Goal: Task Accomplishment & Management: Manage account settings

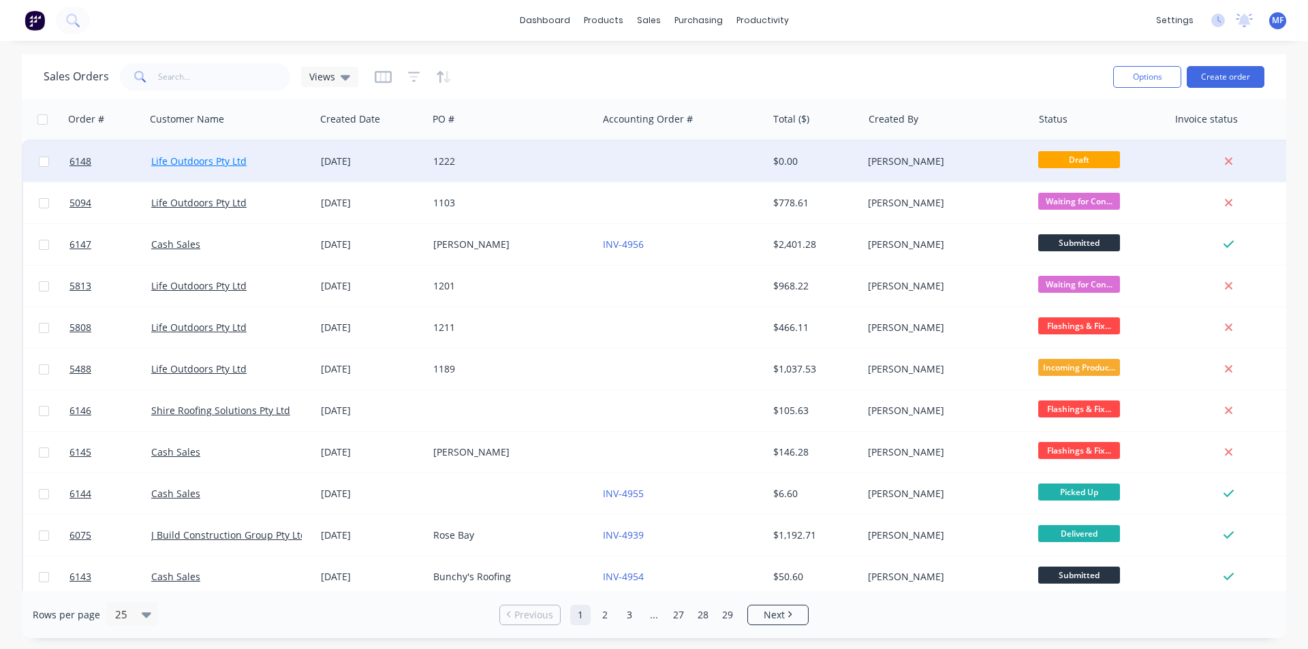
click at [231, 164] on link "Life Outdoors Pty Ltd" at bounding box center [198, 161] width 95 height 13
click at [516, 152] on div "1222" at bounding box center [513, 161] width 170 height 41
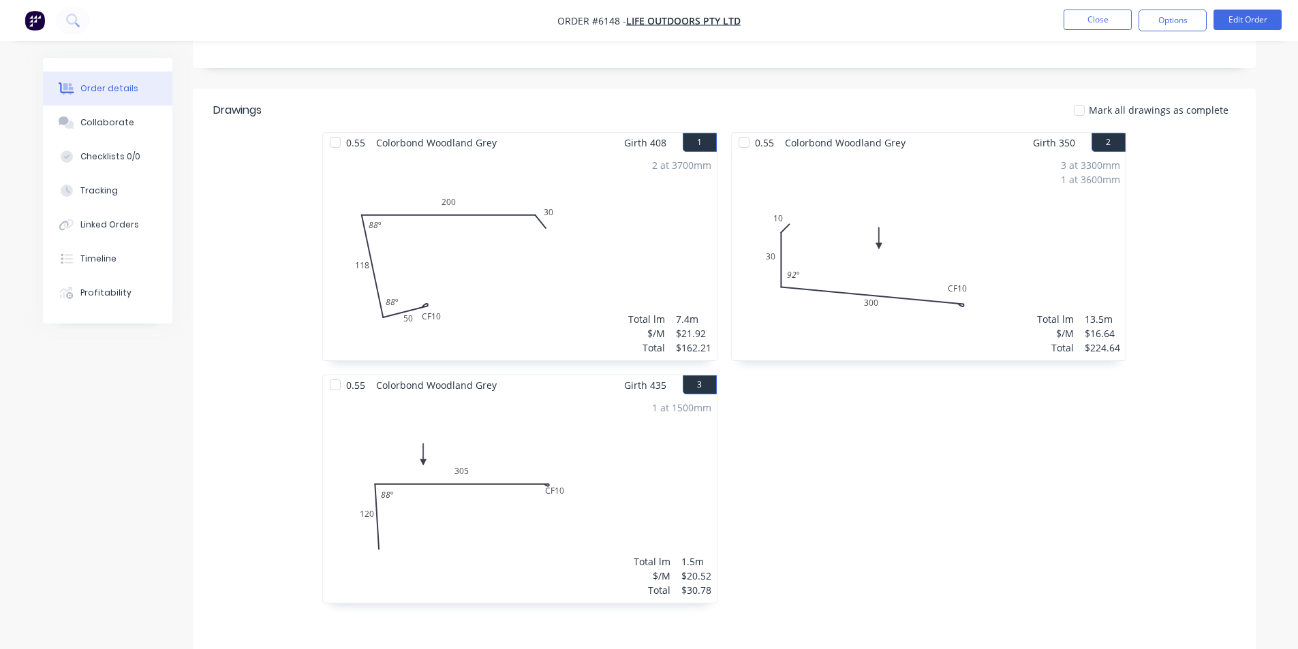
scroll to position [204, 0]
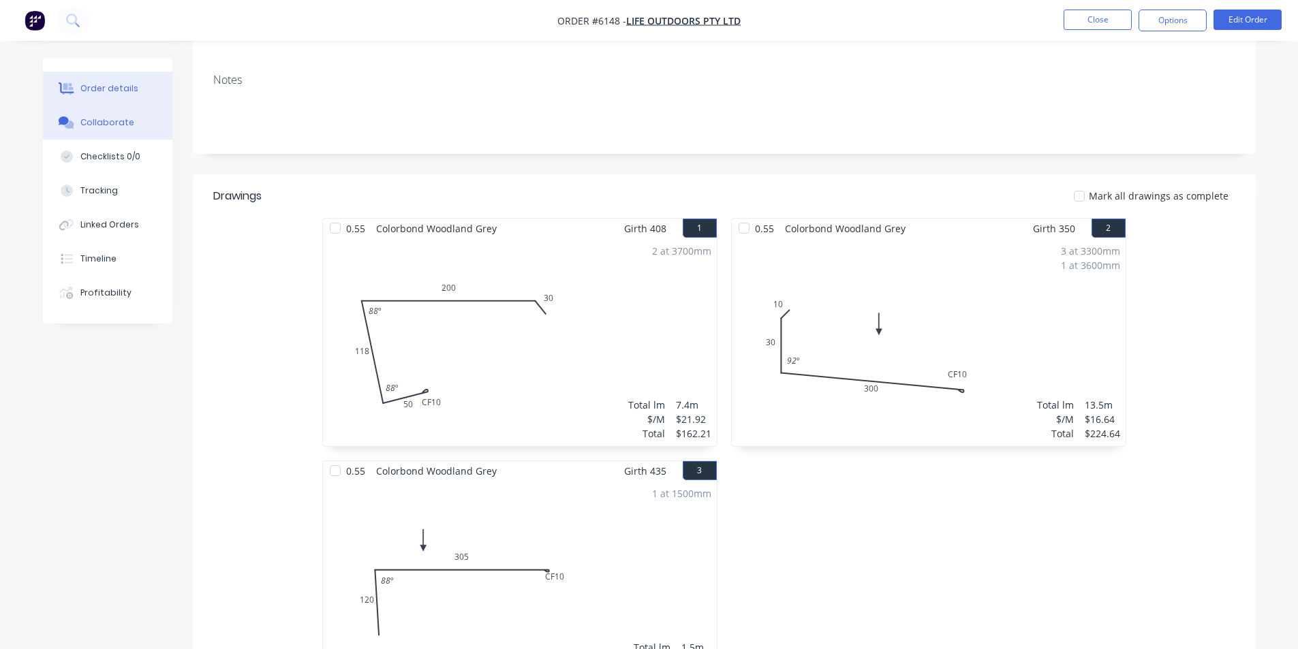
click at [109, 108] on button "Collaborate" at bounding box center [107, 123] width 129 height 34
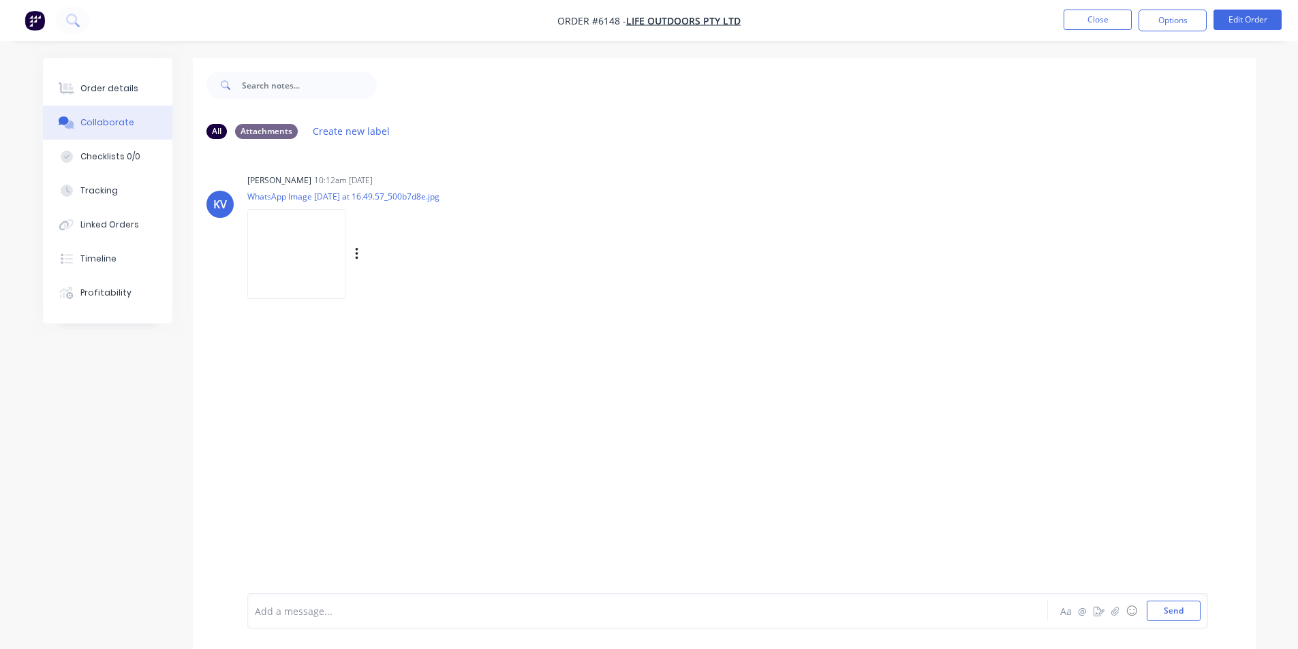
click at [327, 251] on img at bounding box center [296, 253] width 98 height 89
drag, startPoint x: 123, startPoint y: 79, endPoint x: 129, endPoint y: 89, distance: 11.3
click at [125, 82] on button "Order details" at bounding box center [107, 89] width 129 height 34
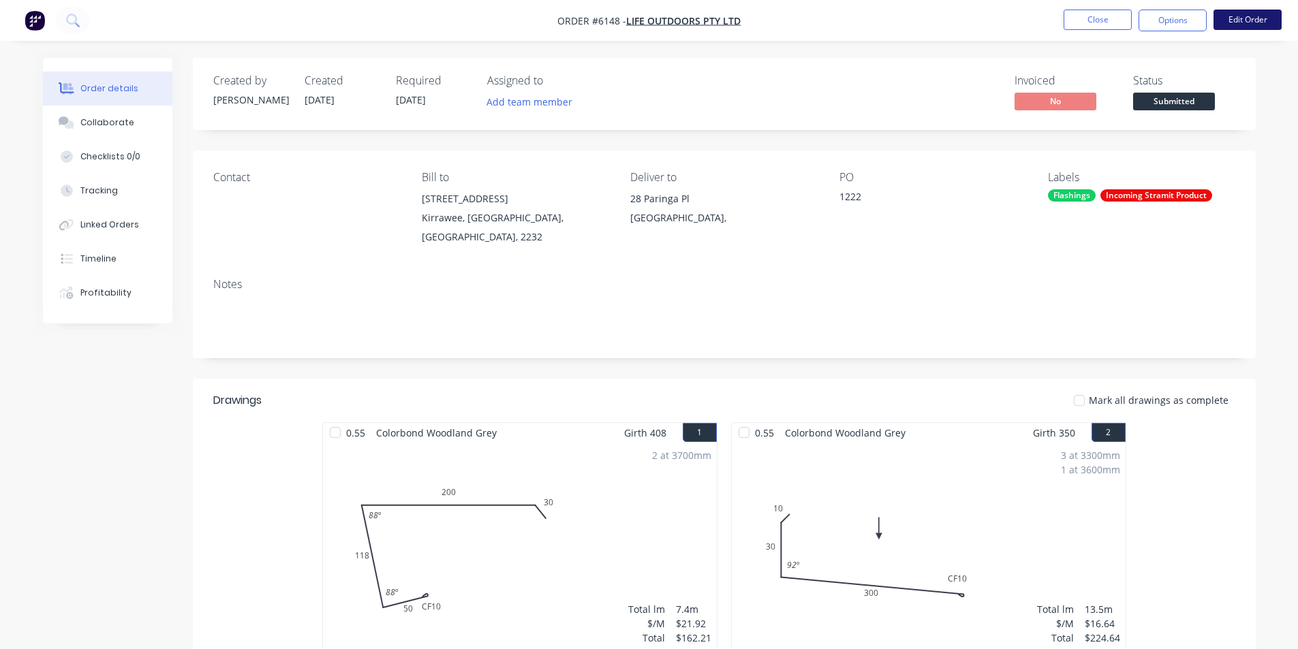
click at [1245, 25] on button "Edit Order" at bounding box center [1247, 20] width 68 height 20
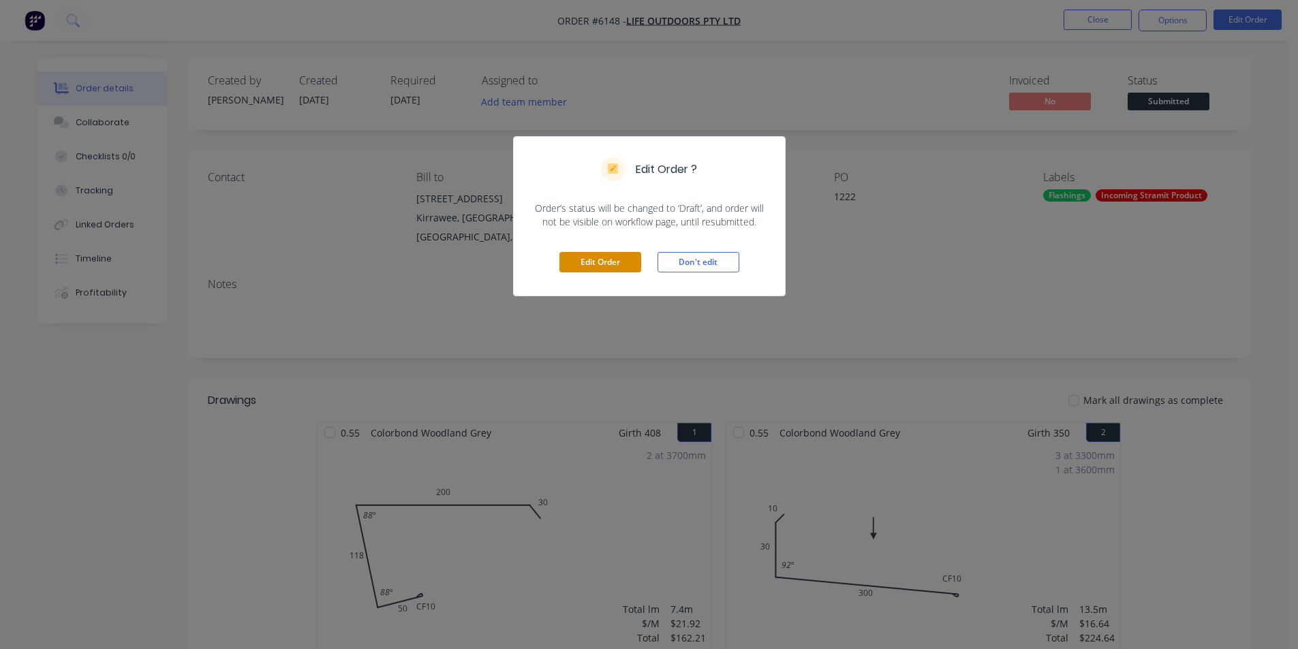
click at [592, 268] on button "Edit Order" at bounding box center [600, 262] width 82 height 20
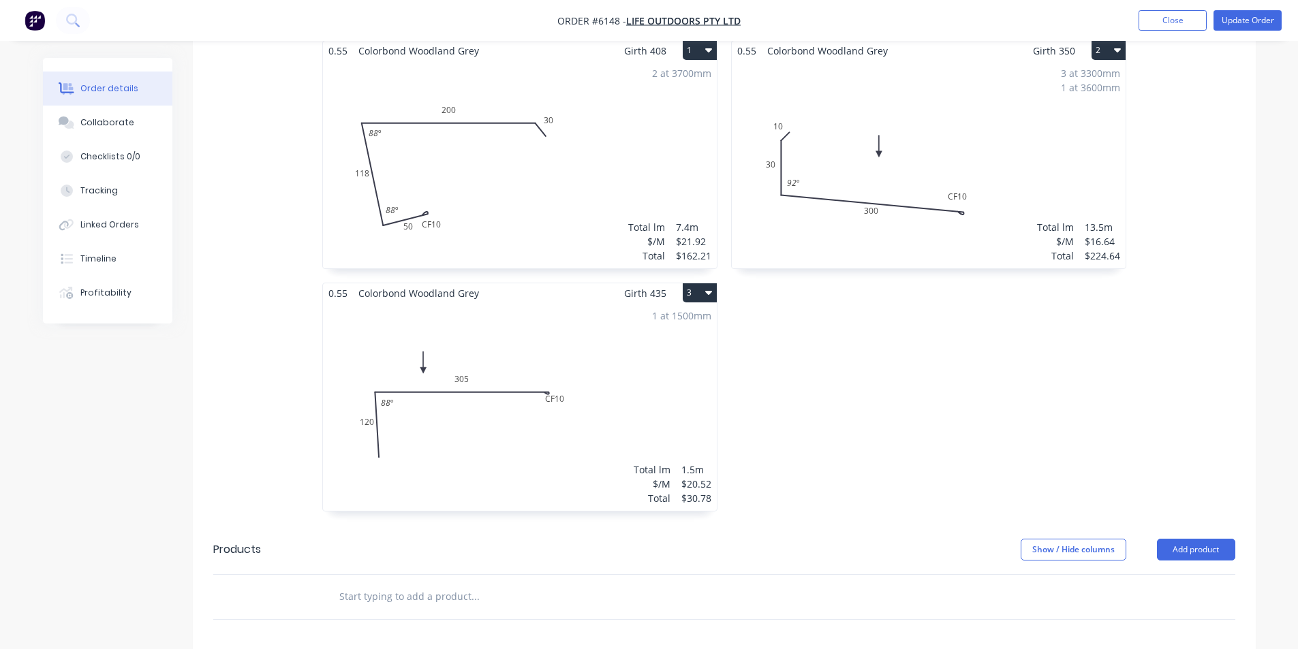
scroll to position [204, 0]
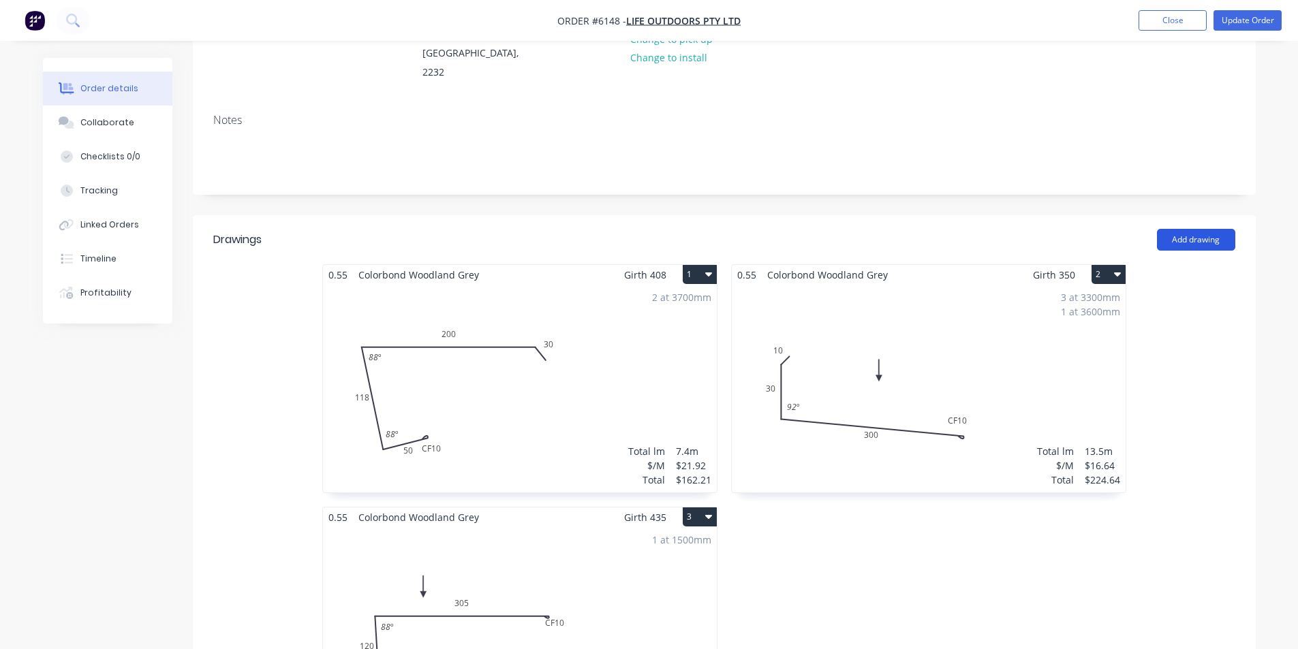
click at [1171, 229] on button "Add drawing" at bounding box center [1196, 240] width 78 height 22
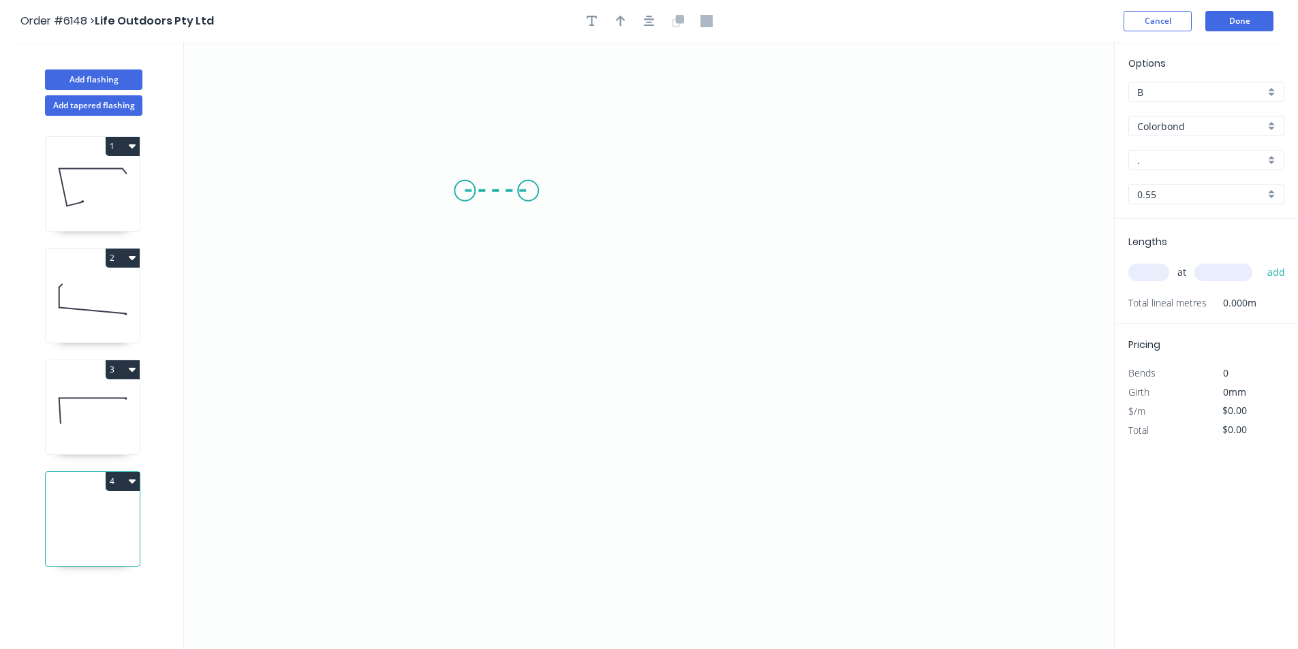
drag, startPoint x: 494, startPoint y: 187, endPoint x: 528, endPoint y: 190, distance: 34.2
click at [528, 190] on icon "0" at bounding box center [649, 345] width 930 height 607
drag, startPoint x: 542, startPoint y: 507, endPoint x: 561, endPoint y: 501, distance: 20.0
click at [544, 504] on icon "0 ?" at bounding box center [649, 345] width 930 height 607
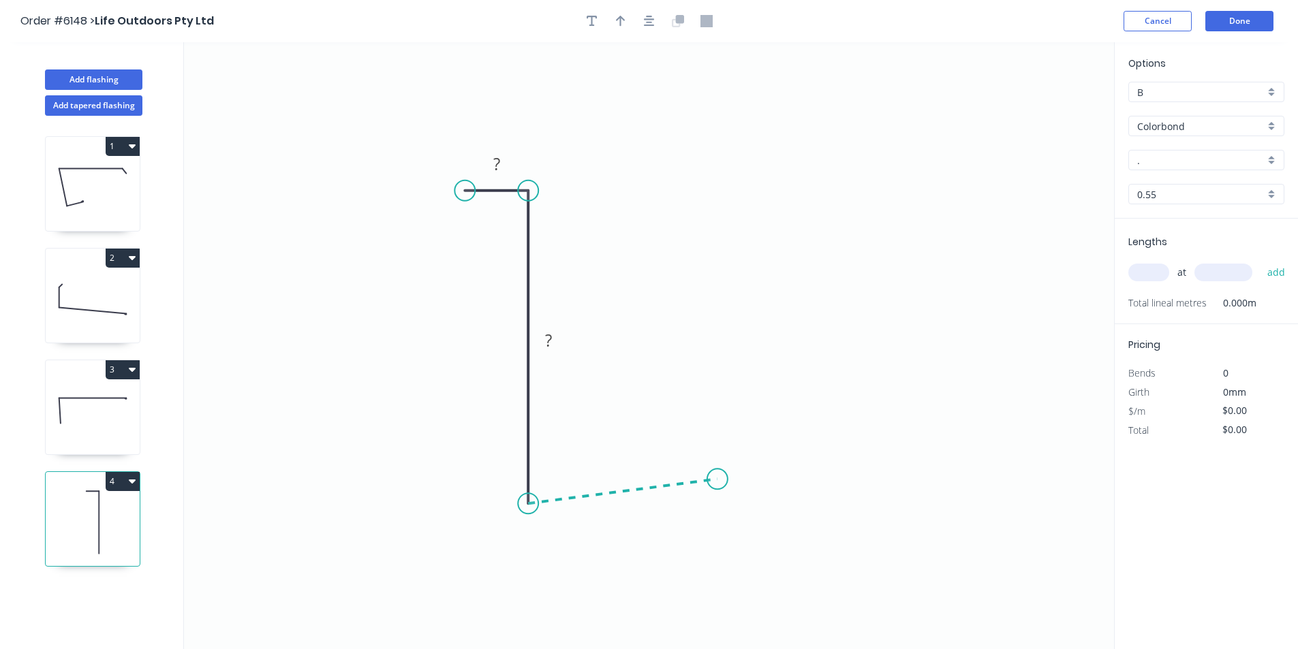
click at [717, 480] on icon "0 ? ?" at bounding box center [649, 345] width 930 height 607
click at [737, 528] on div "Crush & Fold" at bounding box center [786, 526] width 137 height 28
click at [619, 510] on rect at bounding box center [625, 506] width 27 height 19
click at [627, 513] on tspan "?" at bounding box center [625, 505] width 7 height 22
click at [615, 508] on g "?" at bounding box center [625, 505] width 27 height 22
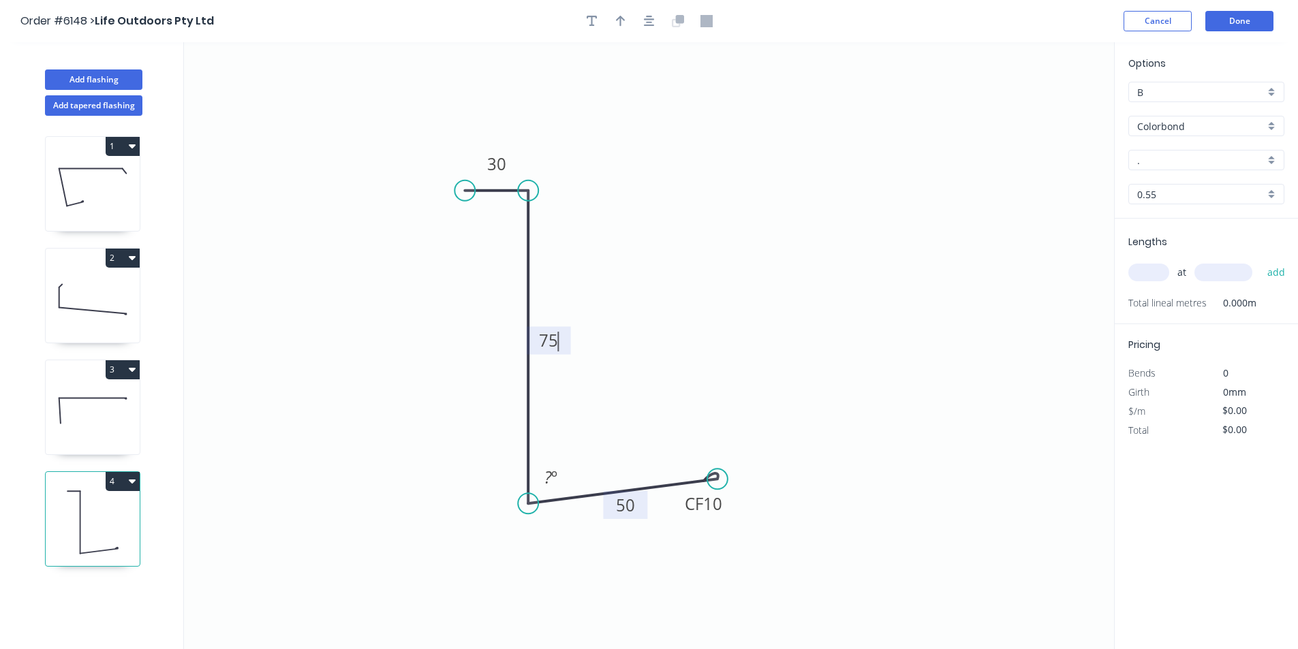
type input "$12.08"
click at [620, 18] on icon "button" at bounding box center [621, 21] width 10 height 11
drag, startPoint x: 1042, startPoint y: 109, endPoint x: 369, endPoint y: 428, distance: 744.8
click at [369, 428] on icon at bounding box center [364, 410] width 12 height 44
click at [369, 428] on icon at bounding box center [368, 412] width 12 height 44
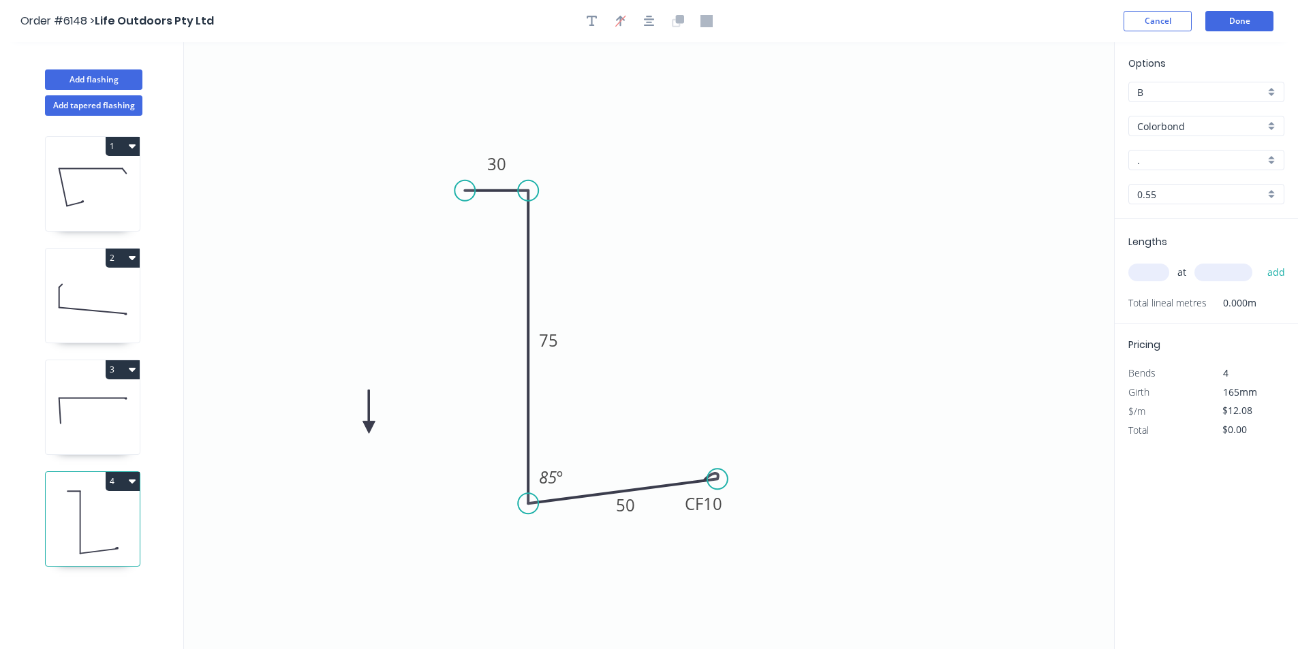
click at [369, 428] on icon at bounding box center [368, 412] width 12 height 44
click at [369, 428] on icon at bounding box center [384, 427] width 44 height 12
click at [369, 428] on icon at bounding box center [380, 439] width 40 height 40
click at [369, 428] on icon at bounding box center [368, 443] width 12 height 44
click at [1150, 153] on input "." at bounding box center [1200, 160] width 127 height 14
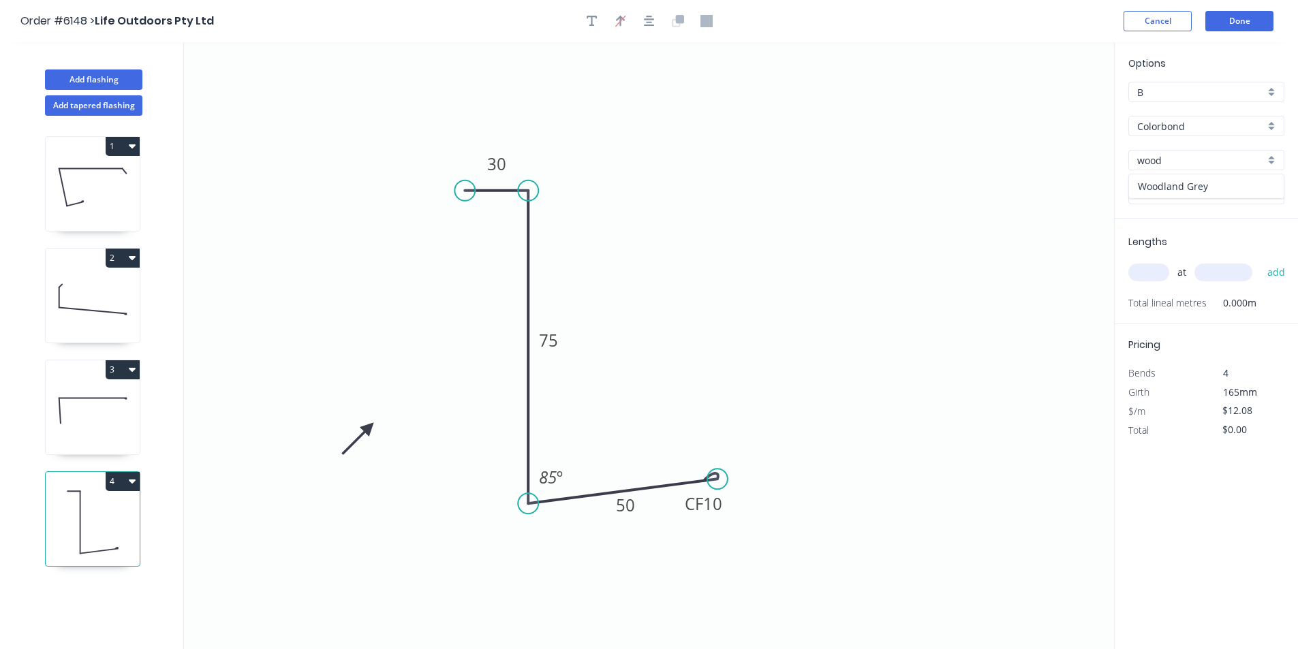
click at [1175, 188] on div "Woodland Grey" at bounding box center [1206, 186] width 155 height 24
type input "Woodland Grey"
click at [1157, 285] on div "at add" at bounding box center [1207, 272] width 159 height 37
click at [1143, 274] on input "text" at bounding box center [1148, 273] width 41 height 18
type input "2"
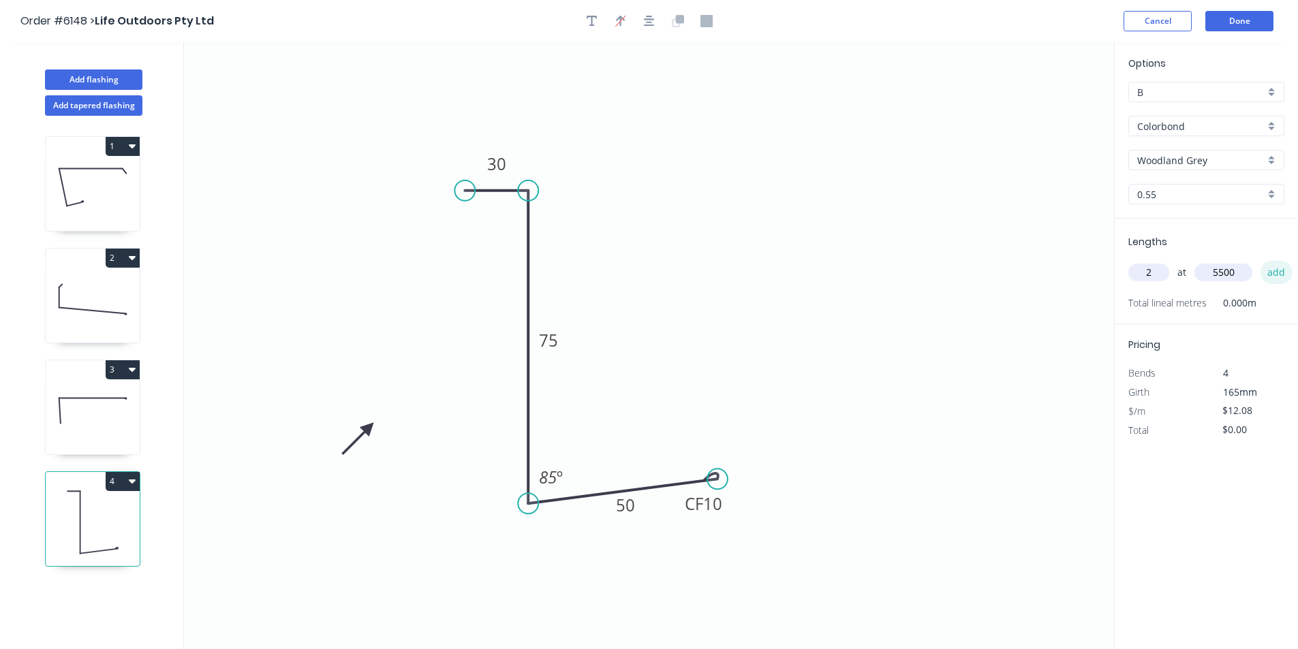
type input "5500"
click at [1273, 277] on button "add" at bounding box center [1276, 272] width 32 height 23
type input "$132.88"
click at [1228, 17] on button "Done" at bounding box center [1239, 21] width 68 height 20
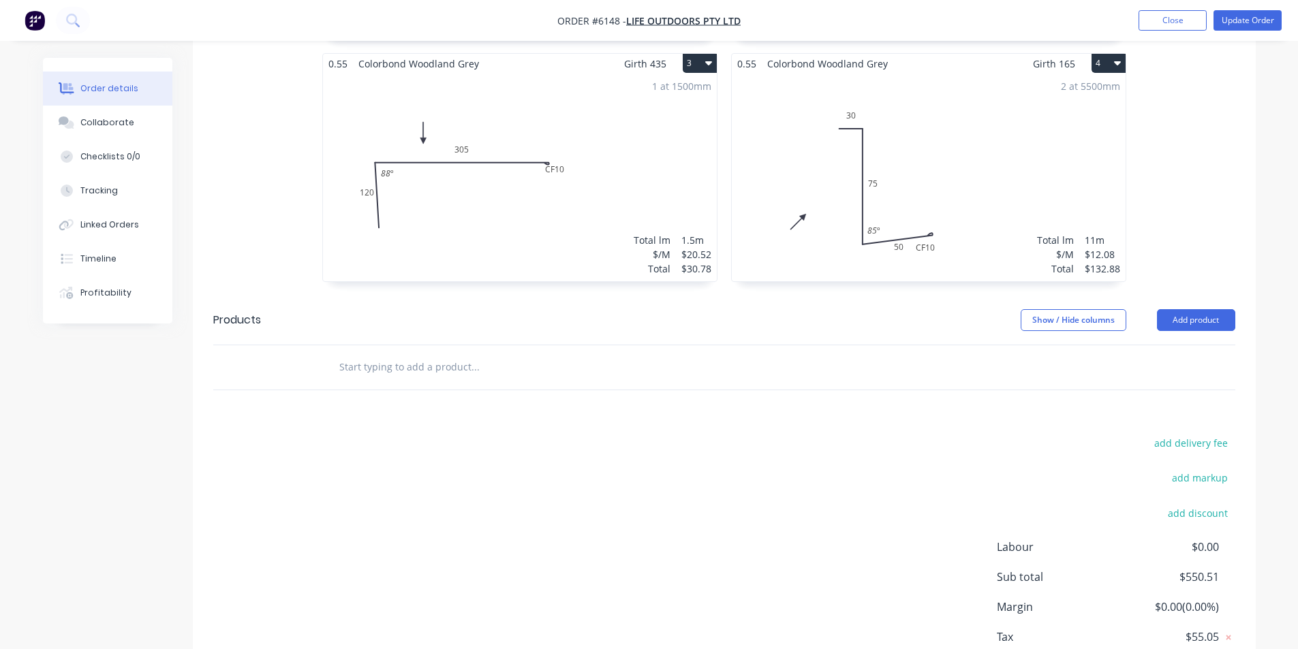
scroll to position [709, 0]
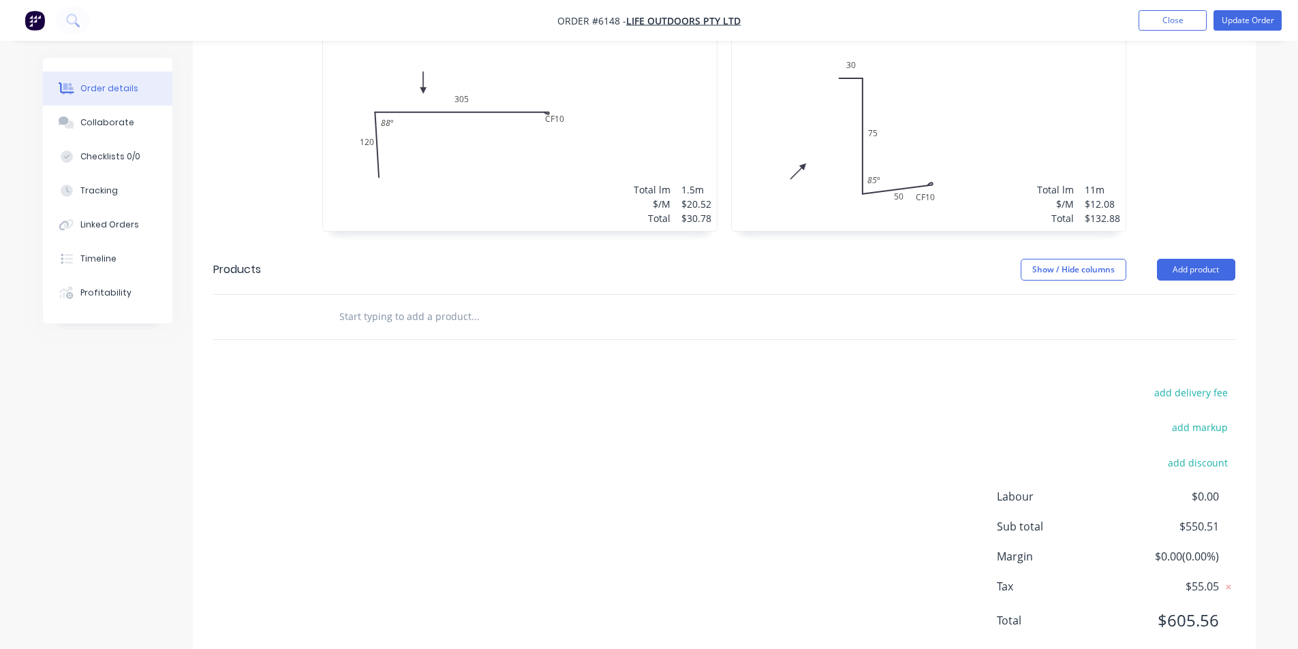
drag, startPoint x: 468, startPoint y: 262, endPoint x: 469, endPoint y: 272, distance: 10.2
click at [467, 295] on div at bounding box center [567, 317] width 491 height 44
click at [463, 303] on input "text" at bounding box center [475, 316] width 273 height 27
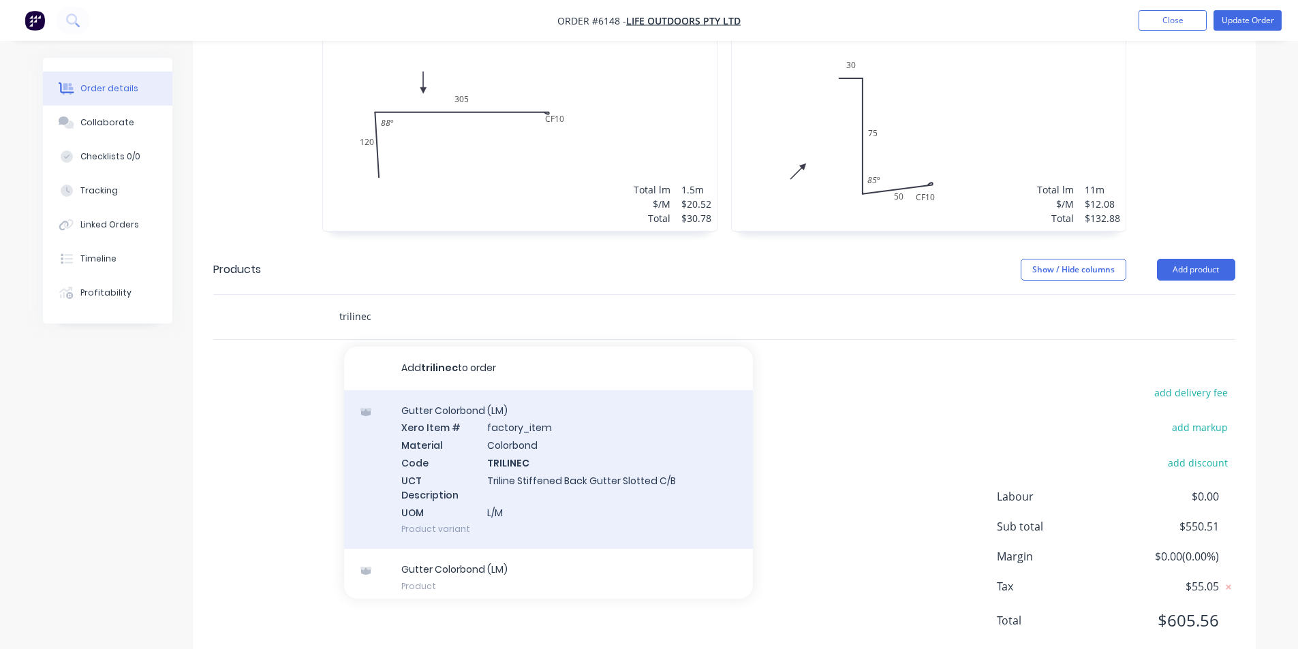
type input "trilinec"
click at [529, 406] on div "Gutter Colorbond (LM) Xero Item # factory_item Material Colorbond Code TRILINEC…" at bounding box center [548, 469] width 409 height 159
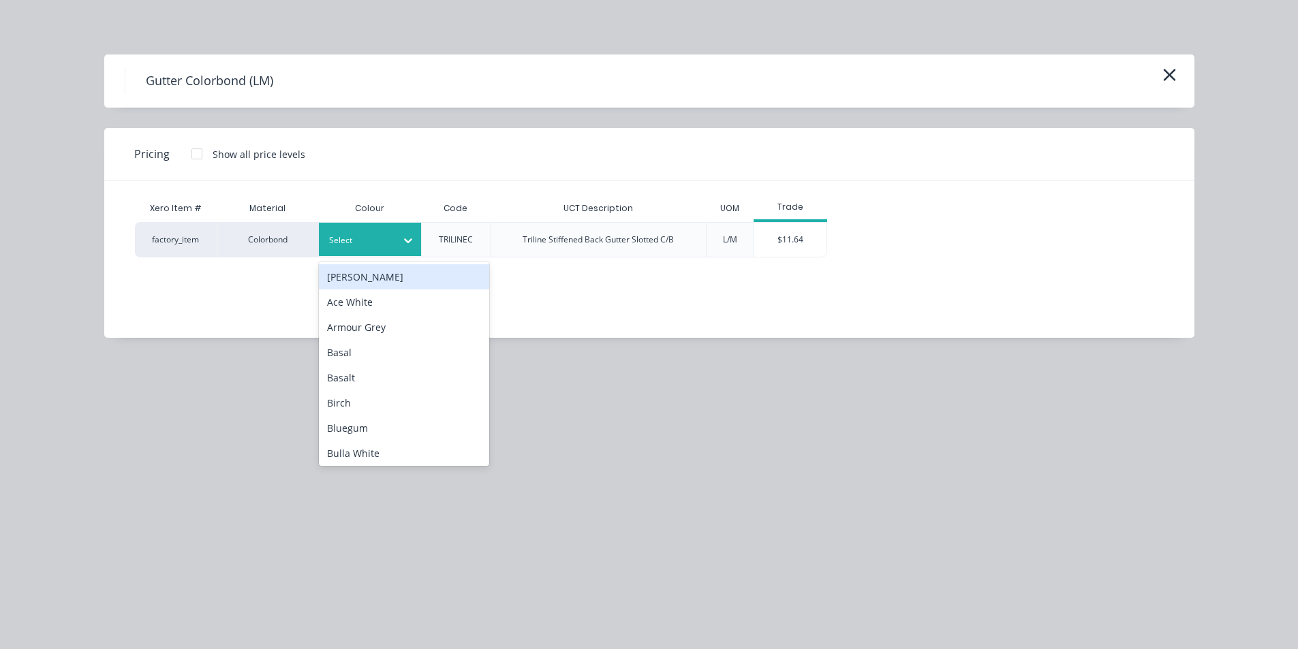
click at [369, 253] on div "Select" at bounding box center [370, 239] width 102 height 33
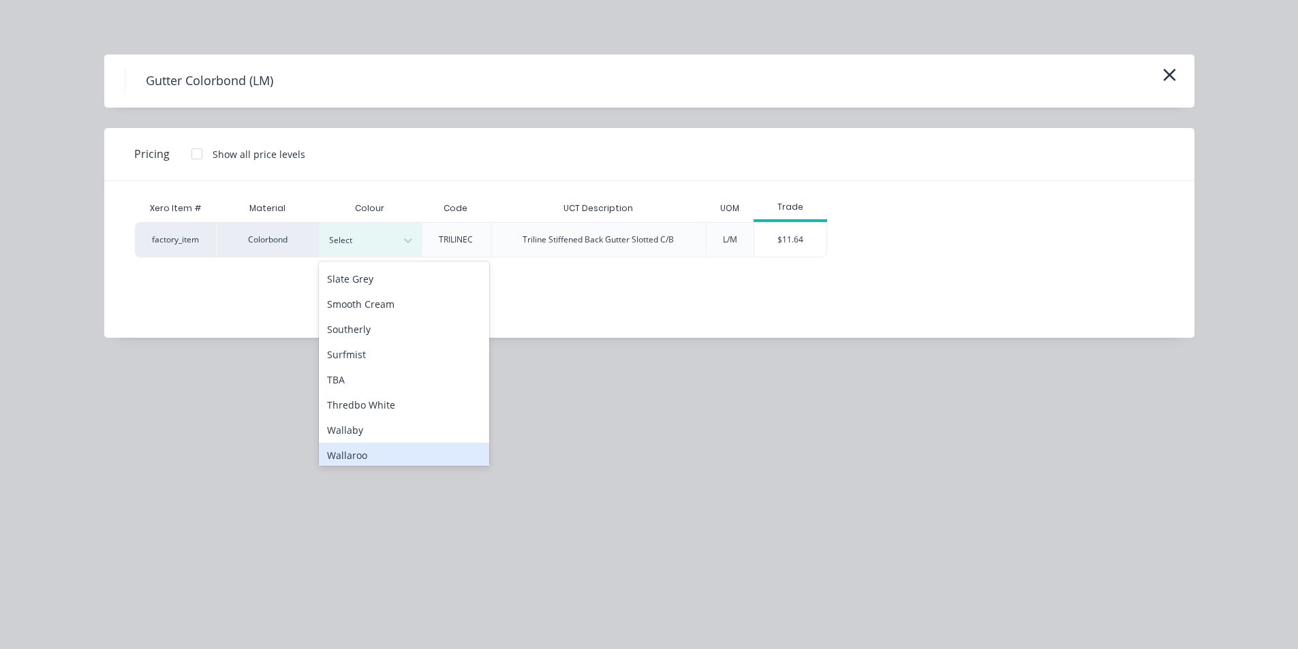
scroll to position [1061, 0]
click at [401, 445] on div "Woodland Grey" at bounding box center [404, 450] width 170 height 25
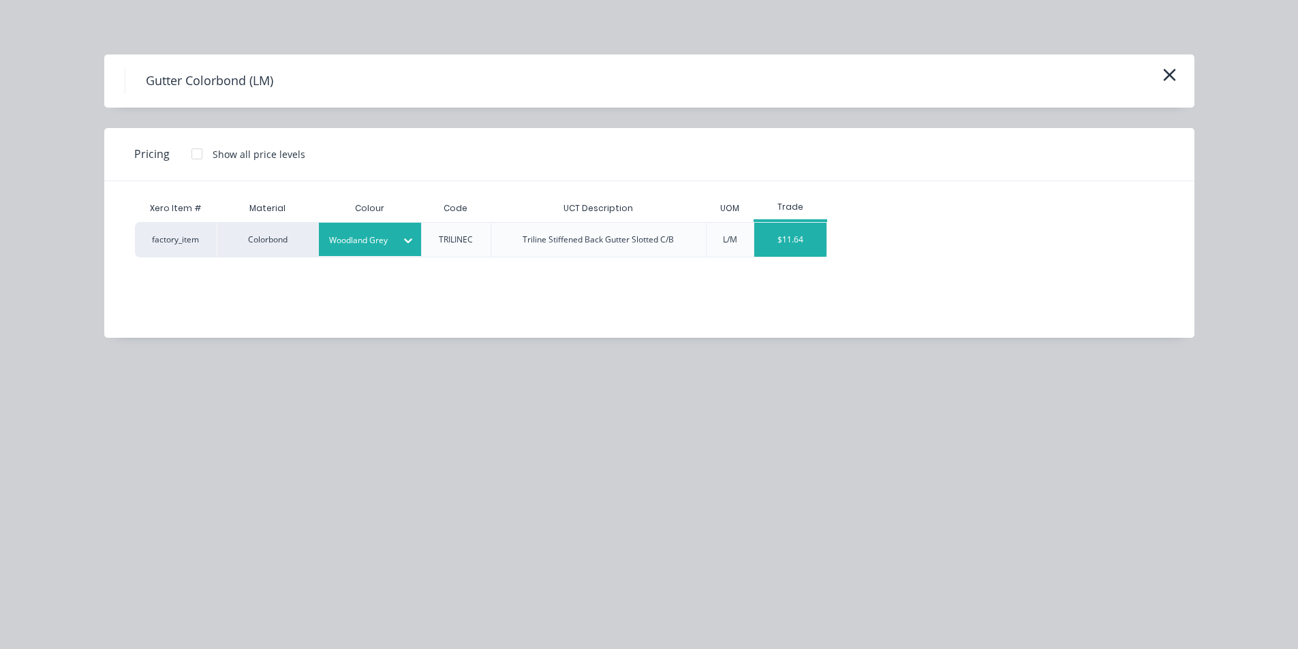
click at [788, 237] on div "$11.64" at bounding box center [790, 240] width 73 height 34
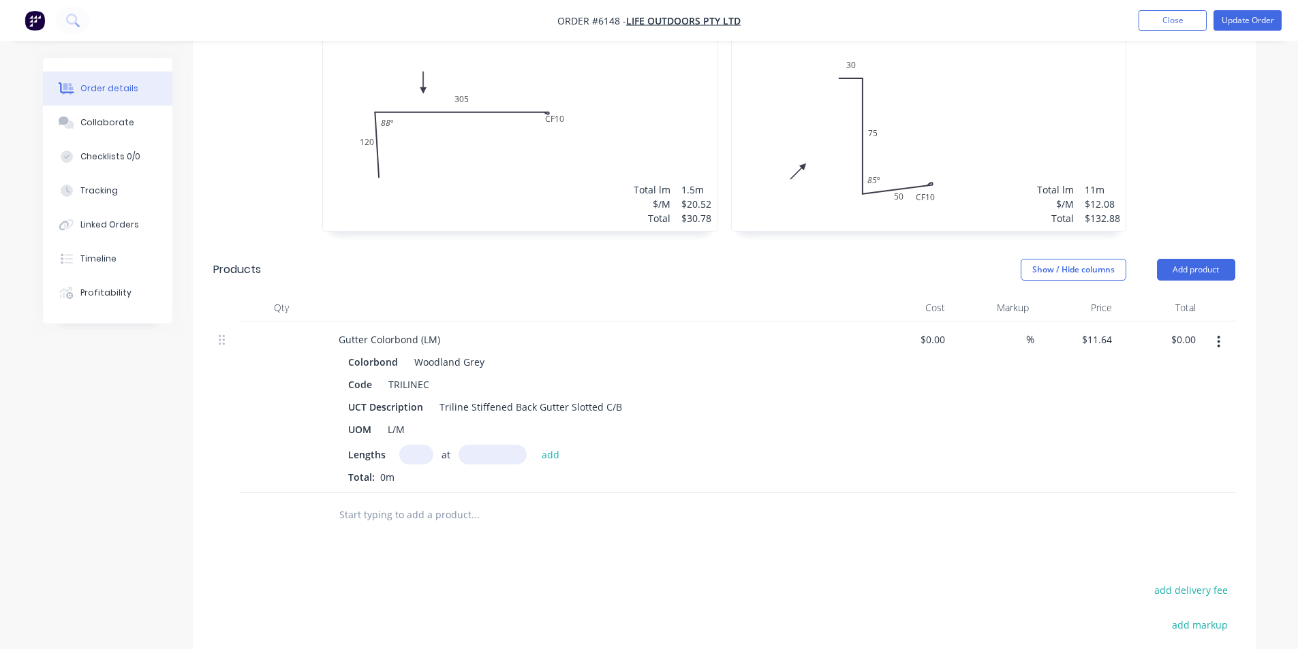
click at [416, 445] on input "text" at bounding box center [416, 455] width 34 height 20
type input "2"
type input "5500mm"
click at [555, 405] on div "Colorbond Woodland Grey Code TRILINEC UCT Description Triline Stiffened Back Gu…" at bounding box center [595, 418] width 534 height 132
click at [550, 445] on button "add" at bounding box center [551, 454] width 32 height 18
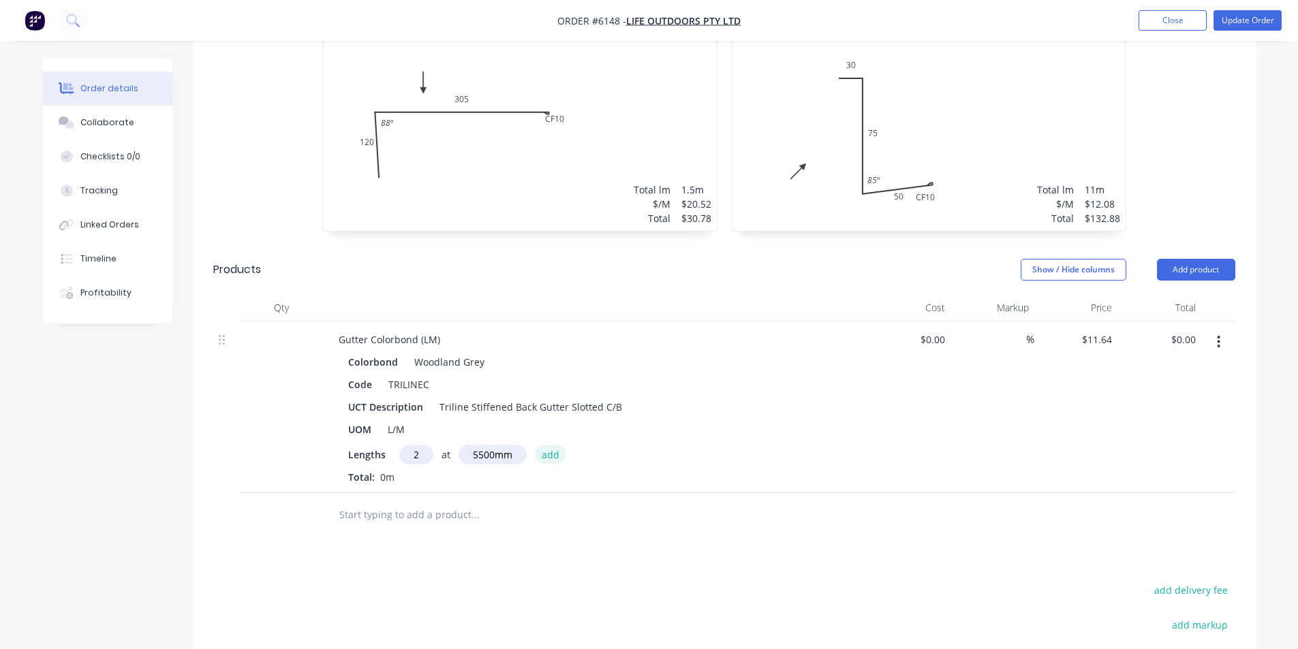
type input "$128.04"
click at [432, 524] on input "text" at bounding box center [475, 537] width 273 height 27
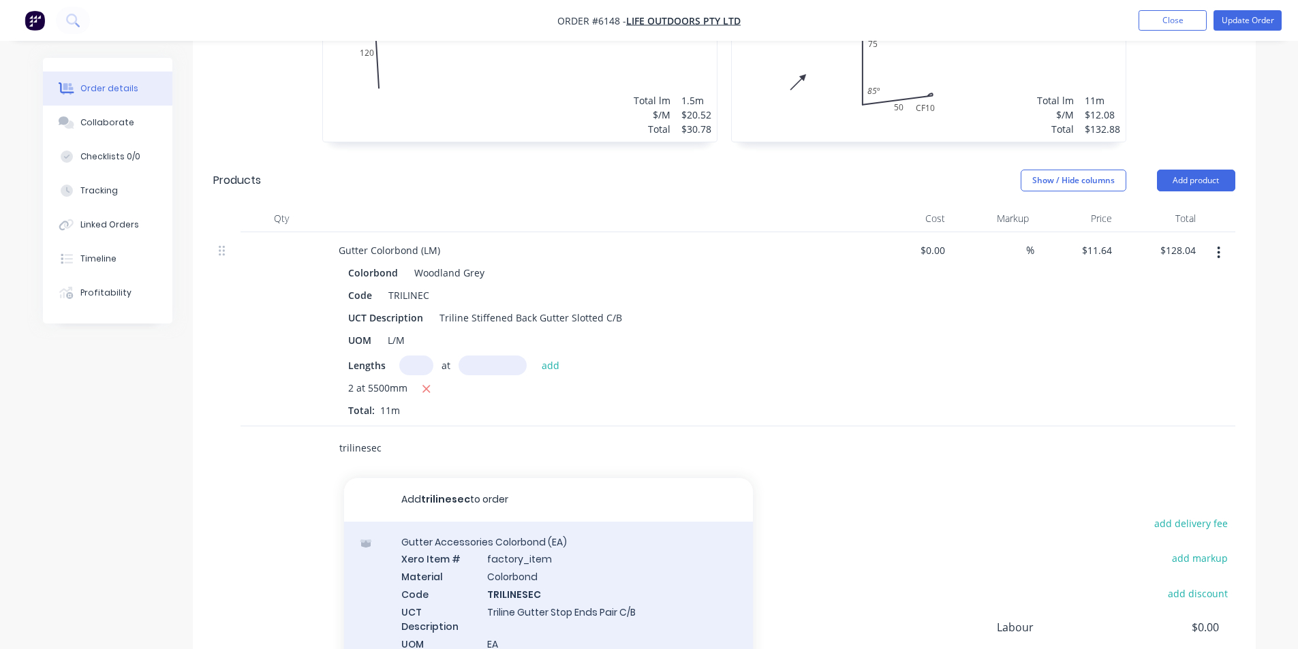
scroll to position [913, 0]
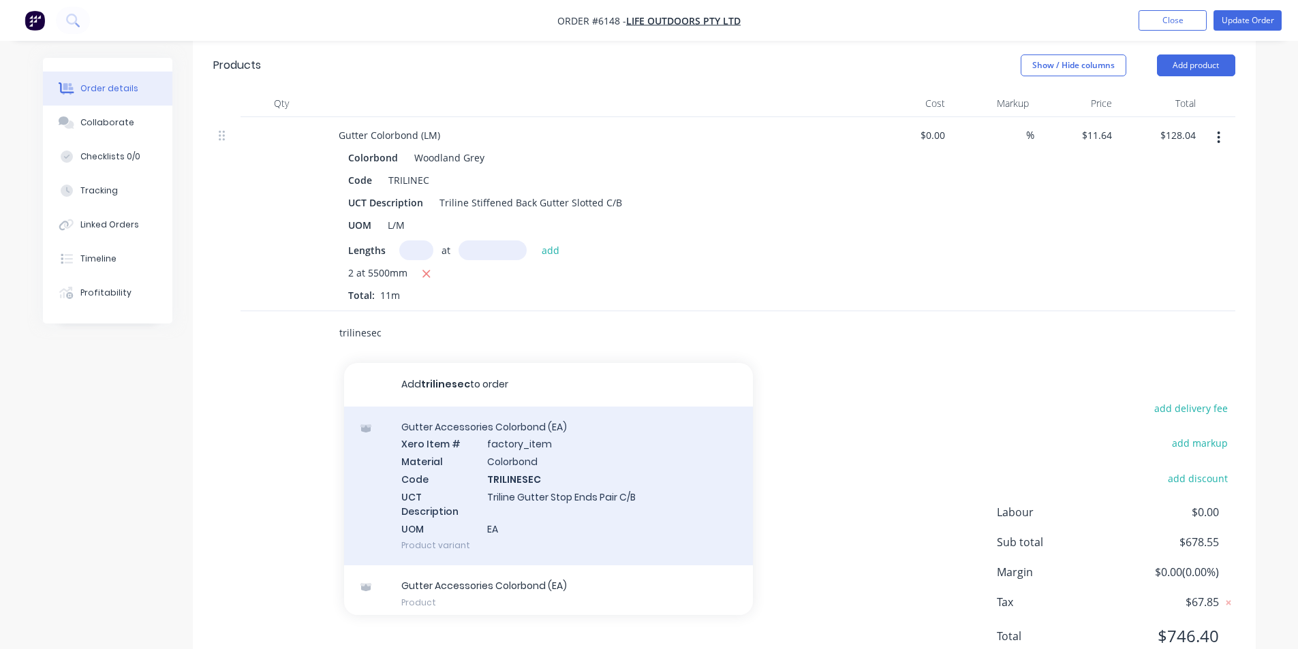
type input "trilinesec"
click at [527, 412] on div "Gutter Accessories Colorbond (EA) Xero Item # factory_item Material Colorbond C…" at bounding box center [548, 486] width 409 height 159
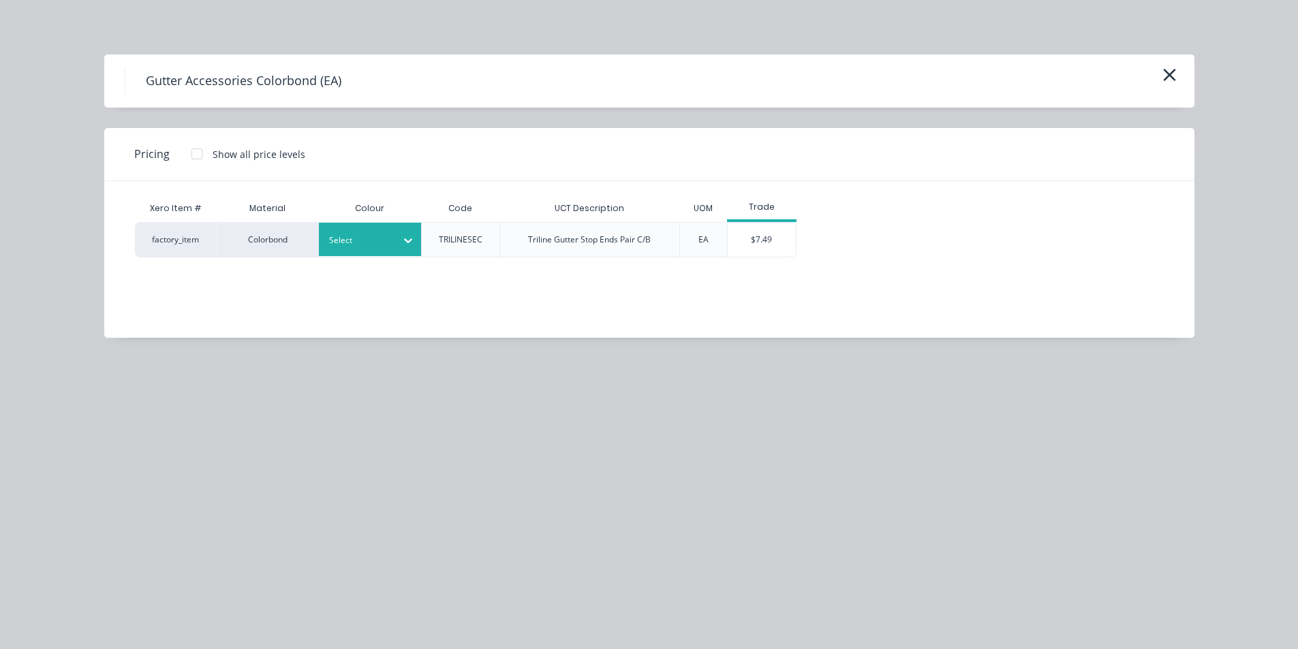
click at [372, 240] on div at bounding box center [359, 240] width 61 height 15
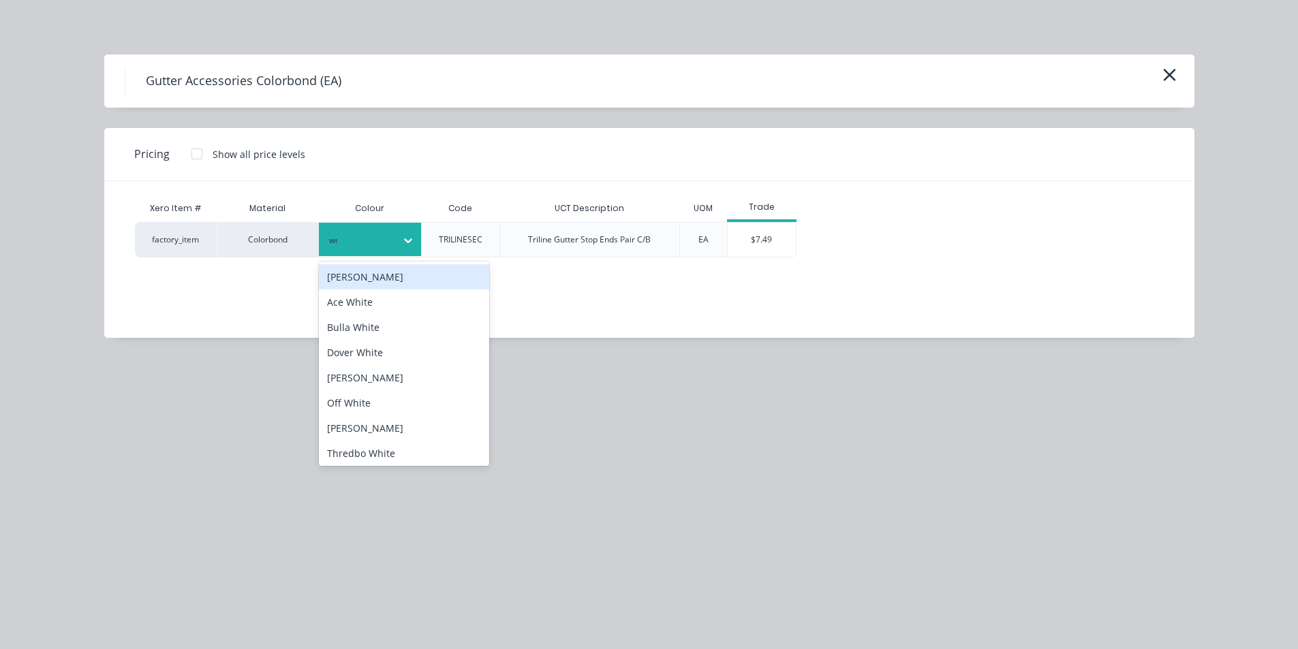
type input "woo"
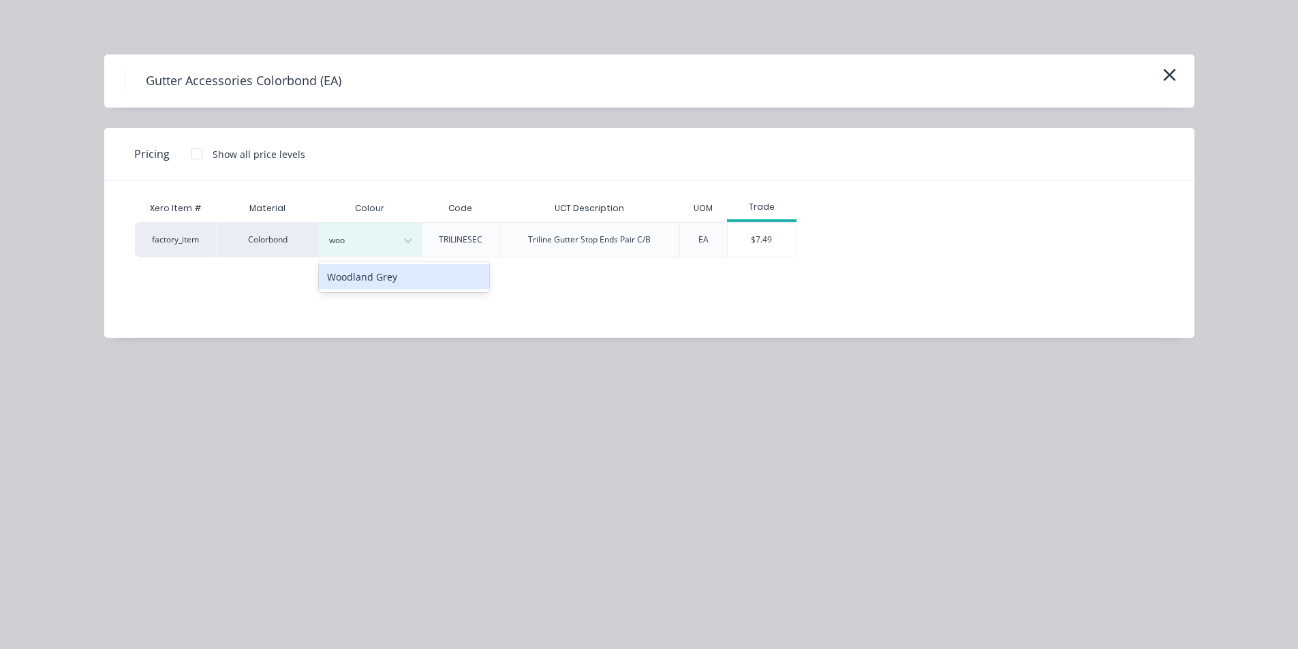
drag, startPoint x: 375, startPoint y: 281, endPoint x: 384, endPoint y: 294, distance: 15.1
click at [375, 282] on div "Woodland Grey" at bounding box center [404, 276] width 170 height 25
click at [764, 239] on div "$7.49" at bounding box center [762, 240] width 68 height 34
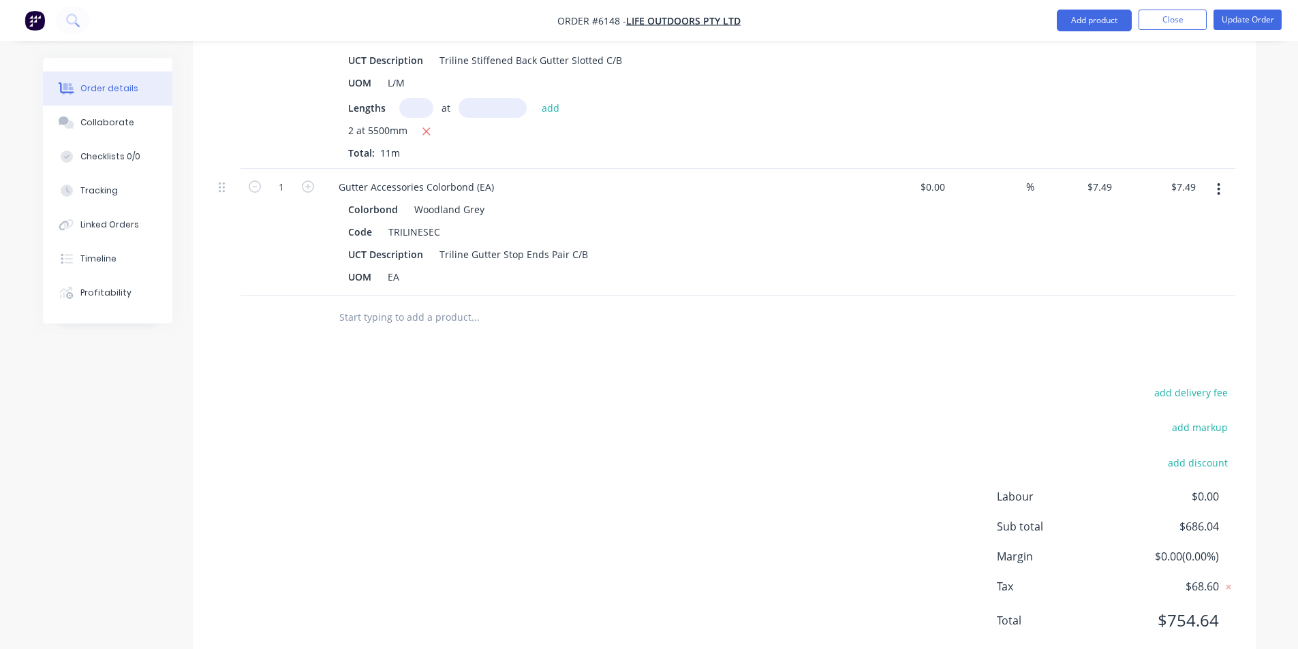
scroll to position [987, 0]
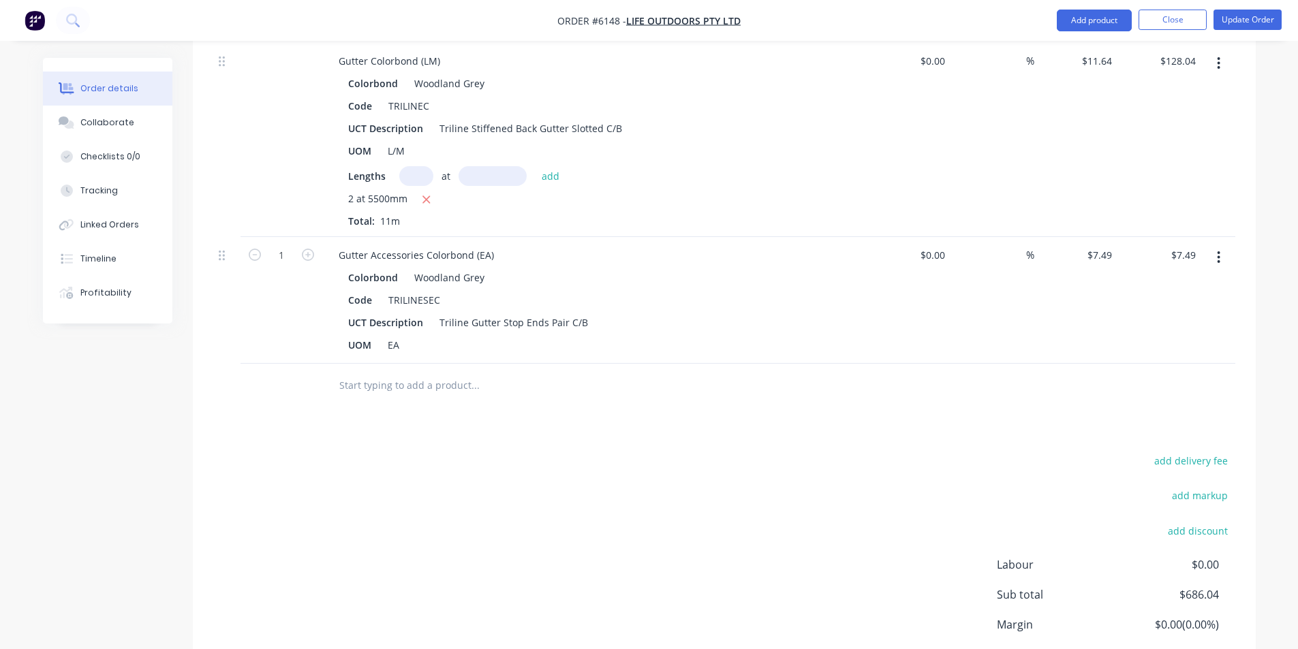
click at [1194, 409] on div "Drawings Add drawing 0.55 Colorbond Woodland Grey Girth 408 1 0 CF 10 50 118 20…" at bounding box center [724, 83] width 1063 height 1303
click at [1193, 452] on button "add delivery fee" at bounding box center [1191, 461] width 88 height 18
type input "80"
drag, startPoint x: 604, startPoint y: 363, endPoint x: 368, endPoint y: 318, distance: 240.0
click at [604, 364] on div at bounding box center [567, 386] width 491 height 44
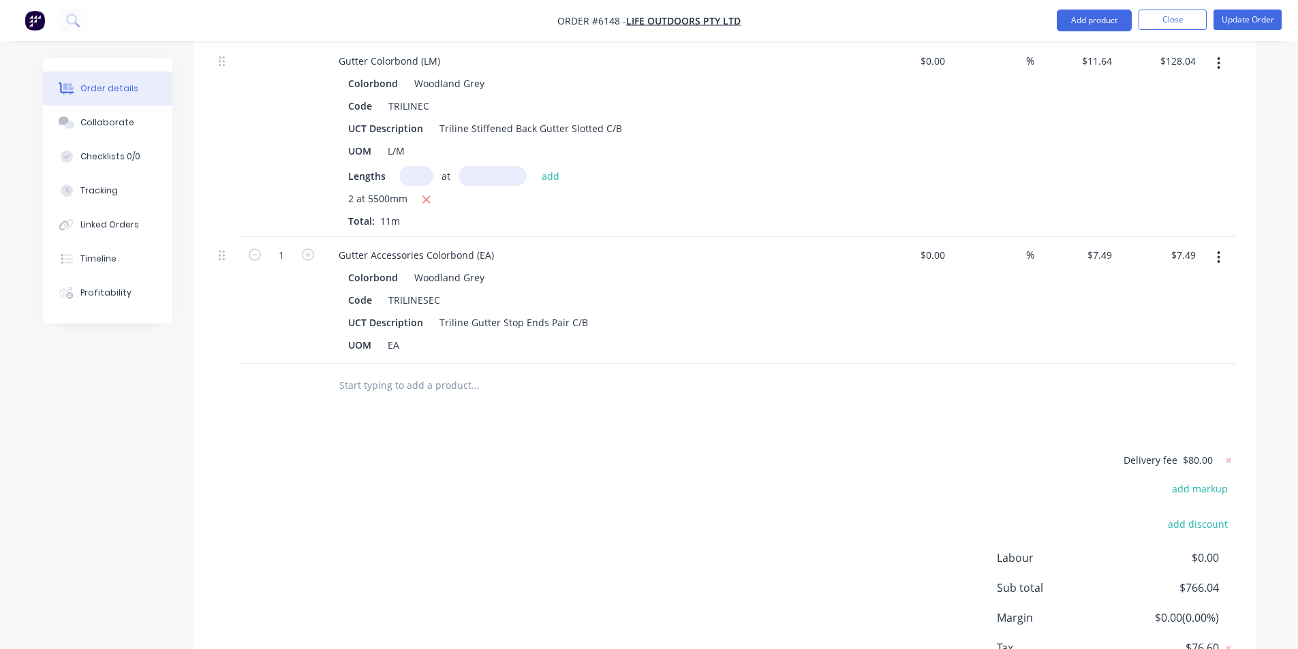
click at [360, 372] on input "text" at bounding box center [475, 385] width 273 height 27
type input "a"
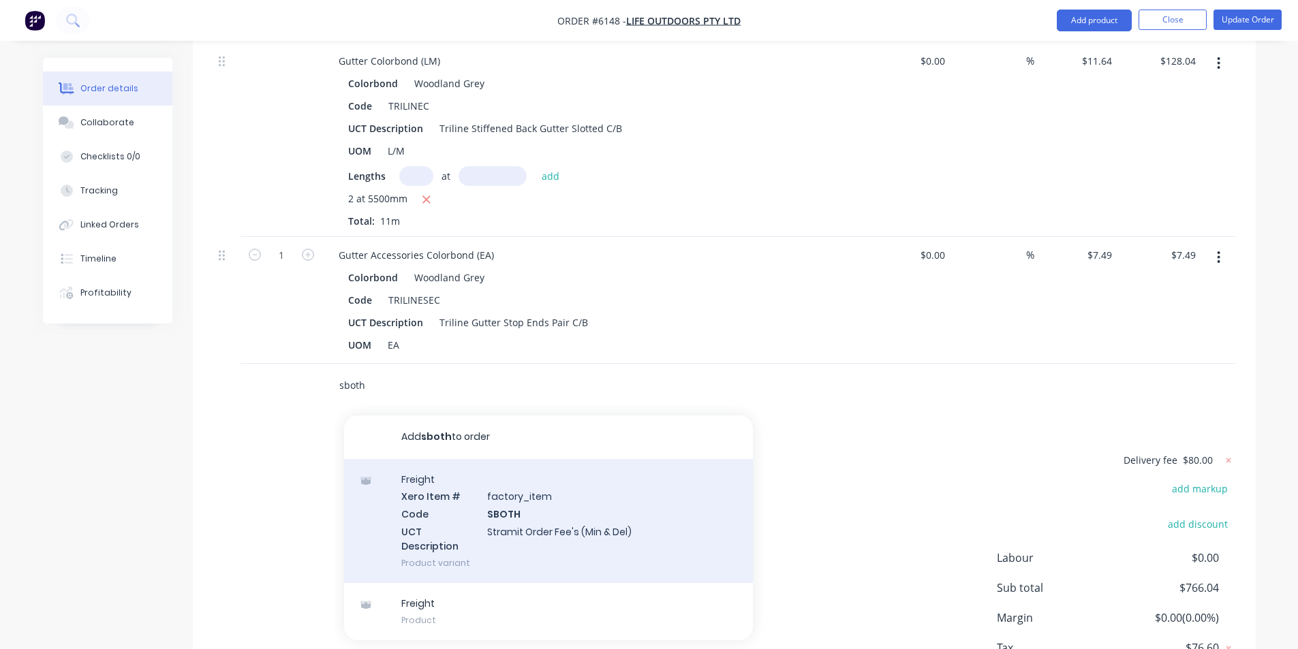
type input "sboth"
click at [530, 474] on div "Freight Xero Item # factory_item Code SBOTH UCT Description Stramit Order Fee's…" at bounding box center [548, 521] width 409 height 124
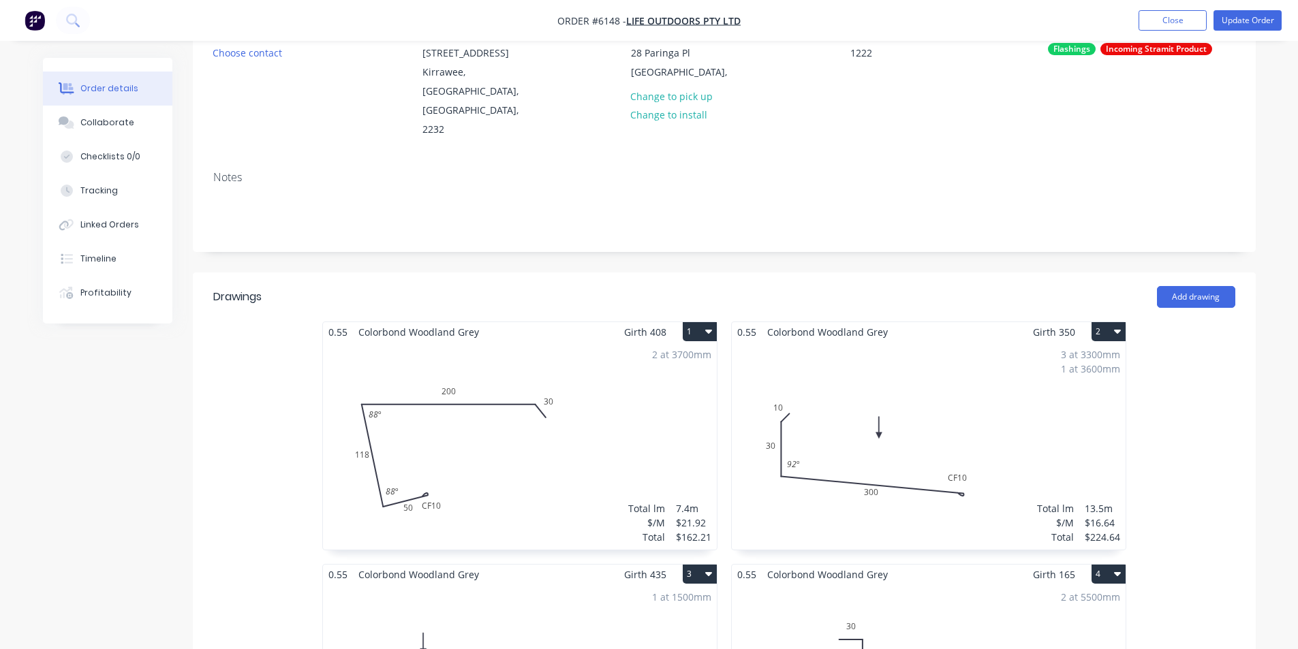
scroll to position [0, 0]
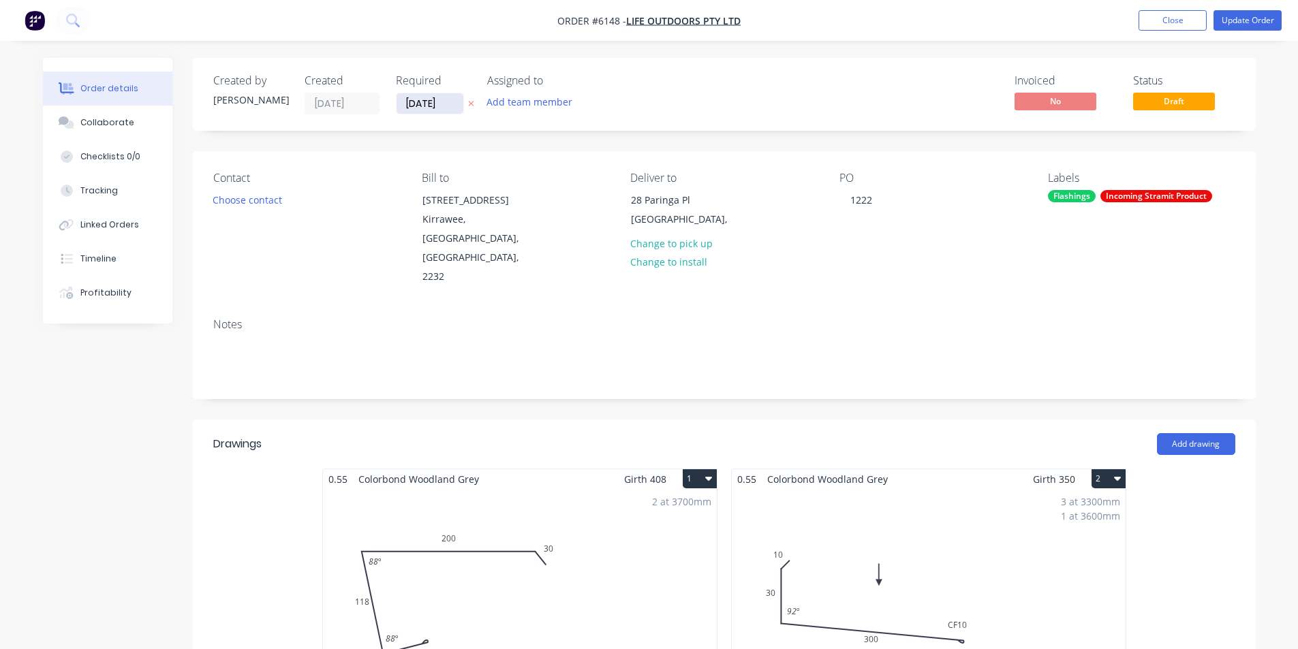
click at [424, 103] on input "[DATE]" at bounding box center [430, 103] width 67 height 20
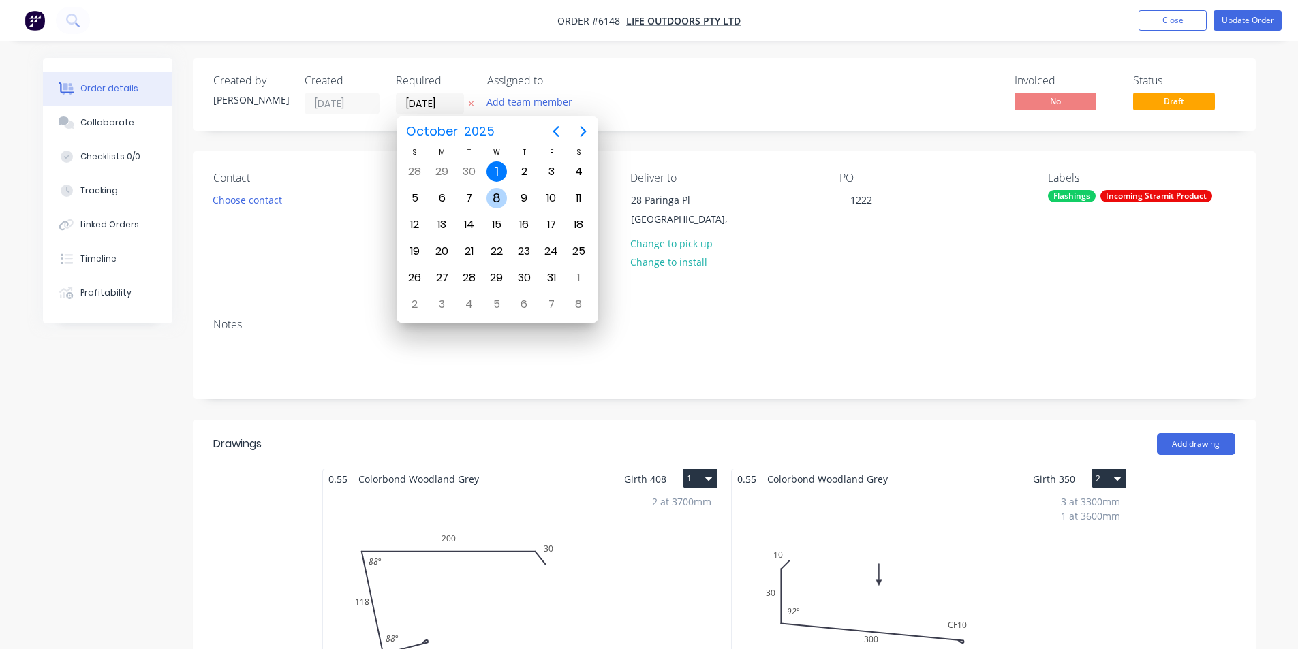
click at [496, 191] on div "8" at bounding box center [496, 198] width 20 height 20
type input "[DATE]"
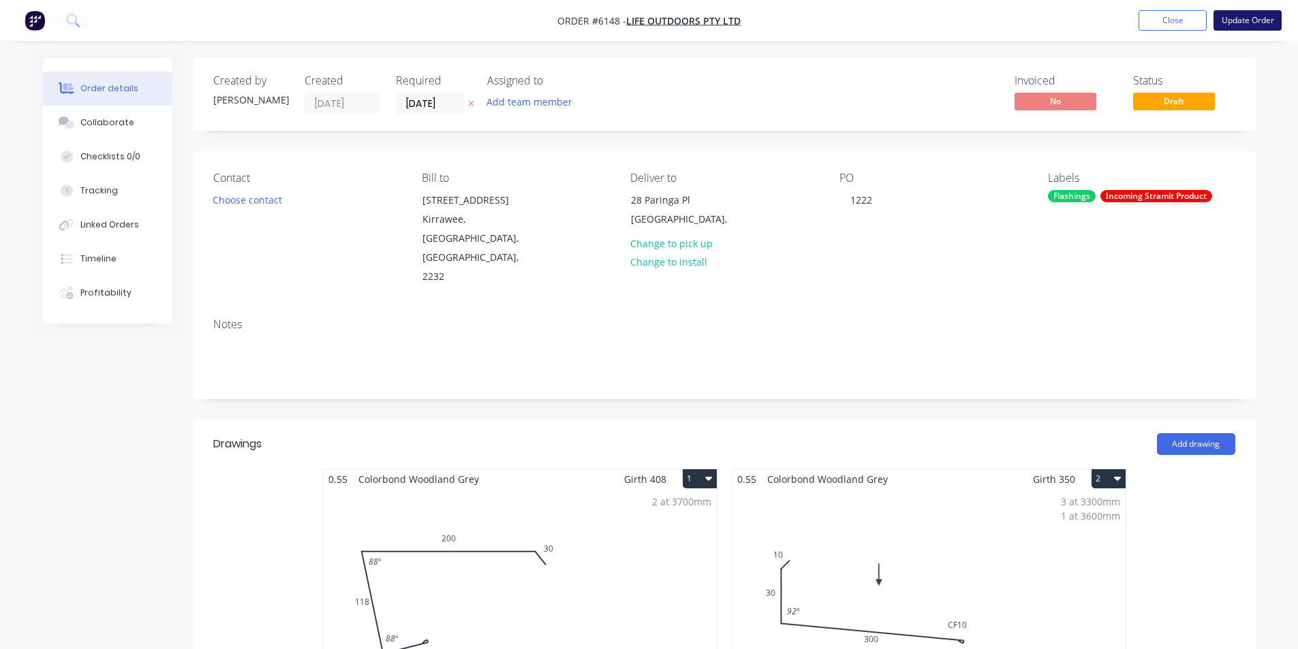
click at [1233, 20] on button "Update Order" at bounding box center [1247, 20] width 68 height 20
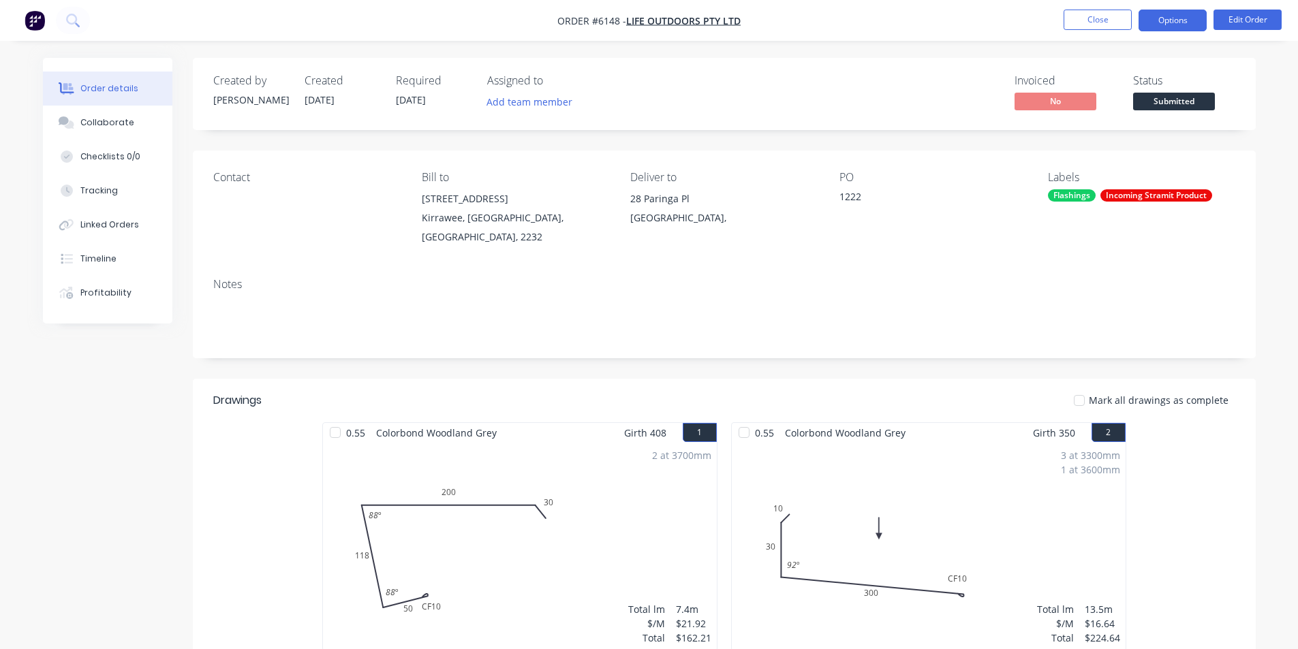
click at [1183, 17] on button "Options" at bounding box center [1172, 21] width 68 height 22
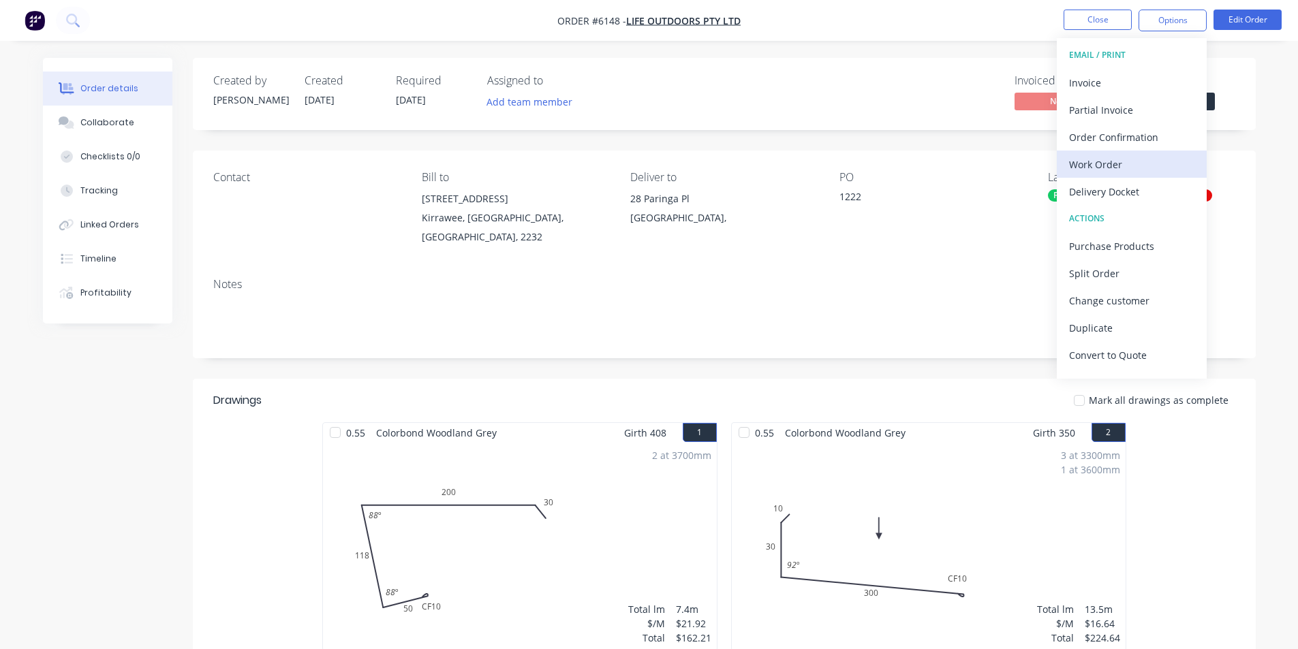
click at [1136, 164] on div "Work Order" at bounding box center [1131, 165] width 125 height 20
click at [1078, 158] on div "Custom" at bounding box center [1131, 165] width 125 height 20
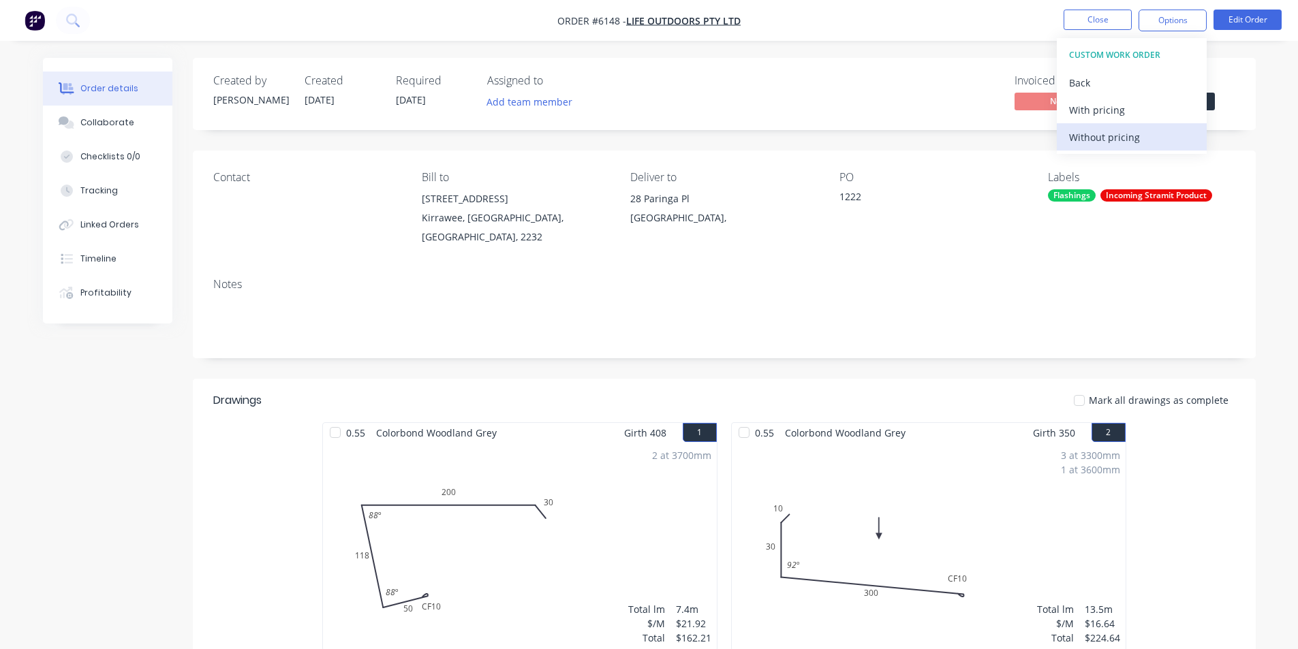
click at [1084, 139] on div "Without pricing" at bounding box center [1131, 137] width 125 height 20
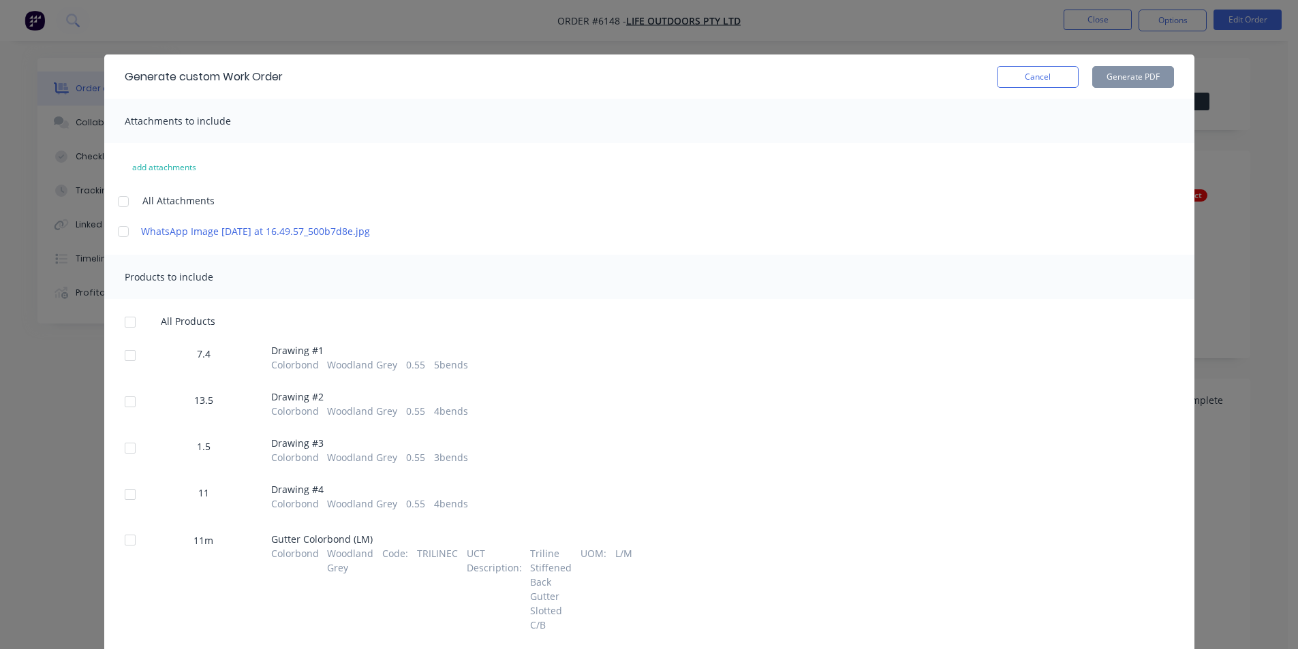
click at [129, 369] on div at bounding box center [130, 355] width 27 height 27
click at [123, 416] on div at bounding box center [130, 401] width 27 height 27
drag, startPoint x: 118, startPoint y: 464, endPoint x: 130, endPoint y: 484, distance: 23.8
click at [121, 462] on div at bounding box center [130, 448] width 27 height 27
drag, startPoint x: 125, startPoint y: 499, endPoint x: 140, endPoint y: 528, distance: 32.9
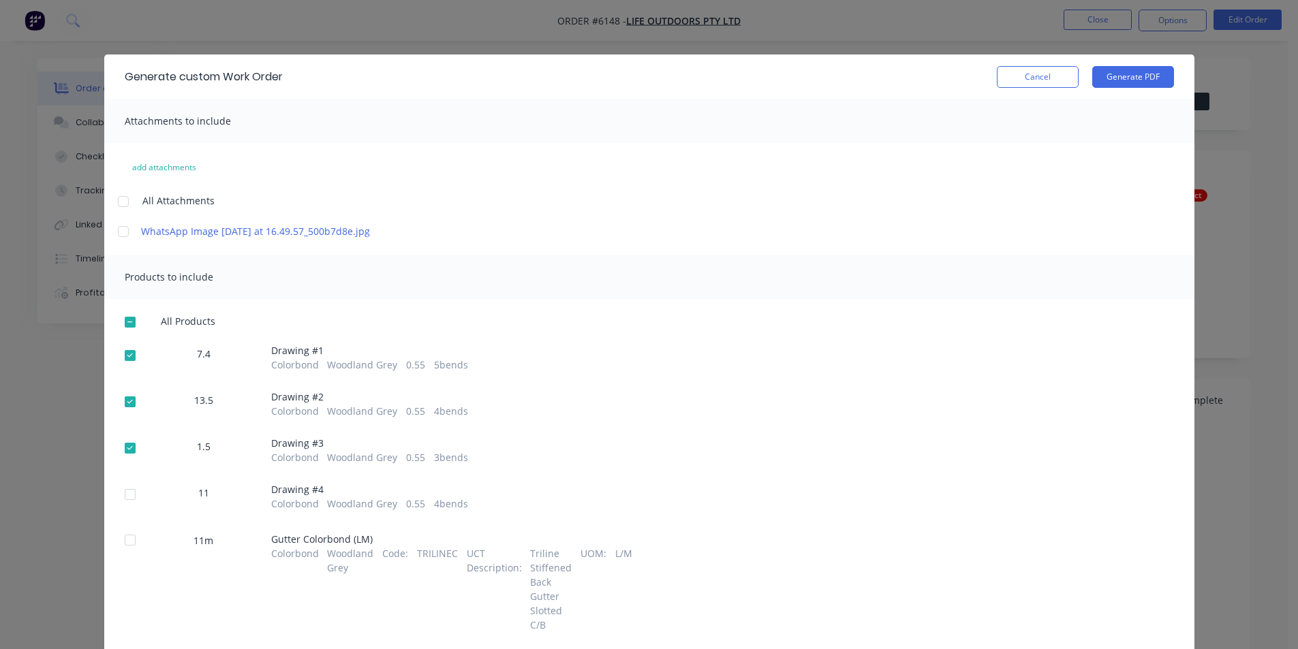
click at [126, 499] on div at bounding box center [130, 494] width 27 height 27
click at [1141, 74] on button "Generate PDF" at bounding box center [1133, 77] width 82 height 22
click at [1019, 84] on button "Cancel" at bounding box center [1038, 77] width 82 height 22
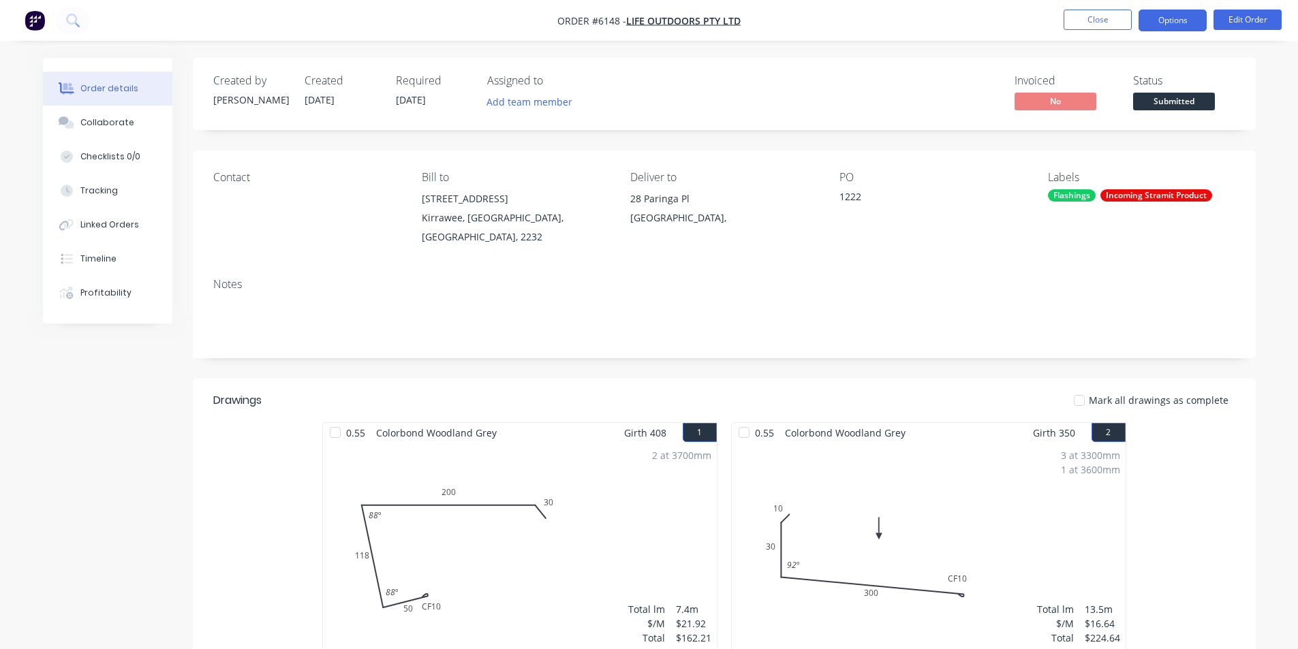
click at [1162, 20] on button "Options" at bounding box center [1172, 21] width 68 height 22
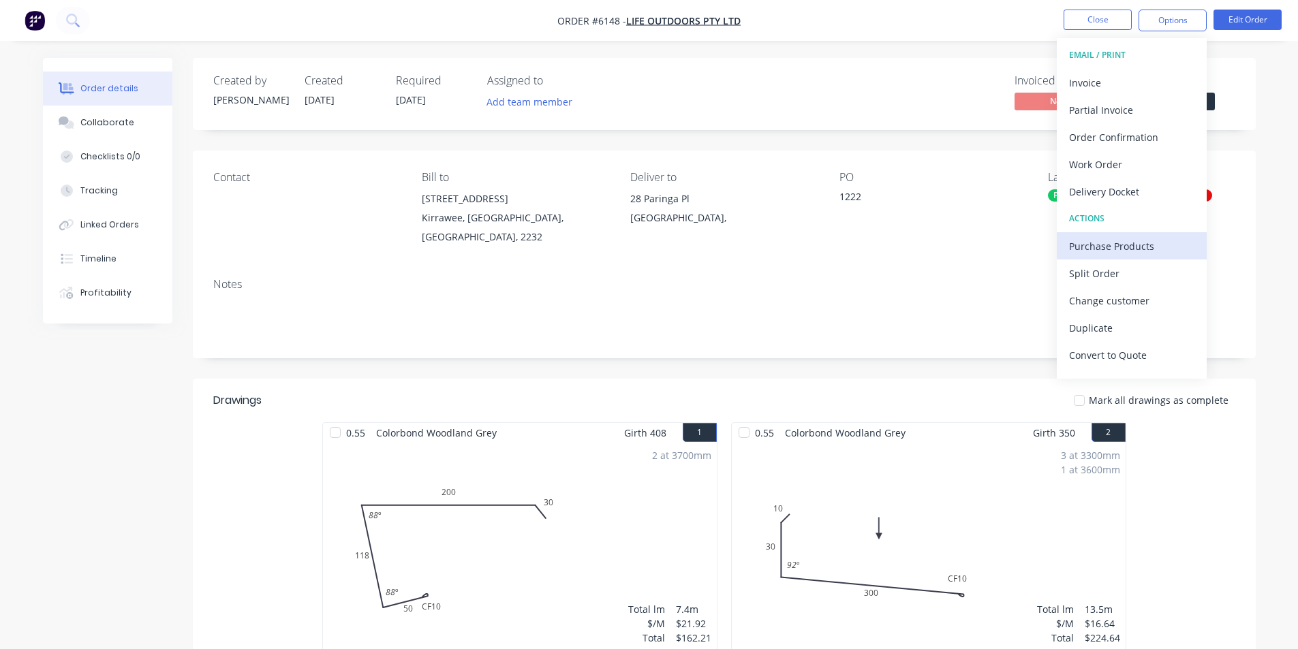
click at [1140, 240] on div "Purchase Products" at bounding box center [1131, 246] width 125 height 20
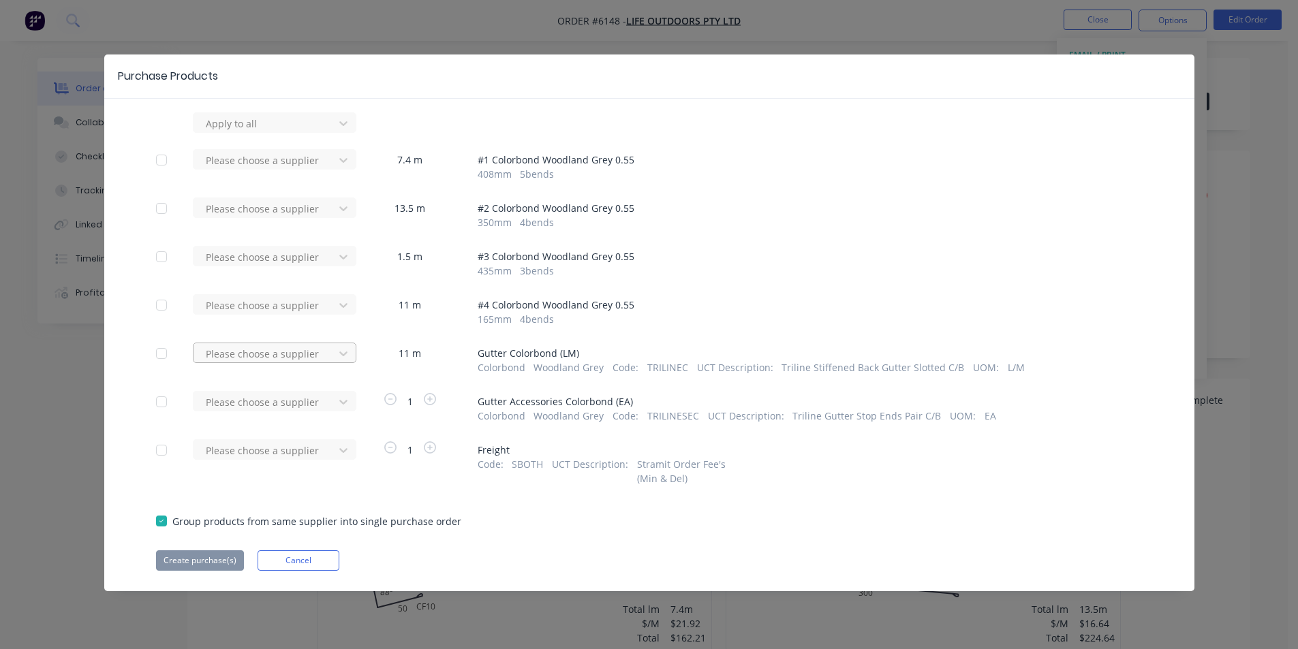
click at [299, 352] on div at bounding box center [265, 353] width 123 height 17
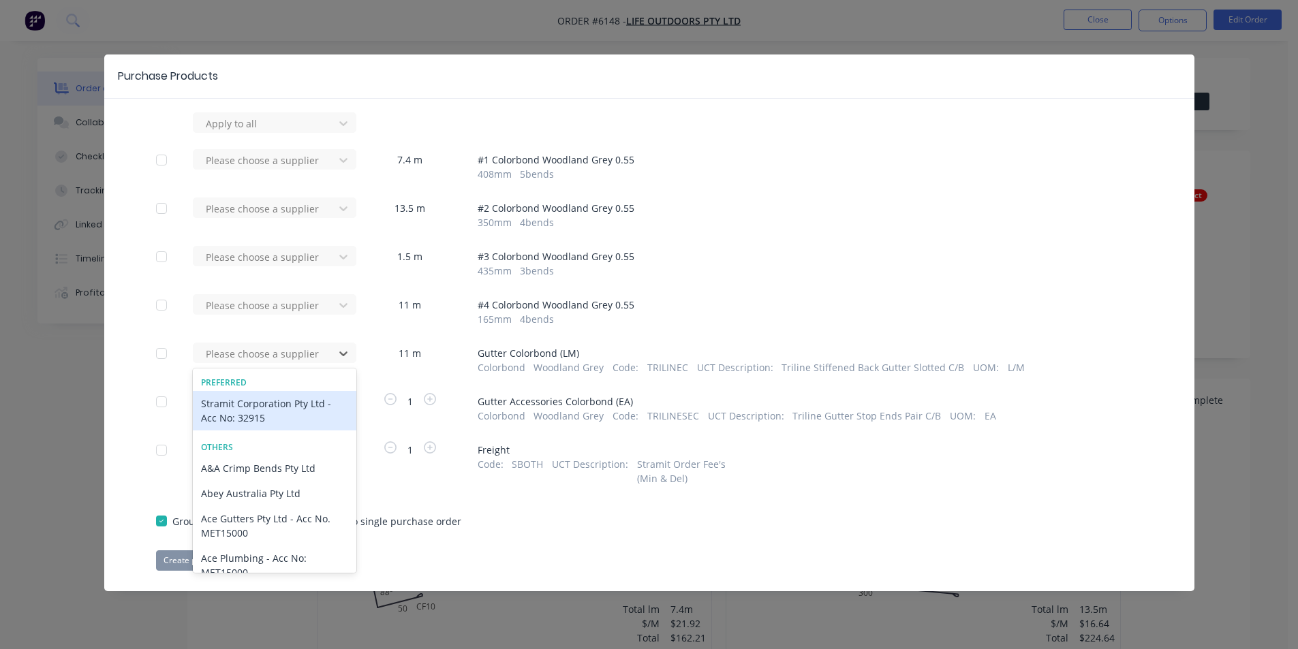
click at [305, 418] on div "Stramit Corporation Pty Ltd - Acc No: 32915" at bounding box center [275, 411] width 164 height 40
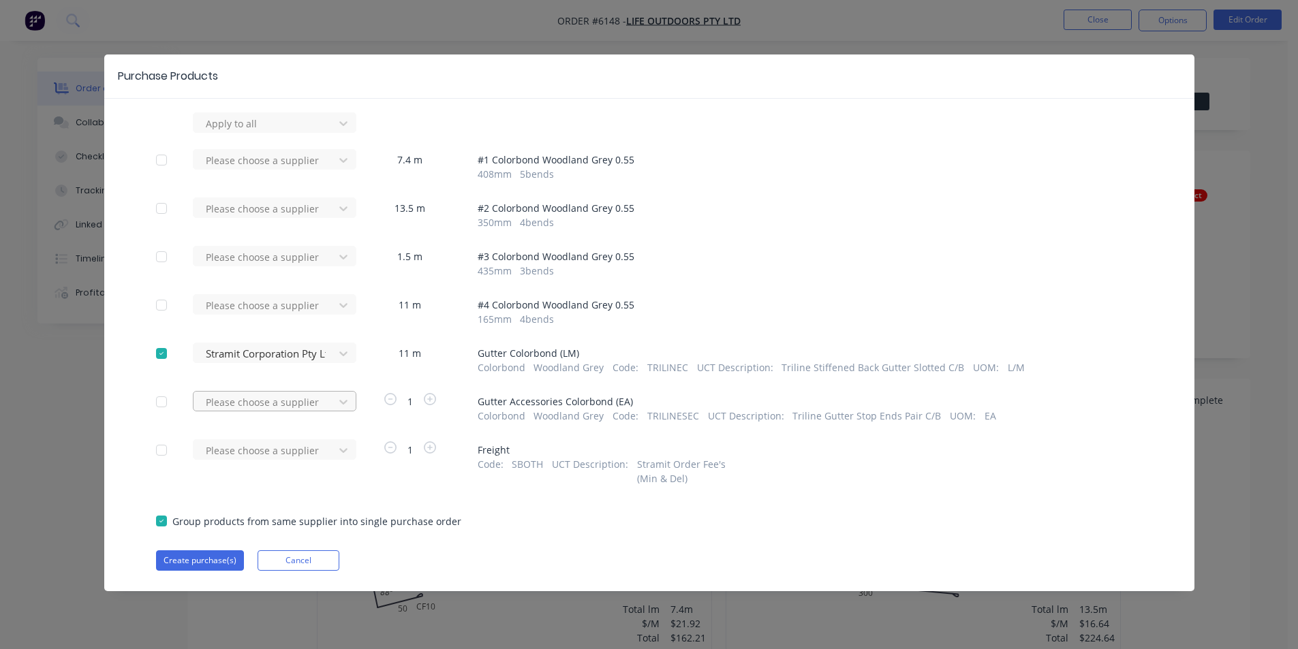
click at [292, 397] on div at bounding box center [265, 402] width 123 height 17
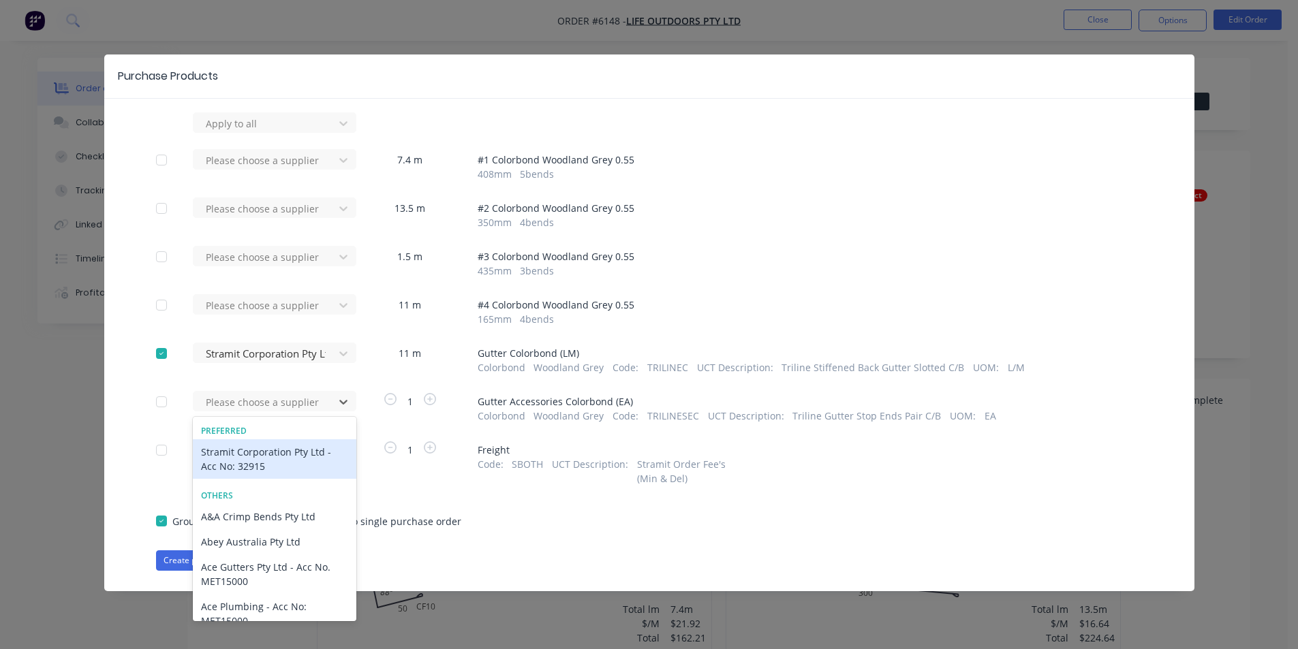
click at [283, 477] on div "Stramit Corporation Pty Ltd - Acc No: 32915" at bounding box center [275, 459] width 164 height 40
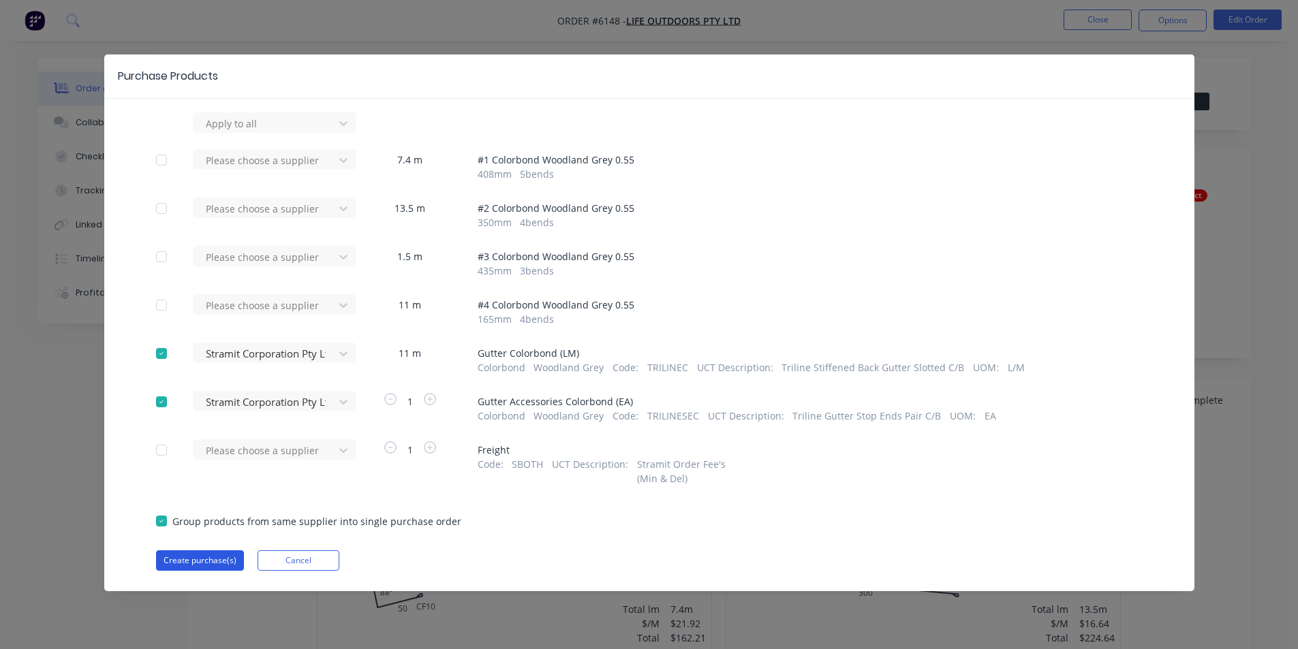
click at [212, 555] on button "Create purchase(s)" at bounding box center [200, 561] width 88 height 20
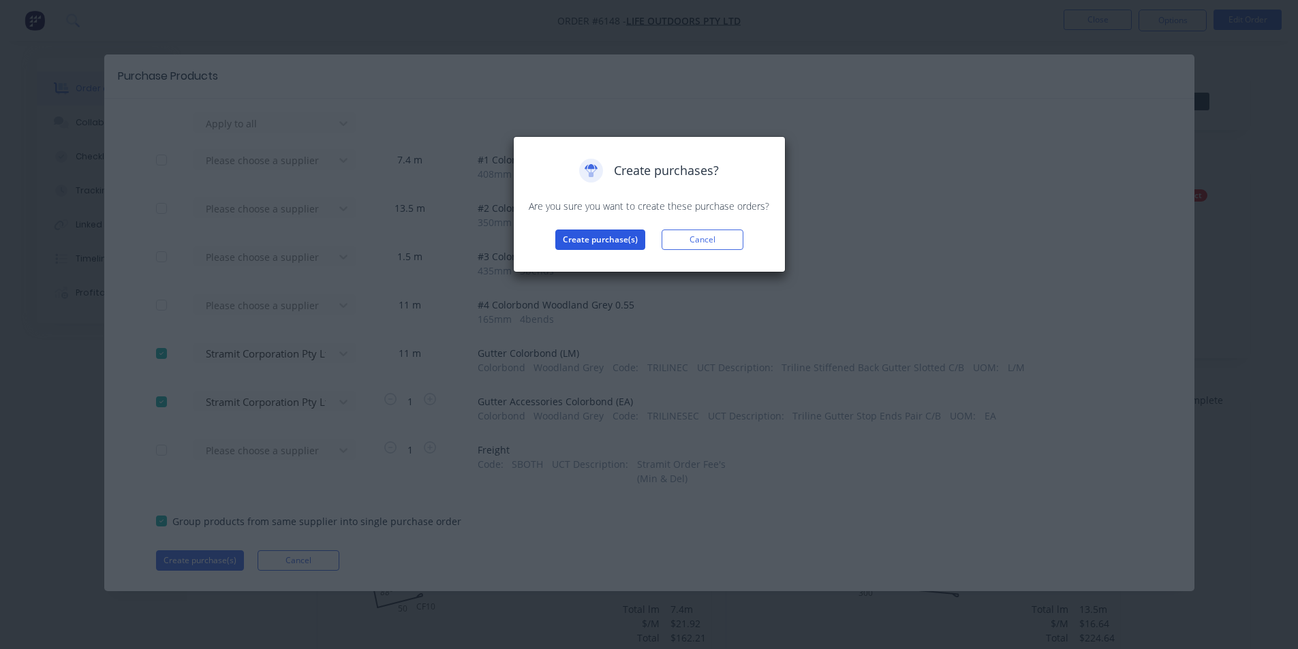
click at [589, 237] on button "Create purchase(s)" at bounding box center [600, 240] width 90 height 20
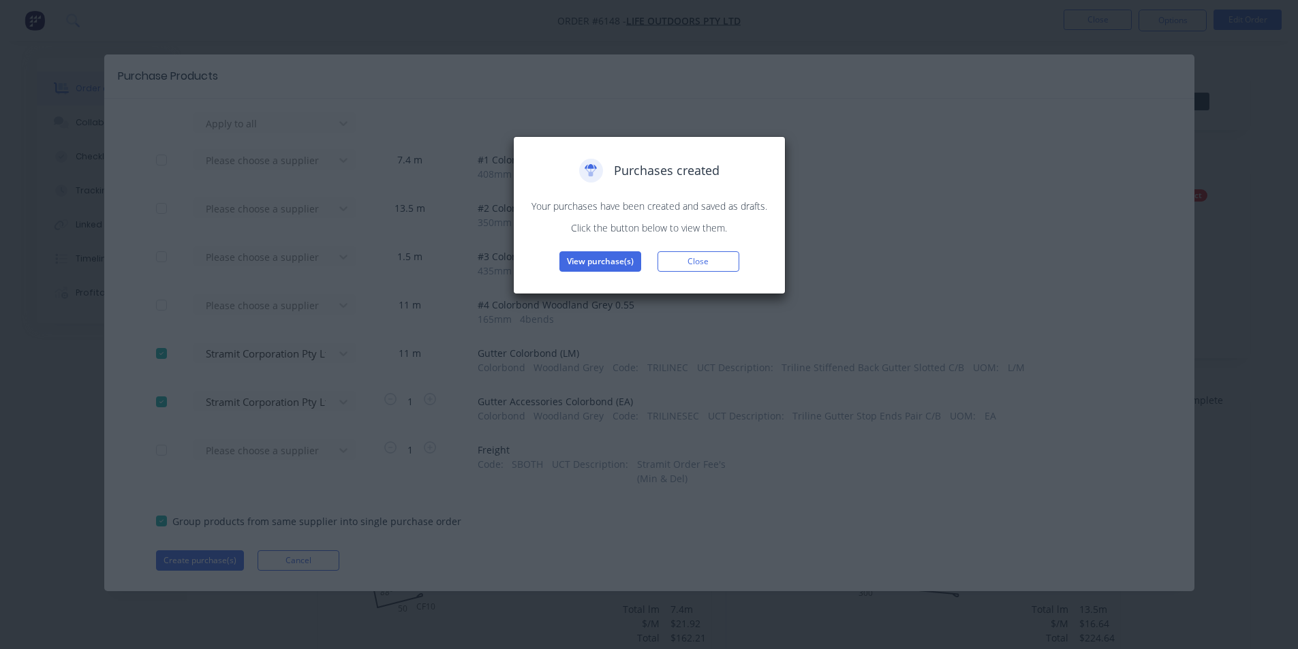
click at [606, 250] on div "Purchases created Your purchases have been created and saved as drafts. Click t…" at bounding box center [649, 215] width 244 height 113
click at [604, 261] on button "View purchase(s)" at bounding box center [600, 261] width 82 height 20
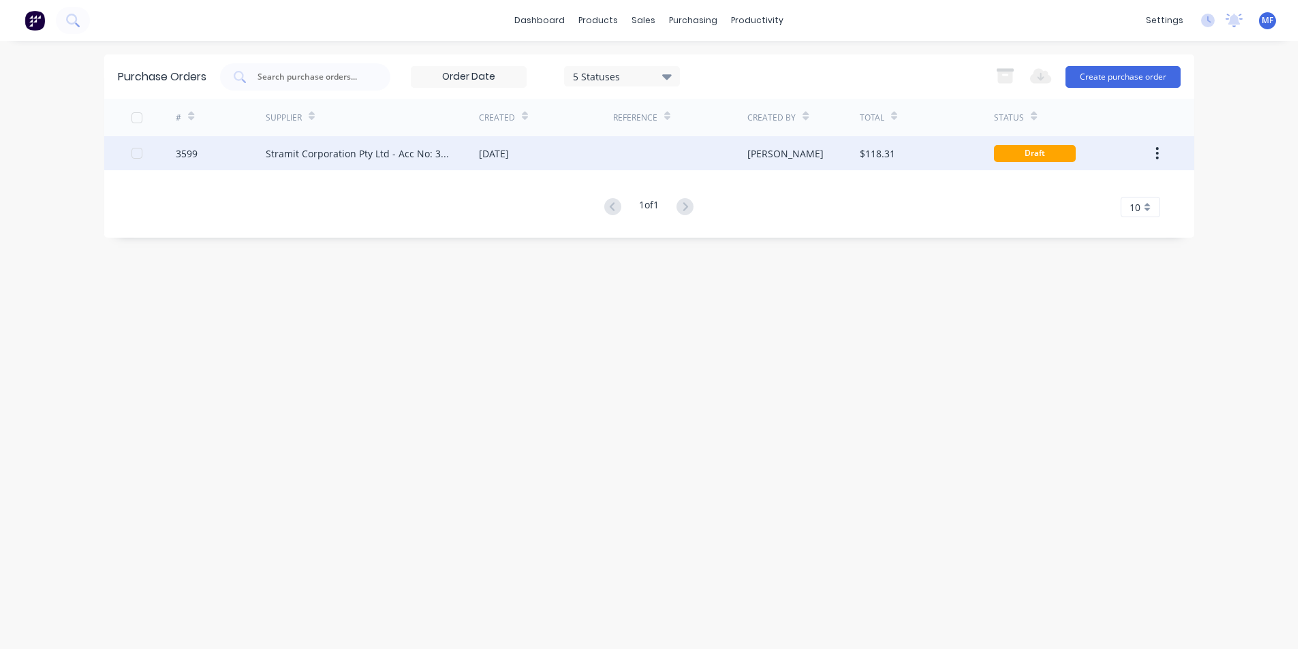
click at [628, 161] on div at bounding box center [680, 153] width 134 height 34
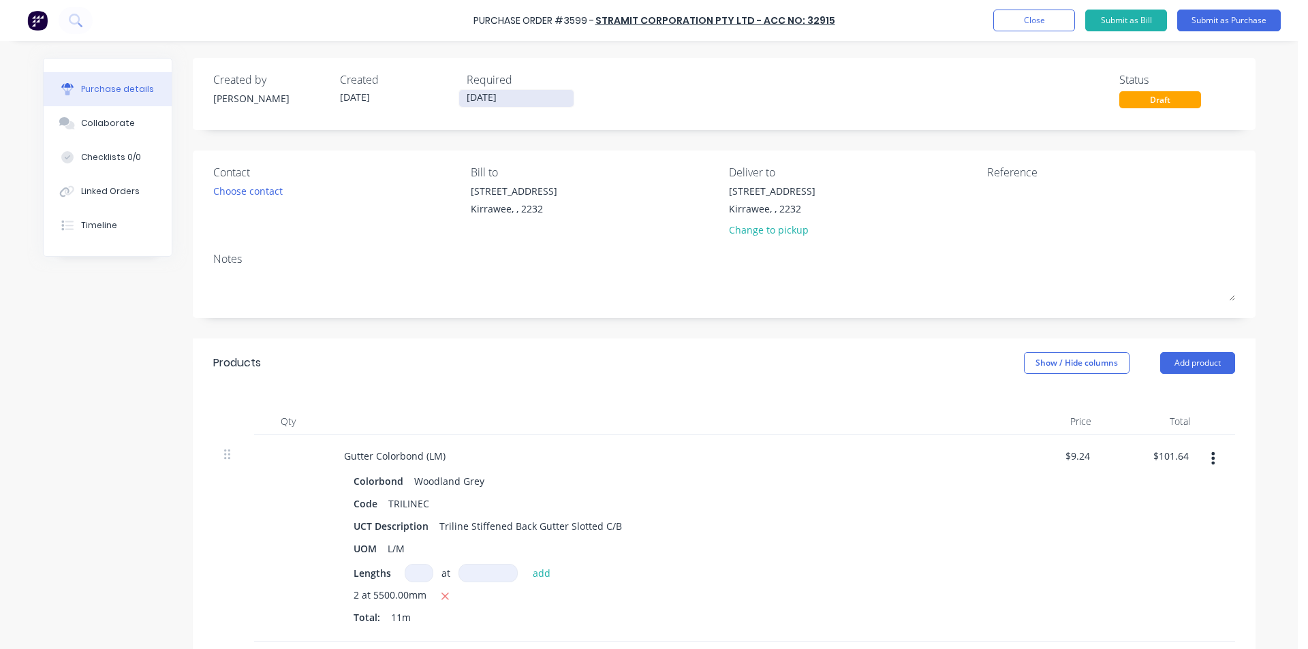
click at [527, 98] on input "[DATE]" at bounding box center [516, 98] width 114 height 17
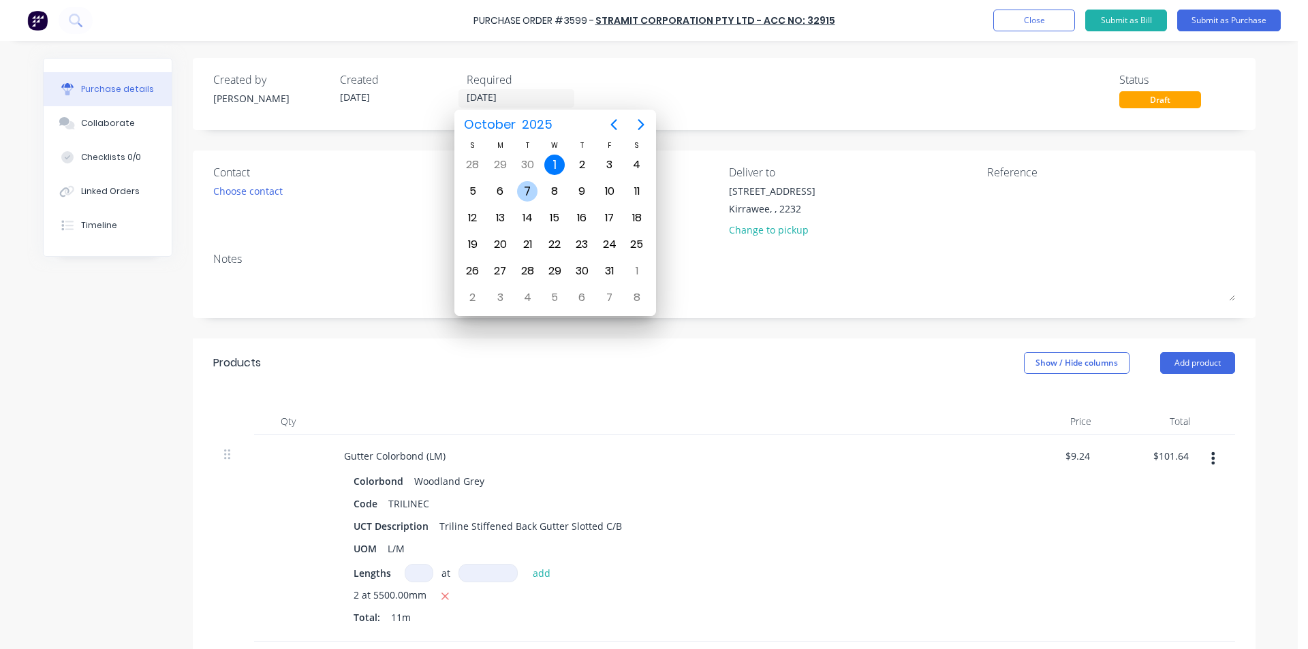
click at [523, 186] on div "7" at bounding box center [527, 191] width 20 height 20
type input "[DATE]"
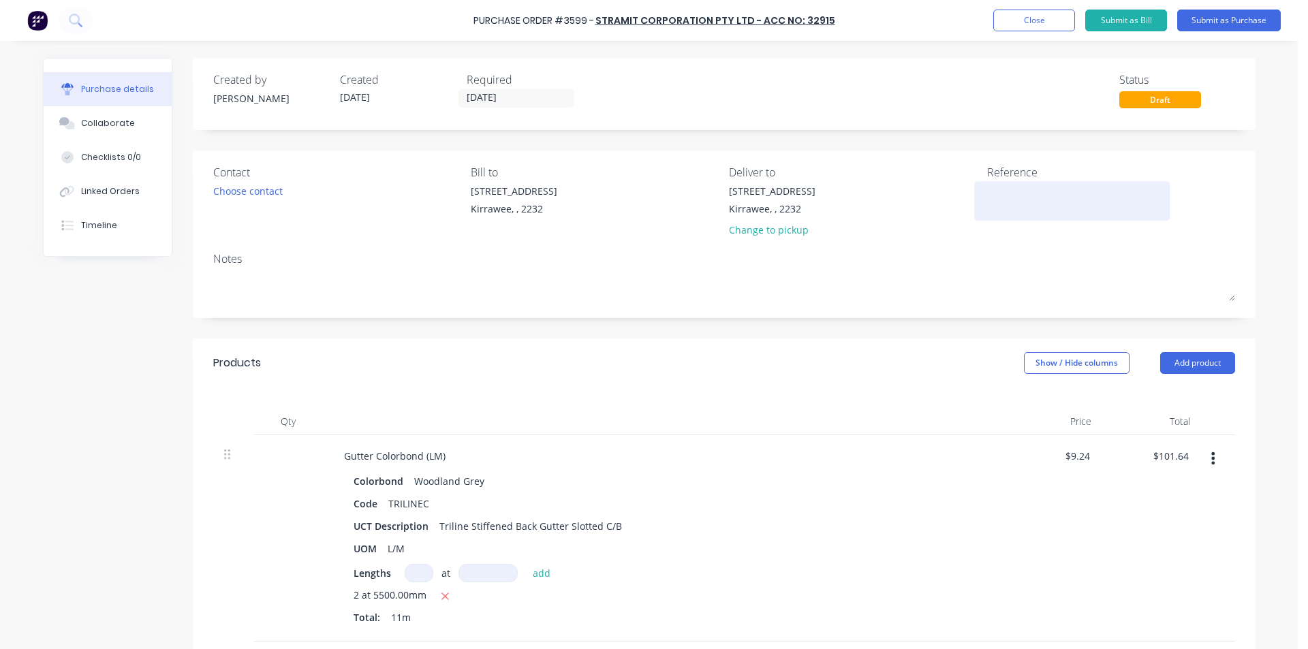
click at [1043, 199] on textarea at bounding box center [1072, 199] width 170 height 31
type textarea "LO#1222"
type textarea "x"
type textarea "LO#1222"
click at [832, 459] on div "Gutter Colorbond (LM)" at bounding box center [663, 456] width 660 height 20
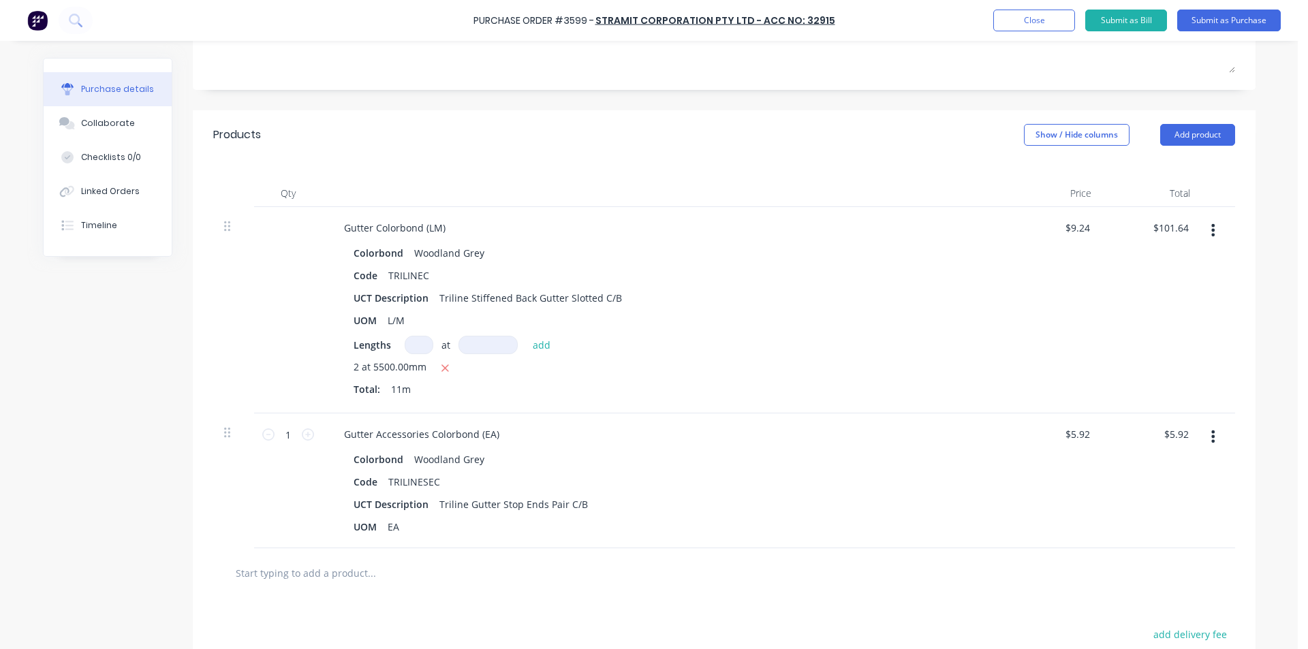
scroll to position [204, 0]
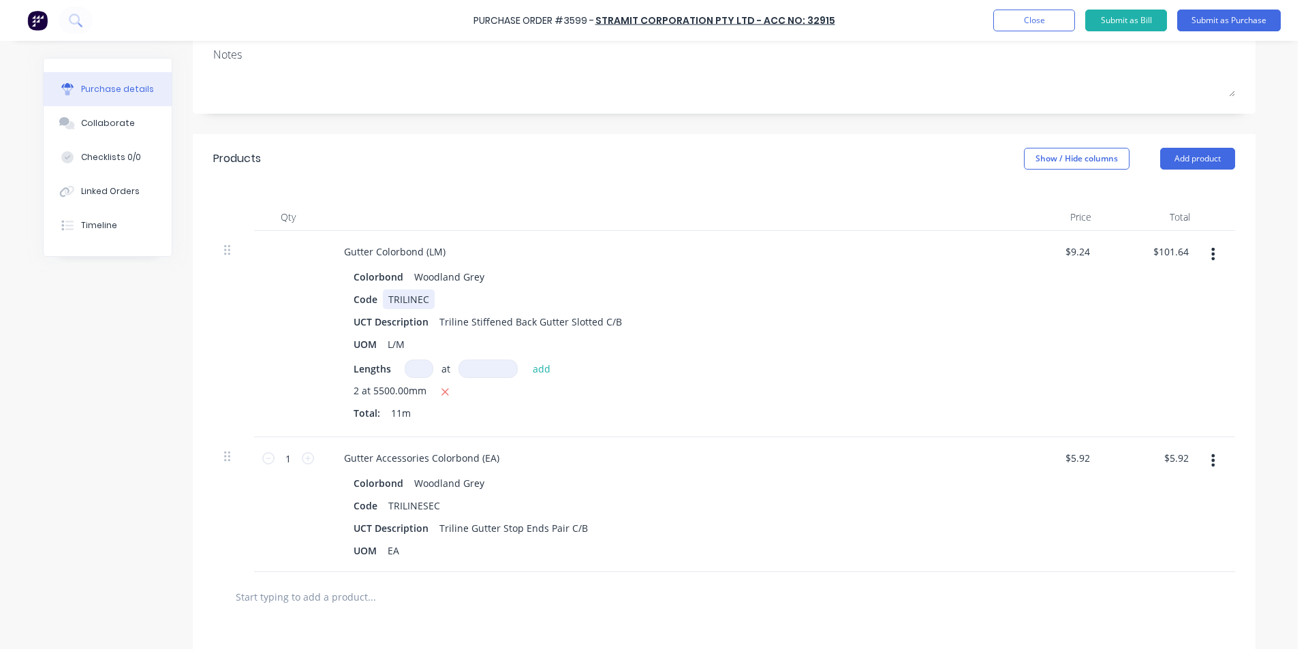
click at [869, 292] on div "Code TRILINEC" at bounding box center [660, 300] width 624 height 20
click at [1204, 18] on button "Submit as Purchase" at bounding box center [1229, 21] width 104 height 22
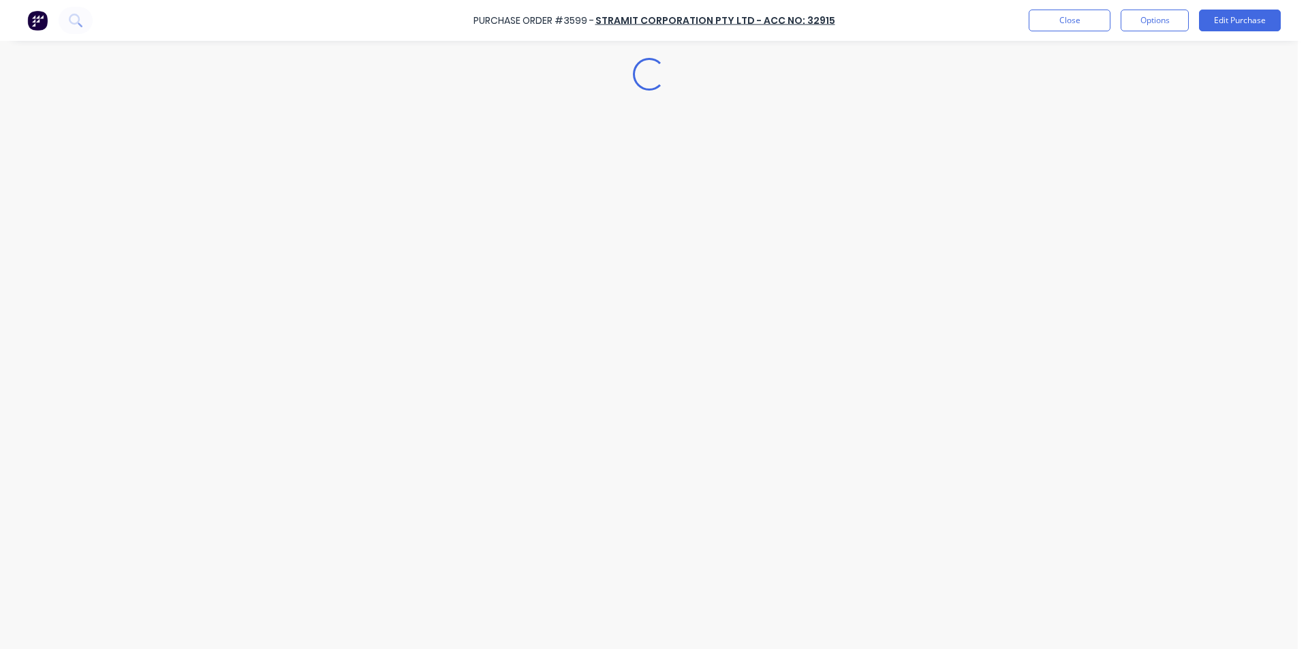
scroll to position [0, 0]
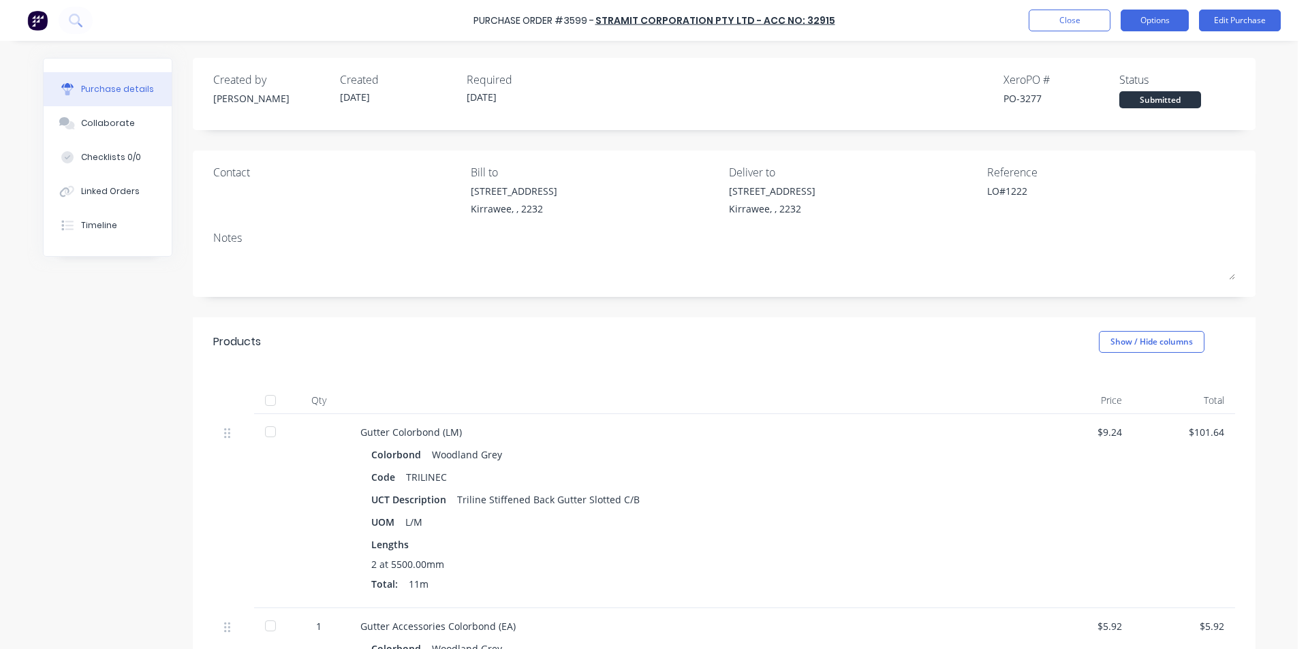
click at [1146, 12] on button "Options" at bounding box center [1155, 21] width 68 height 22
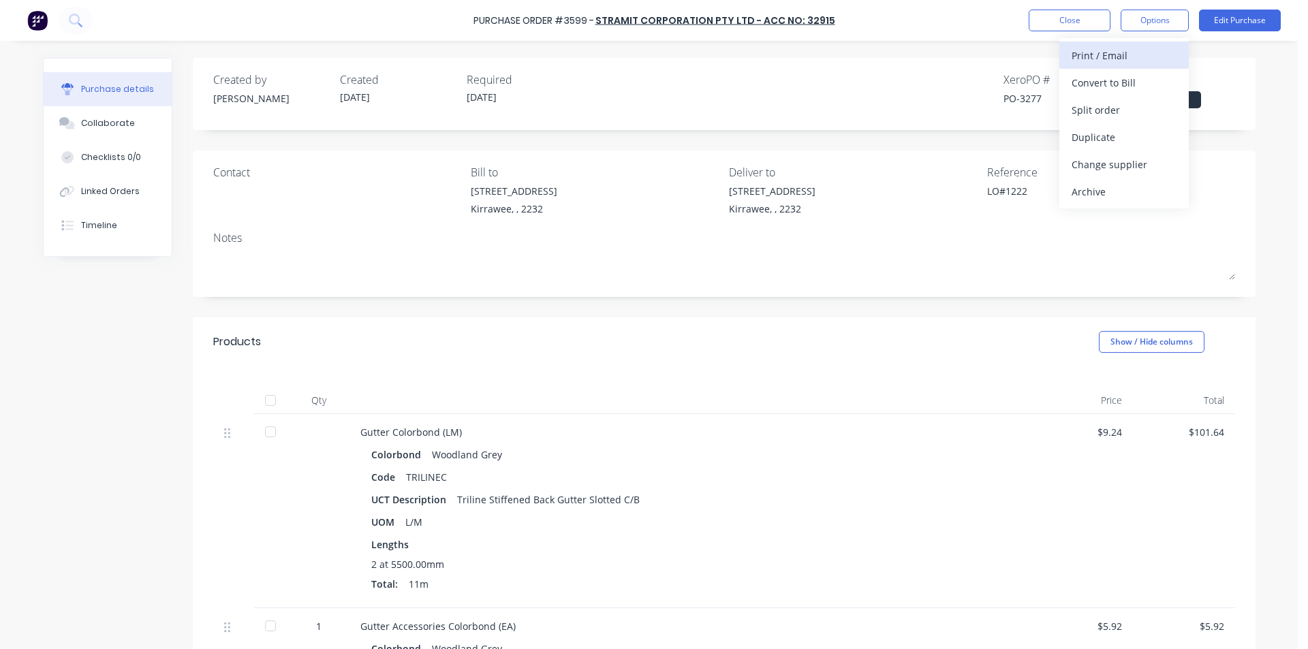
click at [1103, 56] on div "Print / Email" at bounding box center [1124, 56] width 105 height 20
click at [1085, 116] on div "Without pricing" at bounding box center [1124, 110] width 105 height 20
type textarea "x"
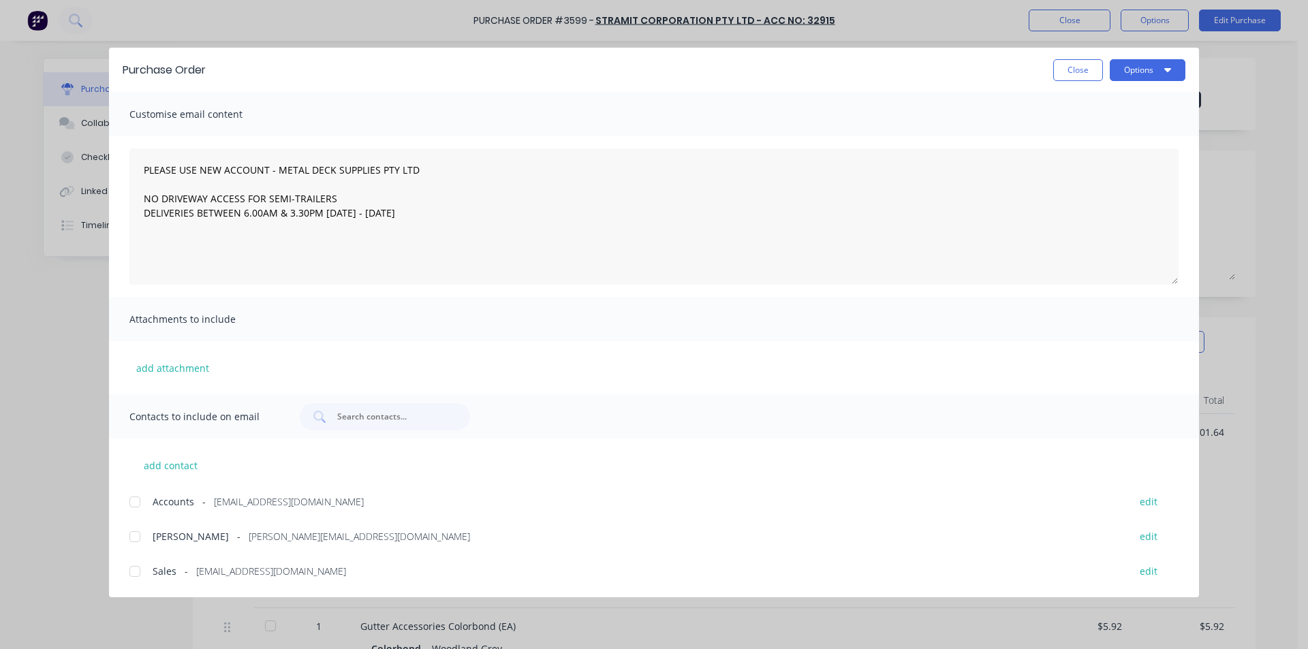
click at [136, 579] on div at bounding box center [134, 571] width 27 height 27
type textarea "PLEASE USE NEW ACCOUNT - METAL DECK SUPPLIES PTY LTD NO DRIVEWAY ACCESS FOR SEM…"
click at [1148, 64] on button "Options" at bounding box center [1148, 70] width 76 height 22
click at [1102, 156] on div "Email" at bounding box center [1120, 159] width 105 height 20
type textarea "x"
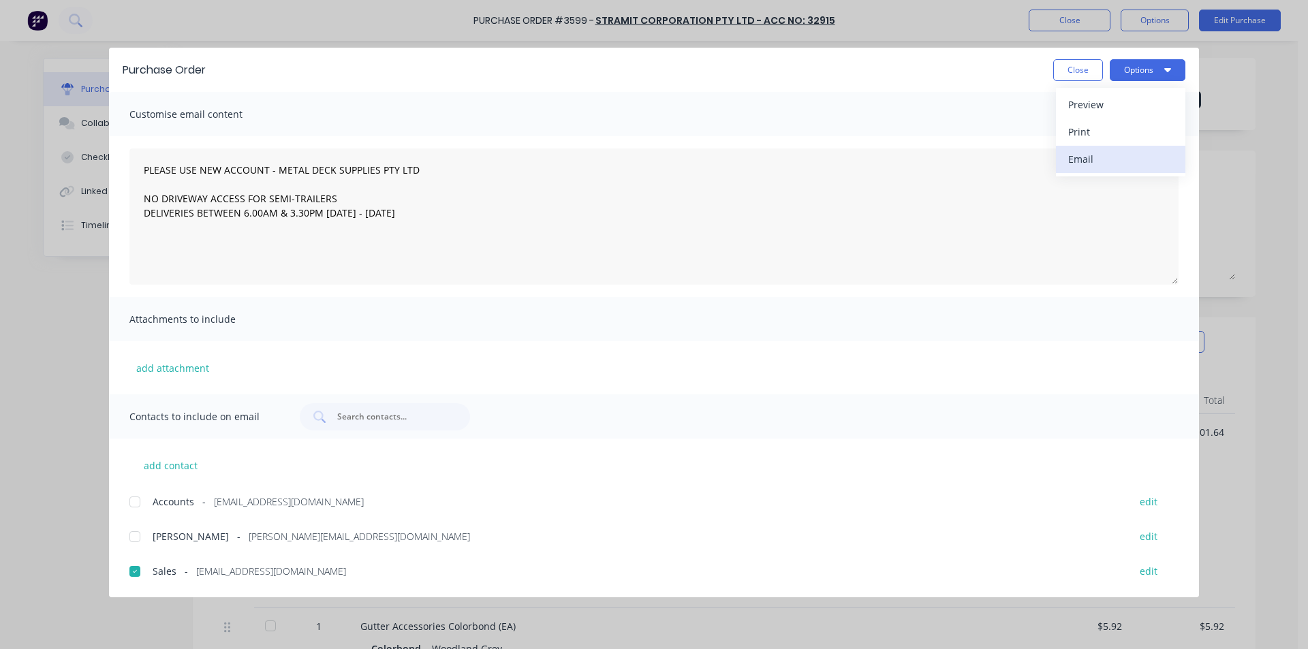
type textarea "PLEASE USE NEW ACCOUNT - METAL DECK SUPPLIES PTY LTD NO DRIVEWAY ACCESS FOR SEM…"
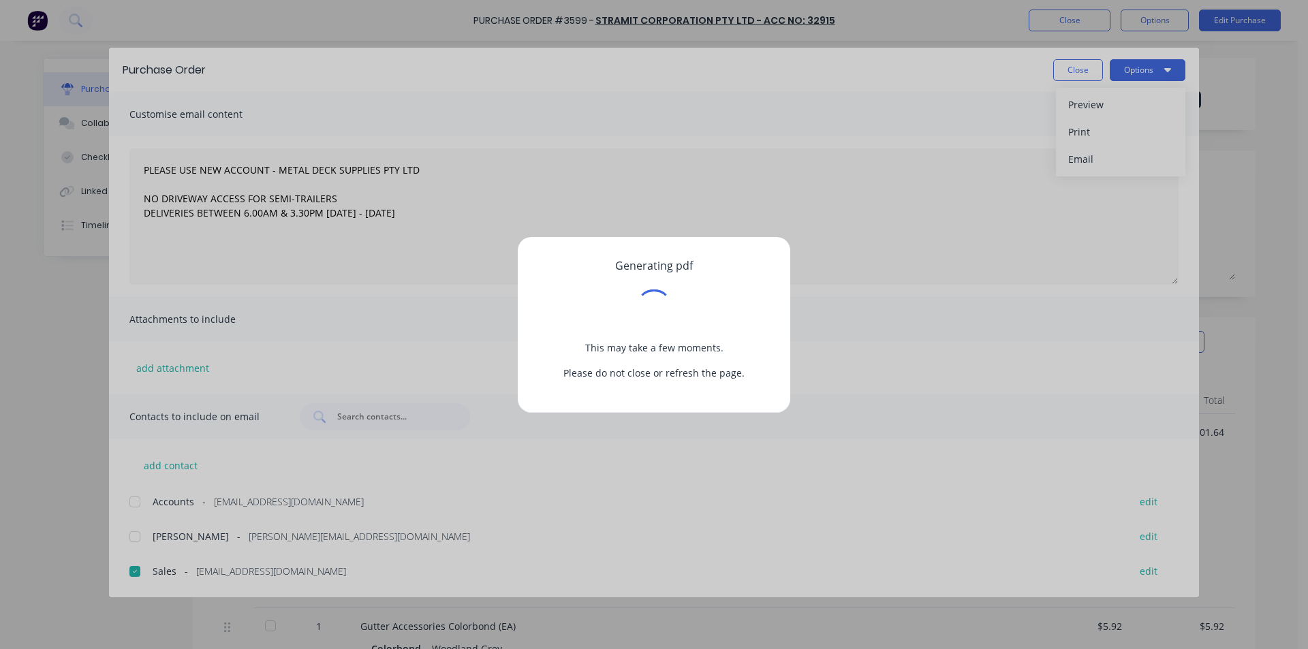
type textarea "x"
type textarea "PLEASE USE NEW ACCOUNT - METAL DECK SUPPLIES PTY LTD NO DRIVEWAY ACCESS FOR SEM…"
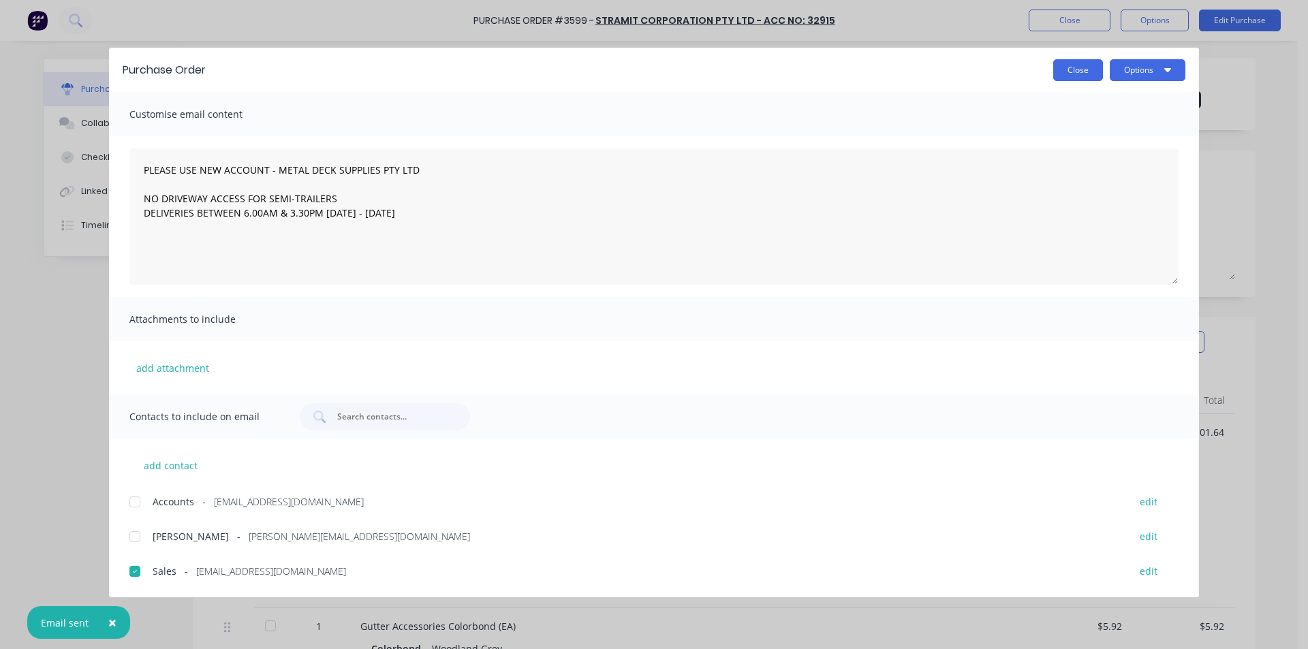
click at [1076, 74] on button "Close" at bounding box center [1078, 70] width 50 height 22
type textarea "x"
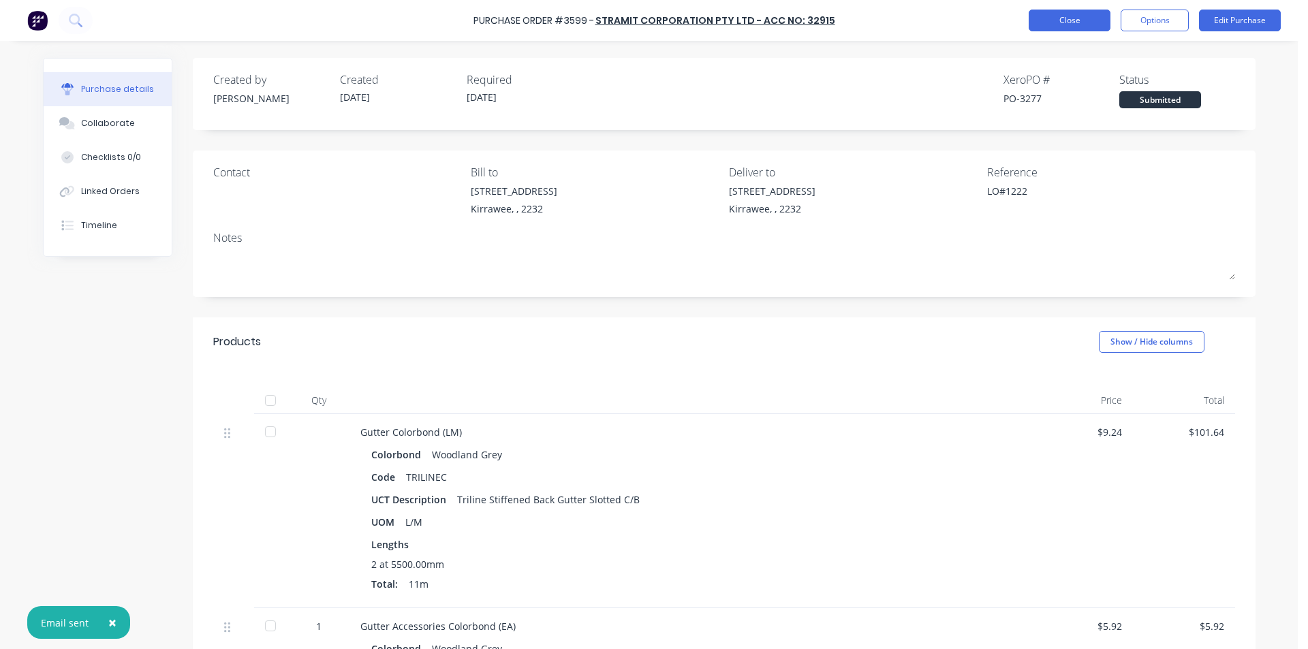
click at [1064, 20] on button "Close" at bounding box center [1070, 21] width 82 height 22
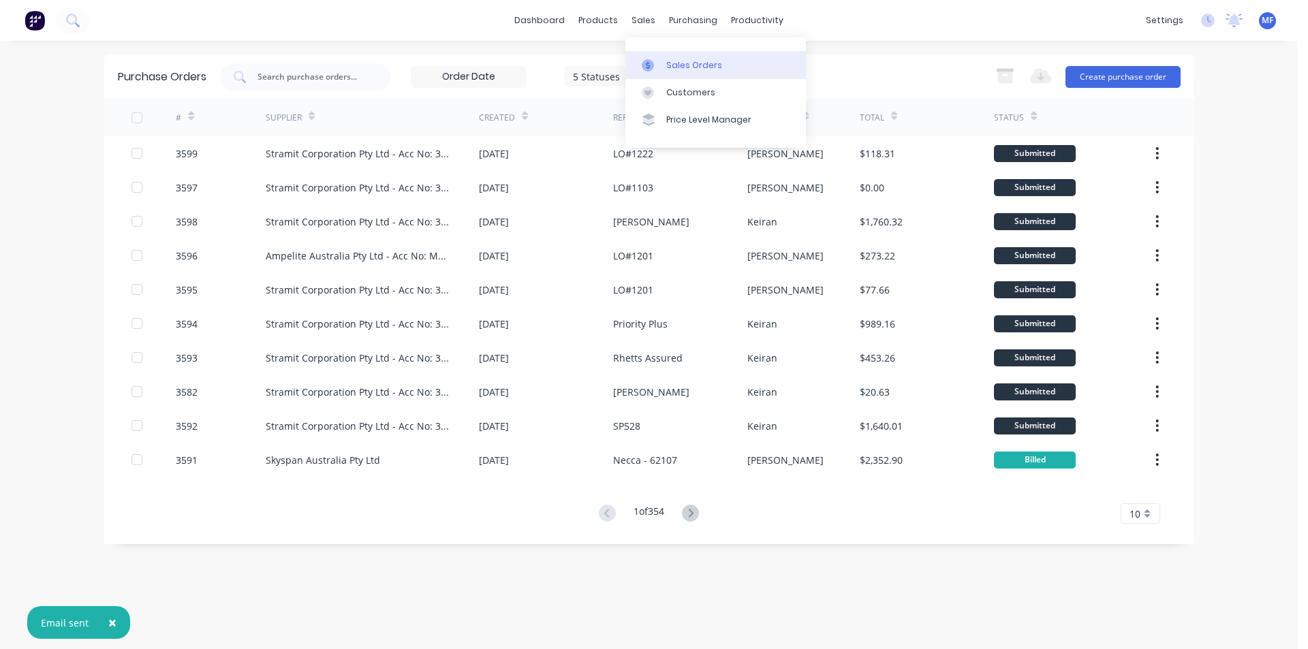
click at [667, 66] on div "Sales Orders" at bounding box center [694, 65] width 56 height 12
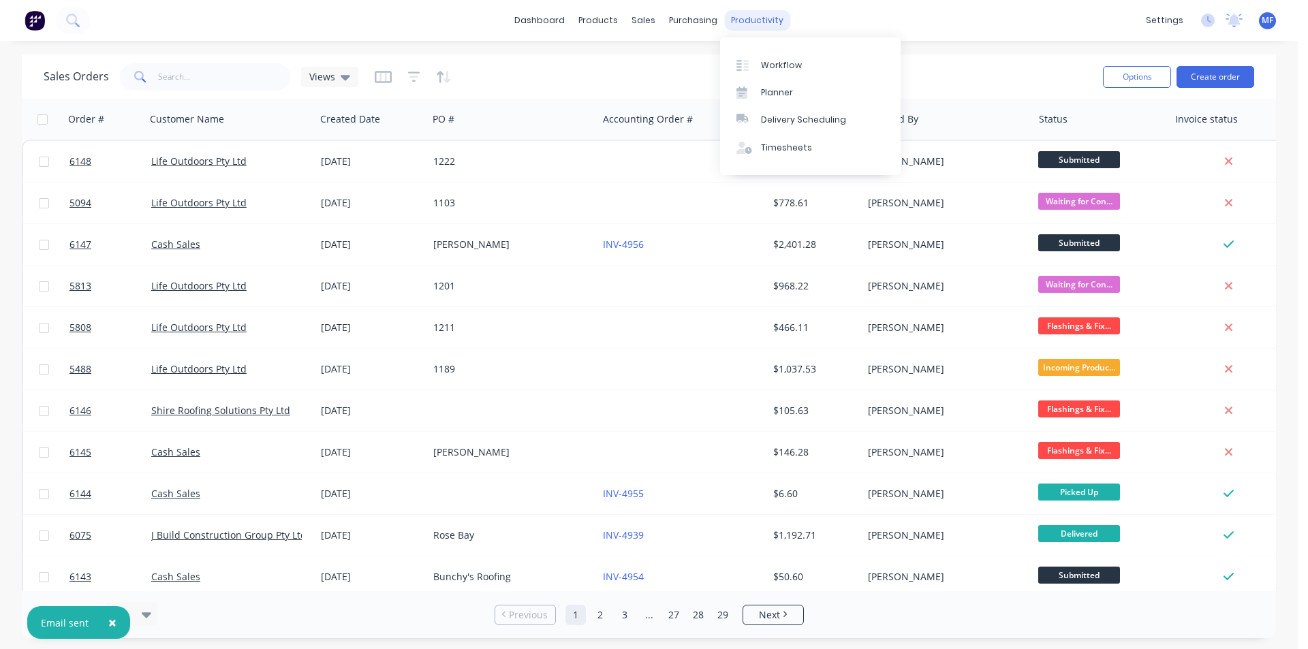
drag, startPoint x: 757, startPoint y: 19, endPoint x: 760, endPoint y: 25, distance: 7.0
click at [758, 22] on div "productivity" at bounding box center [757, 20] width 66 height 20
click at [774, 113] on link "Delivery Scheduling" at bounding box center [810, 119] width 181 height 27
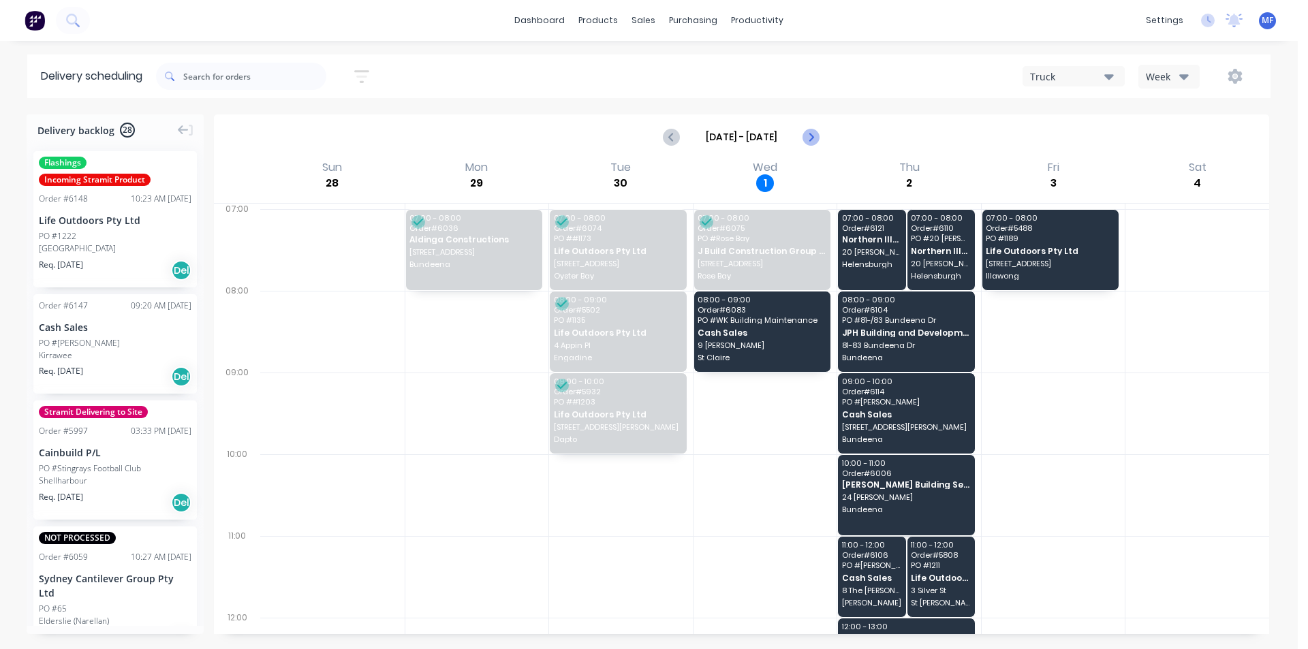
click at [809, 137] on icon "Next page" at bounding box center [811, 137] width 16 height 16
type input "[DATE] - [DATE]"
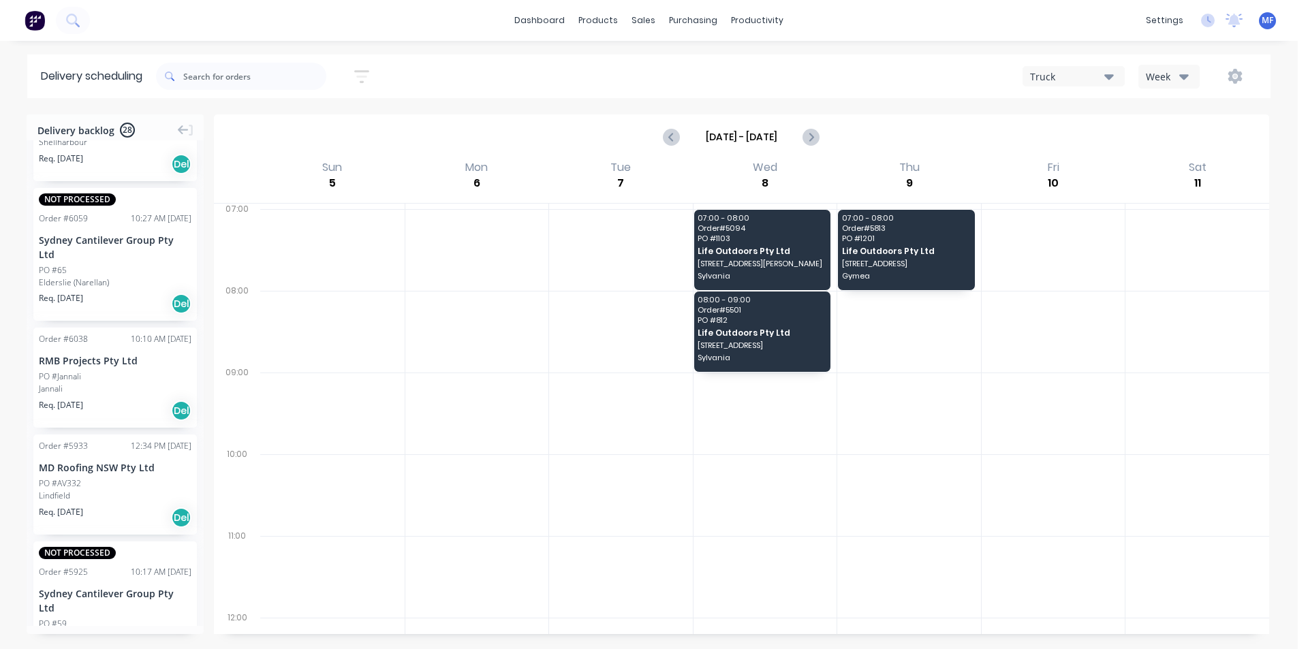
scroll to position [341, 0]
click at [189, 72] on input "text" at bounding box center [254, 76] width 143 height 27
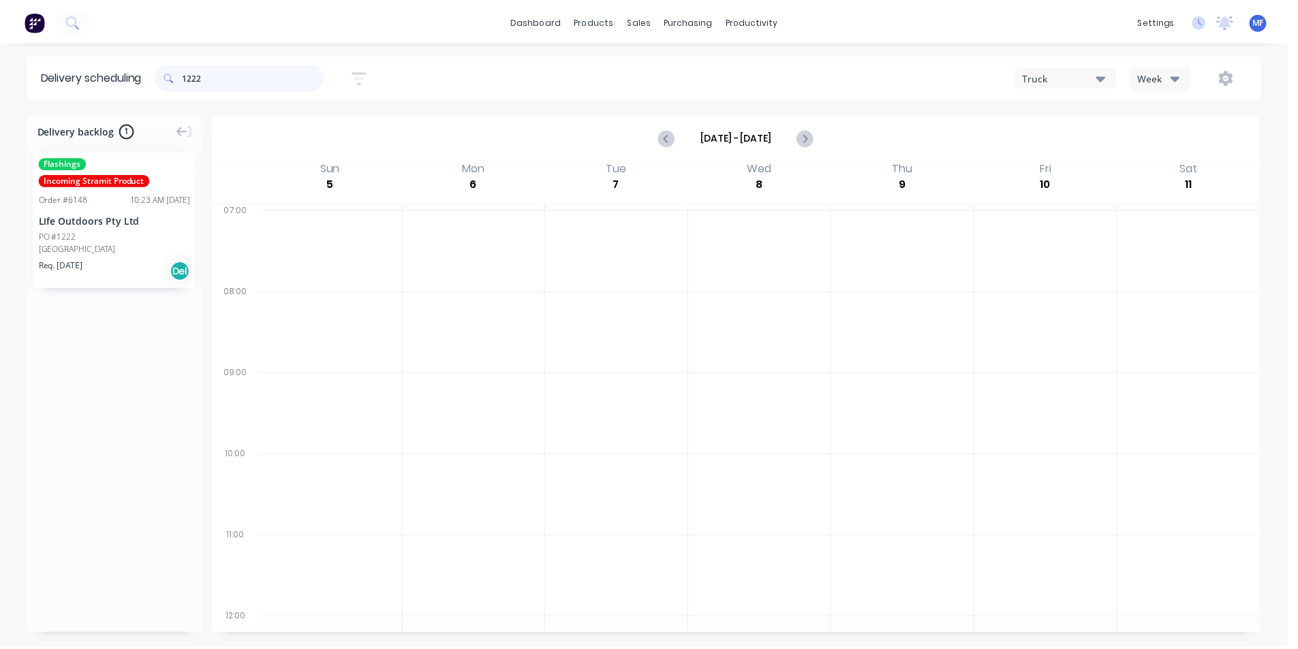
scroll to position [0, 0]
type input "1222"
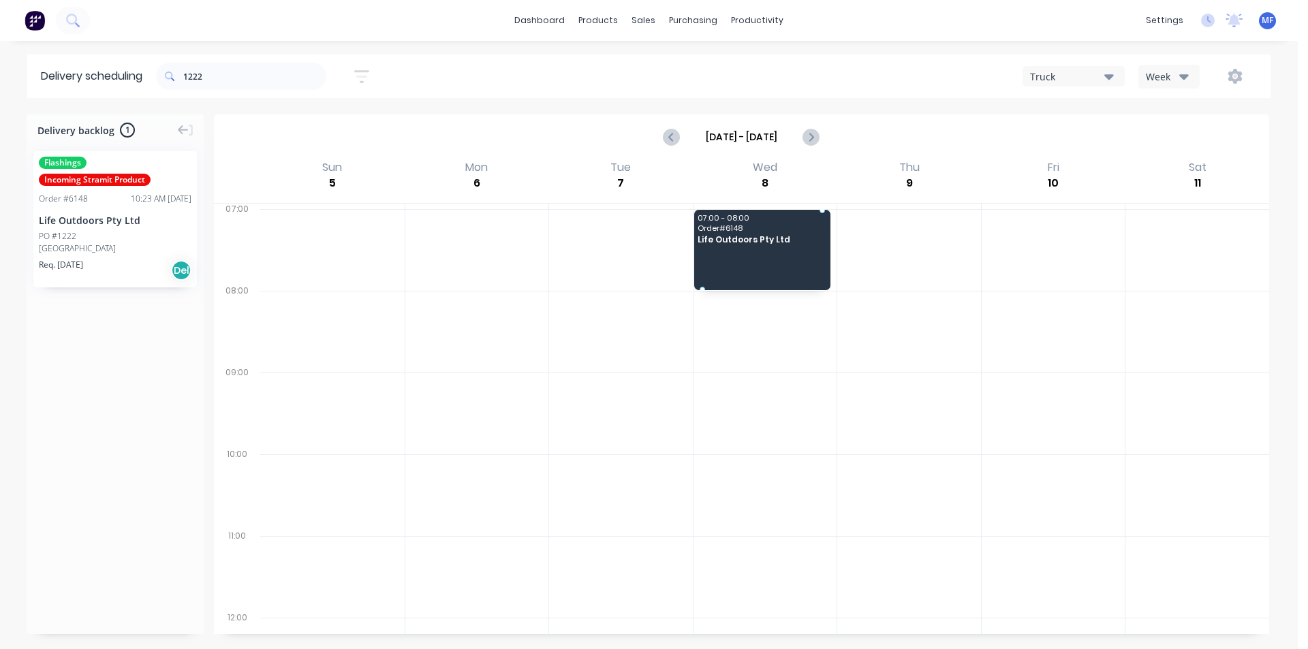
drag, startPoint x: 89, startPoint y: 232, endPoint x: 760, endPoint y: 239, distance: 671.8
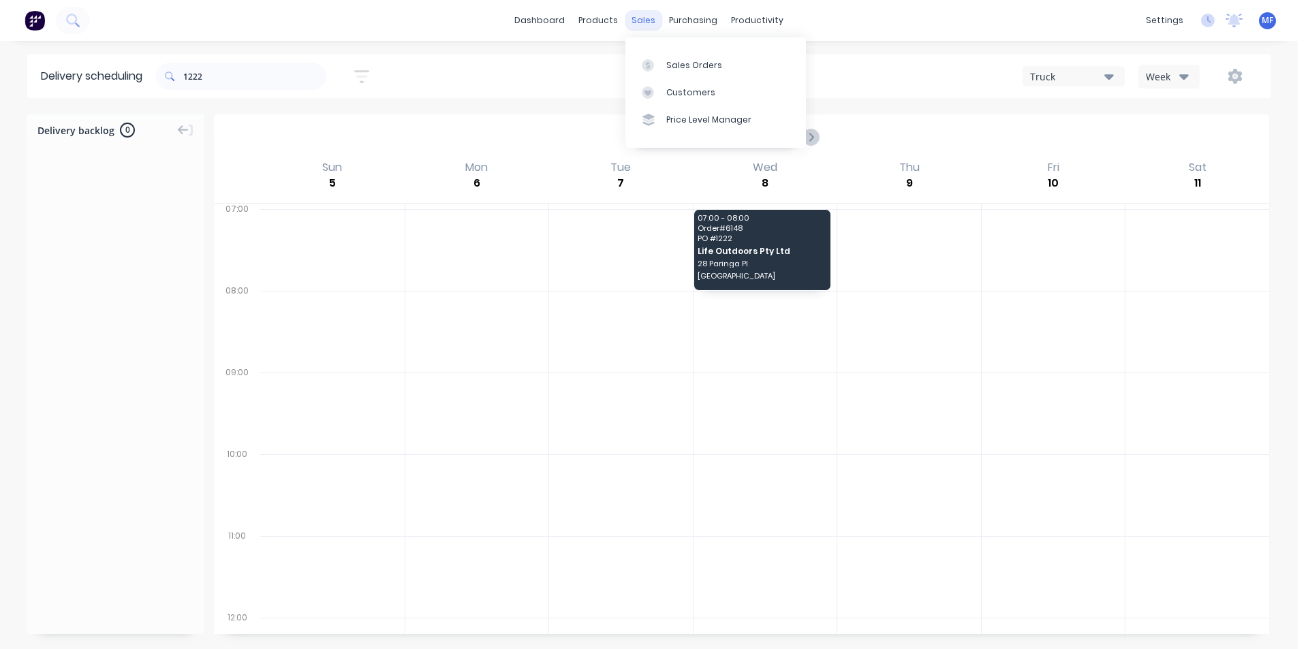
click at [638, 25] on div "sales" at bounding box center [643, 20] width 37 height 20
click at [649, 63] on icon at bounding box center [648, 64] width 4 height 7
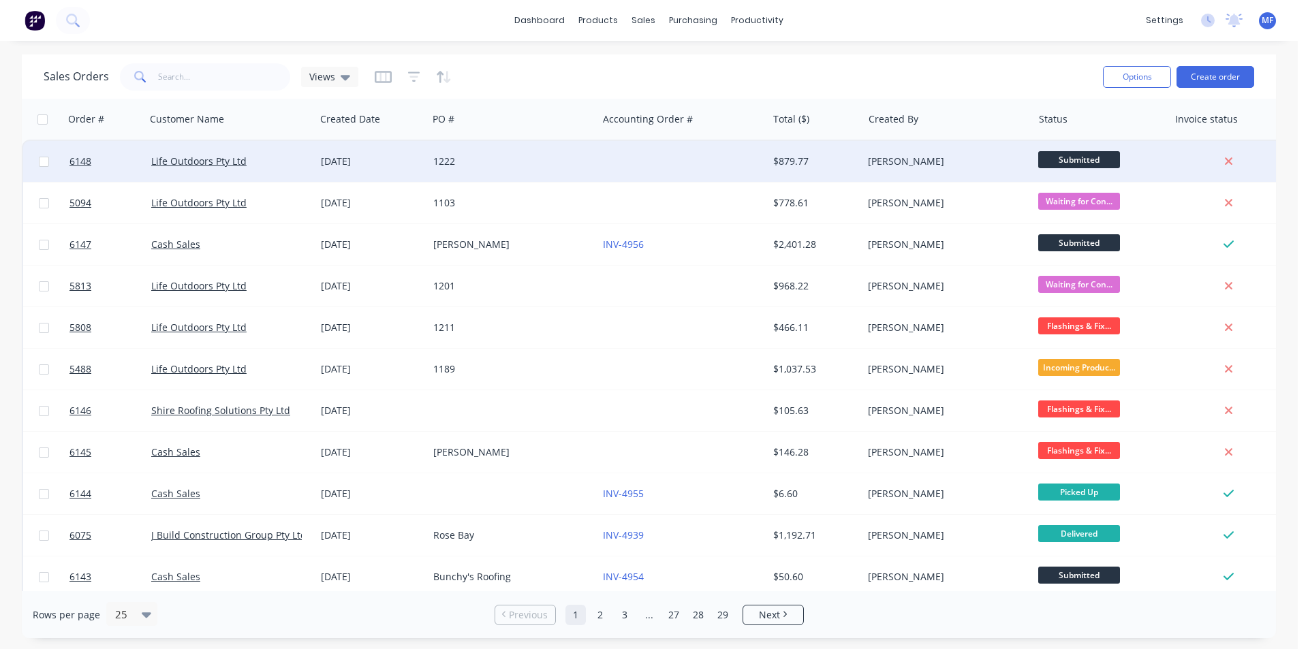
click at [1055, 158] on span "Submitted" at bounding box center [1079, 159] width 82 height 17
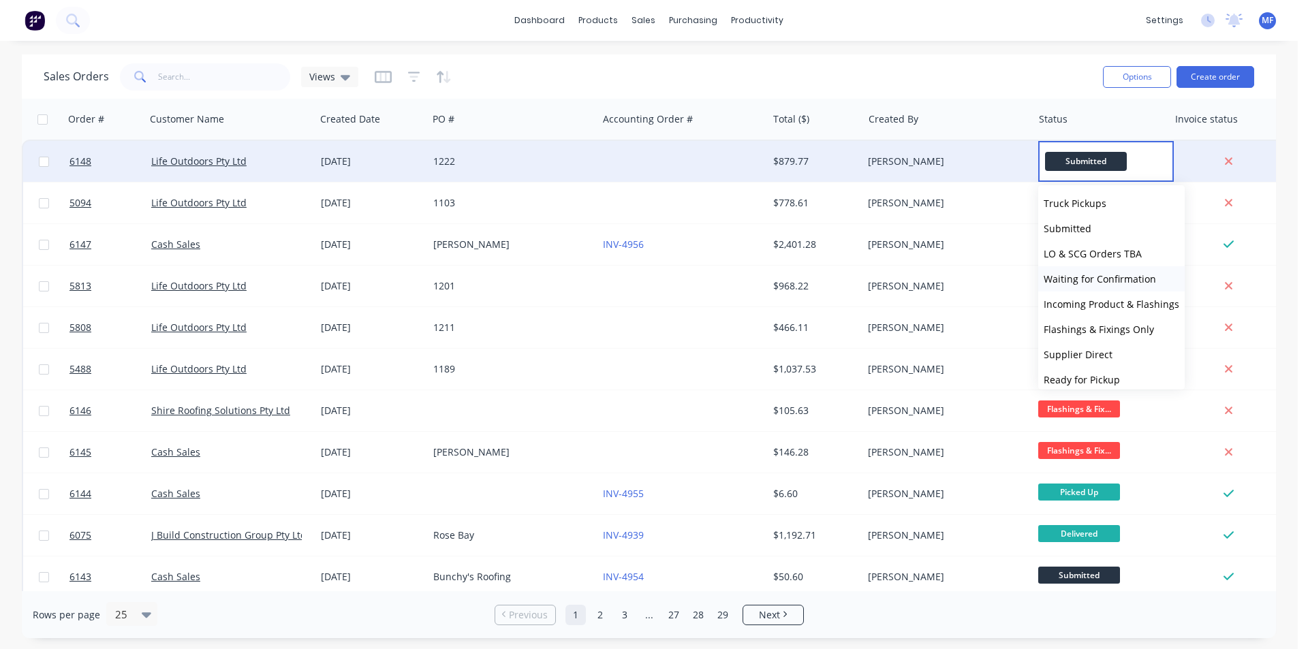
click at [1101, 270] on button "Waiting for Confirmation" at bounding box center [1111, 278] width 146 height 25
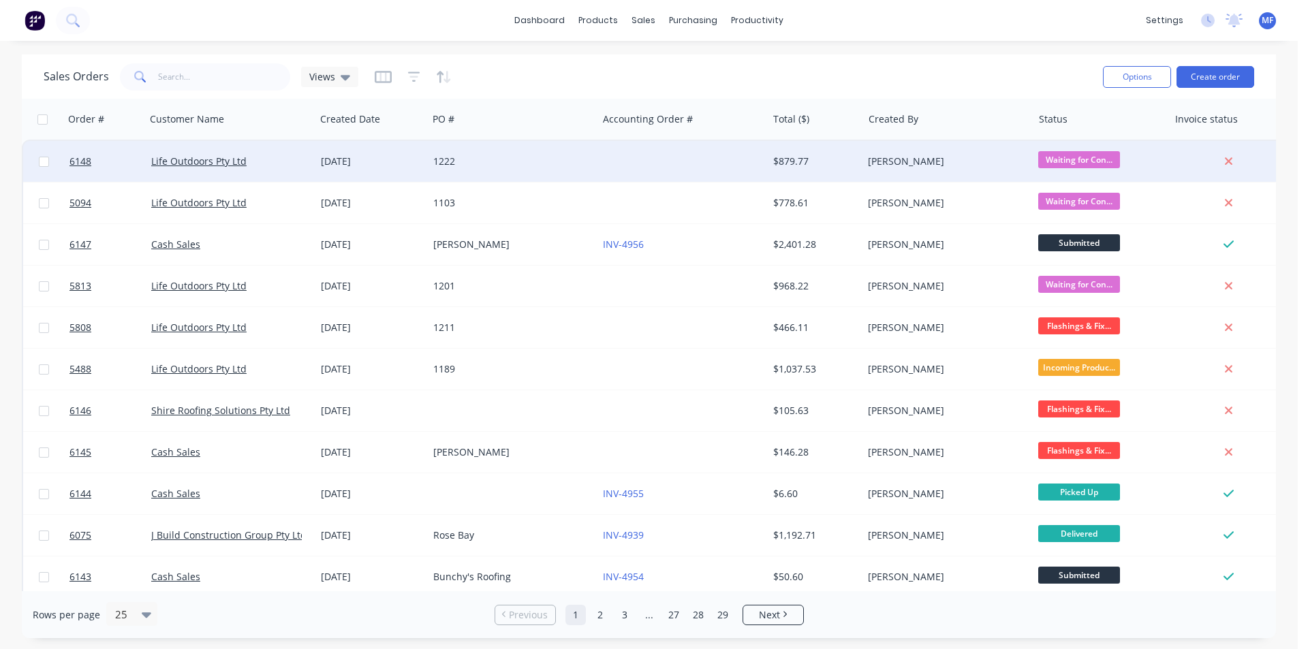
click at [1012, 65] on div "Sales Orders Views" at bounding box center [568, 76] width 1049 height 33
click at [649, 52] on link "Sales Orders" at bounding box center [715, 64] width 181 height 27
click at [657, 72] on link "Sales Orders" at bounding box center [715, 64] width 181 height 27
click at [677, 27] on div "purchasing" at bounding box center [693, 20] width 62 height 20
click at [690, 73] on link "Purchase Orders" at bounding box center [750, 64] width 181 height 27
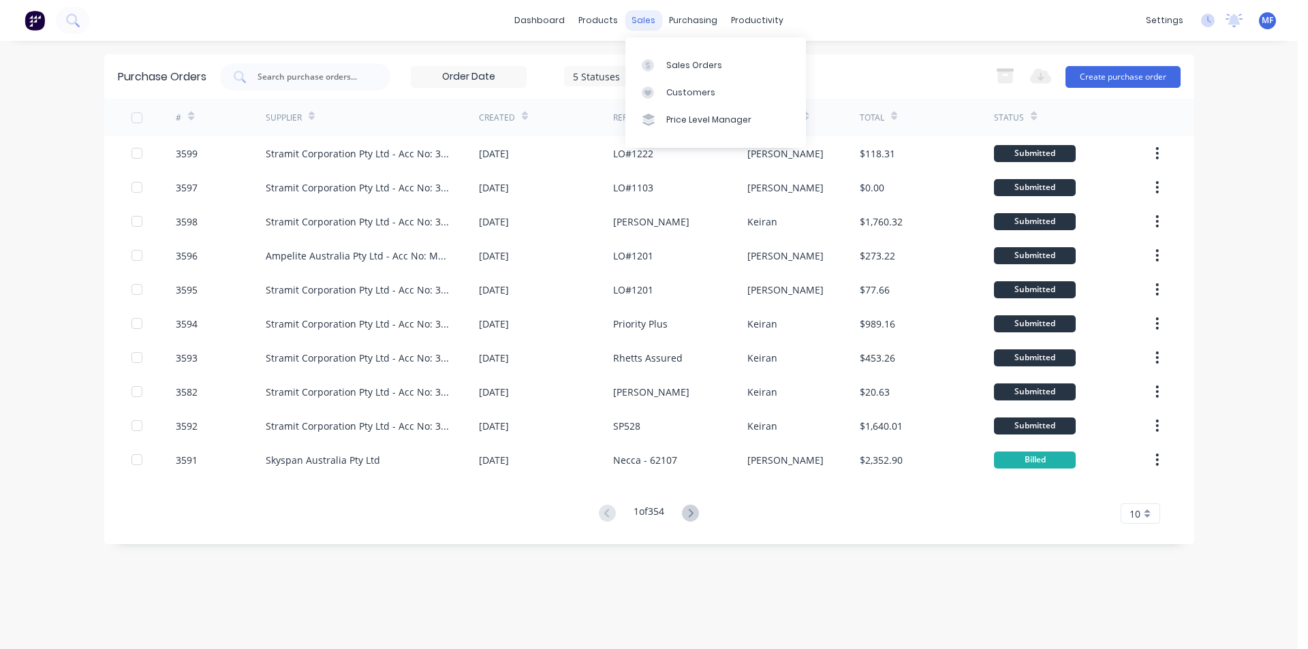
click at [641, 22] on div "sales" at bounding box center [643, 20] width 37 height 20
click at [663, 67] on link "Sales Orders" at bounding box center [715, 64] width 181 height 27
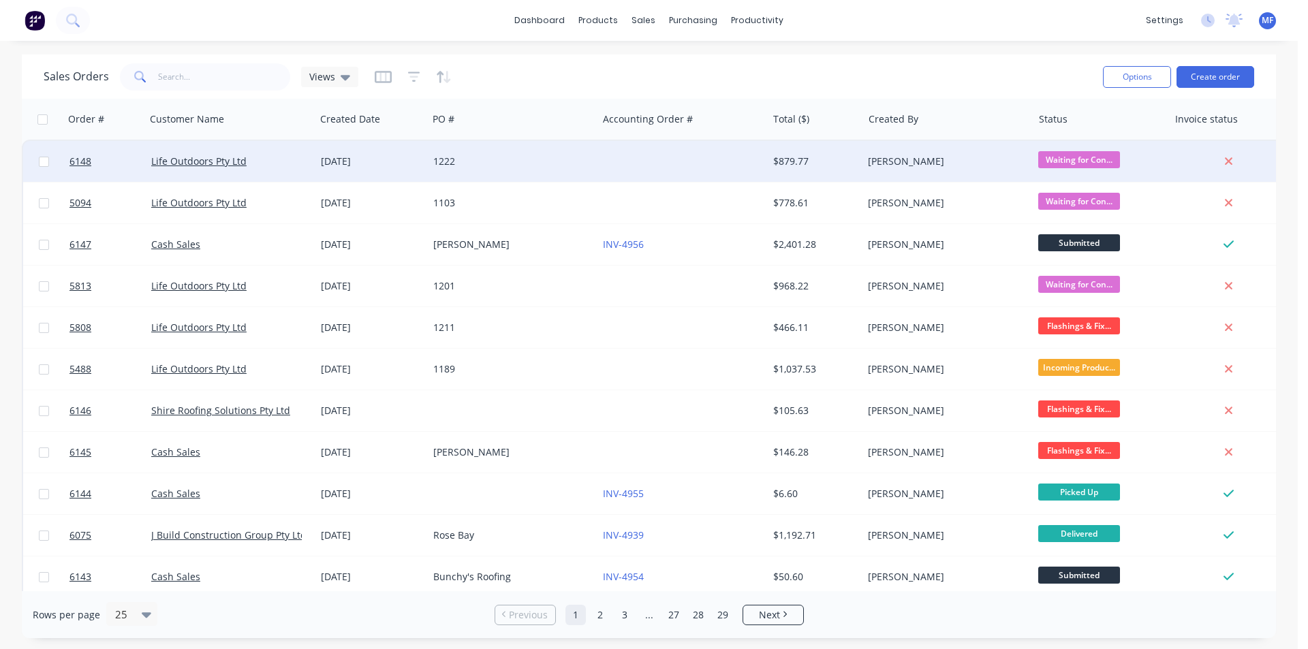
click at [448, 157] on div "1222" at bounding box center [508, 162] width 151 height 14
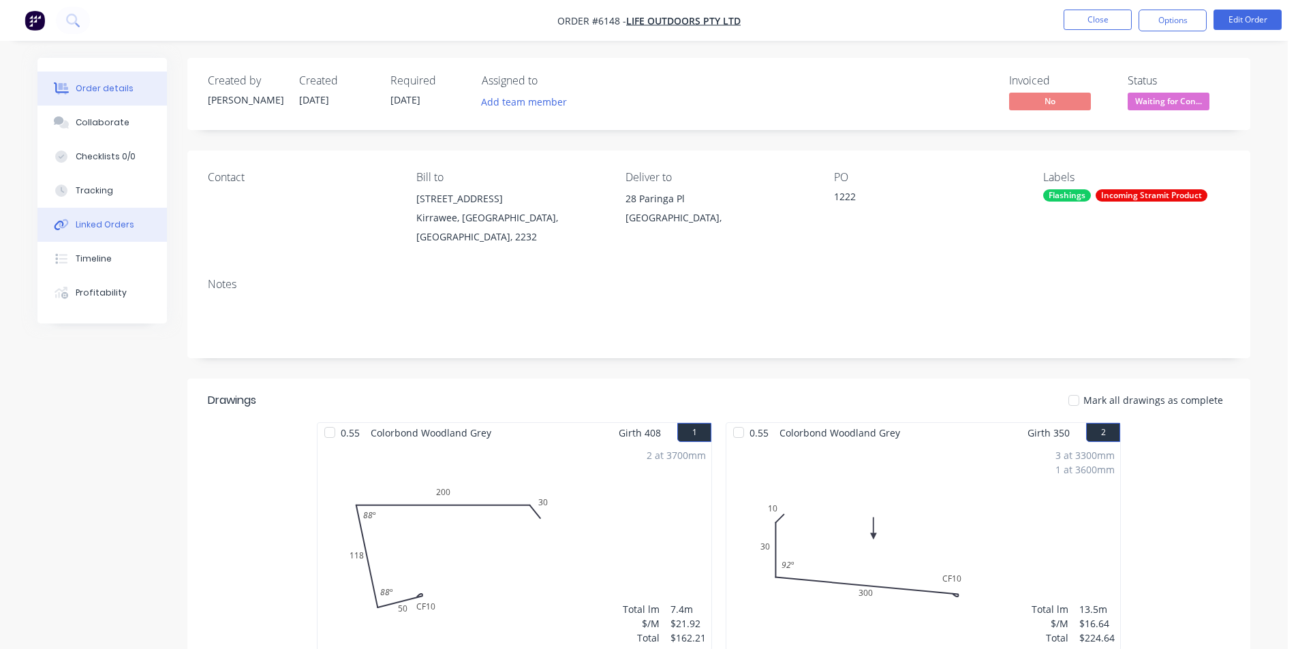
click at [113, 221] on div "Linked Orders" at bounding box center [105, 225] width 59 height 12
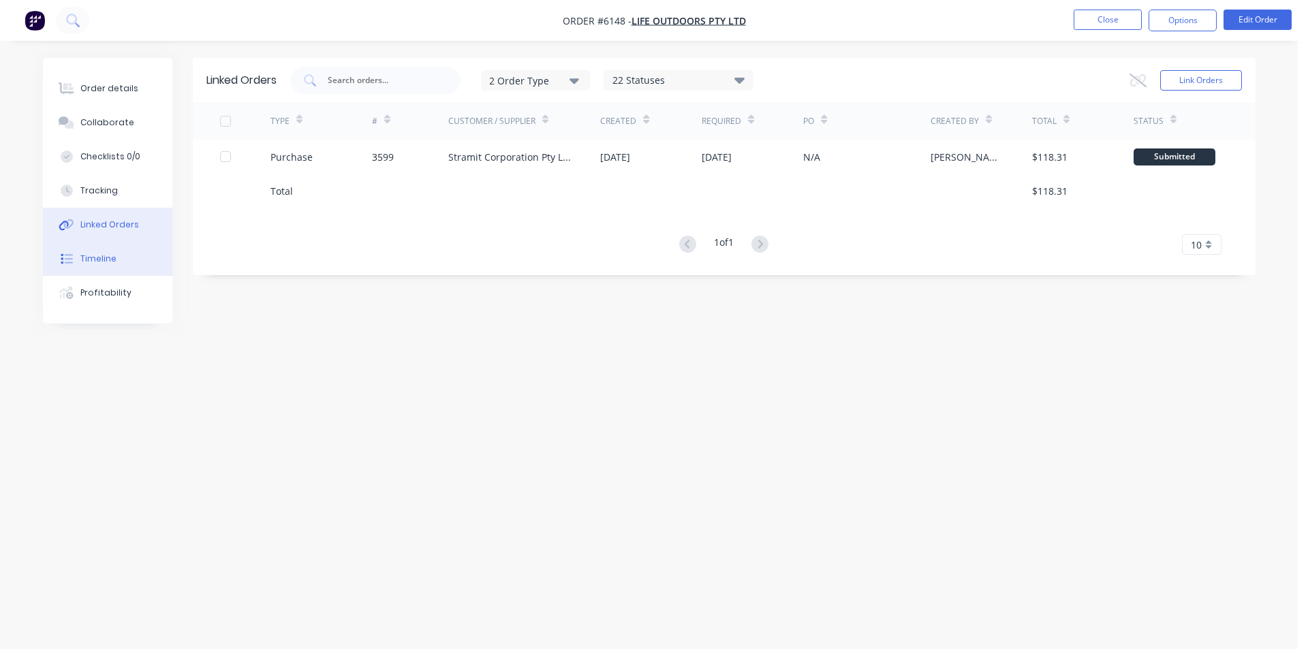
click at [100, 262] on div "Timeline" at bounding box center [98, 259] width 36 height 12
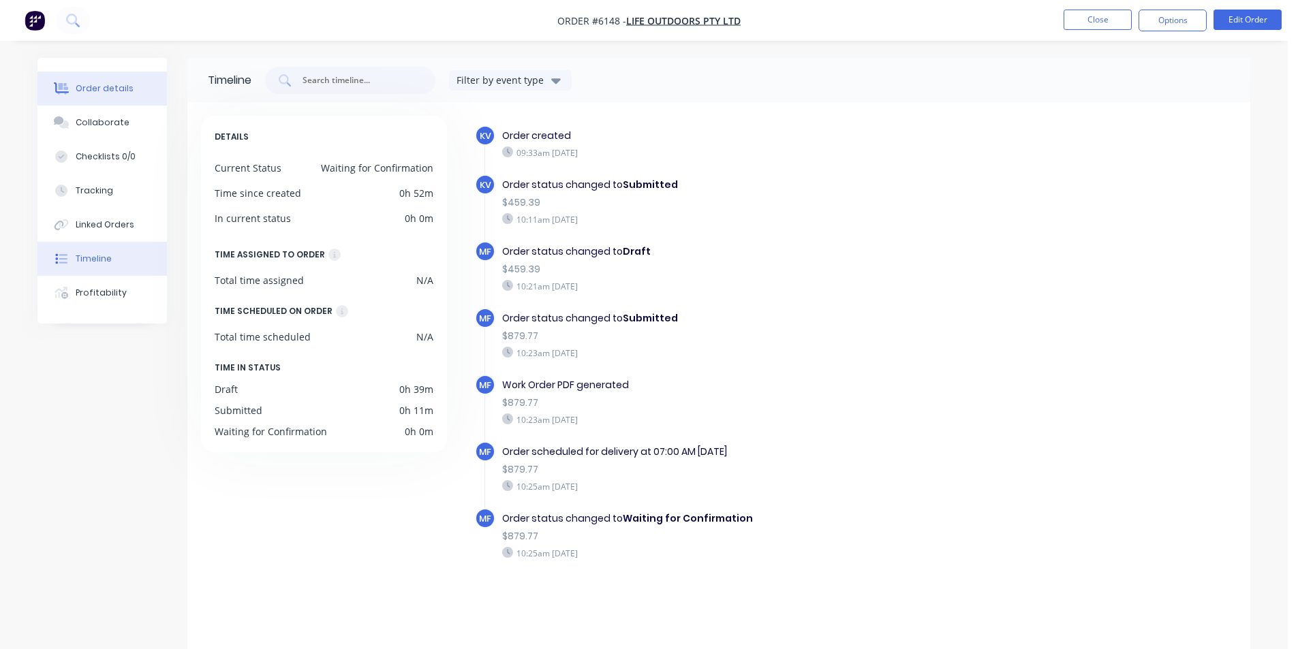
click at [110, 81] on button "Order details" at bounding box center [101, 89] width 129 height 34
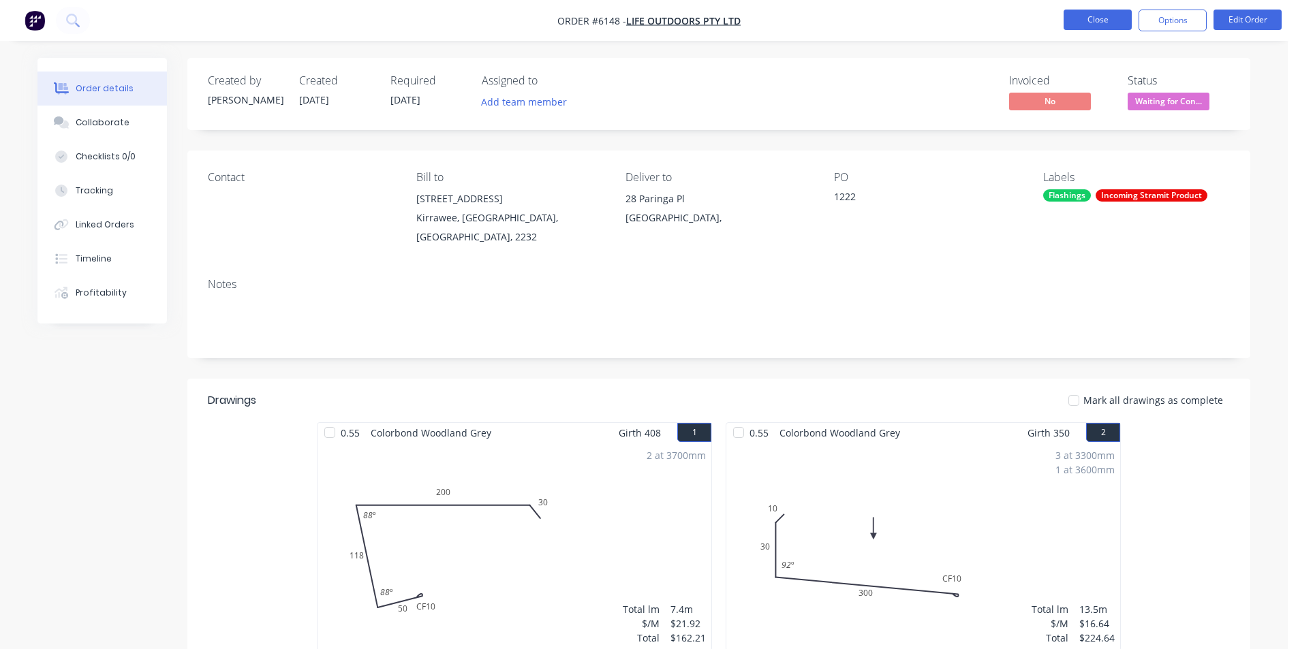
click at [1091, 10] on button "Close" at bounding box center [1098, 20] width 68 height 20
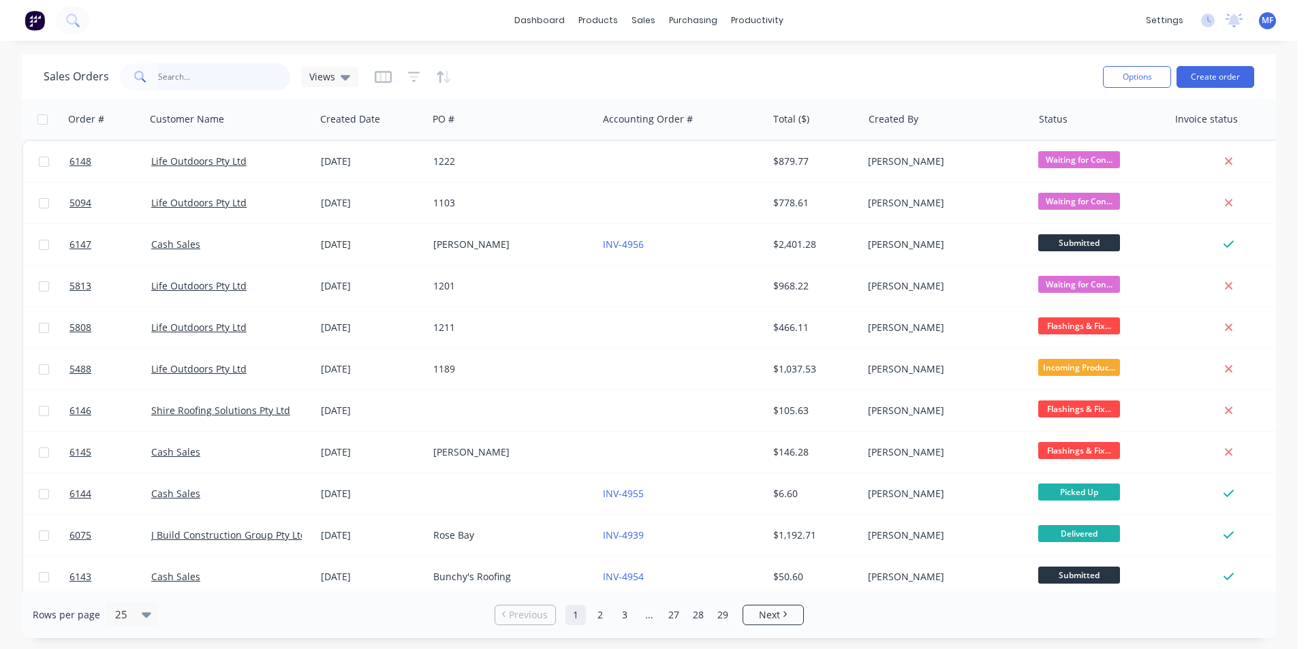
click at [176, 79] on input "text" at bounding box center [224, 76] width 133 height 27
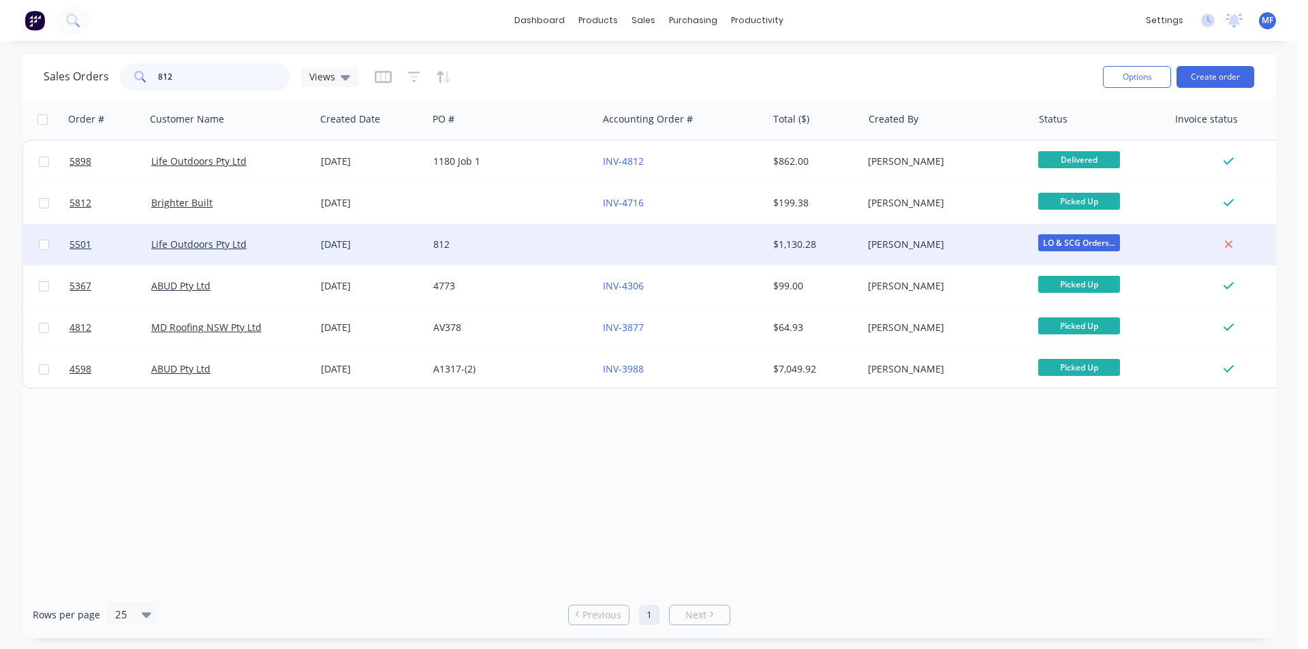
type input "812"
click at [508, 240] on div "812" at bounding box center [508, 245] width 151 height 14
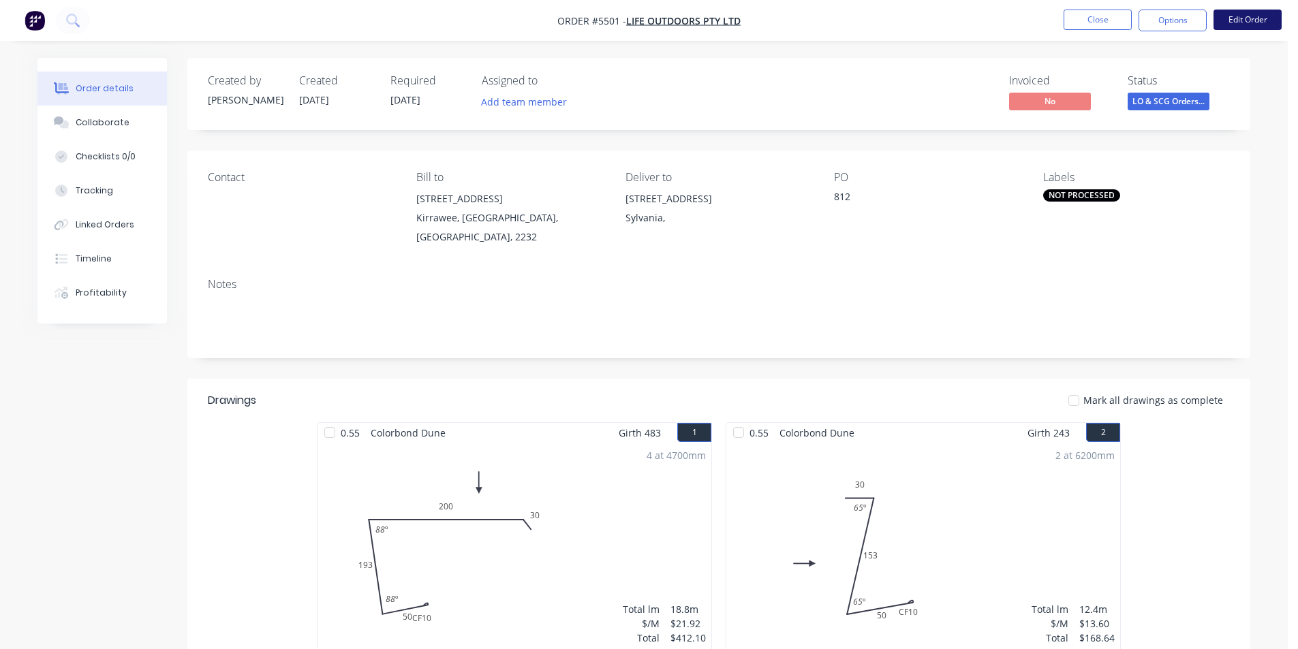
click at [1228, 19] on button "Edit Order" at bounding box center [1247, 20] width 68 height 20
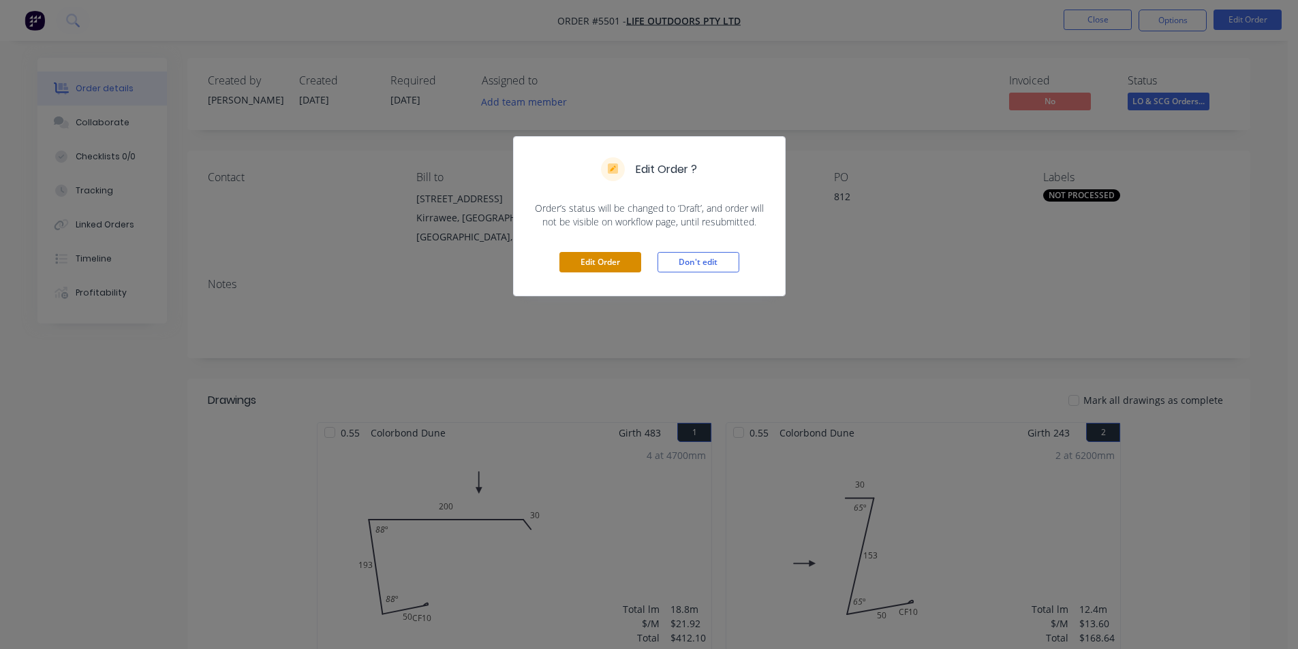
click at [577, 260] on button "Edit Order" at bounding box center [600, 262] width 82 height 20
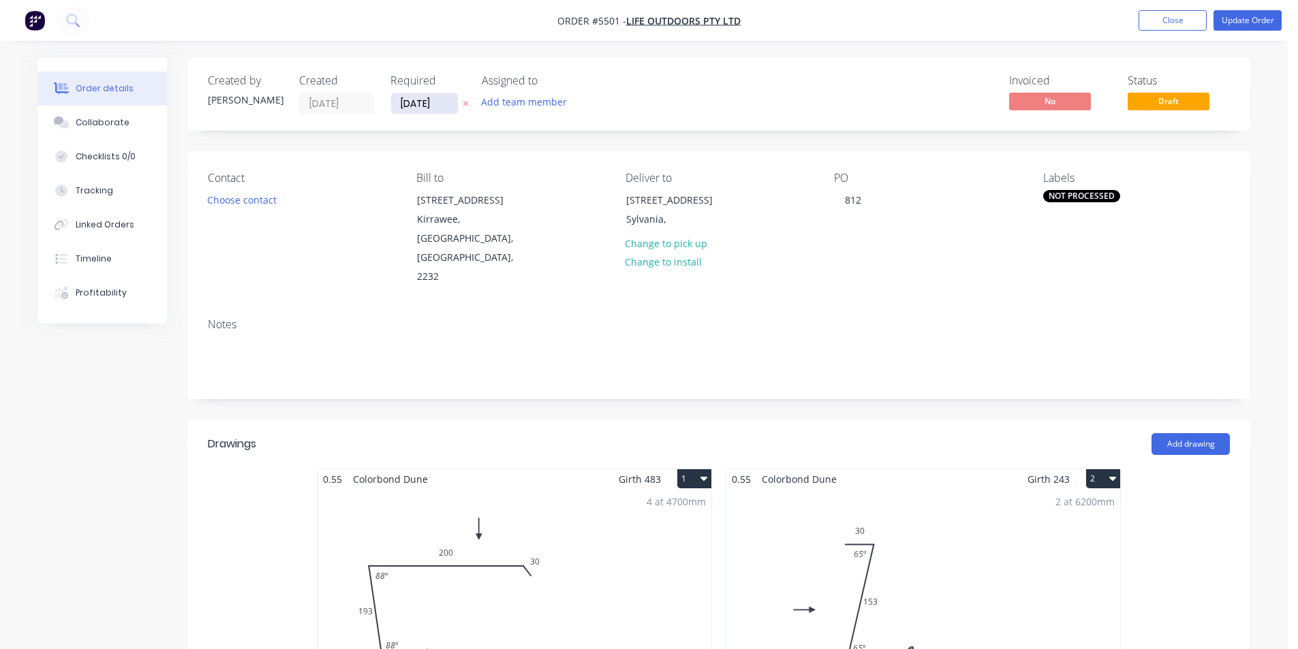
click at [414, 104] on input "[DATE]" at bounding box center [424, 103] width 67 height 20
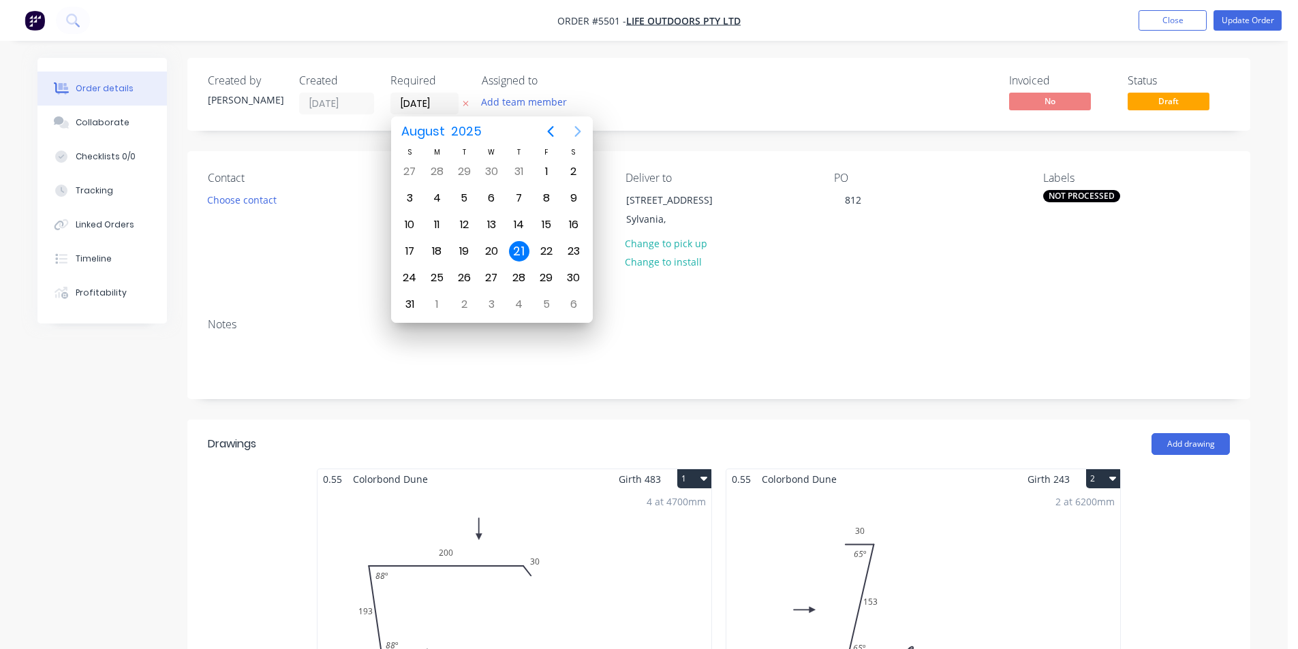
click at [574, 129] on icon "Next page" at bounding box center [578, 131] width 16 height 16
click at [490, 188] on div "8" at bounding box center [492, 198] width 20 height 20
type input "[DATE]"
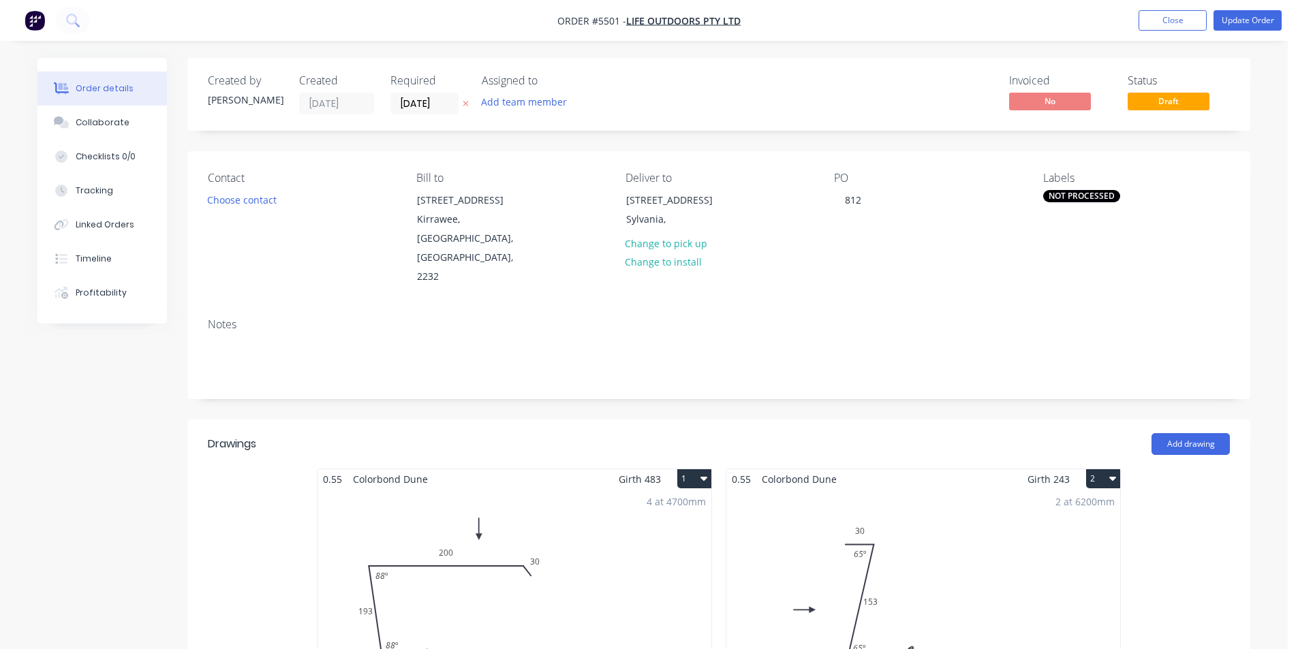
click at [1081, 190] on div "NOT PROCESSED" at bounding box center [1081, 196] width 77 height 12
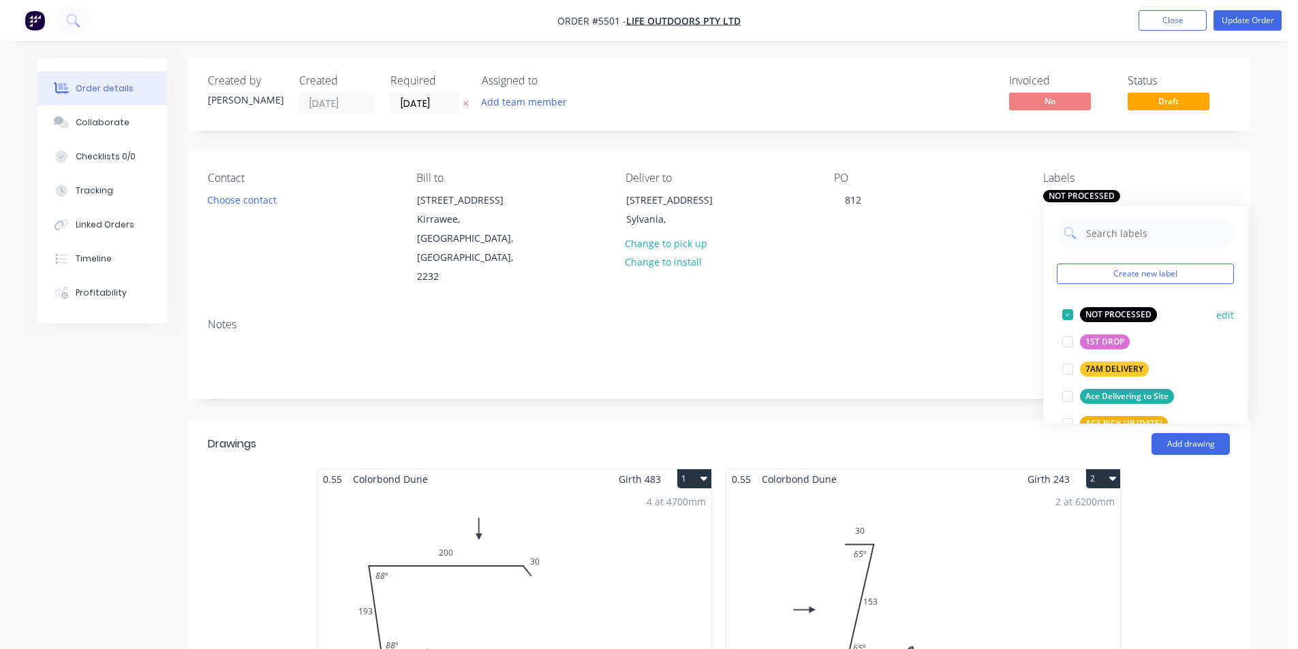
click at [1068, 319] on div at bounding box center [1067, 314] width 27 height 27
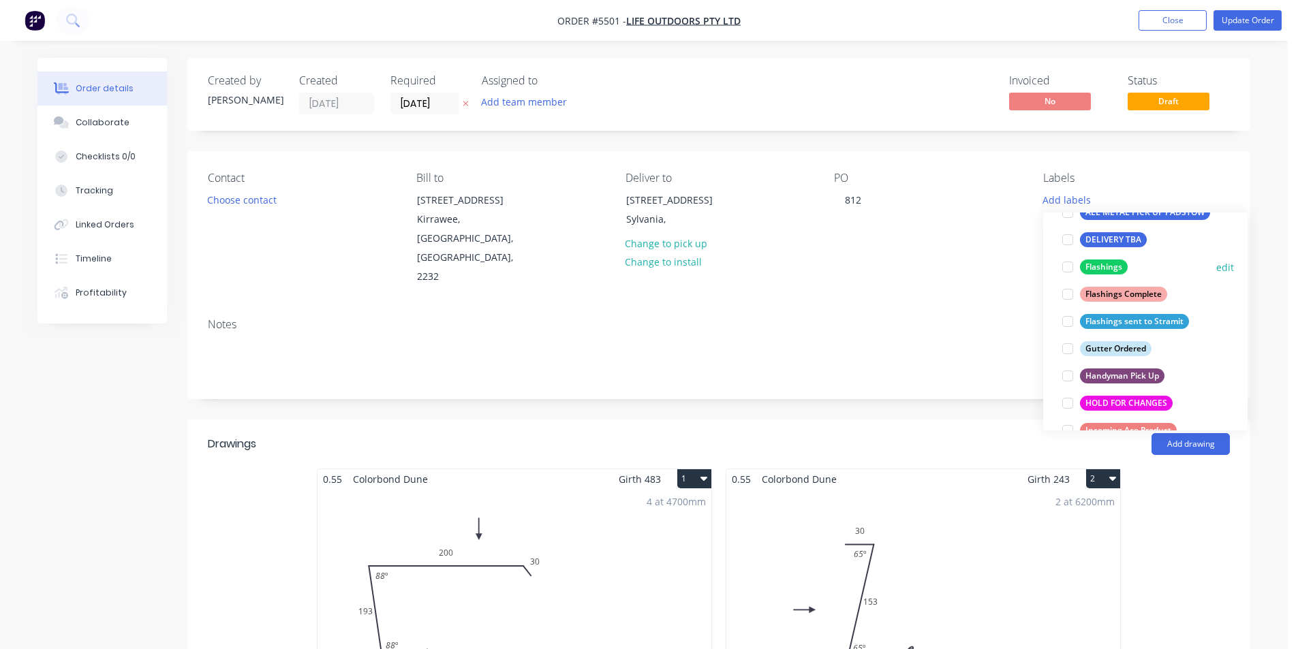
click at [1059, 262] on div at bounding box center [1067, 266] width 27 height 27
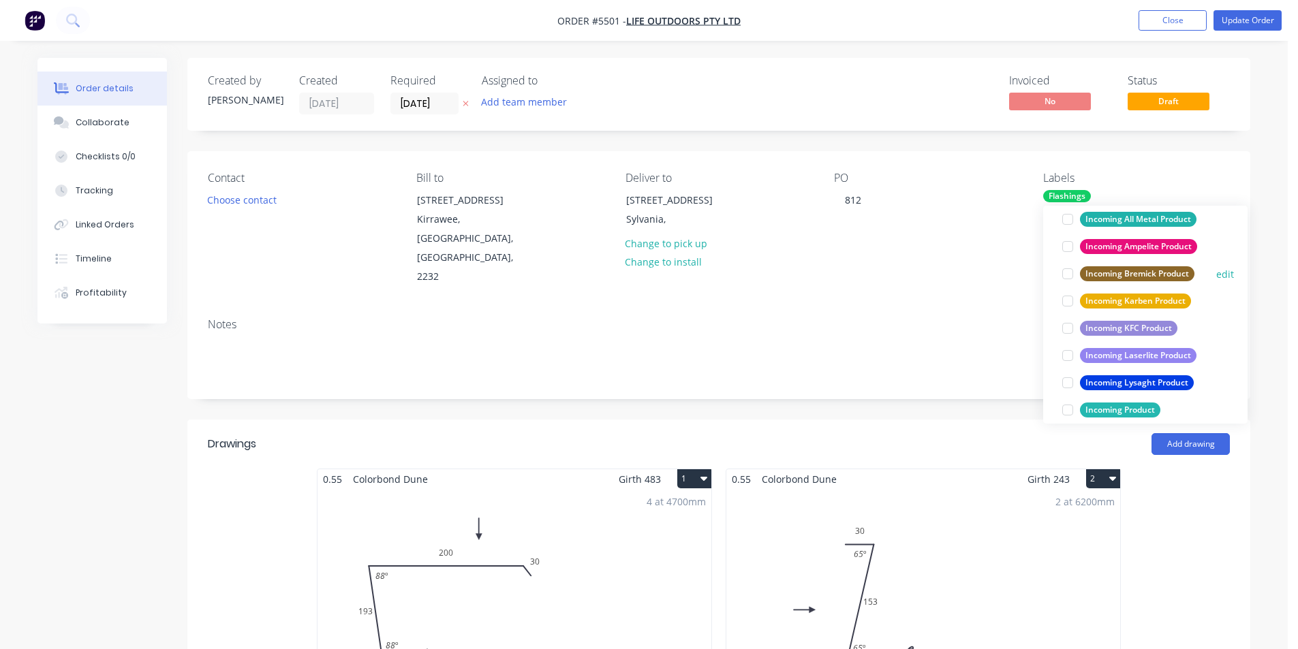
scroll to position [600, 0]
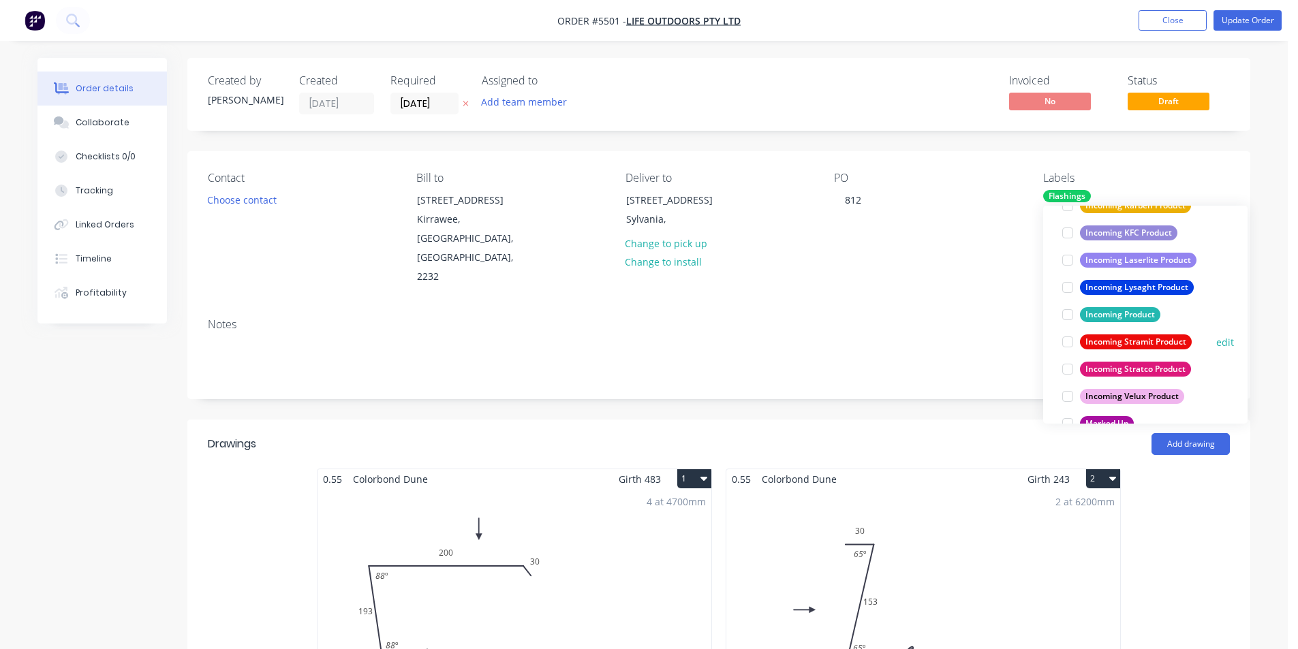
click at [1068, 342] on div at bounding box center [1067, 341] width 27 height 27
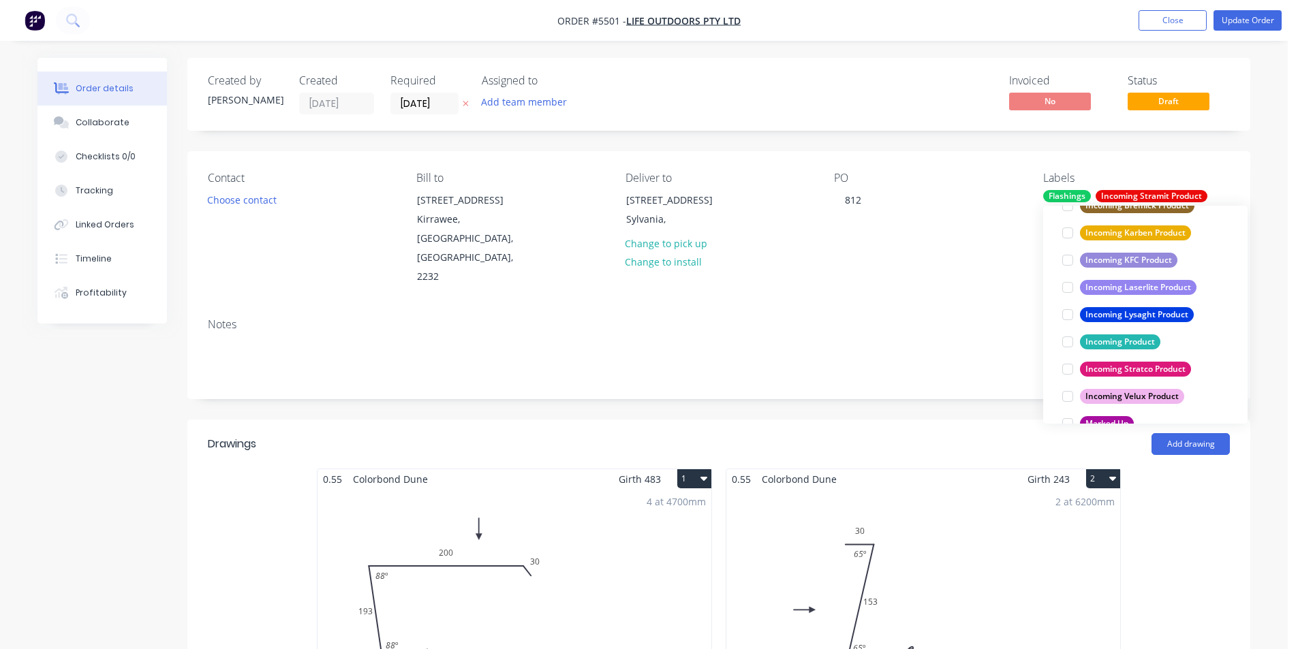
scroll to position [0, 0]
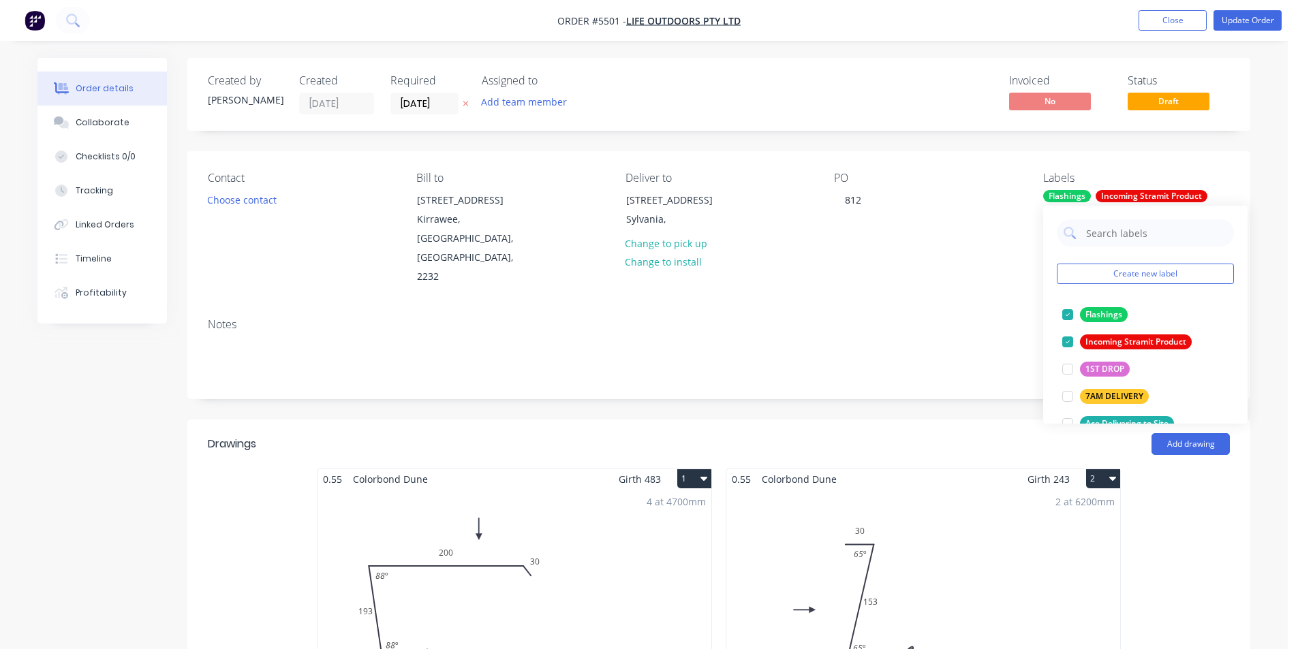
click at [984, 347] on div "Notes" at bounding box center [718, 352] width 1063 height 91
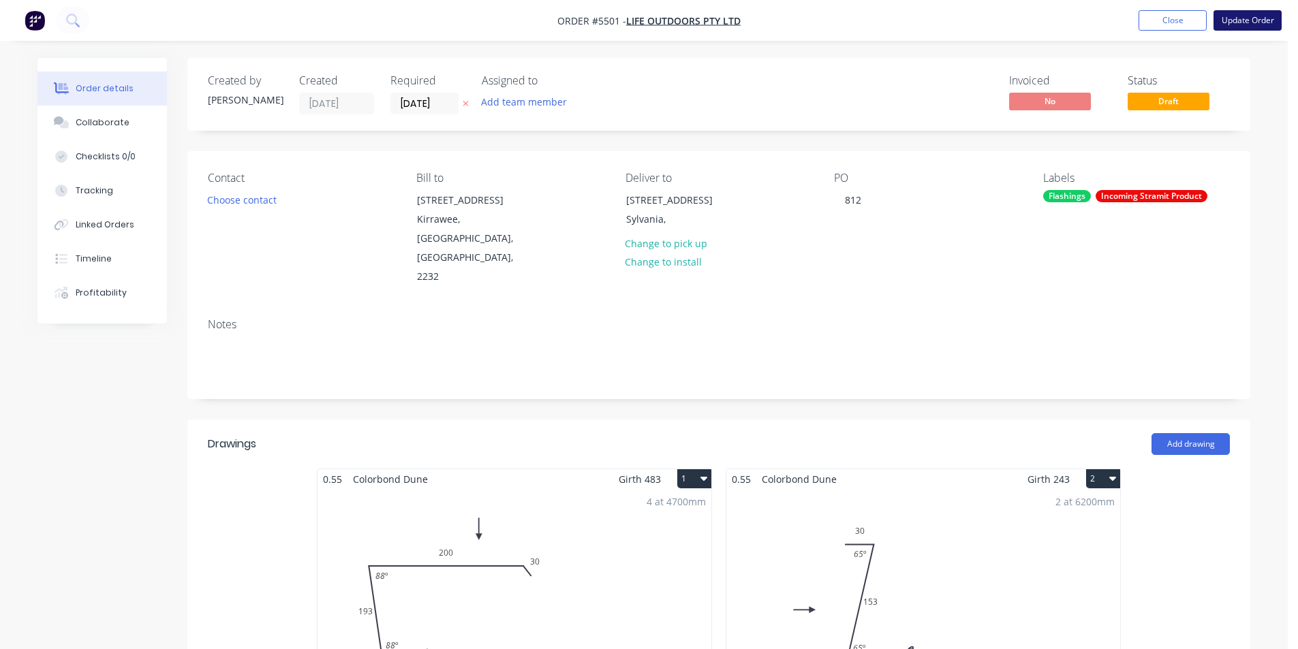
click at [1264, 21] on button "Update Order" at bounding box center [1247, 20] width 68 height 20
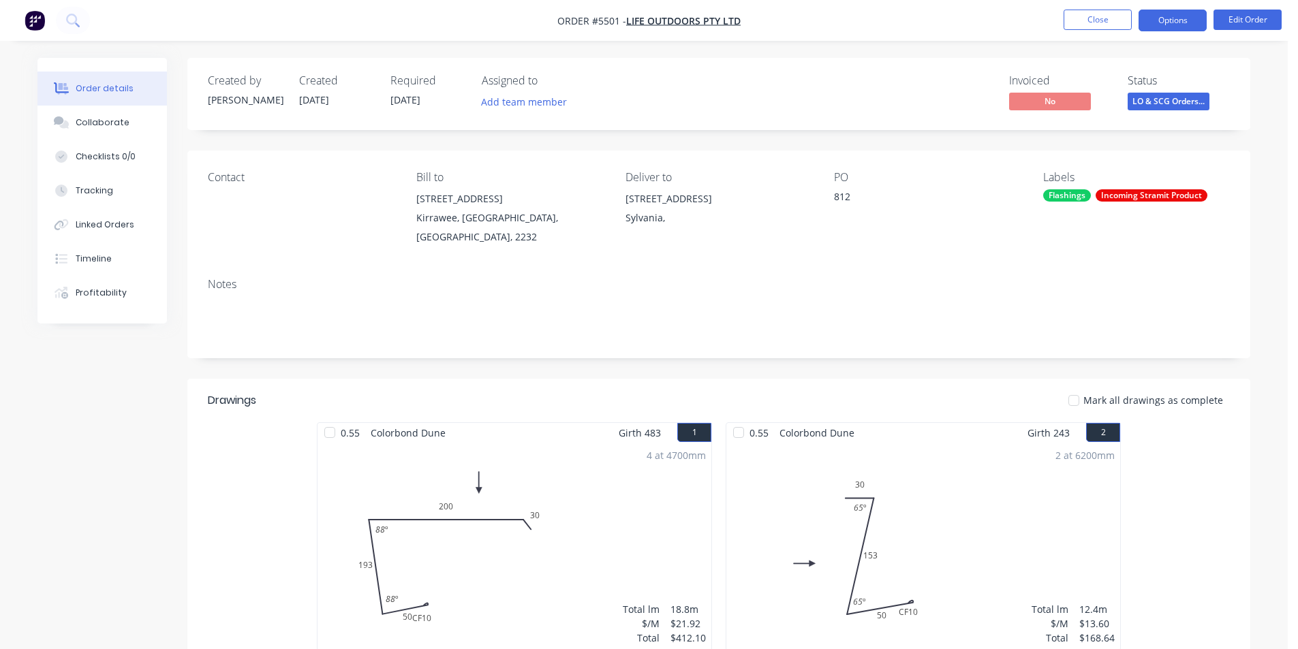
click at [1172, 18] on button "Options" at bounding box center [1172, 21] width 68 height 22
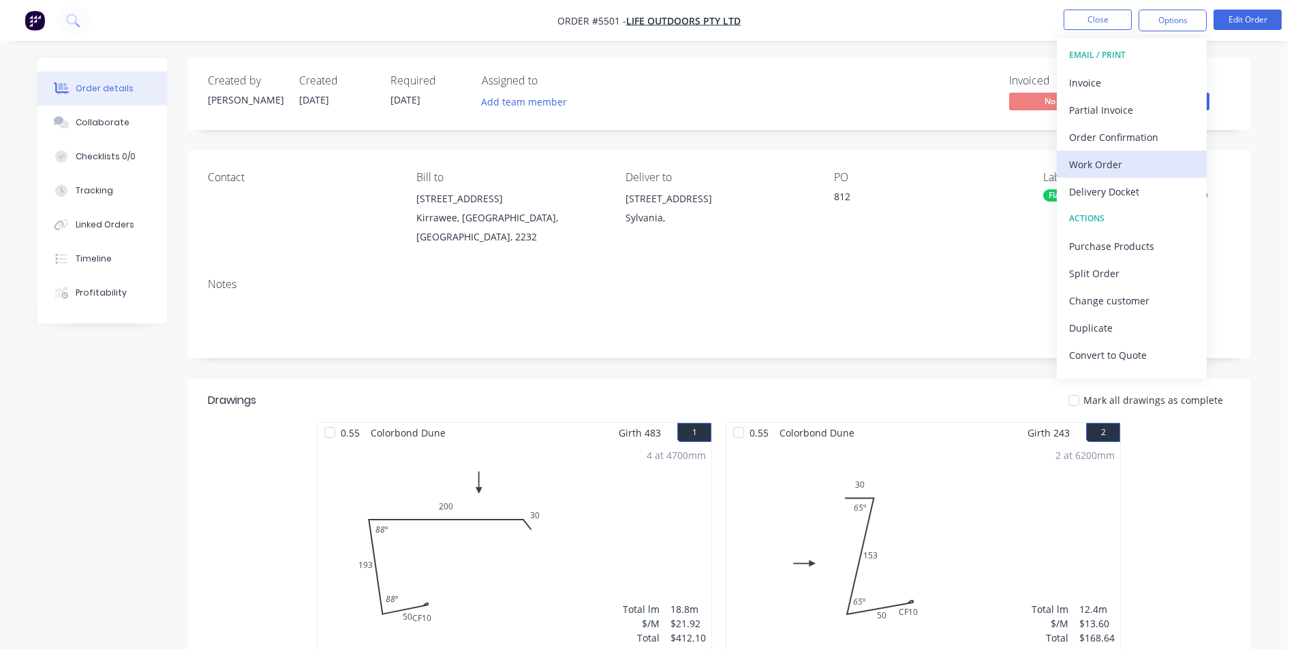
click at [1111, 162] on div "Work Order" at bounding box center [1131, 165] width 125 height 20
click at [1090, 163] on div "Custom" at bounding box center [1131, 165] width 125 height 20
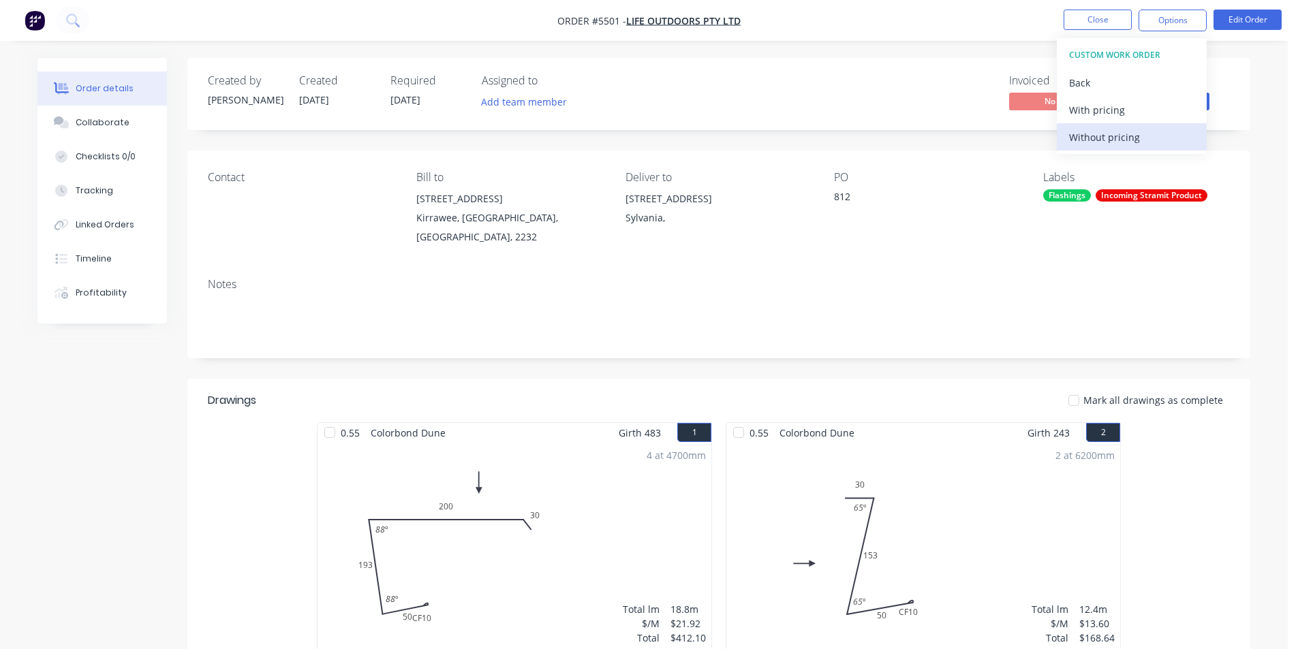
click at [1097, 127] on div "Without pricing" at bounding box center [1131, 137] width 125 height 20
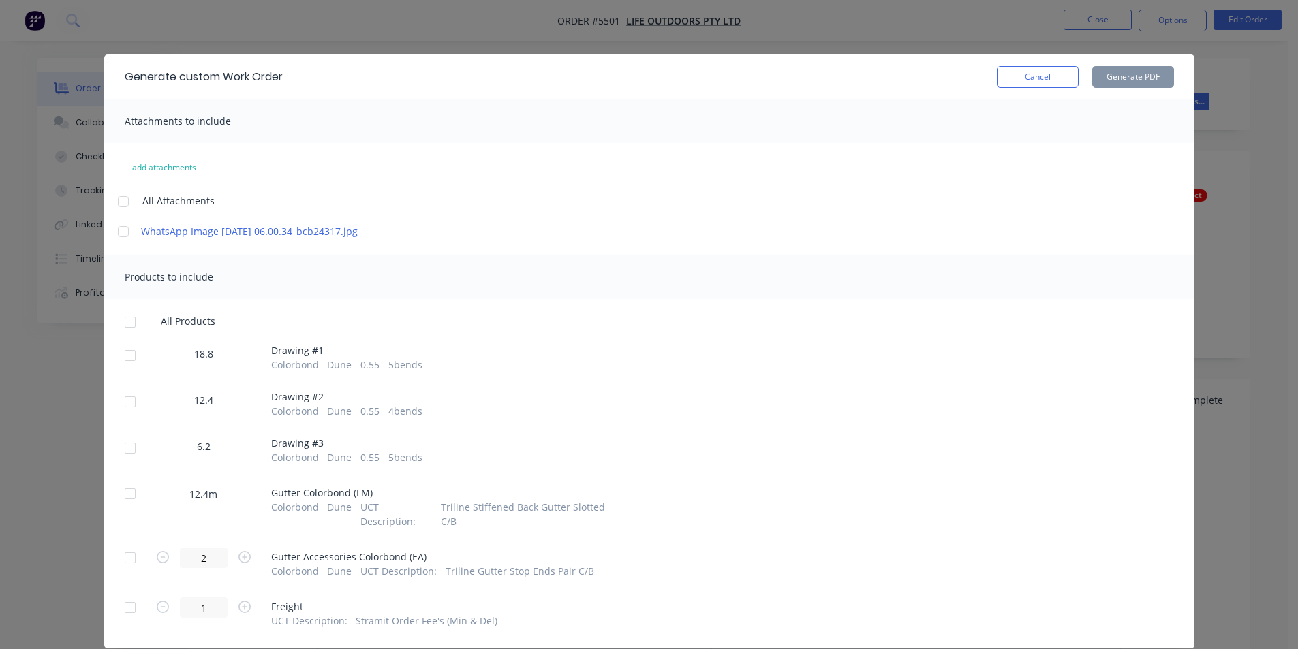
drag, startPoint x: 117, startPoint y: 372, endPoint x: 123, endPoint y: 390, distance: 19.6
click at [118, 369] on div at bounding box center [130, 355] width 27 height 27
click at [124, 416] on div at bounding box center [130, 401] width 27 height 27
click at [129, 461] on div at bounding box center [130, 448] width 27 height 27
click at [1131, 74] on button "Generate PDF" at bounding box center [1133, 77] width 82 height 22
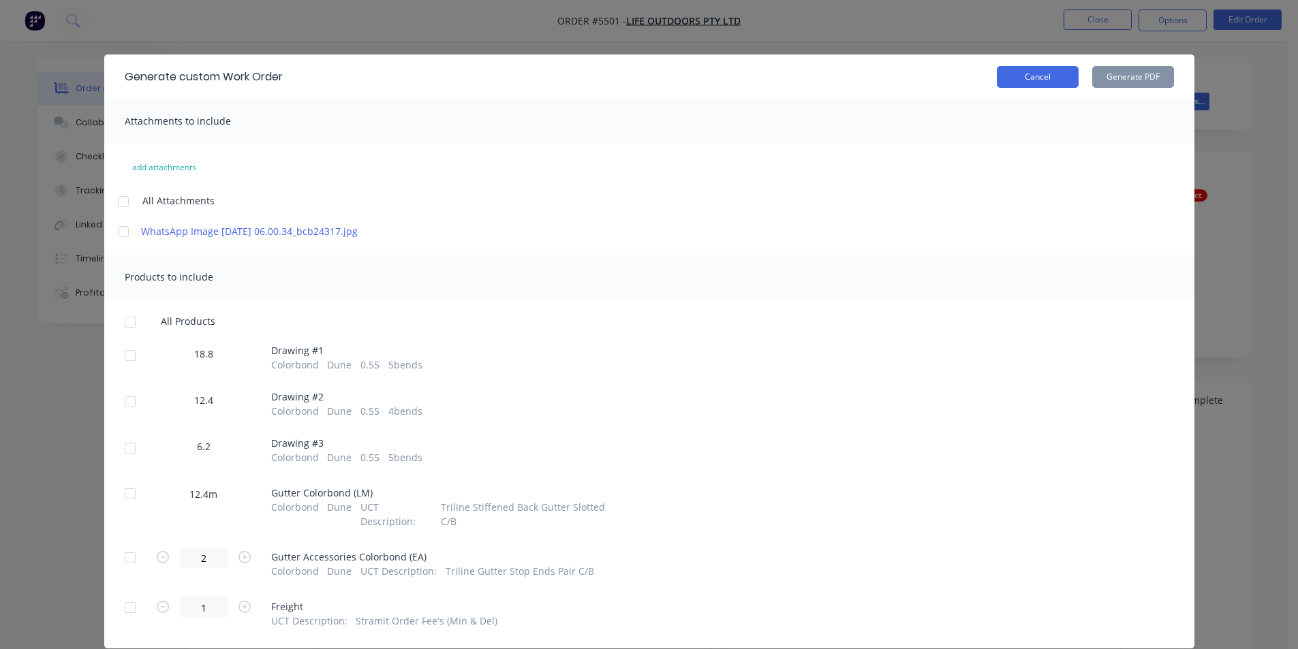
click at [1035, 76] on button "Cancel" at bounding box center [1038, 77] width 82 height 22
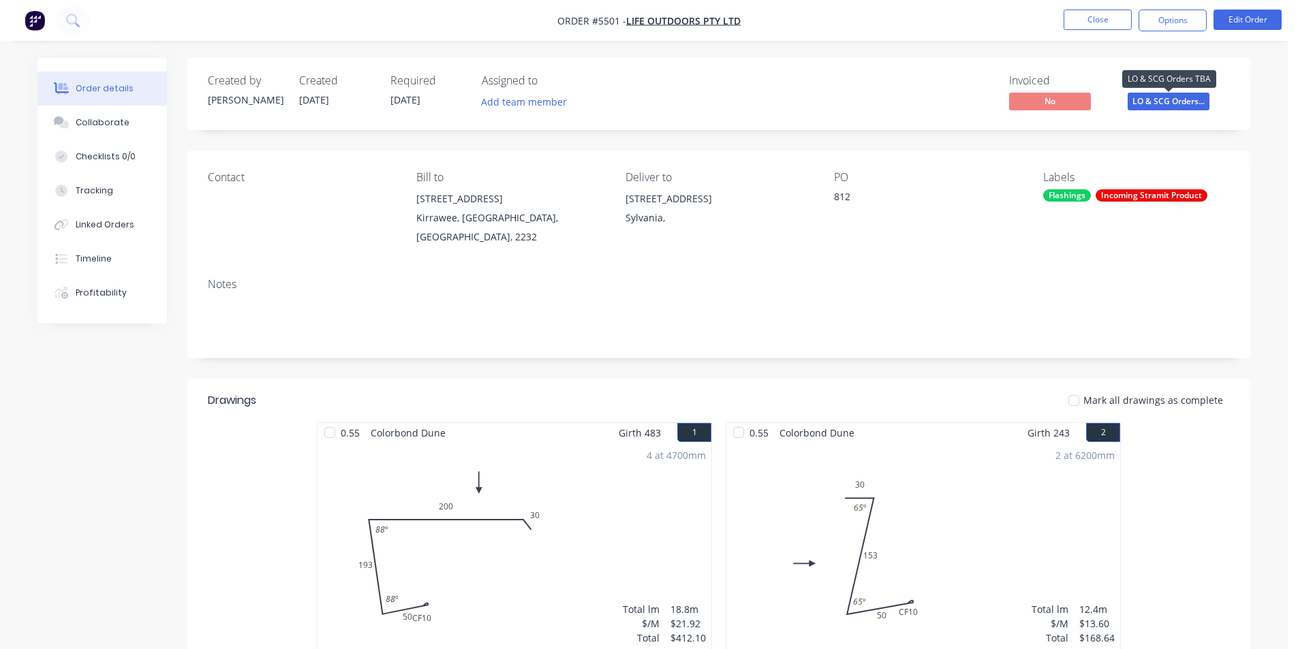
click at [1145, 103] on span "LO & SCG Orders..." at bounding box center [1169, 101] width 82 height 17
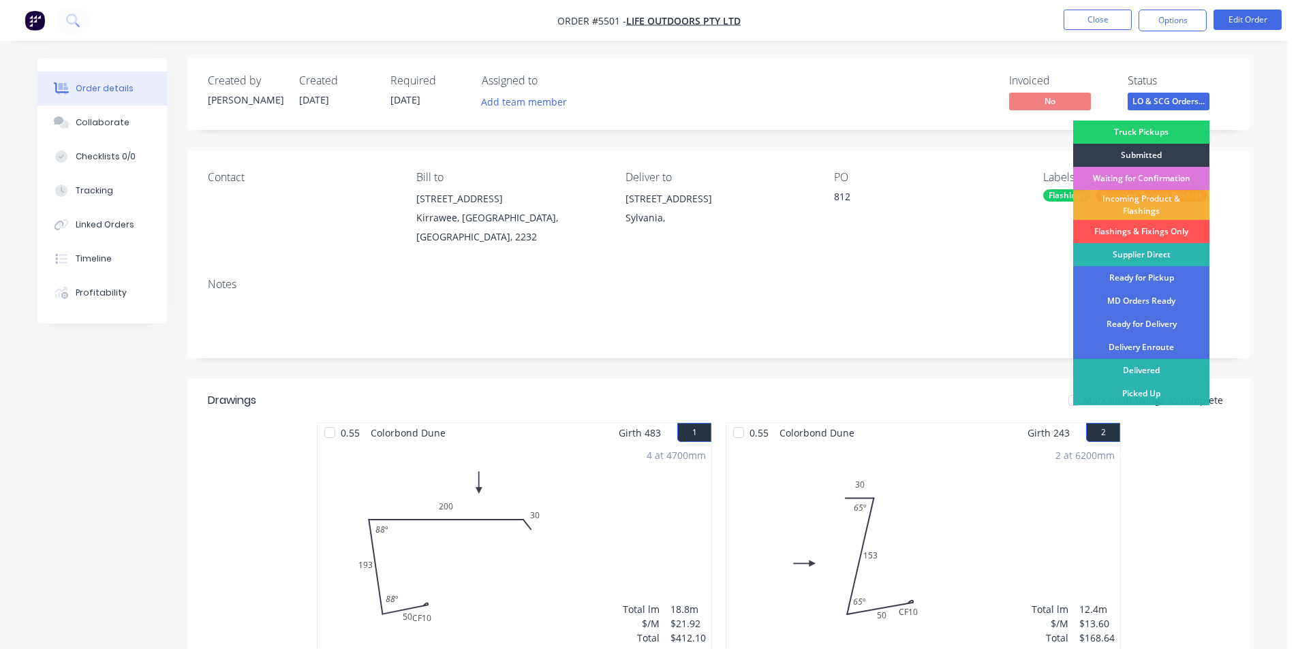
click at [1118, 177] on div "Waiting for Confirmation" at bounding box center [1141, 178] width 136 height 23
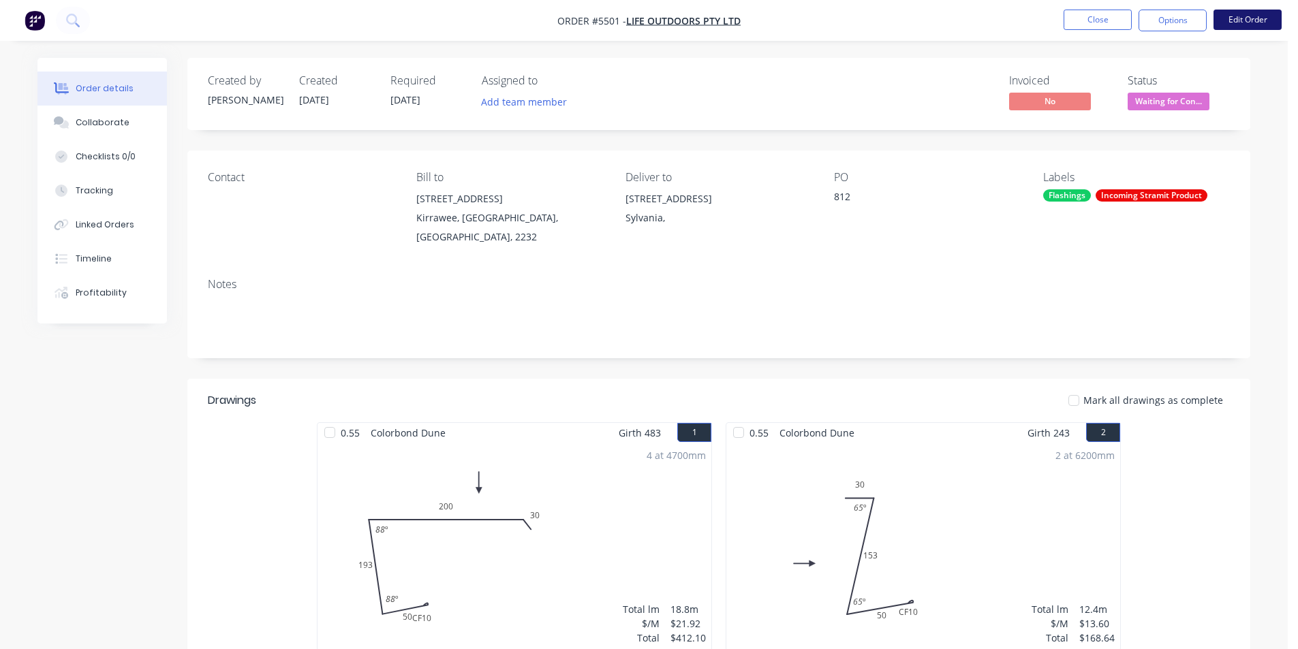
click at [1231, 20] on button "Edit Order" at bounding box center [1247, 20] width 68 height 20
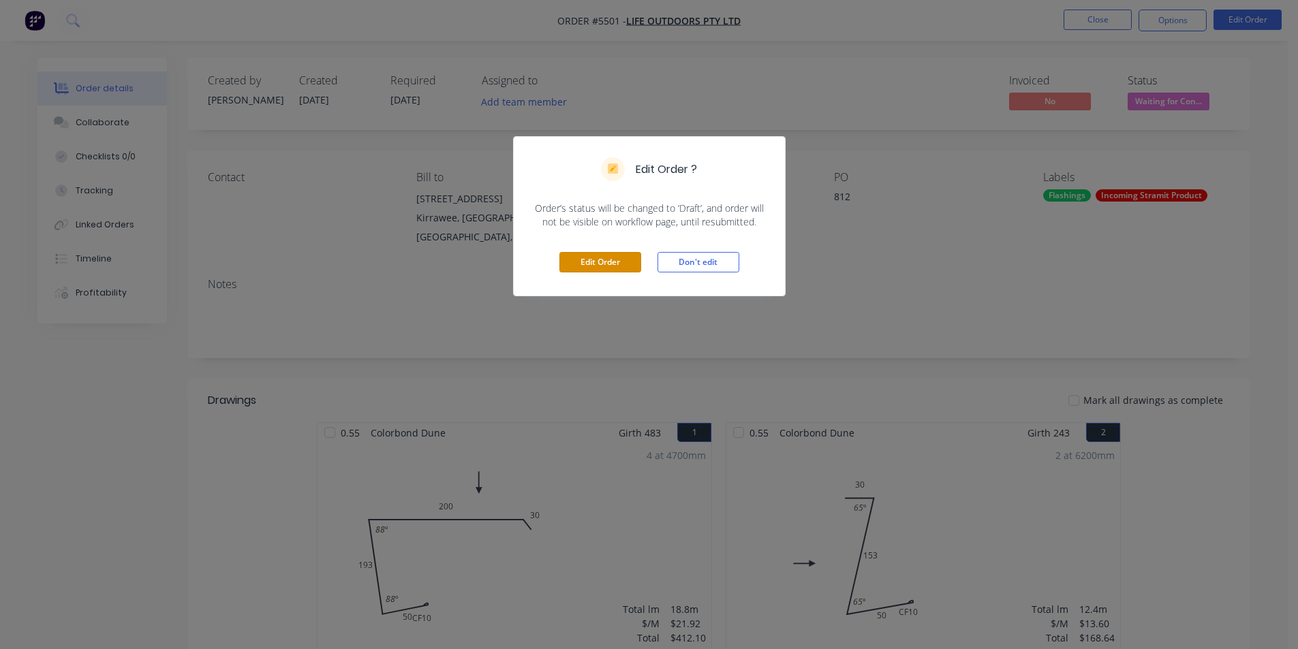
drag, startPoint x: 601, startPoint y: 262, endPoint x: 659, endPoint y: 234, distance: 64.6
click at [602, 262] on button "Edit Order" at bounding box center [600, 262] width 82 height 20
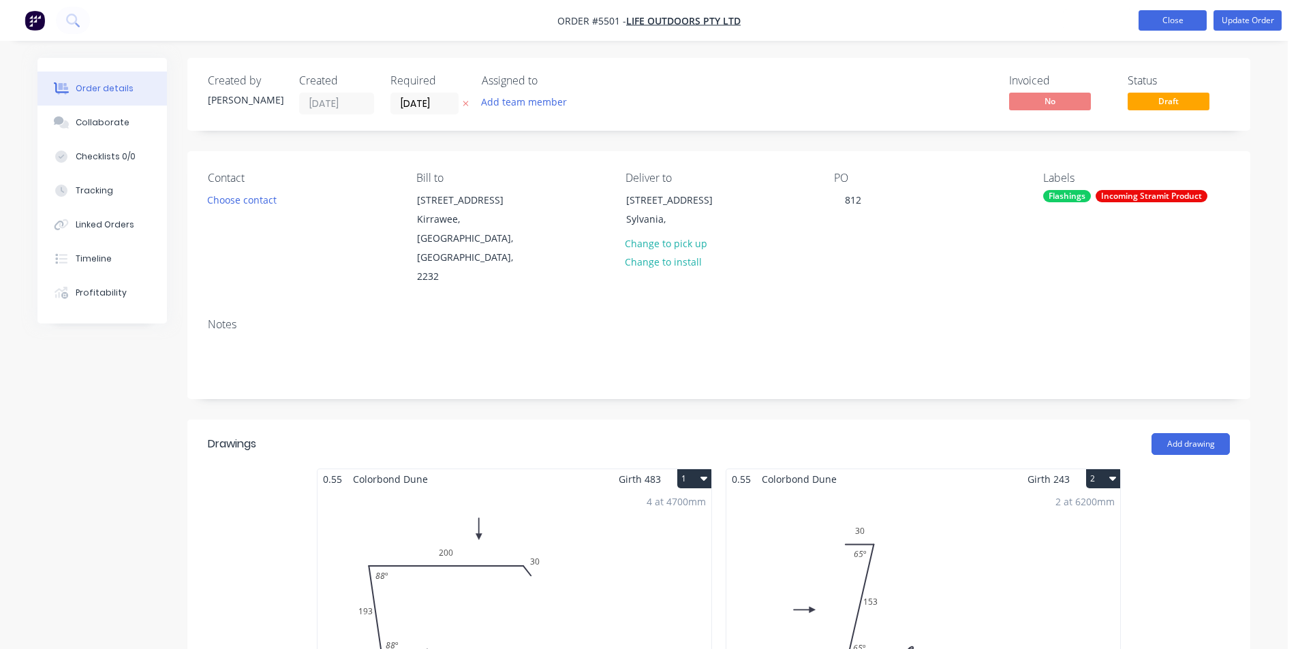
click at [1177, 18] on button "Close" at bounding box center [1172, 20] width 68 height 20
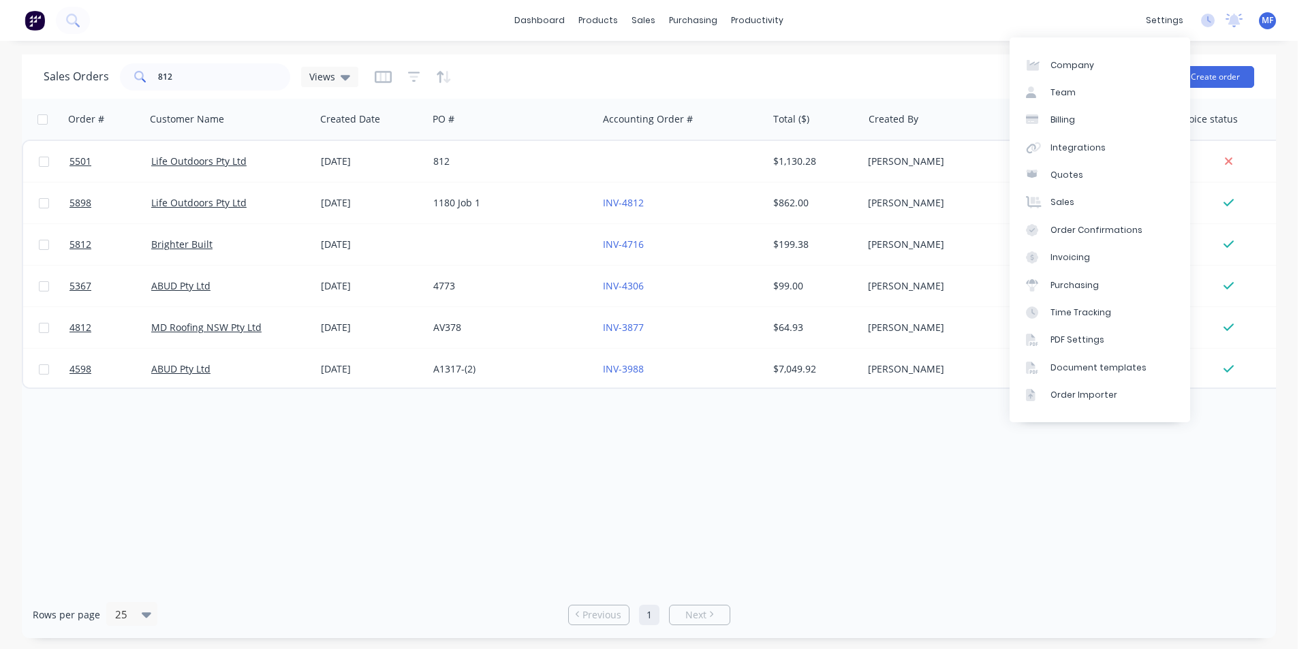
drag, startPoint x: 999, startPoint y: 1, endPoint x: 976, endPoint y: 18, distance: 28.8
click at [997, 1] on div "dashboard products sales purchasing productivity dashboard products Product Cat…" at bounding box center [649, 20] width 1298 height 41
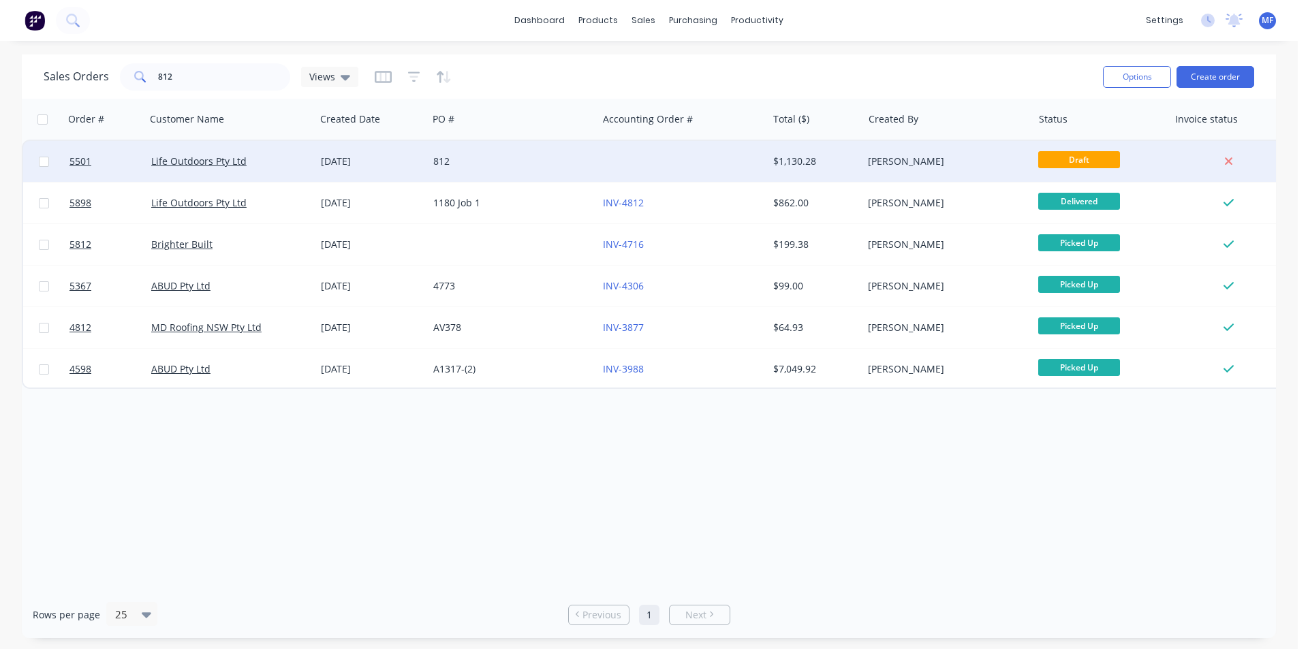
click at [555, 165] on div "812" at bounding box center [508, 162] width 151 height 14
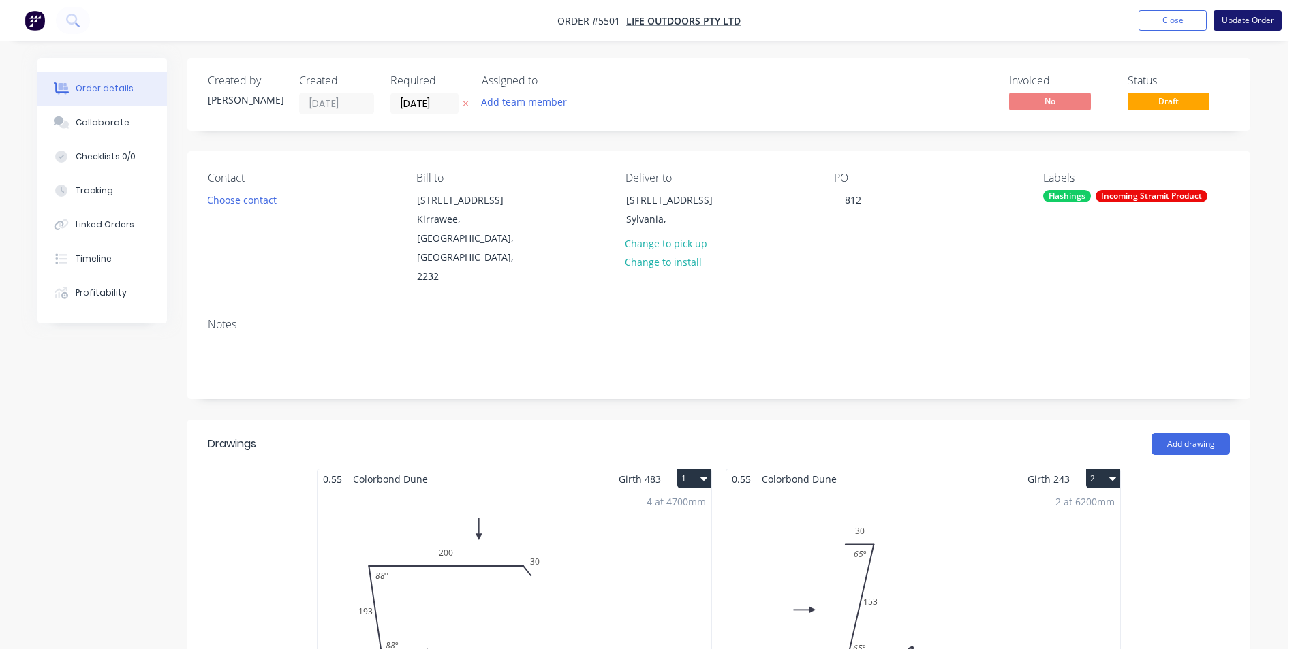
click at [1233, 18] on button "Update Order" at bounding box center [1247, 20] width 68 height 20
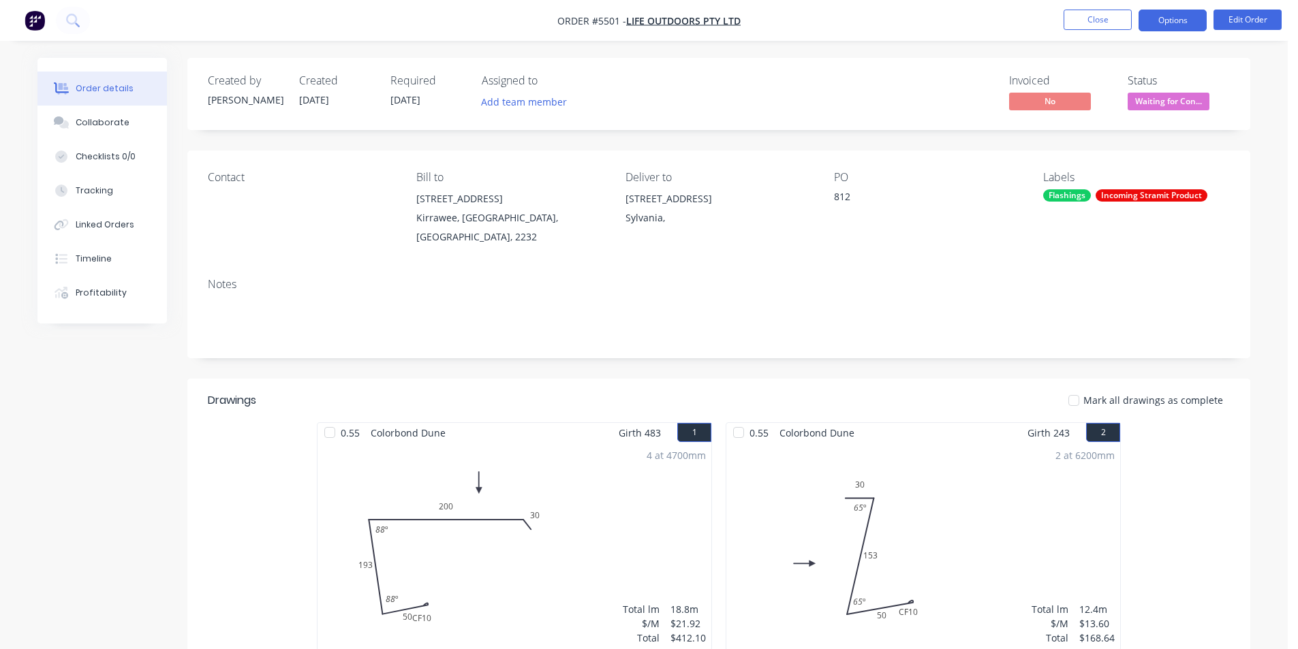
click at [1166, 20] on button "Options" at bounding box center [1172, 21] width 68 height 22
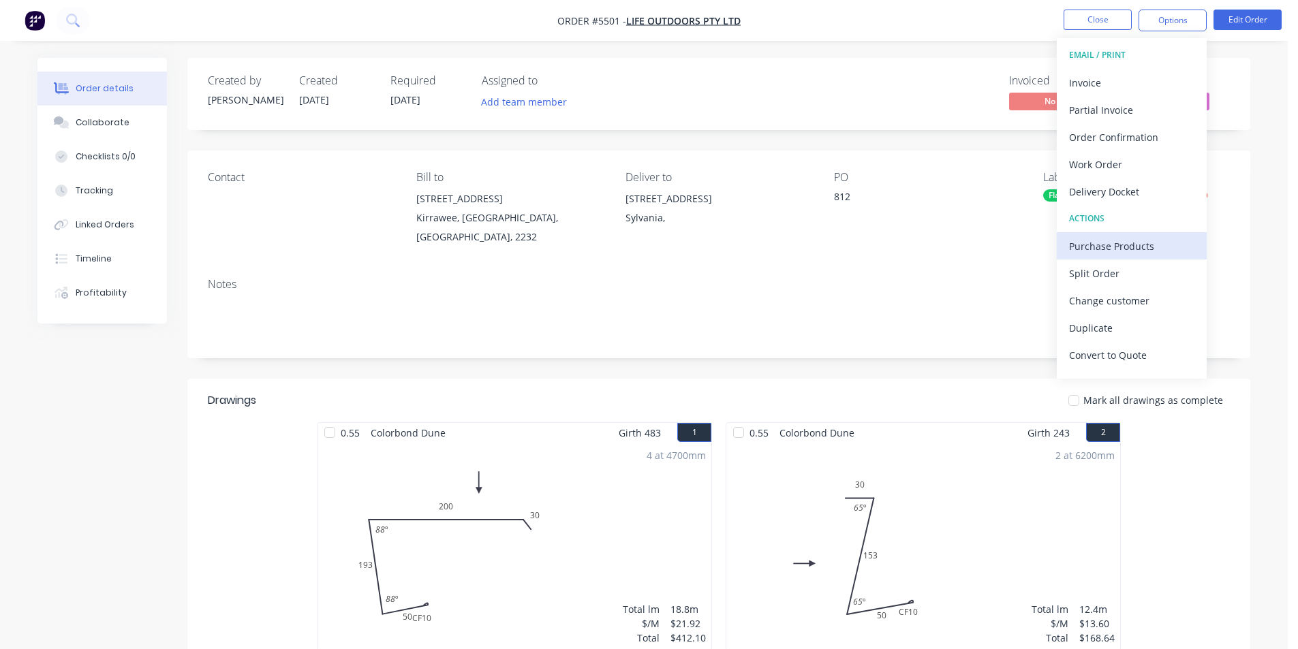
click at [1129, 249] on div "Purchase Products" at bounding box center [1131, 246] width 125 height 20
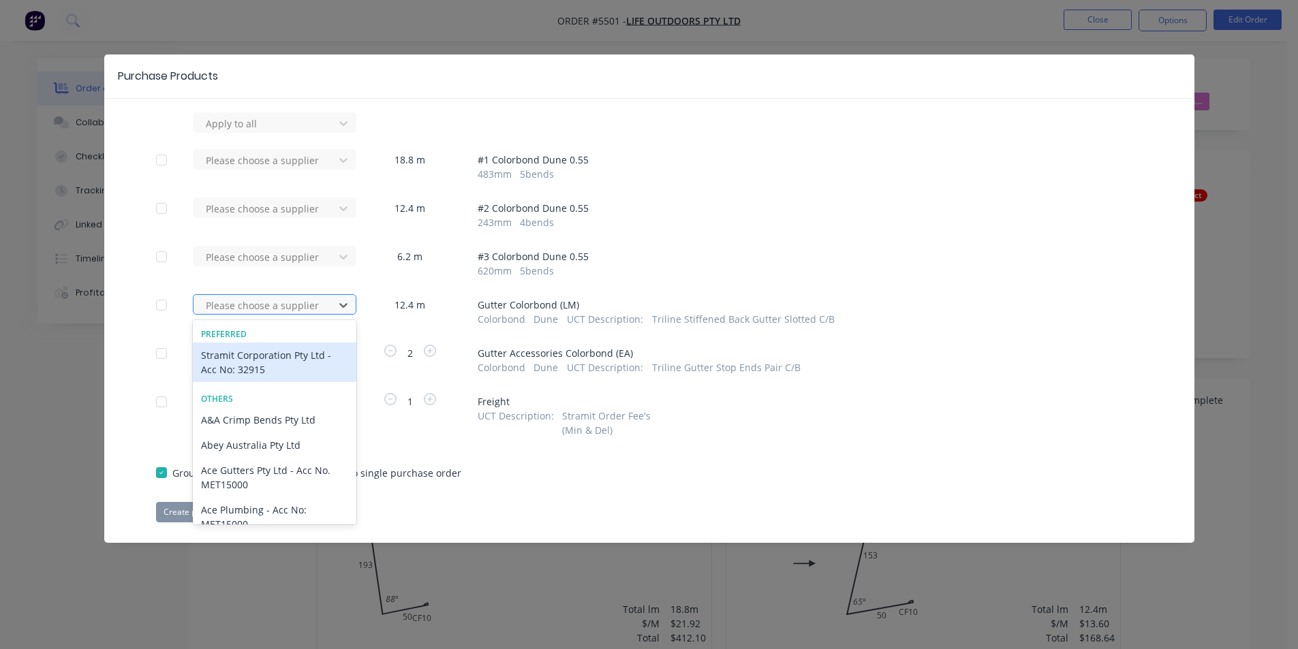
click at [273, 313] on div "Please choose a supplier" at bounding box center [265, 305] width 131 height 20
click at [288, 362] on div "Stramit Corporation Pty Ltd - Acc No: 32915" at bounding box center [275, 363] width 164 height 40
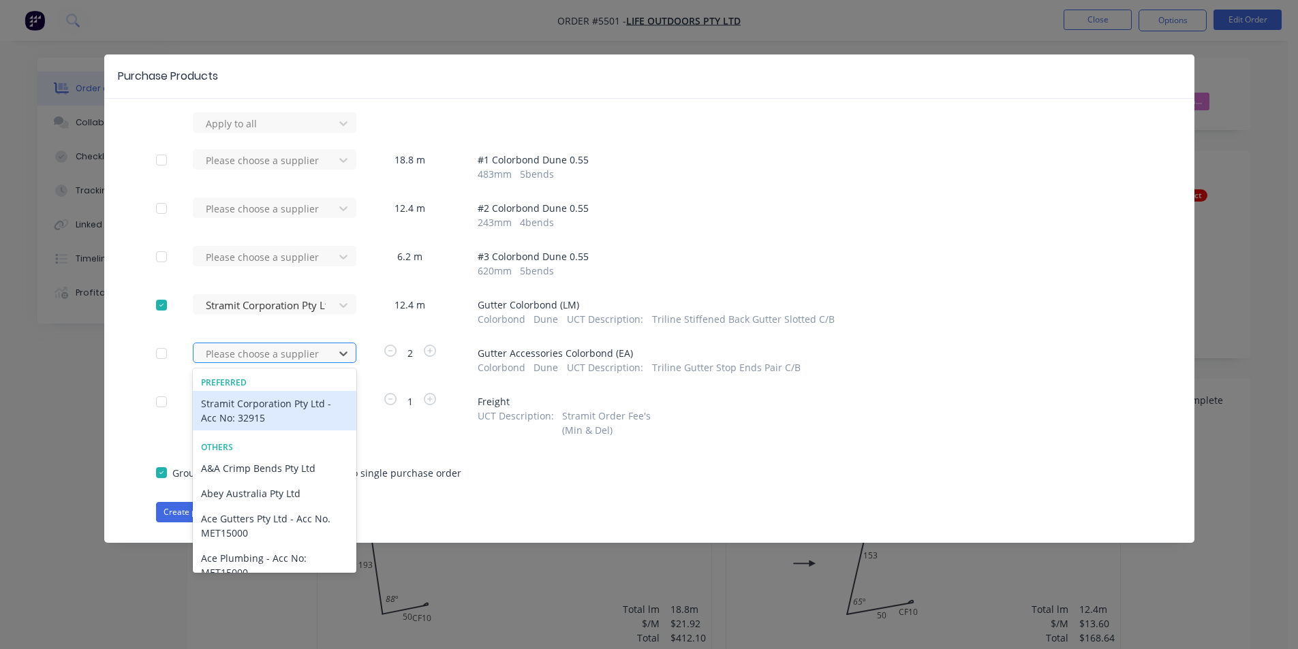
click at [291, 348] on div at bounding box center [265, 353] width 123 height 17
click at [281, 408] on div "Stramit Corporation Pty Ltd - Acc No: 32915" at bounding box center [275, 411] width 164 height 40
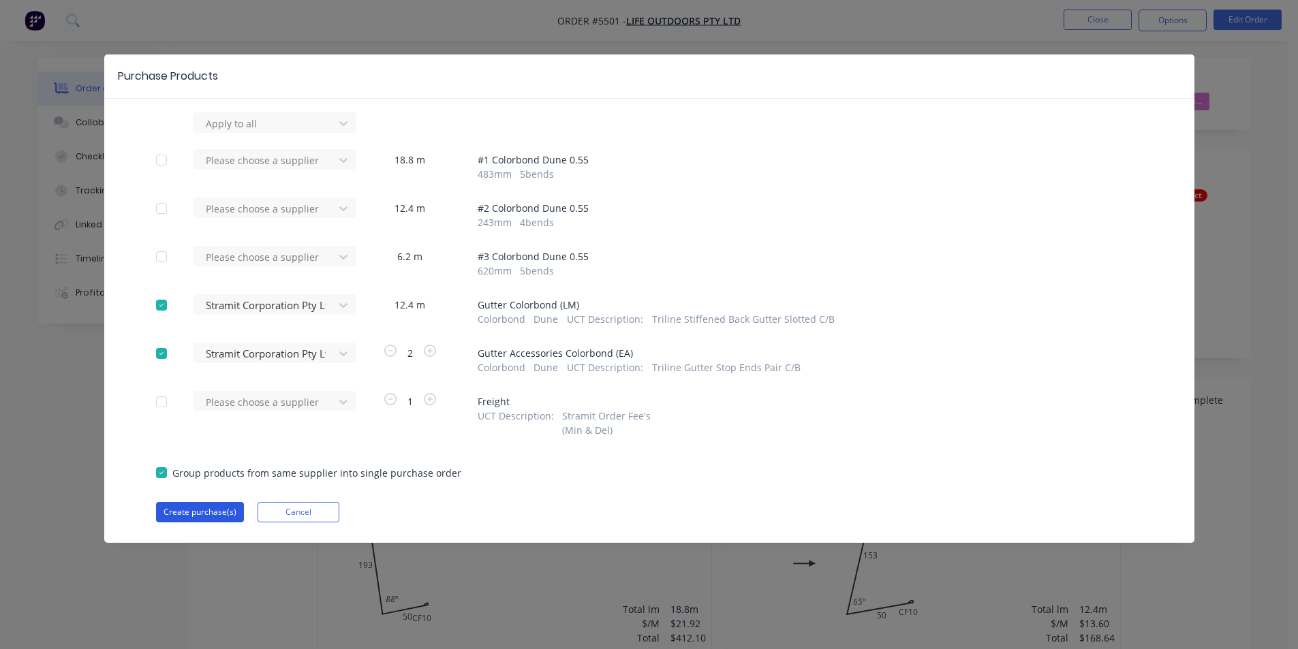
click at [198, 512] on button "Create purchase(s)" at bounding box center [200, 512] width 88 height 20
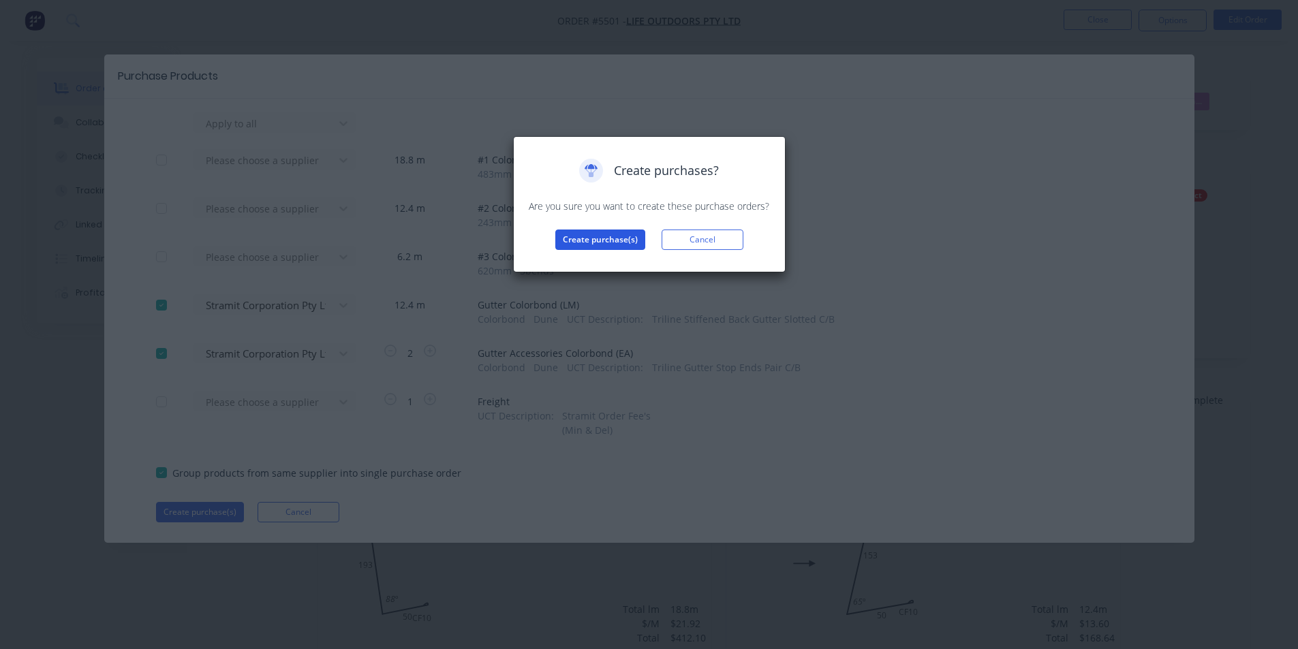
click at [602, 238] on button "Create purchase(s)" at bounding box center [600, 240] width 90 height 20
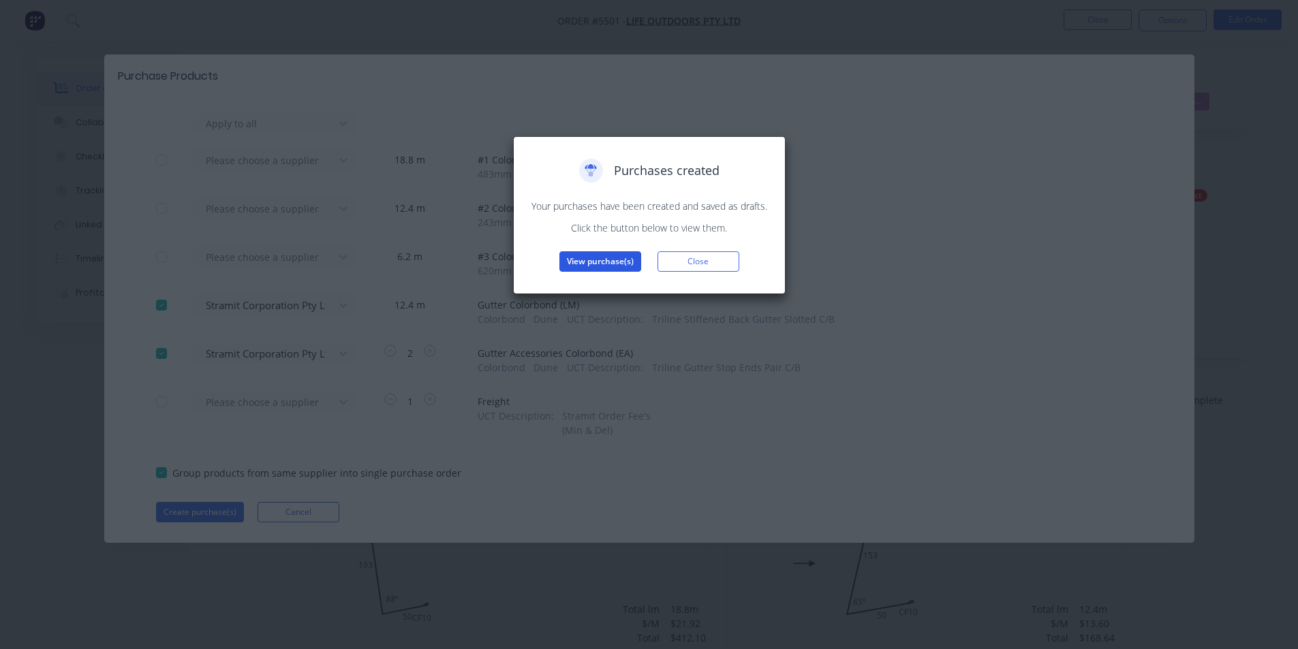
click at [602, 263] on button "View purchase(s)" at bounding box center [600, 261] width 82 height 20
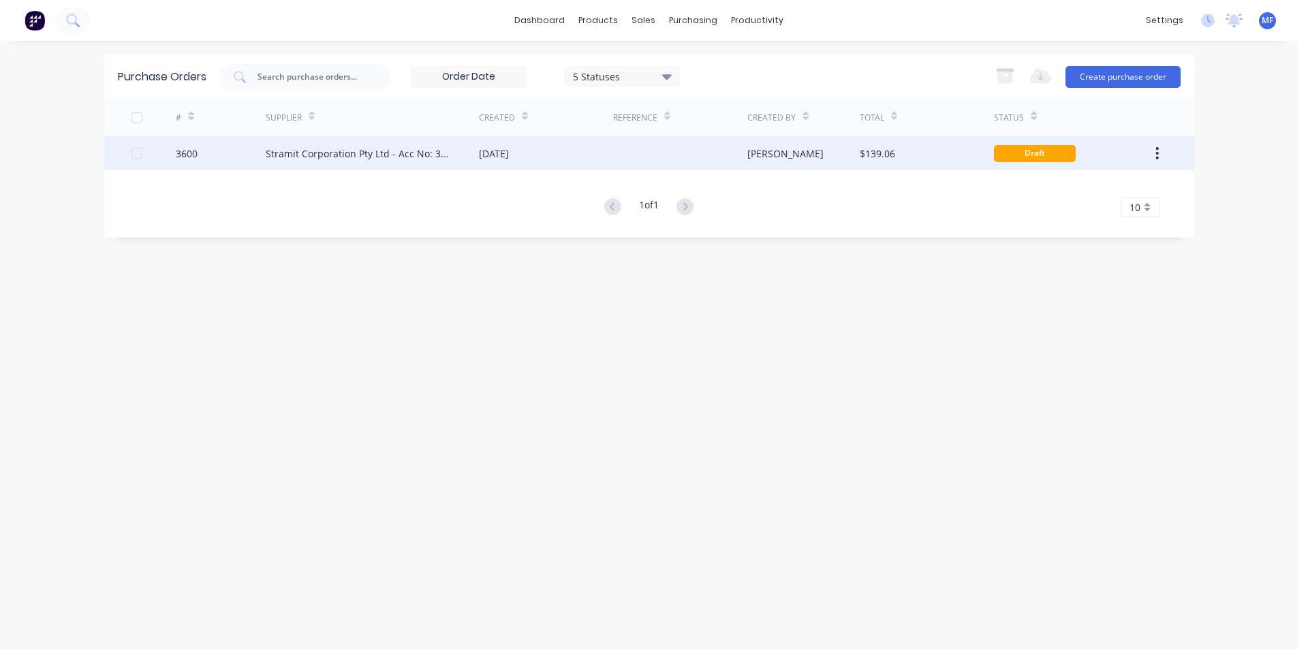
click at [815, 152] on div "[PERSON_NAME]" at bounding box center [803, 153] width 112 height 34
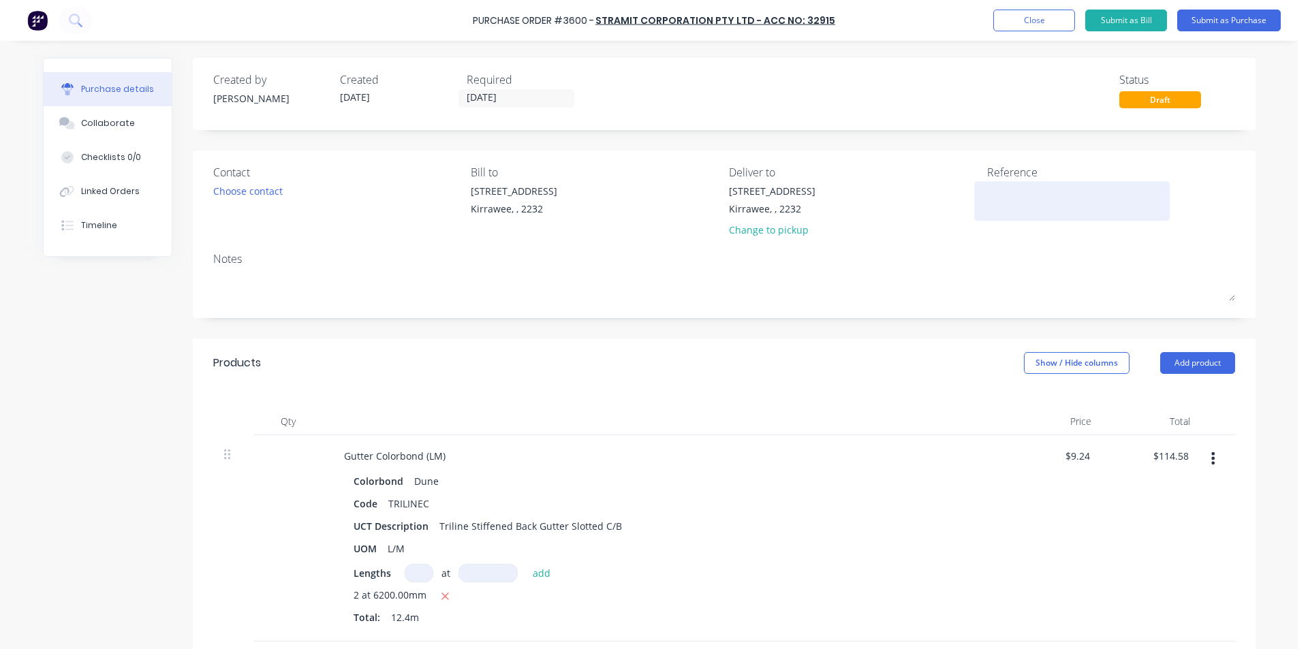
click at [1011, 199] on textarea at bounding box center [1072, 199] width 170 height 31
type textarea "lo"
type textarea "x"
type textarea "l"
type textarea "x"
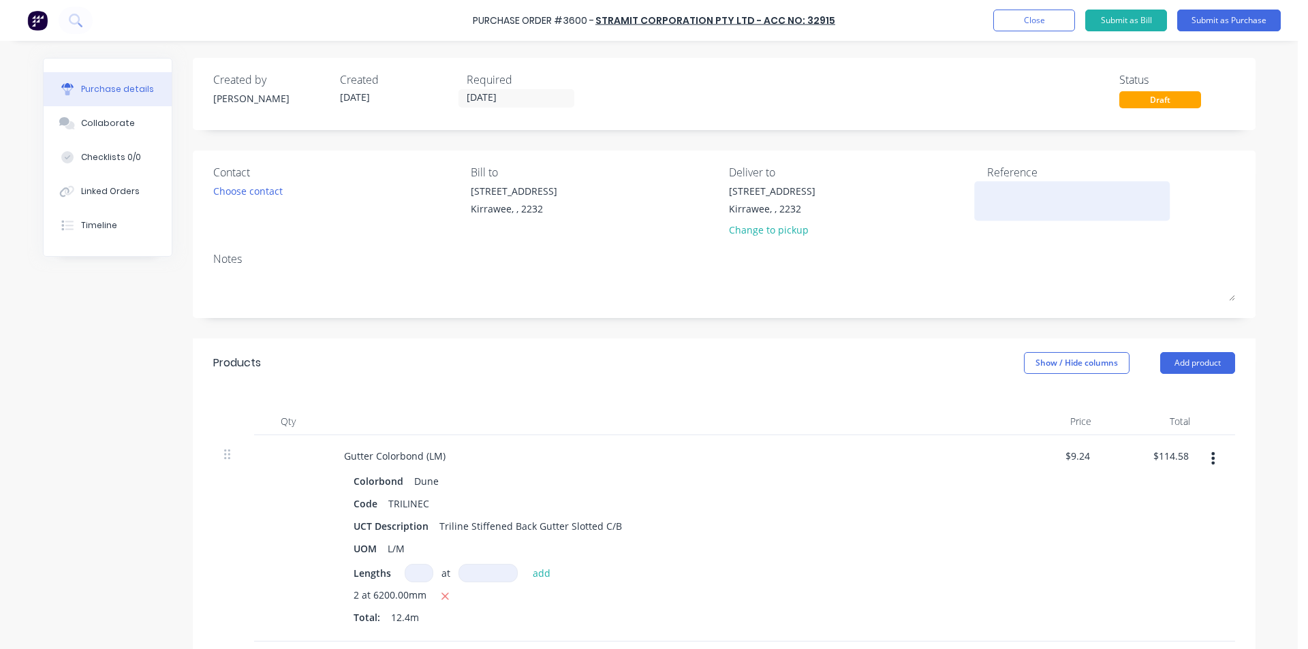
type textarea "L"
type textarea "x"
type textarea "LO"
type textarea "x"
type textarea "LO#"
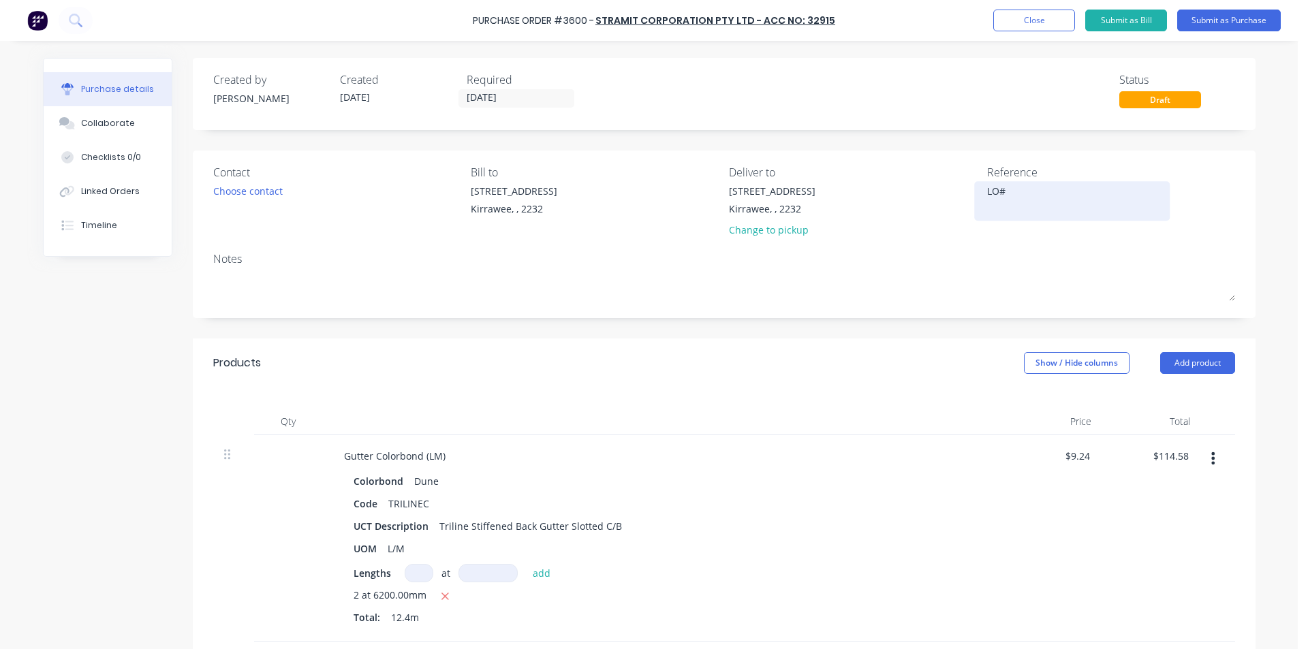
type textarea "x"
type textarea "LO#8"
type textarea "x"
type textarea "LO#81"
type textarea "x"
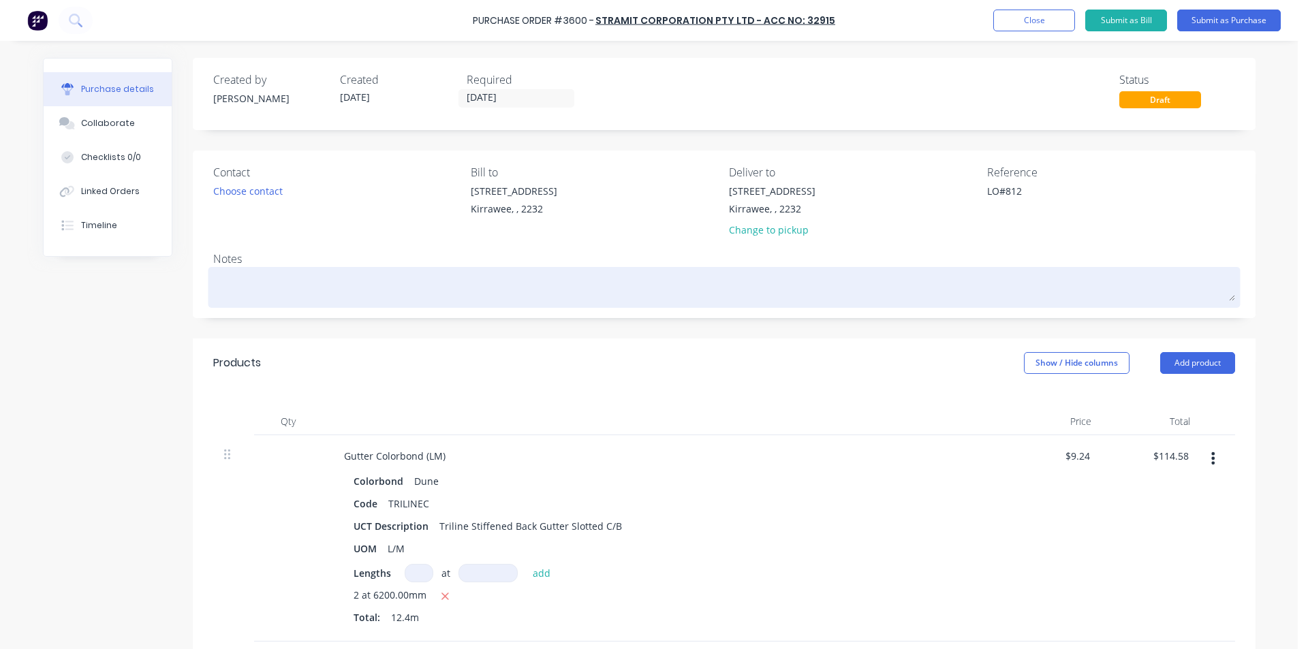
type textarea "LO#812"
type textarea "x"
type textarea "LO#812"
click at [882, 305] on div at bounding box center [724, 287] width 1022 height 34
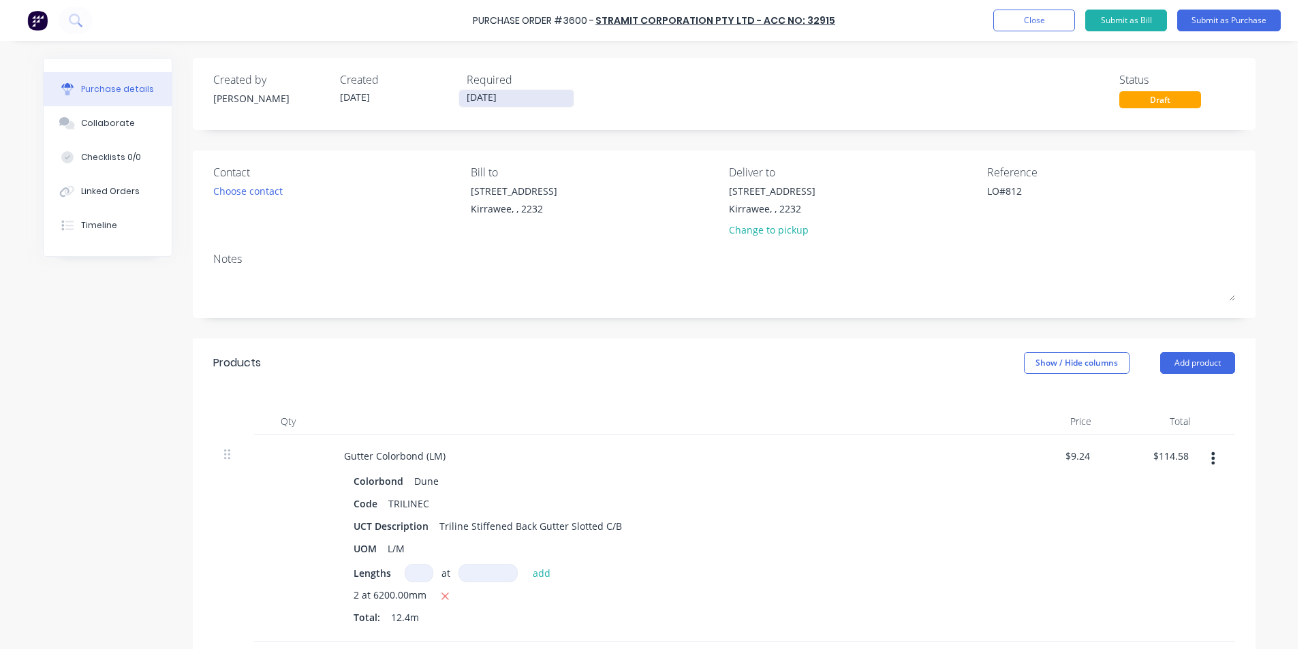
click at [495, 106] on label "[DATE]" at bounding box center [517, 98] width 116 height 18
click at [495, 106] on input "[DATE]" at bounding box center [516, 98] width 114 height 17
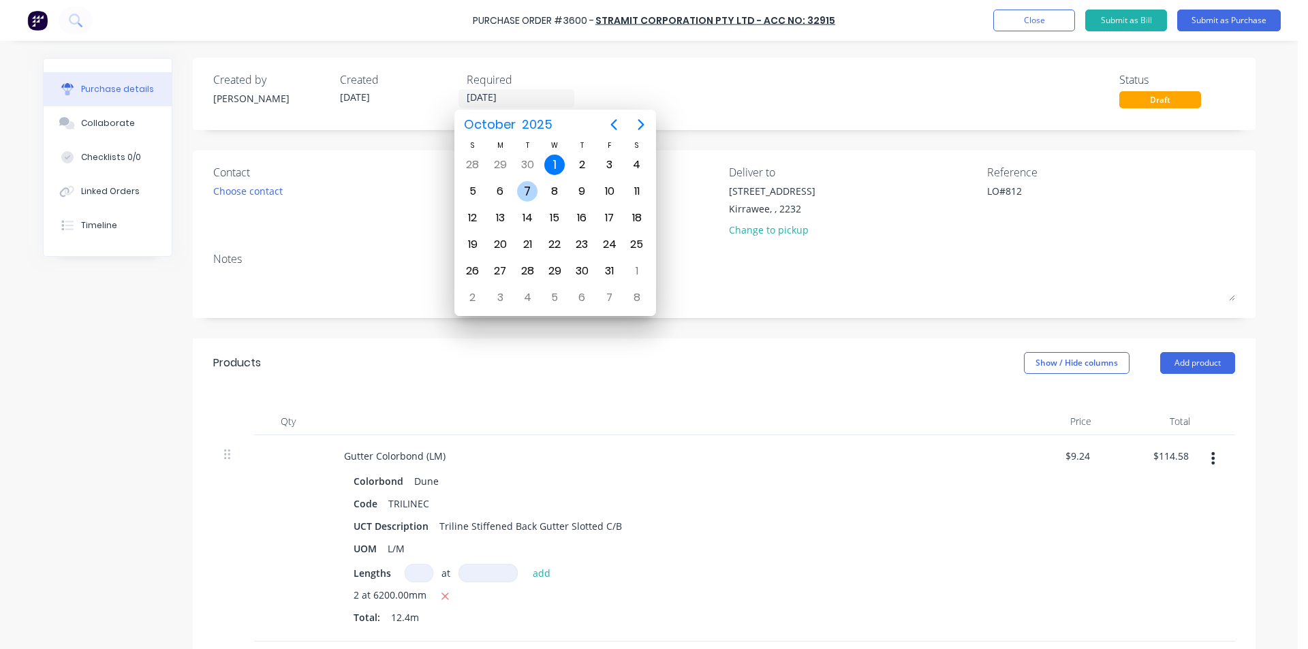
click at [526, 188] on div "7" at bounding box center [527, 191] width 20 height 20
click at [531, 185] on div "7" at bounding box center [527, 191] width 20 height 20
type textarea "x"
type input "[DATE]"
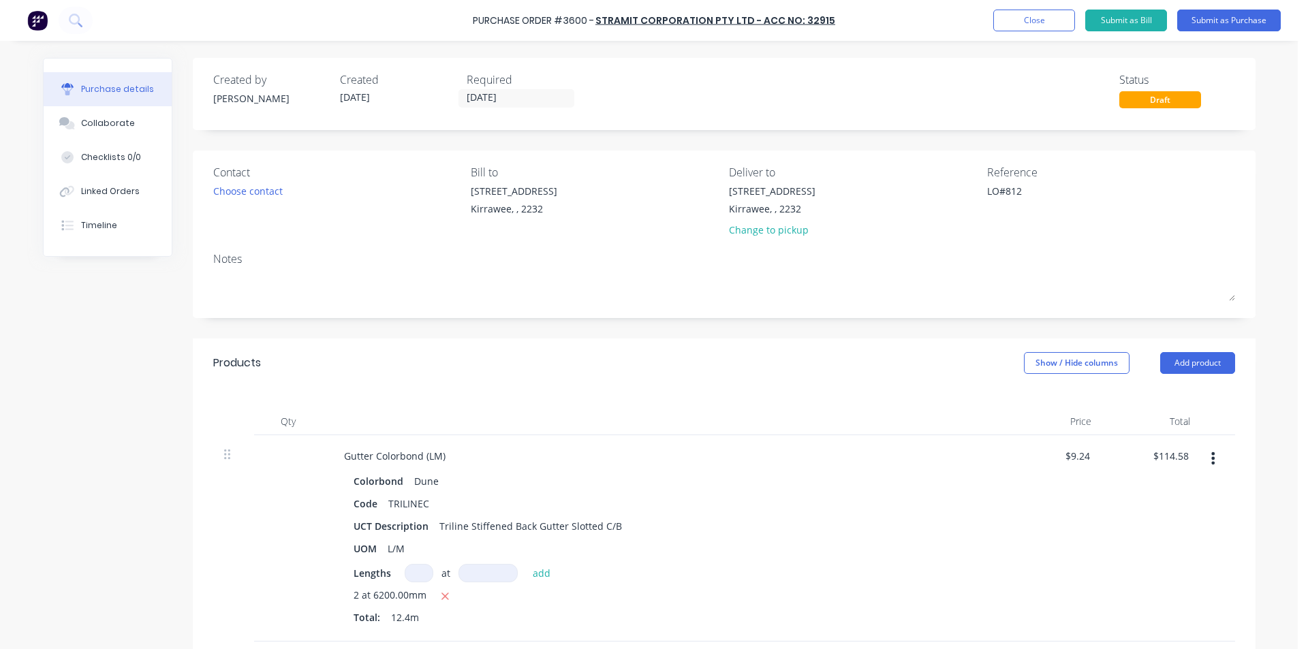
click at [789, 382] on div "Products Show / Hide columns Add product" at bounding box center [724, 363] width 1063 height 49
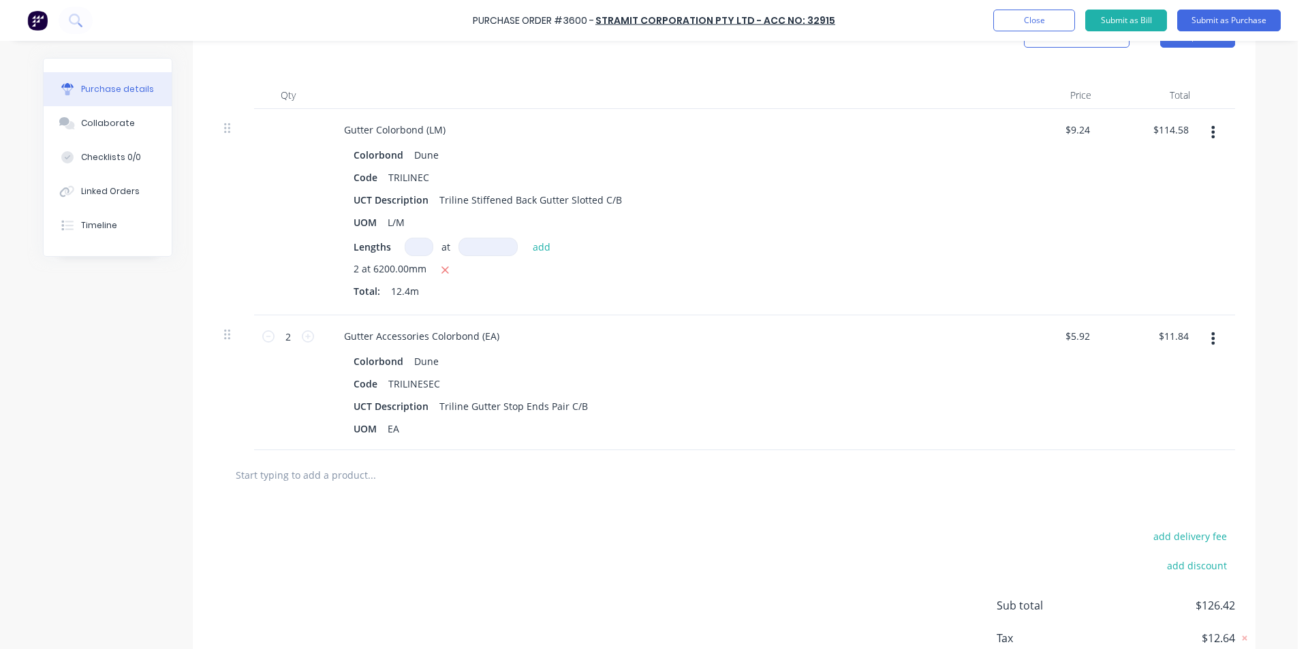
scroll to position [341, 0]
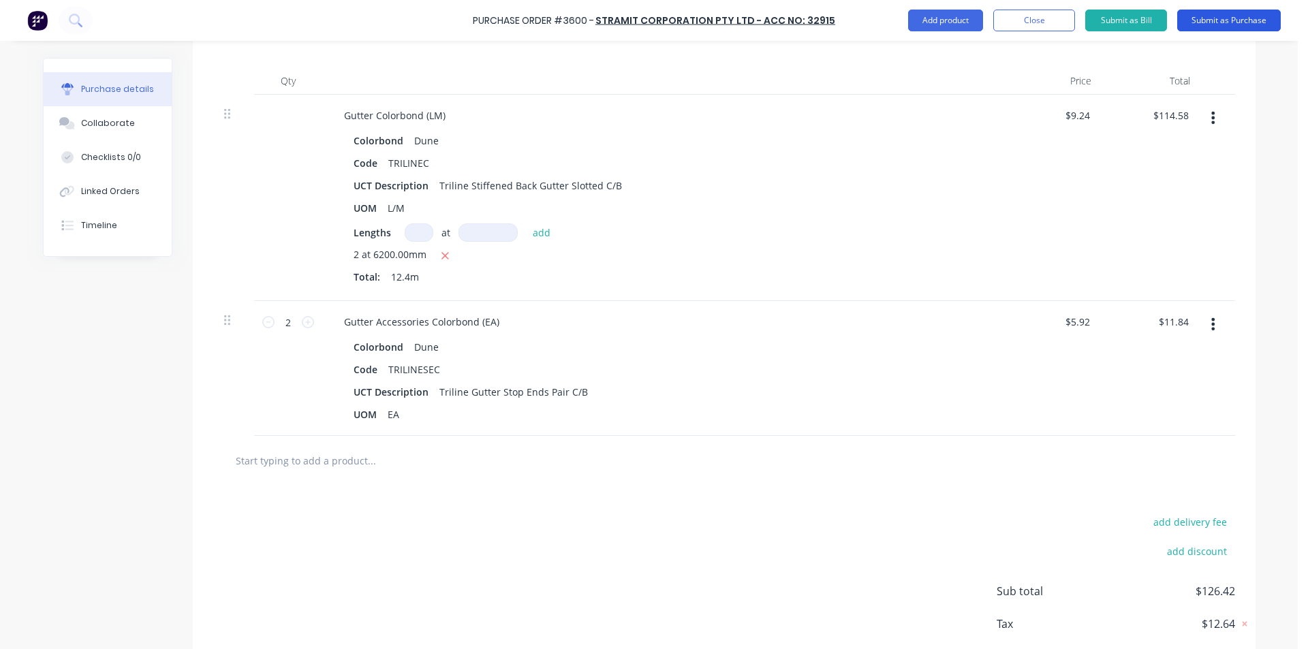
click at [1256, 14] on button "Submit as Purchase" at bounding box center [1229, 21] width 104 height 22
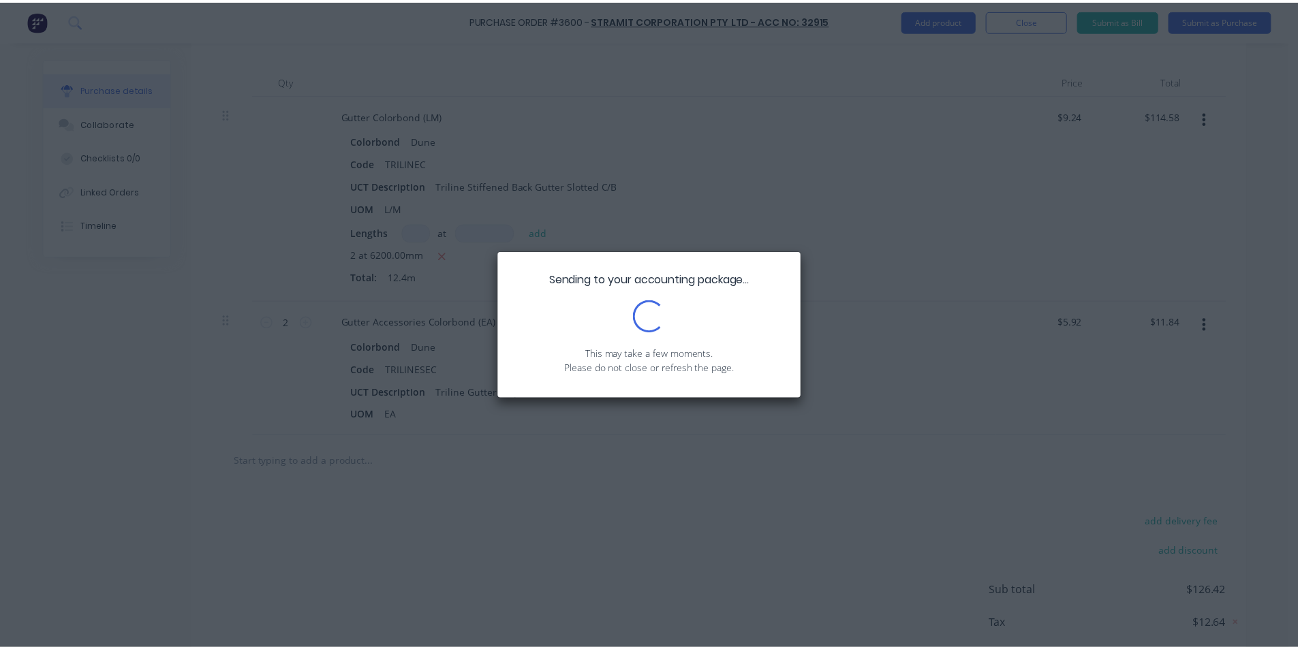
scroll to position [0, 0]
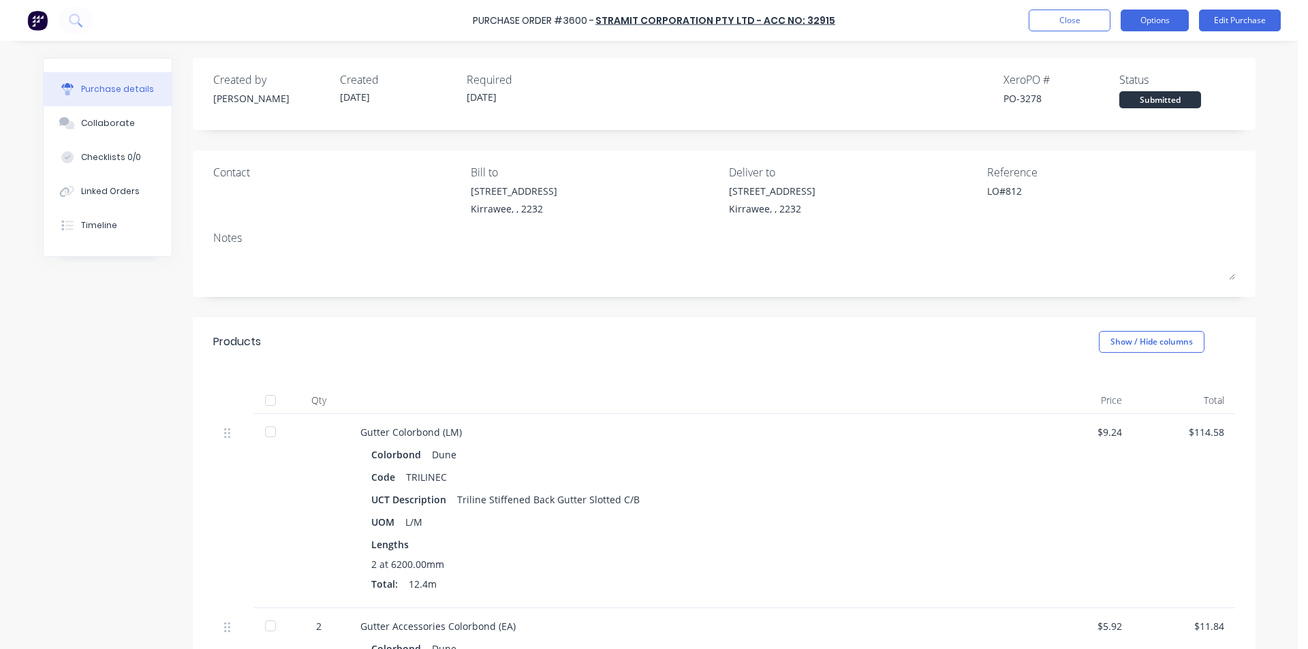
click at [1176, 20] on button "Options" at bounding box center [1155, 21] width 68 height 22
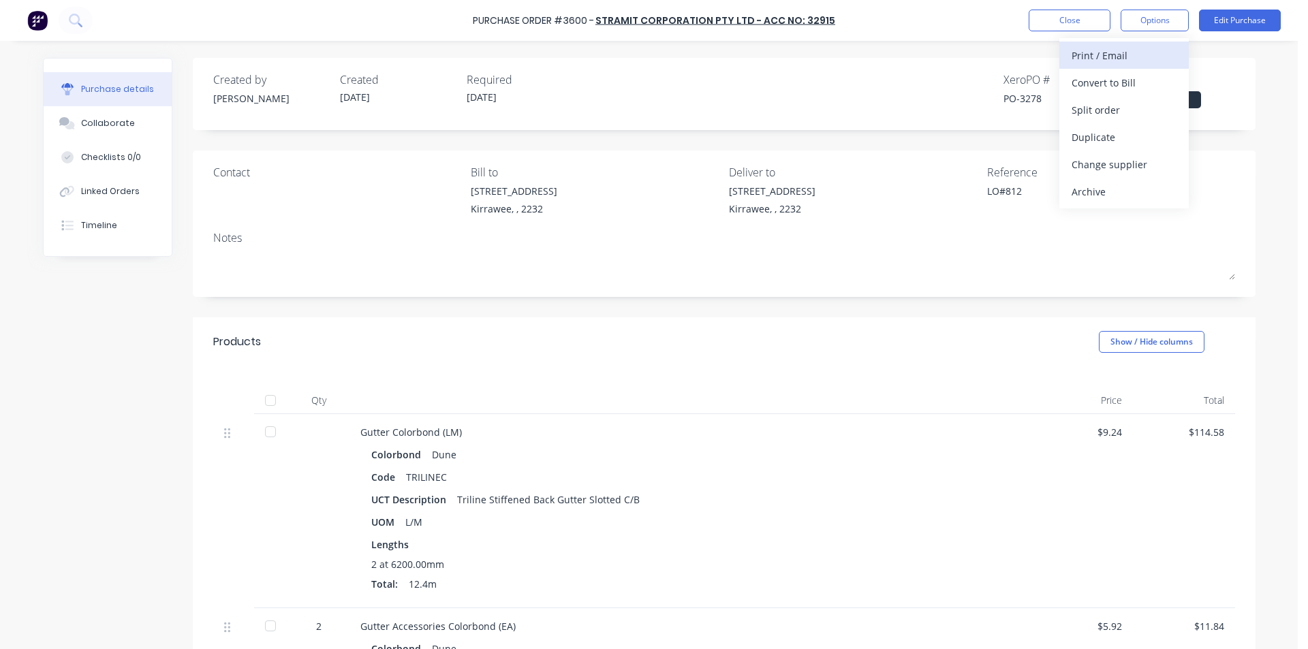
click at [1129, 57] on div "Print / Email" at bounding box center [1124, 56] width 105 height 20
click at [1091, 108] on div "Without pricing" at bounding box center [1124, 110] width 105 height 20
type textarea "x"
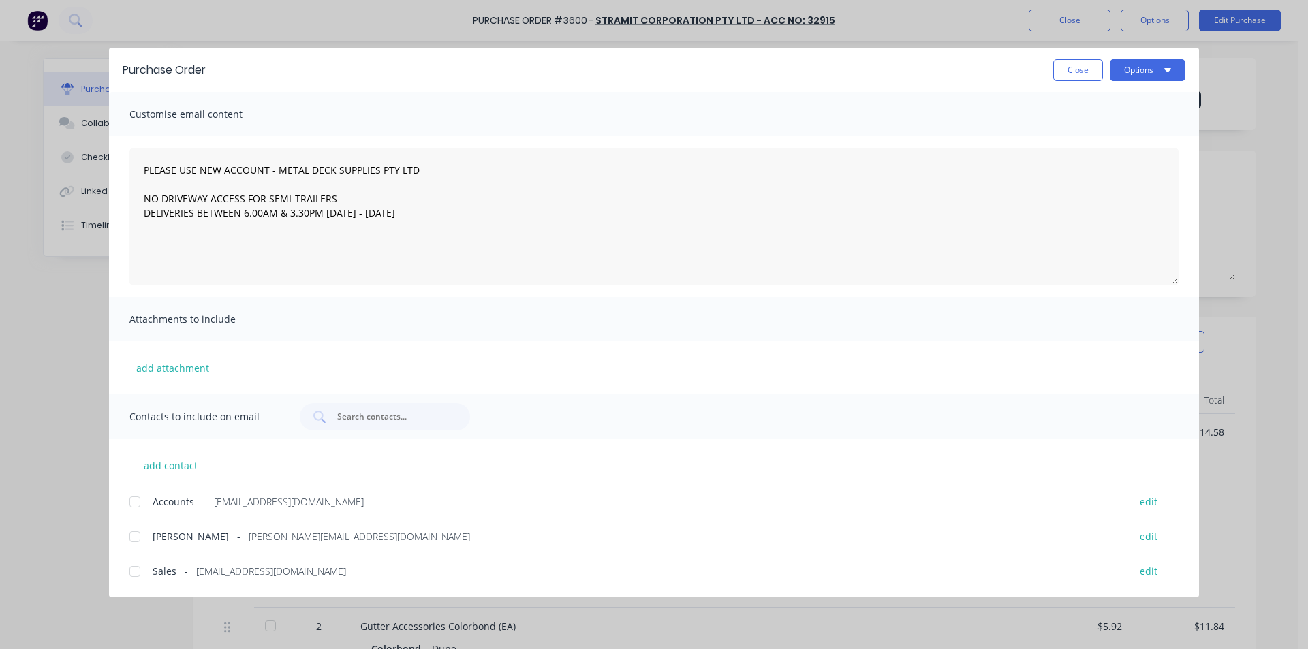
click at [125, 555] on div "add contact Accounts - [EMAIL_ADDRESS][DOMAIN_NAME] edit [PERSON_NAME] - [PERSO…" at bounding box center [654, 510] width 1090 height 142
click at [135, 573] on div at bounding box center [134, 571] width 27 height 27
type textarea "PLEASE USE NEW ACCOUNT - METAL DECK SUPPLIES PTY LTD NO DRIVEWAY ACCESS FOR SEM…"
click at [1178, 69] on button "Options" at bounding box center [1148, 70] width 76 height 22
drag, startPoint x: 1122, startPoint y: 138, endPoint x: 1116, endPoint y: 159, distance: 22.0
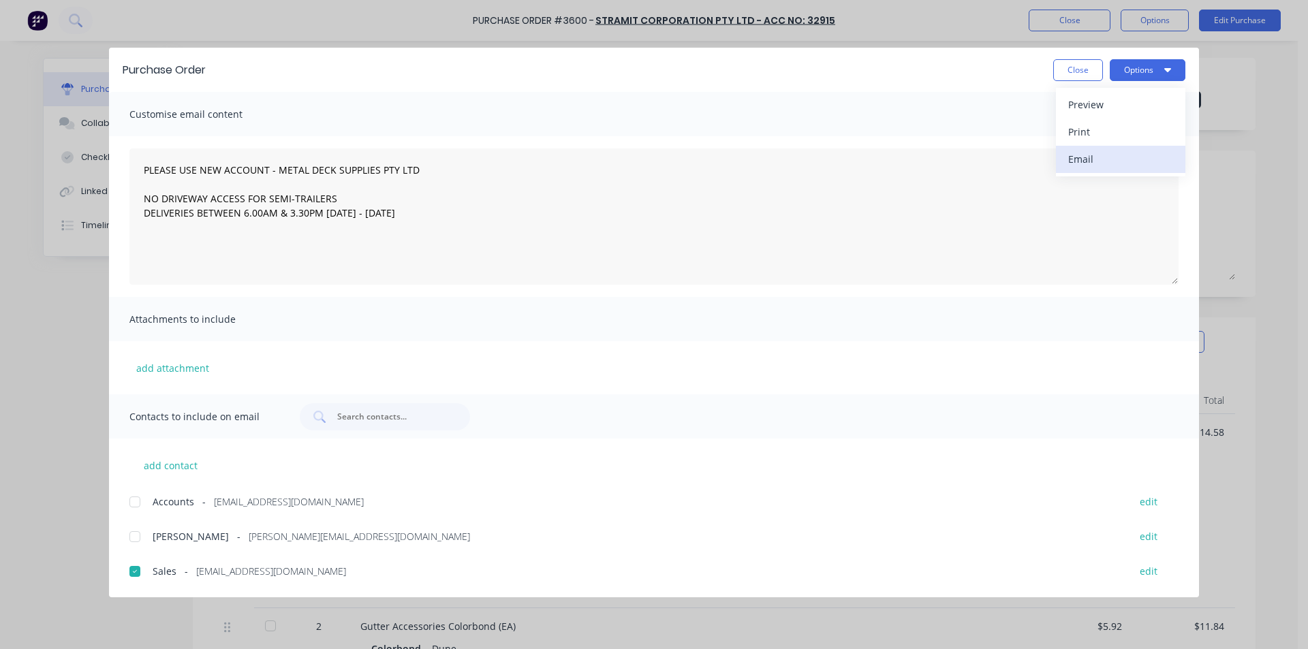
click at [1116, 159] on div "Preview Print Email" at bounding box center [1120, 132] width 129 height 89
click at [1119, 160] on div "Email" at bounding box center [1120, 159] width 105 height 20
type textarea "x"
type textarea "PLEASE USE NEW ACCOUNT - METAL DECK SUPPLIES PTY LTD NO DRIVEWAY ACCESS FOR SEM…"
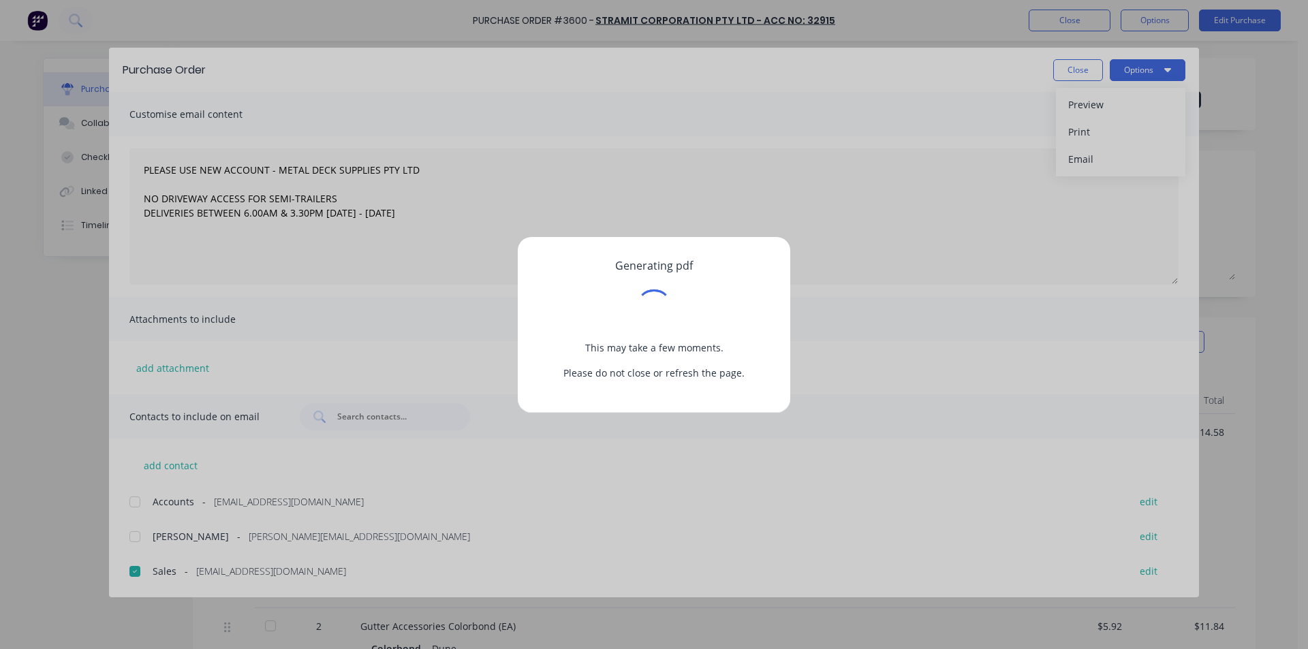
type textarea "x"
type textarea "PLEASE USE NEW ACCOUNT - METAL DECK SUPPLIES PTY LTD NO DRIVEWAY ACCESS FOR SEM…"
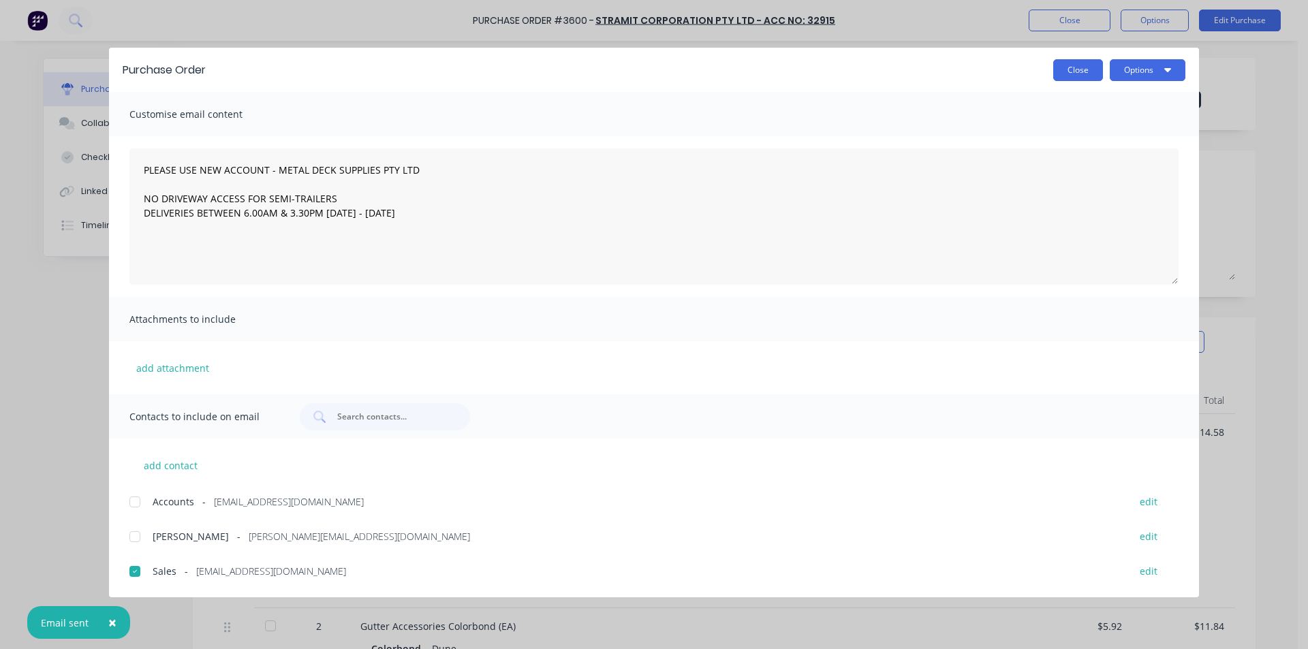
drag, startPoint x: 1088, startPoint y: 61, endPoint x: 1072, endPoint y: 69, distance: 17.4
click at [1089, 61] on button "Close" at bounding box center [1078, 70] width 50 height 22
type textarea "x"
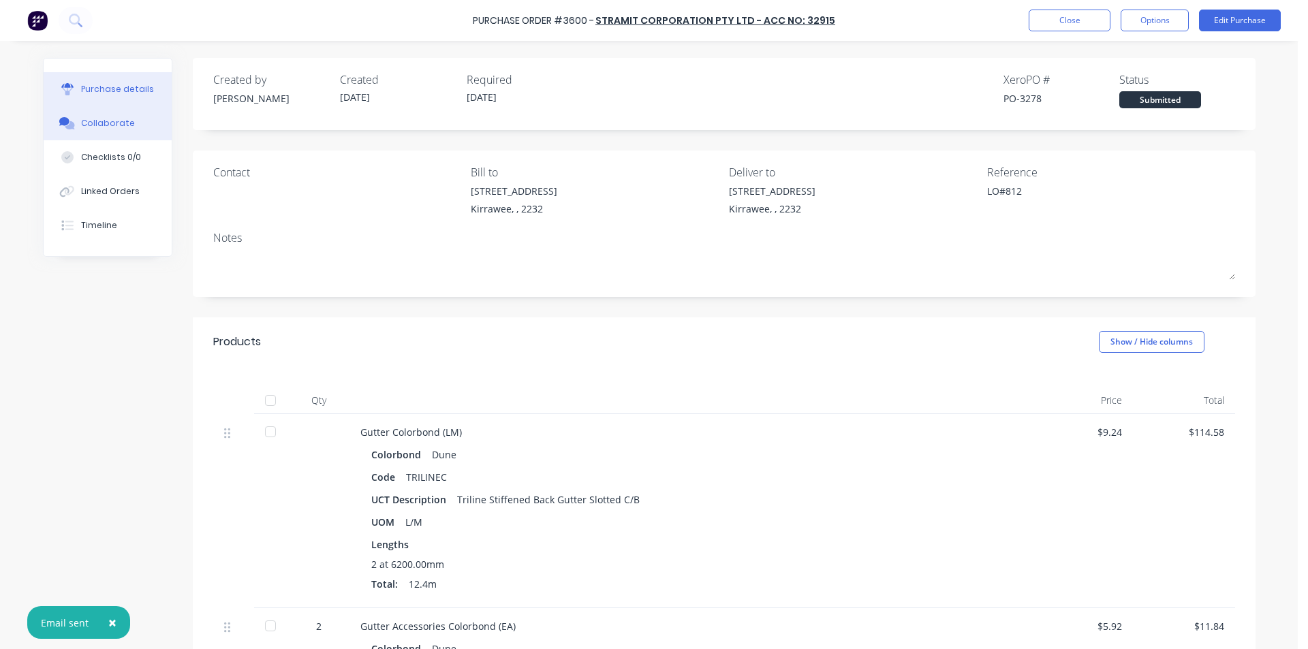
drag, startPoint x: 93, startPoint y: 121, endPoint x: 101, endPoint y: 120, distance: 7.5
click at [95, 121] on div "Collaborate" at bounding box center [108, 123] width 54 height 12
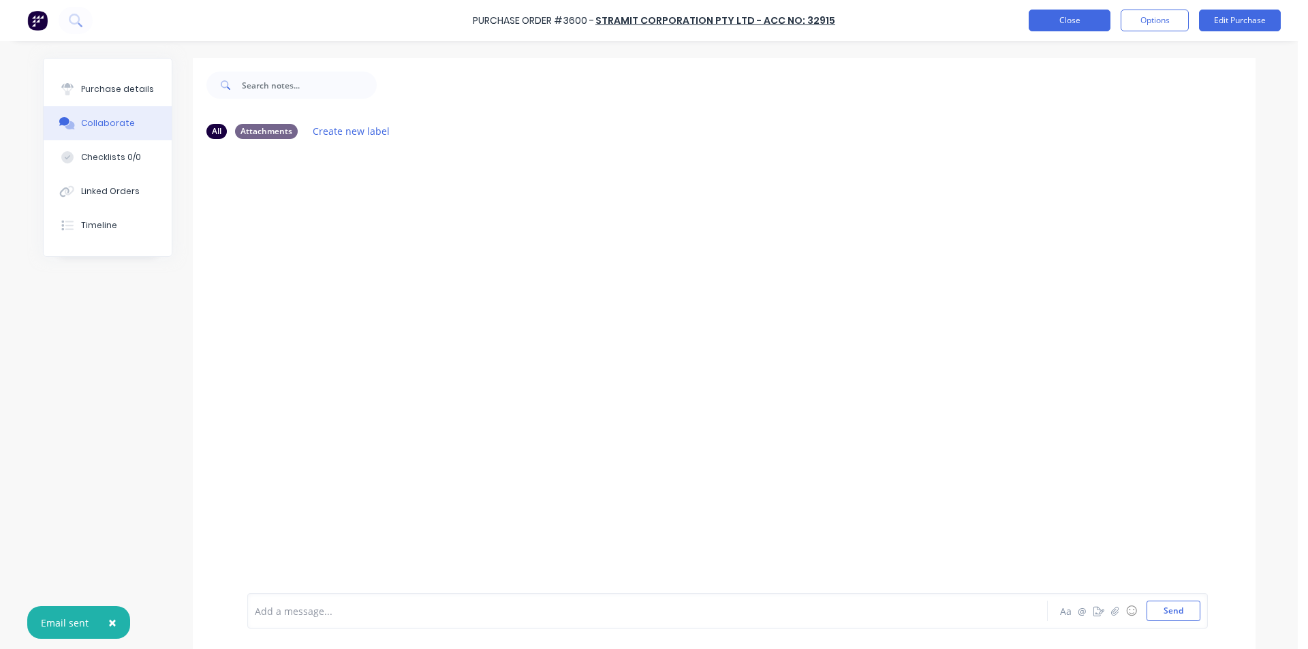
click at [1059, 17] on button "Close" at bounding box center [1070, 21] width 82 height 22
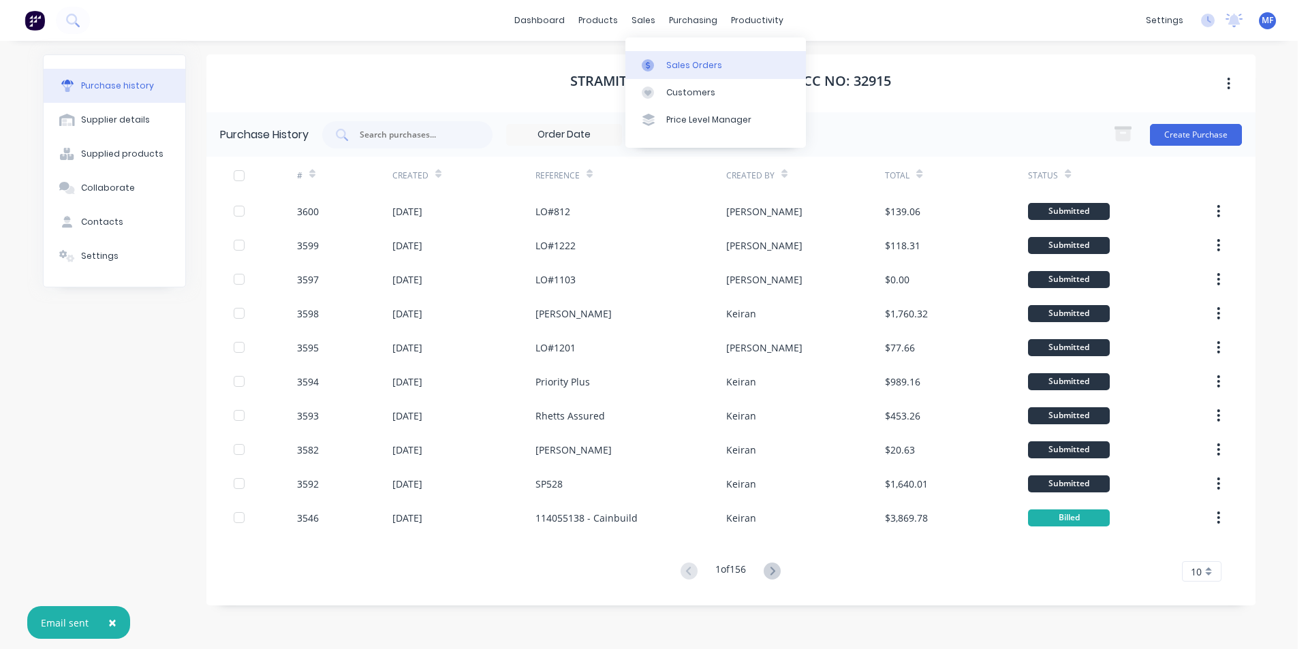
click at [671, 65] on div "Sales Orders" at bounding box center [694, 65] width 56 height 12
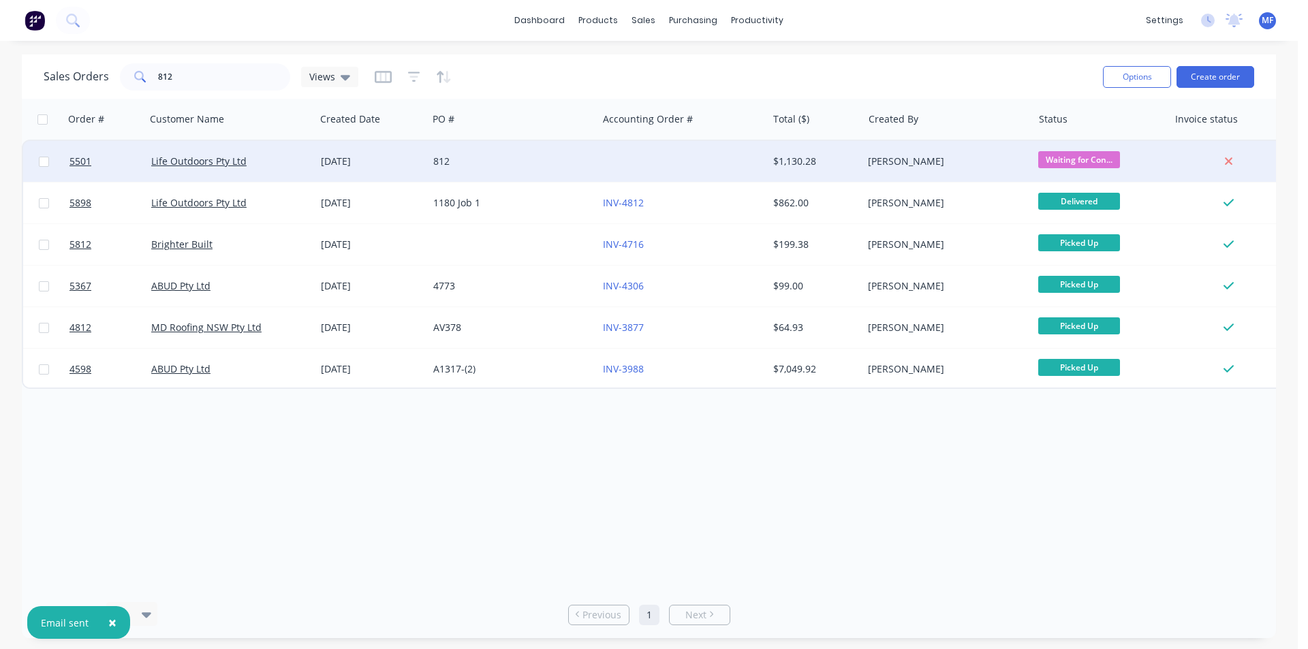
click at [890, 166] on div "[PERSON_NAME]" at bounding box center [943, 162] width 151 height 14
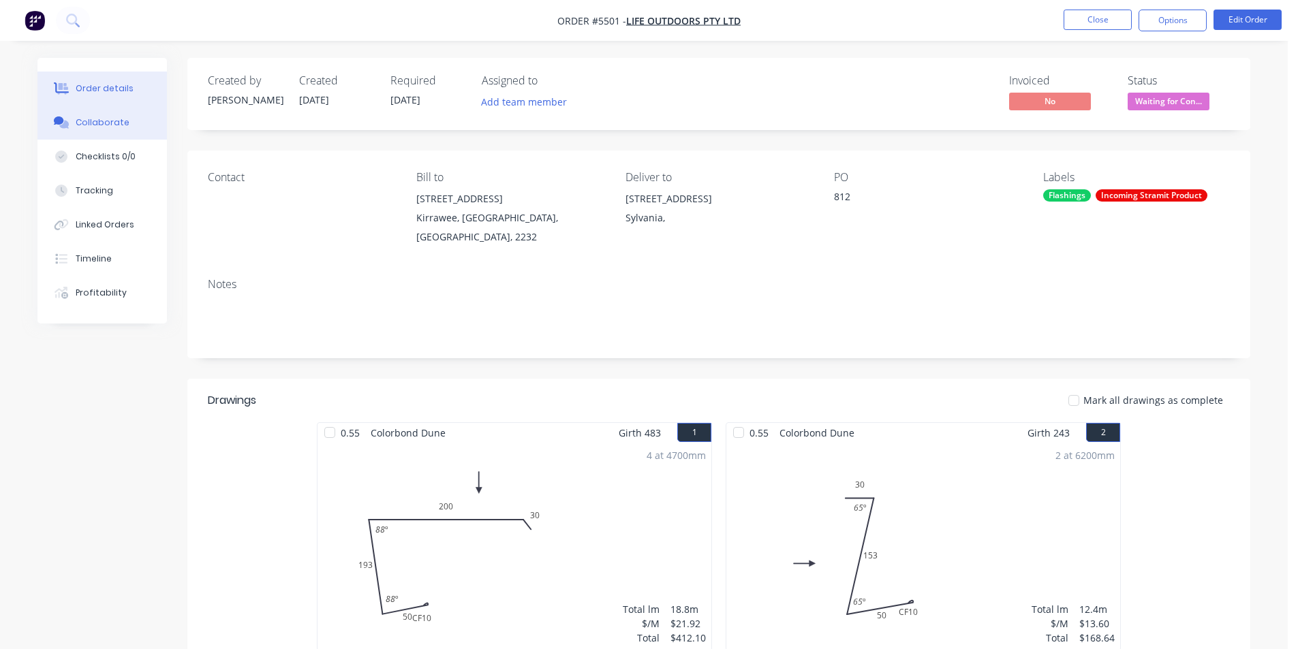
click at [107, 112] on button "Collaborate" at bounding box center [101, 123] width 129 height 34
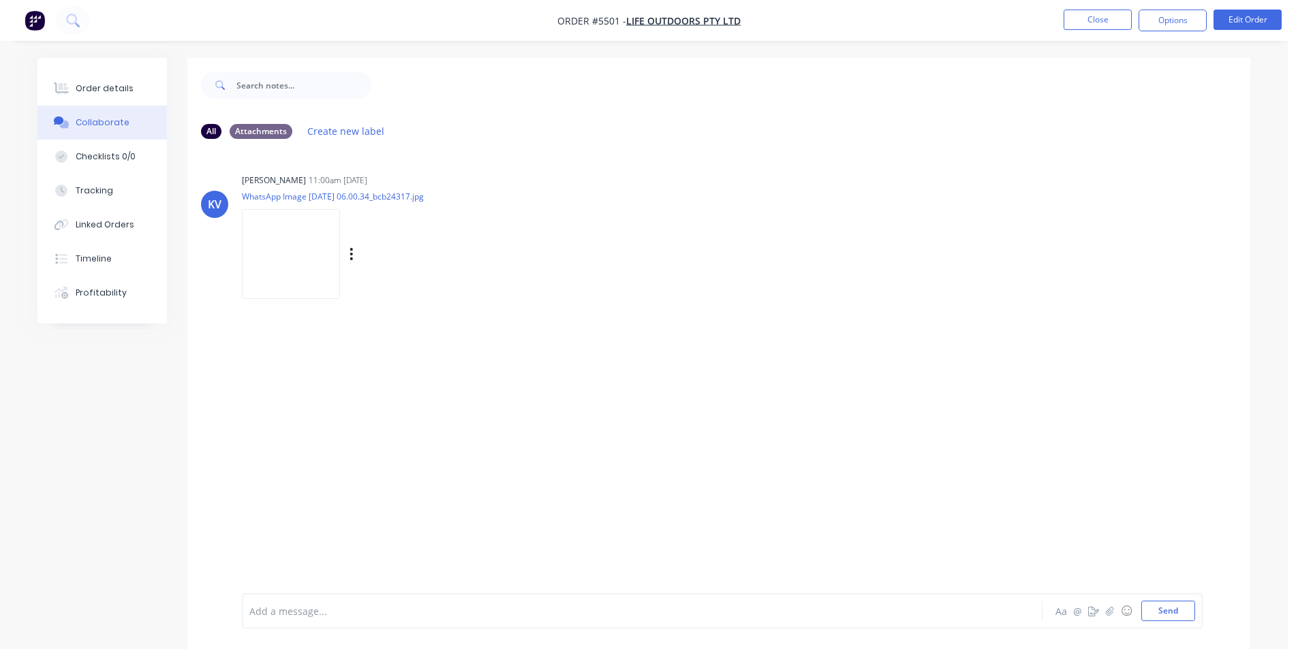
click at [285, 274] on img at bounding box center [291, 253] width 98 height 89
click at [105, 84] on div "Order details" at bounding box center [105, 88] width 58 height 12
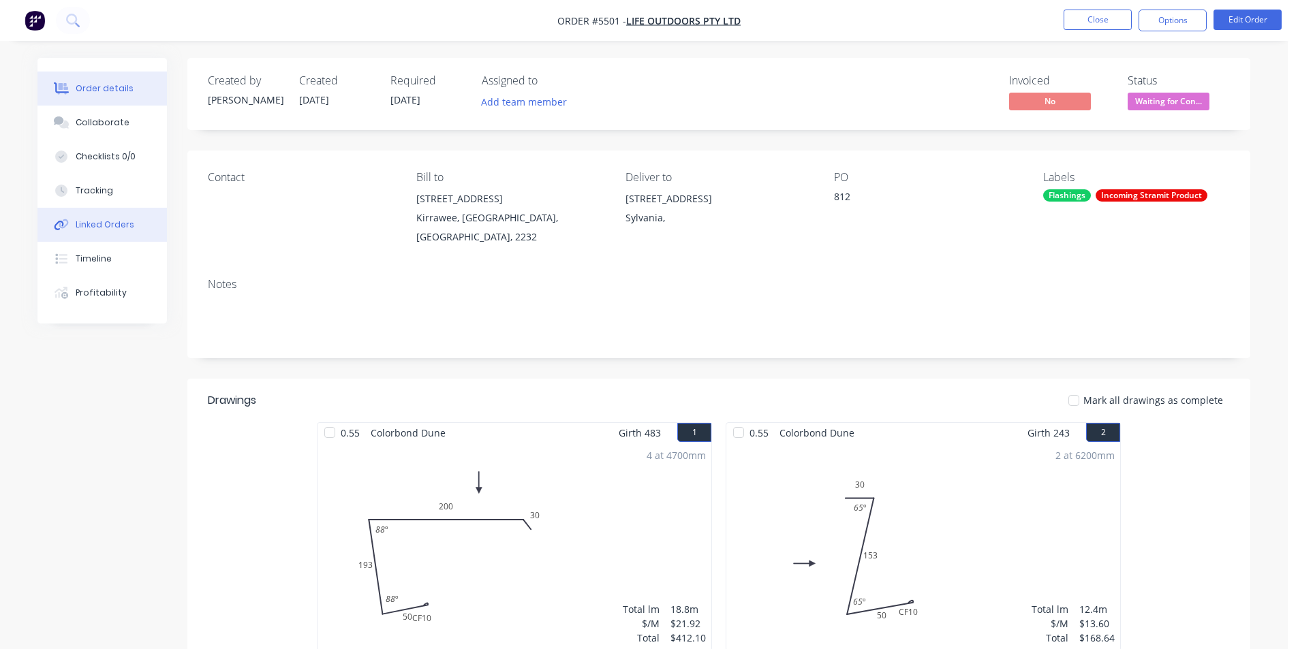
click at [105, 218] on button "Linked Orders" at bounding box center [101, 225] width 129 height 34
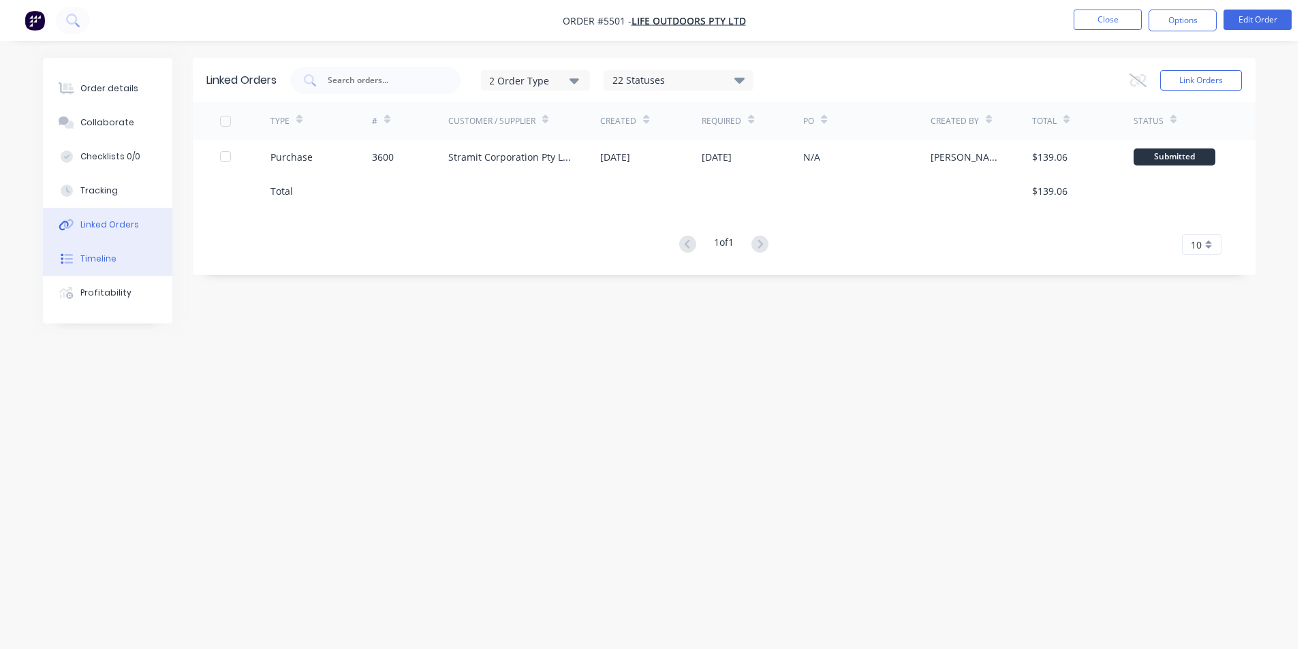
click at [95, 264] on div "Timeline" at bounding box center [98, 259] width 36 height 12
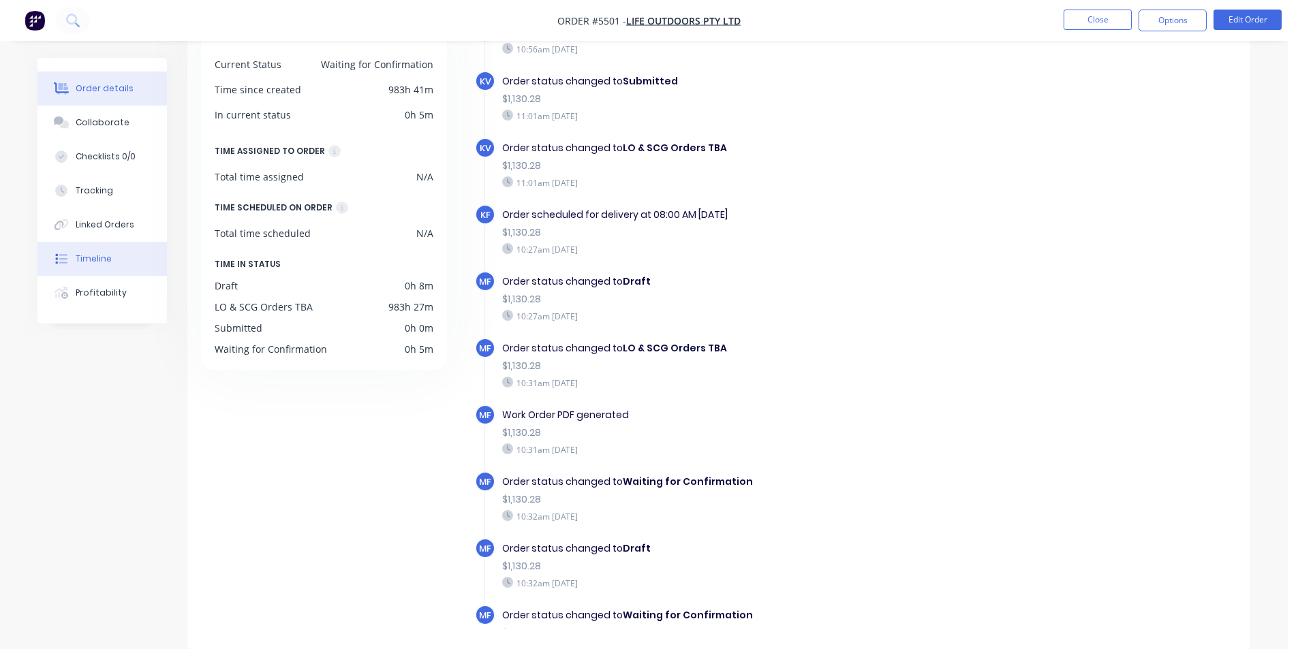
click at [88, 84] on div "Order details" at bounding box center [105, 88] width 58 height 12
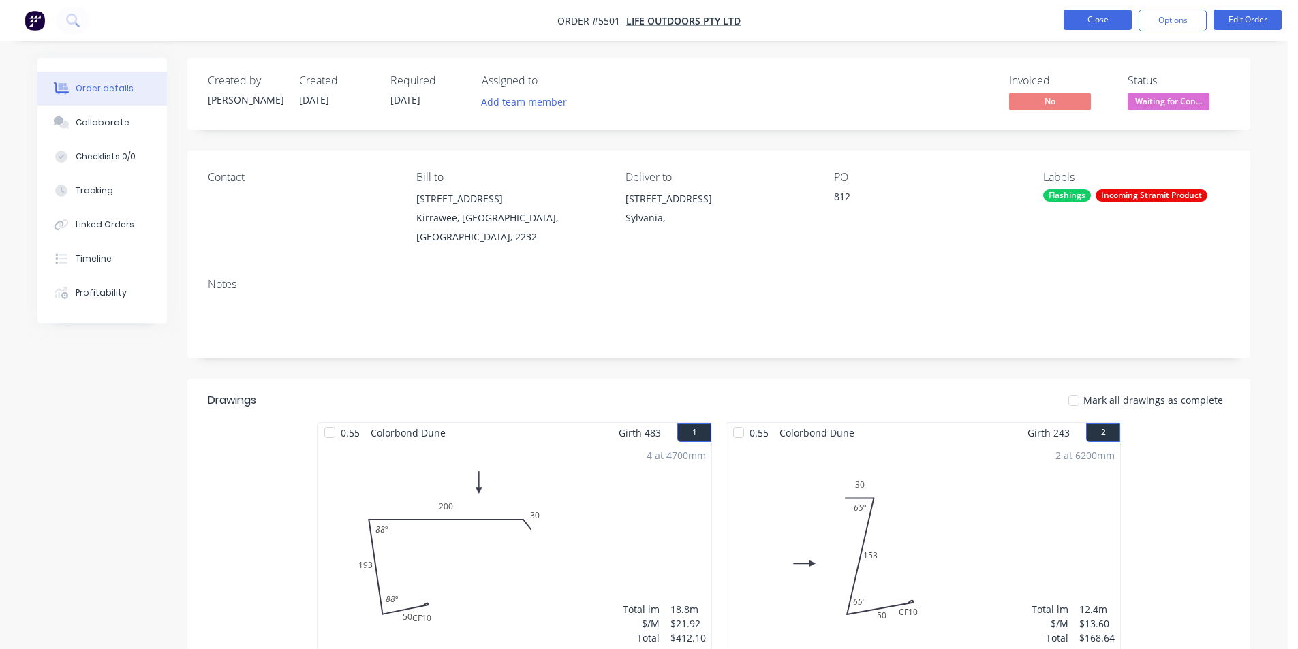
click at [1072, 18] on button "Close" at bounding box center [1098, 20] width 68 height 20
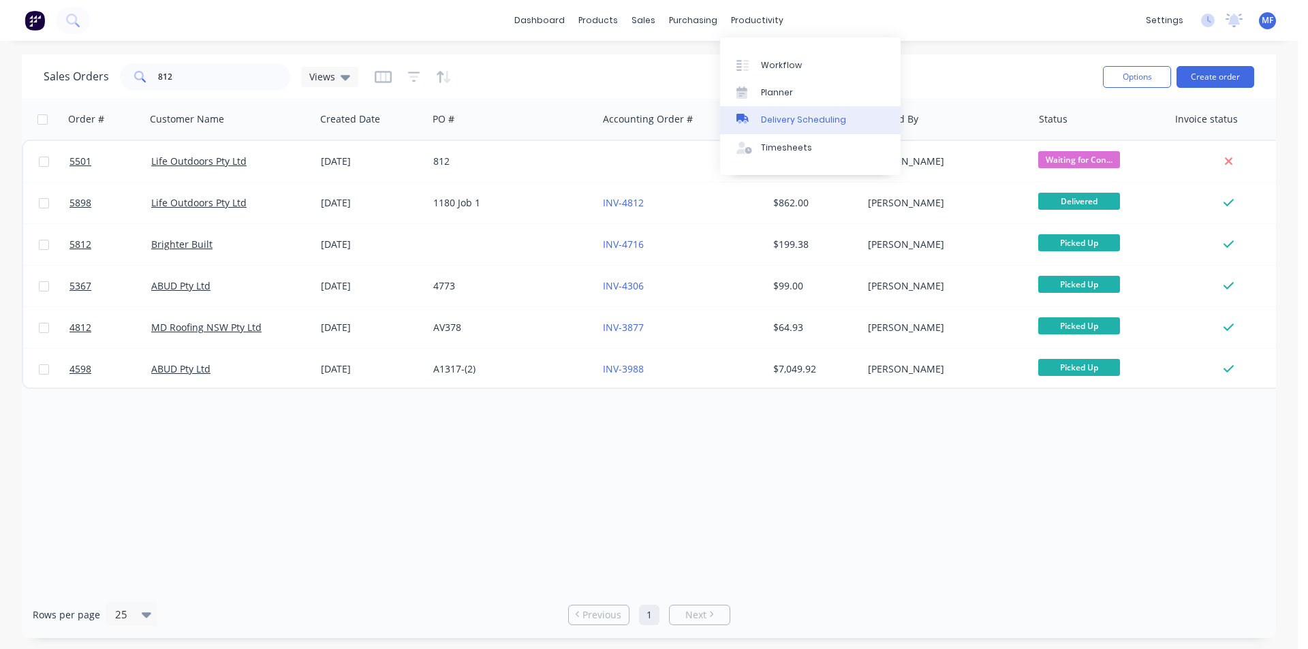
click at [765, 115] on div "Delivery Scheduling" at bounding box center [803, 120] width 85 height 12
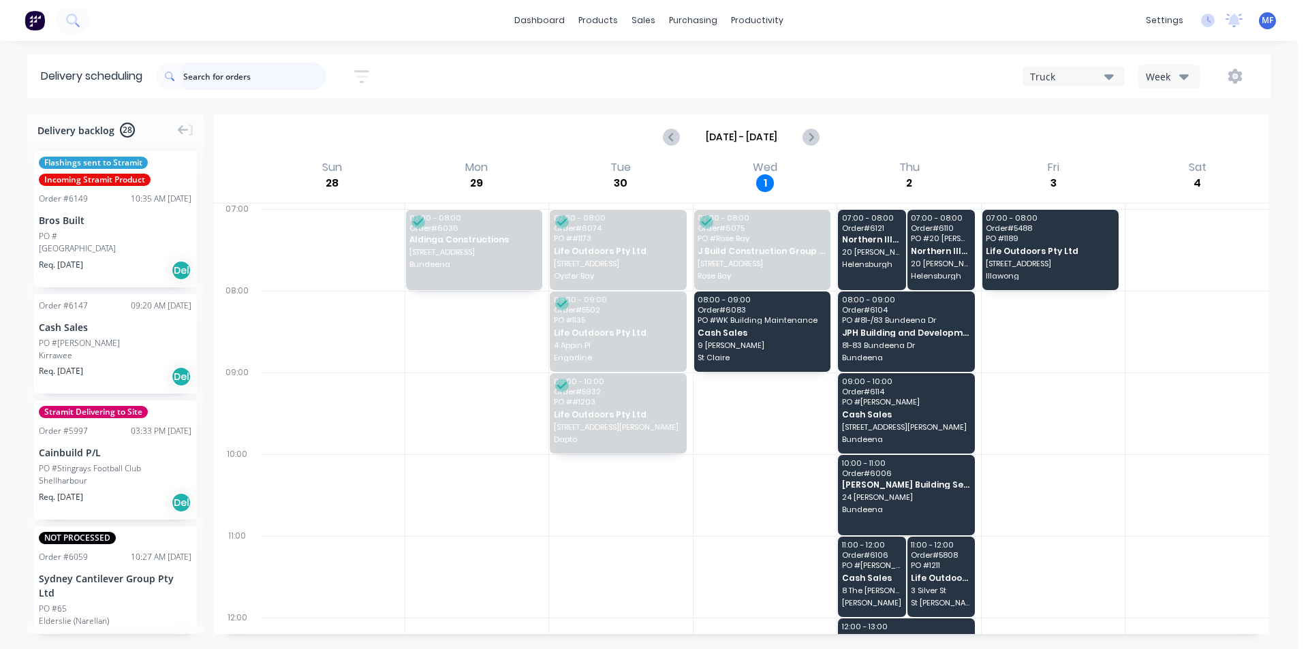
click at [256, 81] on input "text" at bounding box center [254, 76] width 143 height 27
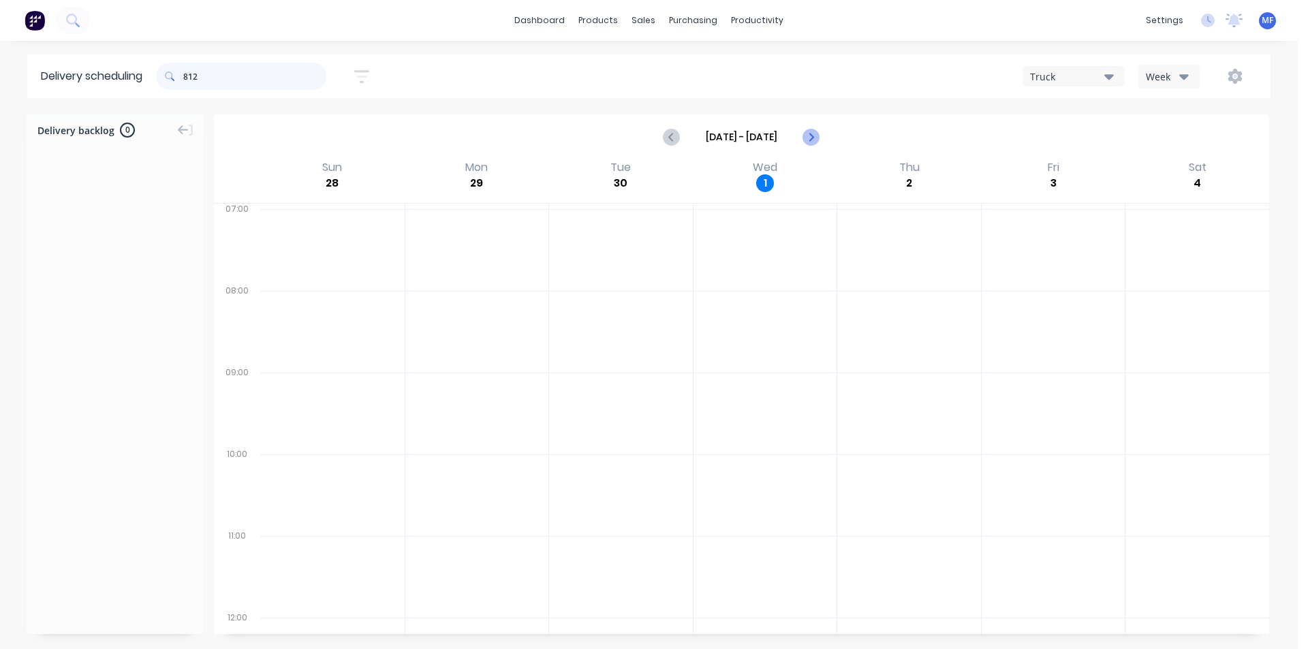
type input "812"
click at [818, 131] on icon "Next page" at bounding box center [811, 137] width 16 height 16
type input "[DATE] - [DATE]"
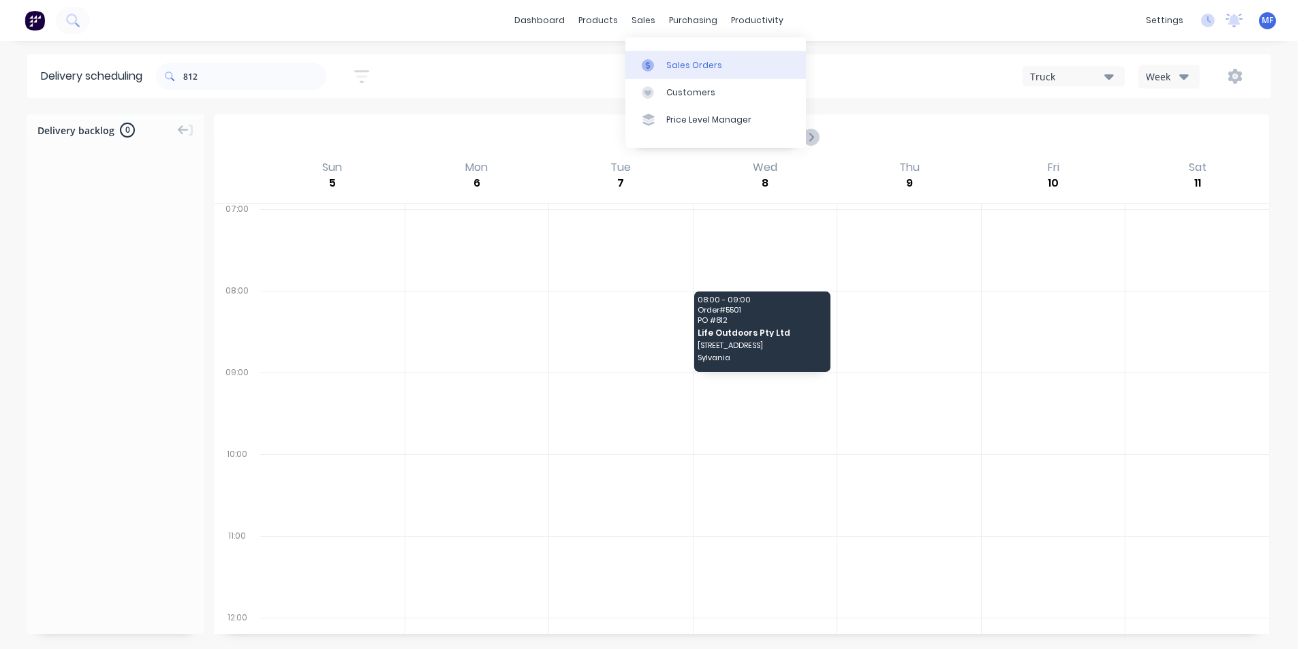
click at [651, 59] on icon at bounding box center [648, 65] width 12 height 12
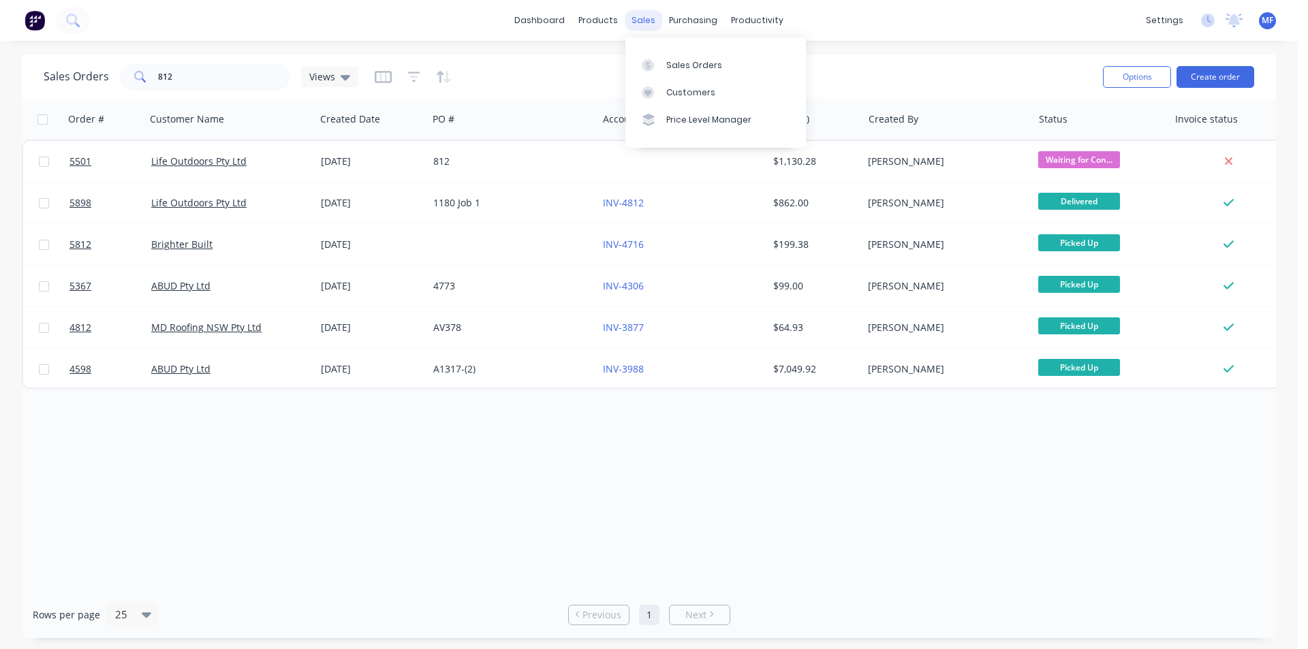
click at [643, 23] on div "sales" at bounding box center [643, 20] width 37 height 20
drag, startPoint x: 209, startPoint y: 84, endPoint x: 40, endPoint y: 72, distance: 169.4
click at [40, 89] on div "Sales Orders 812 Views Options Create order" at bounding box center [649, 77] width 1254 height 44
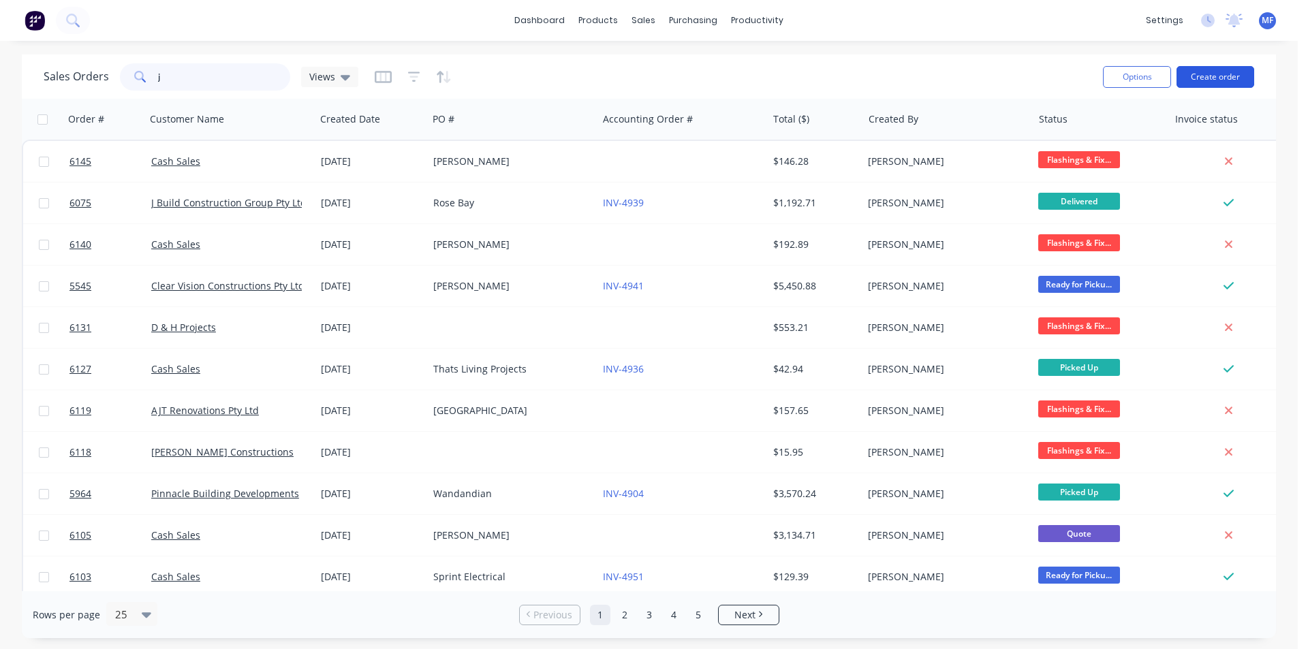
type input "j"
click at [1231, 77] on button "Create order" at bounding box center [1216, 77] width 78 height 22
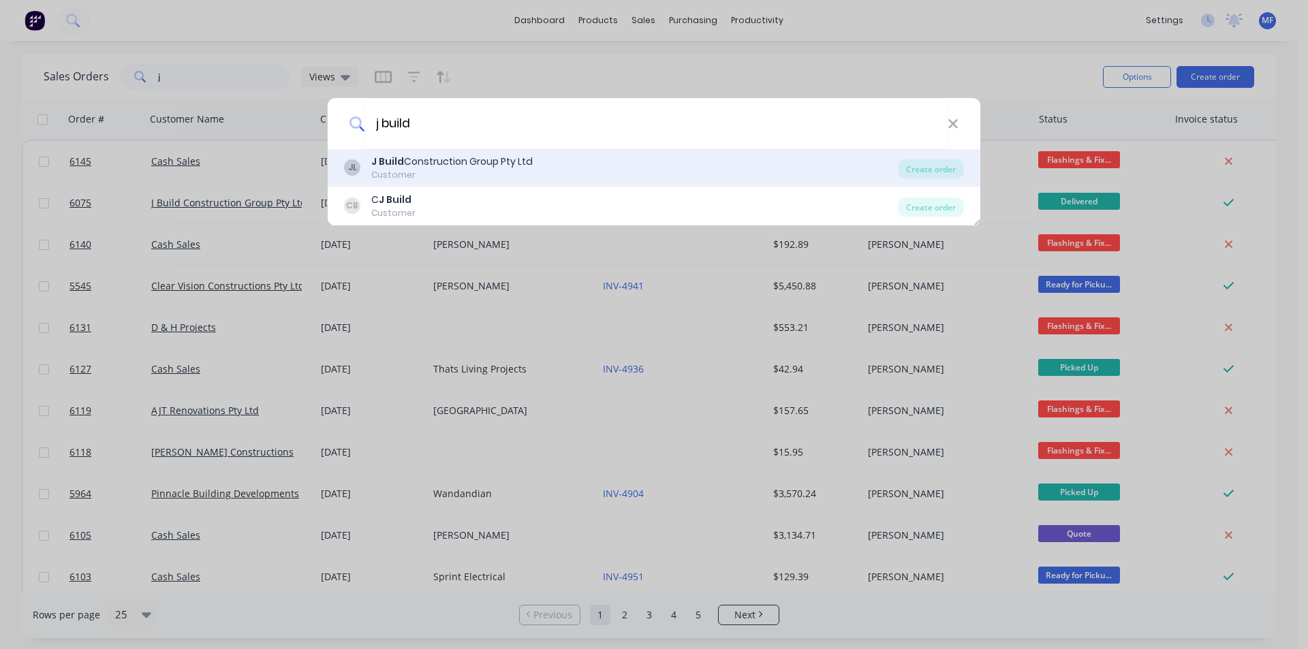
type input "j build"
click at [497, 161] on div "J Build Construction Group Pty Ltd" at bounding box center [451, 162] width 161 height 14
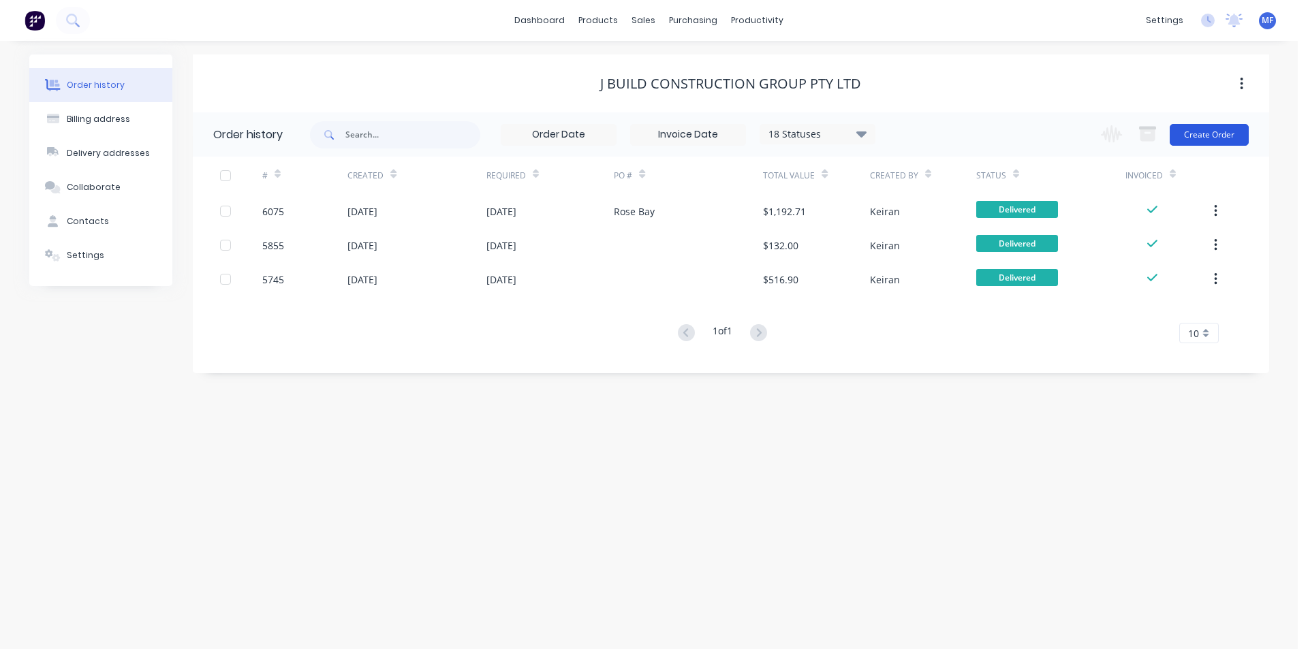
click at [1198, 132] on button "Create Order" at bounding box center [1209, 135] width 79 height 22
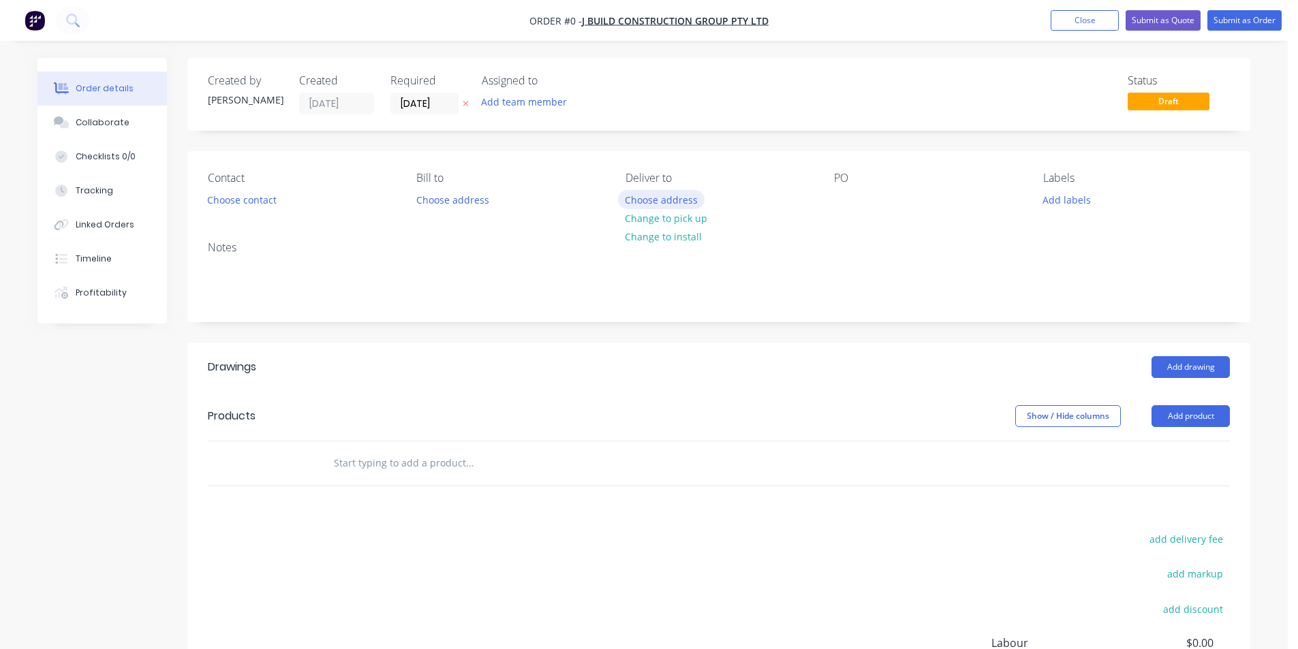
click at [669, 198] on button "Choose address" at bounding box center [661, 199] width 87 height 18
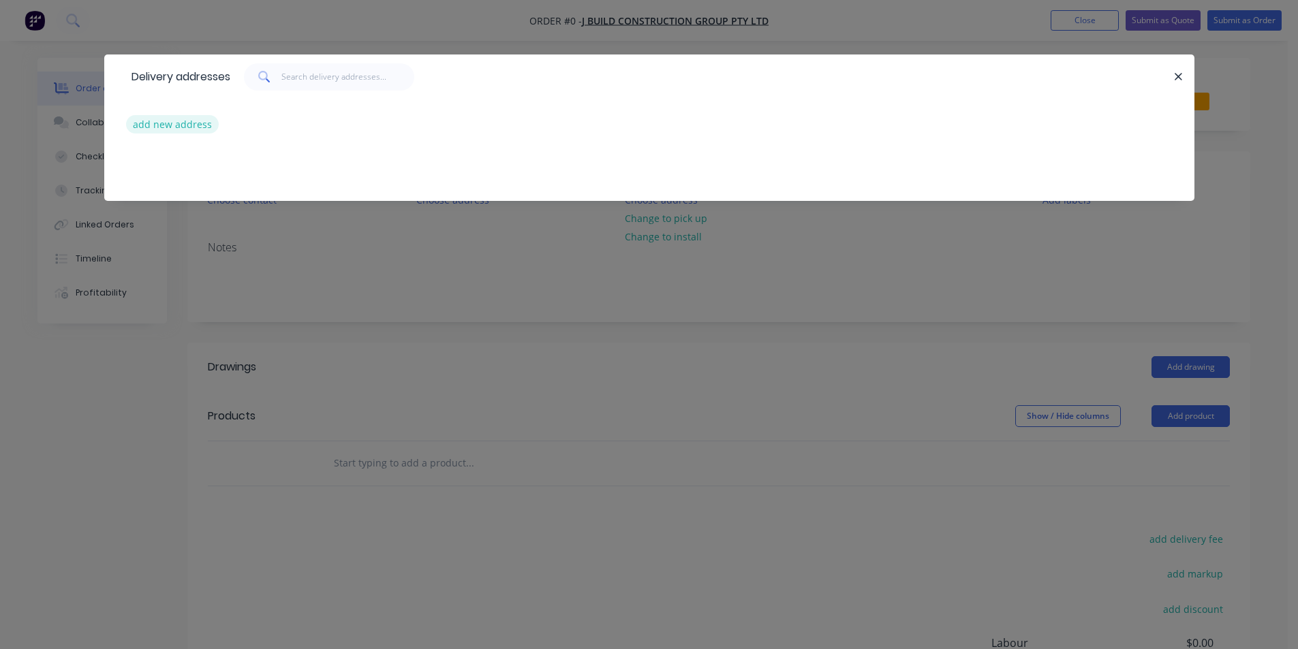
click at [183, 124] on button "add new address" at bounding box center [172, 124] width 93 height 18
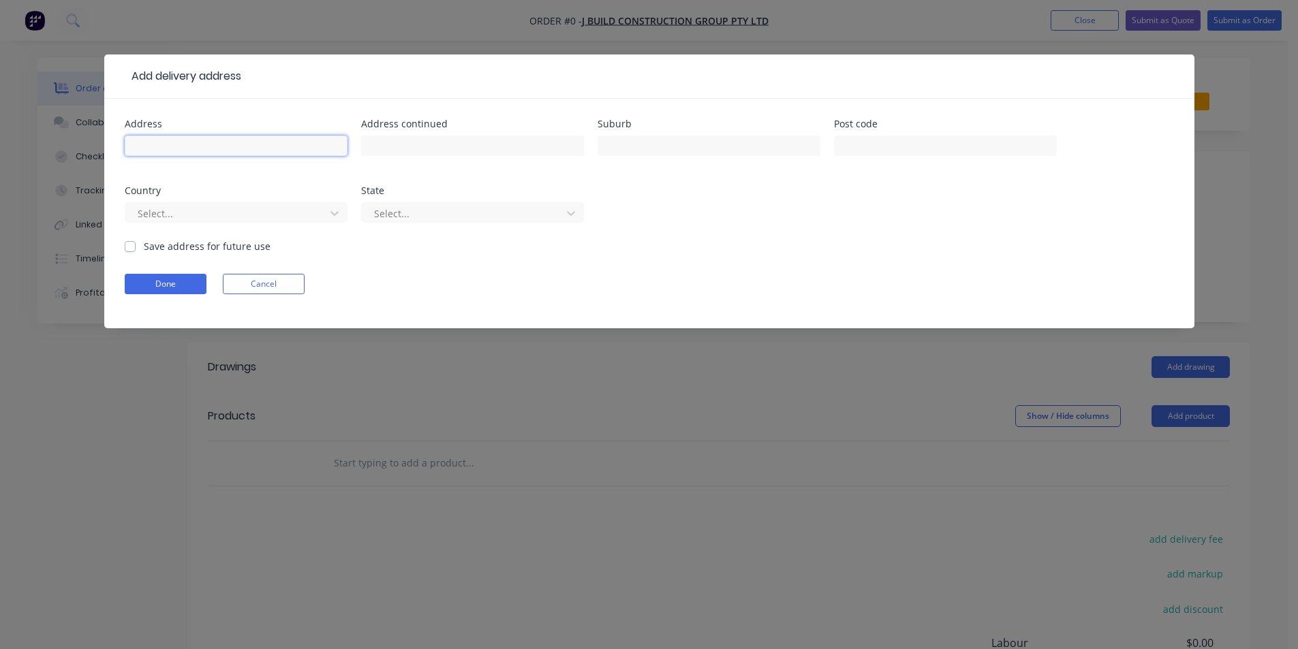
drag, startPoint x: 184, startPoint y: 140, endPoint x: 183, endPoint y: 148, distance: 7.5
click at [186, 144] on input "text" at bounding box center [236, 146] width 223 height 20
type input "[STREET_ADDRESS]"
type input "Rose Bay"
click at [178, 274] on button "Done" at bounding box center [166, 284] width 82 height 20
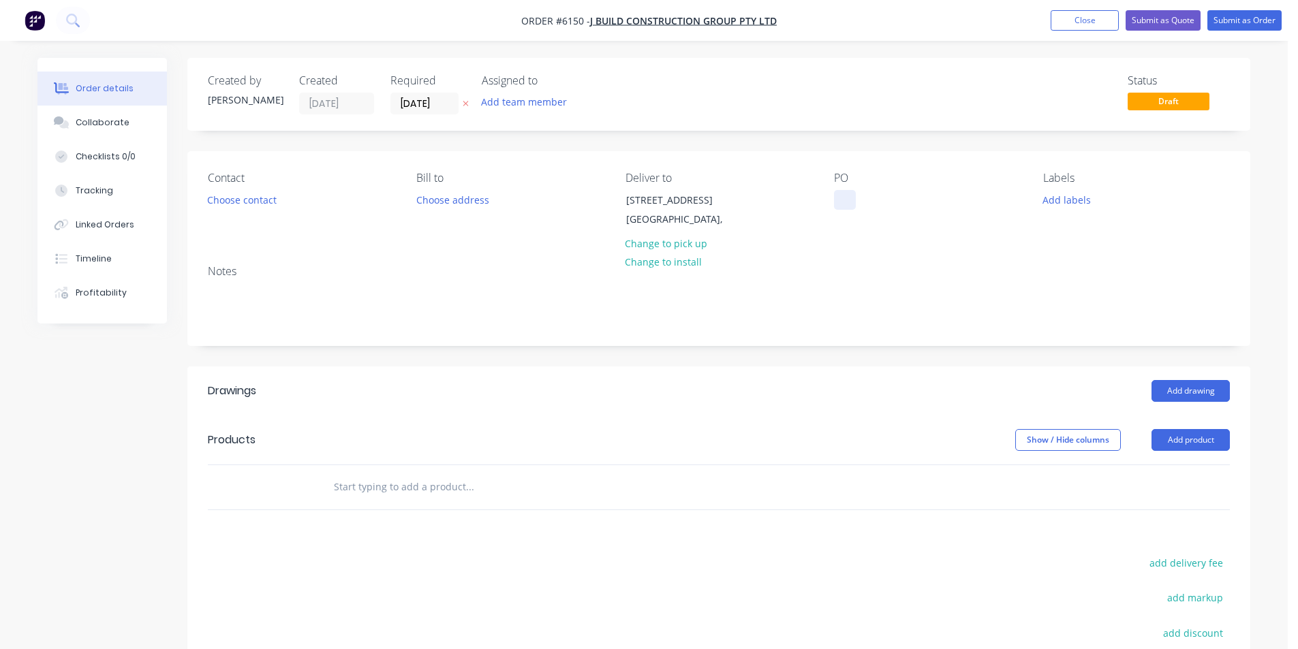
click at [839, 198] on div at bounding box center [845, 200] width 22 height 20
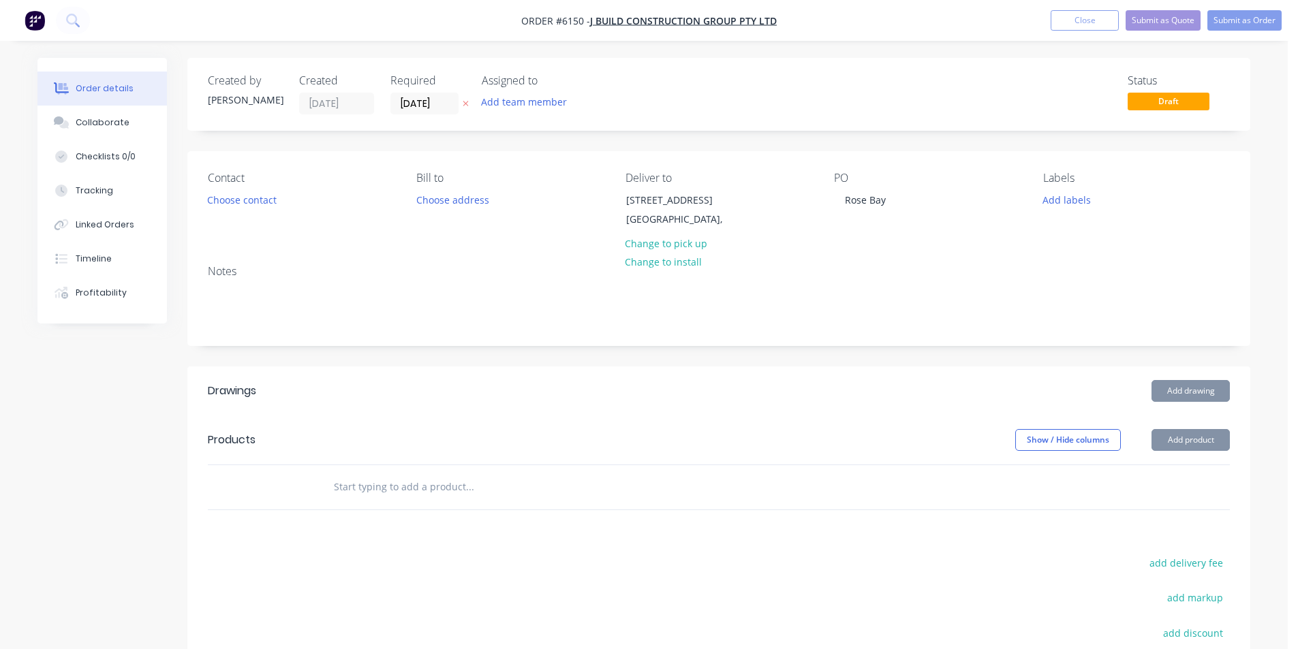
click at [723, 401] on div "Add drawing" at bounding box center [827, 391] width 805 height 22
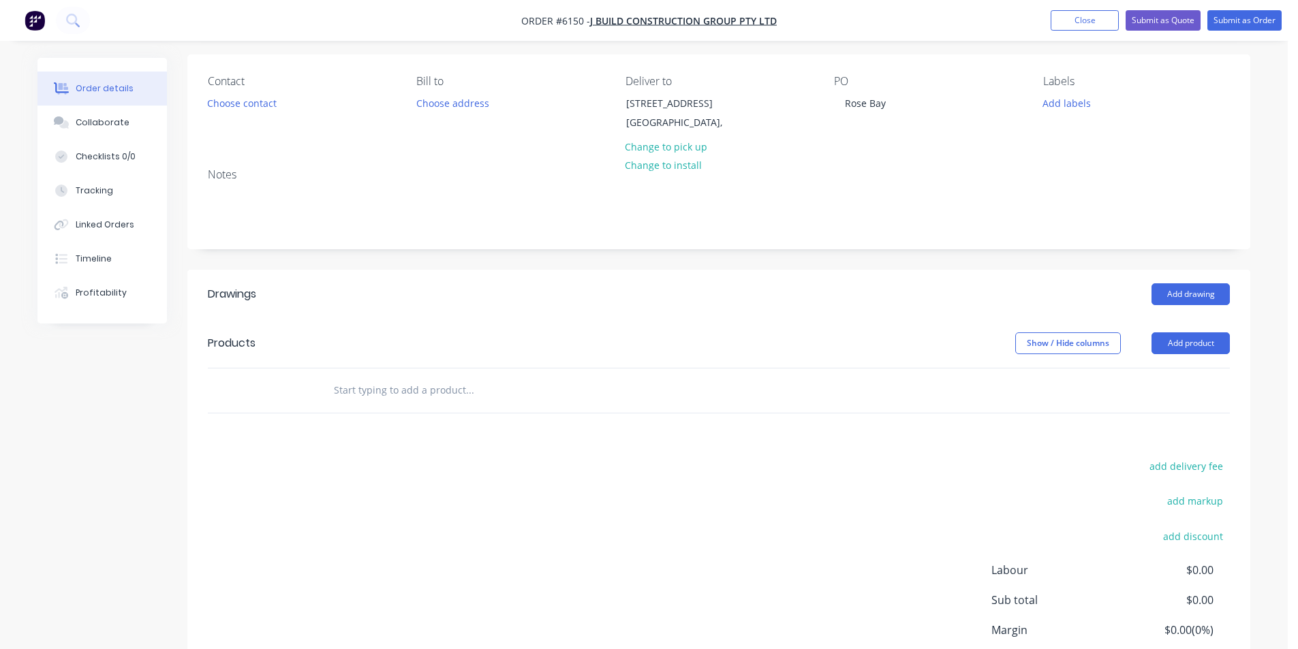
scroll to position [136, 0]
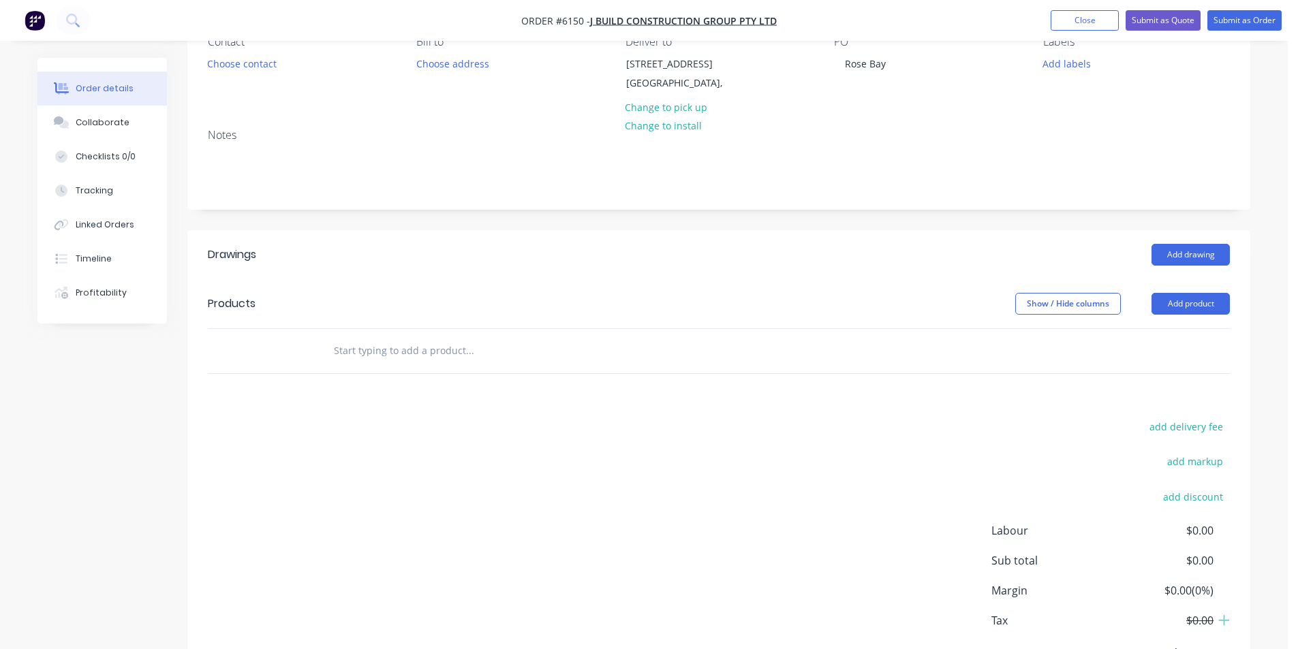
click at [482, 343] on input "text" at bounding box center [469, 350] width 273 height 27
click at [1171, 252] on button "Add drawing" at bounding box center [1190, 255] width 78 height 22
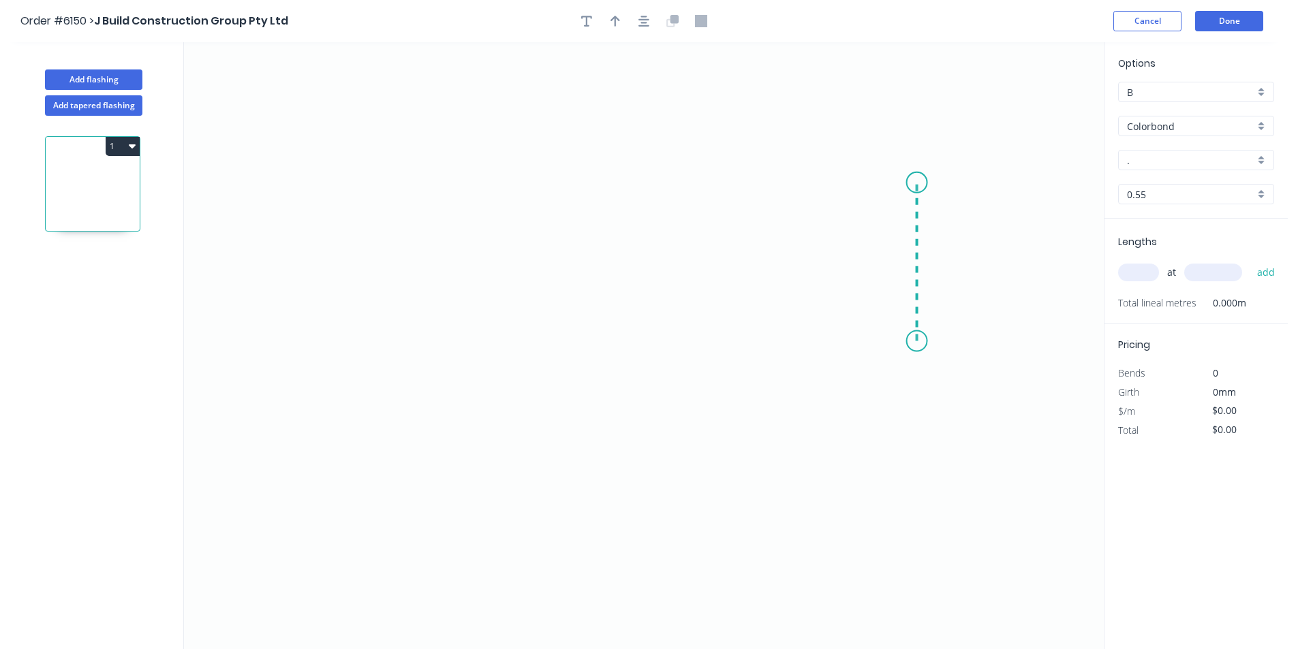
drag, startPoint x: 910, startPoint y: 273, endPoint x: 916, endPoint y: 183, distance: 90.1
click at [916, 183] on icon "0" at bounding box center [644, 345] width 920 height 607
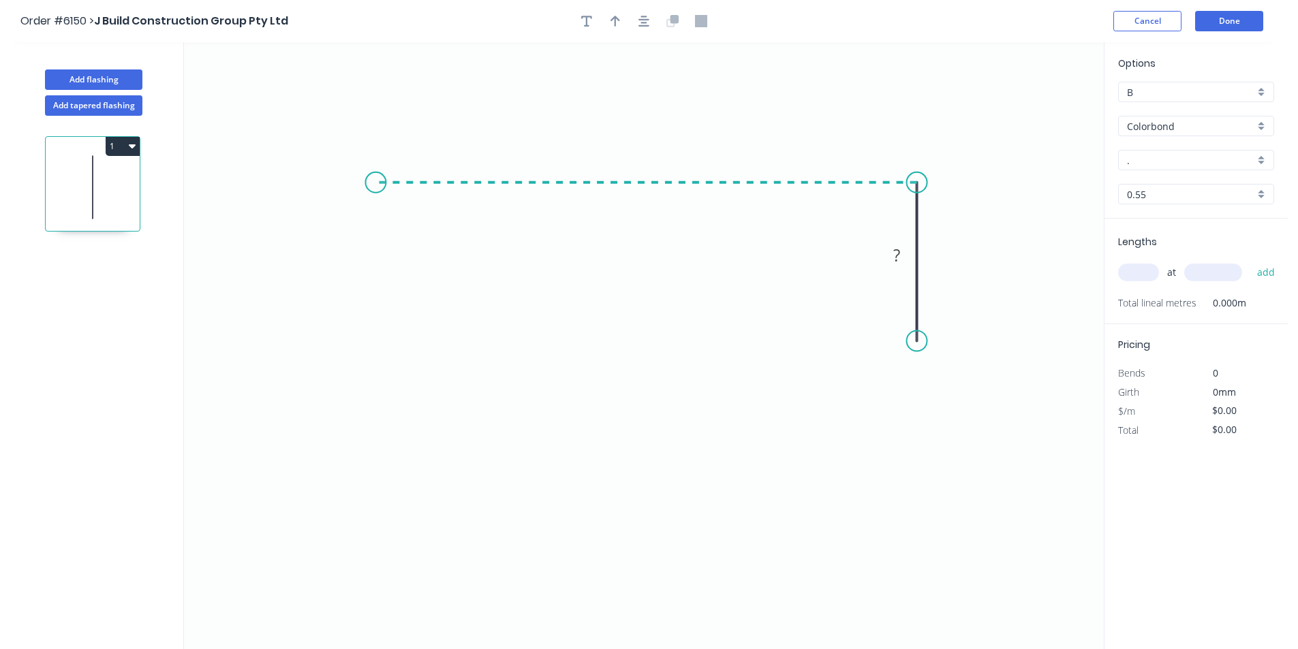
click at [379, 187] on icon "0 ?" at bounding box center [644, 345] width 920 height 607
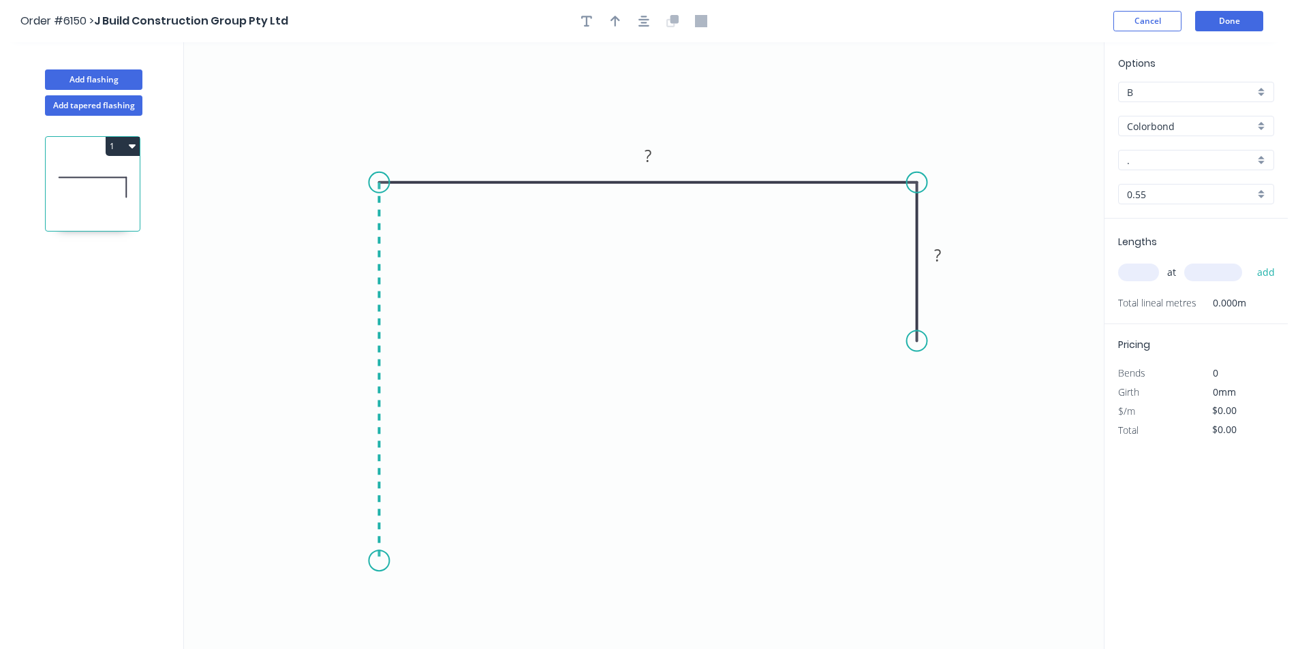
click at [403, 561] on icon "0 ? ?" at bounding box center [644, 345] width 920 height 607
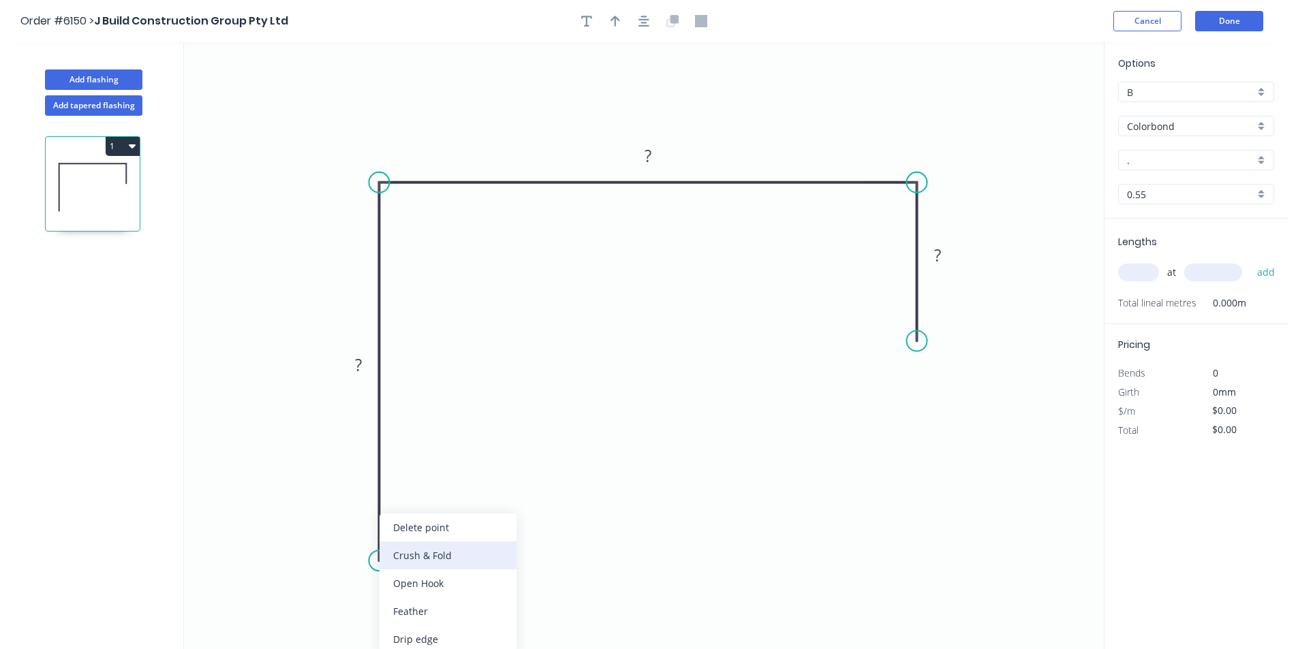
click at [412, 561] on div "Crush & Fold" at bounding box center [447, 556] width 137 height 28
click at [366, 365] on rect at bounding box center [358, 365] width 27 height 19
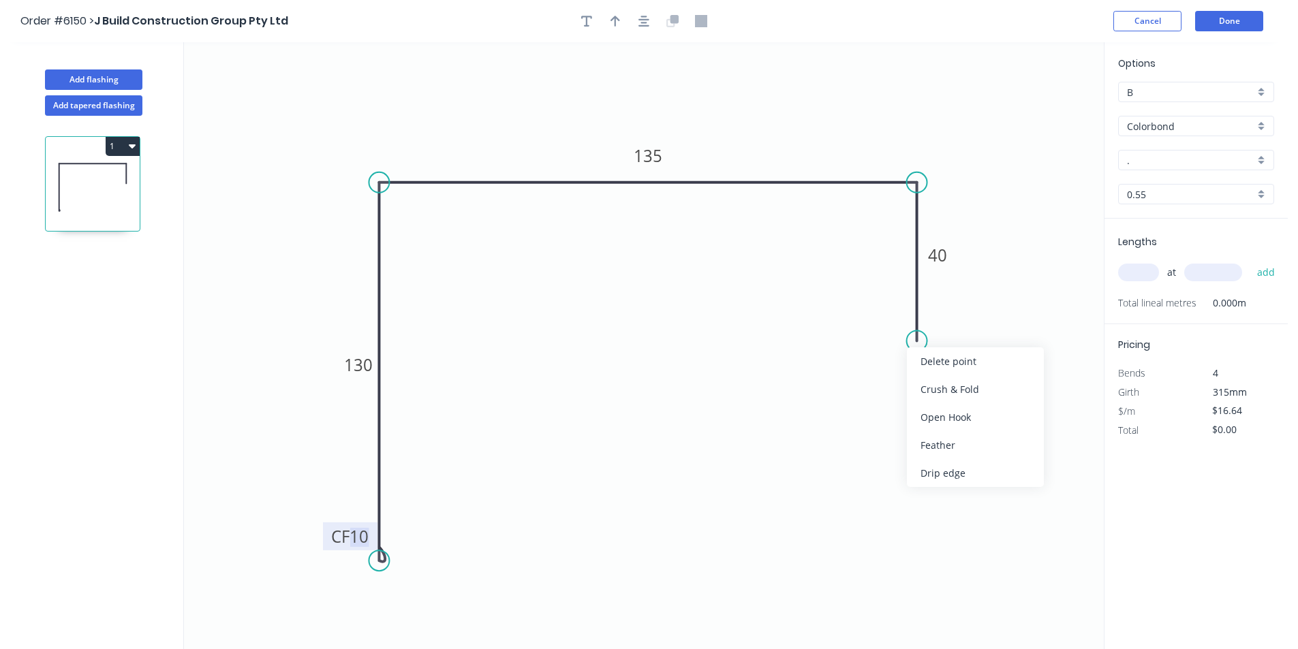
click at [923, 389] on div "Crush & Fold" at bounding box center [975, 389] width 137 height 28
type input "$18.06"
click at [929, 392] on div "Flip bend" at bounding box center [987, 390] width 137 height 28
drag, startPoint x: 1173, startPoint y: 163, endPoint x: 1280, endPoint y: 183, distance: 108.9
click at [1173, 163] on input "." at bounding box center [1190, 160] width 127 height 14
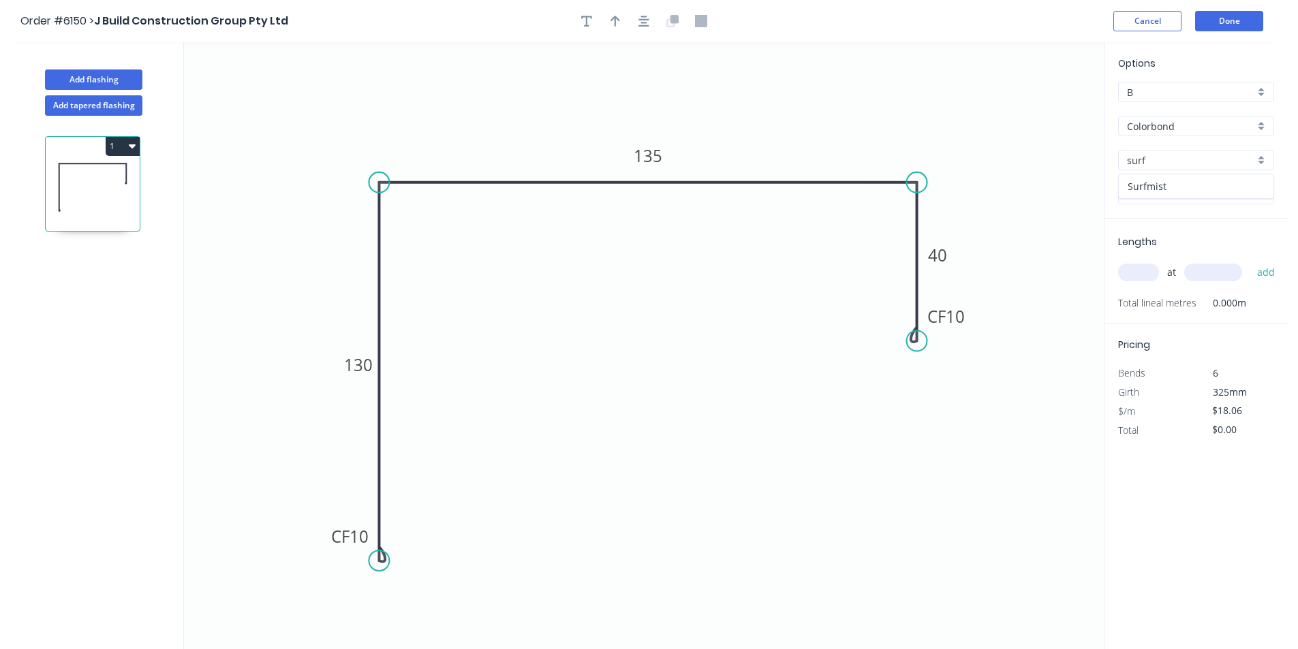
click at [1151, 178] on div "Surfmist" at bounding box center [1196, 186] width 155 height 24
type input "Surfmist"
click at [1143, 265] on input "text" at bounding box center [1138, 273] width 41 height 18
type input "2"
type input "5500"
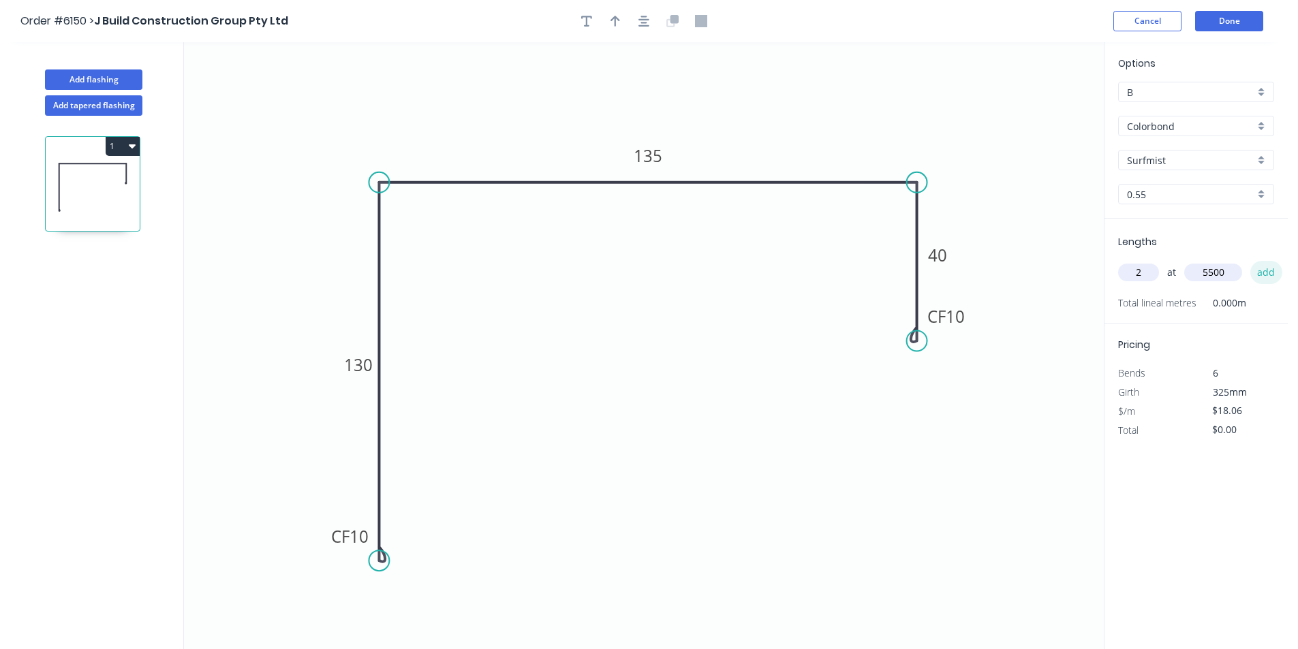
click at [1256, 269] on button "add" at bounding box center [1266, 272] width 32 height 23
type input "$198.66"
click at [1215, 22] on button "Done" at bounding box center [1229, 21] width 68 height 20
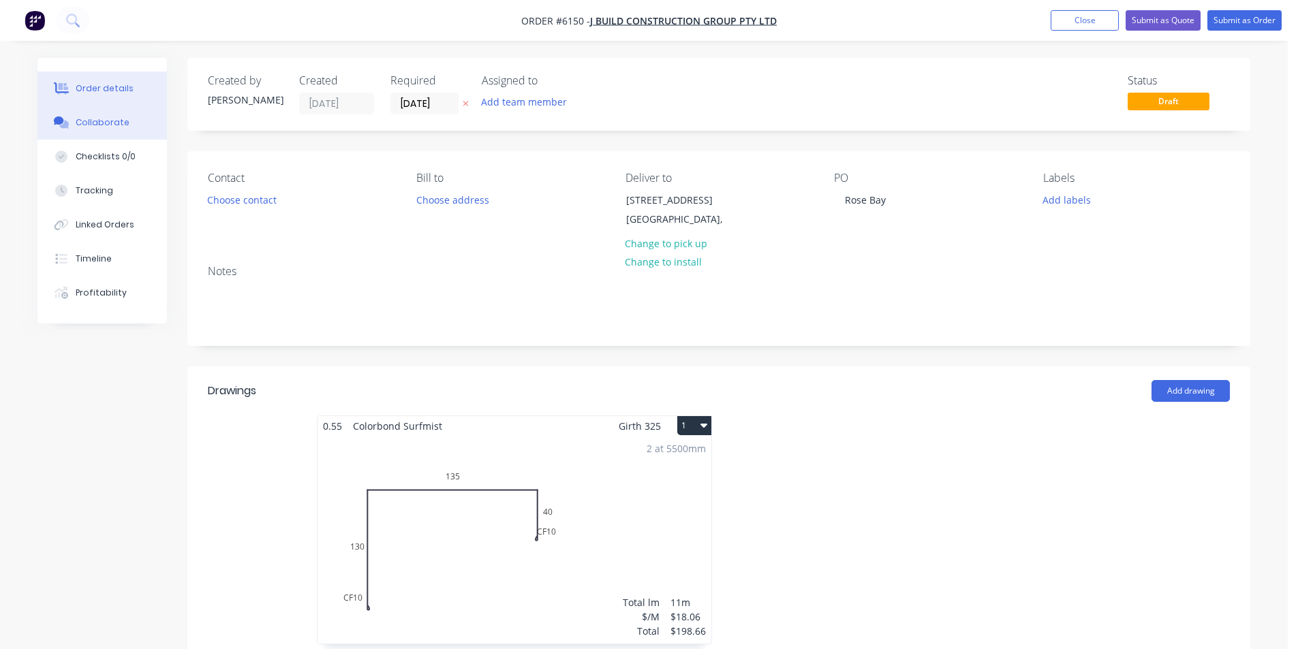
click at [116, 129] on button "Collaborate" at bounding box center [101, 123] width 129 height 34
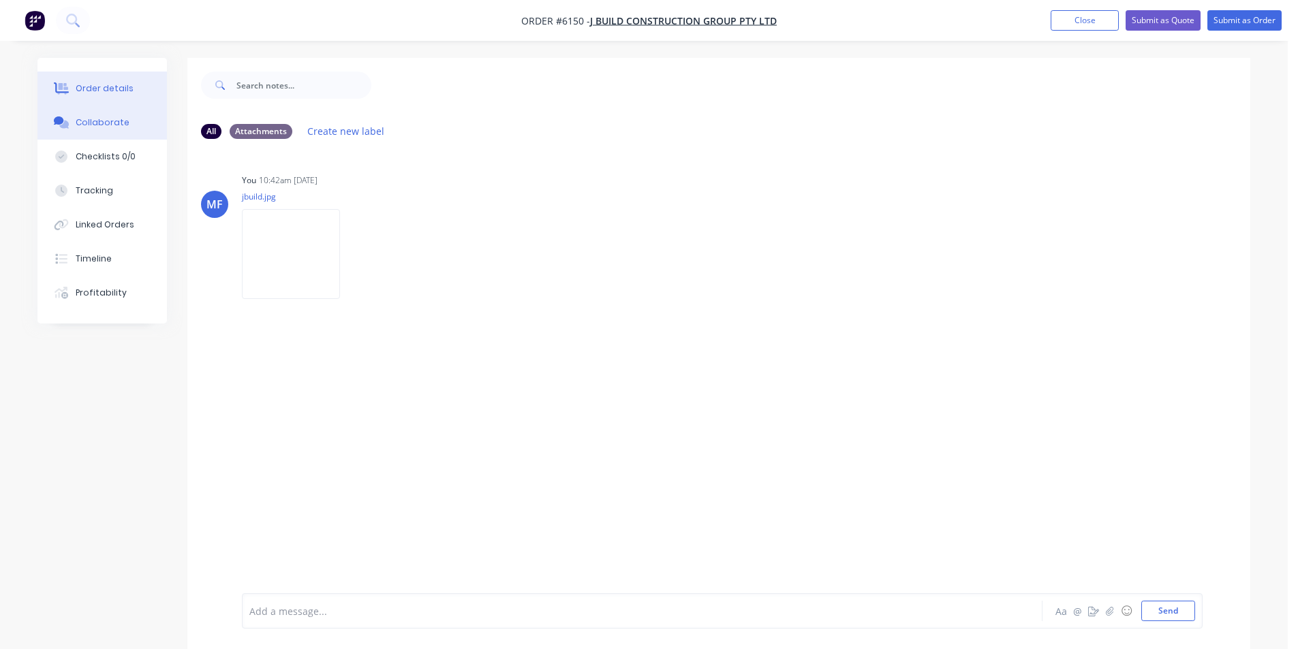
click at [103, 92] on div "Order details" at bounding box center [105, 88] width 58 height 12
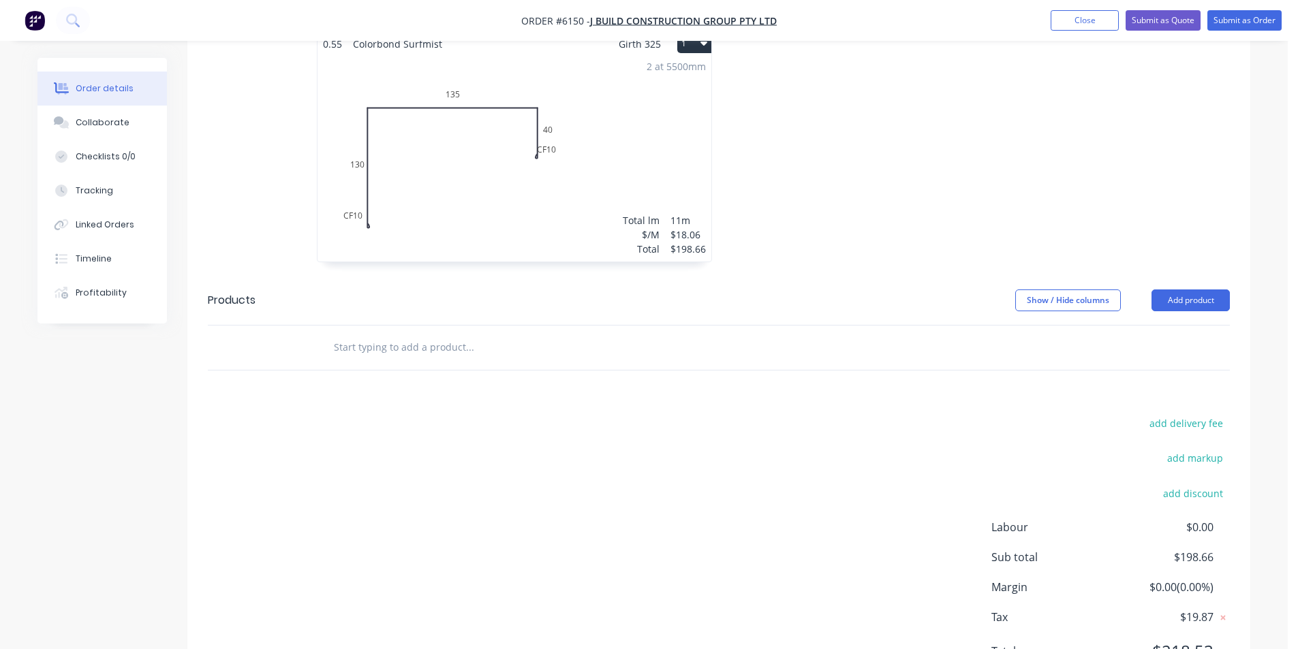
scroll to position [451, 0]
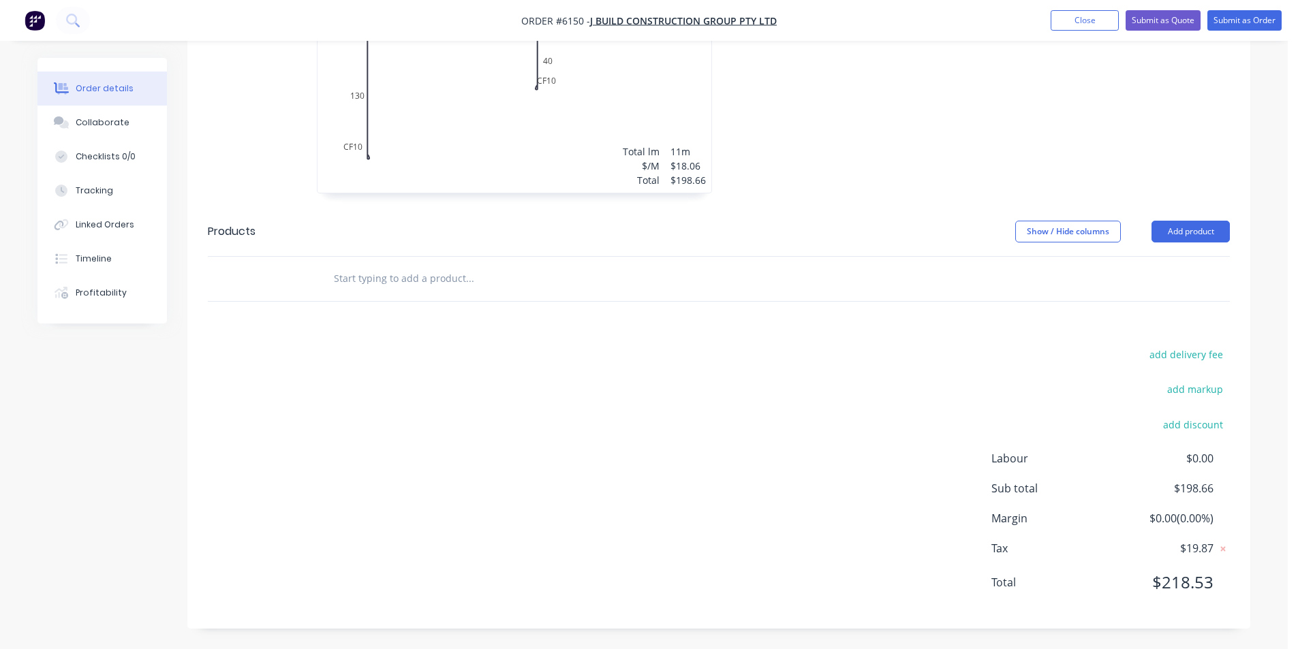
click at [465, 277] on input "text" at bounding box center [469, 278] width 273 height 27
type input "s"
type input "r"
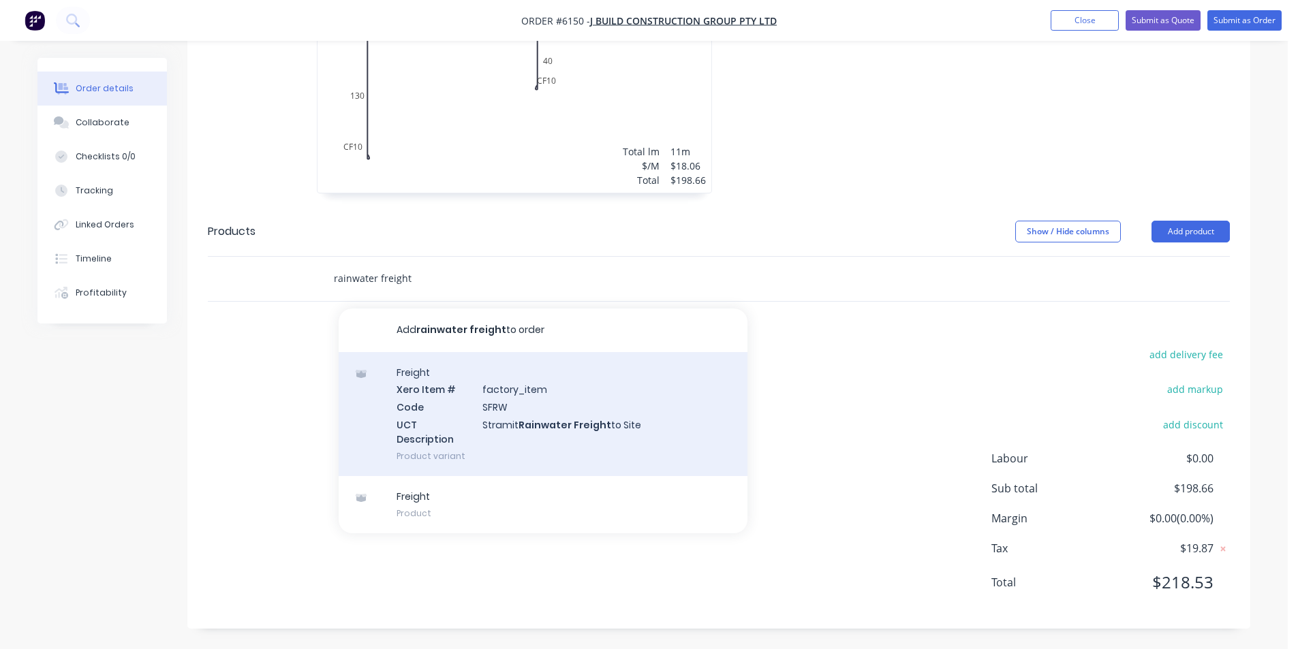
type input "rainwater freight"
click at [529, 420] on div "Freight Xero Item # factory_item Code SFRW UCT Description Stramit Rainwater Fr…" at bounding box center [543, 414] width 409 height 124
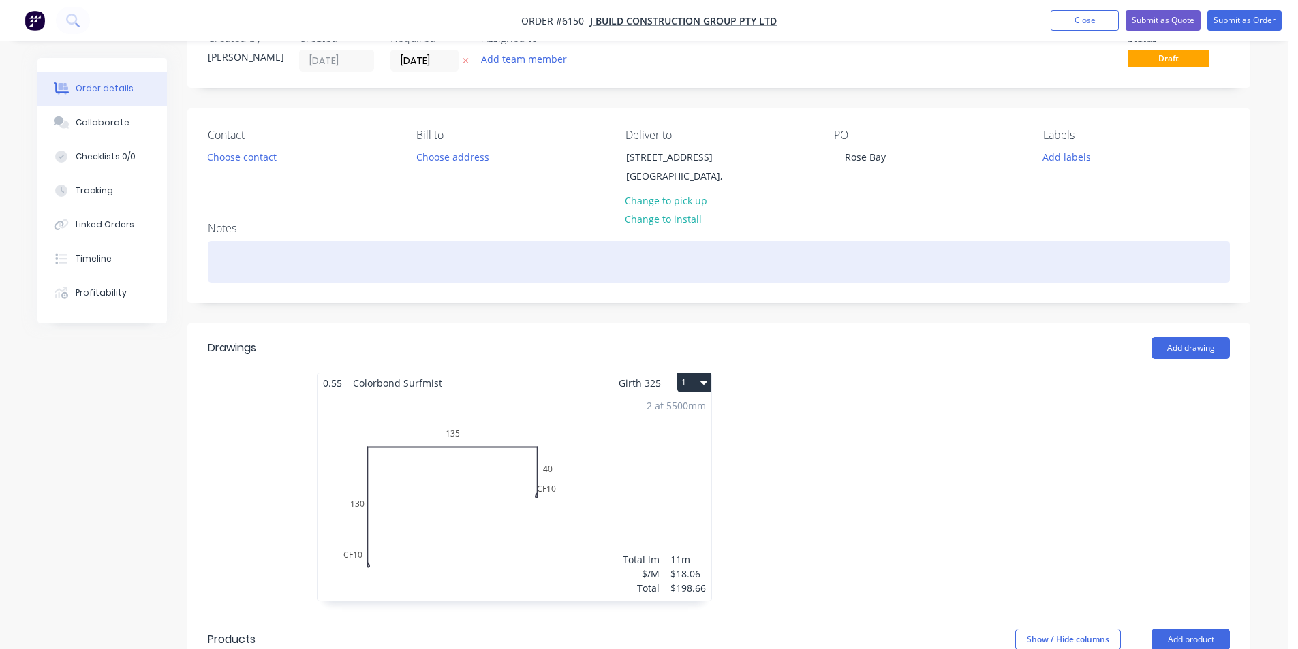
scroll to position [0, 0]
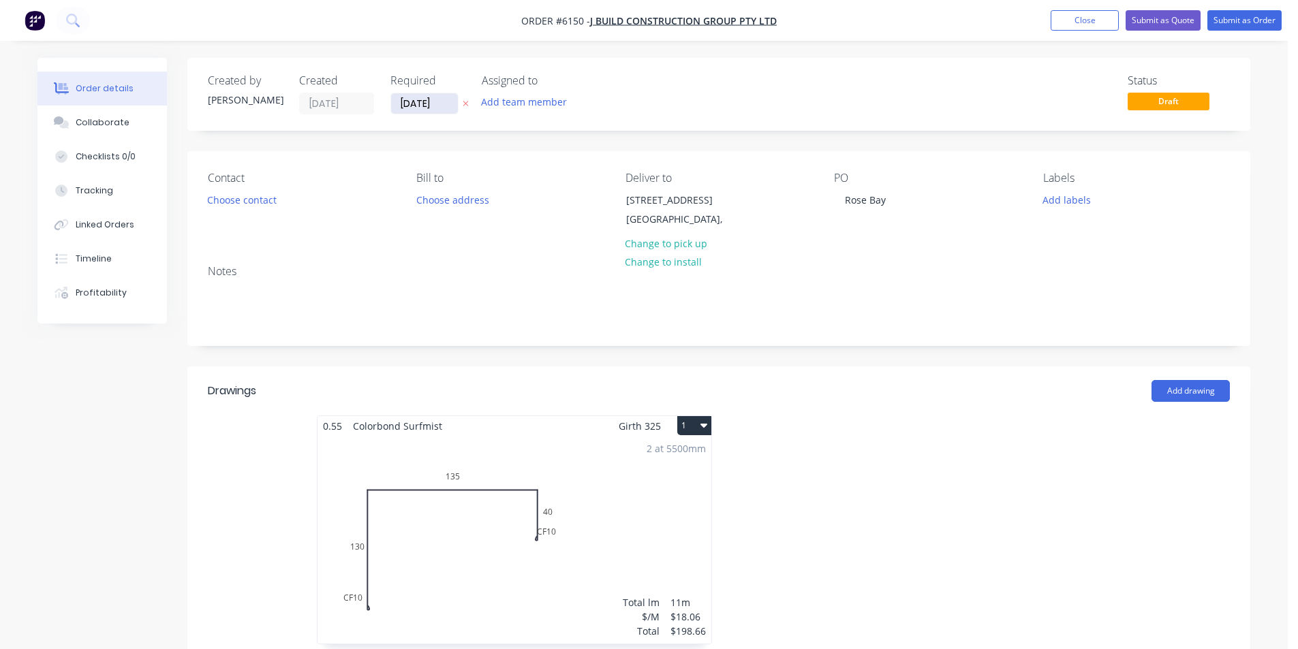
click at [419, 106] on input "[DATE]" at bounding box center [424, 103] width 67 height 20
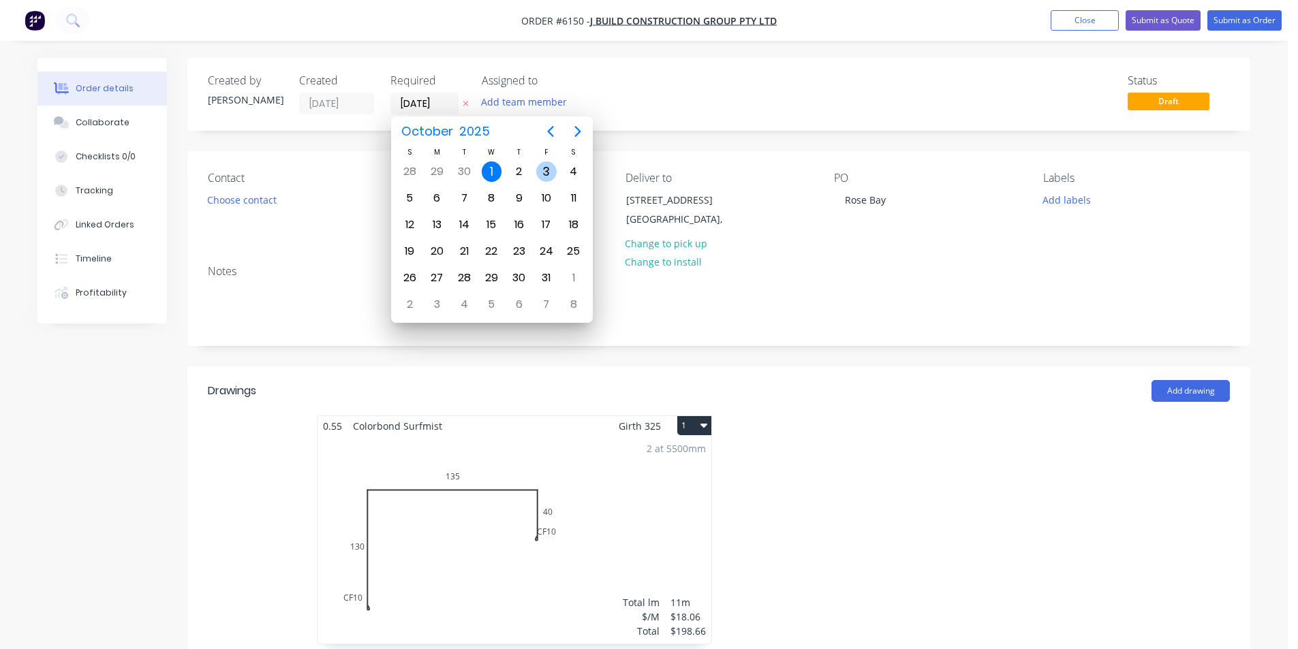
click at [540, 172] on div "3" at bounding box center [546, 171] width 20 height 20
type input "[DATE]"
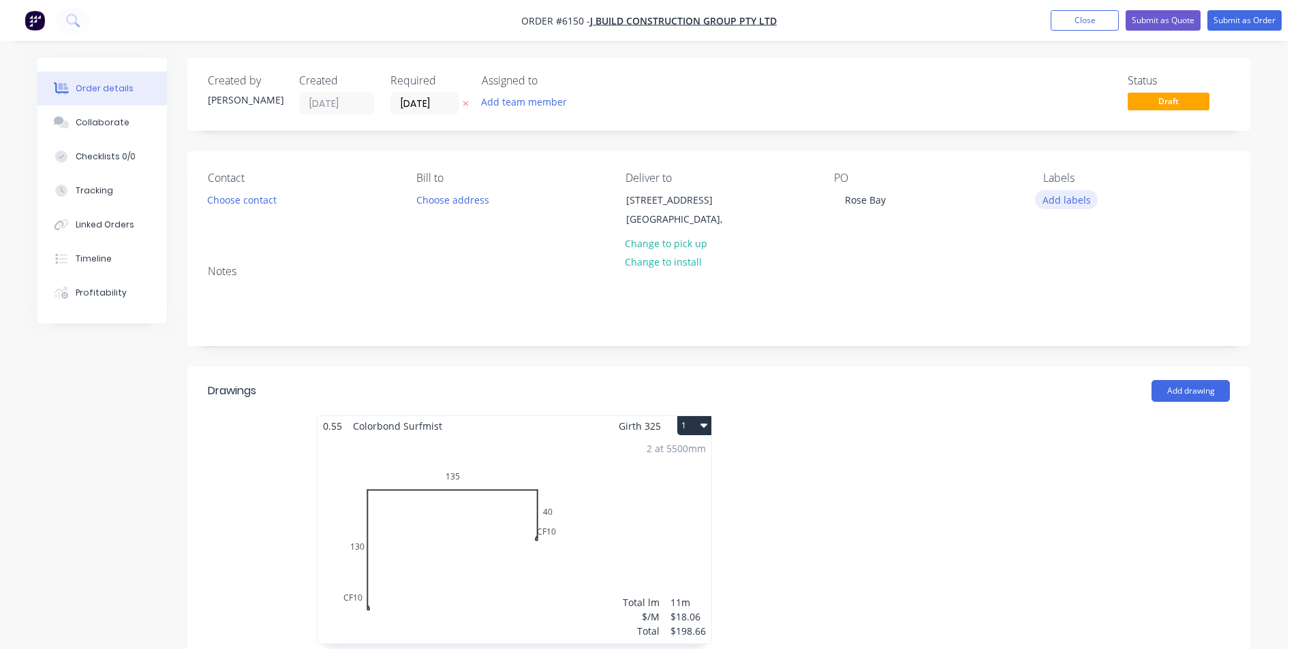
click at [1078, 196] on button "Add labels" at bounding box center [1066, 199] width 63 height 18
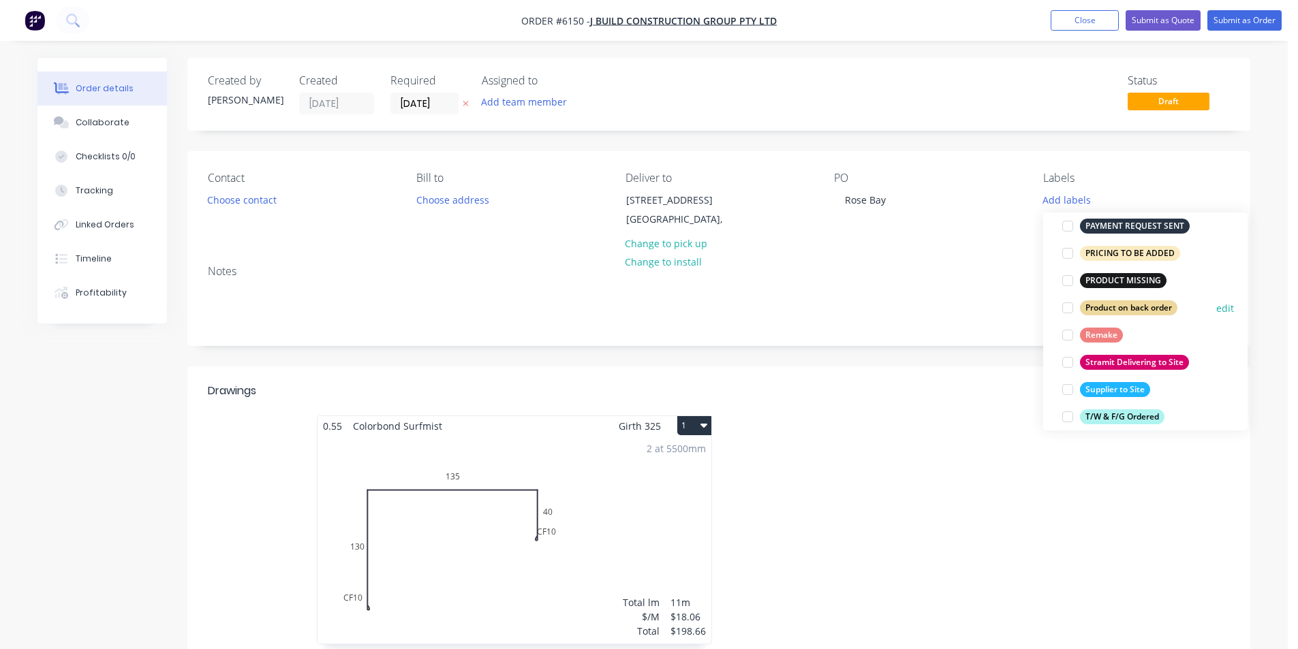
scroll to position [1008, 0]
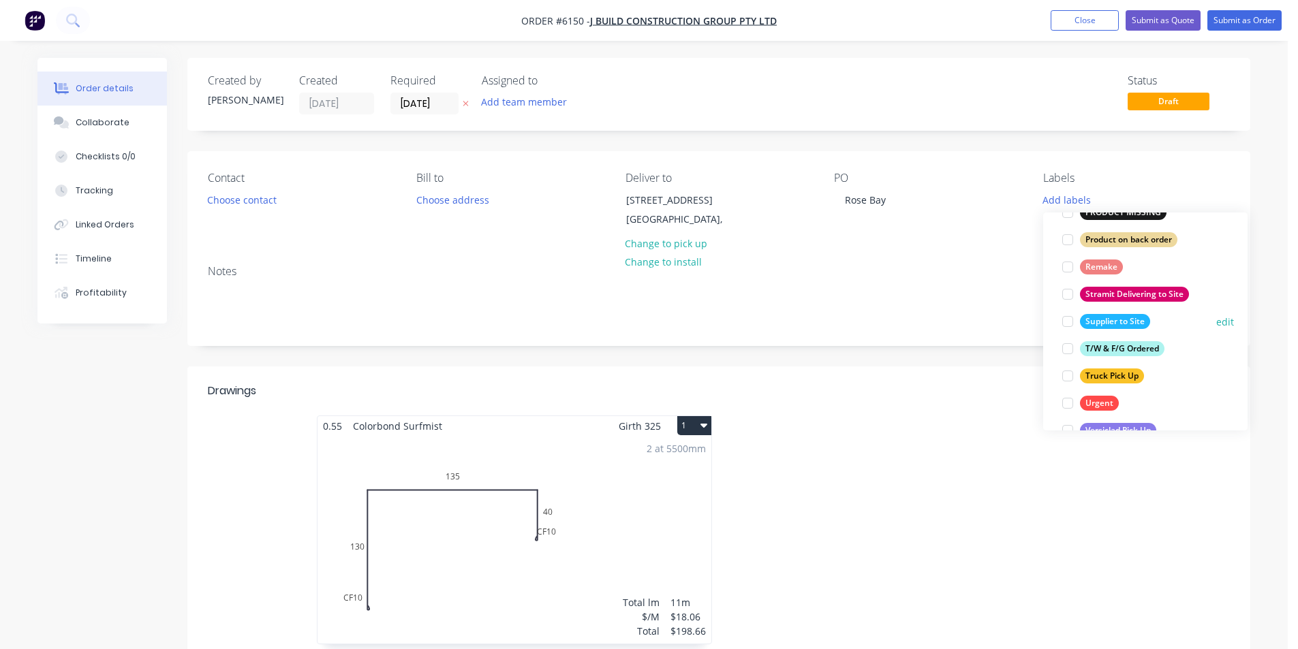
click at [1068, 322] on div at bounding box center [1067, 321] width 27 height 27
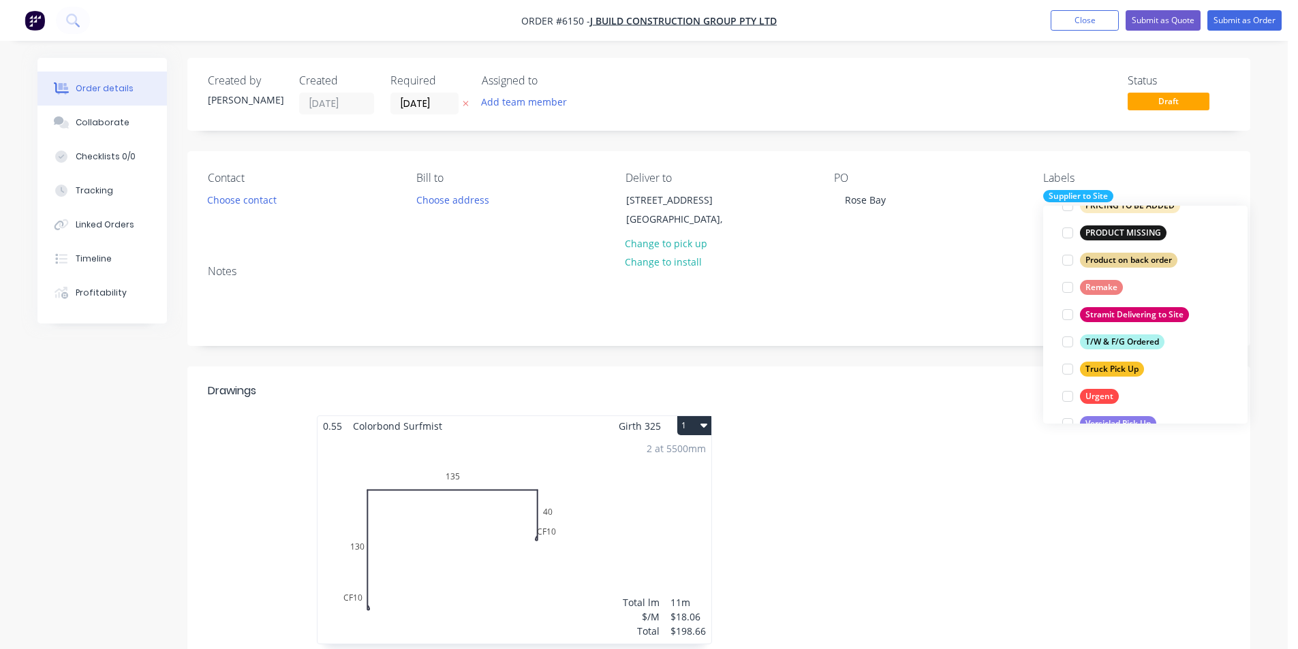
scroll to position [0, 0]
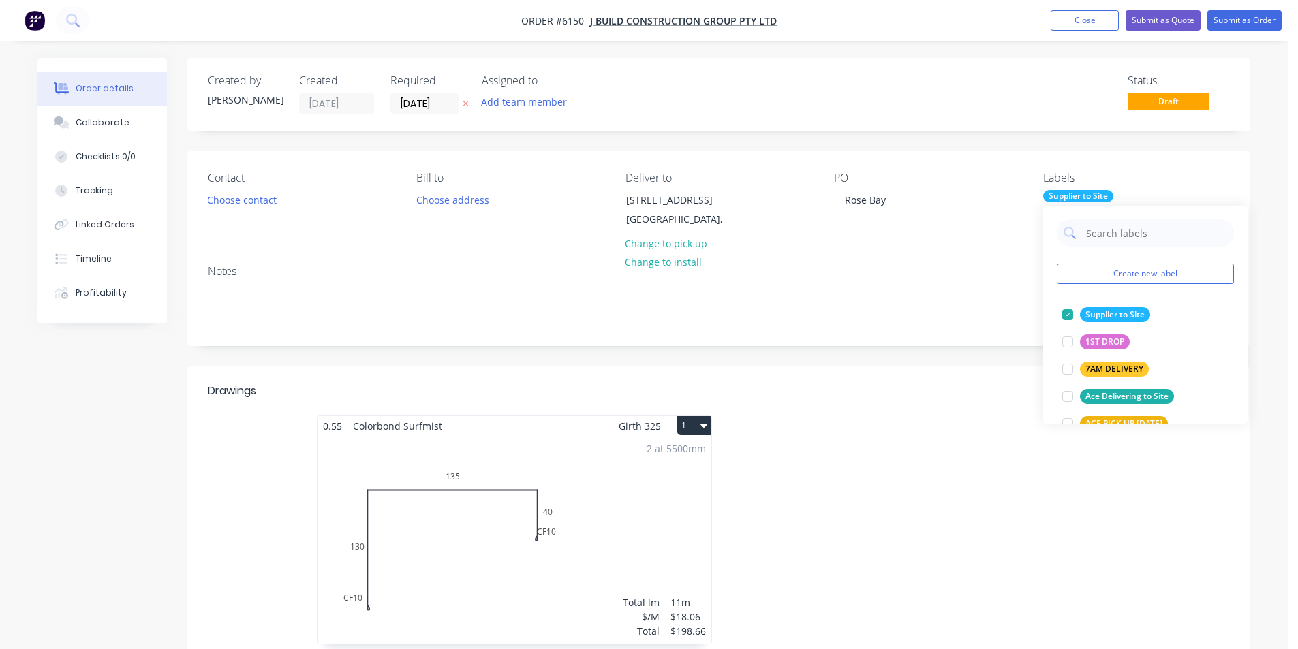
click at [1015, 339] on div "Notes" at bounding box center [718, 299] width 1063 height 91
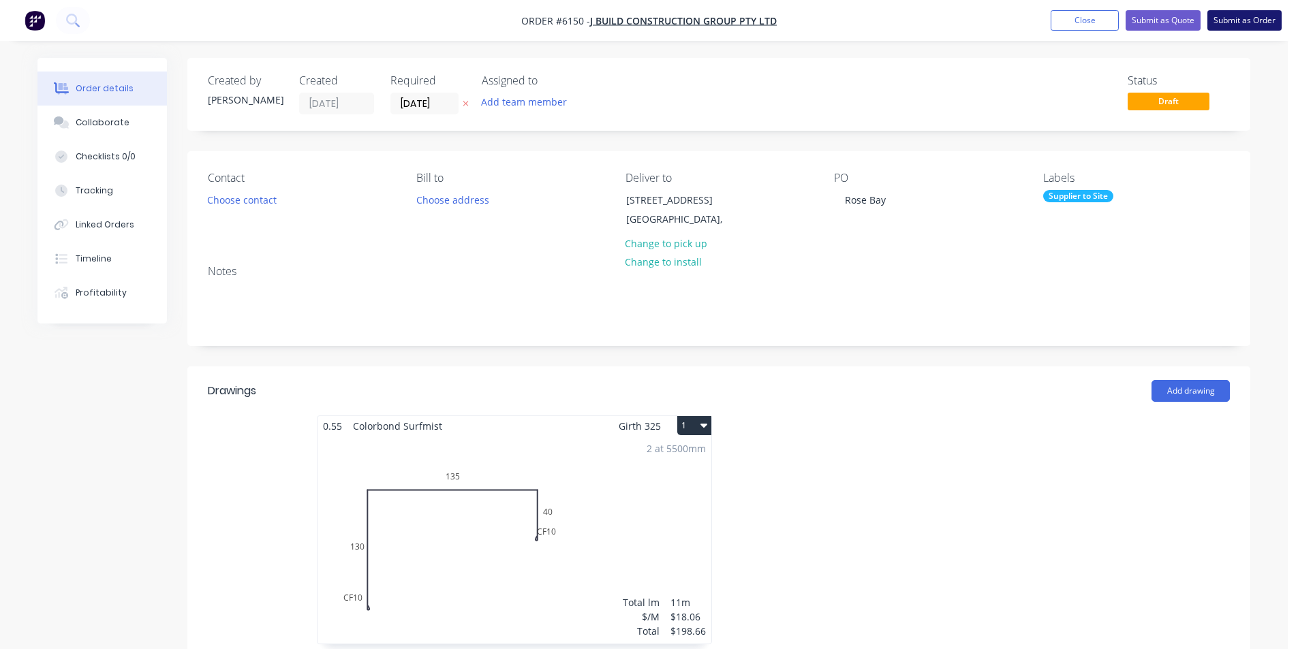
click at [1227, 17] on button "Submit as Order" at bounding box center [1244, 20] width 74 height 20
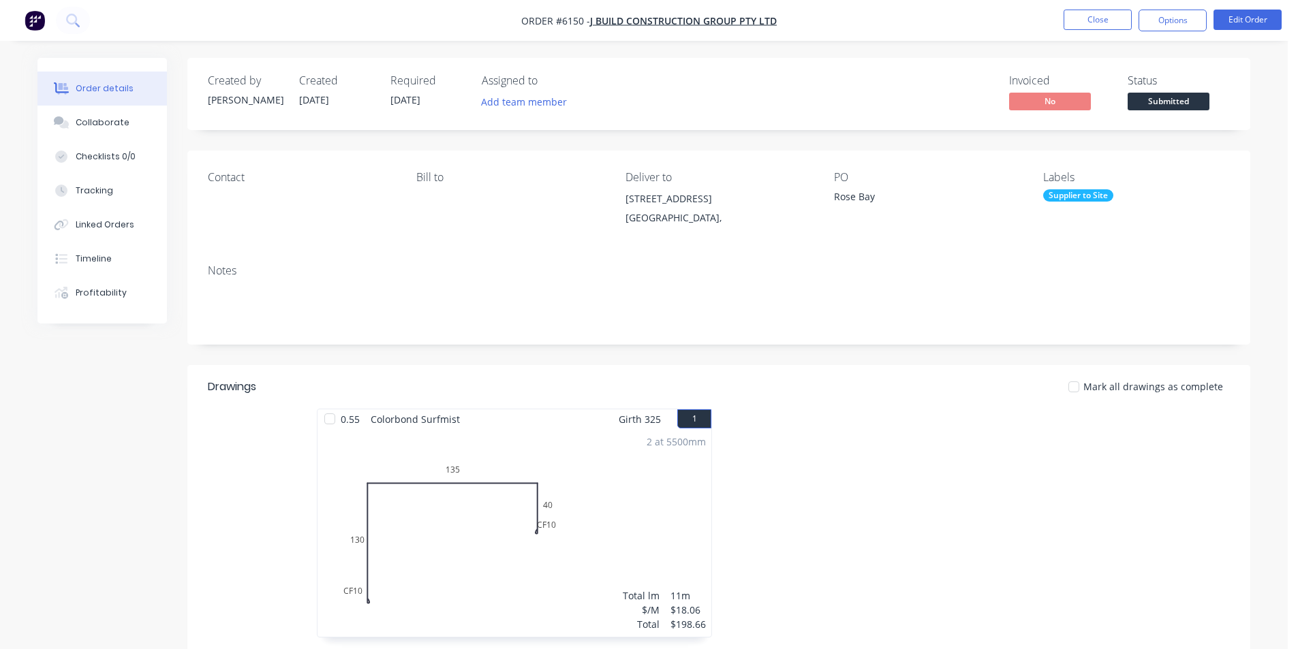
click at [1165, 97] on span "Submitted" at bounding box center [1169, 101] width 82 height 17
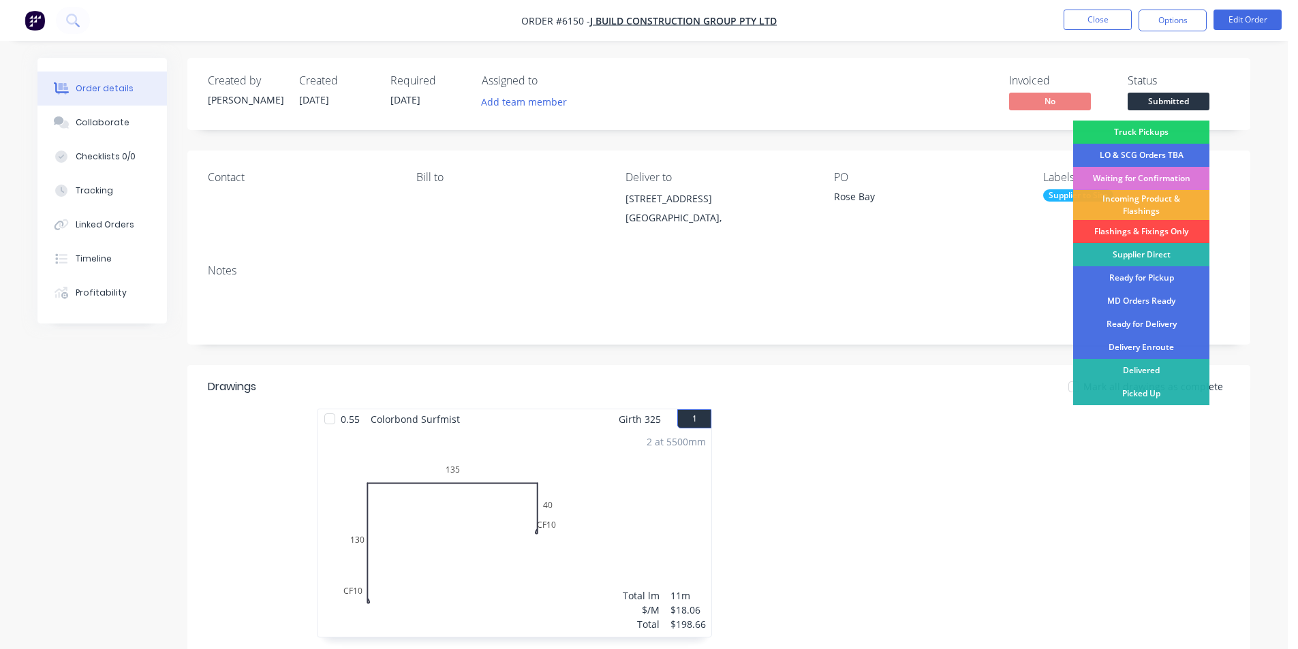
click at [1147, 243] on div "Flashings & Fixings Only" at bounding box center [1141, 231] width 136 height 23
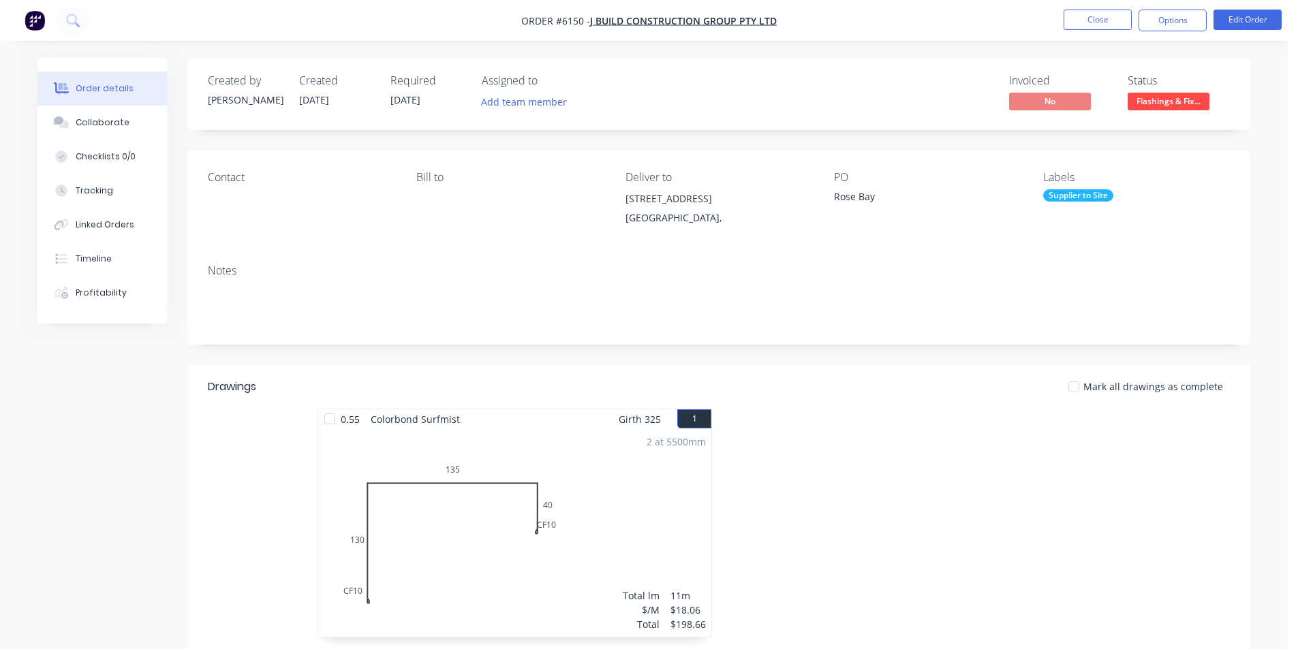
click at [1074, 191] on div "Supplier to Site" at bounding box center [1078, 195] width 70 height 12
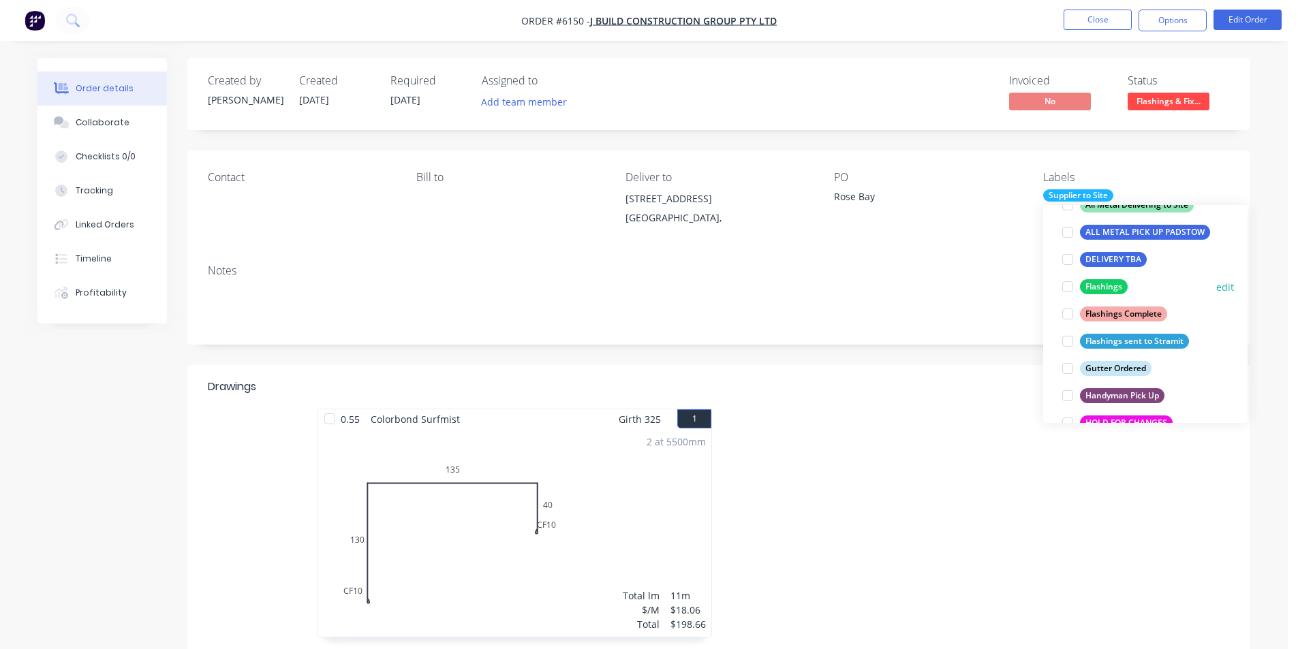
click at [1068, 286] on div at bounding box center [1067, 286] width 27 height 27
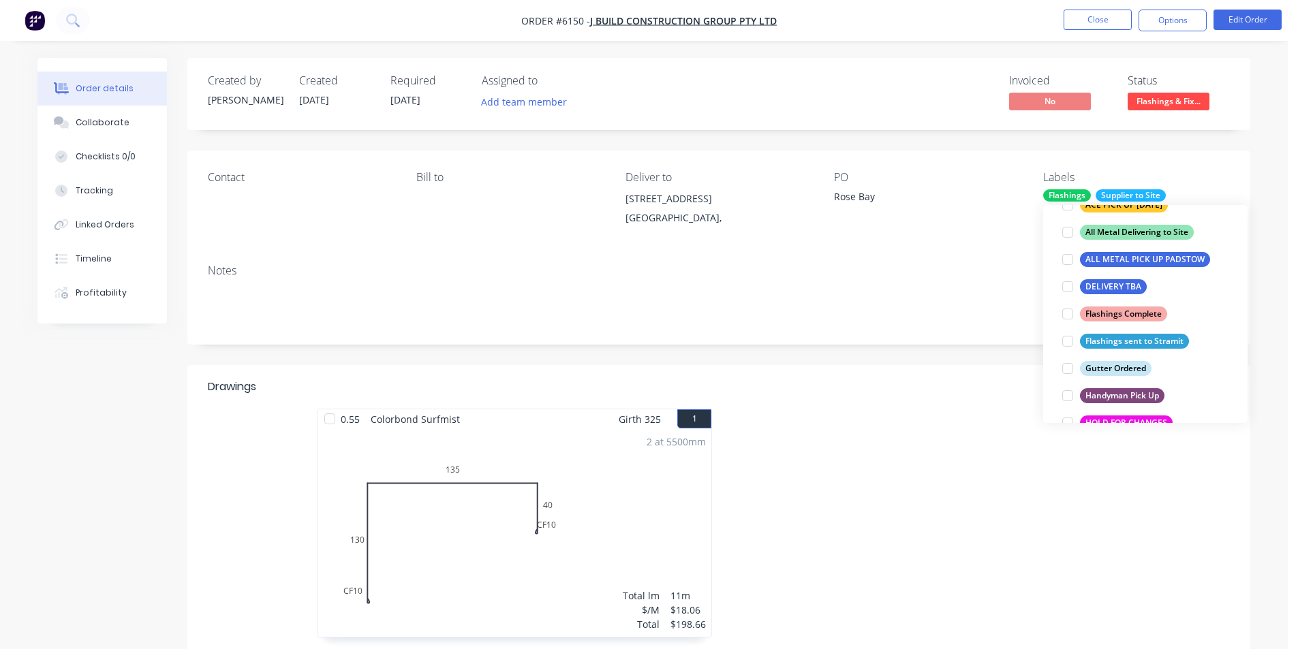
scroll to position [27, 0]
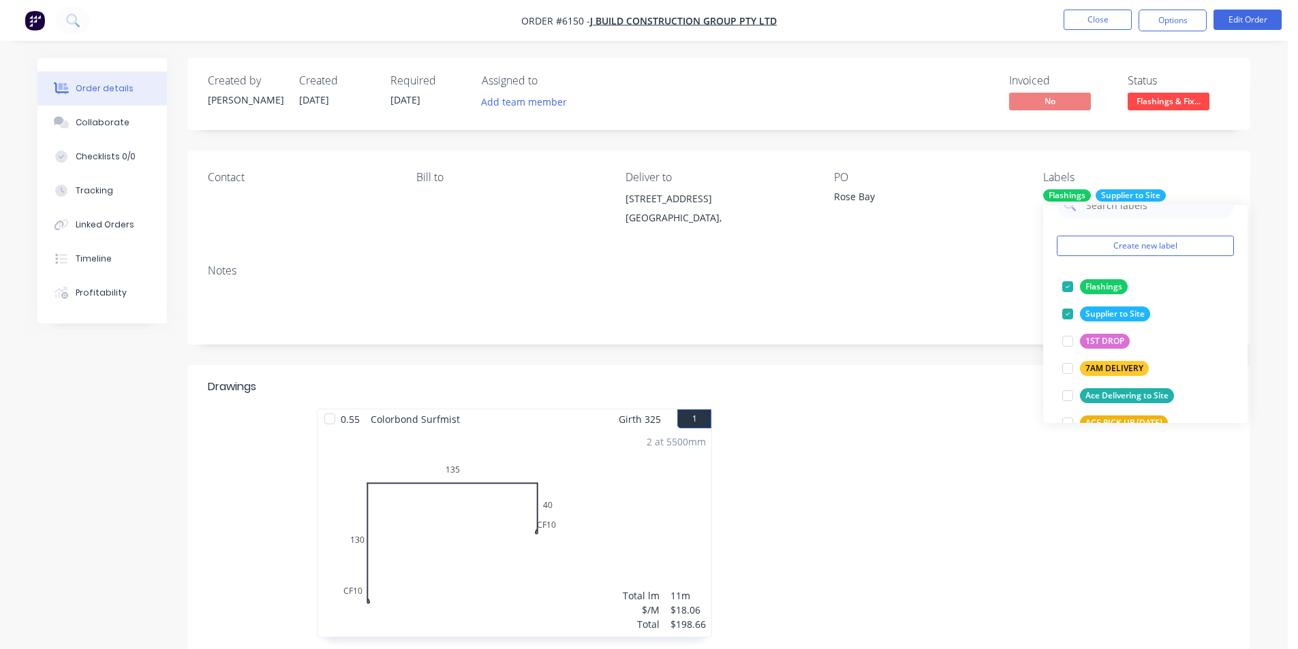
click at [1027, 330] on div "Notes" at bounding box center [718, 298] width 1063 height 91
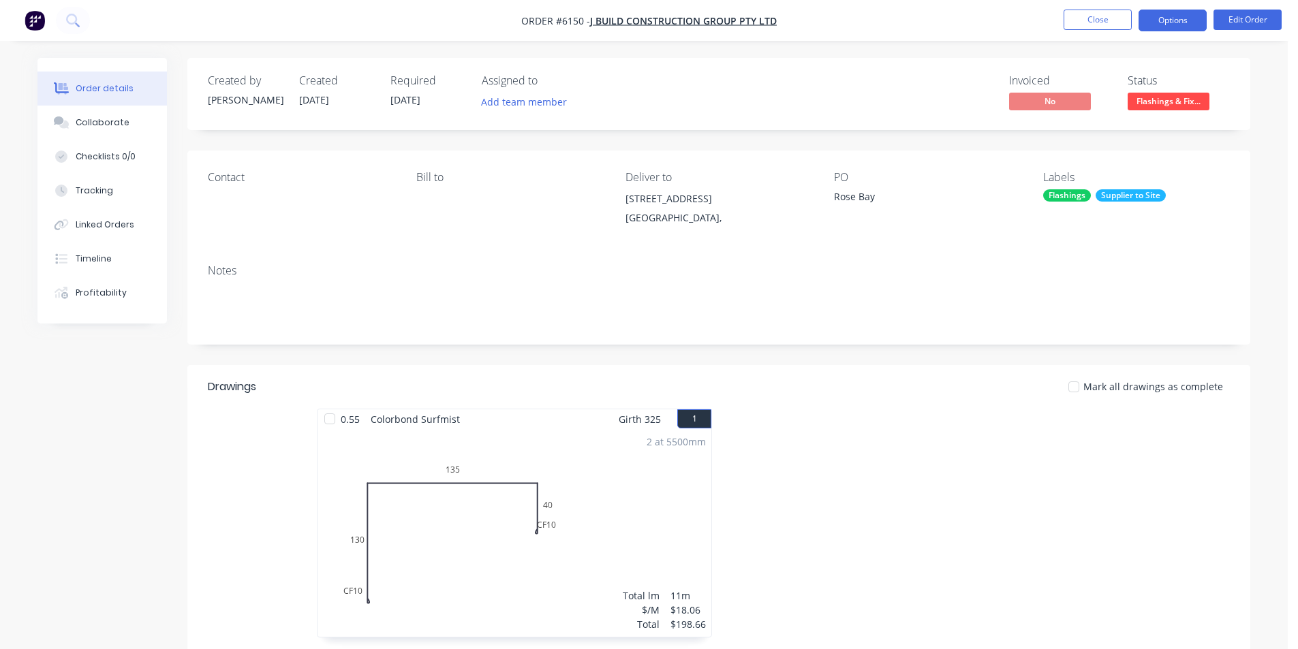
click at [1168, 22] on button "Options" at bounding box center [1172, 21] width 68 height 22
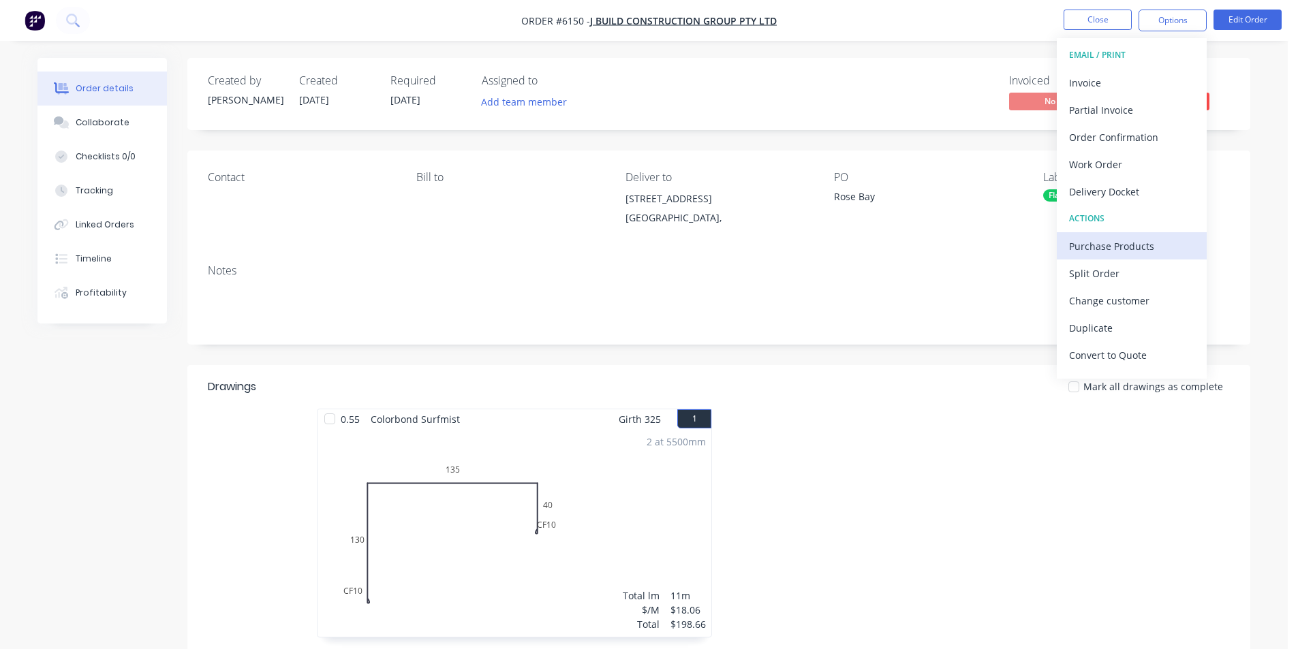
click at [1156, 249] on div "Purchase Products" at bounding box center [1131, 246] width 125 height 20
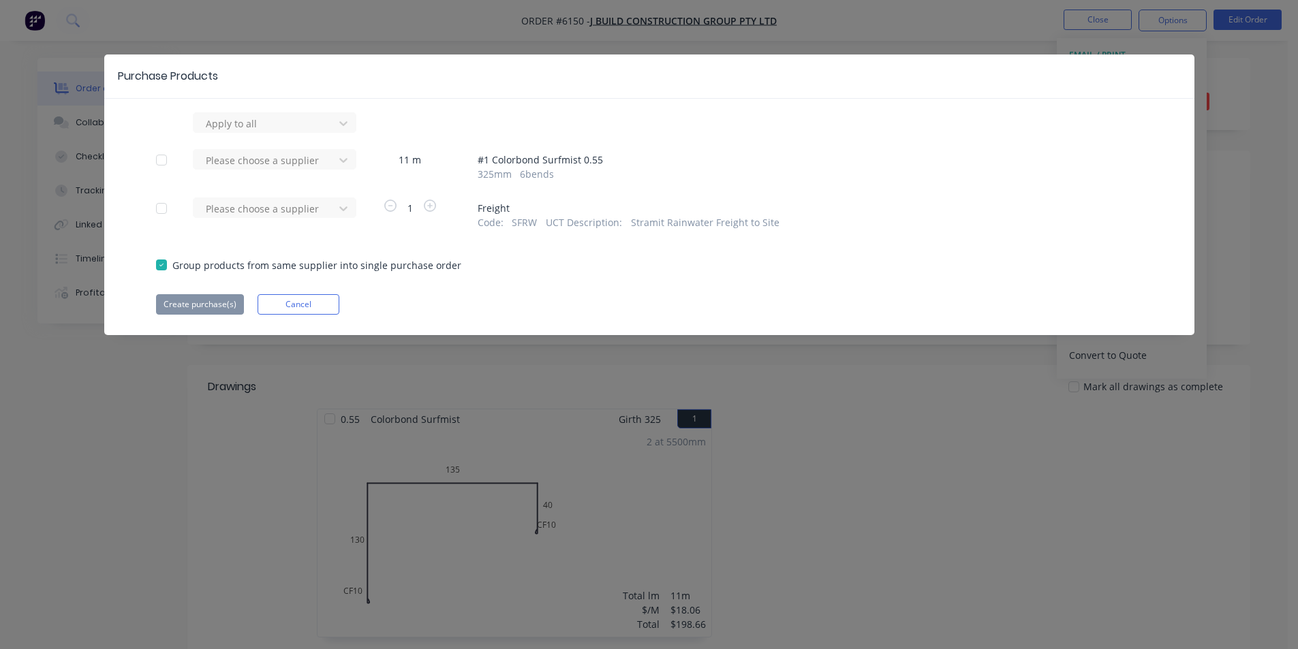
click at [161, 161] on div at bounding box center [161, 159] width 27 height 27
click at [161, 208] on div at bounding box center [161, 208] width 27 height 27
click at [255, 156] on div at bounding box center [265, 160] width 123 height 17
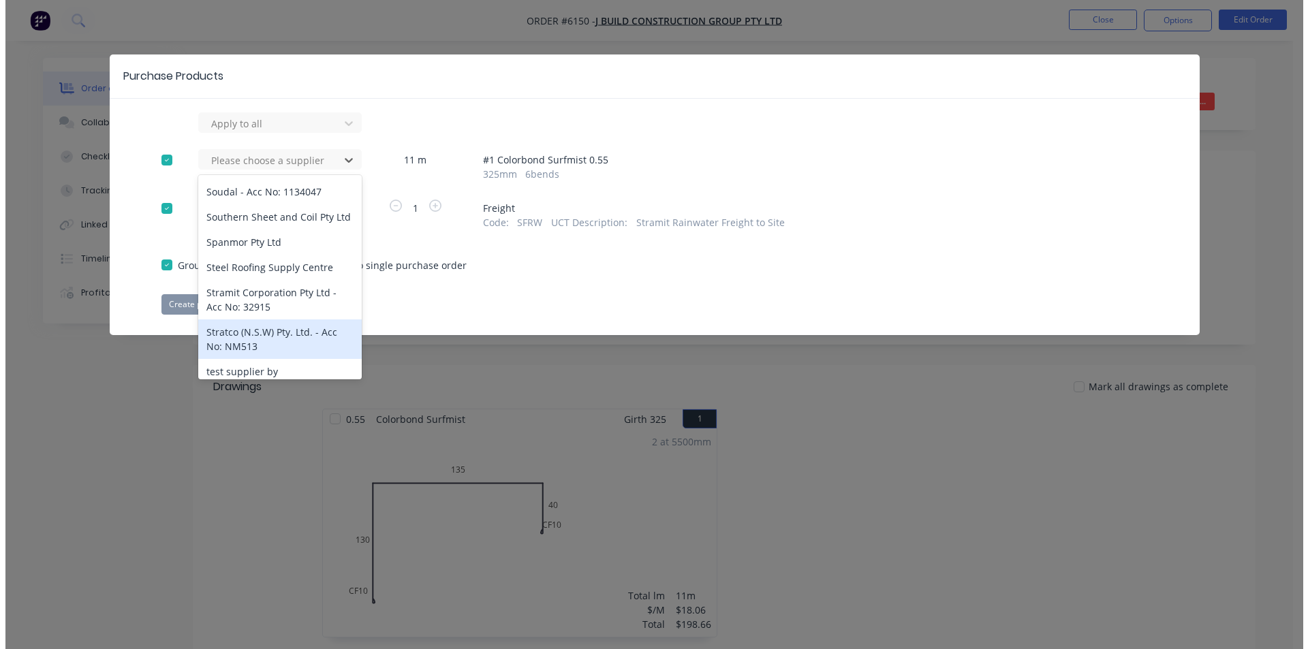
scroll to position [1014, 0]
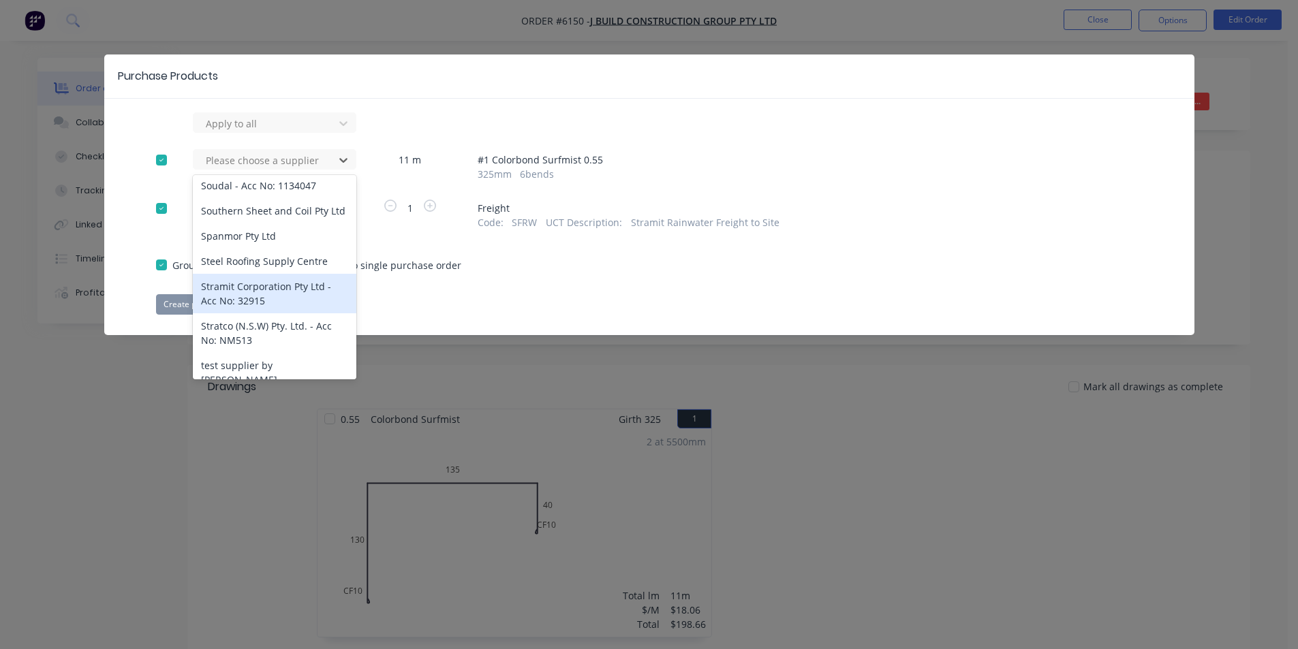
click at [287, 274] on div "Stramit Corporation Pty Ltd - Acc No: 32915" at bounding box center [275, 294] width 164 height 40
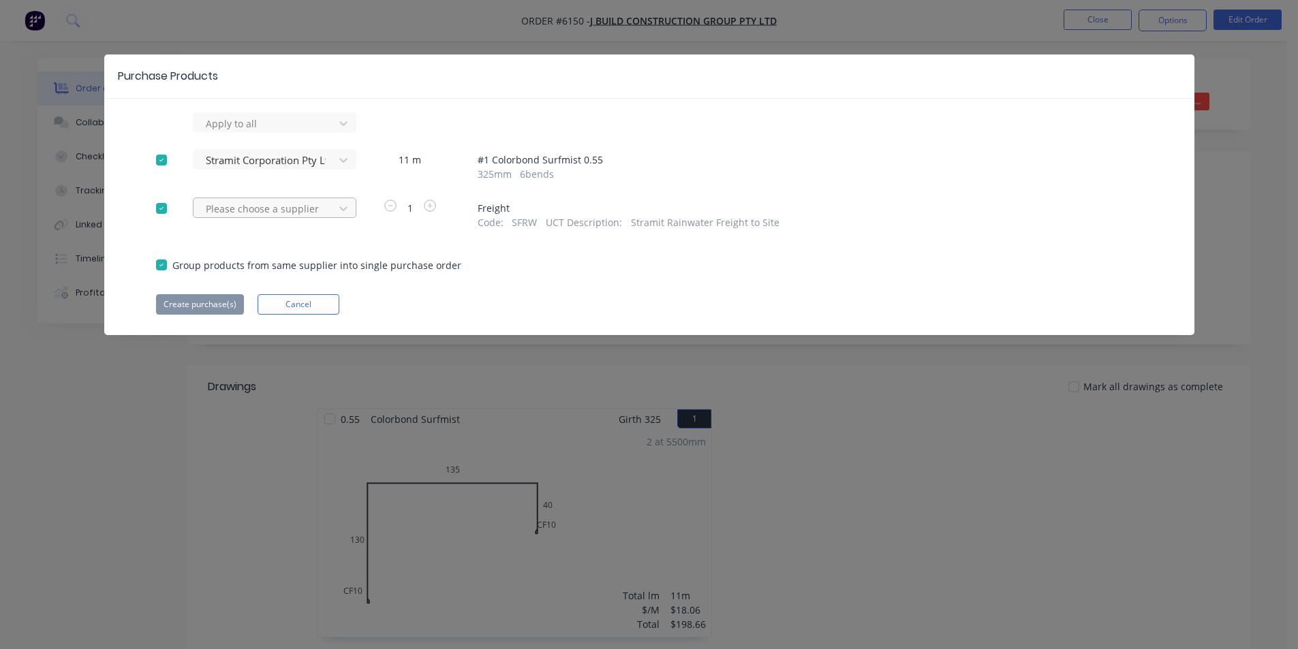
click at [270, 198] on div "Please choose a supplier" at bounding box center [265, 208] width 131 height 20
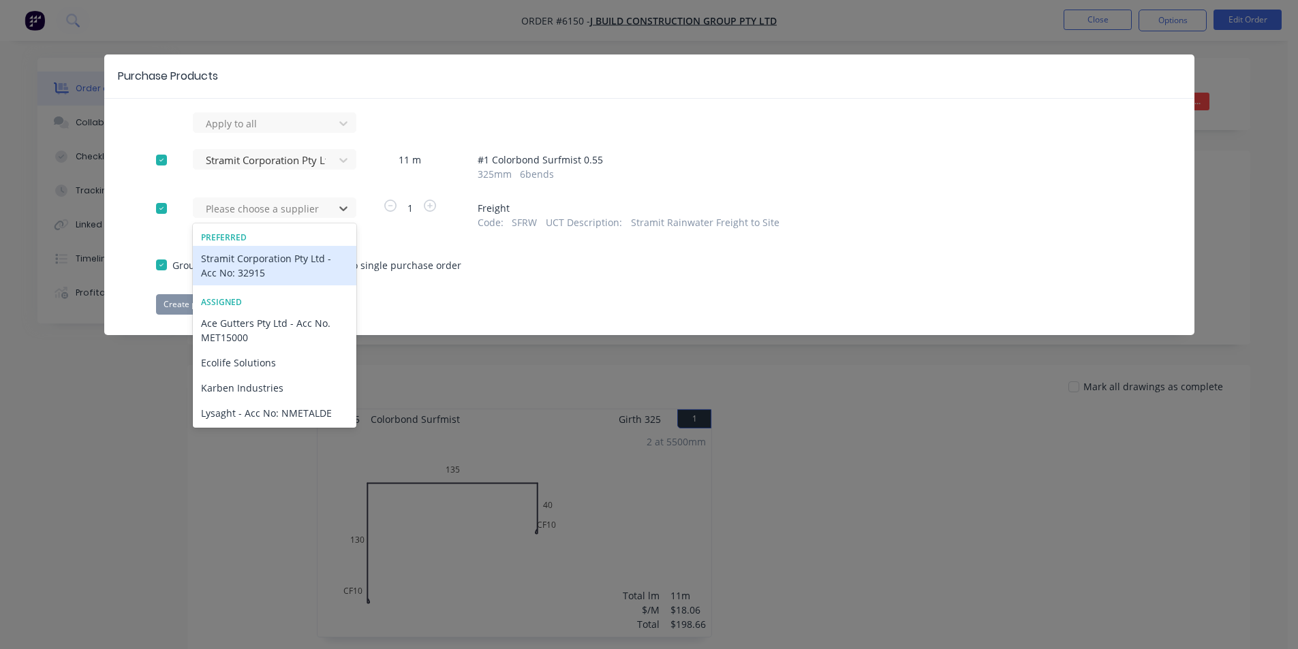
click at [270, 262] on div "Stramit Corporation Pty Ltd - Acc No: 32915" at bounding box center [275, 266] width 164 height 40
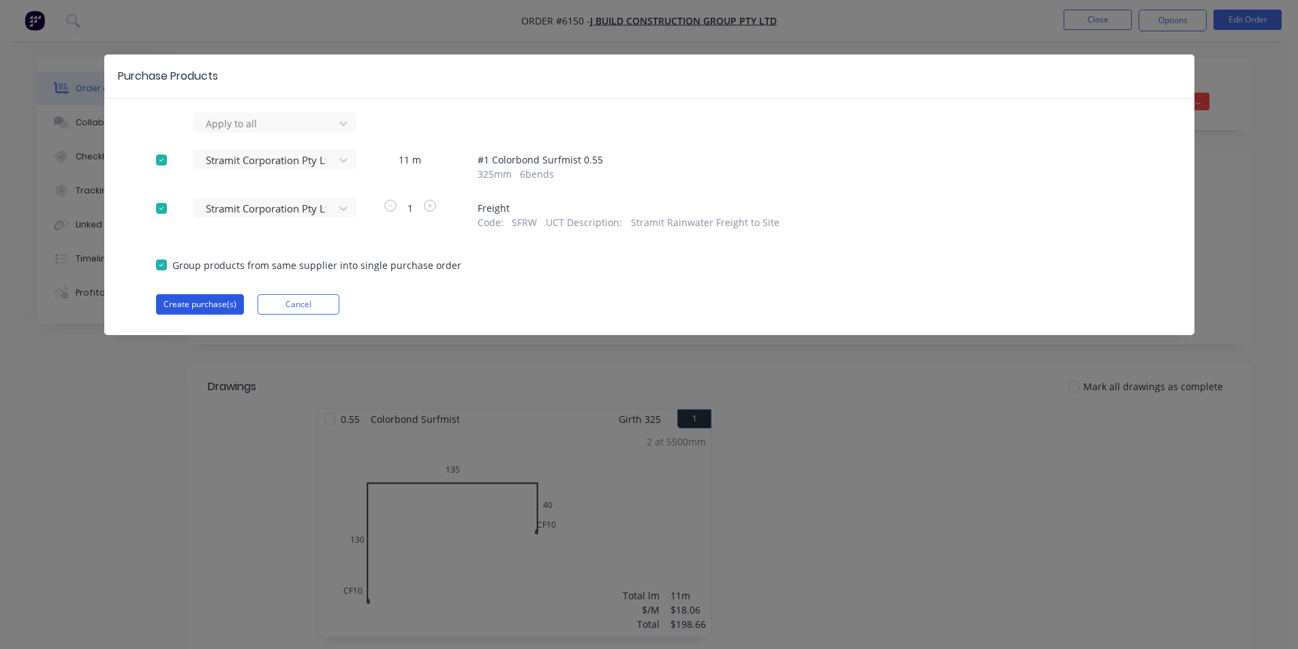
click at [219, 295] on button "Create purchase(s)" at bounding box center [200, 304] width 88 height 20
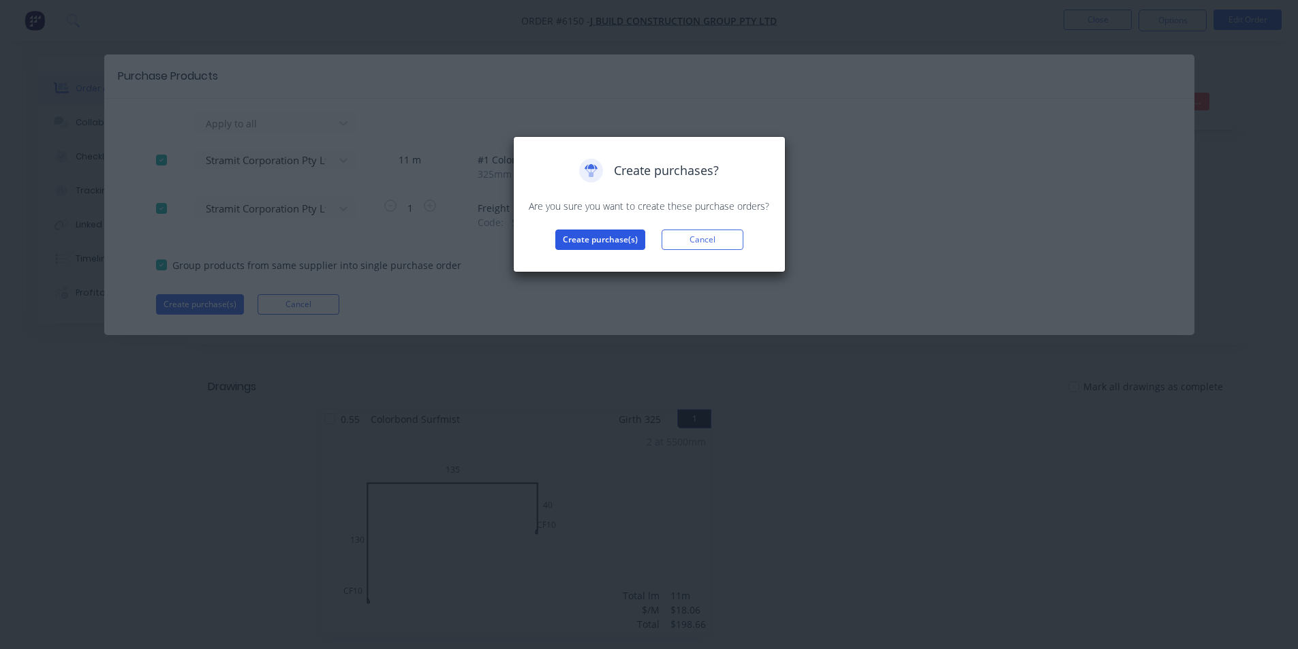
click at [586, 235] on button "Create purchase(s)" at bounding box center [600, 240] width 90 height 20
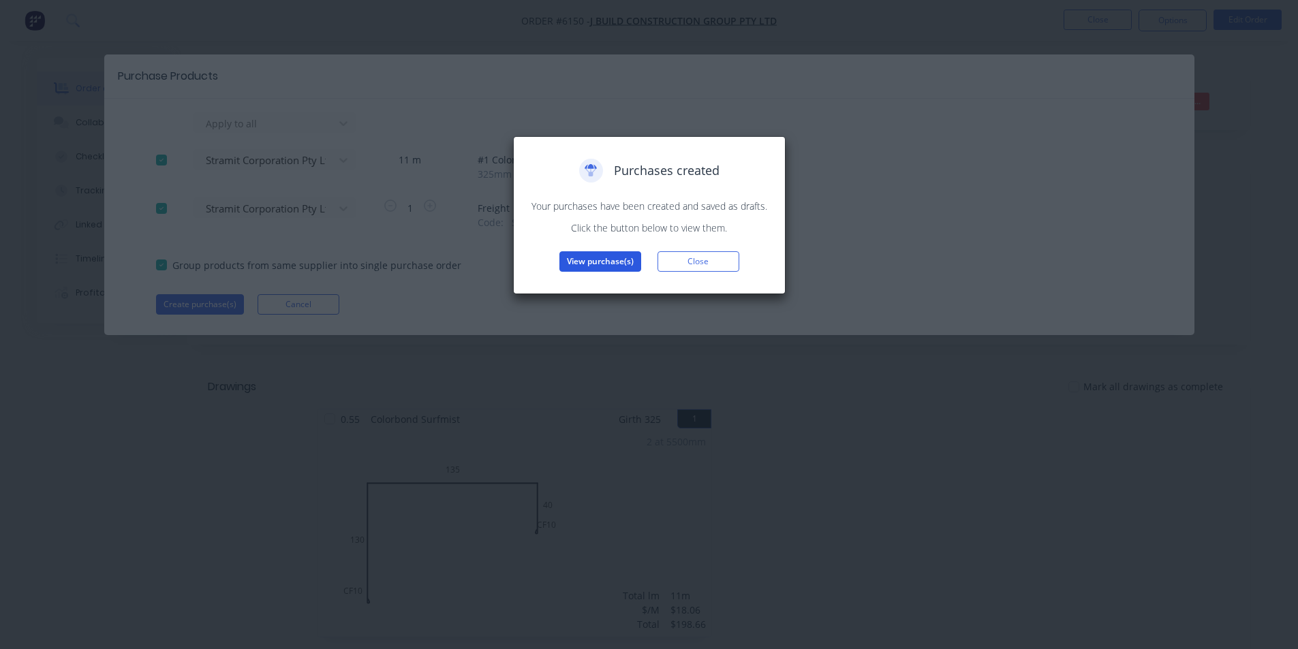
click at [605, 264] on button "View purchase(s)" at bounding box center [600, 261] width 82 height 20
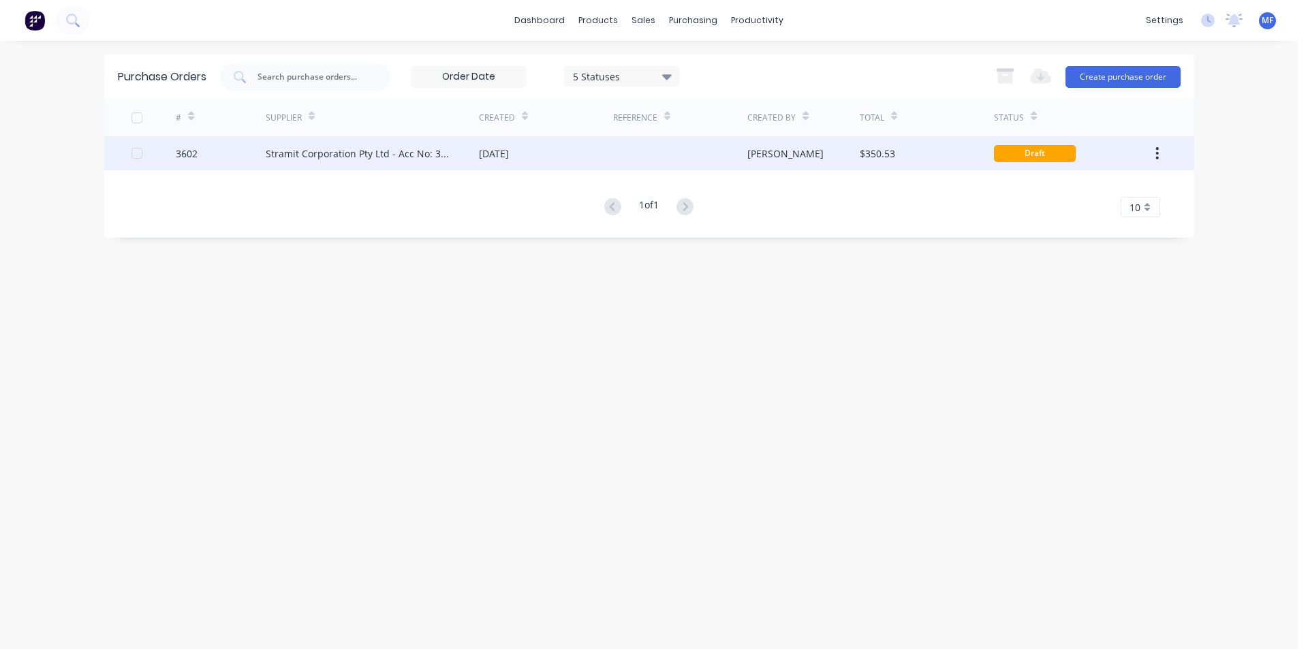
click at [788, 155] on div "[PERSON_NAME]" at bounding box center [803, 153] width 112 height 34
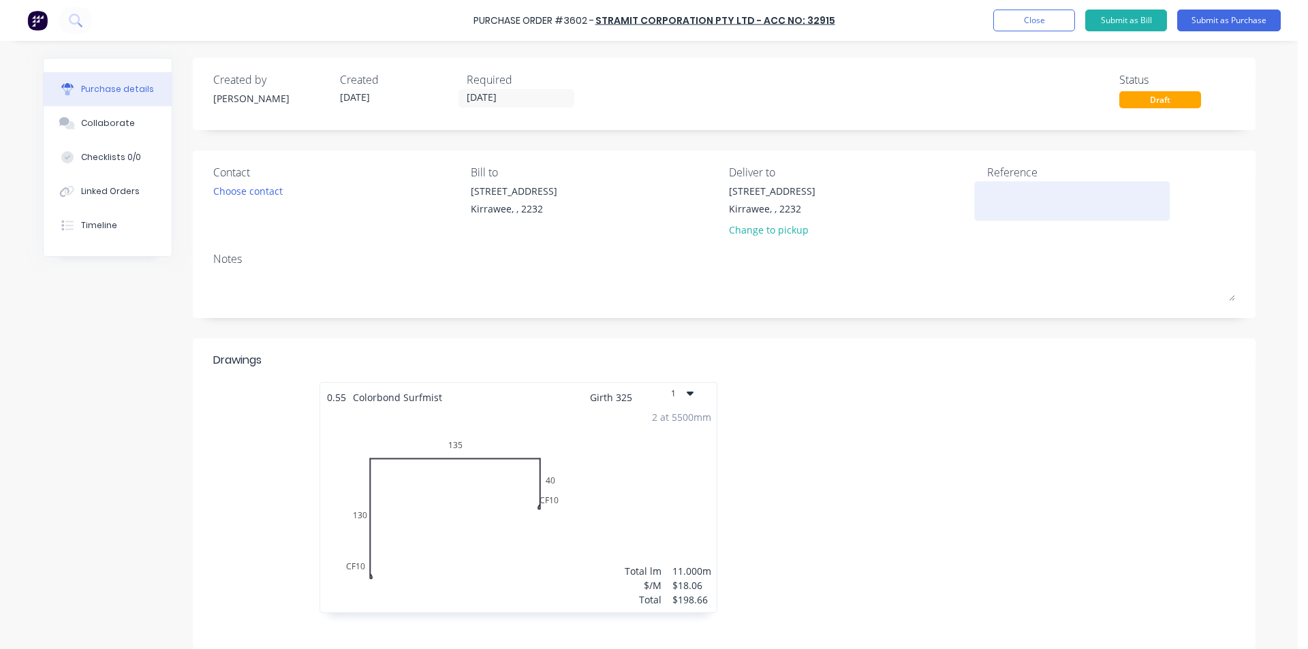
click at [997, 194] on textarea at bounding box center [1072, 199] width 170 height 31
type textarea "j"
type textarea "x"
type textarea "j"
type textarea "x"
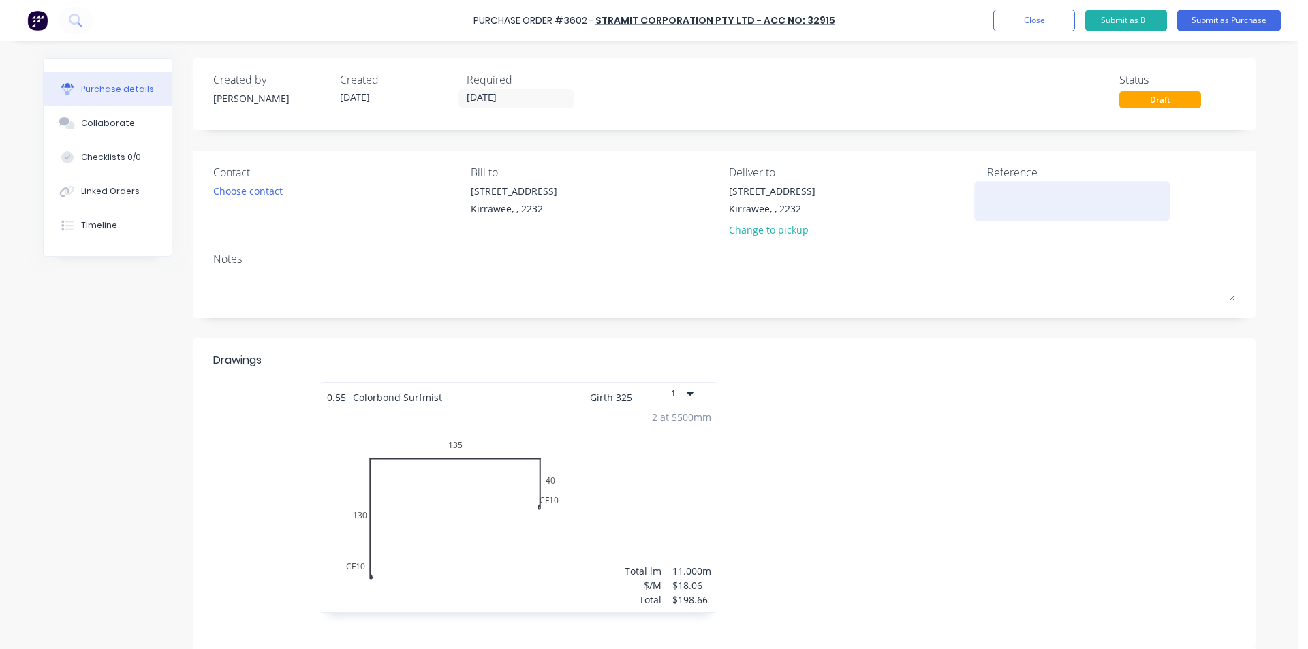
type textarea "J"
type textarea "x"
type textarea "J"
type textarea "x"
type textarea "[PERSON_NAME]"
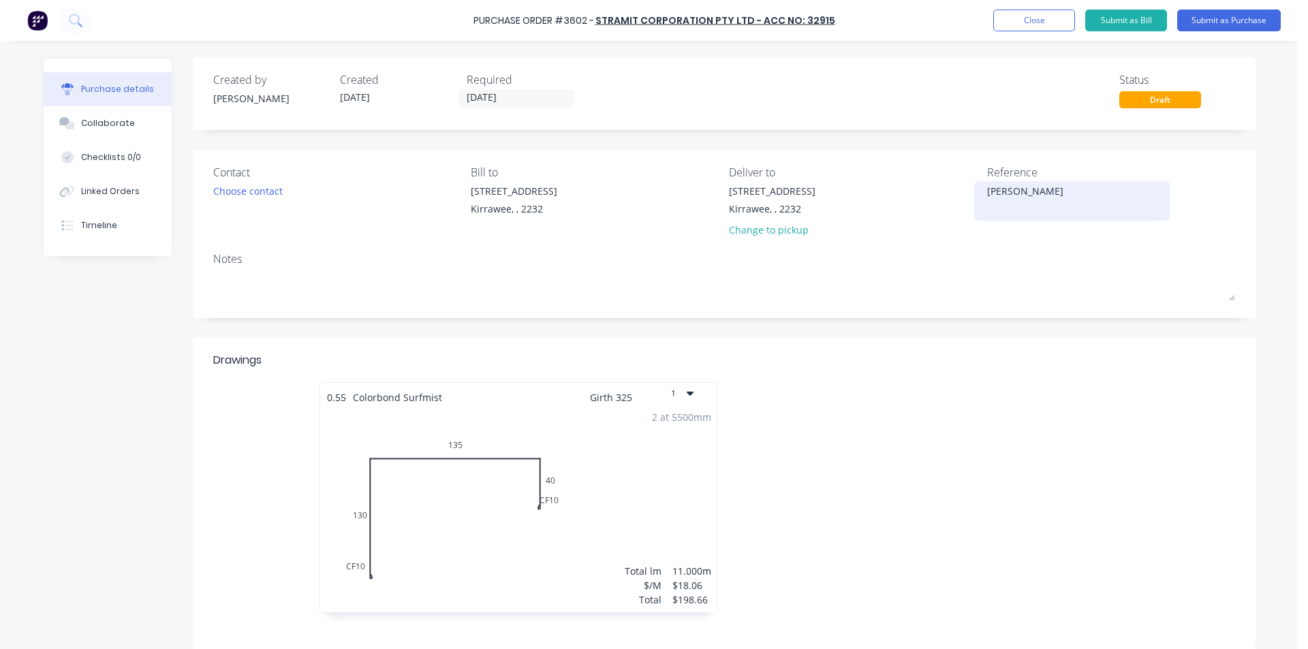
type textarea "x"
type textarea "J Bu"
type textarea "x"
type textarea "J [PERSON_NAME]"
type textarea "x"
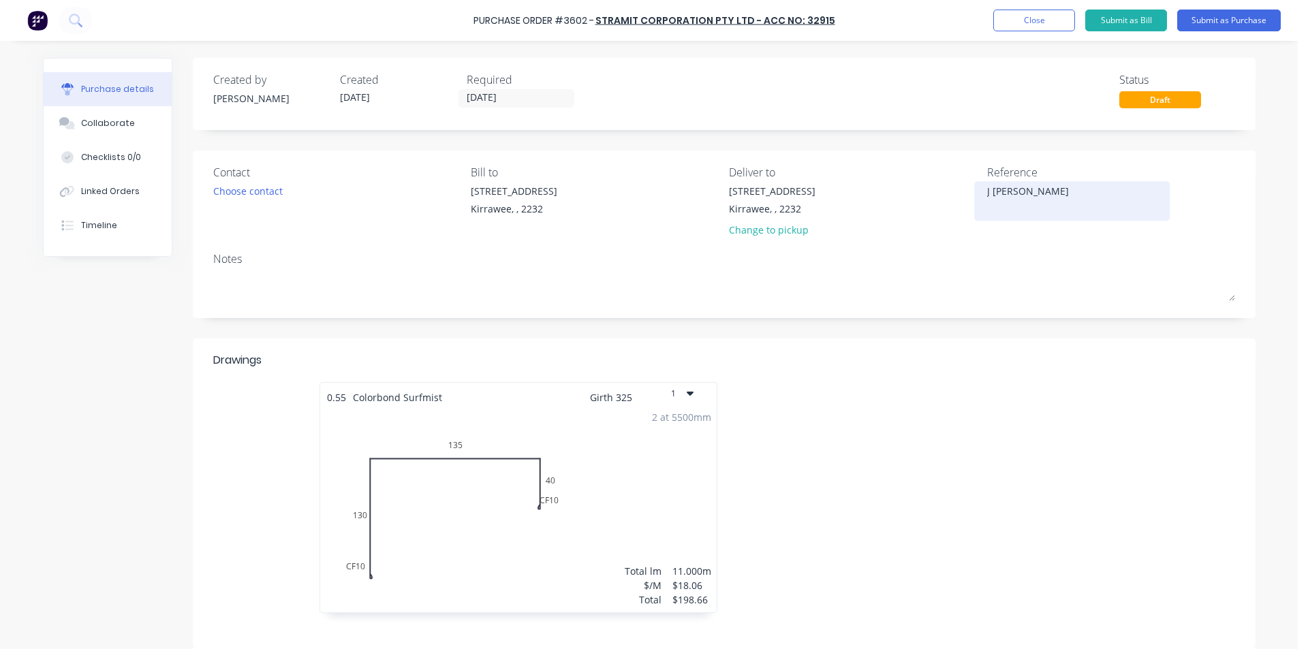
type textarea "J Buil"
type textarea "x"
type textarea "J Build"
type textarea "x"
type textarea "J Build"
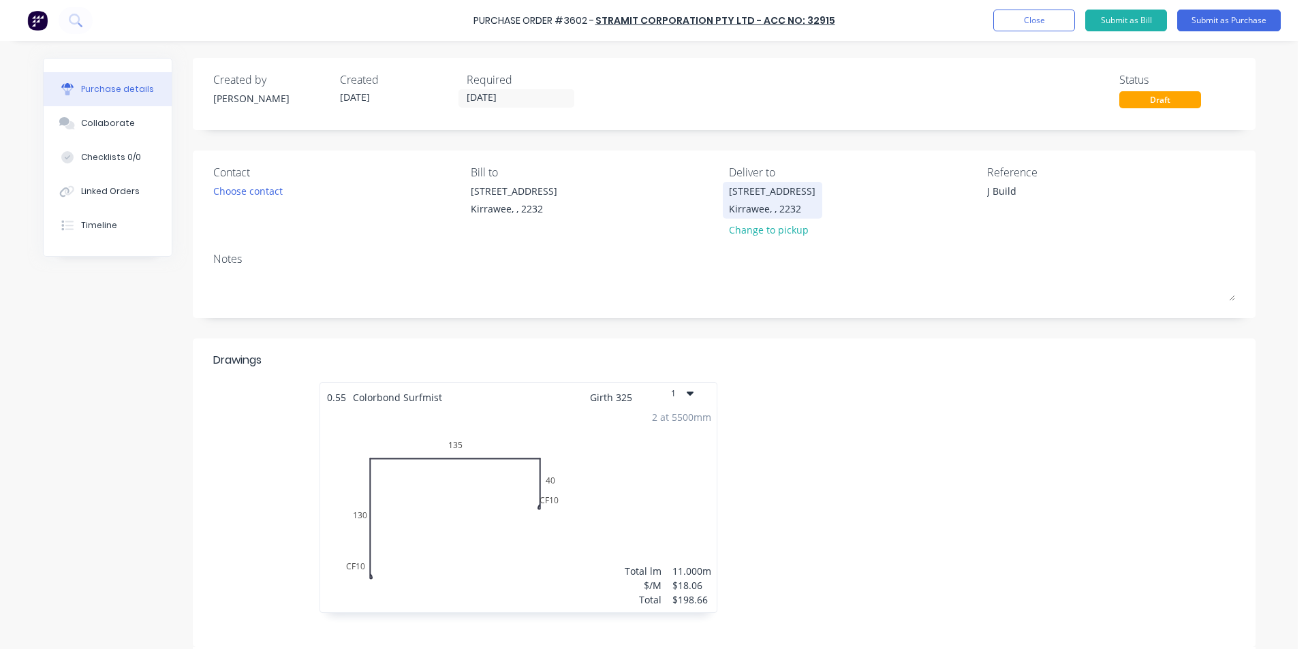
click at [754, 199] on div "[STREET_ADDRESS]" at bounding box center [772, 200] width 87 height 32
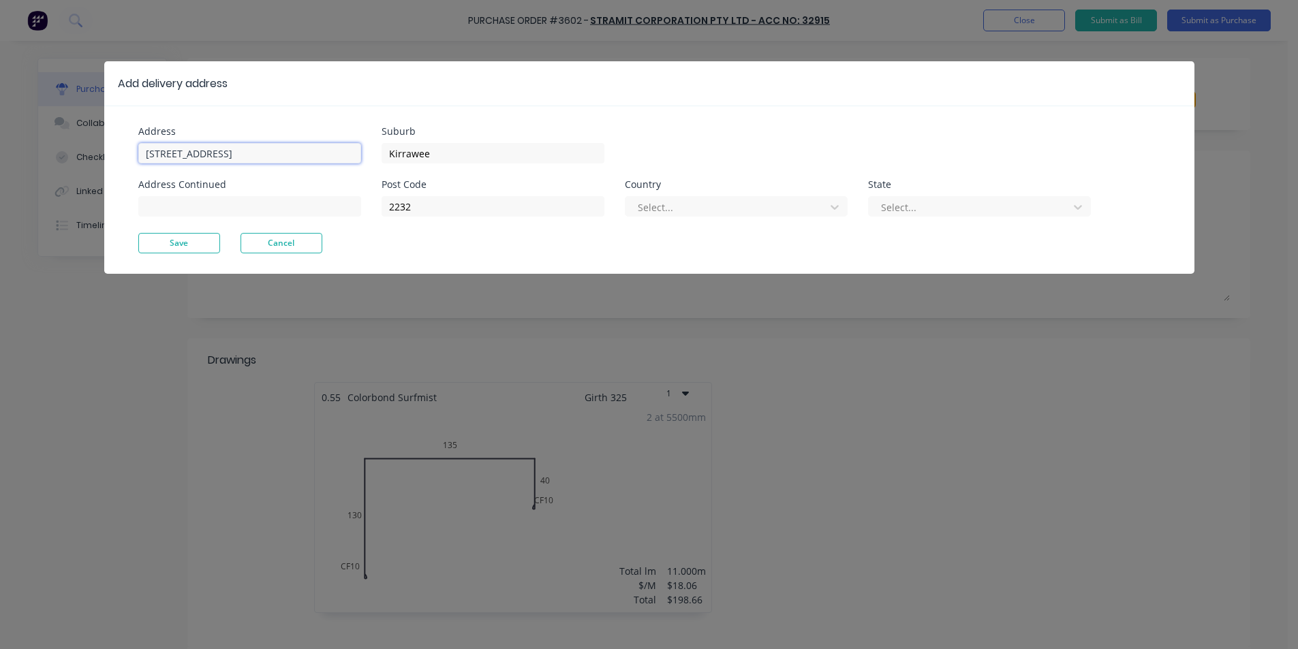
type textarea "x"
drag, startPoint x: 217, startPoint y: 155, endPoint x: 1, endPoint y: 170, distance: 215.8
click at [1, 170] on div "Add delivery address Address [STREET_ADDRESS] Address Continued Suburb Kirrawee…" at bounding box center [649, 324] width 1298 height 649
type input "[STREET_ADDRESS]"
type input "Rose Bay"
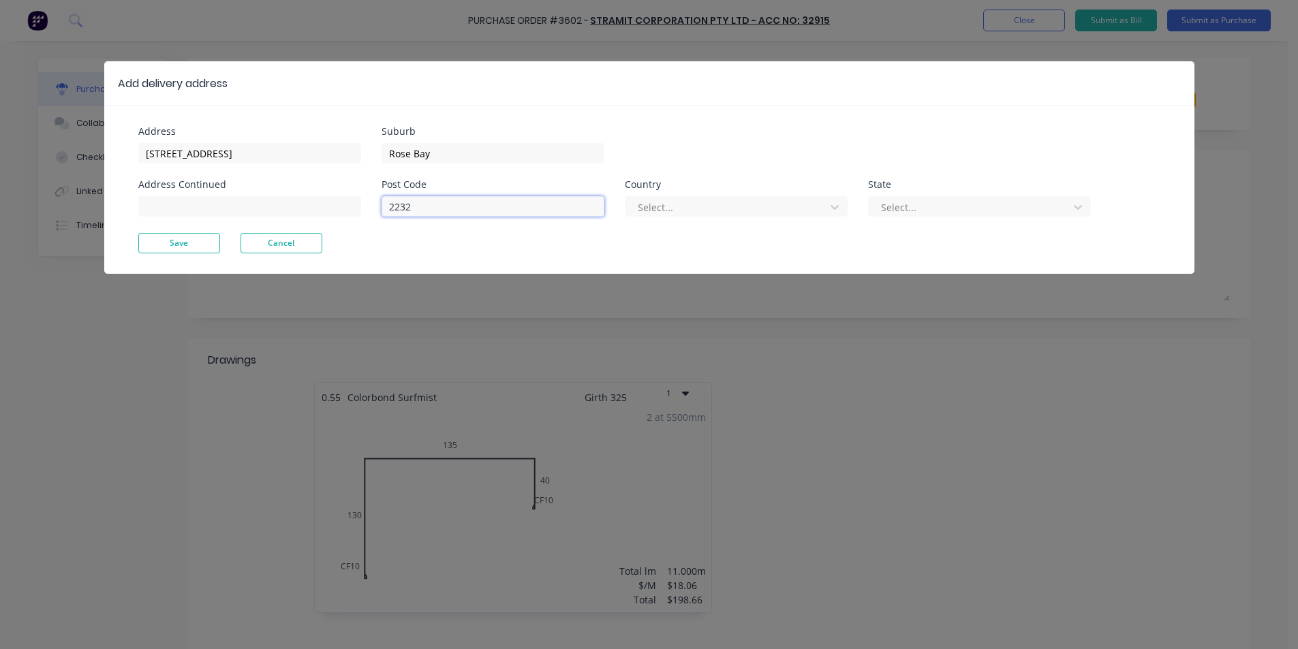
type textarea "x"
drag, startPoint x: 433, startPoint y: 207, endPoint x: 195, endPoint y: 215, distance: 238.6
click at [194, 215] on div "Address [STREET_ADDRESS] Address Continued Suburb [GEOGRAPHIC_DATA] Post Code 2…" at bounding box center [393, 180] width 511 height 106
click at [181, 246] on button "Save" at bounding box center [179, 243] width 82 height 20
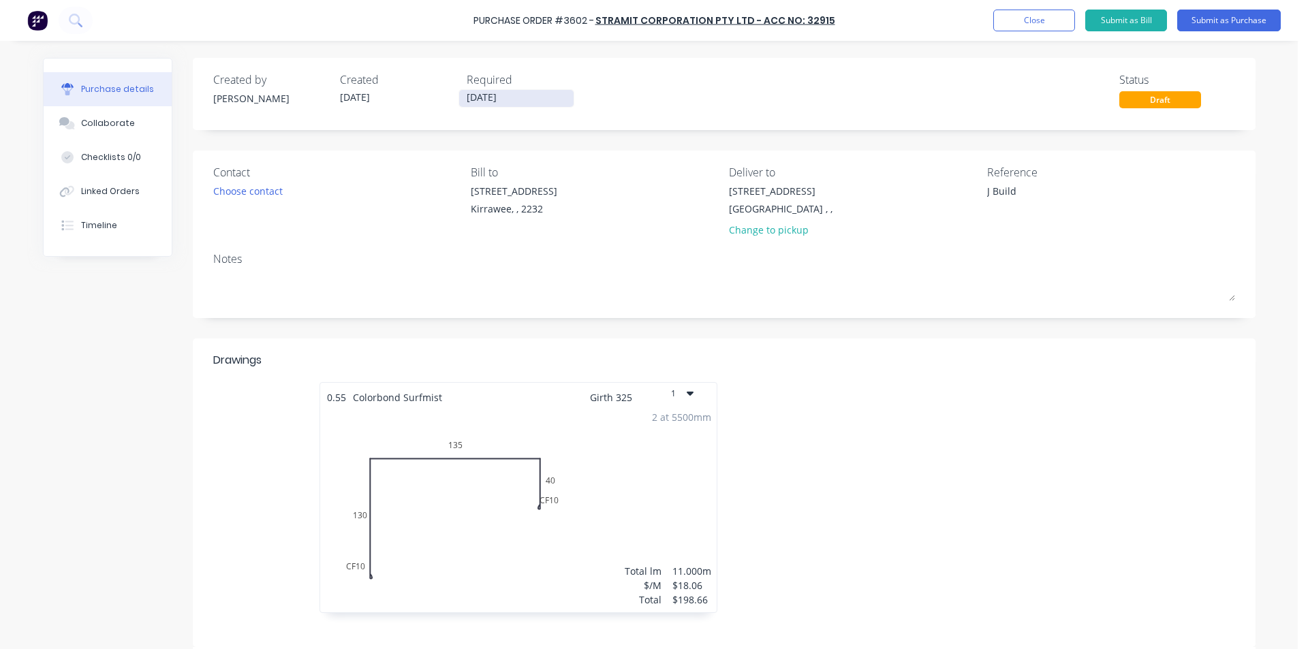
click at [477, 100] on input "[DATE]" at bounding box center [516, 98] width 114 height 17
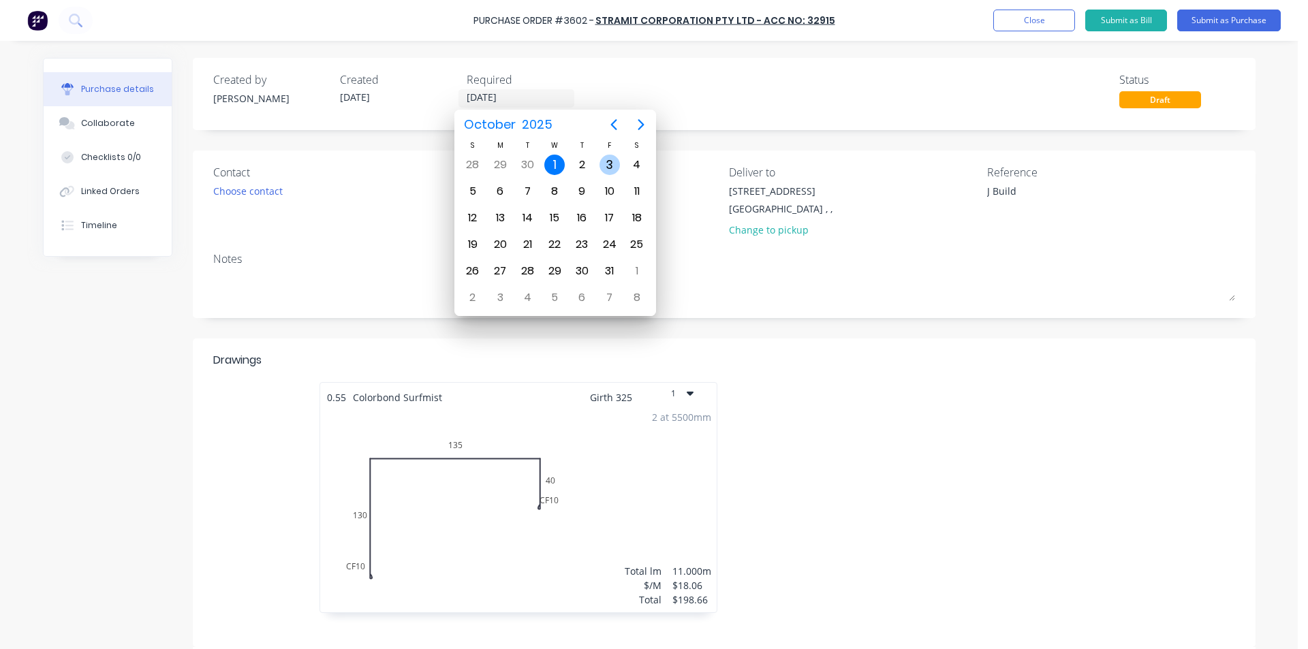
click at [602, 158] on div "3" at bounding box center [609, 165] width 27 height 26
type textarea "x"
type input "[DATE]"
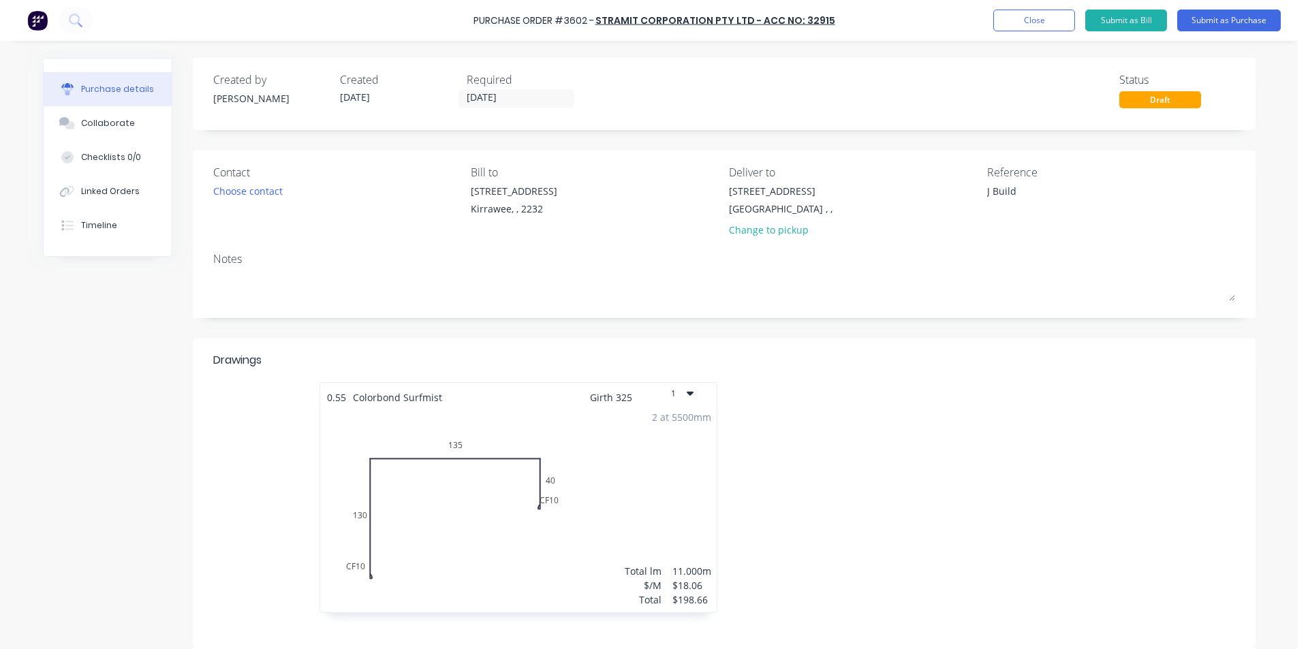
click at [837, 409] on div at bounding box center [930, 504] width 412 height 245
click at [1203, 22] on button "Submit as Purchase" at bounding box center [1229, 21] width 104 height 22
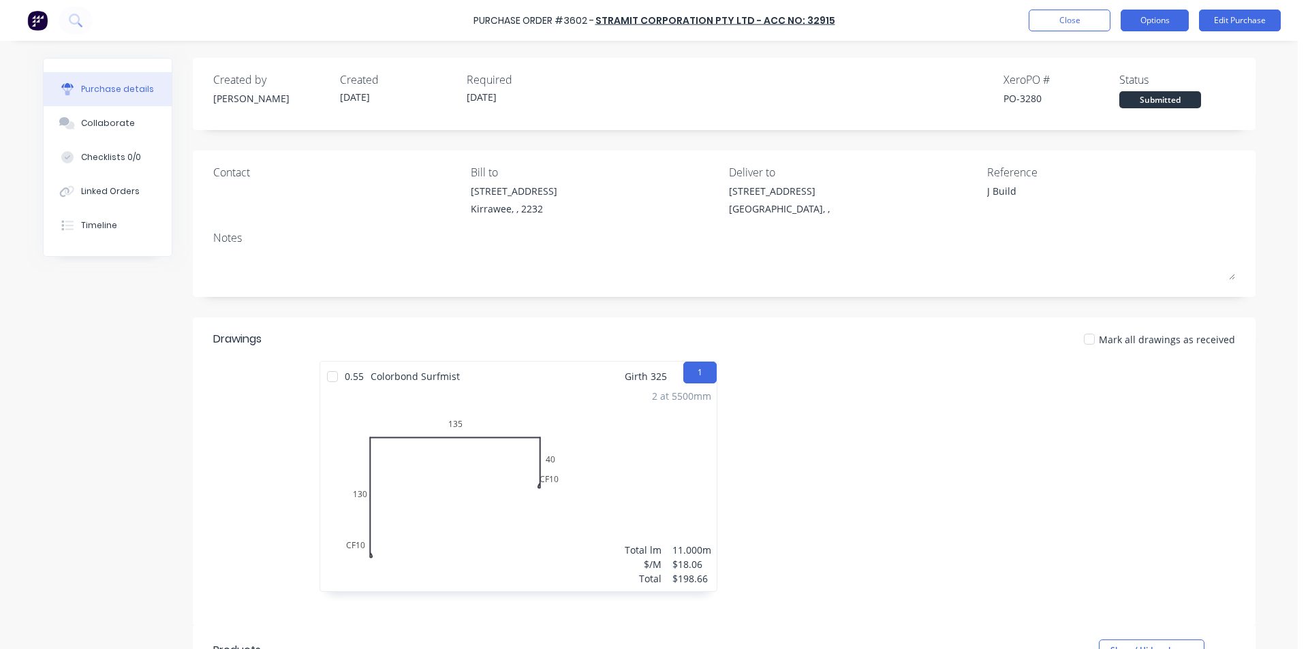
click at [1150, 13] on button "Options" at bounding box center [1155, 21] width 68 height 22
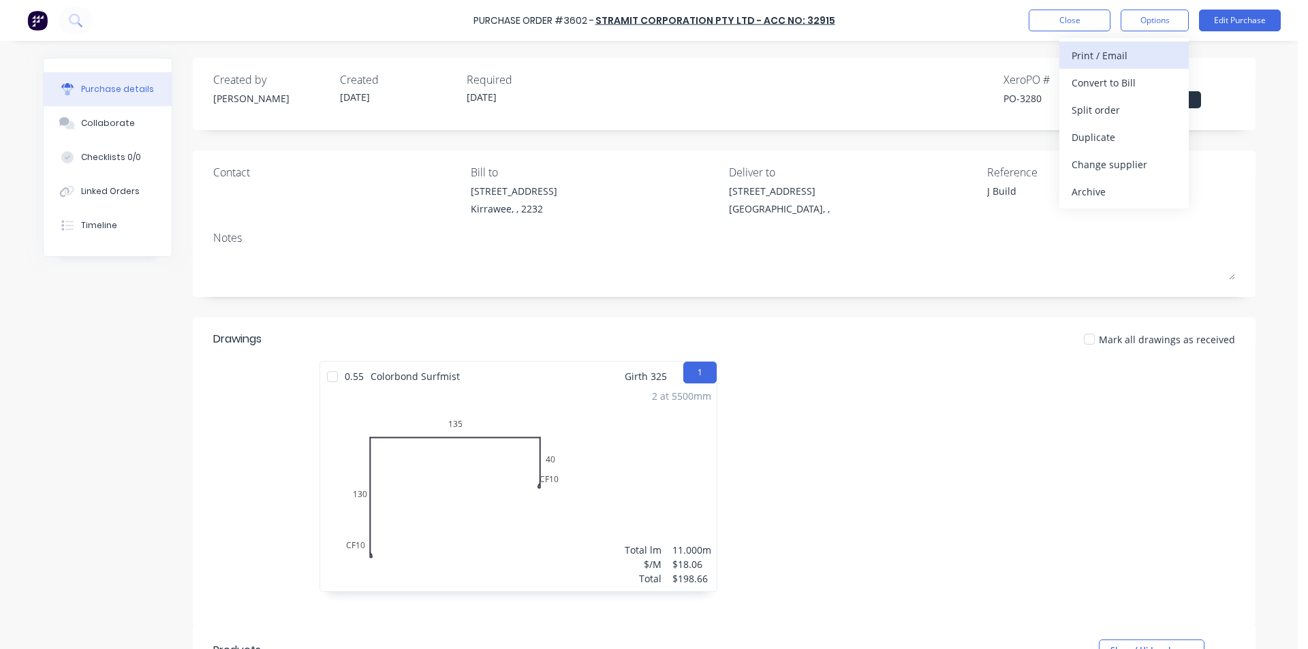
click at [1136, 58] on div "Print / Email" at bounding box center [1124, 56] width 105 height 20
click at [1100, 117] on div "Without pricing" at bounding box center [1124, 110] width 105 height 20
type textarea "x"
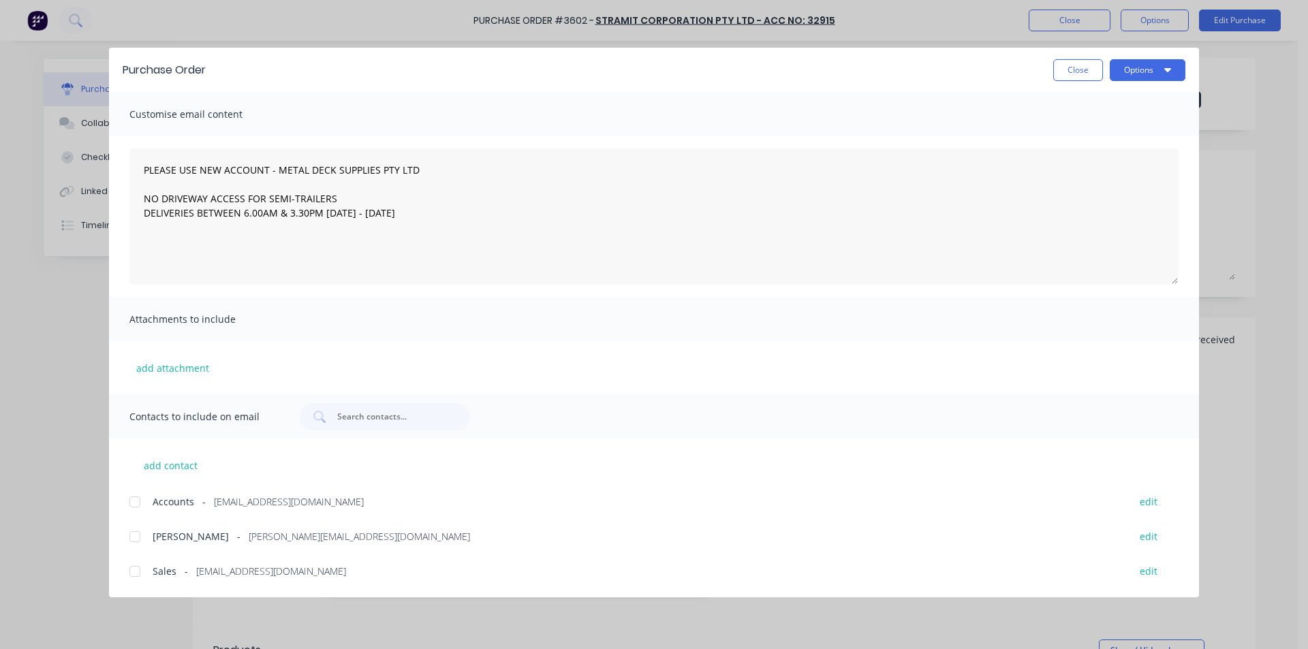
click at [140, 582] on div at bounding box center [134, 571] width 27 height 27
type textarea "PLEASE USE NEW ACCOUNT - METAL DECK SUPPLIES PTY LTD NO DRIVEWAY ACCESS FOR SEM…"
click at [1162, 72] on button "Options" at bounding box center [1148, 70] width 76 height 22
click at [1134, 149] on div "Email" at bounding box center [1120, 159] width 105 height 20
type textarea "x"
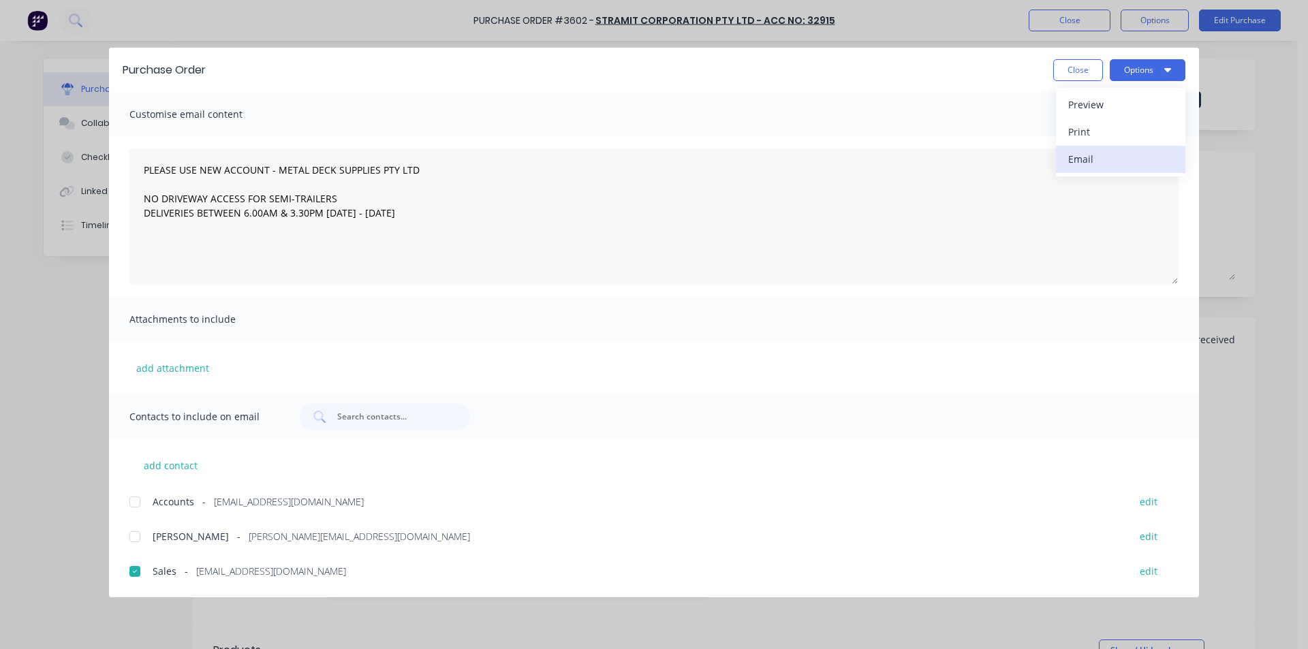
type textarea "PLEASE USE NEW ACCOUNT - METAL DECK SUPPLIES PTY LTD NO DRIVEWAY ACCESS FOR SEM…"
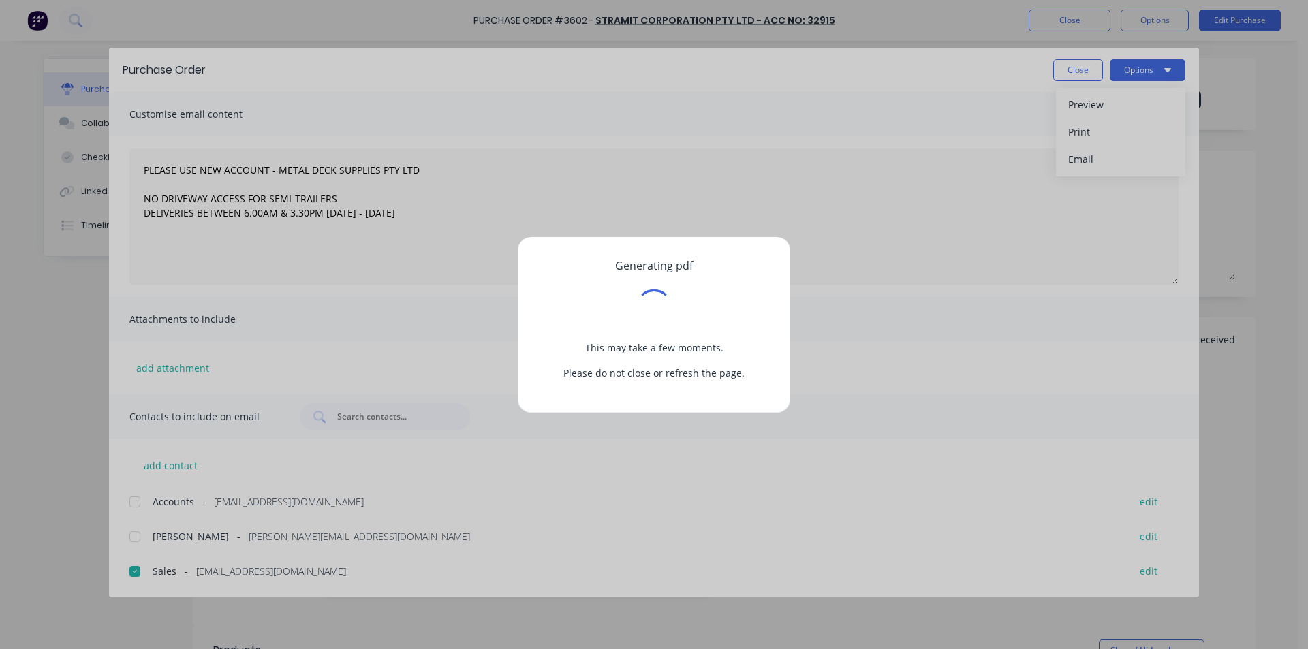
type textarea "x"
type textarea "PLEASE USE NEW ACCOUNT - METAL DECK SUPPLIES PTY LTD NO DRIVEWAY ACCESS FOR SEM…"
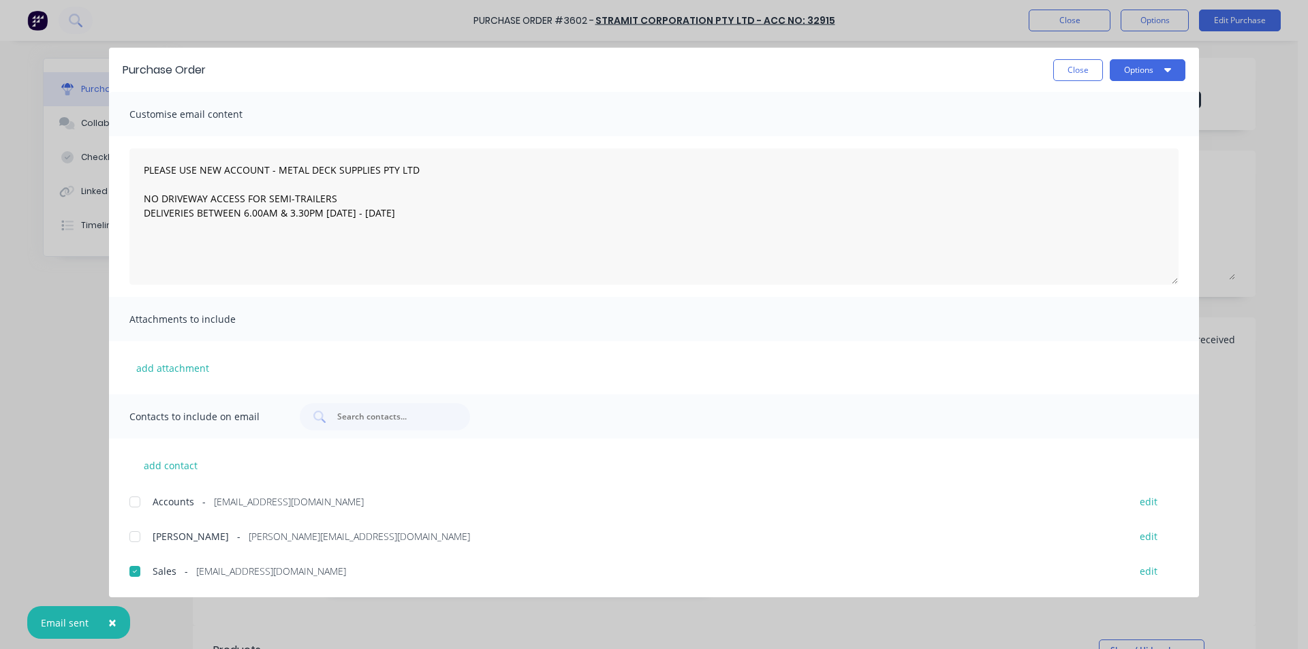
click at [1071, 74] on button "Close" at bounding box center [1078, 70] width 50 height 22
type textarea "x"
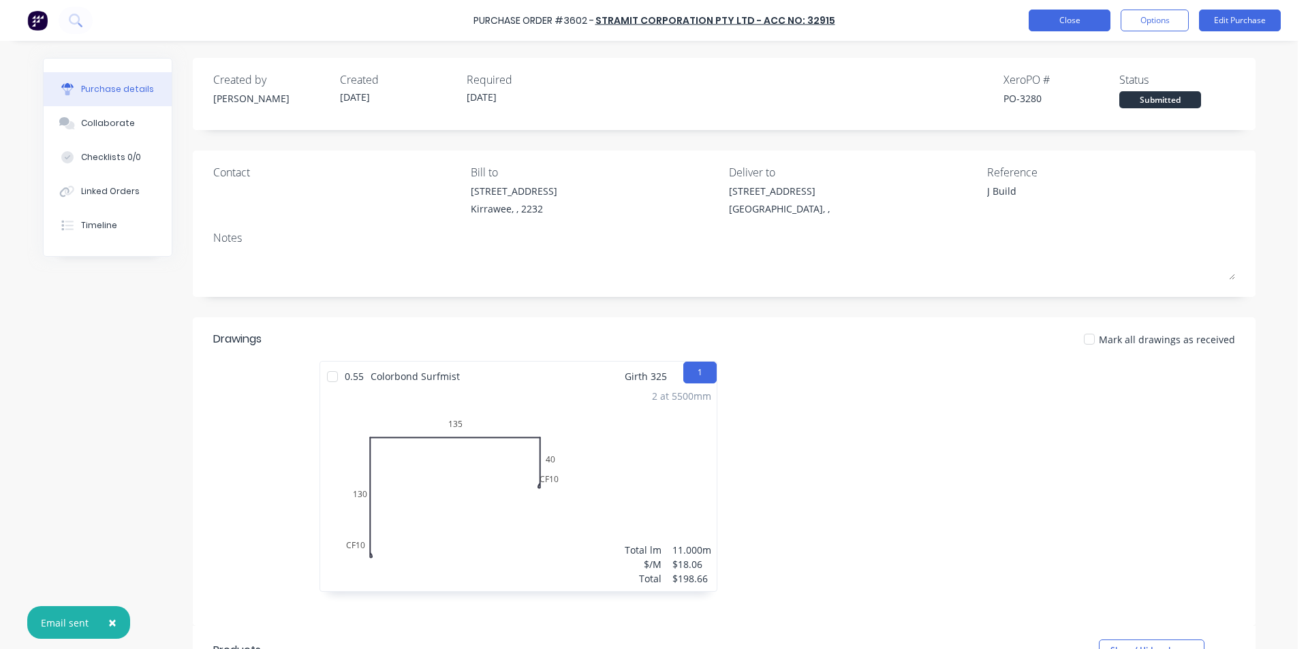
click at [1061, 26] on button "Close" at bounding box center [1070, 21] width 82 height 22
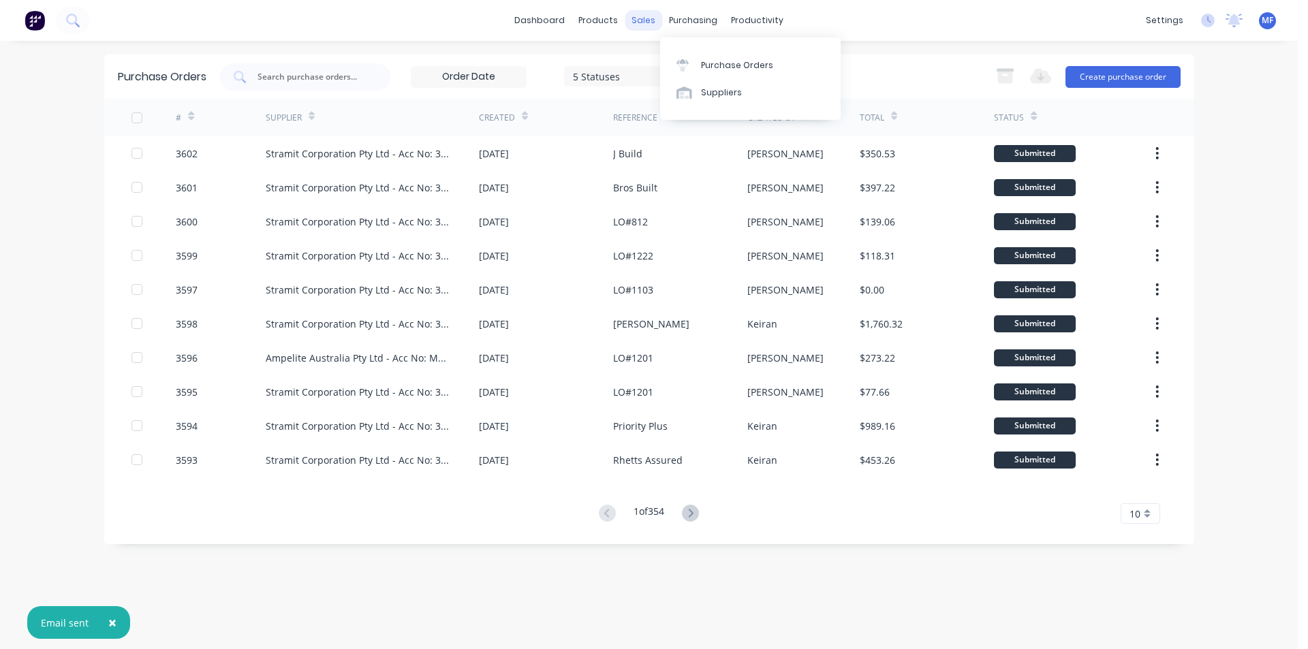
click at [642, 21] on div "sales" at bounding box center [643, 20] width 37 height 20
click at [651, 55] on link "Sales Orders" at bounding box center [715, 64] width 181 height 27
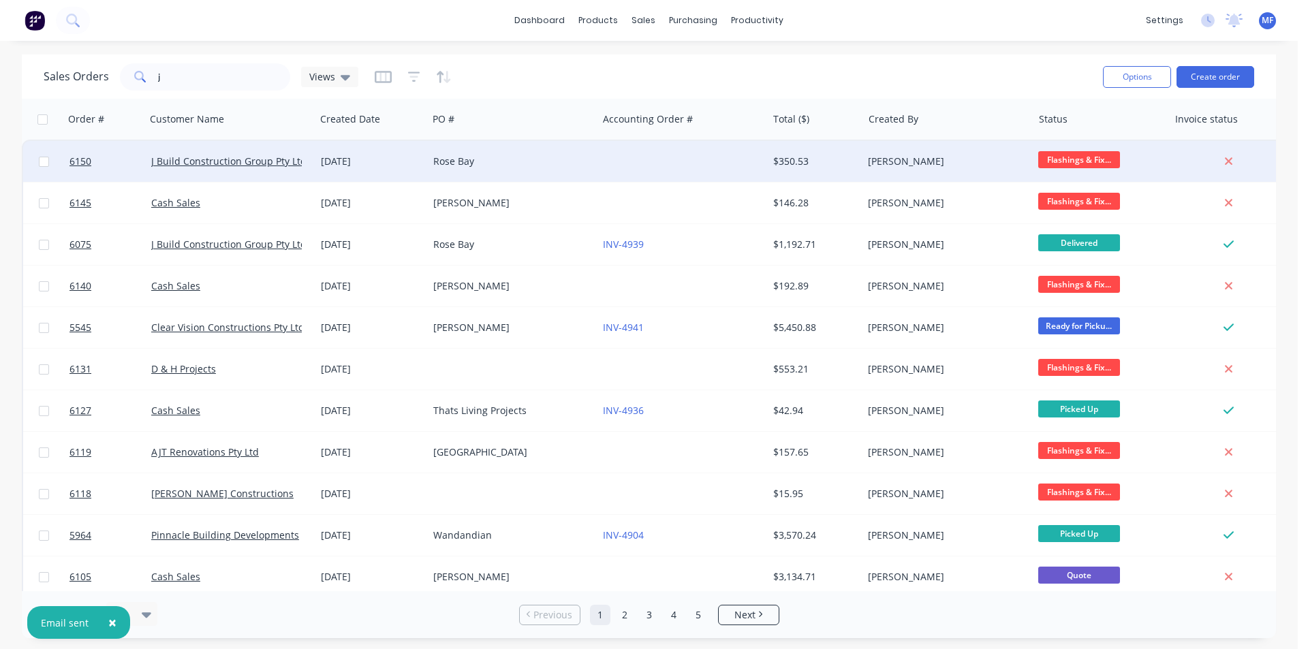
click at [553, 155] on div "Rose Bay" at bounding box center [508, 162] width 151 height 14
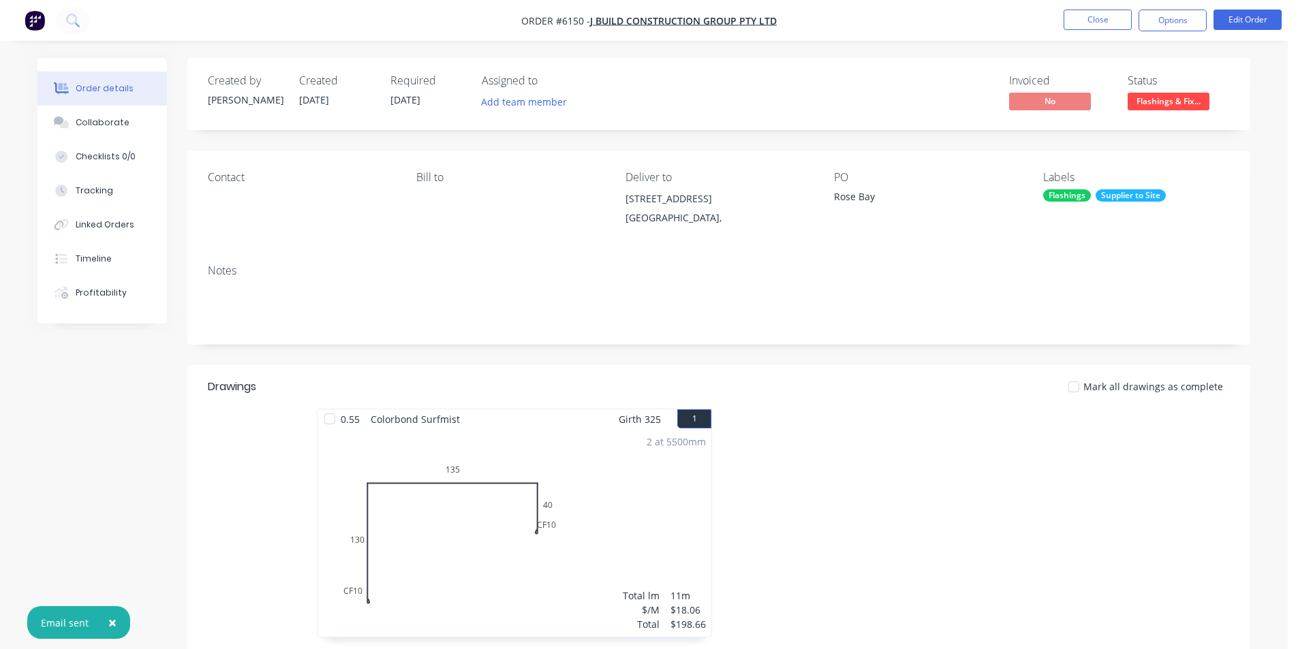
click at [1143, 95] on span "Flashings & Fix..." at bounding box center [1169, 101] width 82 height 17
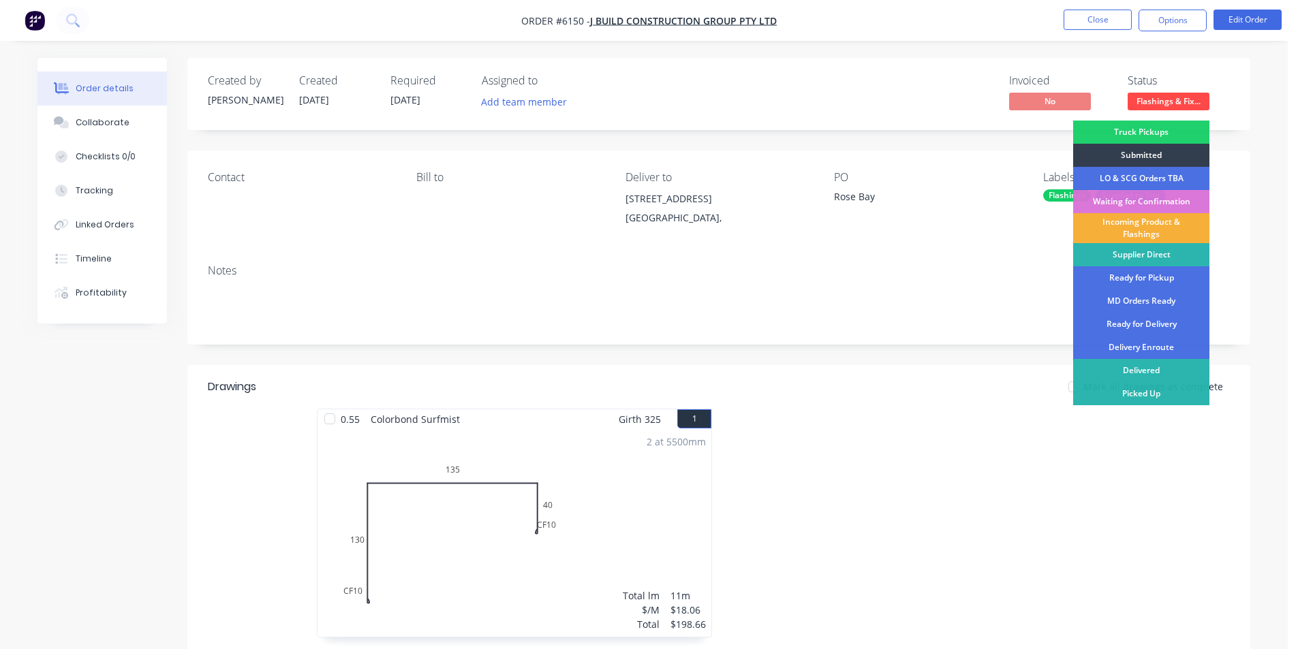
click at [1138, 185] on div "LO & SCG Orders TBA" at bounding box center [1141, 178] width 136 height 23
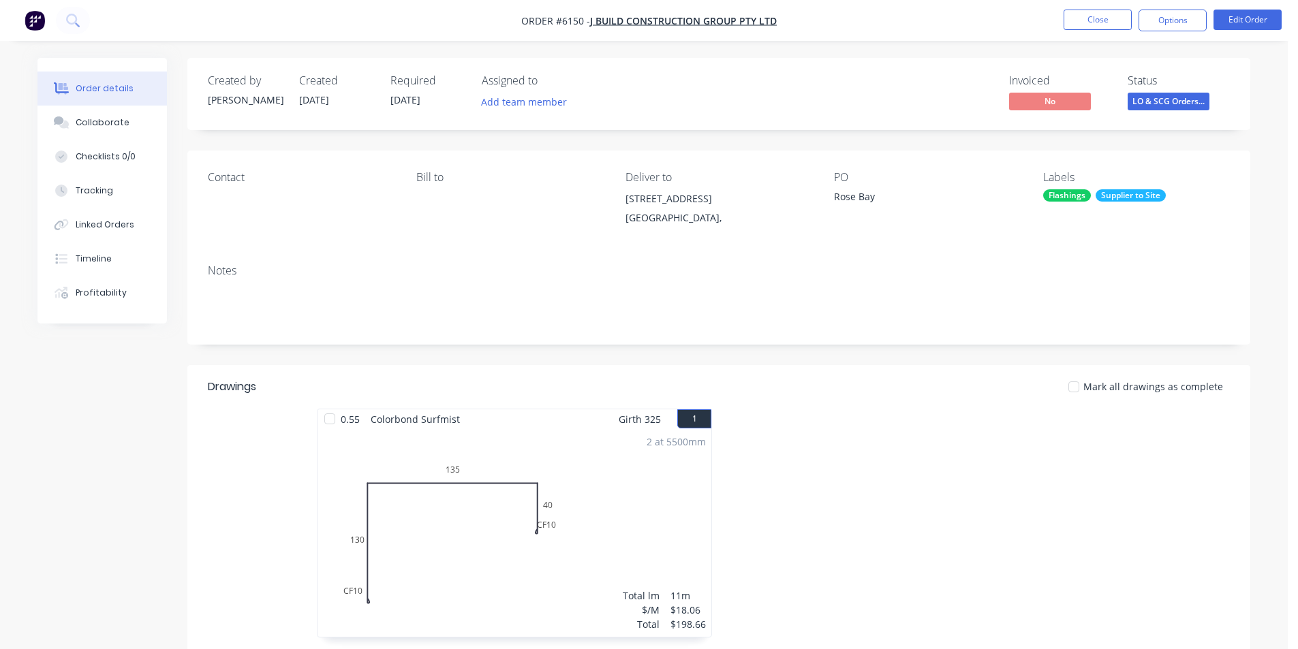
click at [1156, 94] on span "LO & SCG Orders..." at bounding box center [1169, 101] width 82 height 17
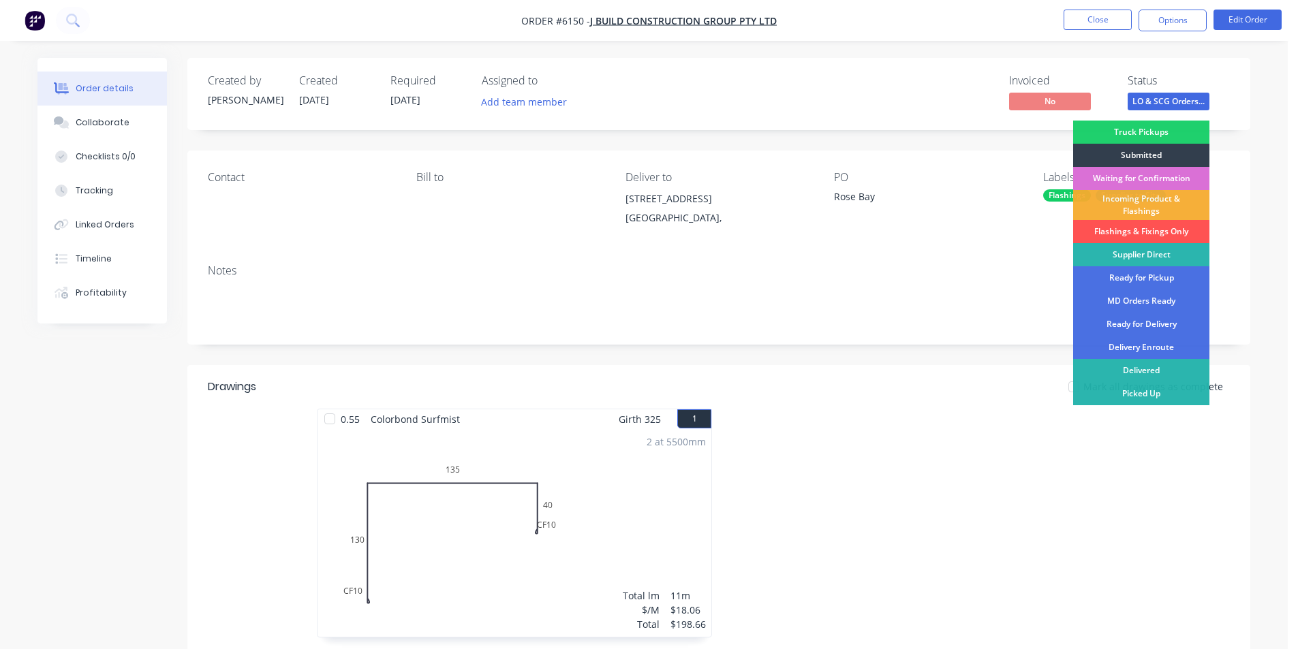
click at [1138, 178] on div "Waiting for Confirmation" at bounding box center [1141, 178] width 136 height 23
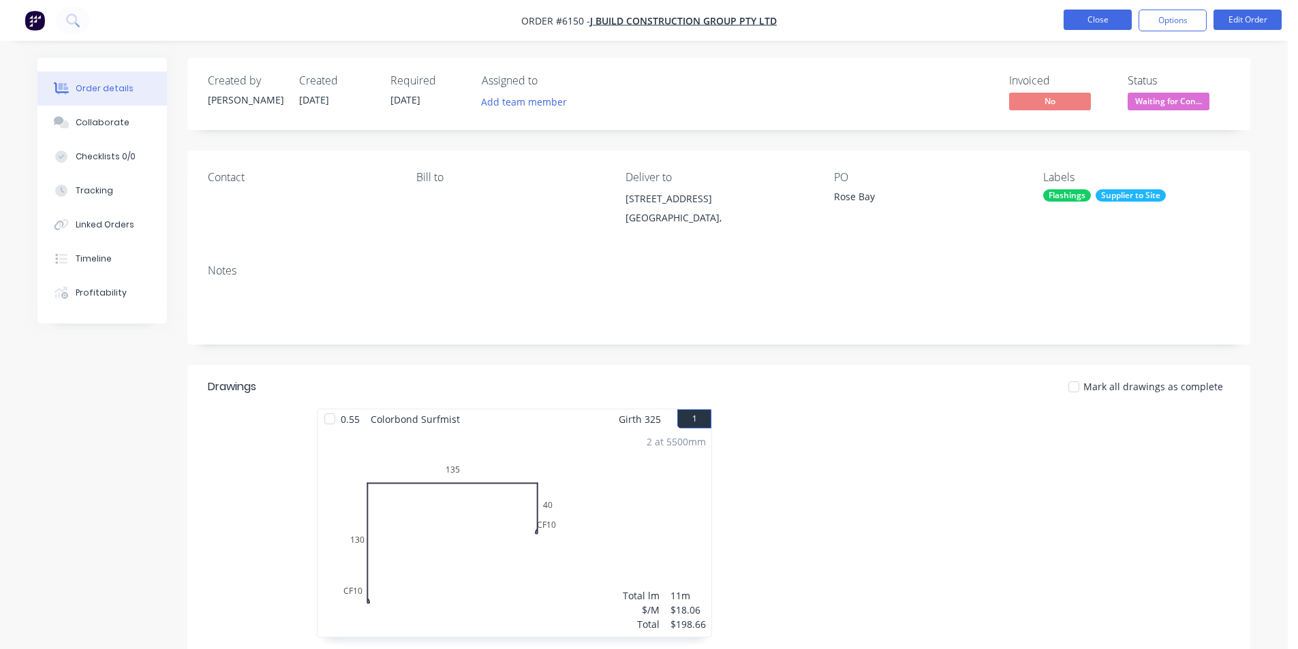
click at [1114, 16] on button "Close" at bounding box center [1098, 20] width 68 height 20
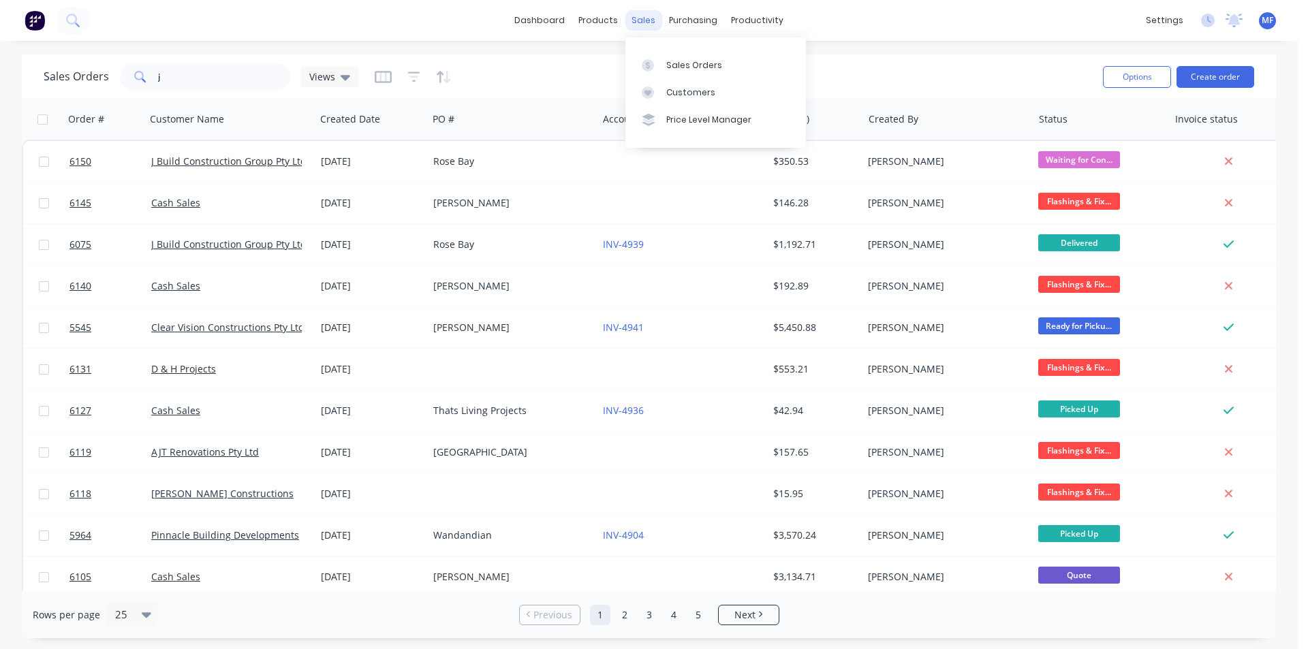
click at [645, 23] on div "sales" at bounding box center [643, 20] width 37 height 20
click at [660, 69] on div at bounding box center [652, 65] width 20 height 12
click at [164, 74] on input "j" at bounding box center [224, 76] width 133 height 27
drag, startPoint x: 164, startPoint y: 74, endPoint x: 69, endPoint y: 70, distance: 94.8
click at [69, 70] on div "Sales Orders j Views" at bounding box center [201, 76] width 315 height 27
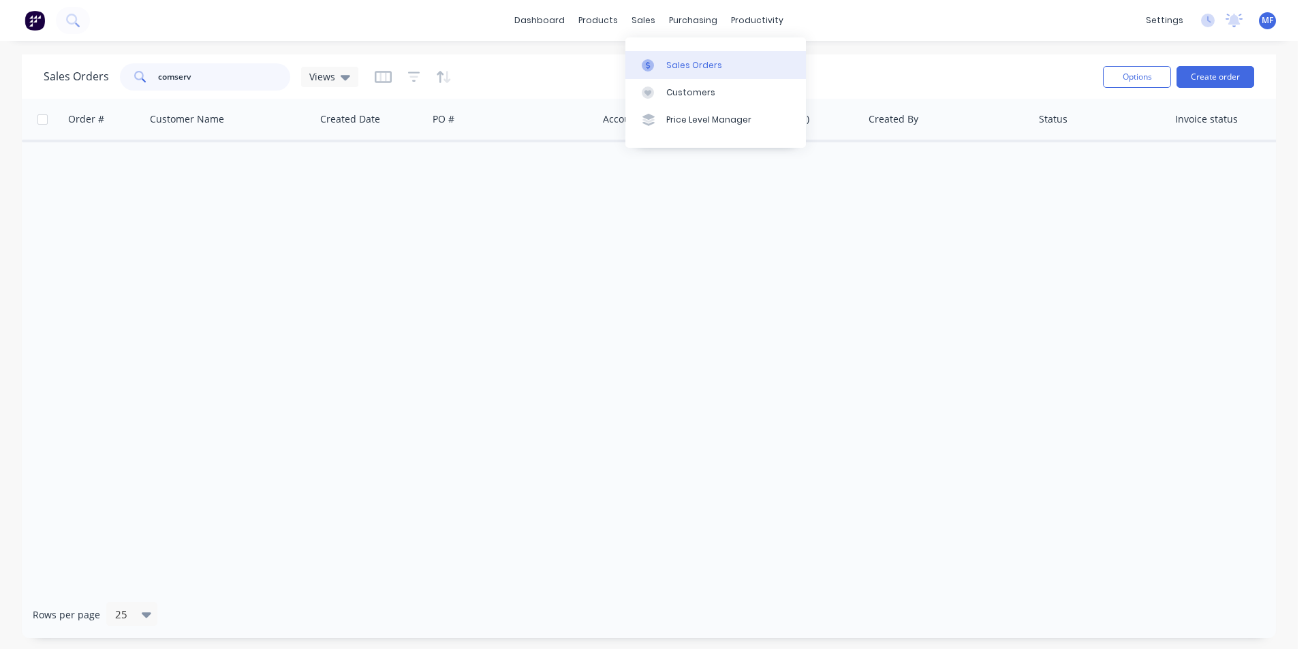
type input "comserv"
click at [654, 66] on div at bounding box center [652, 65] width 20 height 12
click at [660, 91] on div at bounding box center [652, 93] width 20 height 12
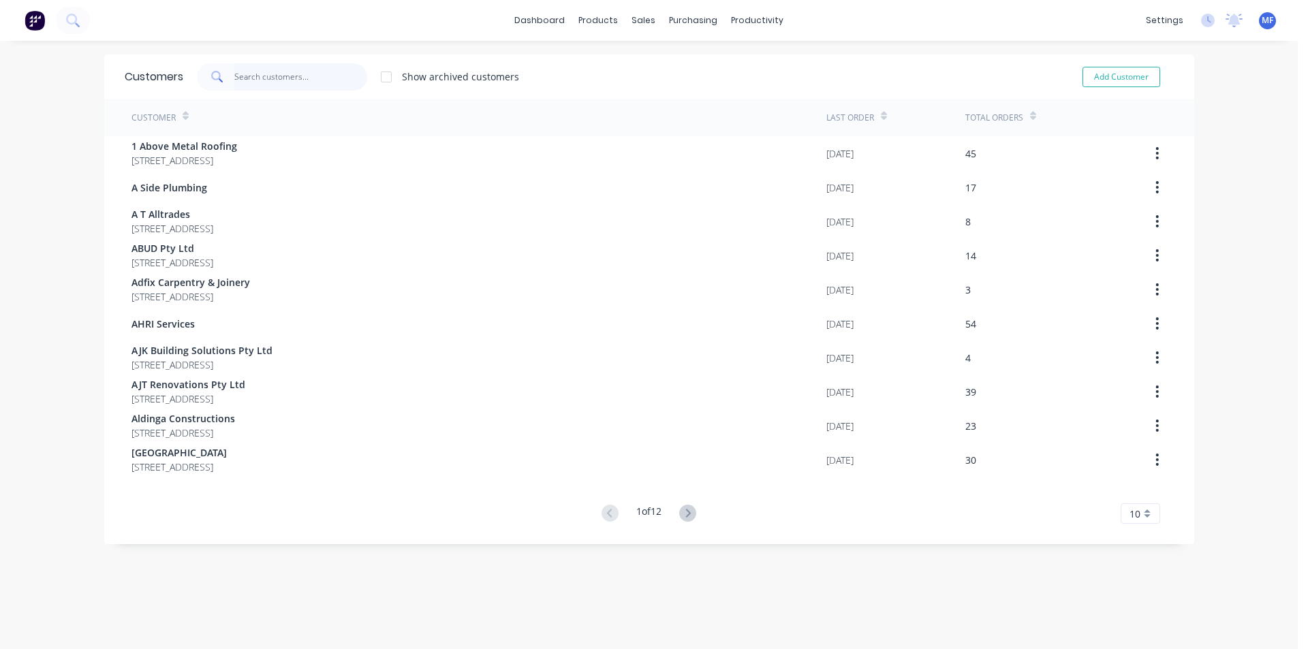
click at [258, 83] on input "text" at bounding box center [300, 76] width 133 height 27
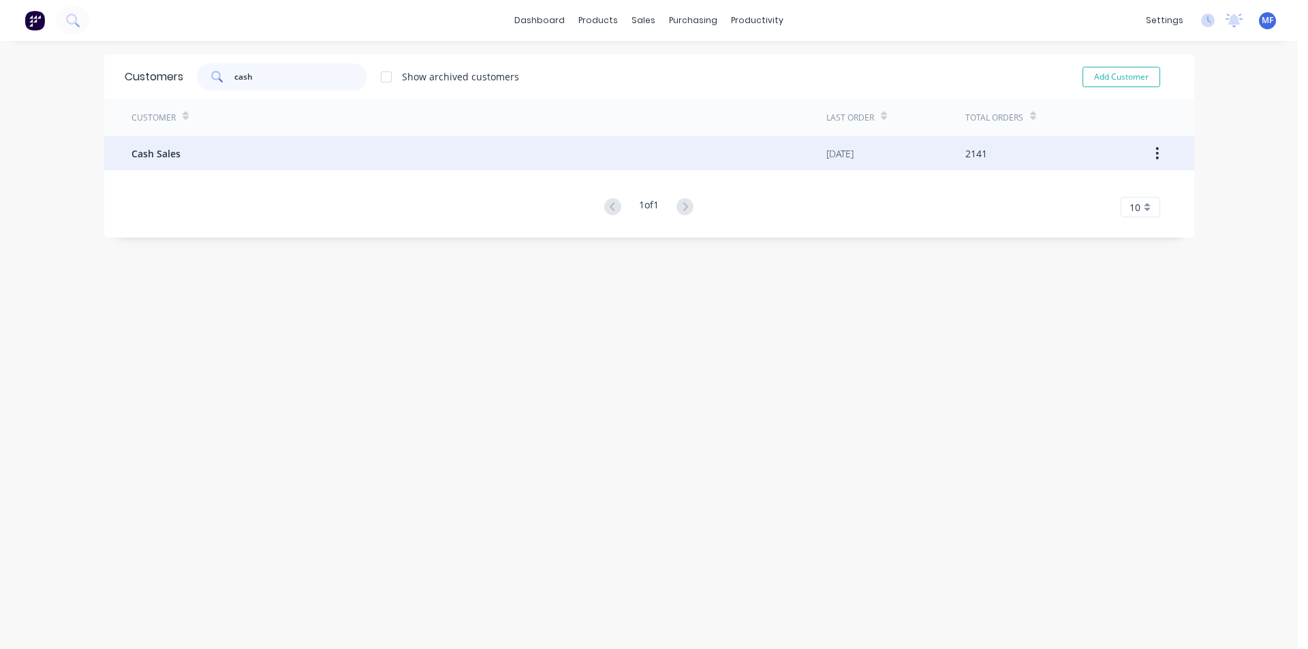
type input "cash"
click at [326, 148] on div "Cash Sales" at bounding box center [478, 153] width 695 height 34
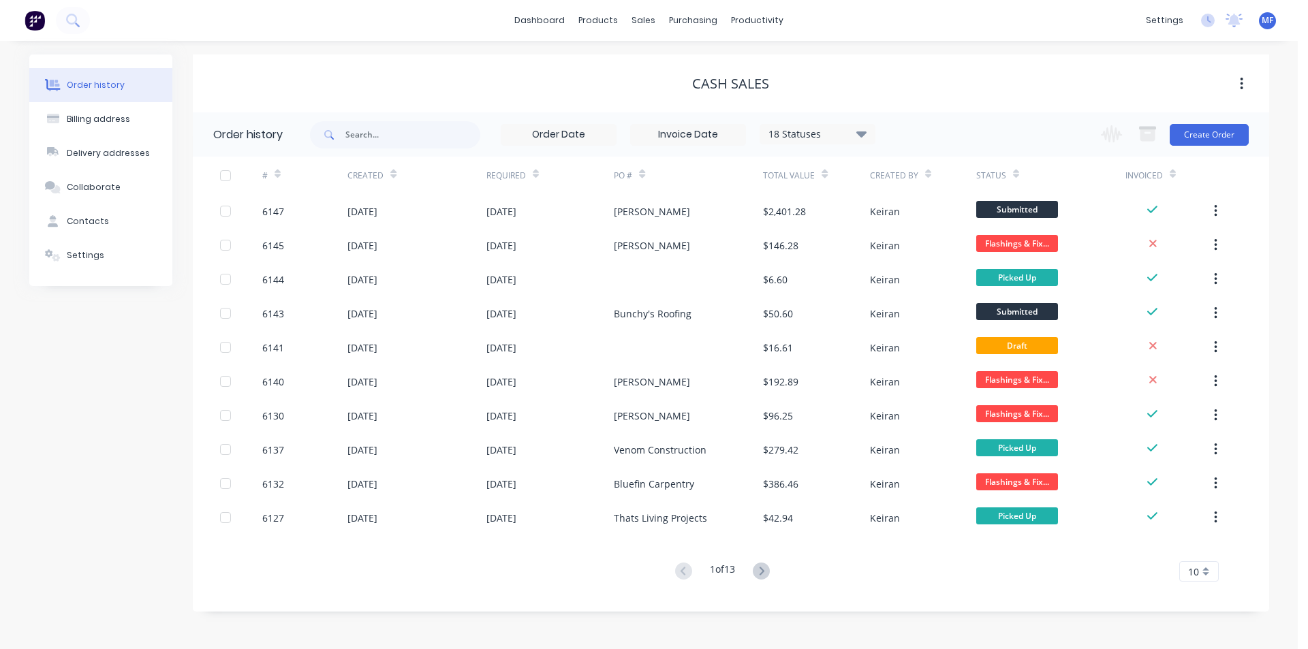
click at [827, 133] on div "18 Statuses" at bounding box center [817, 134] width 114 height 15
click at [930, 318] on label at bounding box center [930, 318] width 0 height 0
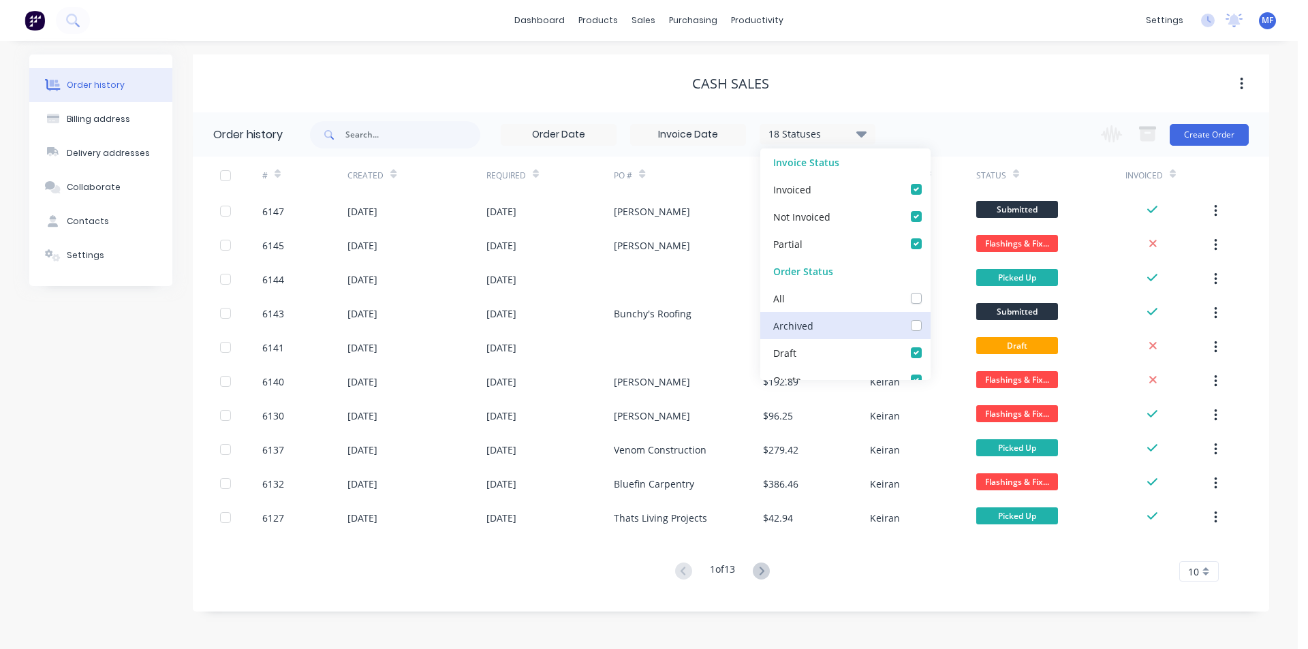
click at [930, 326] on input "checkbox" at bounding box center [935, 324] width 11 height 13
checkbox input "true"
drag, startPoint x: 349, startPoint y: 131, endPoint x: 341, endPoint y: 132, distance: 7.5
click at [348, 131] on input "text" at bounding box center [412, 134] width 135 height 27
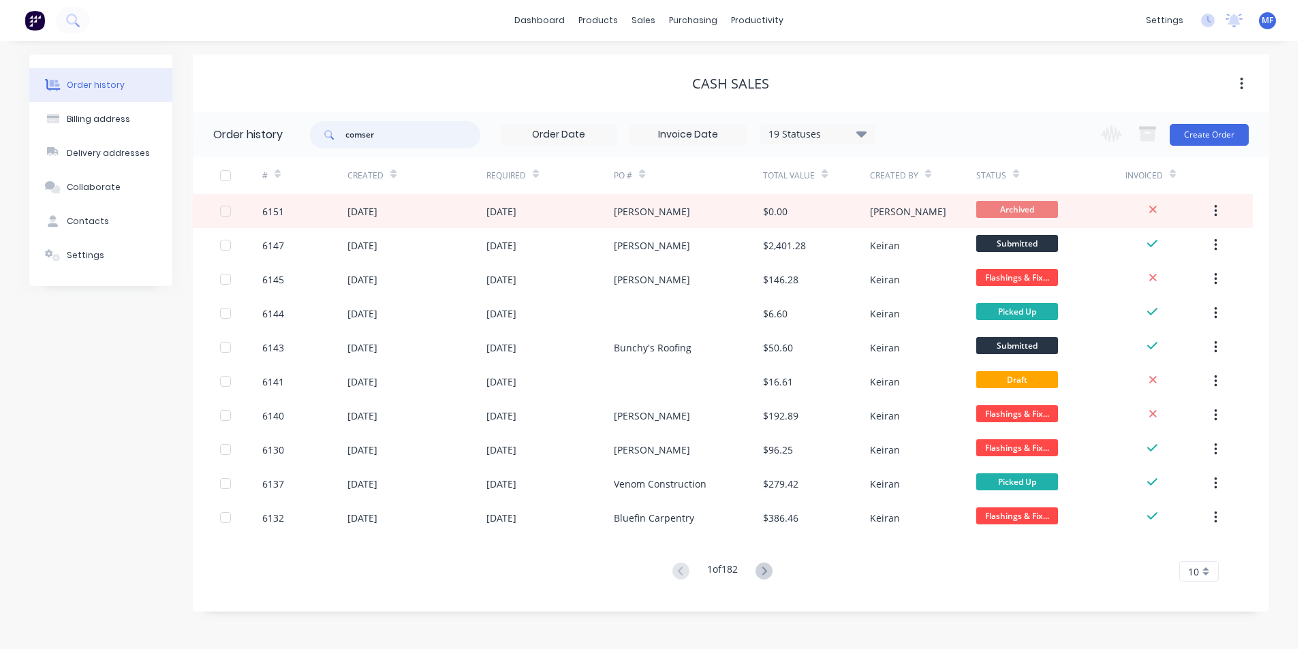
type input "comserv"
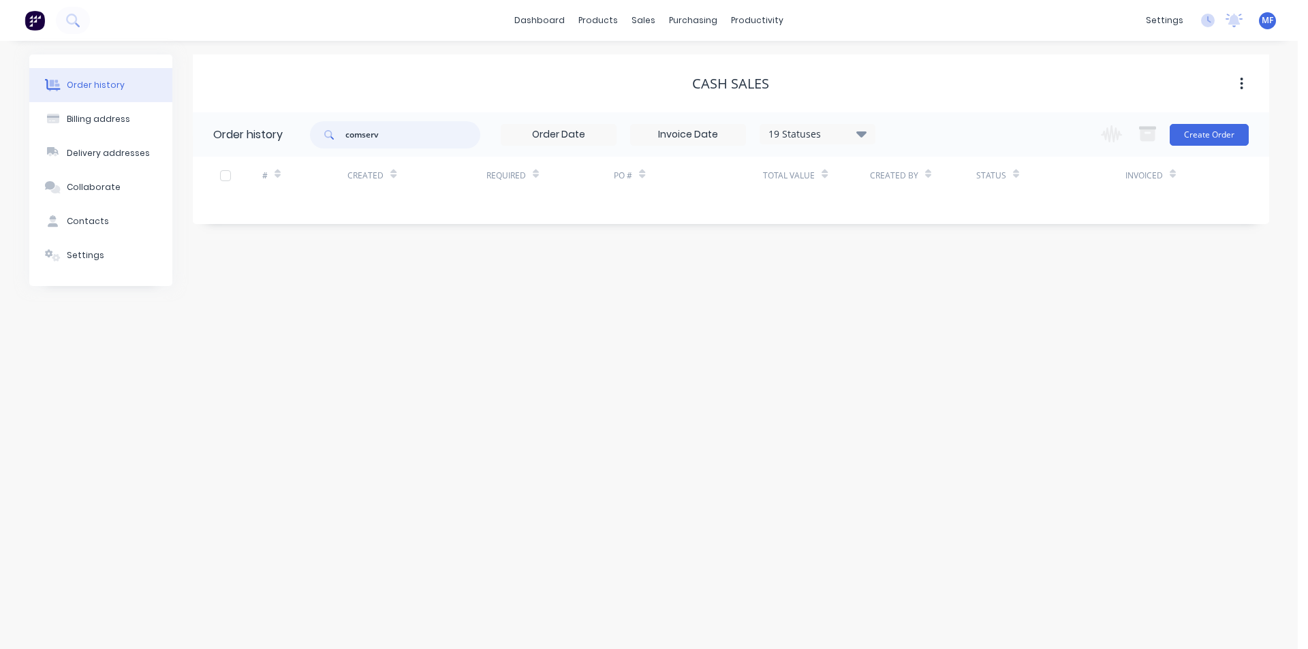
click at [424, 146] on input "comserv" at bounding box center [412, 134] width 135 height 27
type input "com"
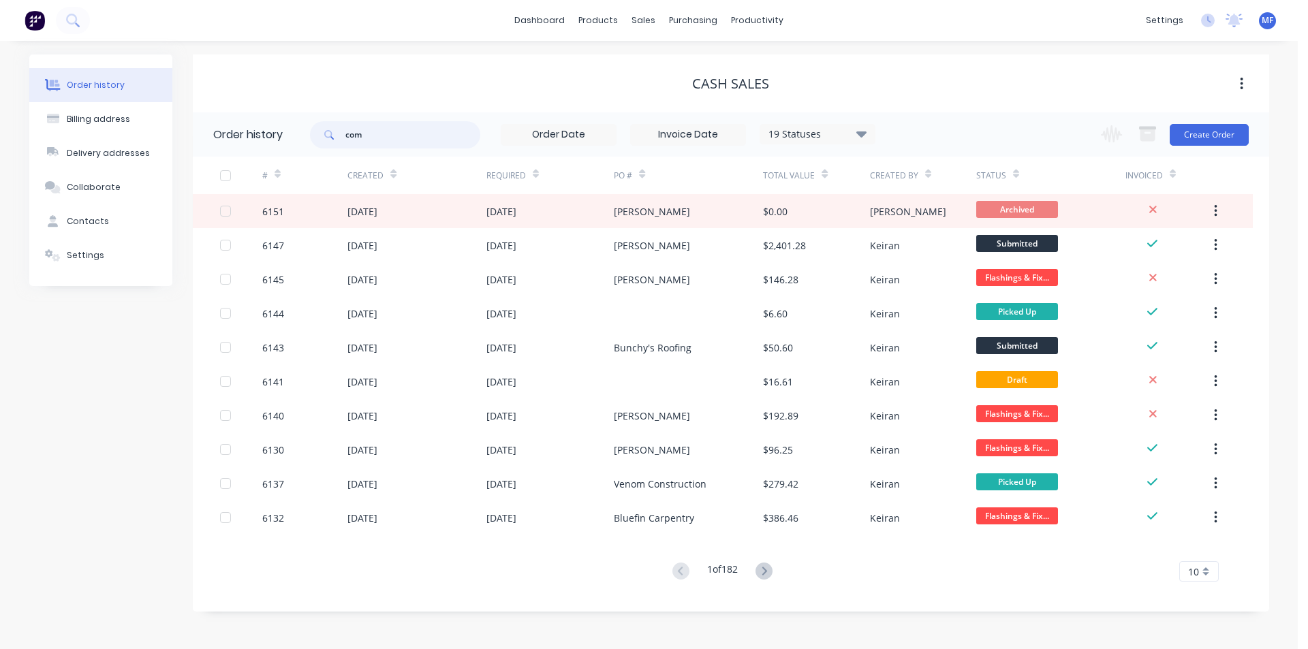
click at [441, 141] on input "com" at bounding box center [412, 134] width 135 height 27
type input "comserv"
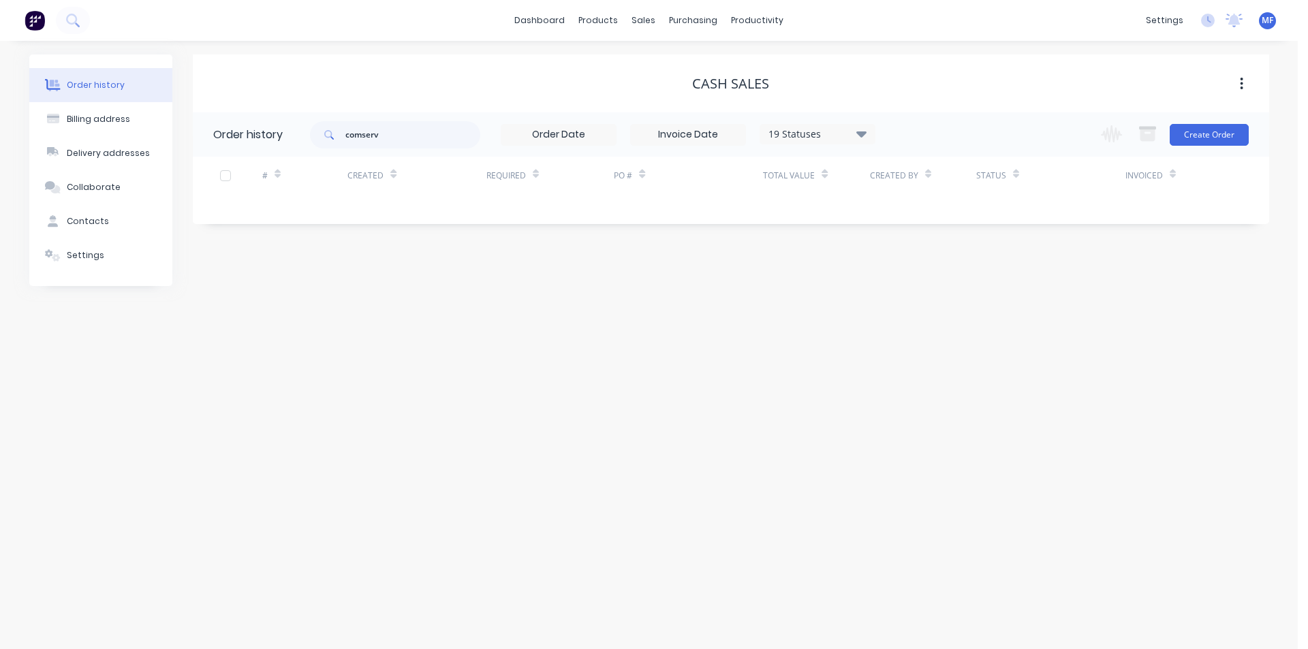
click at [852, 128] on div "19 Statuses" at bounding box center [817, 134] width 114 height 15
drag, startPoint x: 711, startPoint y: 302, endPoint x: 720, endPoint y: 291, distance: 14.0
click at [717, 294] on div "Order history Billing address Delivery addresses Collaborate Contacts Settings …" at bounding box center [649, 345] width 1298 height 608
click at [652, 68] on icon at bounding box center [648, 65] width 12 height 12
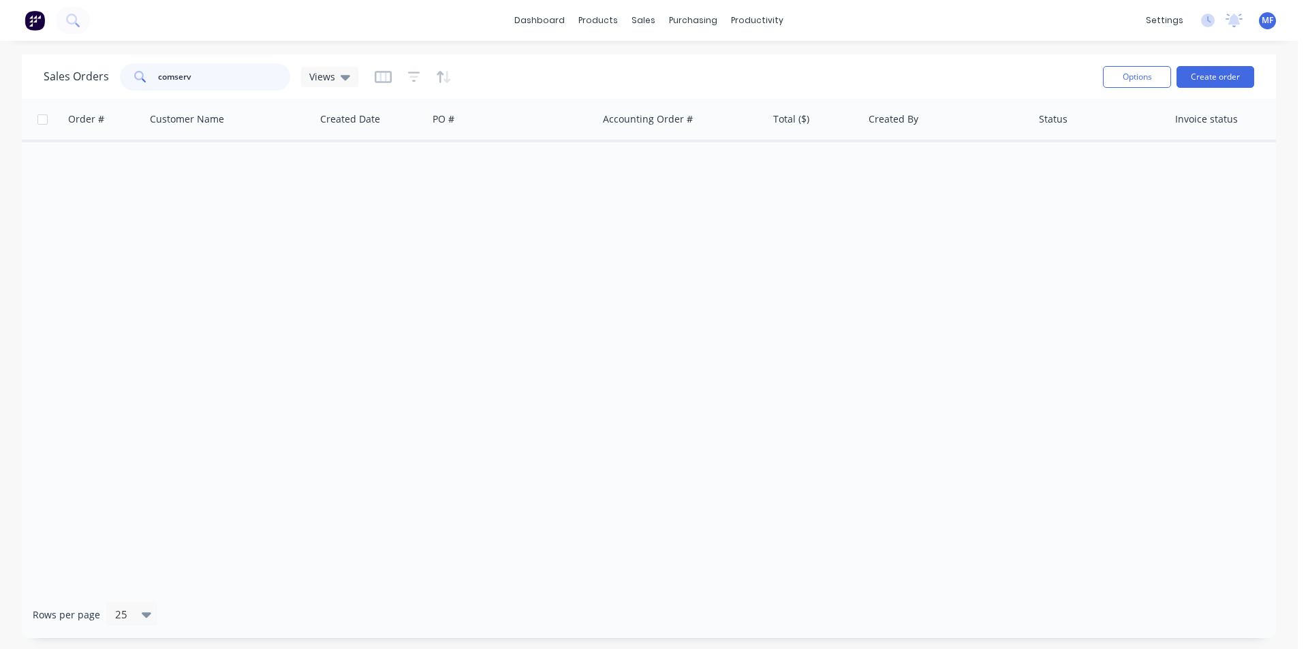
click at [235, 79] on input "comserv" at bounding box center [224, 76] width 133 height 27
type input "com"
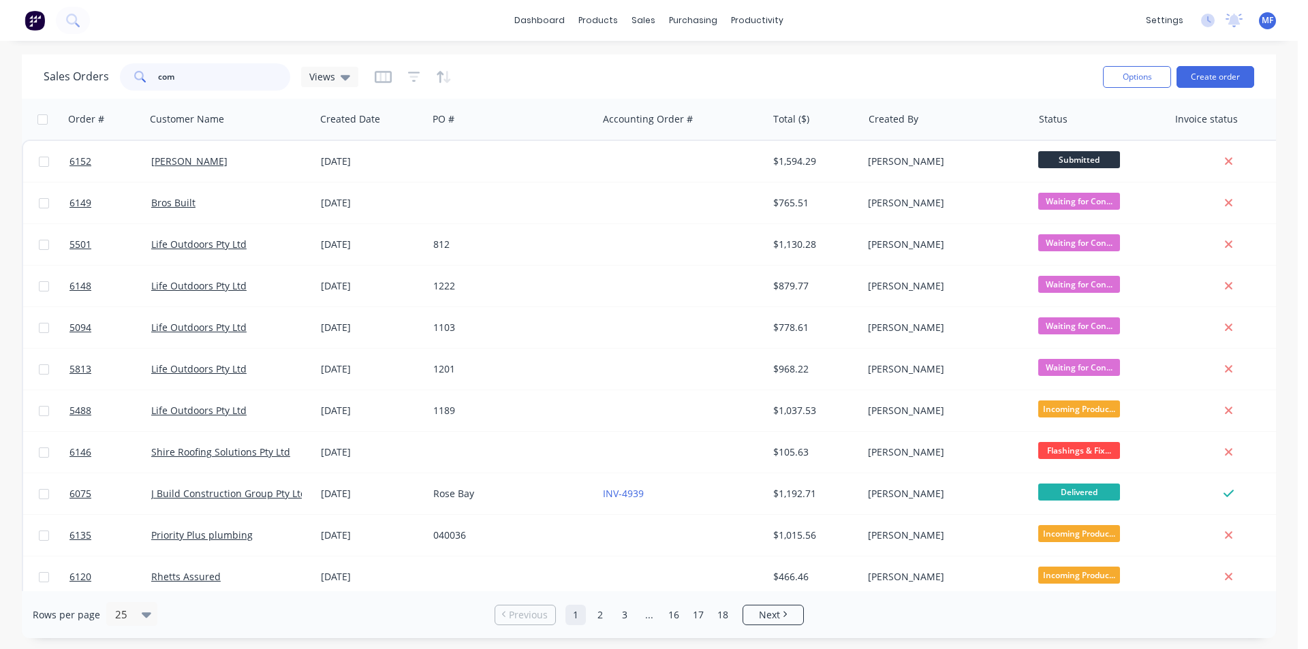
click at [230, 84] on input "com" at bounding box center [224, 76] width 133 height 27
drag, startPoint x: 230, startPoint y: 81, endPoint x: 1, endPoint y: 43, distance: 232.1
click at [0, 47] on div "dashboard products sales purchasing productivity dashboard products Product Cat…" at bounding box center [649, 324] width 1298 height 649
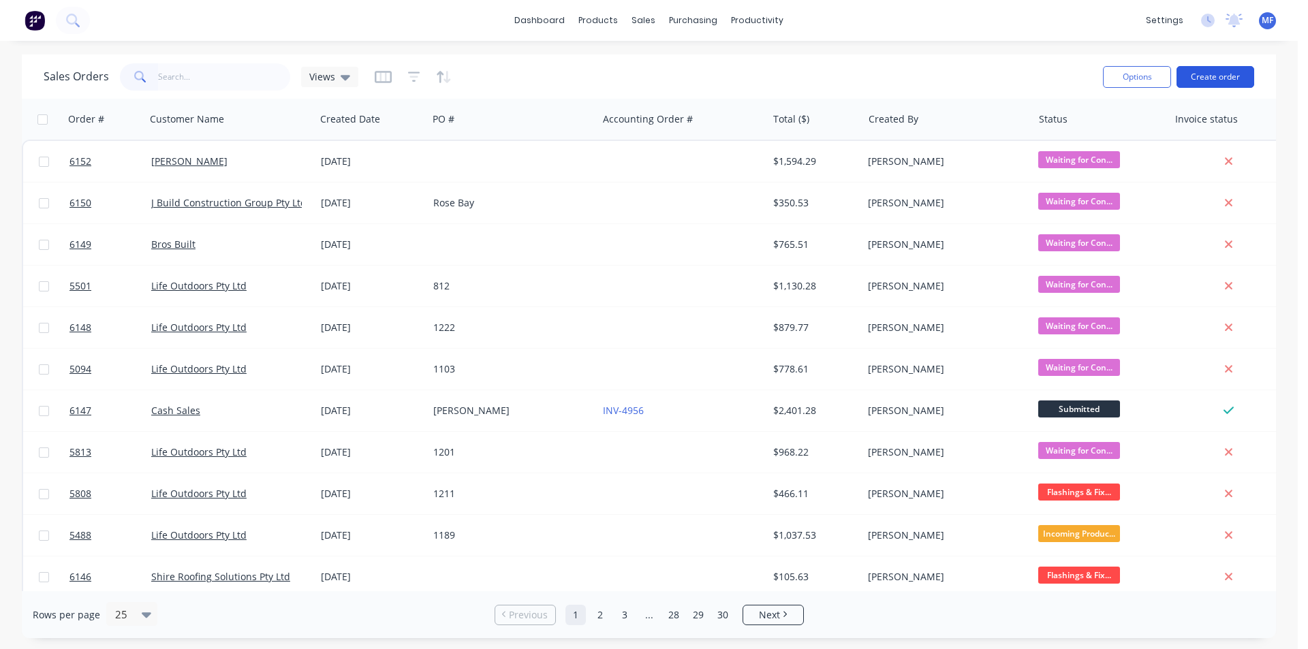
click at [1210, 72] on button "Create order" at bounding box center [1216, 77] width 78 height 22
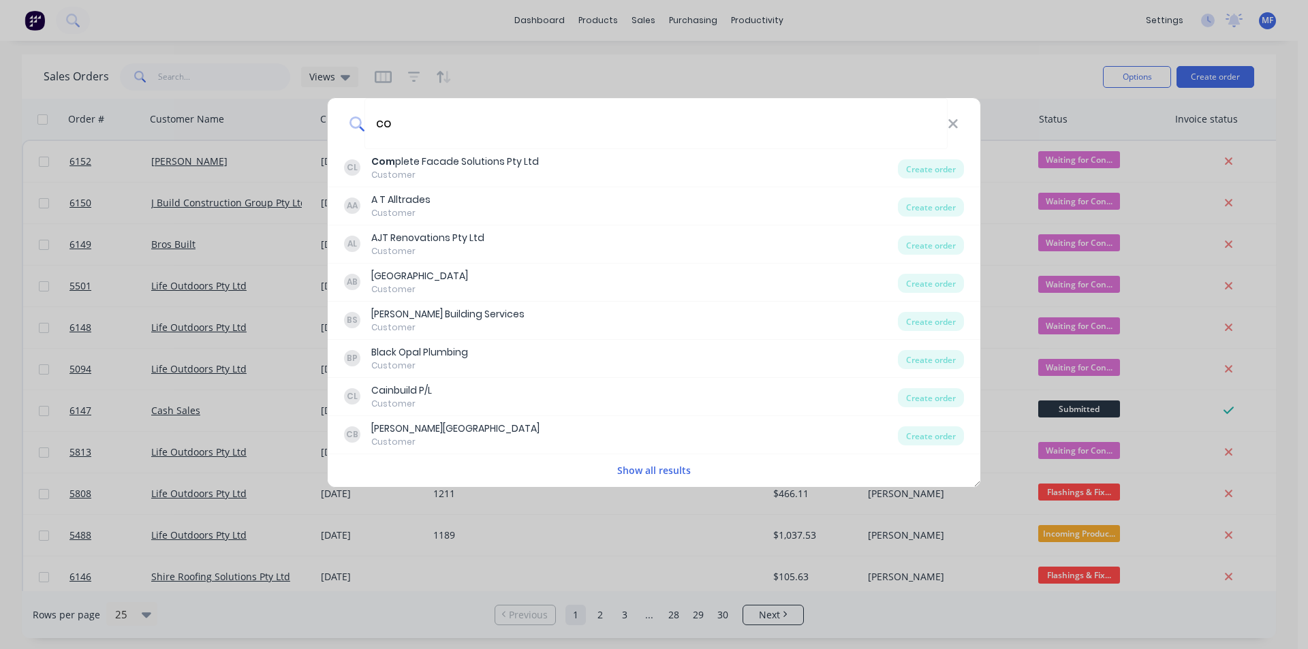
type input "c"
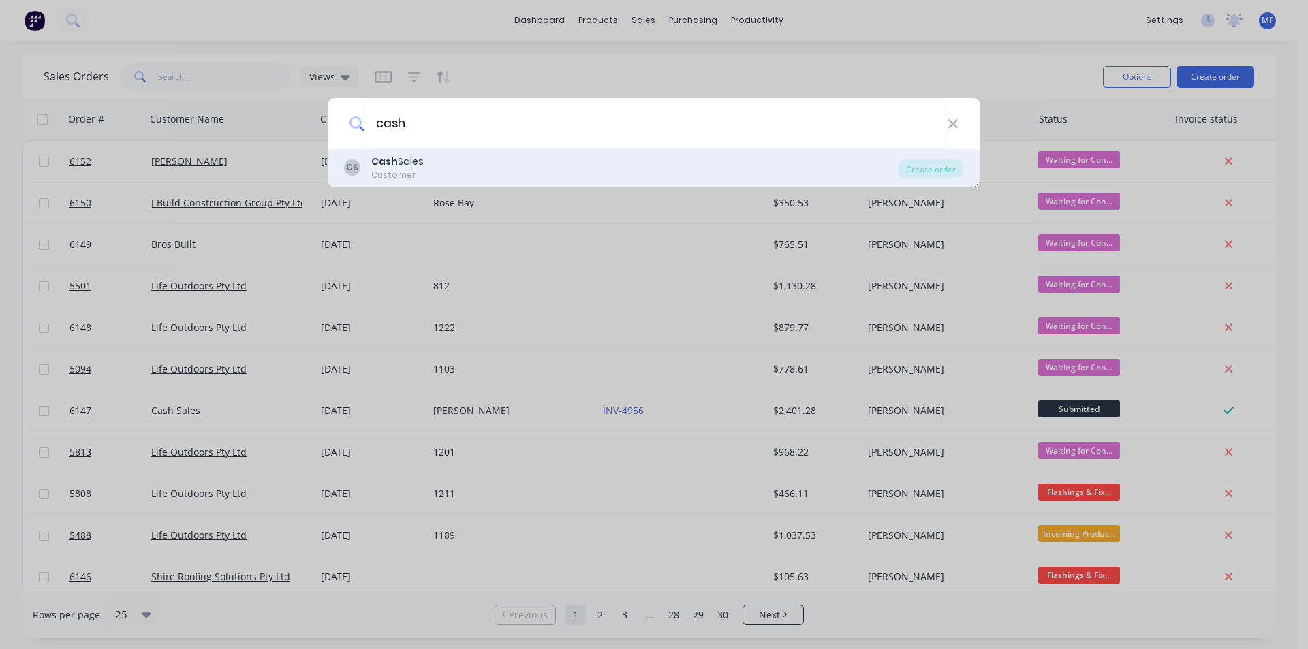
type input "cash"
click at [489, 158] on div "CS Cash Sales Customer" at bounding box center [621, 168] width 554 height 27
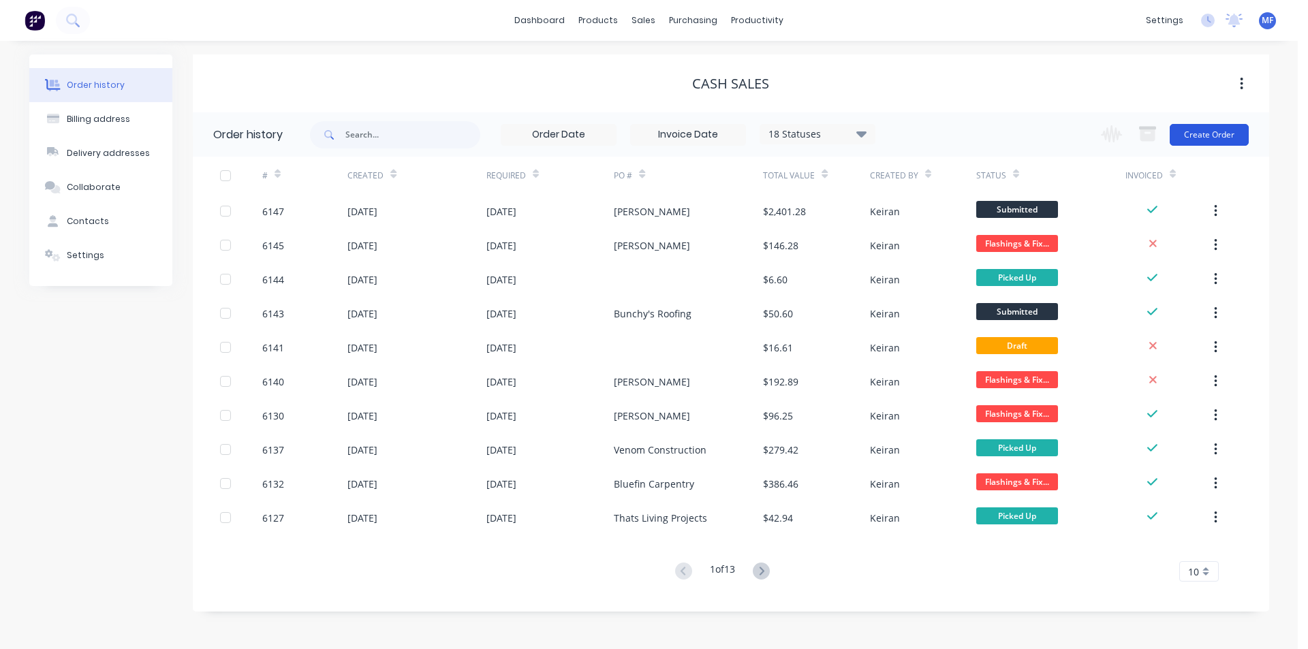
click at [1202, 140] on button "Create Order" at bounding box center [1209, 135] width 79 height 22
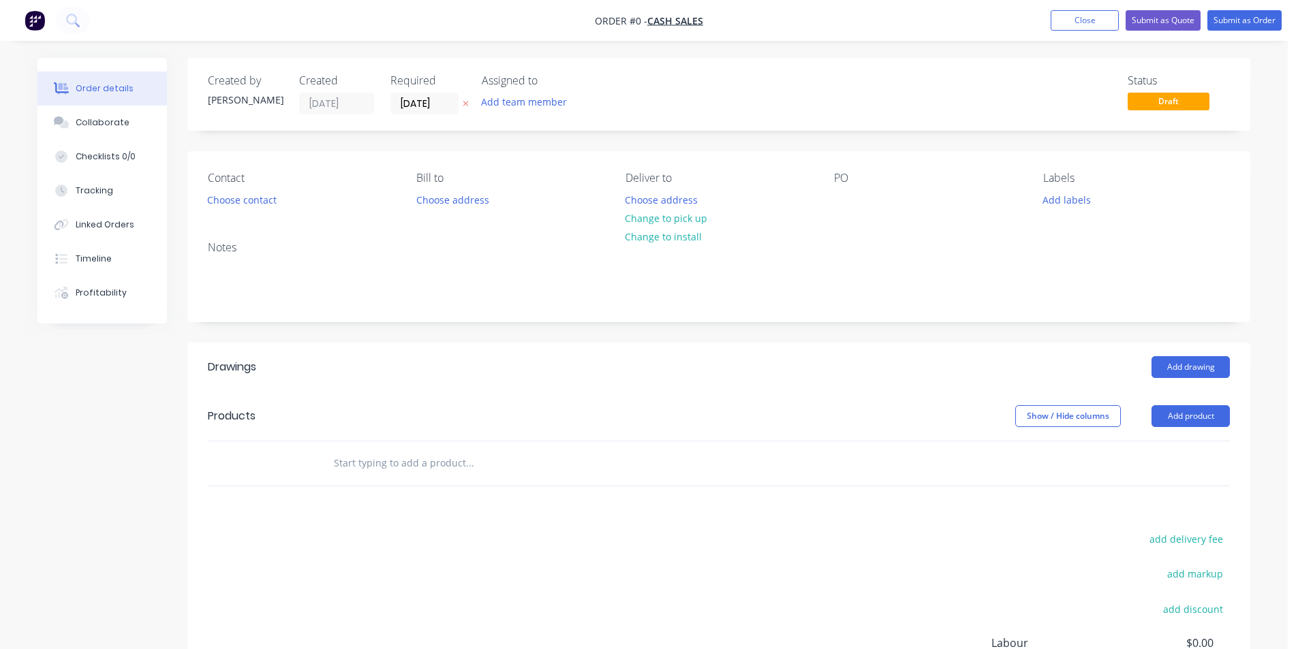
click at [831, 205] on div "Contact Choose contact [PERSON_NAME] to Choose address Deliver to Choose addres…" at bounding box center [718, 190] width 1063 height 79
click at [837, 205] on div at bounding box center [845, 200] width 22 height 20
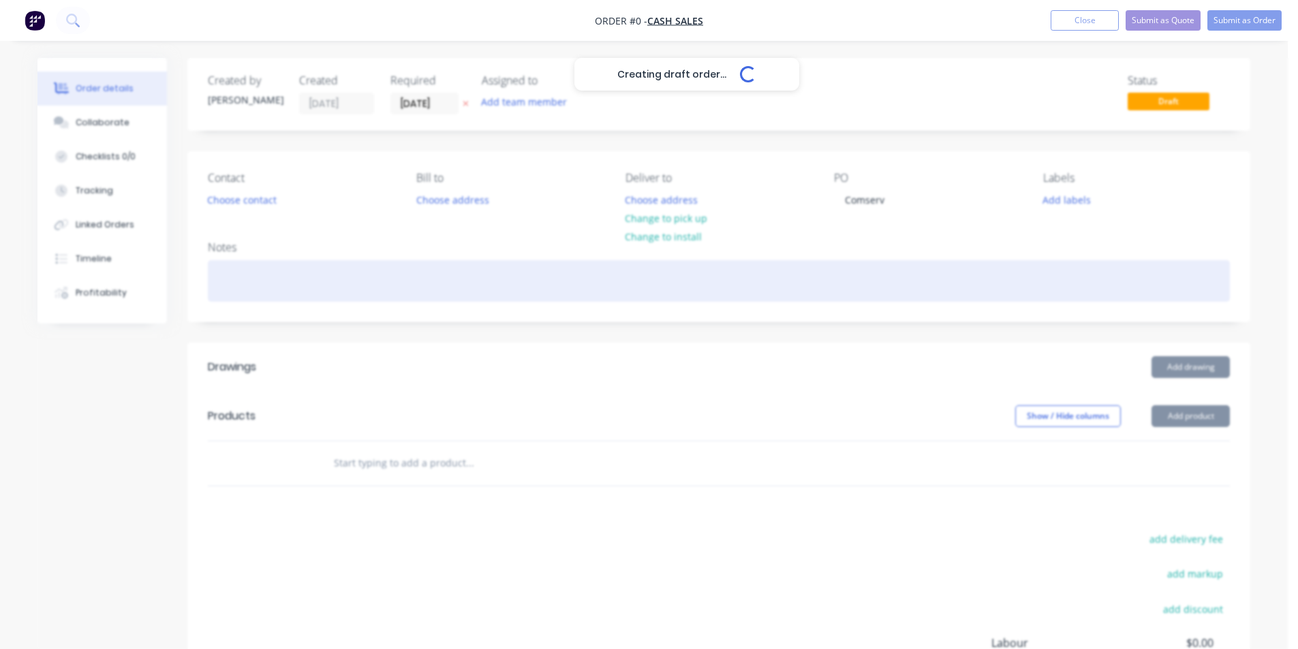
drag, startPoint x: 1141, startPoint y: 300, endPoint x: 1106, endPoint y: 298, distance: 35.5
click at [1143, 307] on div "Creating draft order... Loading... Order details Collaborate Checklists 0/0 Tra…" at bounding box center [644, 446] width 1240 height 776
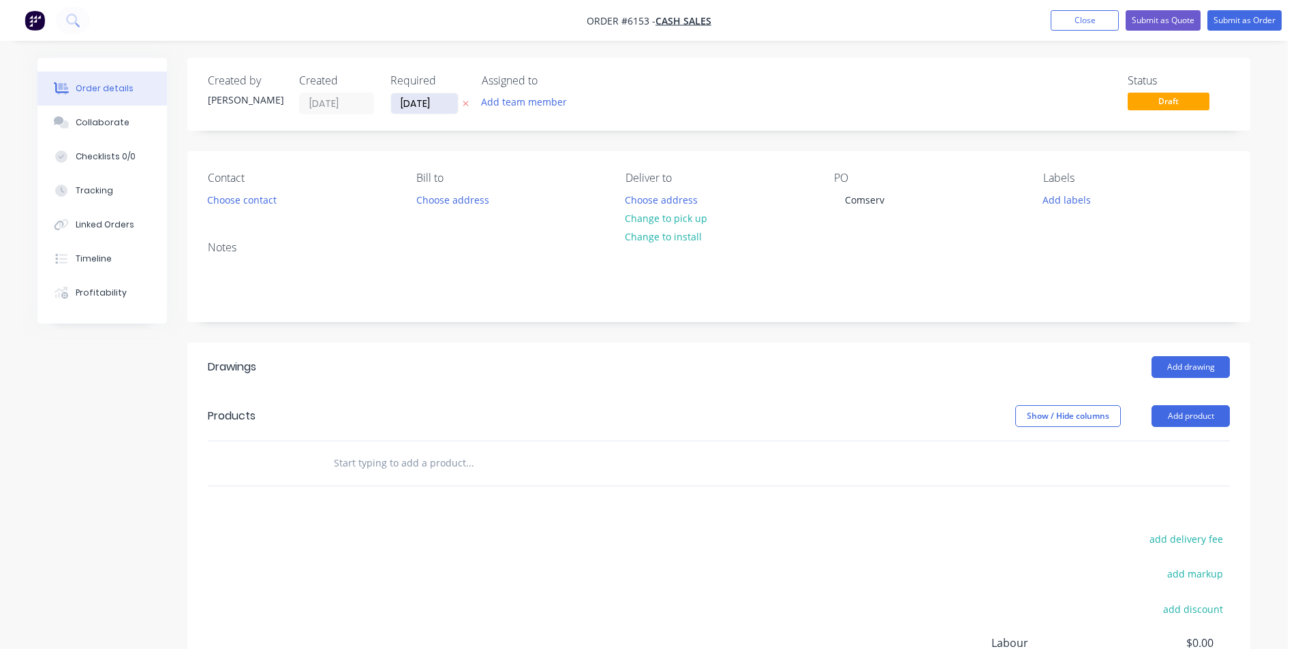
click at [432, 104] on input "[DATE]" at bounding box center [424, 103] width 67 height 20
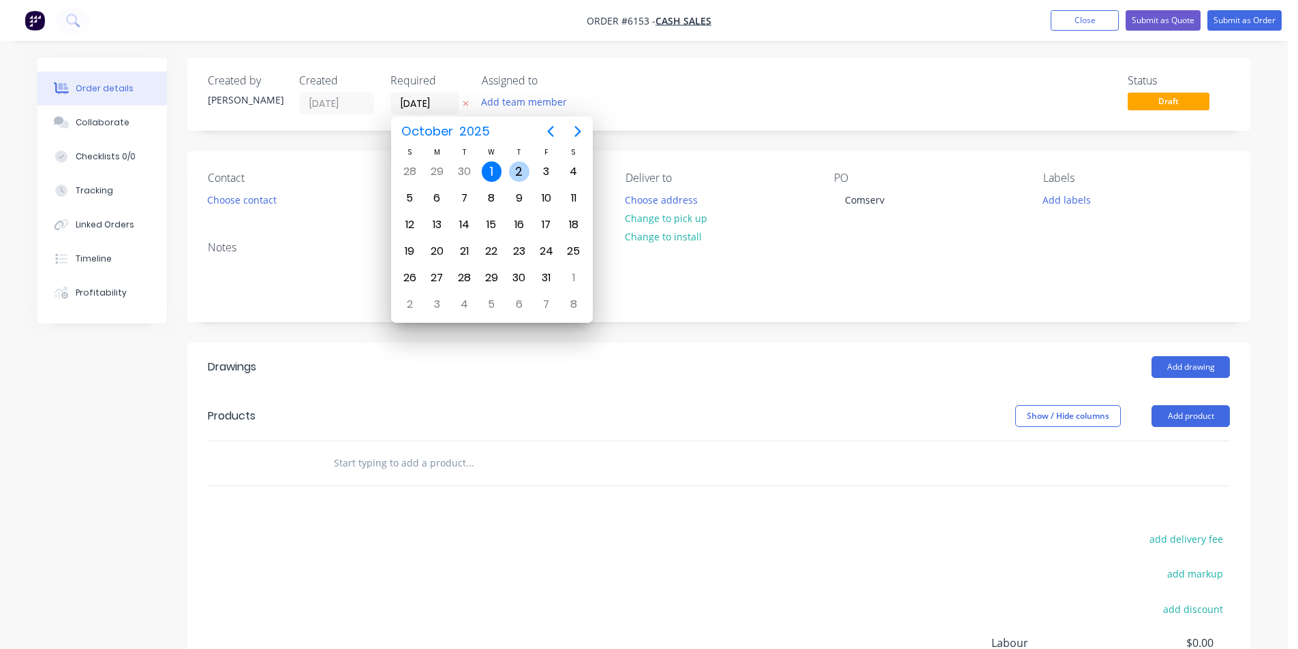
click at [519, 176] on div "2" at bounding box center [519, 171] width 20 height 20
type input "[DATE]"
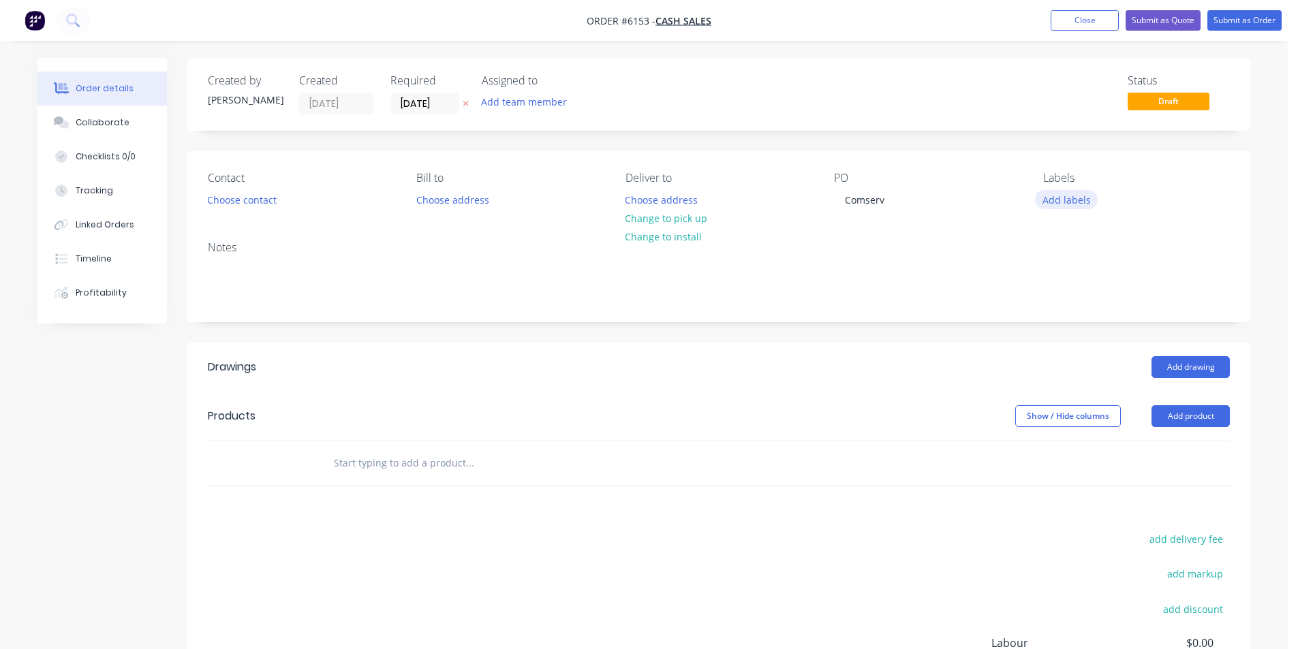
click at [1085, 198] on button "Add labels" at bounding box center [1066, 199] width 63 height 18
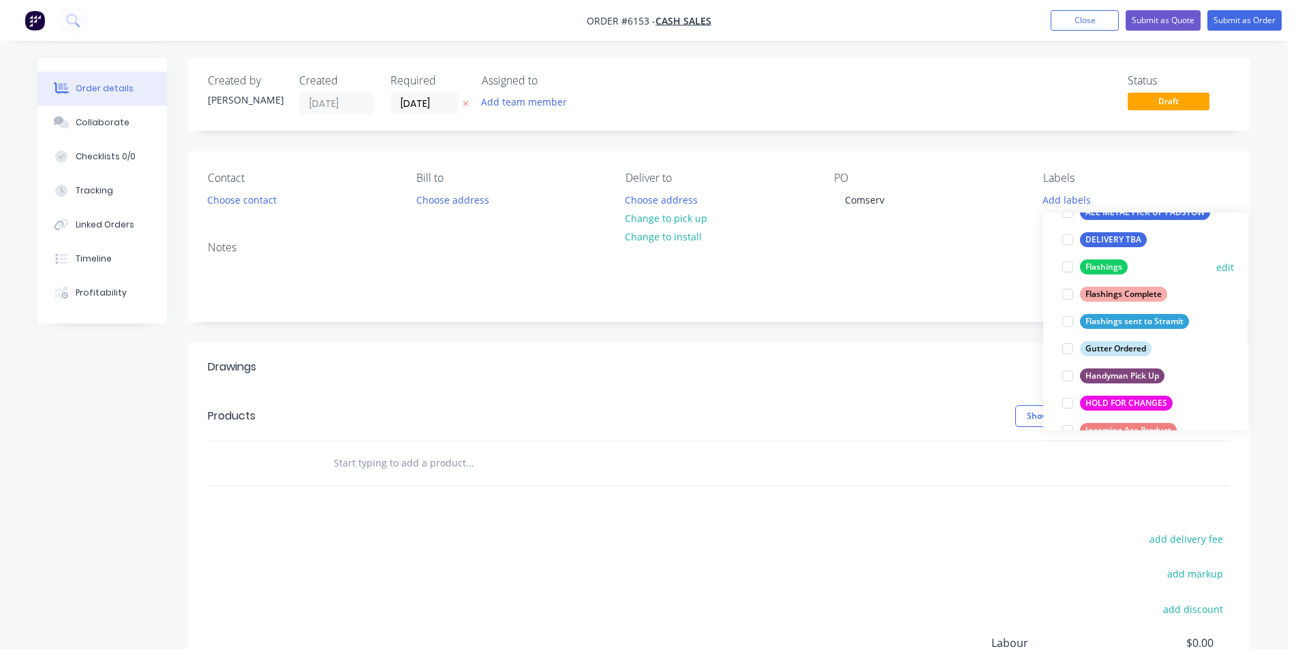
click at [1066, 268] on div at bounding box center [1067, 266] width 27 height 27
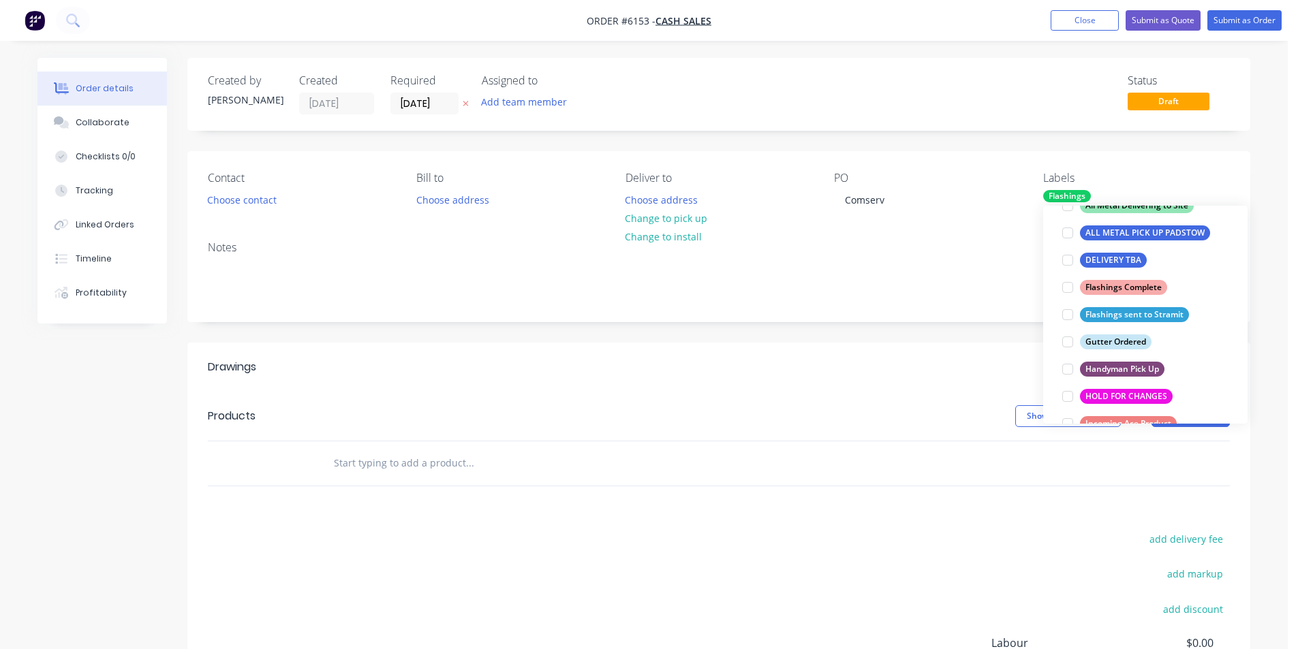
scroll to position [55, 0]
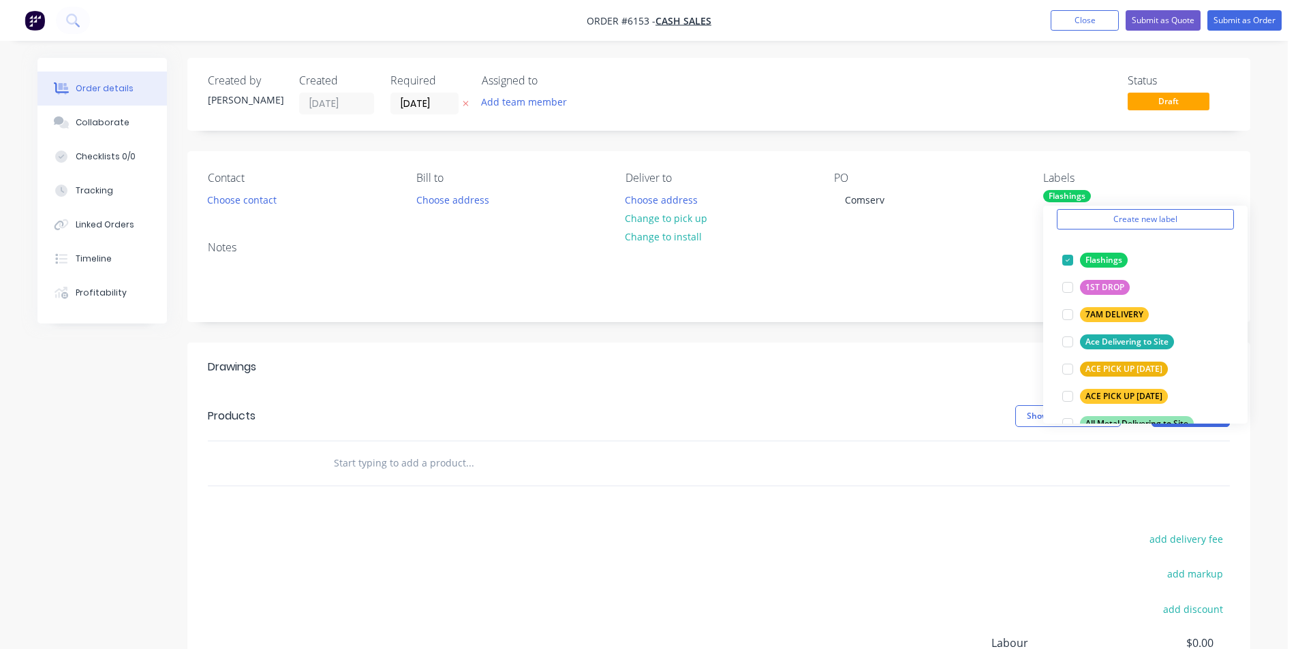
click at [923, 388] on header "Drawings Add drawing" at bounding box center [718, 367] width 1063 height 49
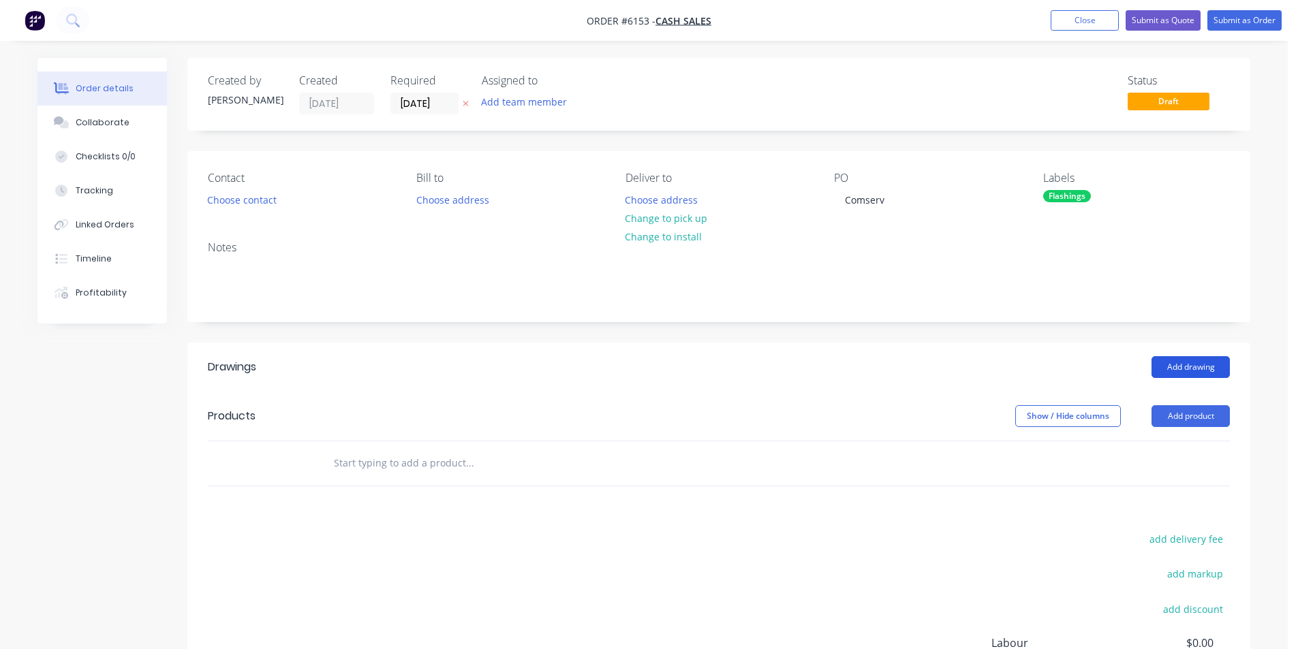
click at [1179, 364] on button "Add drawing" at bounding box center [1190, 367] width 78 height 22
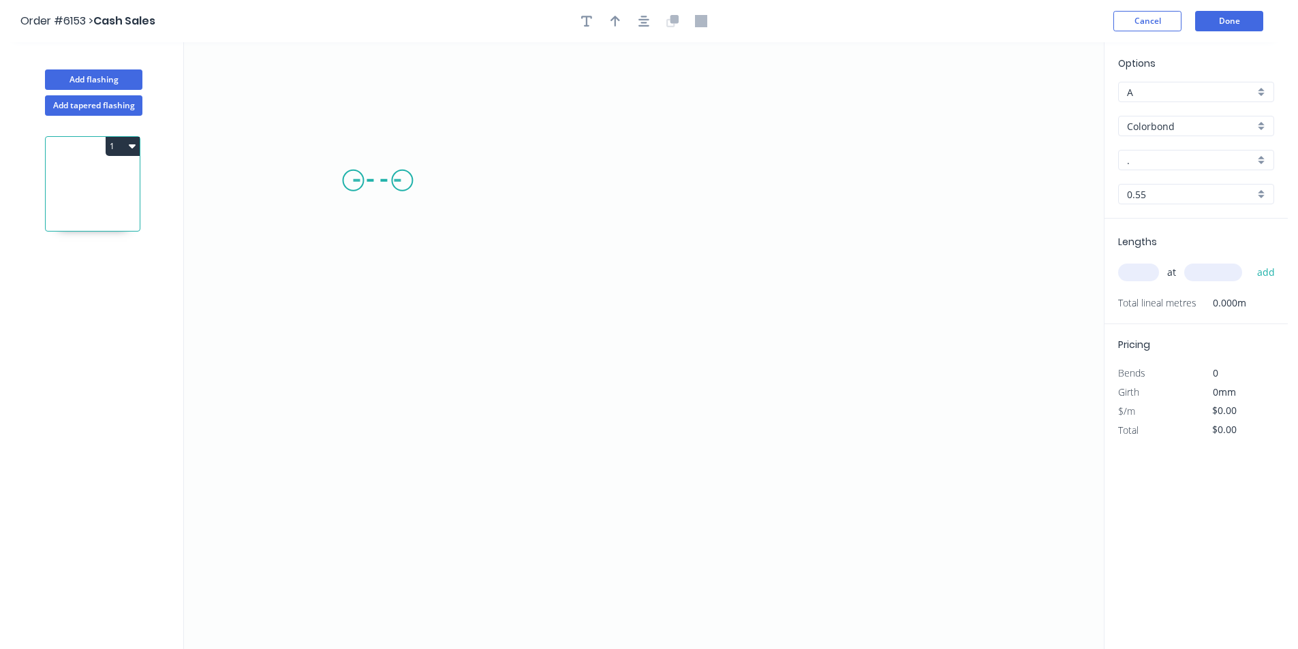
drag, startPoint x: 353, startPoint y: 181, endPoint x: 402, endPoint y: 181, distance: 49.1
click at [402, 181] on icon "0" at bounding box center [644, 345] width 920 height 607
click at [408, 484] on icon "0 ?" at bounding box center [644, 345] width 920 height 607
drag, startPoint x: 733, startPoint y: 478, endPoint x: 737, endPoint y: 455, distance: 22.7
click at [734, 478] on icon "0 ? ?" at bounding box center [644, 345] width 920 height 607
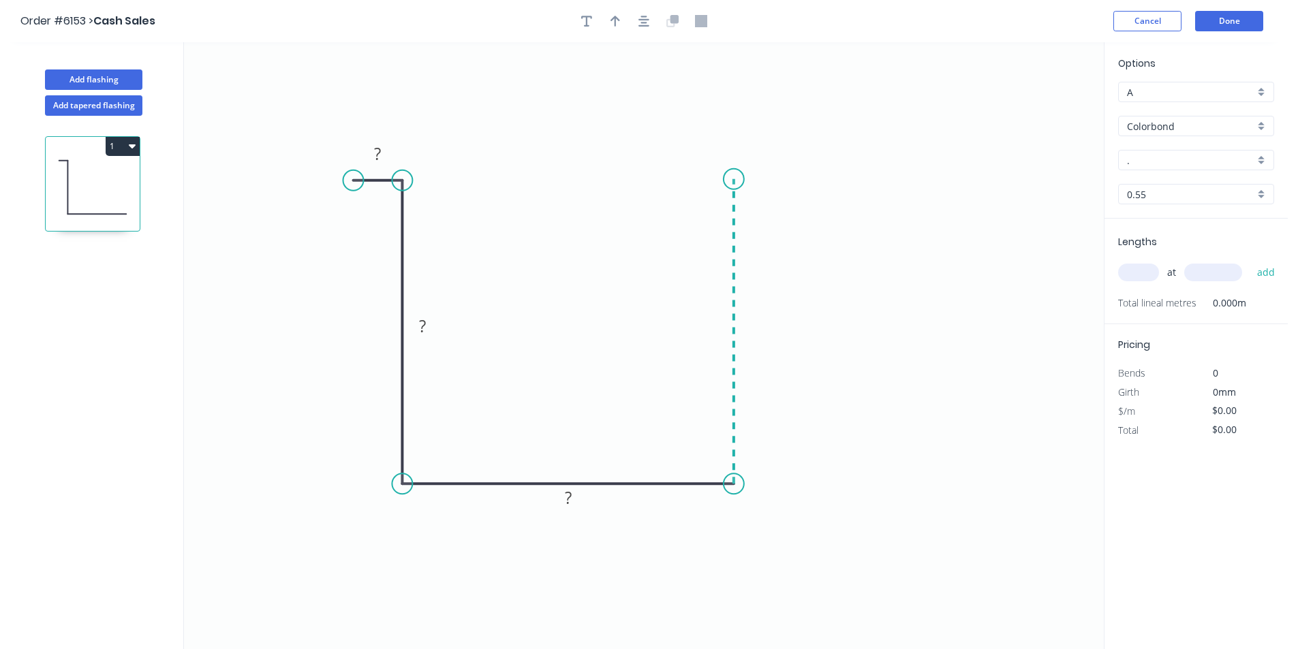
click at [732, 180] on icon "0 ? ? ?" at bounding box center [644, 345] width 920 height 607
click at [791, 180] on icon "0 ? ? ? ?" at bounding box center [644, 345] width 920 height 607
click at [792, 180] on circle at bounding box center [791, 180] width 20 height 20
click at [792, 181] on circle at bounding box center [791, 180] width 20 height 20
click at [793, 180] on circle at bounding box center [792, 180] width 20 height 20
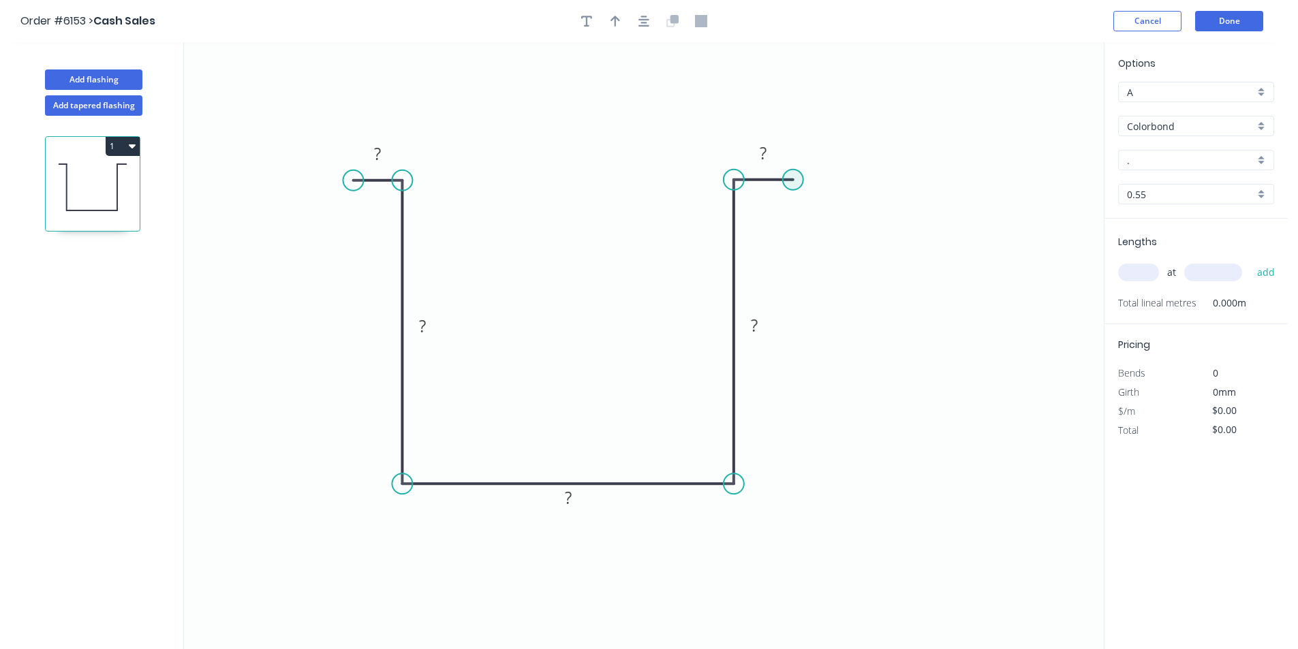
click at [793, 180] on circle at bounding box center [793, 180] width 20 height 20
click at [788, 183] on circle at bounding box center [793, 180] width 20 height 20
click at [794, 184] on circle at bounding box center [793, 180] width 20 height 20
click at [794, 180] on circle at bounding box center [793, 180] width 20 height 20
click at [794, 181] on circle at bounding box center [793, 180] width 20 height 20
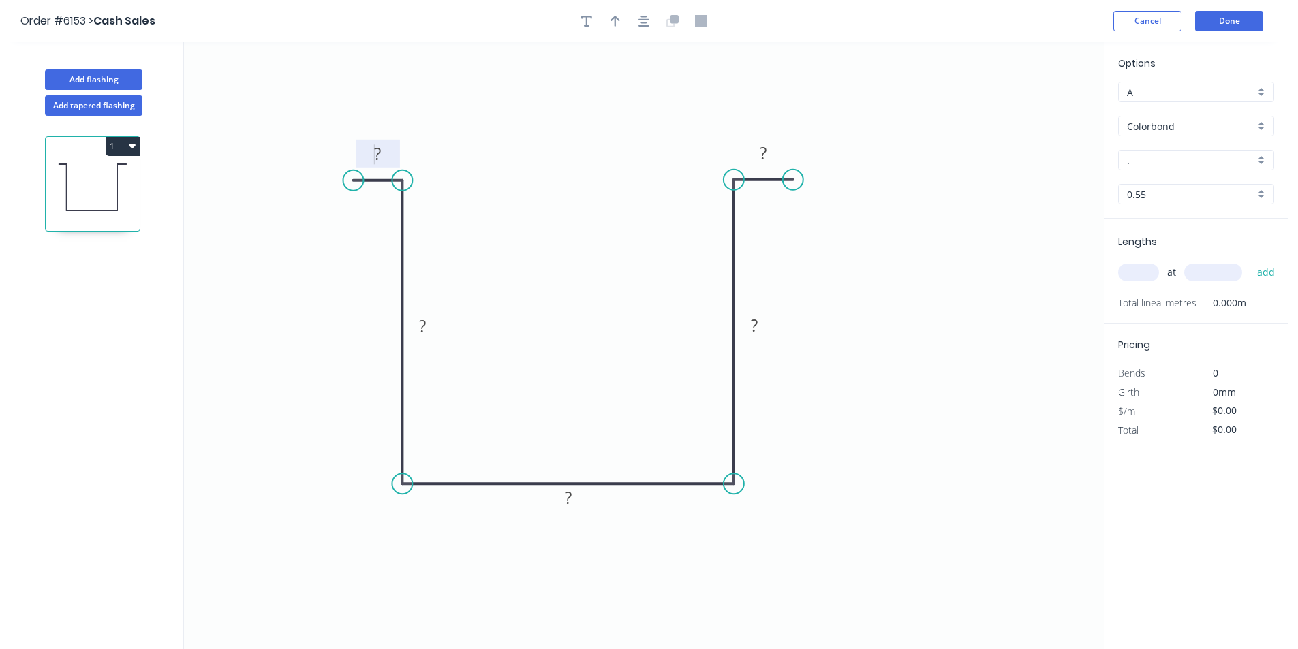
click at [370, 152] on rect at bounding box center [377, 154] width 27 height 19
drag, startPoint x: 386, startPoint y: 156, endPoint x: 365, endPoint y: 152, distance: 21.5
click at [367, 153] on rect at bounding box center [377, 154] width 27 height 19
type input "$32.90"
click at [1164, 163] on input "." at bounding box center [1190, 160] width 127 height 14
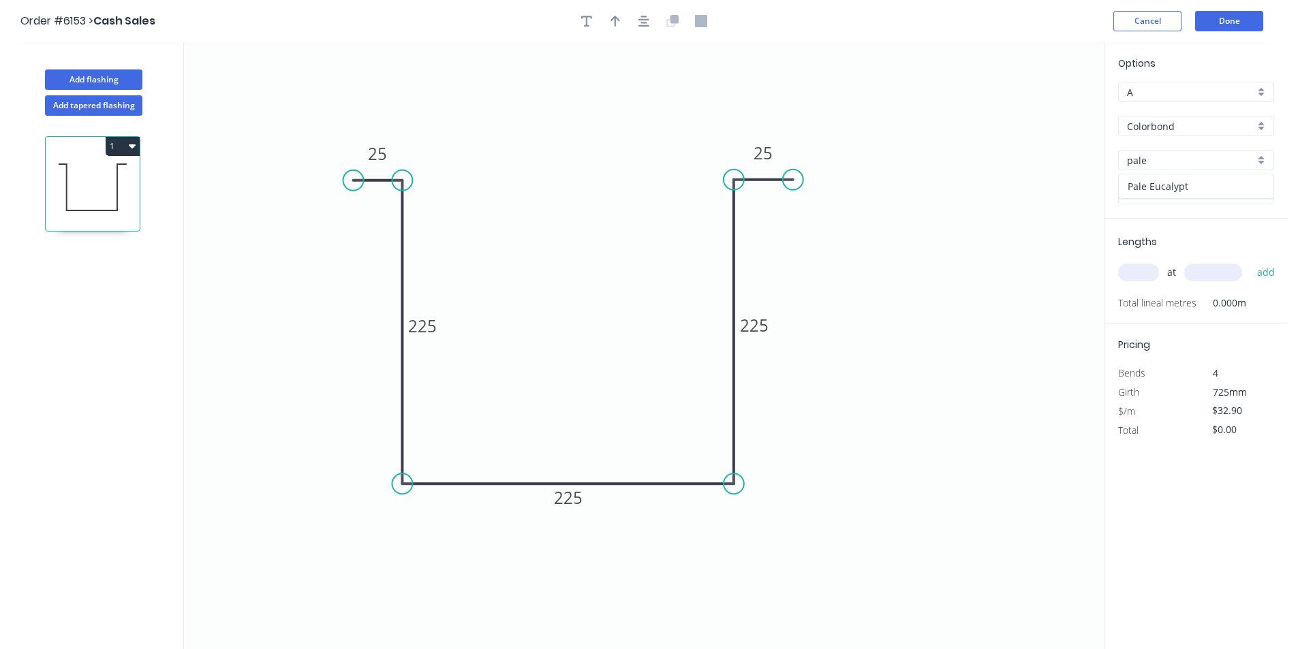
click at [1159, 180] on div "Pale Eucalypt" at bounding box center [1196, 186] width 155 height 24
type input "Pale Eucalypt"
click at [1126, 276] on input "text" at bounding box center [1138, 273] width 41 height 18
type input "1"
type input "650"
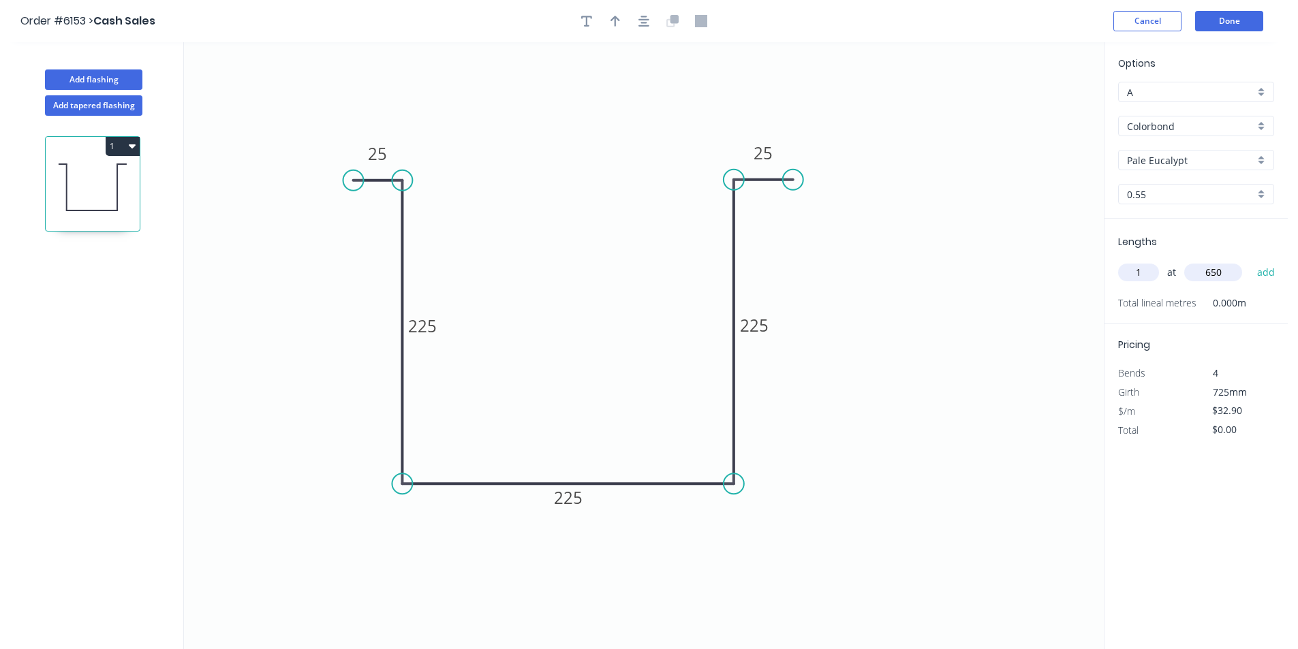
click at [1250, 261] on button "add" at bounding box center [1266, 272] width 32 height 23
type input "$21.39"
click at [1237, 11] on button "Done" at bounding box center [1229, 21] width 68 height 20
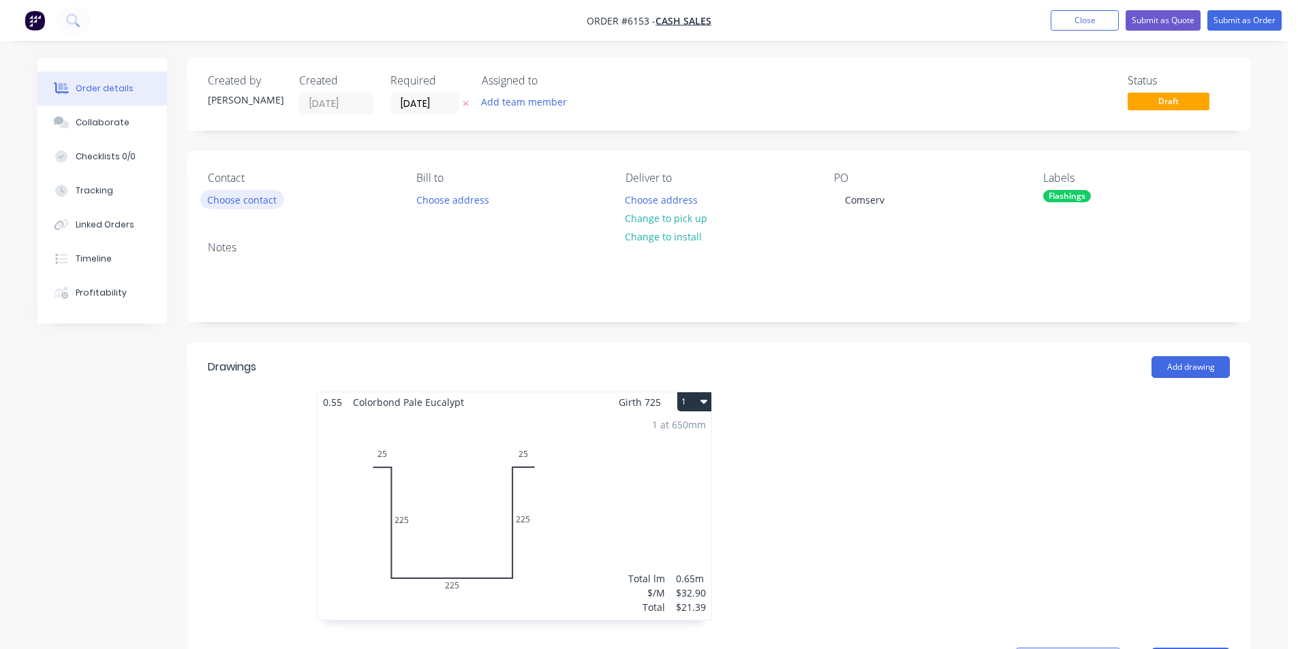
click at [252, 196] on button "Choose contact" at bounding box center [242, 199] width 84 height 18
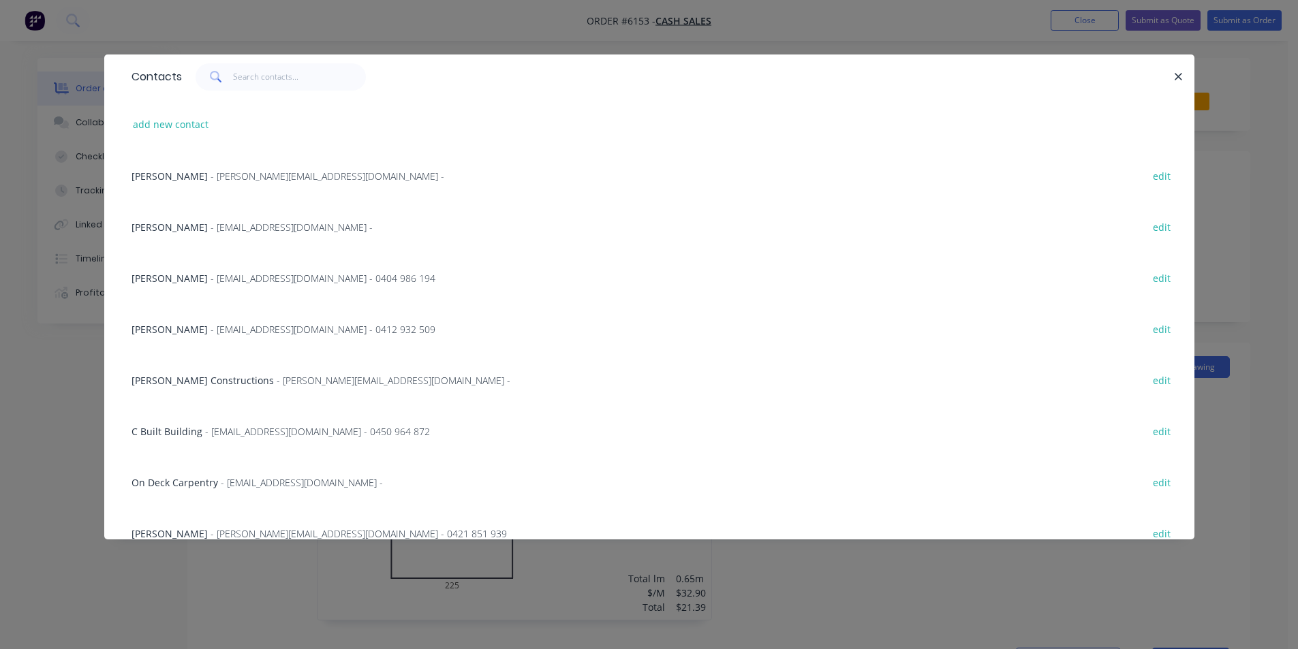
click at [164, 112] on div "add new contact" at bounding box center [649, 124] width 1049 height 51
click at [164, 121] on button "add new contact" at bounding box center [171, 124] width 90 height 18
select select "AU"
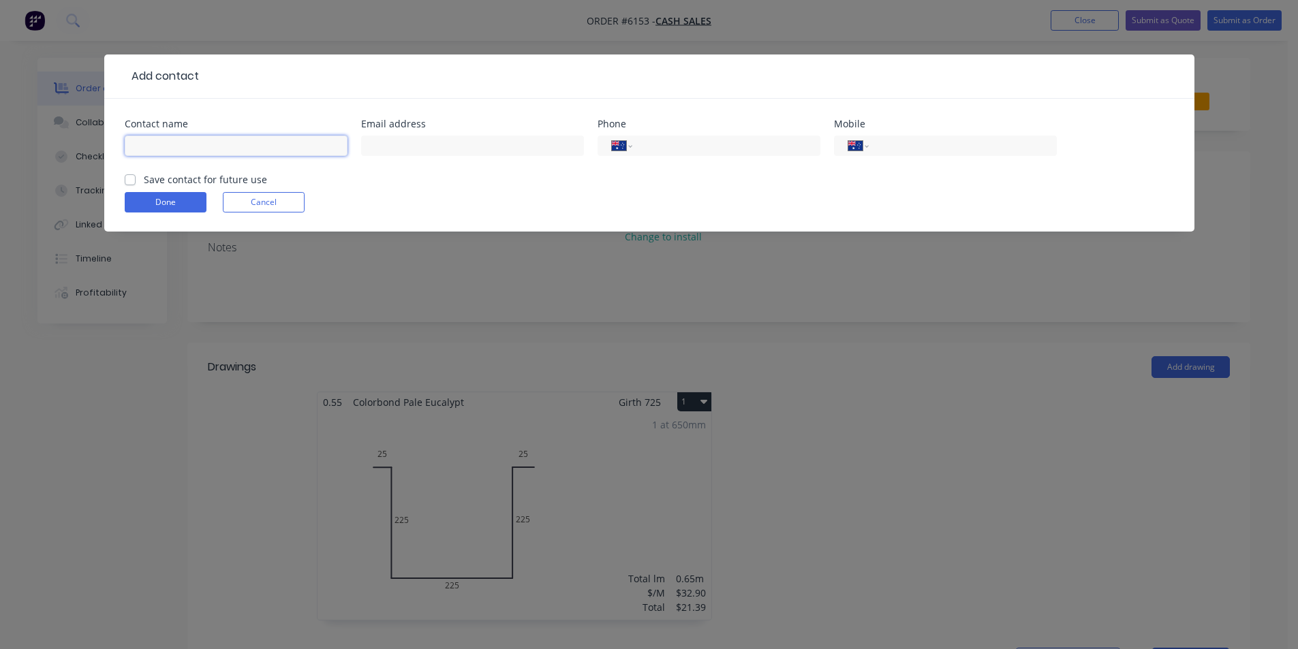
click at [170, 145] on input "text" at bounding box center [236, 146] width 223 height 20
type input "[PERSON_NAME]"
type input "0418 861 185"
click at [162, 208] on button "Done" at bounding box center [166, 202] width 82 height 20
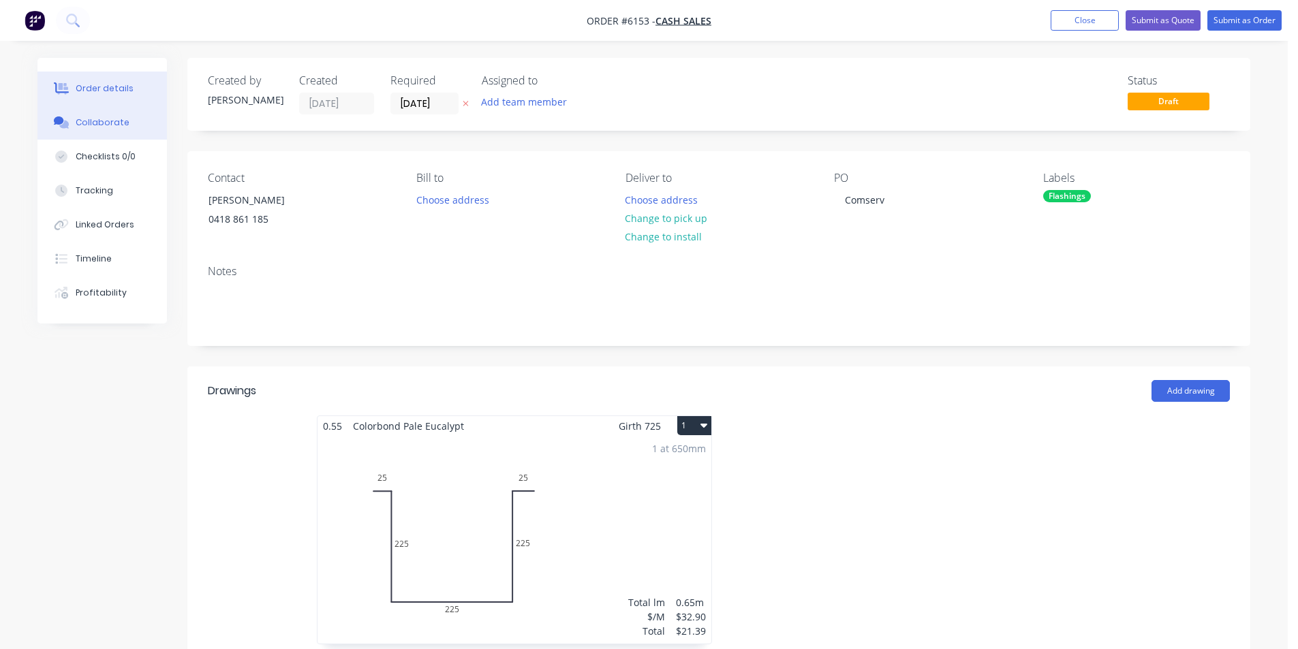
click at [123, 121] on div "Collaborate" at bounding box center [103, 123] width 54 height 12
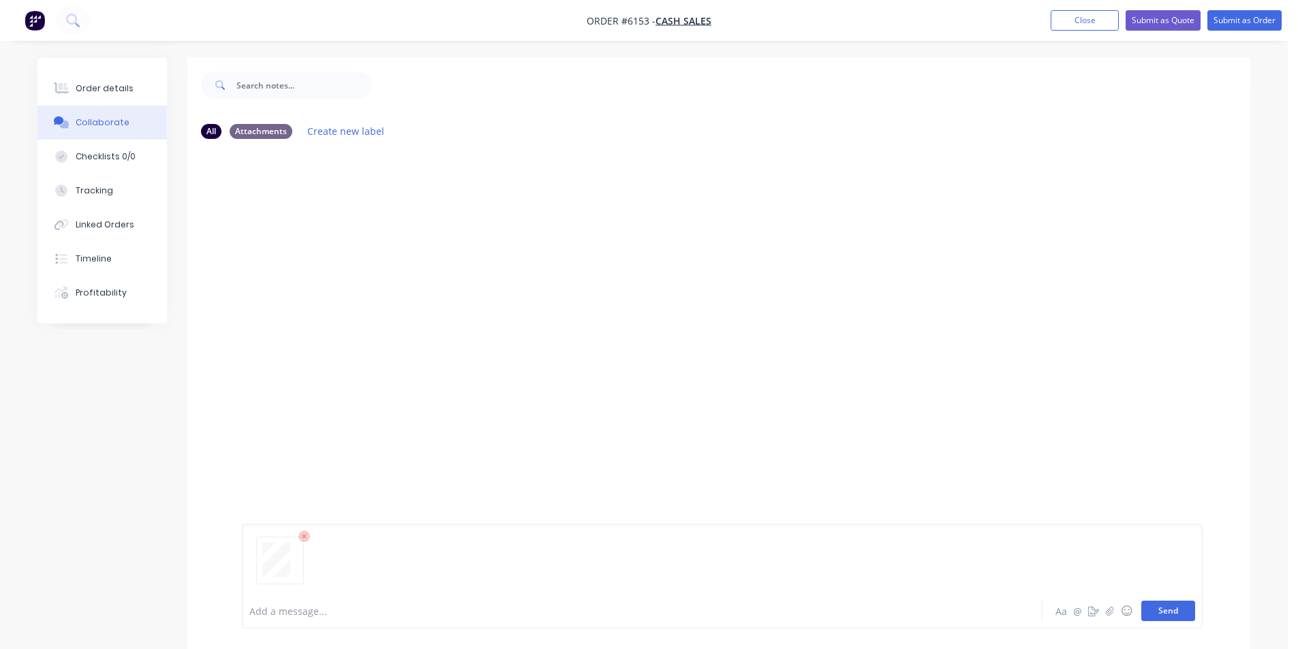
click at [1171, 615] on button "Send" at bounding box center [1168, 611] width 54 height 20
click at [149, 83] on button "Order details" at bounding box center [101, 89] width 129 height 34
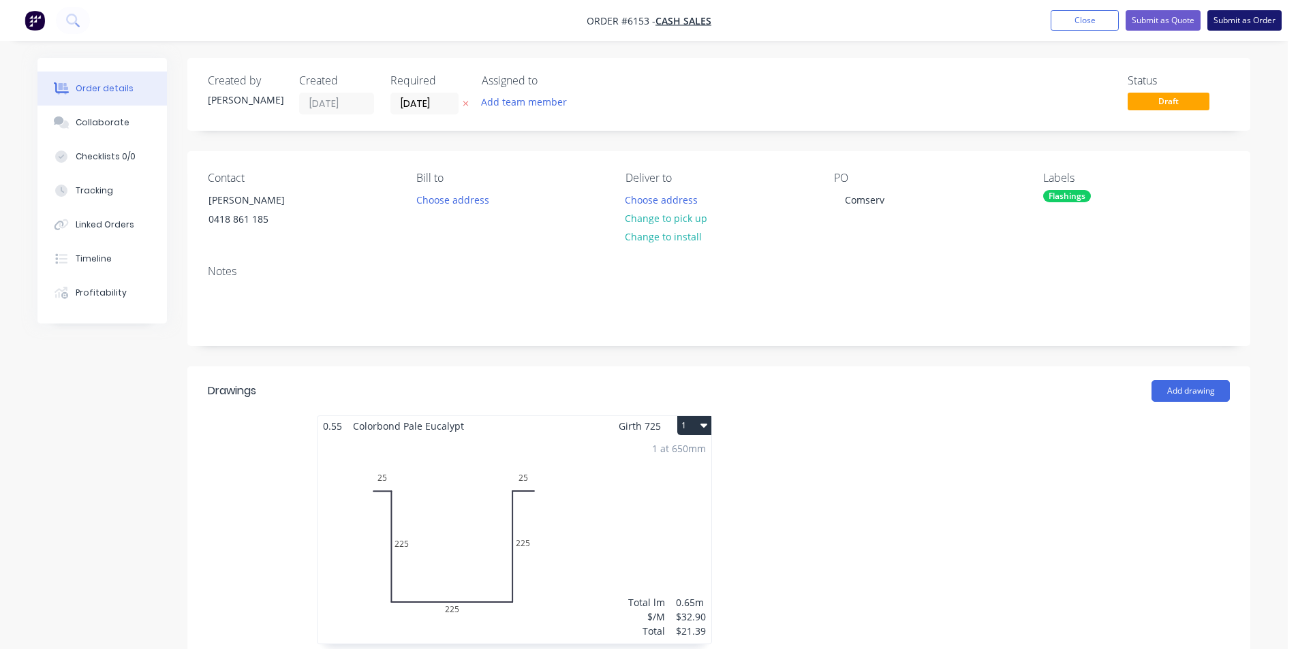
click at [1235, 15] on button "Submit as Order" at bounding box center [1244, 20] width 74 height 20
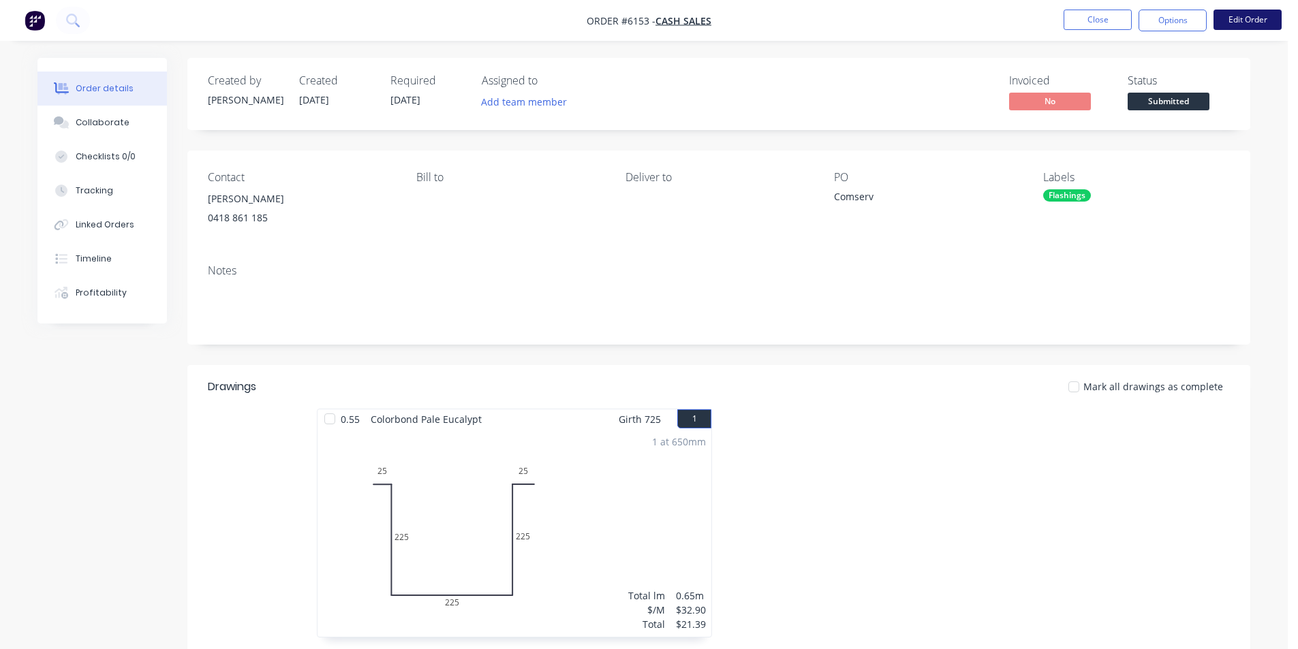
click at [1233, 23] on button "Edit Order" at bounding box center [1247, 20] width 68 height 20
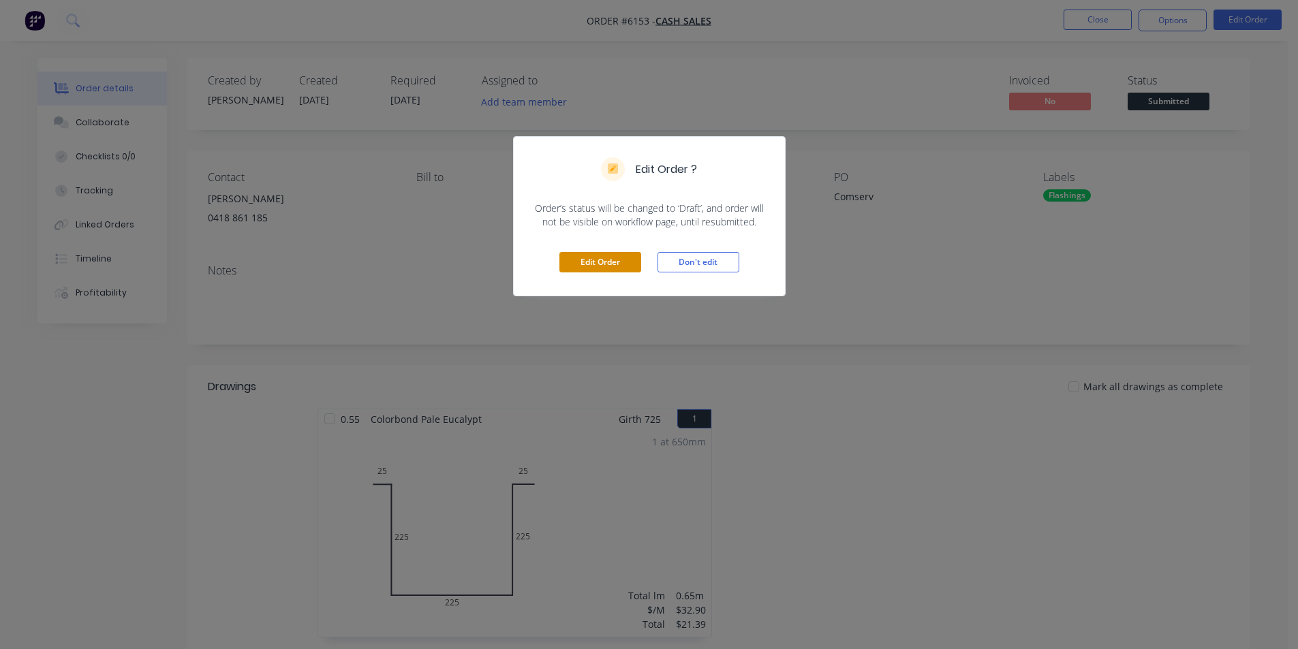
click at [625, 261] on button "Edit Order" at bounding box center [600, 262] width 82 height 20
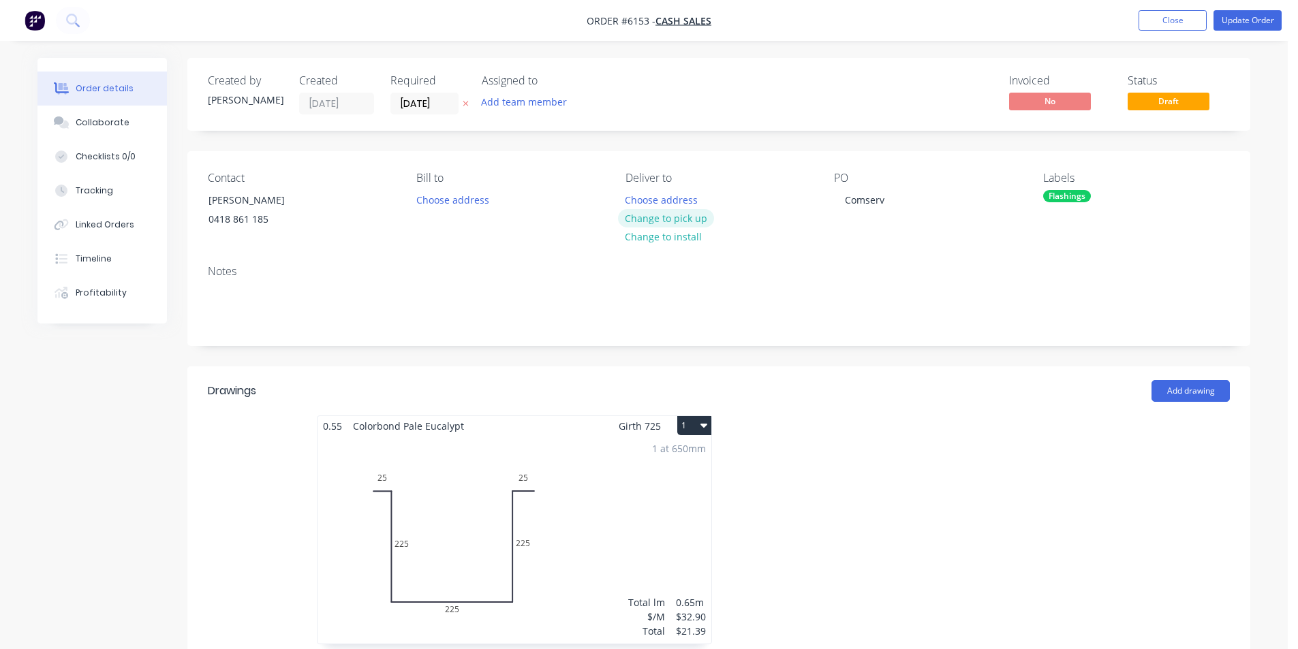
click at [653, 218] on button "Change to pick up" at bounding box center [666, 218] width 97 height 18
click at [1241, 13] on button "Update Order" at bounding box center [1247, 20] width 68 height 20
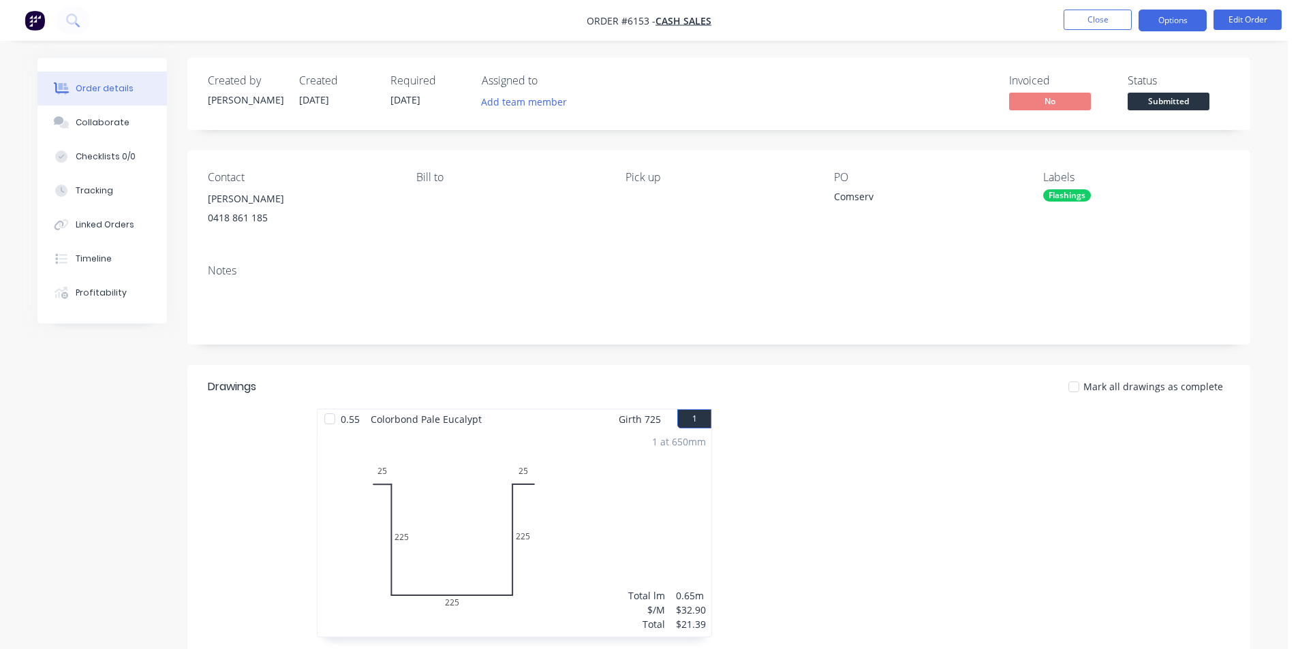
click at [1172, 14] on button "Options" at bounding box center [1172, 21] width 68 height 22
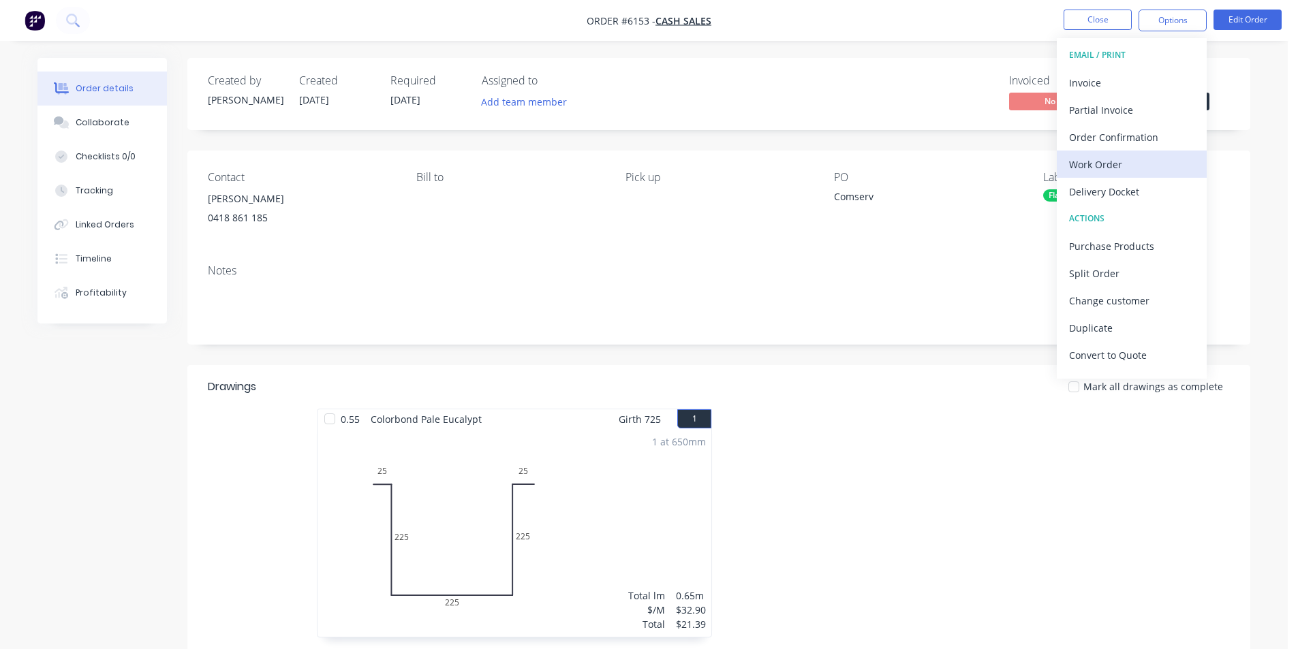
click at [1109, 163] on div "Work Order" at bounding box center [1131, 165] width 125 height 20
click at [1103, 164] on div "Custom" at bounding box center [1131, 165] width 125 height 20
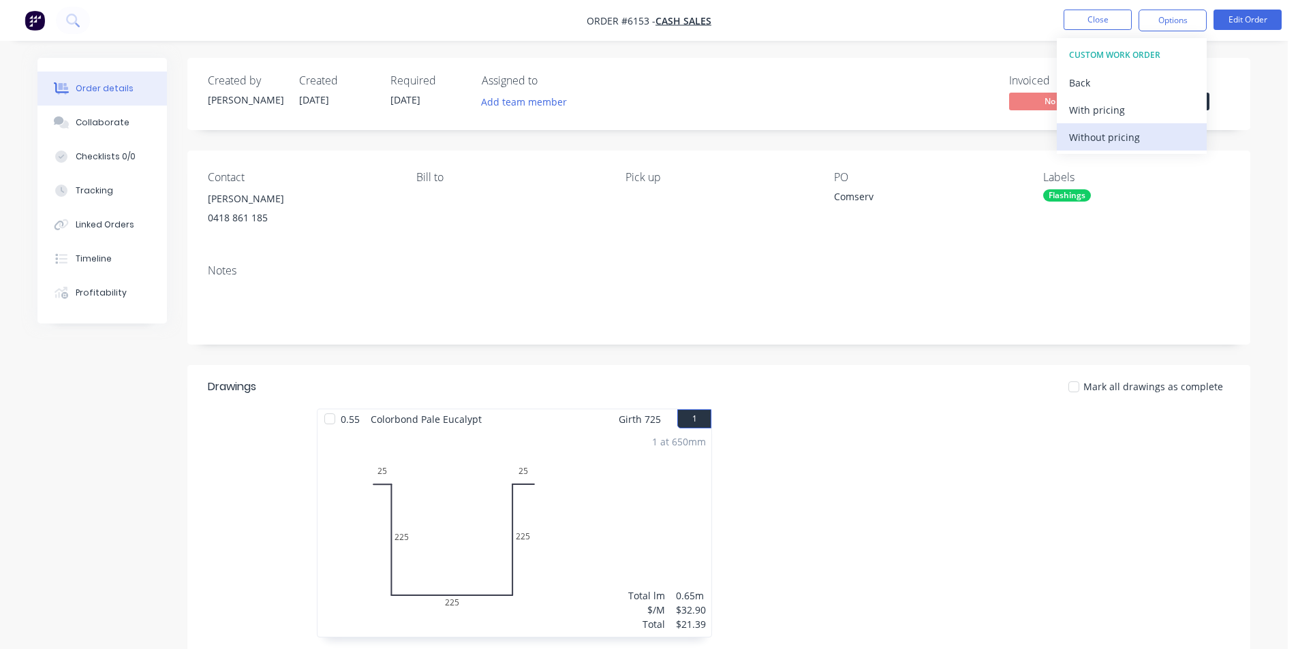
click at [1106, 139] on div "Without pricing" at bounding box center [1131, 137] width 125 height 20
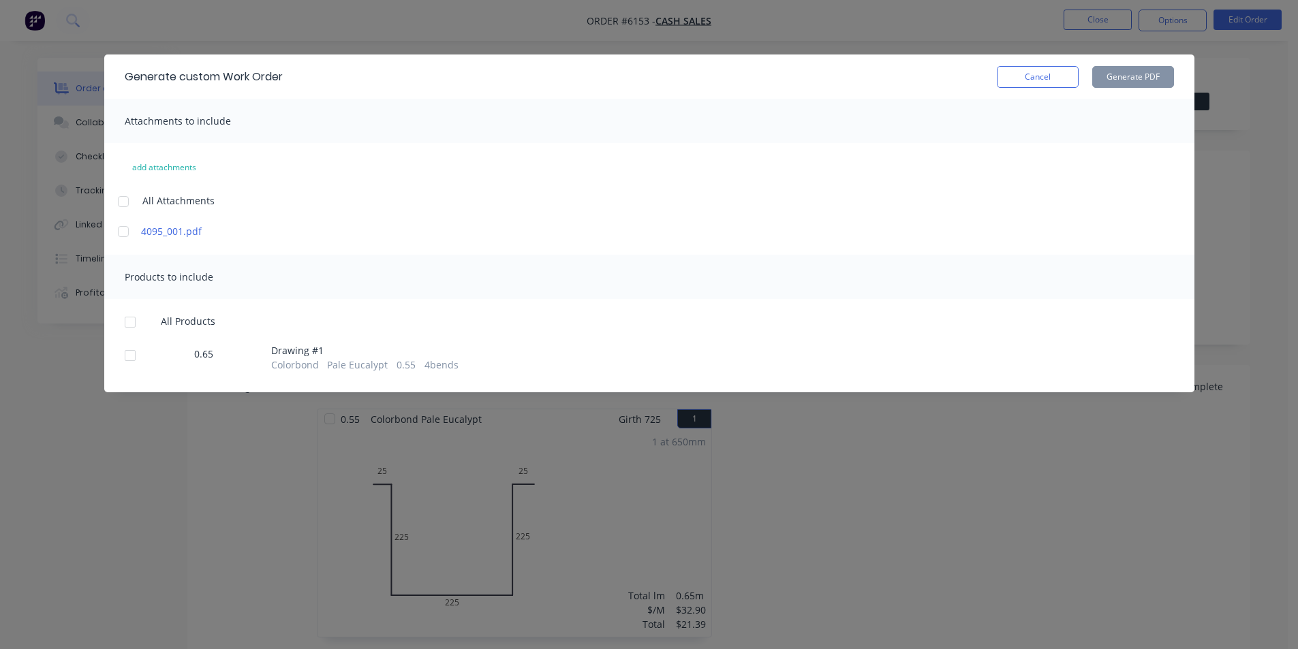
drag, startPoint x: 127, startPoint y: 347, endPoint x: 140, endPoint y: 347, distance: 12.3
click at [131, 347] on div at bounding box center [130, 355] width 27 height 27
click at [1117, 72] on button "Generate PDF" at bounding box center [1133, 77] width 82 height 22
click at [1019, 78] on button "Cancel" at bounding box center [1038, 77] width 82 height 22
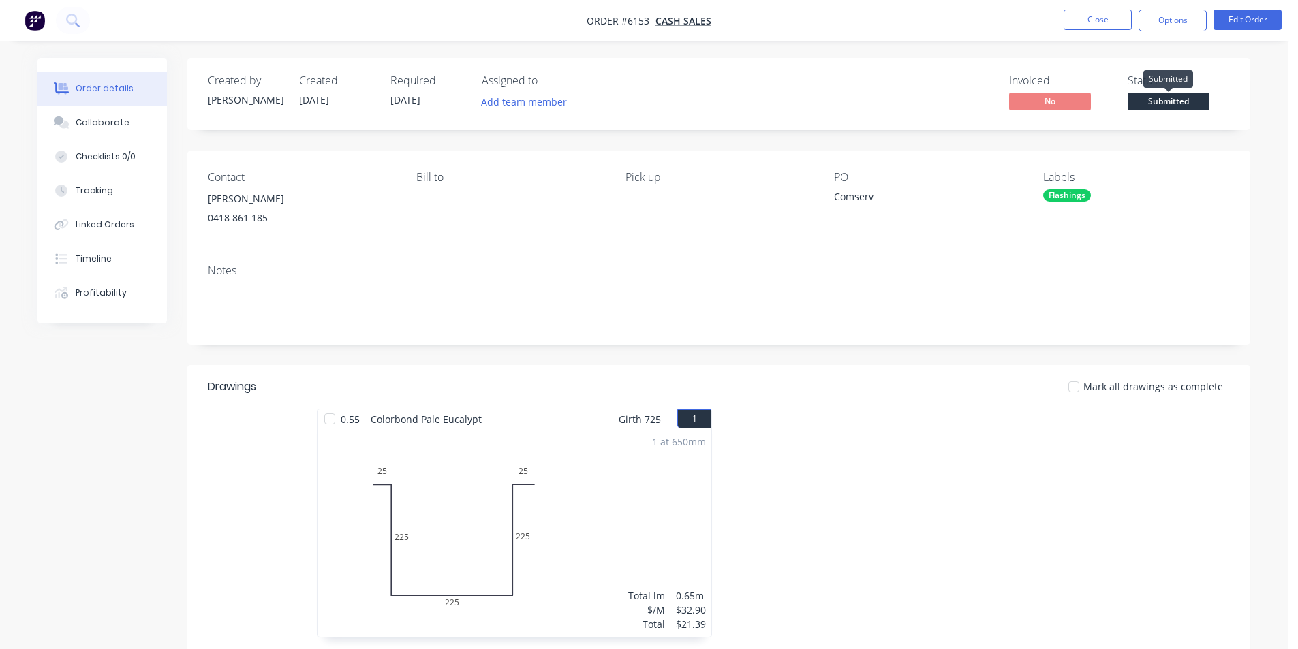
click at [1177, 102] on span "Submitted" at bounding box center [1169, 101] width 82 height 17
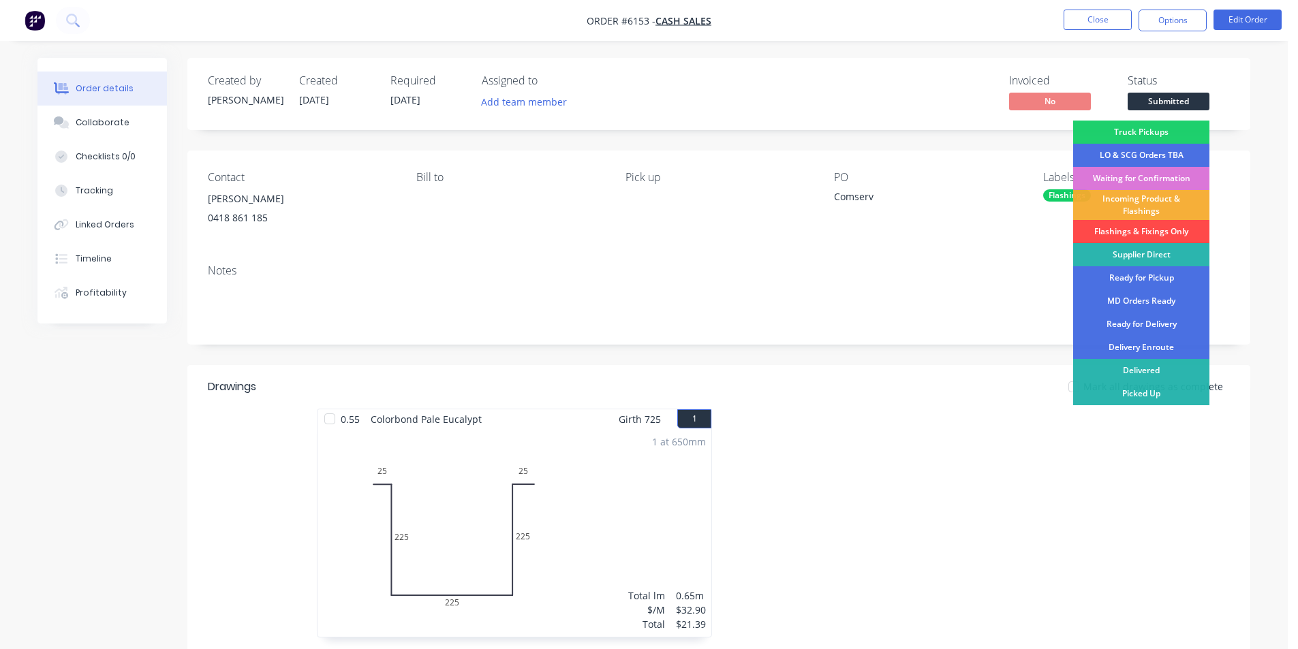
click at [1115, 227] on div "Flashings & Fixings Only" at bounding box center [1141, 231] width 136 height 23
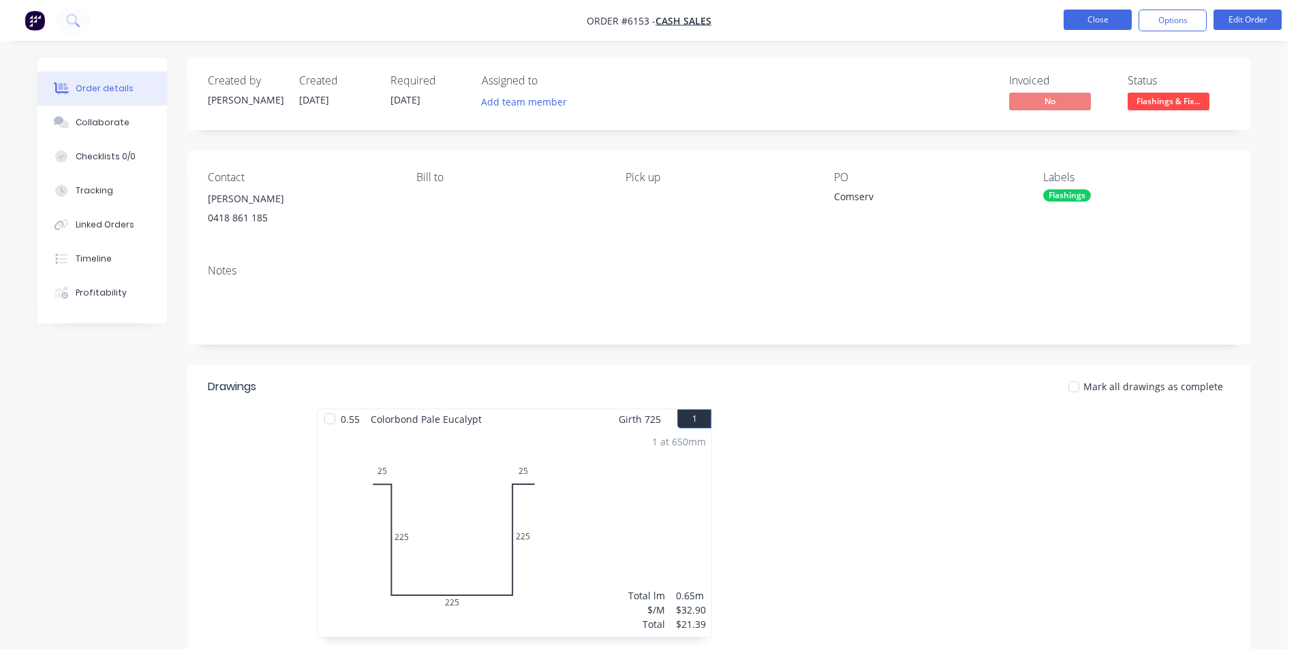
click at [1096, 22] on button "Close" at bounding box center [1098, 20] width 68 height 20
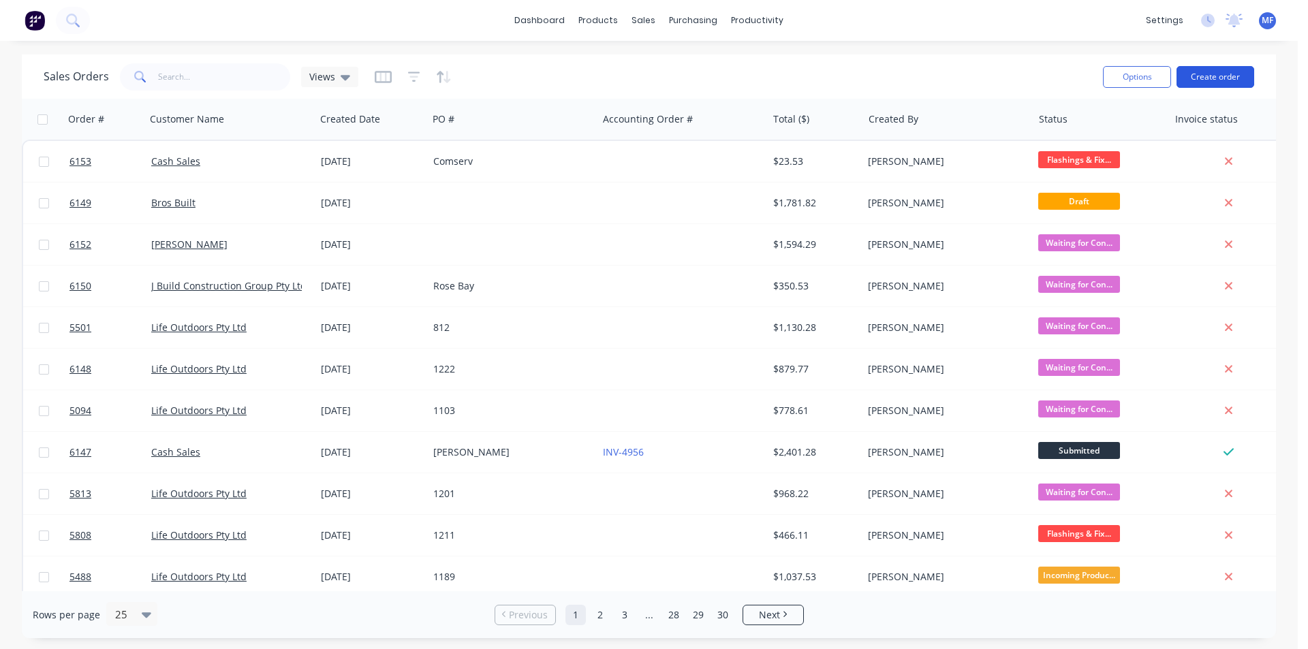
click at [1211, 76] on button "Create order" at bounding box center [1216, 77] width 78 height 22
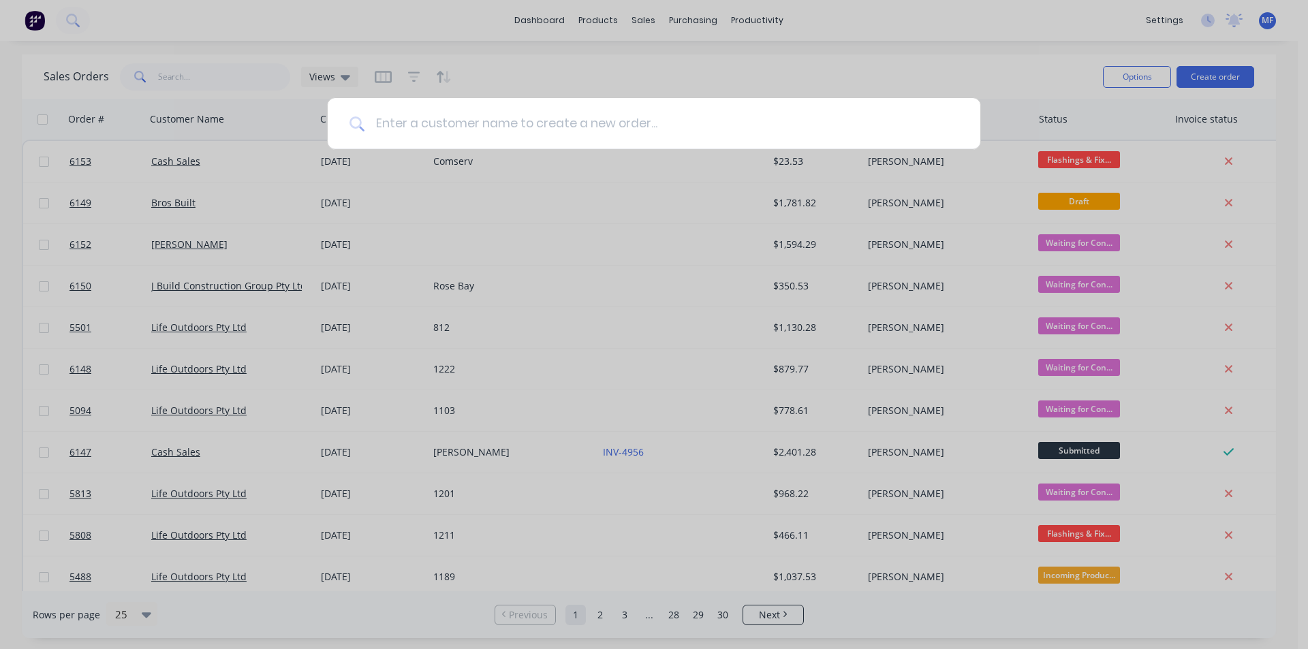
click at [409, 114] on input at bounding box center [662, 123] width 594 height 51
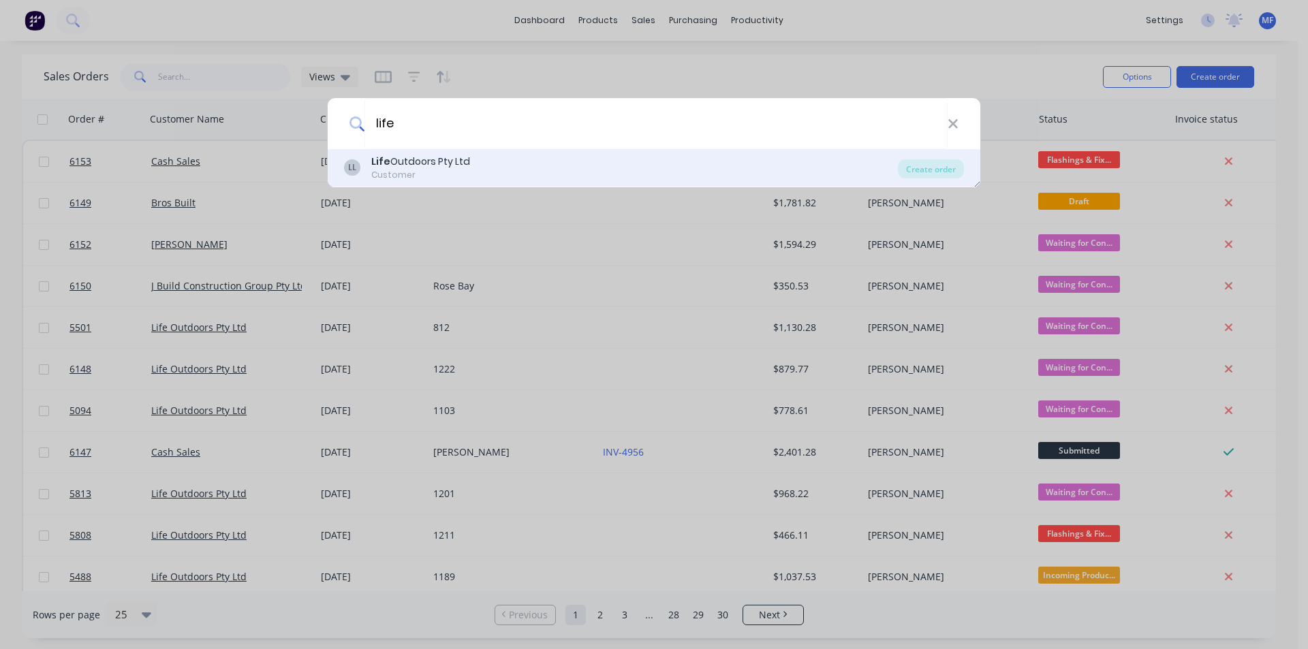
type input "life"
click at [518, 164] on div "LL Life Outdoors Pty Ltd Customer" at bounding box center [621, 168] width 554 height 27
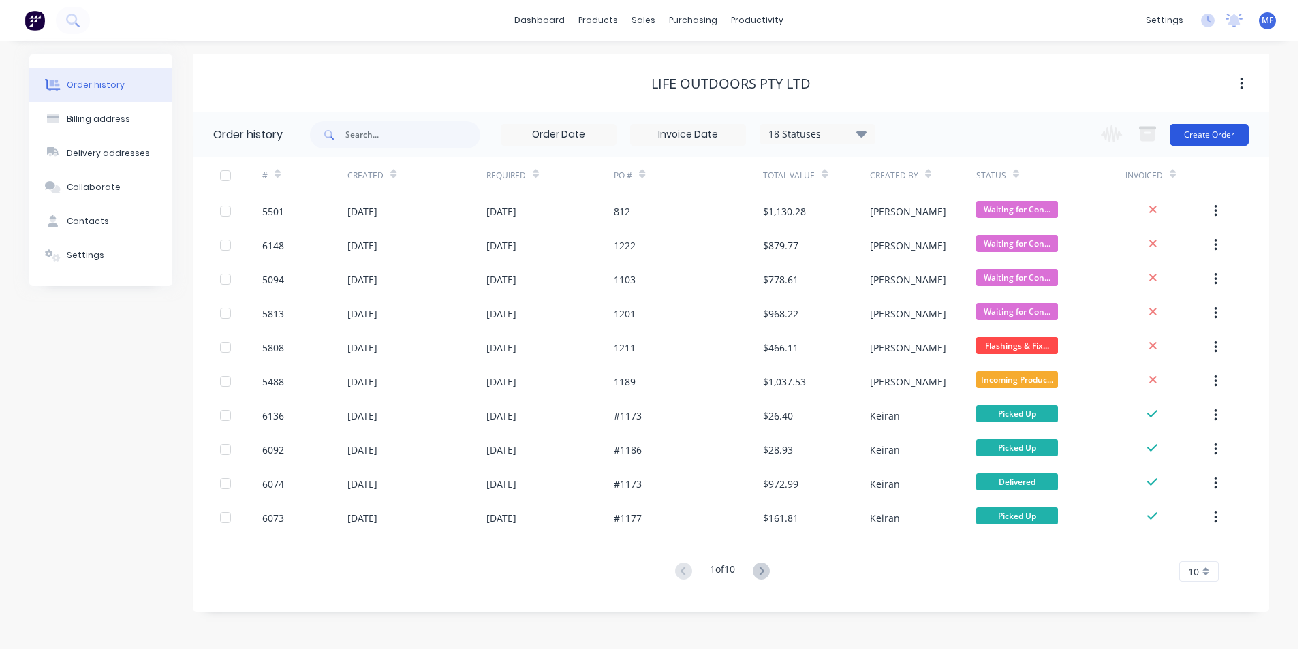
click at [1227, 131] on button "Create Order" at bounding box center [1209, 135] width 79 height 22
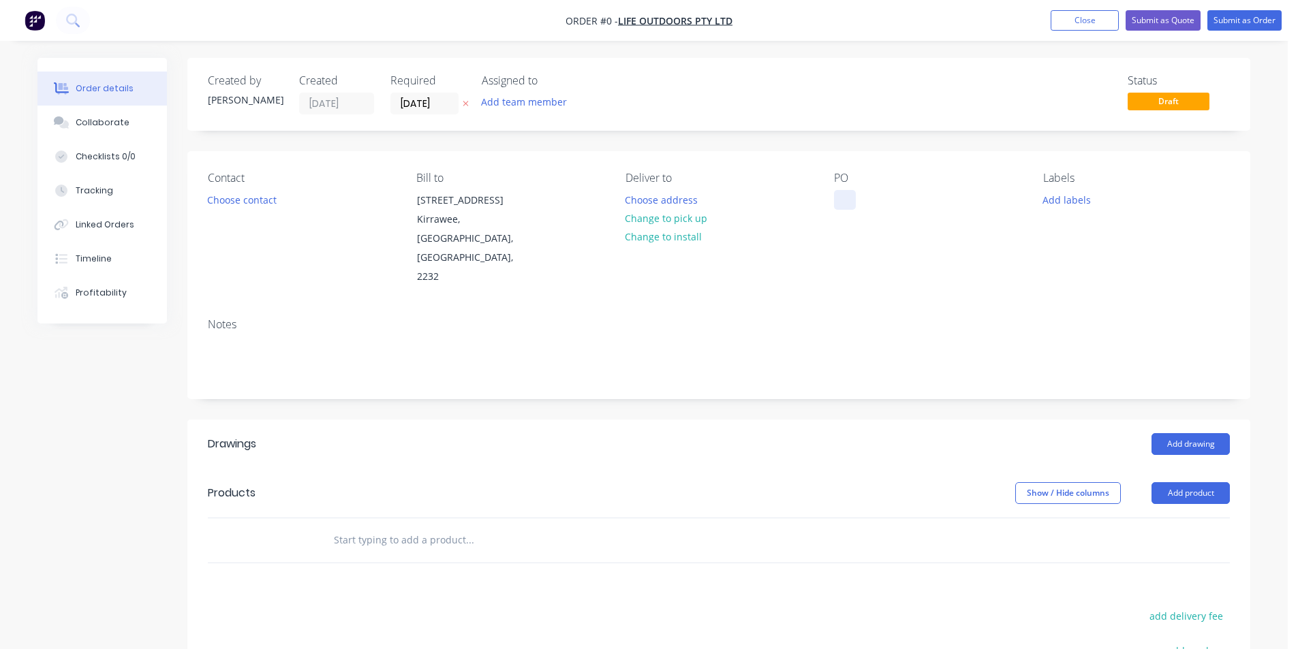
click at [838, 193] on div at bounding box center [845, 200] width 22 height 20
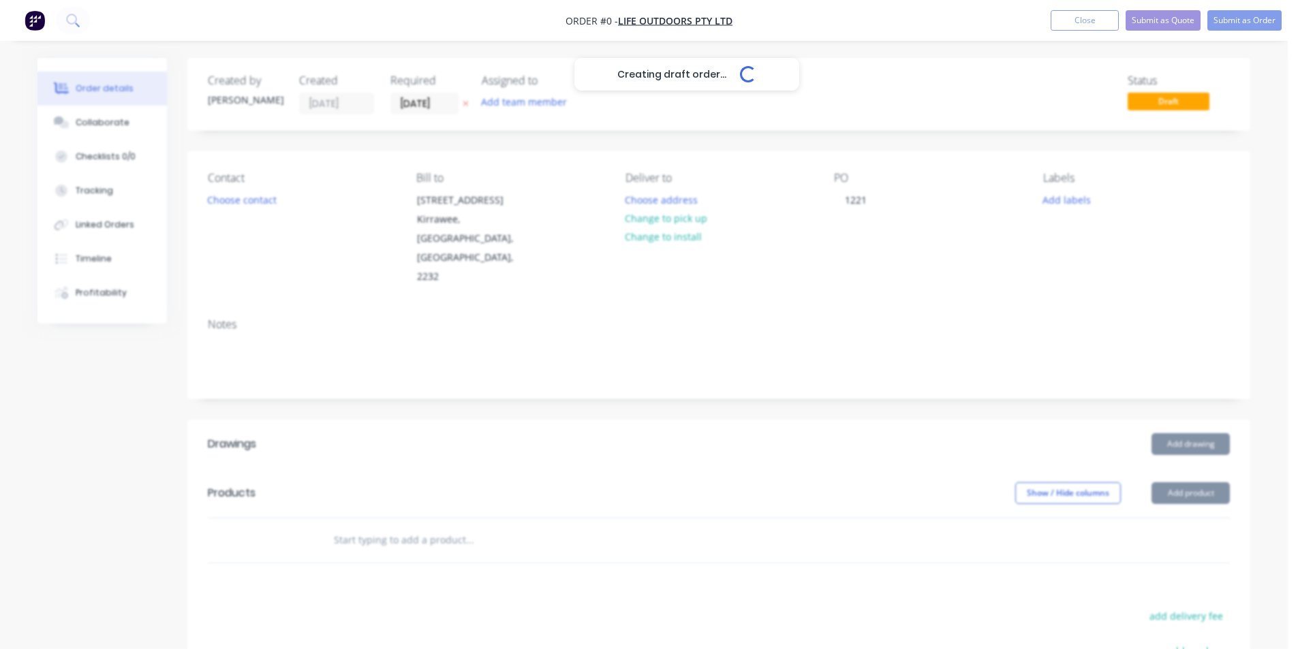
click at [961, 226] on div "Creating draft order... Loading... Order details Collaborate Checklists 0/0 Tra…" at bounding box center [644, 484] width 1240 height 853
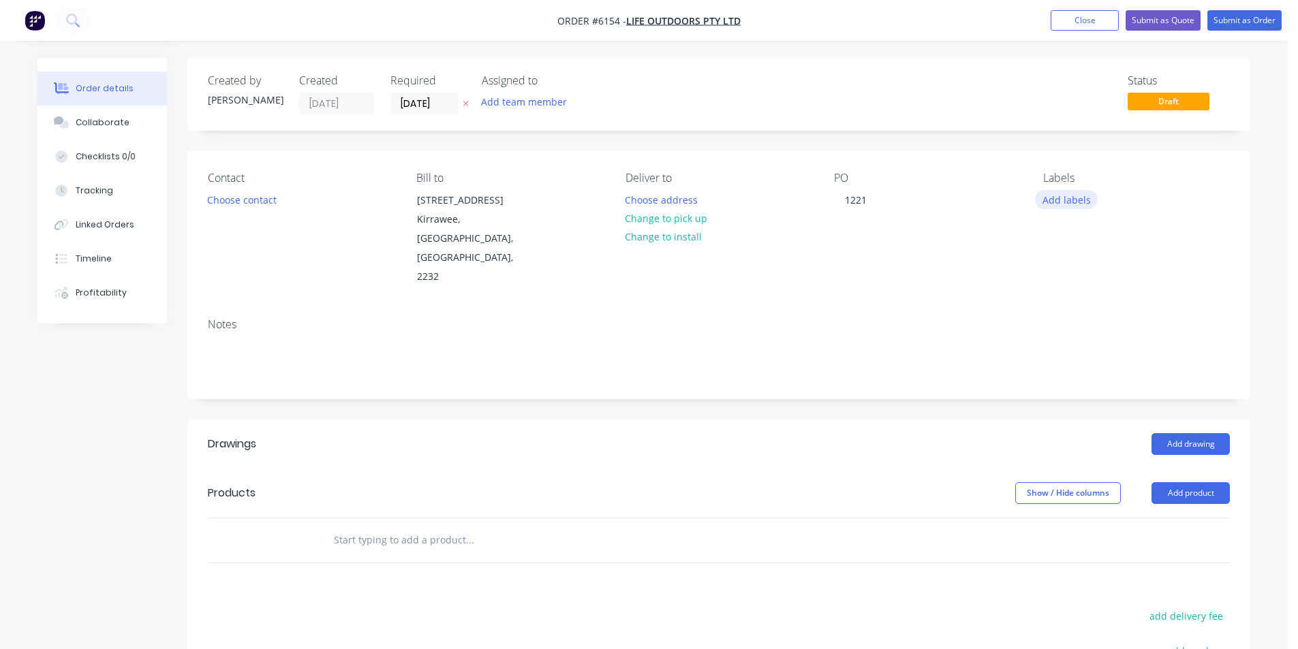
click at [1057, 196] on button "Add labels" at bounding box center [1066, 199] width 63 height 18
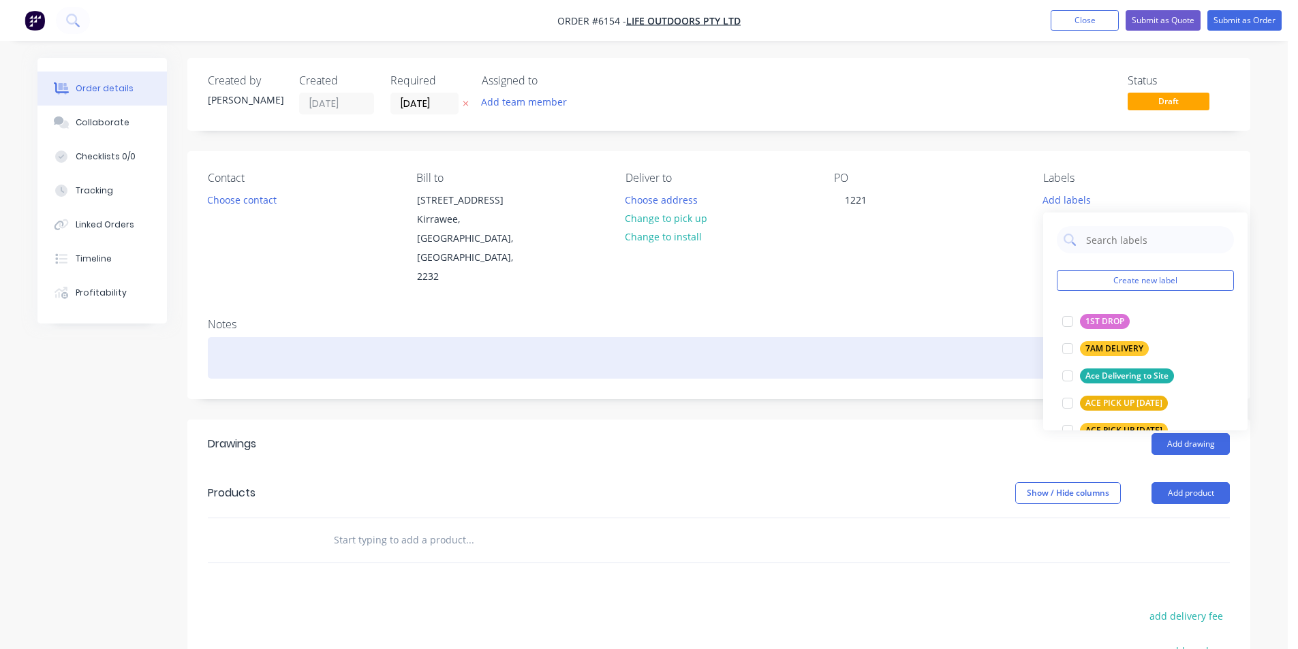
click at [840, 339] on div at bounding box center [719, 358] width 1022 height 42
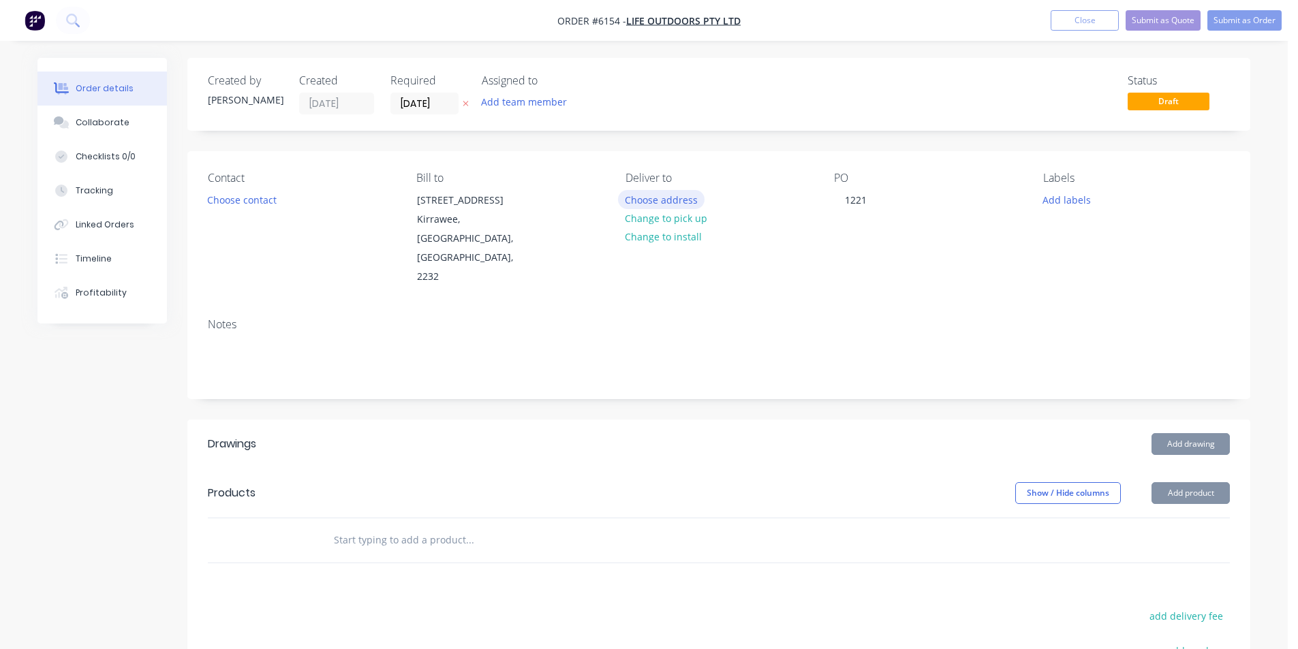
click at [662, 191] on button "Choose address" at bounding box center [661, 199] width 87 height 18
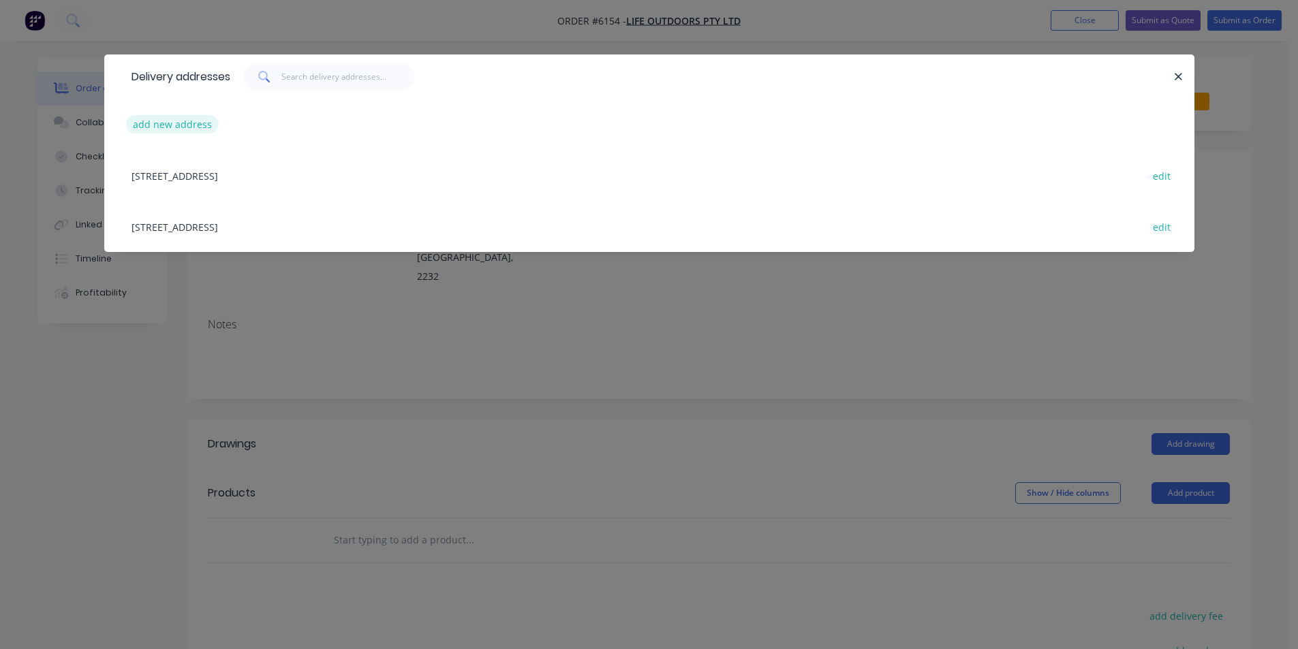
click at [202, 128] on button "add new address" at bounding box center [172, 124] width 93 height 18
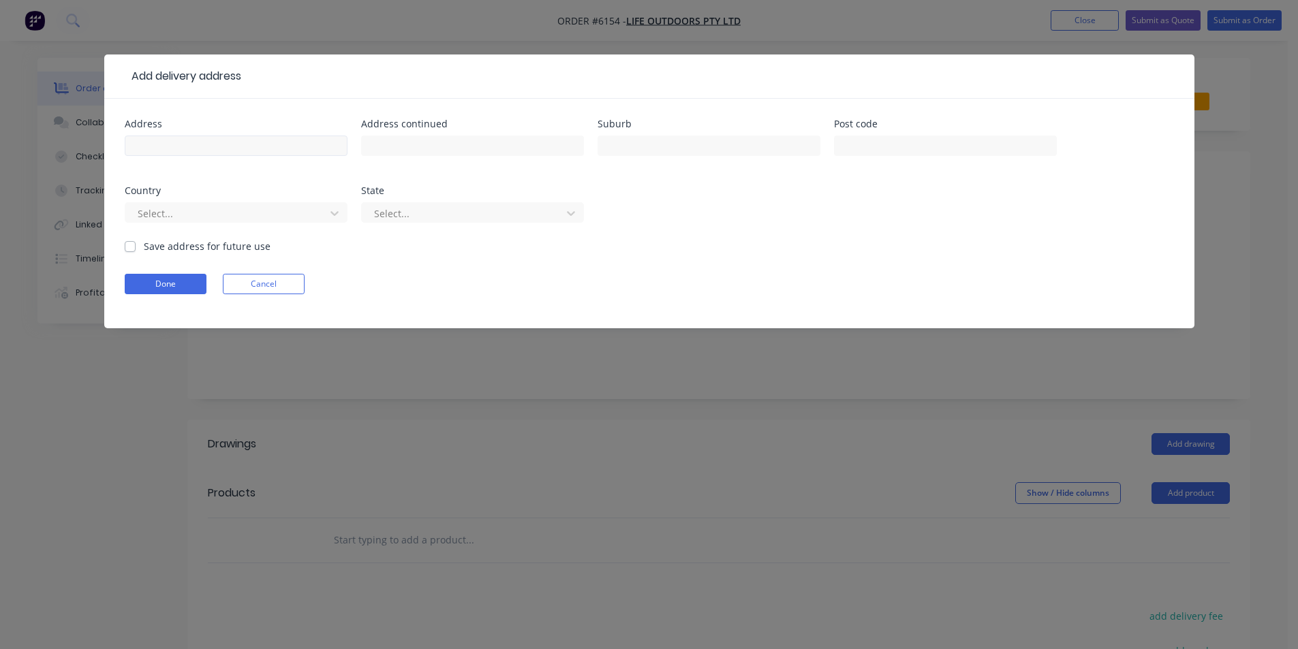
click at [208, 135] on div at bounding box center [236, 152] width 223 height 40
click at [209, 144] on input "text" at bounding box center [236, 146] width 223 height 20
click at [210, 142] on input "5 Nowra" at bounding box center [236, 146] width 223 height 20
type input "5 Nowra Pl"
type input "Gymea Bay"
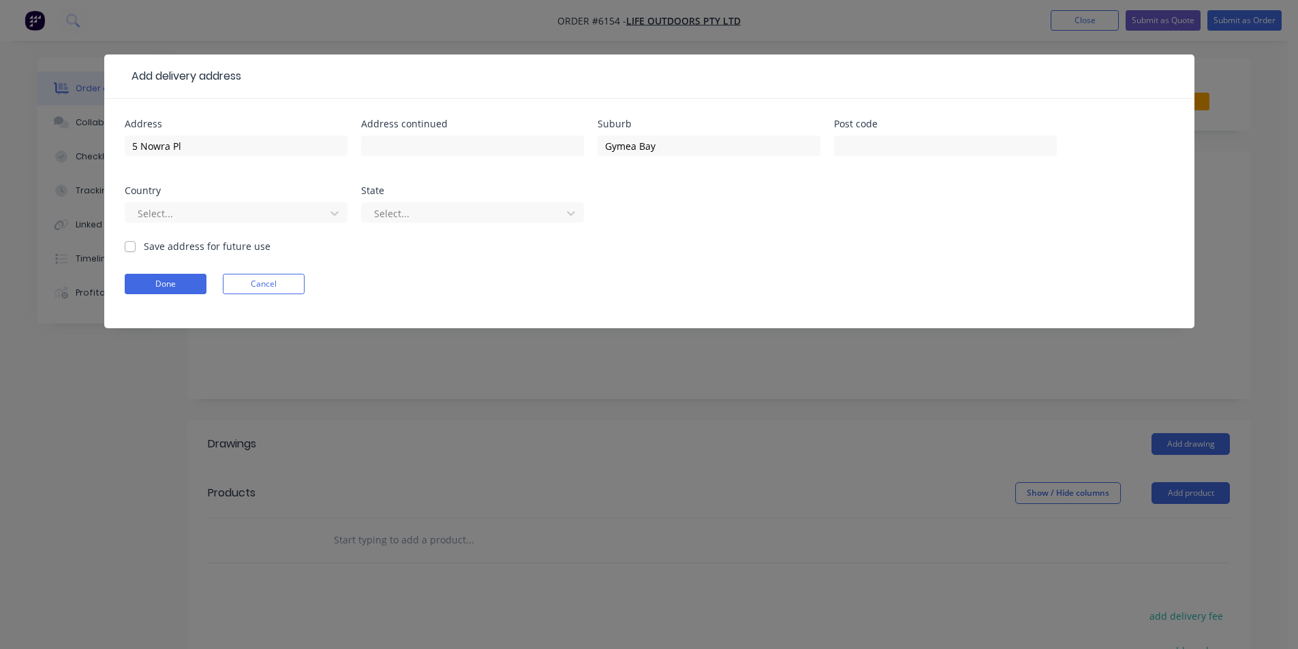
click at [186, 268] on form "Address 5 Nowra Pl Address continued Suburb [GEOGRAPHIC_DATA] Post code Country…" at bounding box center [649, 223] width 1049 height 209
click at [181, 278] on button "Done" at bounding box center [166, 284] width 82 height 20
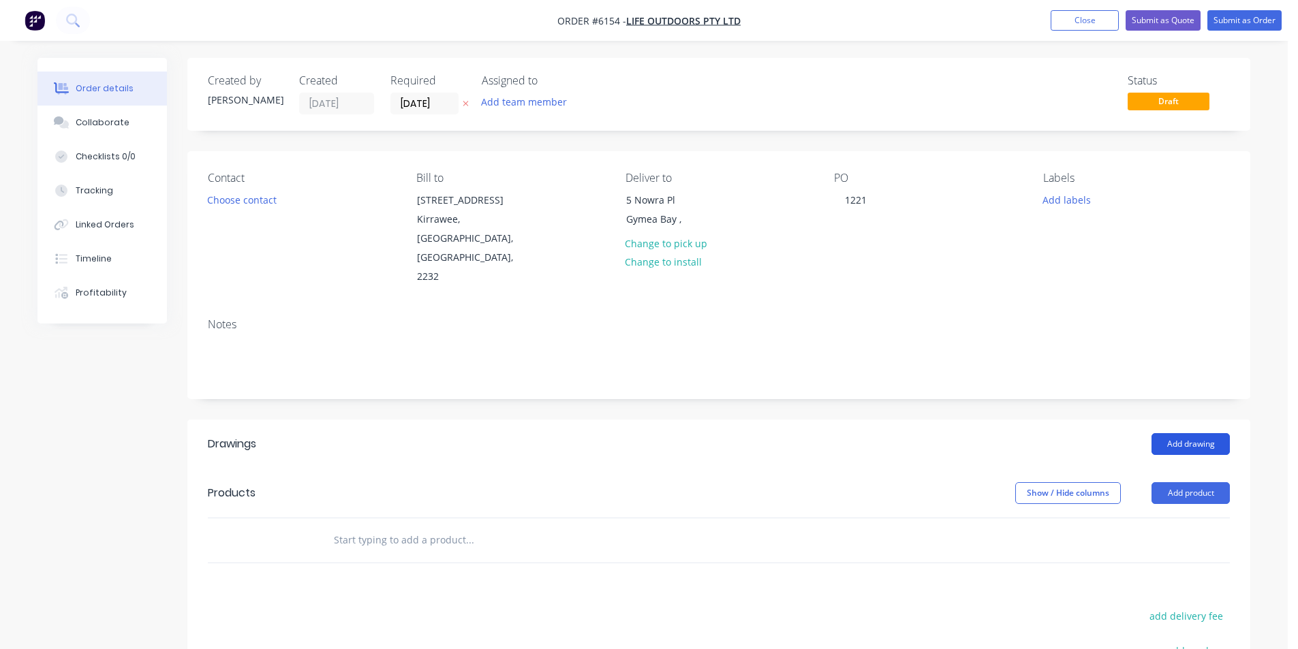
click at [1181, 433] on button "Add drawing" at bounding box center [1190, 444] width 78 height 22
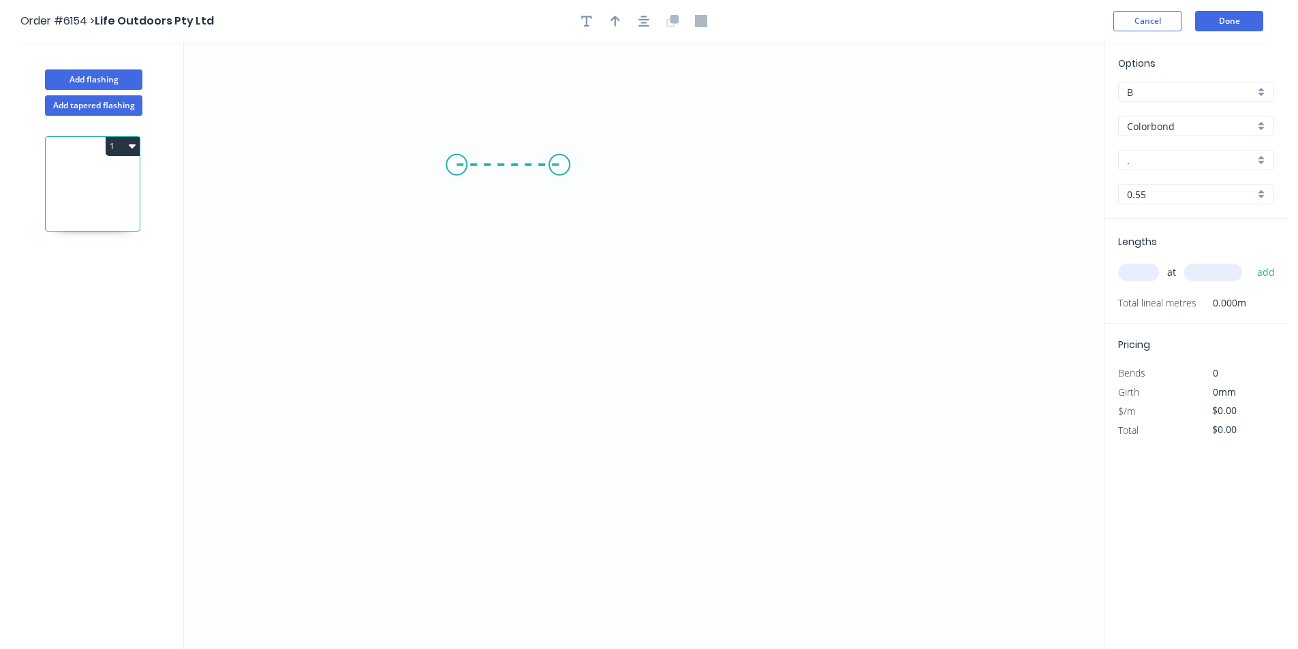
drag, startPoint x: 456, startPoint y: 165, endPoint x: 559, endPoint y: 168, distance: 102.9
click at [559, 168] on icon "0" at bounding box center [644, 345] width 920 height 607
click at [553, 167] on circle at bounding box center [559, 165] width 20 height 20
click at [555, 164] on circle at bounding box center [554, 165] width 20 height 20
click at [551, 165] on circle at bounding box center [554, 165] width 20 height 20
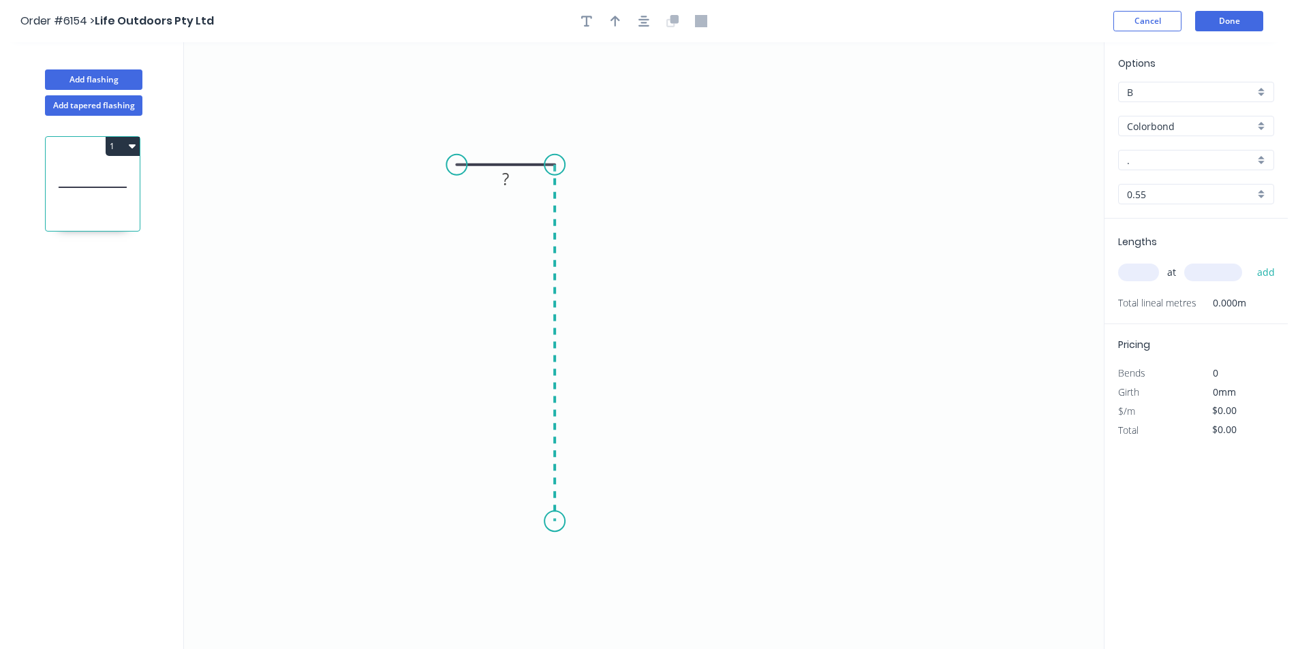
click at [547, 522] on icon "0 ?" at bounding box center [644, 345] width 920 height 607
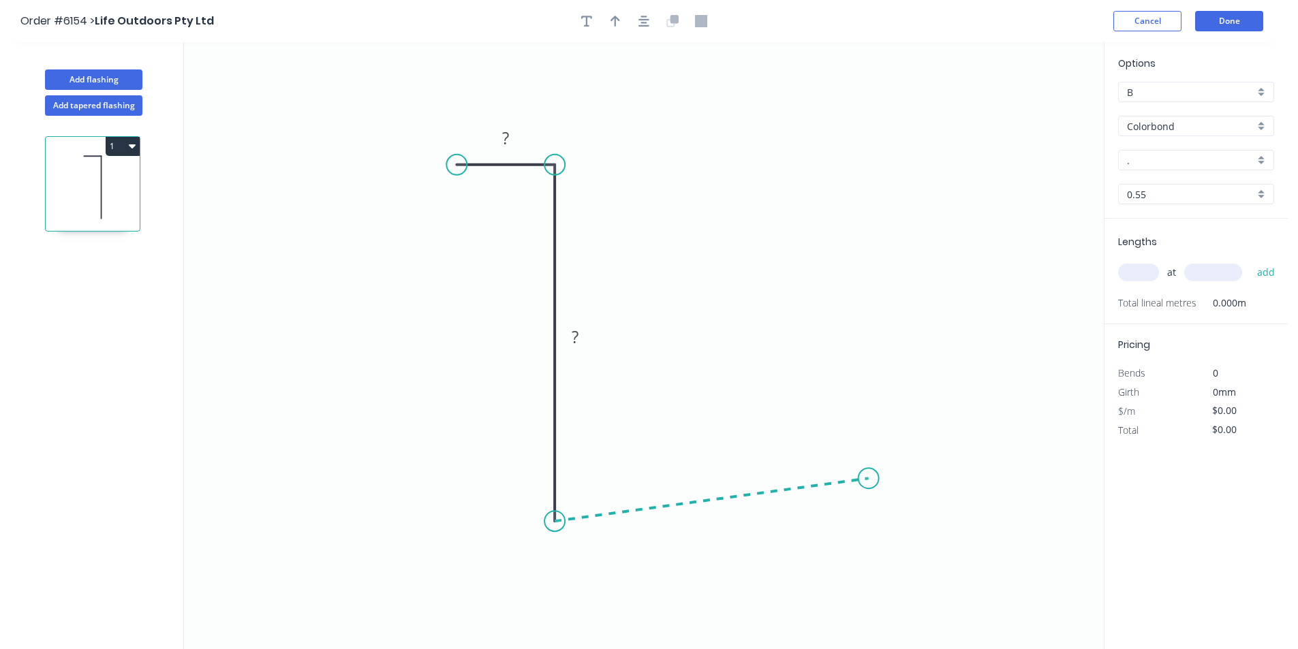
click at [869, 479] on icon "0 ? ?" at bounding box center [644, 345] width 920 height 607
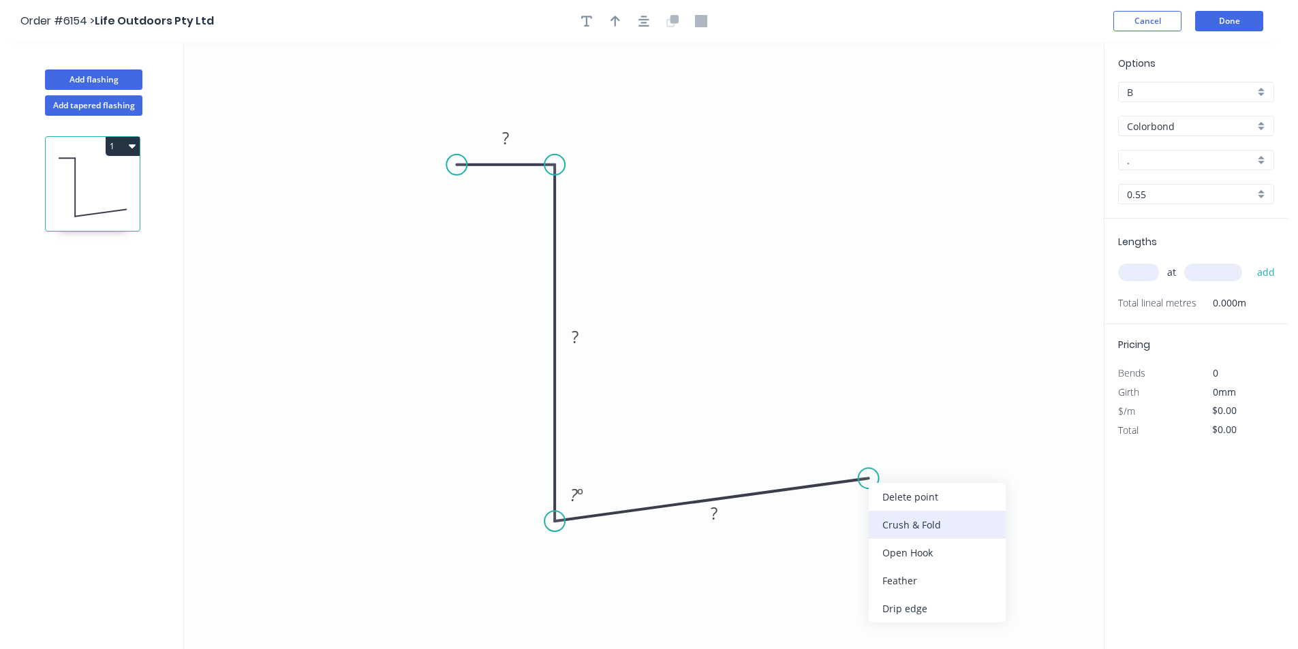
click at [888, 528] on div "Crush & Fold" at bounding box center [937, 525] width 137 height 28
click at [512, 136] on rect at bounding box center [505, 138] width 27 height 19
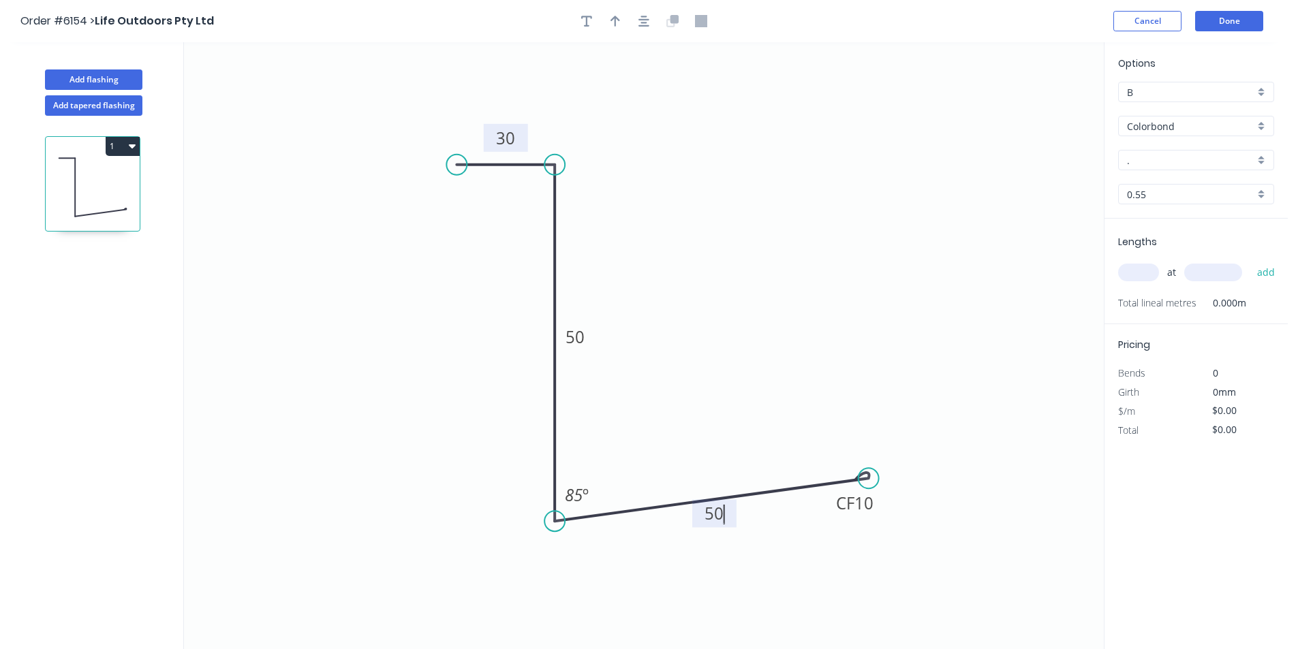
type input "$10.54"
click at [621, 18] on button "button" at bounding box center [615, 21] width 20 height 20
drag, startPoint x: 1036, startPoint y: 108, endPoint x: 426, endPoint y: 392, distance: 673.6
click at [426, 393] on icon at bounding box center [426, 378] width 12 height 44
click at [426, 391] on icon at bounding box center [426, 377] width 12 height 44
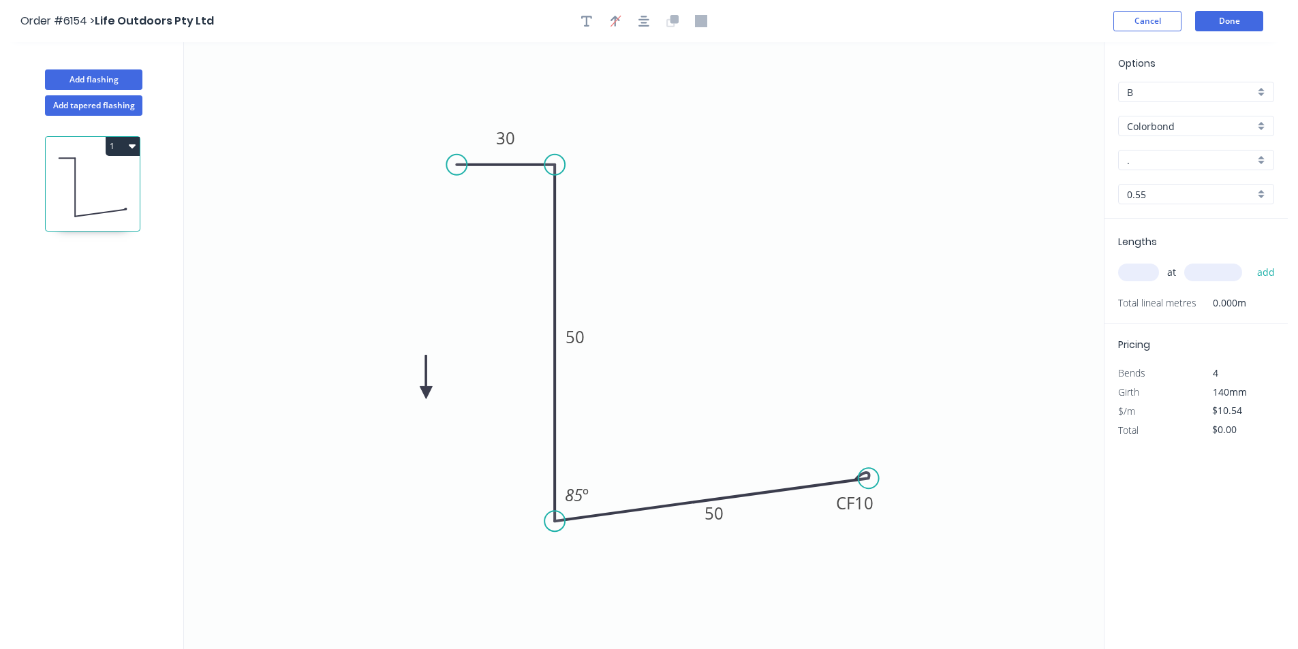
click at [427, 391] on icon at bounding box center [426, 377] width 12 height 44
click at [427, 391] on icon at bounding box center [438, 382] width 40 height 40
click at [428, 390] on icon at bounding box center [442, 392] width 44 height 12
click at [428, 390] on icon at bounding box center [438, 404] width 40 height 40
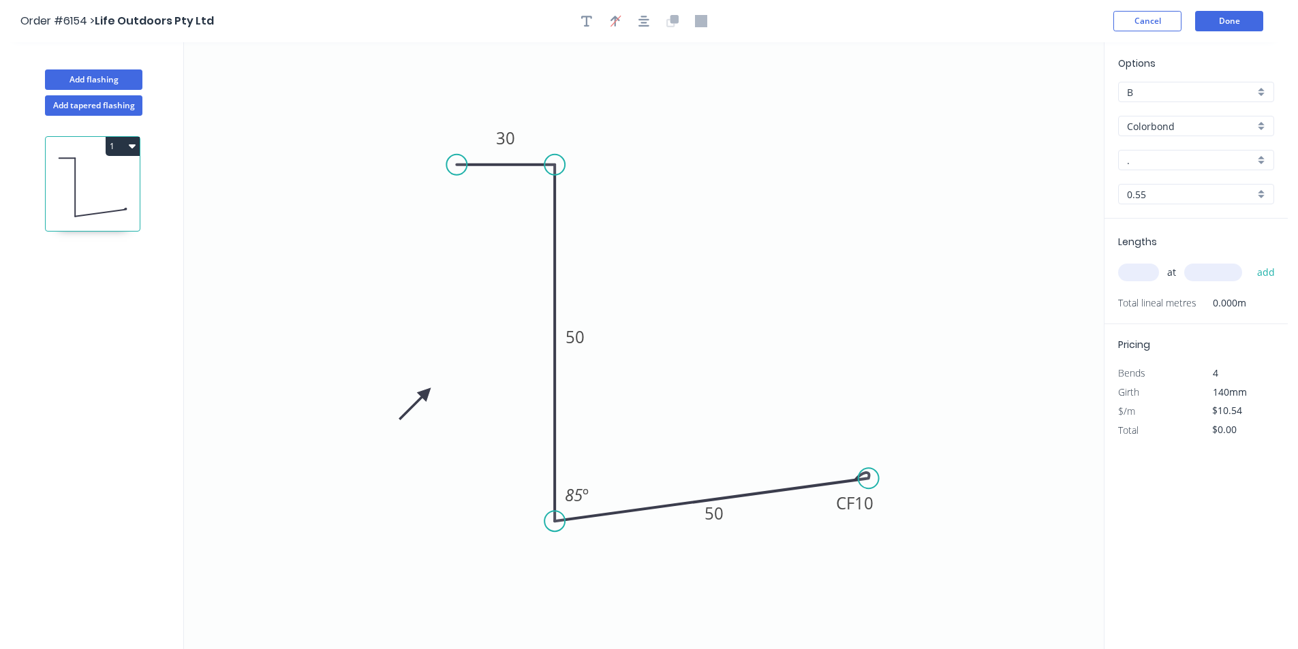
click at [1177, 155] on input "." at bounding box center [1190, 160] width 127 height 14
click at [1173, 183] on div "Surfmist" at bounding box center [1196, 186] width 155 height 24
type input "Surfmist"
click at [1141, 275] on input "text" at bounding box center [1138, 273] width 41 height 18
type input "1"
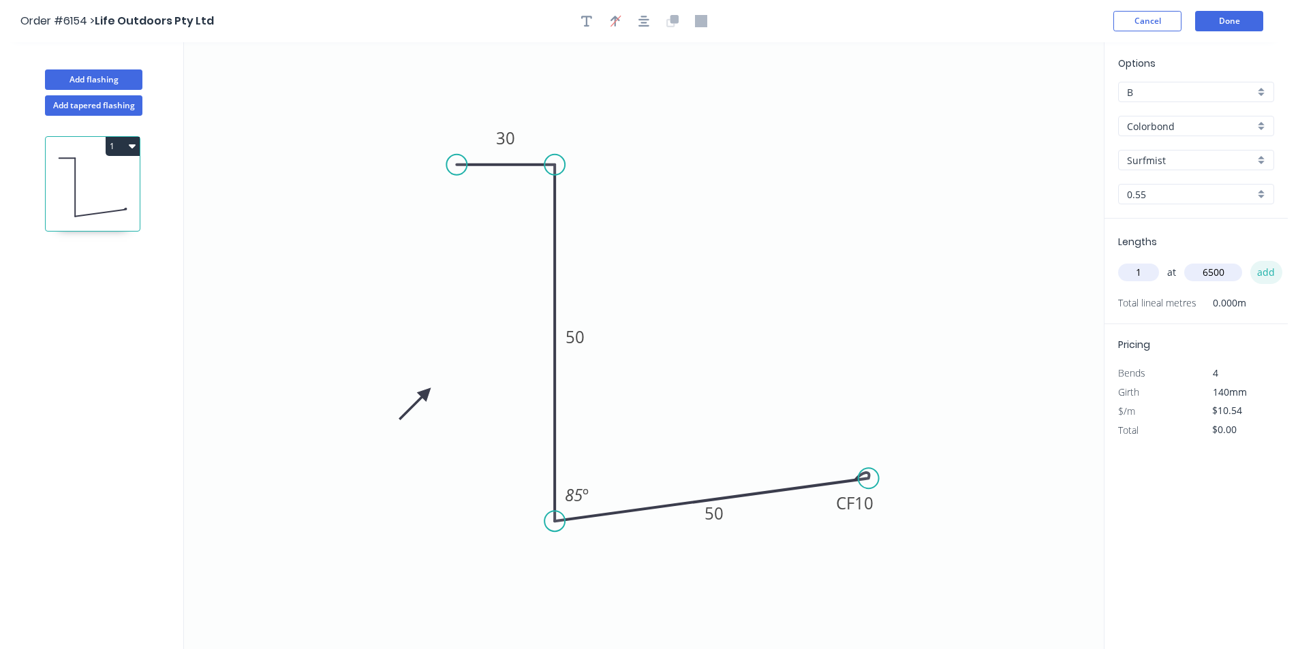
type input "6500"
click at [1265, 270] on button "add" at bounding box center [1266, 272] width 32 height 23
type input "$68.51"
drag, startPoint x: 1022, startPoint y: 265, endPoint x: 1027, endPoint y: 270, distance: 7.2
click at [1028, 268] on icon "0 30 50 CF 10 50 85 º" at bounding box center [644, 345] width 920 height 607
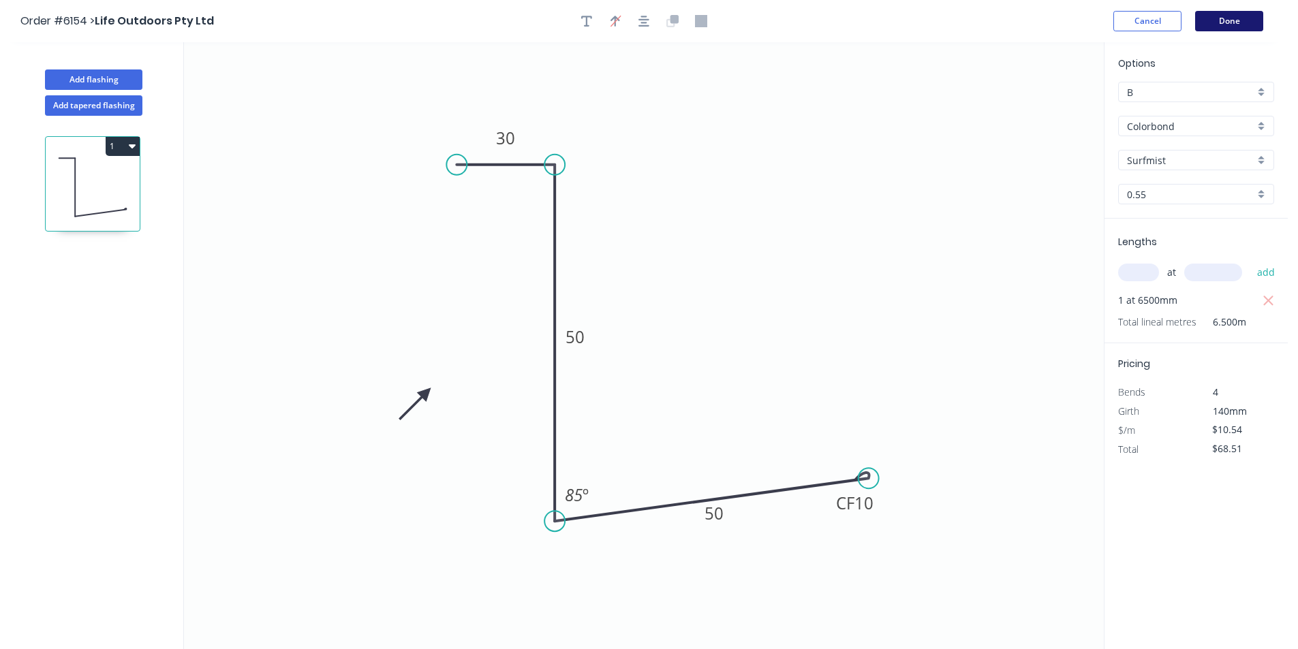
click at [1227, 18] on button "Done" at bounding box center [1229, 21] width 68 height 20
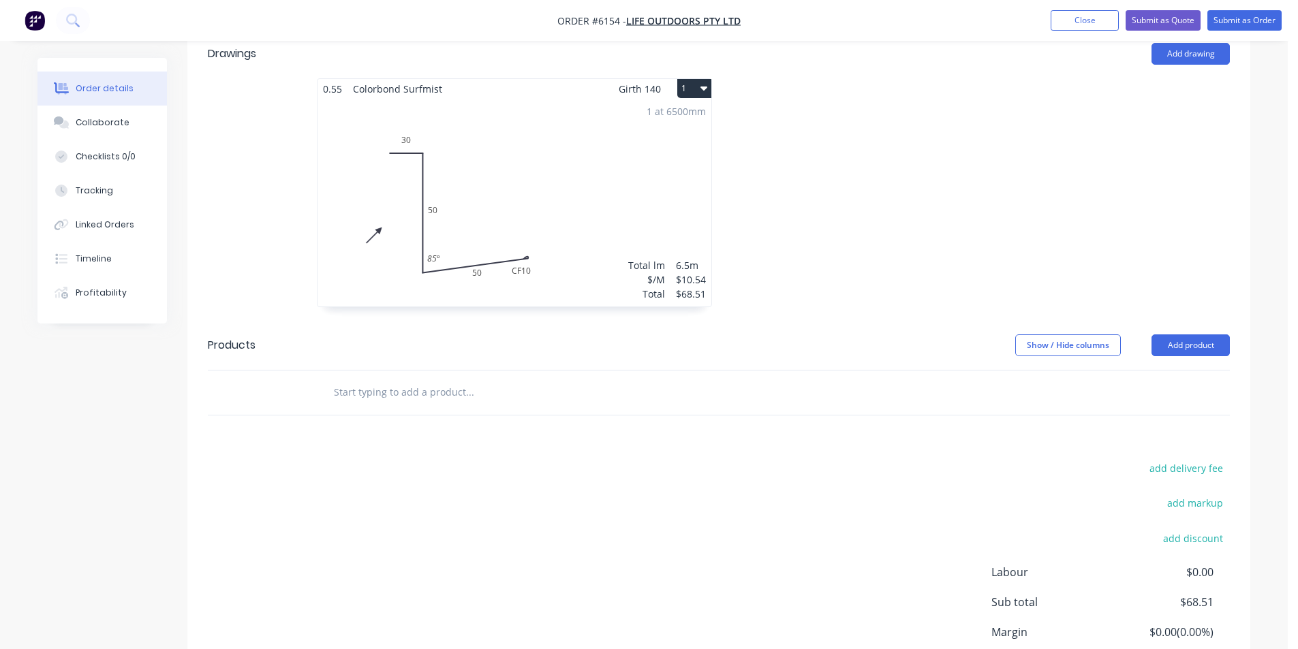
scroll to position [466, 0]
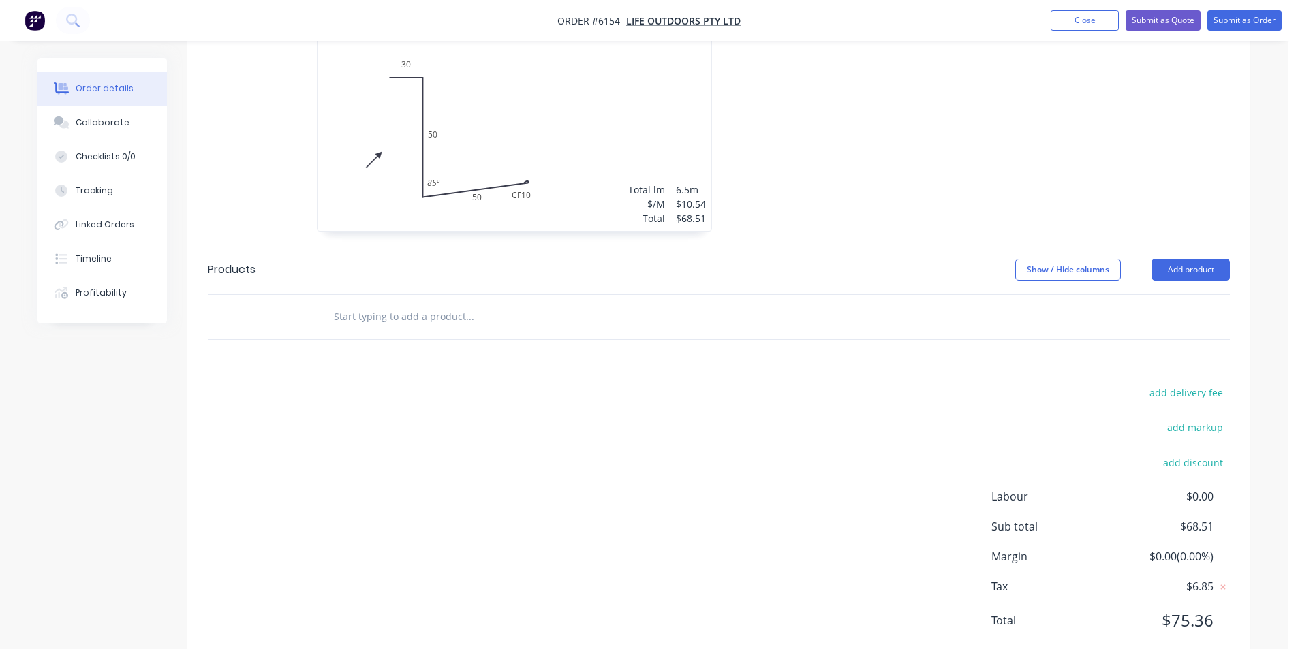
drag, startPoint x: 526, startPoint y: 283, endPoint x: 516, endPoint y: 284, distance: 10.3
click at [523, 303] on input "text" at bounding box center [469, 316] width 273 height 27
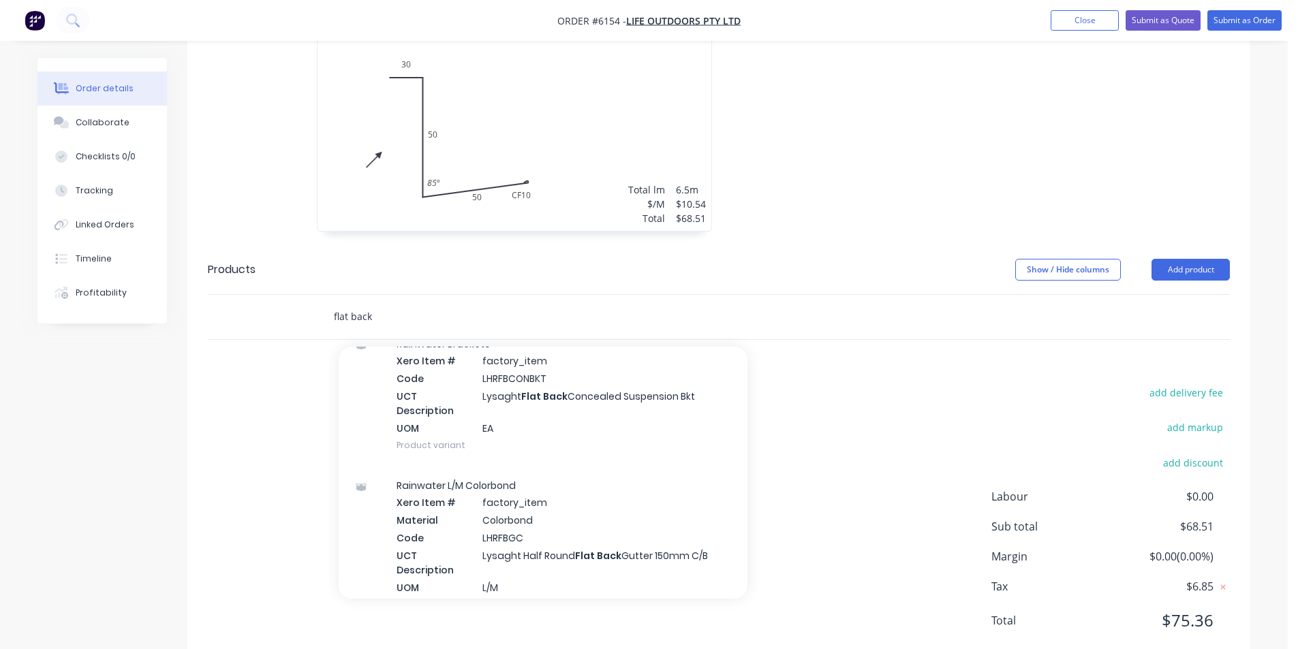
scroll to position [65, 0]
drag, startPoint x: 369, startPoint y: 283, endPoint x: 304, endPoint y: 293, distance: 65.4
click at [304, 295] on div "flat back Add flat back to order Rainwater Brackets Xero Item # factory_item Co…" at bounding box center [719, 317] width 1022 height 44
click at [394, 303] on input "flat back" at bounding box center [469, 316] width 273 height 27
drag, startPoint x: 321, startPoint y: 286, endPoint x: 173, endPoint y: 277, distance: 148.1
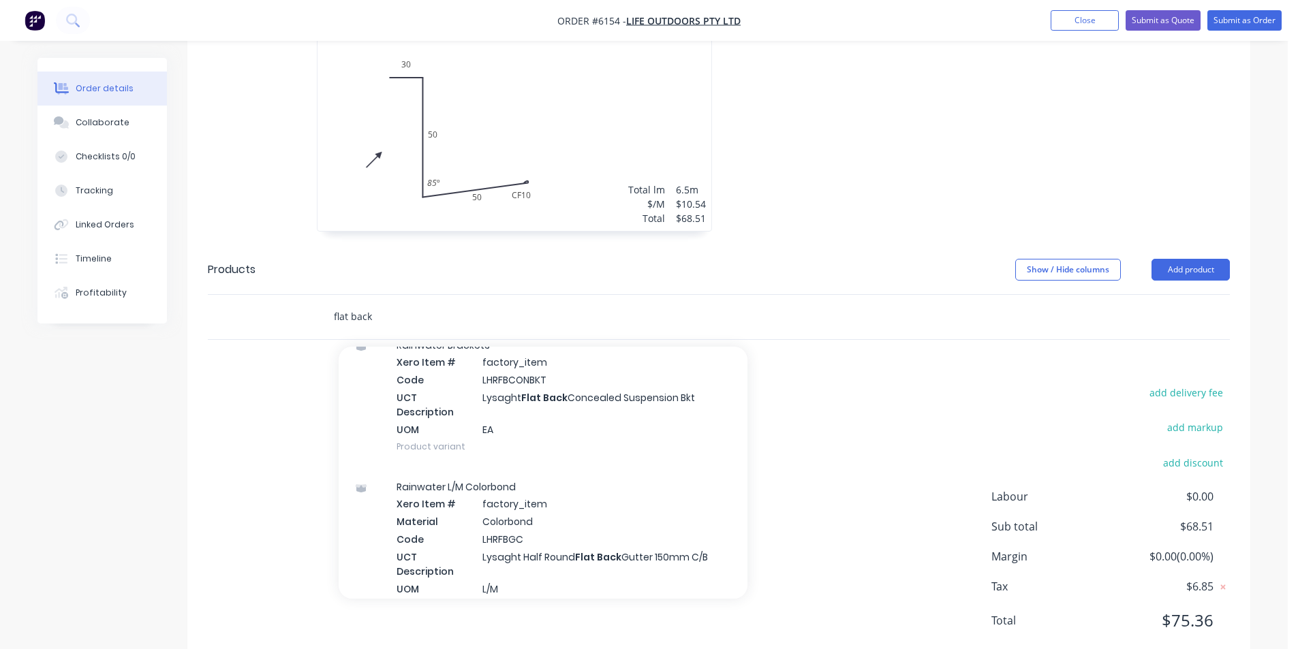
click at [173, 277] on div "Order details Collaborate Checklists 0/0 Tracking Linked Orders Timeline Profit…" at bounding box center [644, 140] width 1240 height 1096
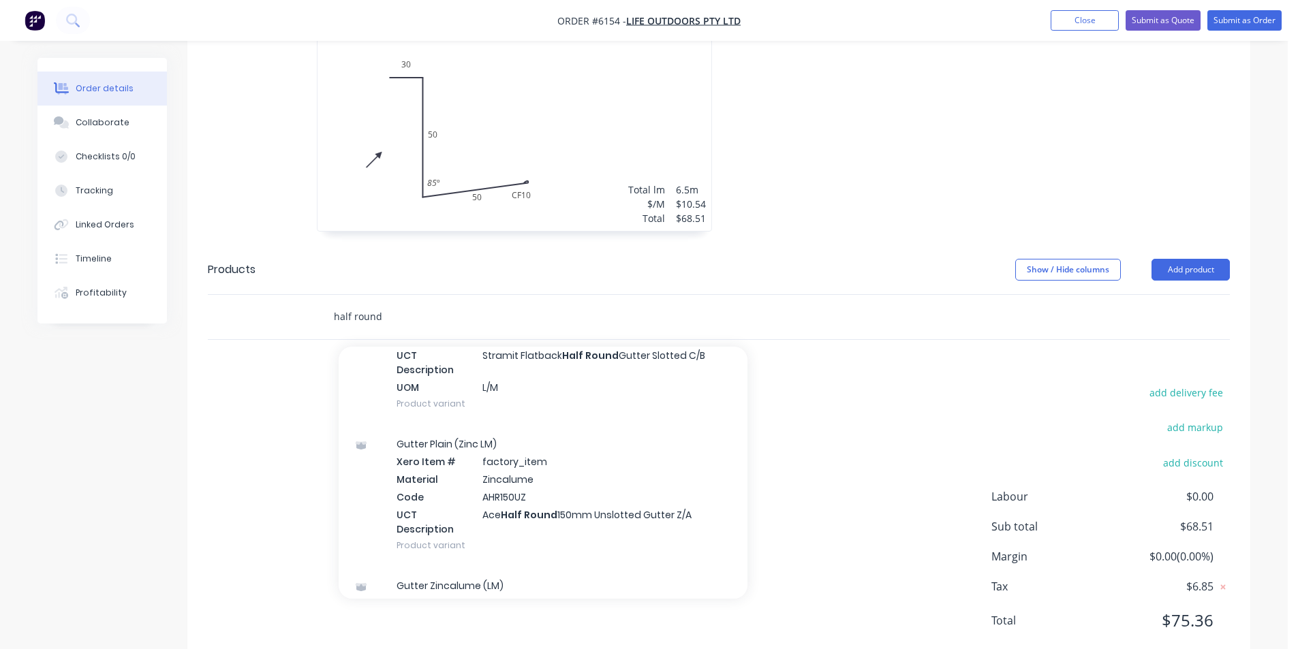
scroll to position [341, 0]
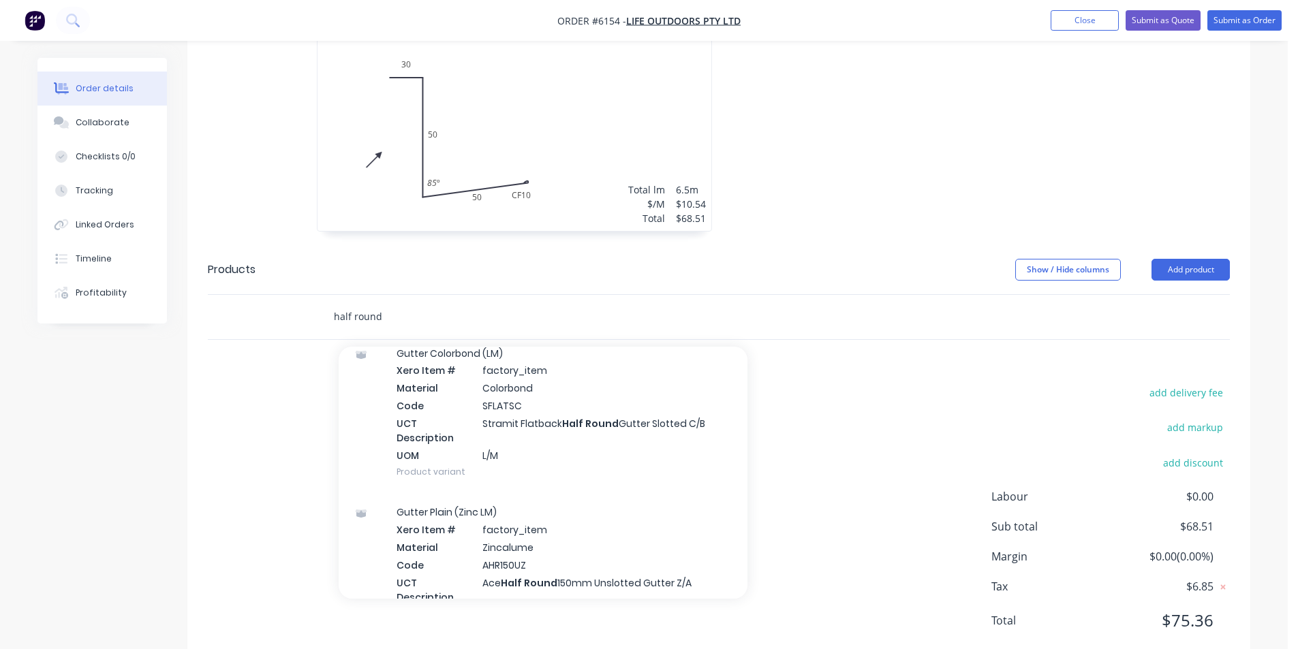
type input "half round"
click at [865, 324] on div "Drawings Add drawing 0.55 Colorbond Surfmist Girth 140 1 0 30 50 CF 10 50 85 º …" at bounding box center [718, 310] width 1063 height 713
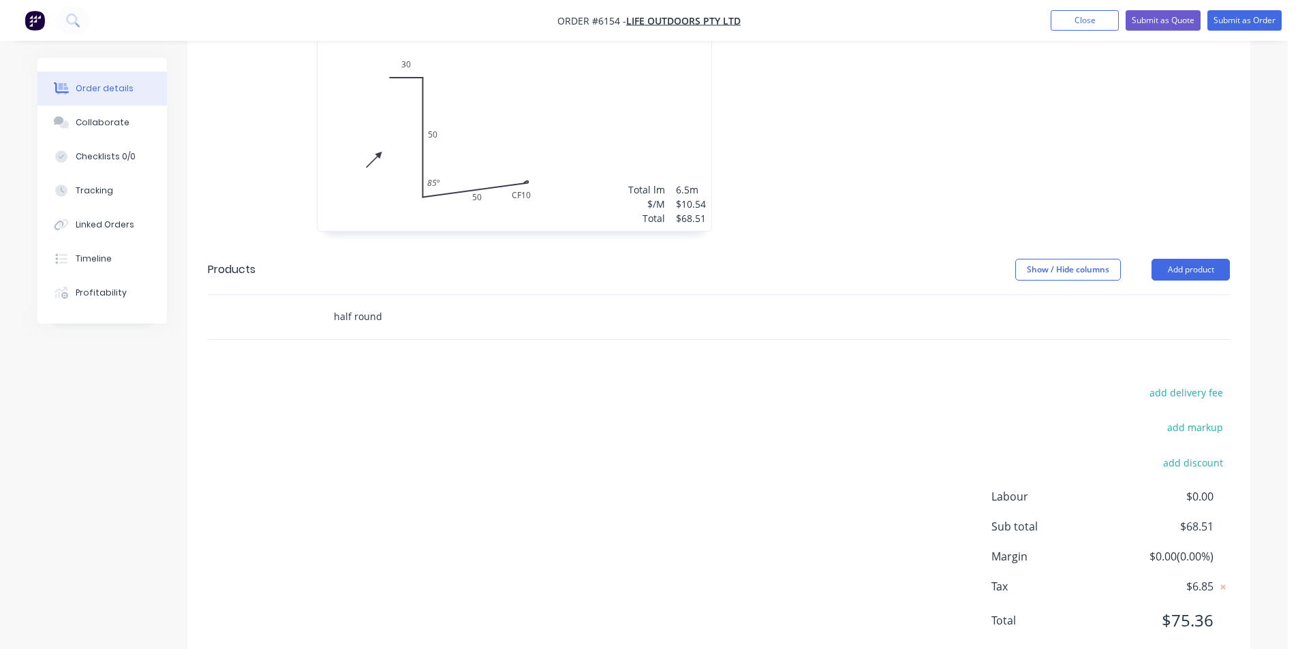
click at [435, 303] on input "half round" at bounding box center [469, 316] width 273 height 27
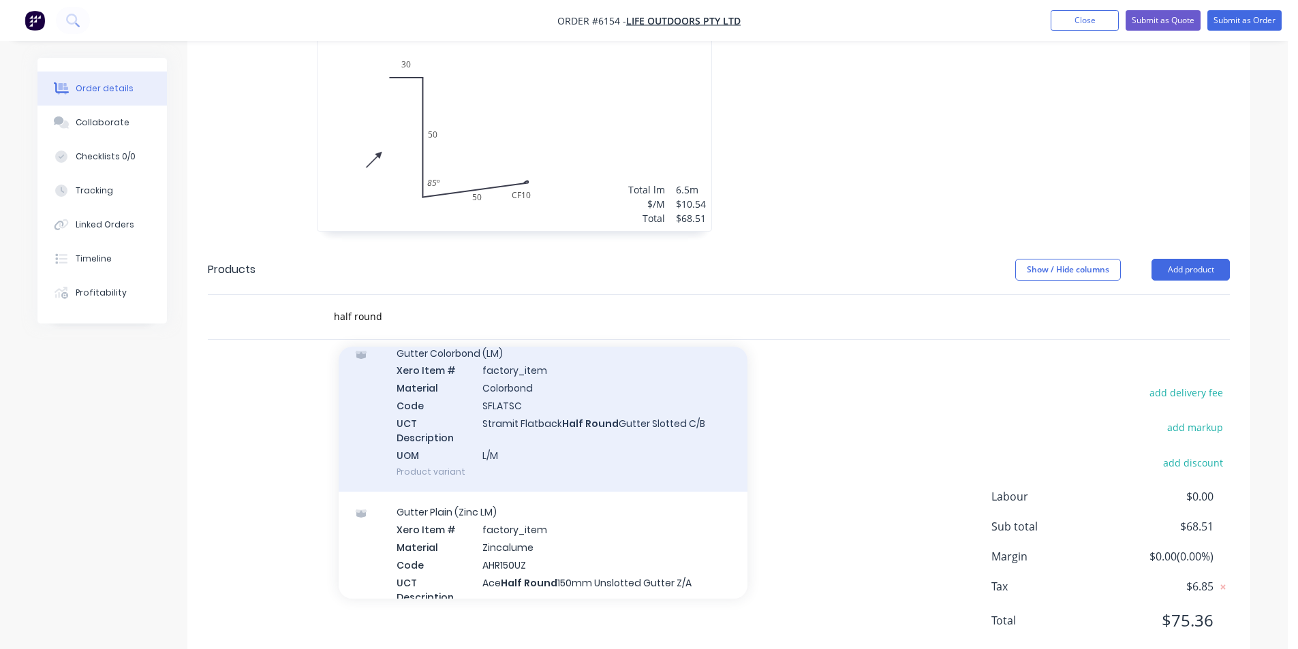
click at [577, 391] on div "Gutter Colorbond (LM) Xero Item # factory_item Material Colorbond Code SFLATSC …" at bounding box center [543, 412] width 409 height 159
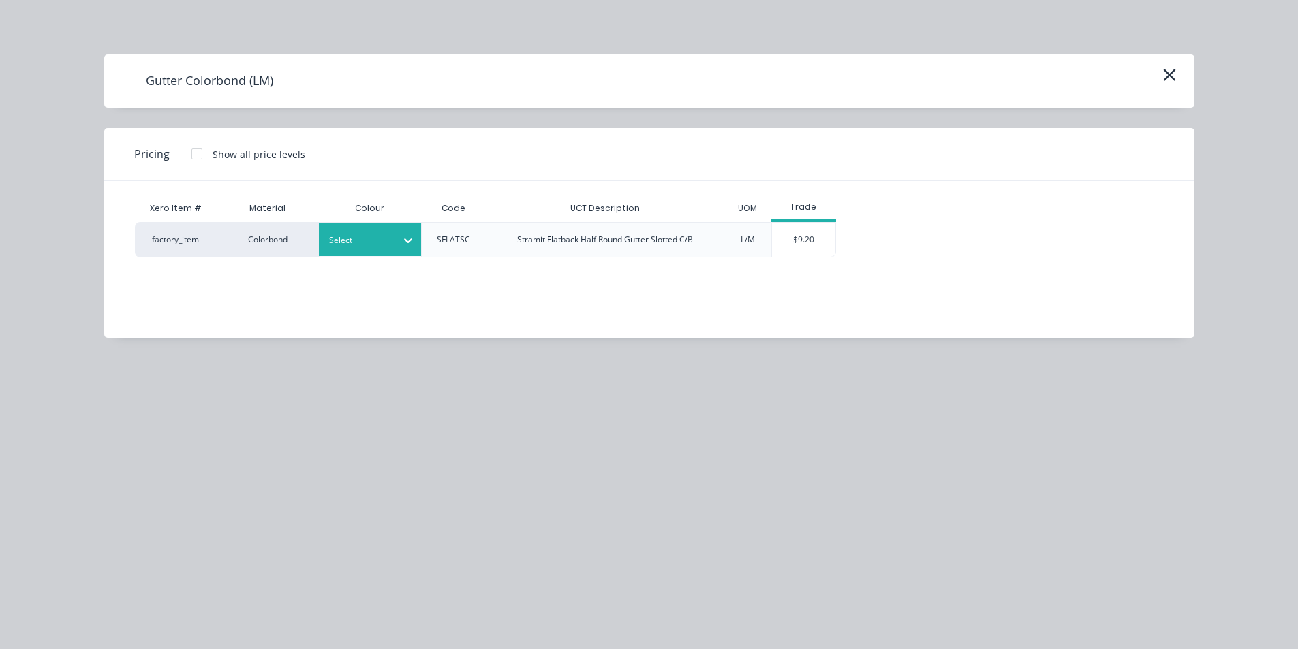
click at [373, 236] on div at bounding box center [359, 240] width 61 height 15
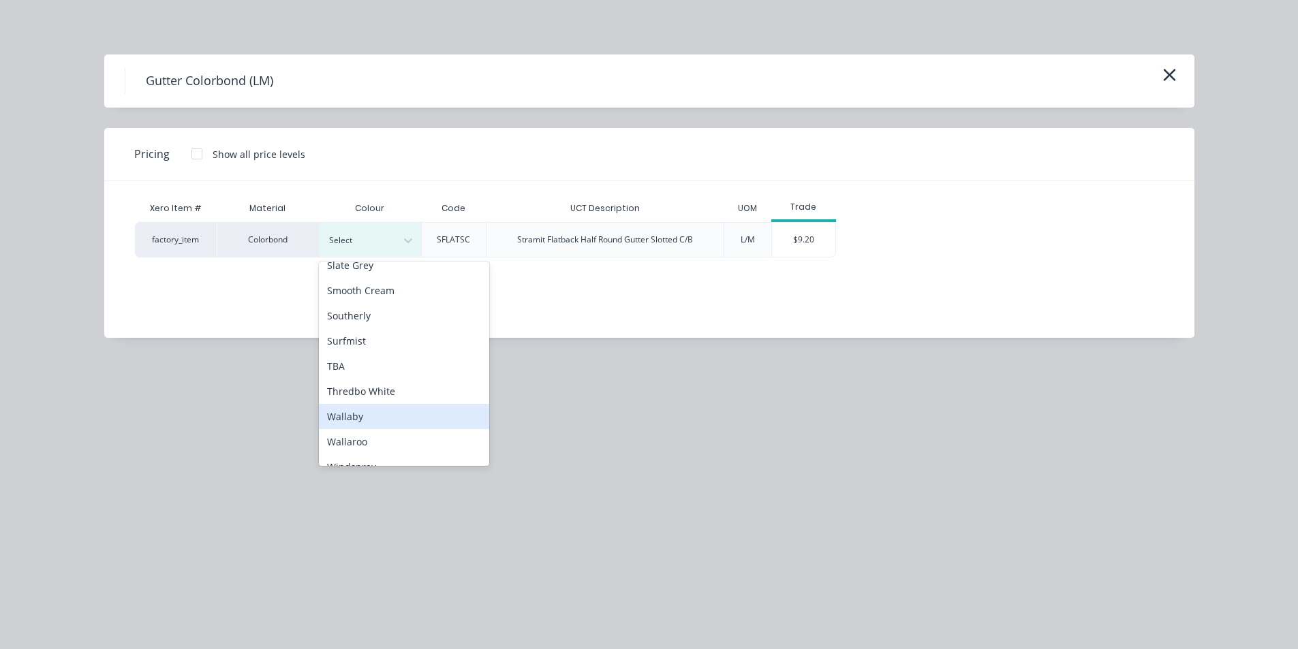
scroll to position [1022, 0]
click at [385, 346] on div "Surfmist" at bounding box center [404, 338] width 170 height 25
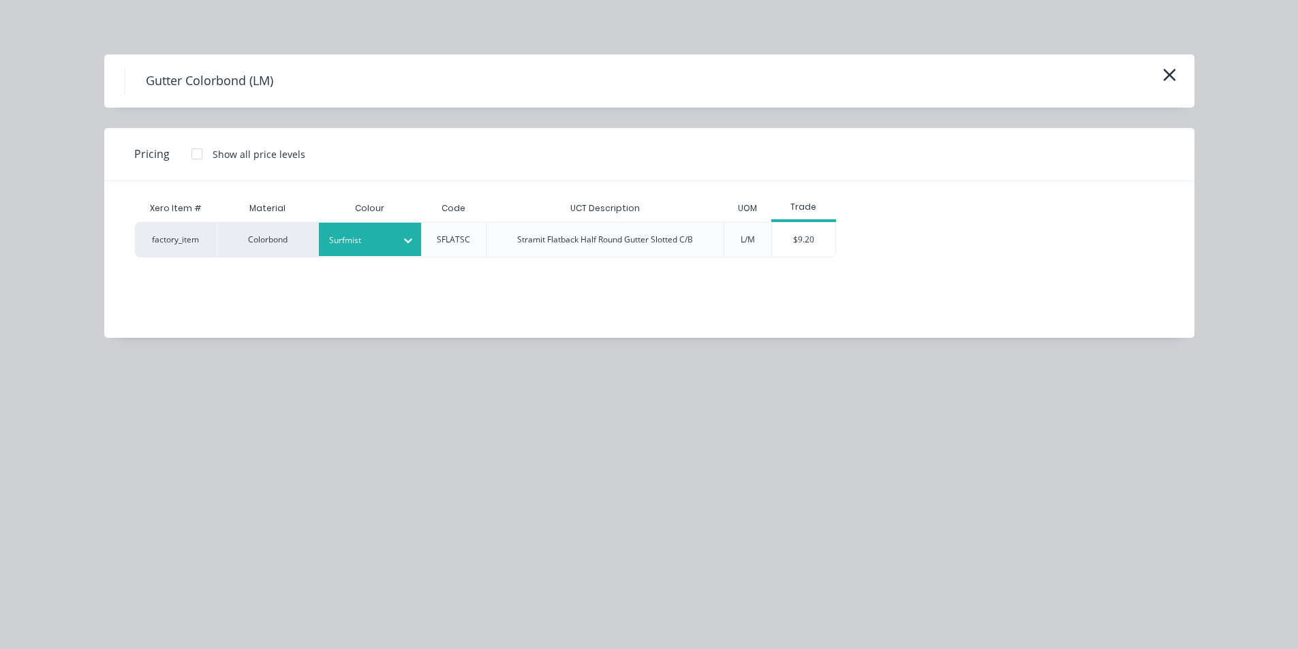
click at [807, 240] on div "$9.20" at bounding box center [804, 240] width 64 height 34
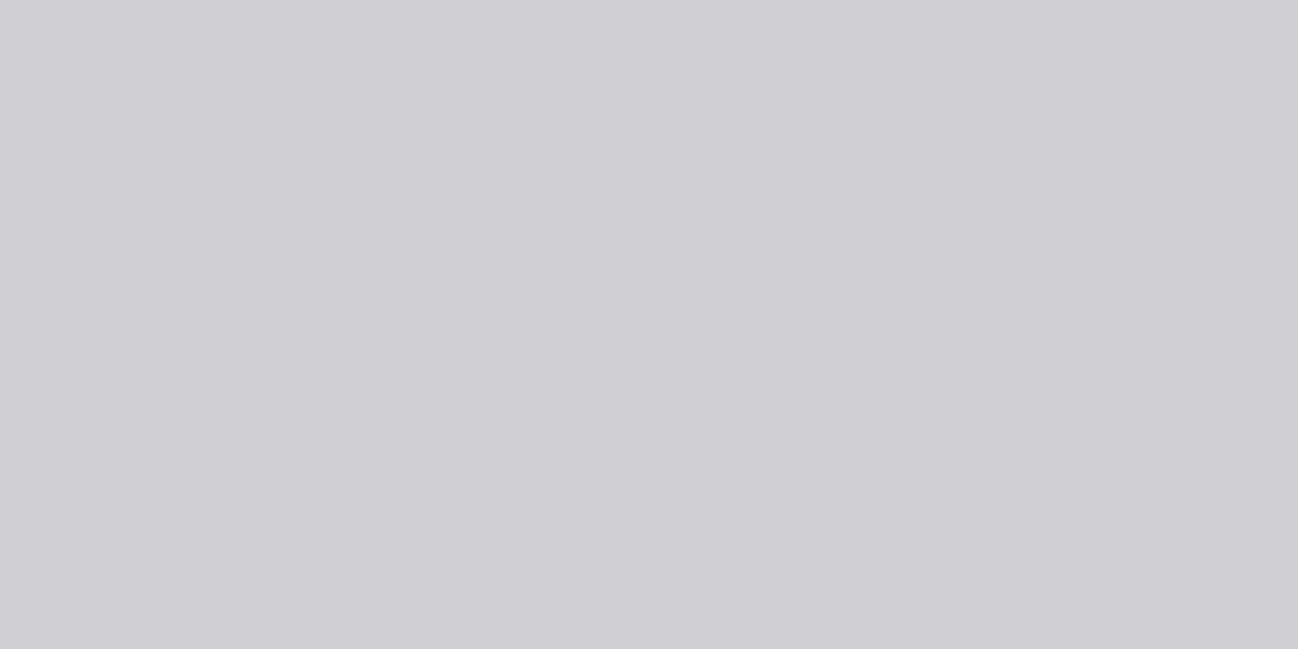
type input "$9.20"
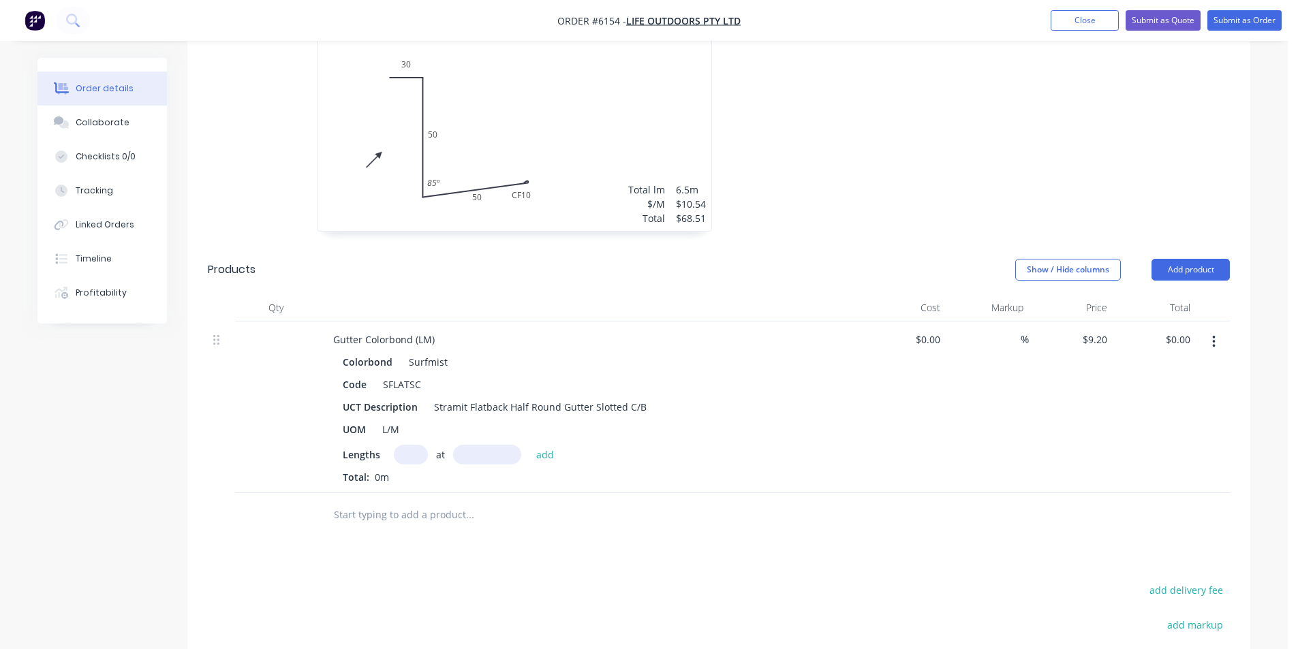
click at [419, 445] on input "text" at bounding box center [411, 455] width 34 height 20
type input "1"
type input "6500"
click at [529, 445] on button "add" at bounding box center [545, 454] width 32 height 18
type input "$59.80"
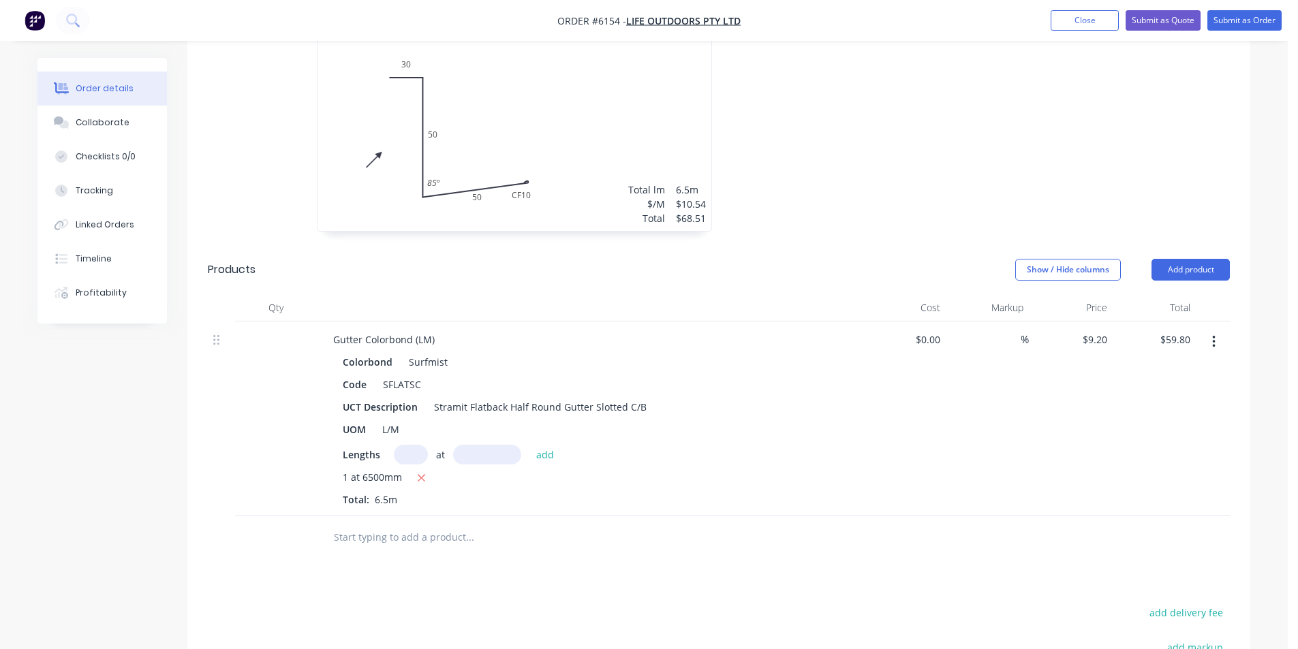
click at [472, 524] on input "text" at bounding box center [469, 537] width 273 height 27
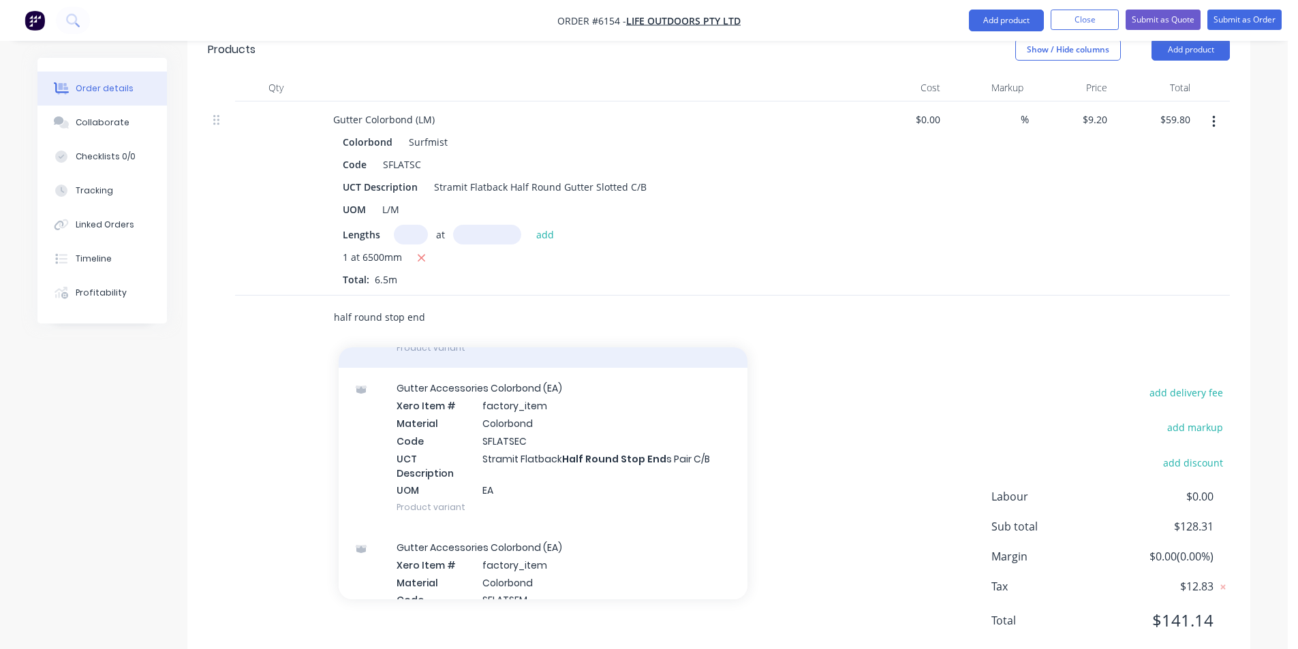
scroll to position [477, 0]
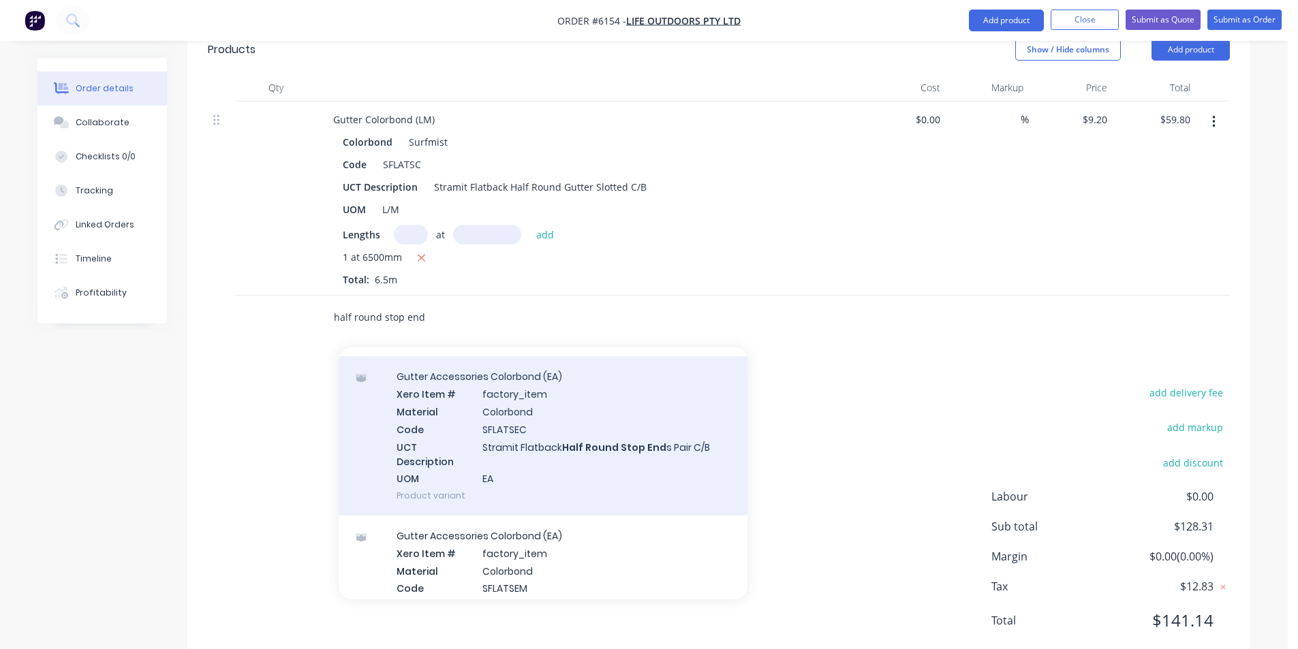
type input "half round stop end"
click at [629, 430] on div "Gutter Accessories Colorbond (EA) Xero Item # factory_item Material Colorbond C…" at bounding box center [543, 435] width 409 height 159
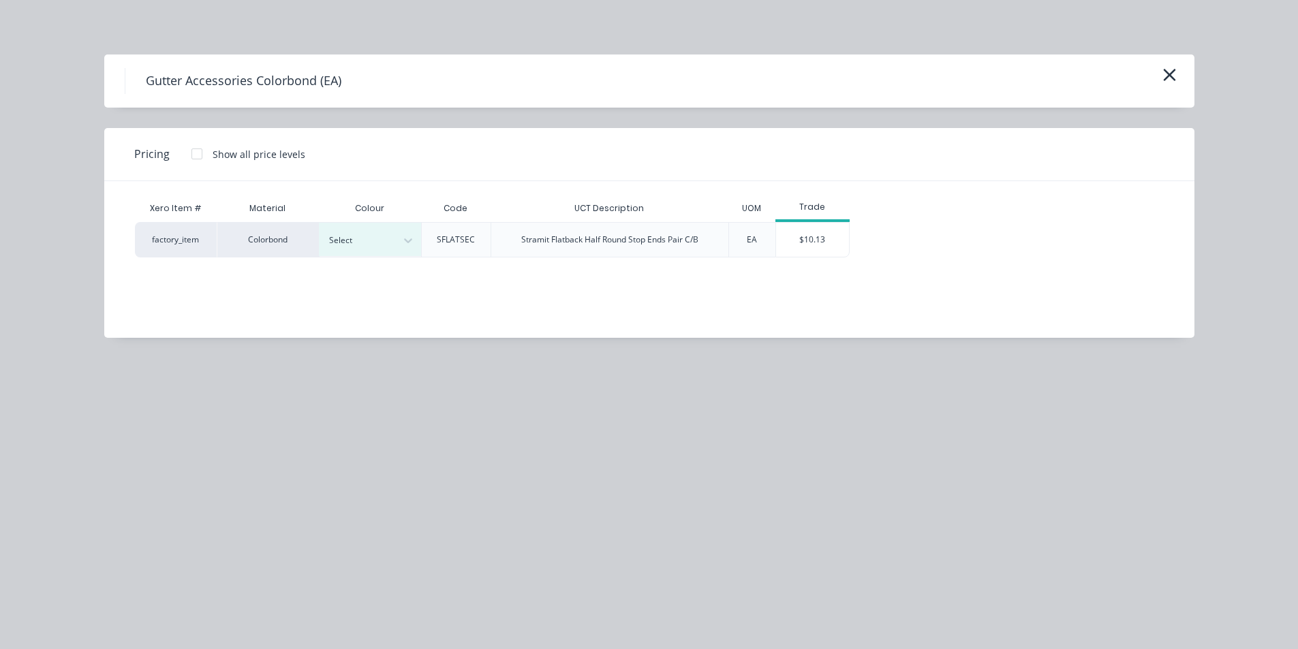
click at [365, 222] on div "Select" at bounding box center [370, 239] width 102 height 35
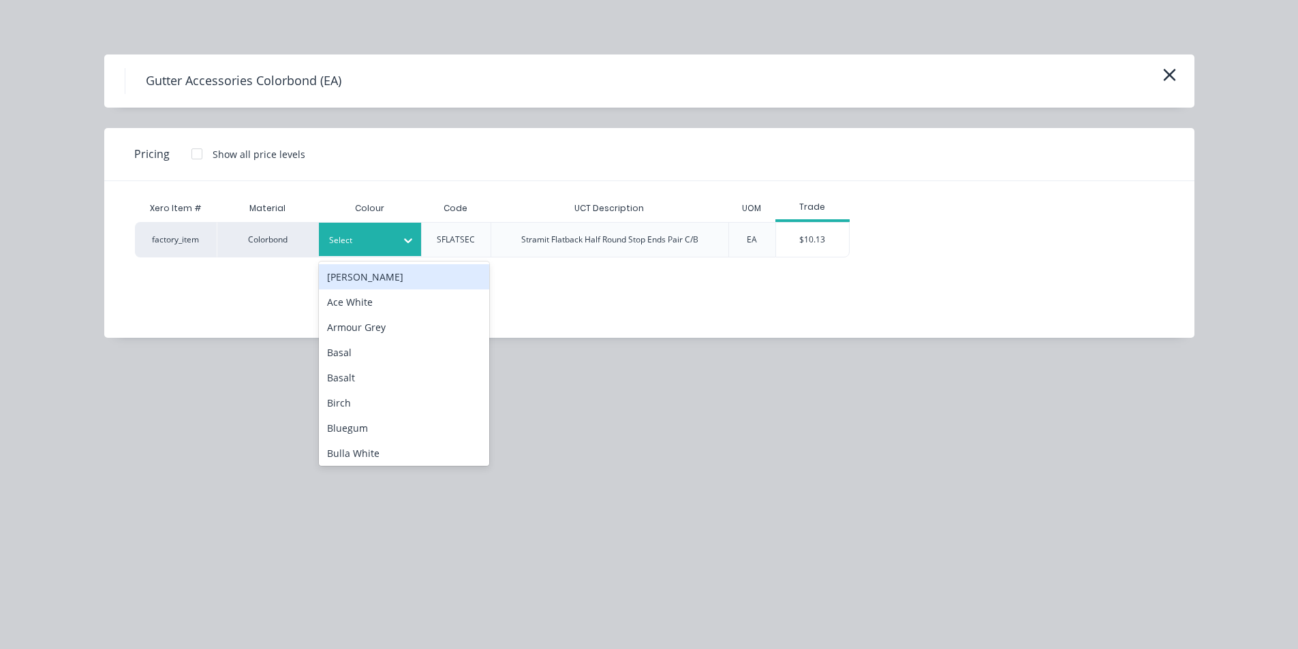
click at [369, 240] on div at bounding box center [359, 240] width 61 height 15
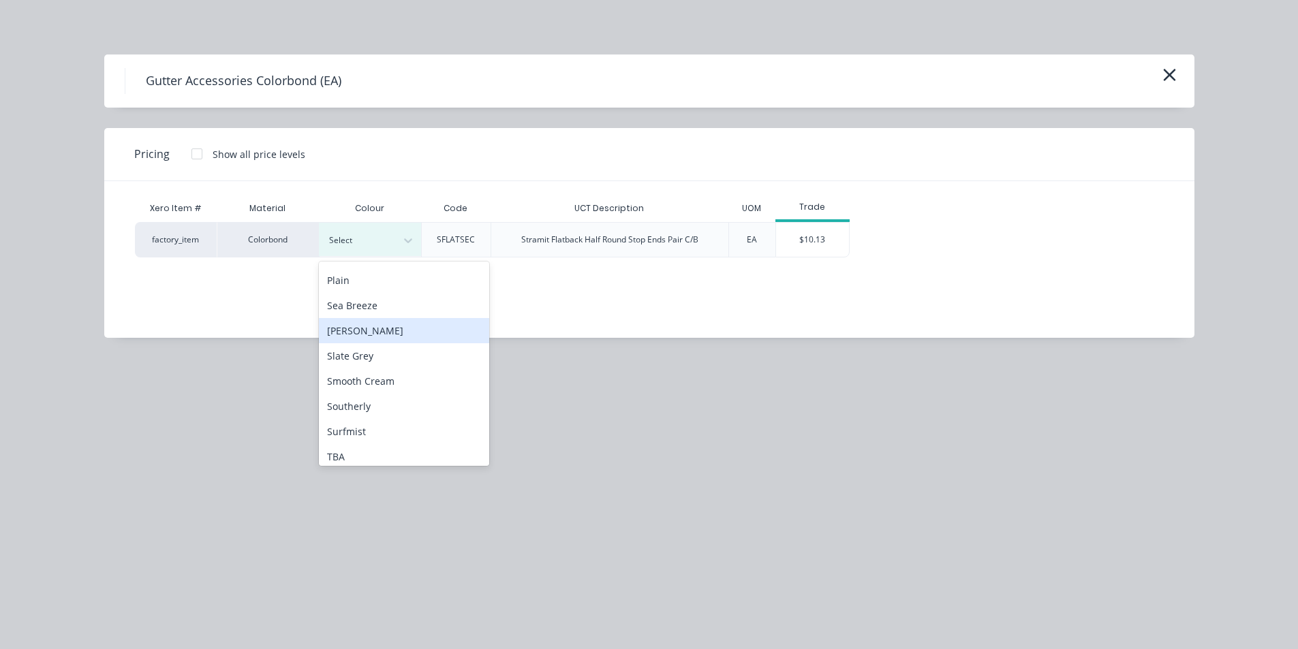
scroll to position [1061, 0]
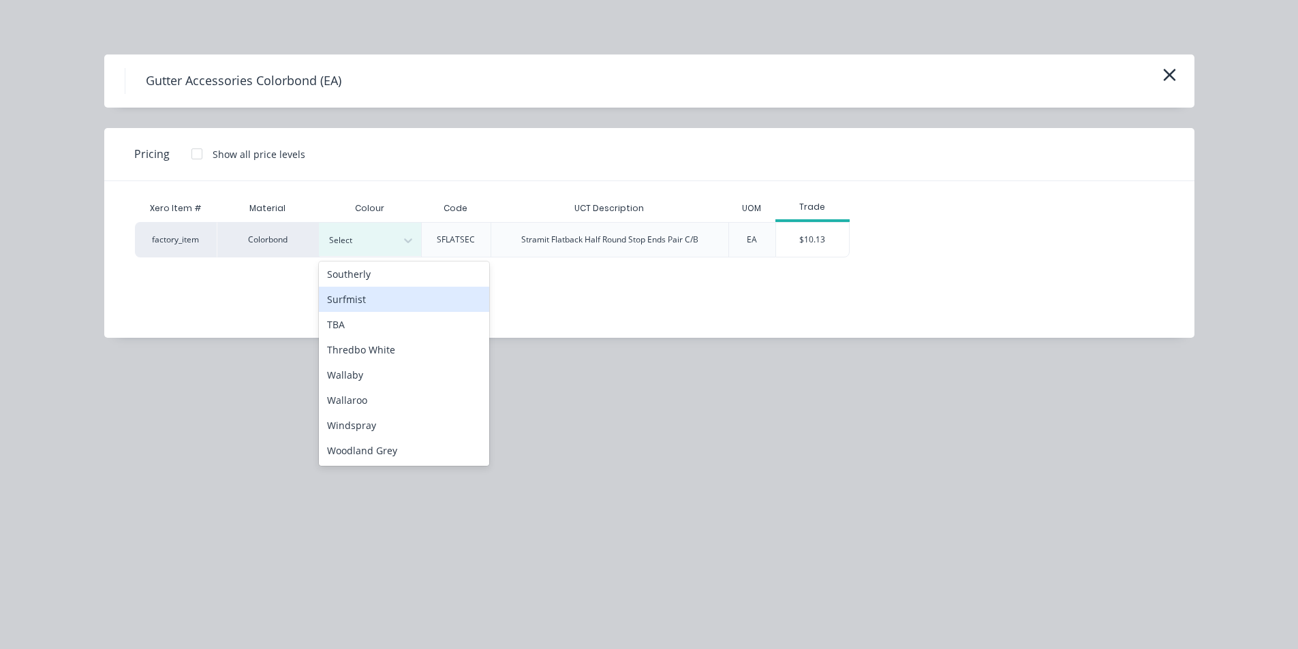
click at [369, 301] on div "Surfmist" at bounding box center [404, 299] width 170 height 25
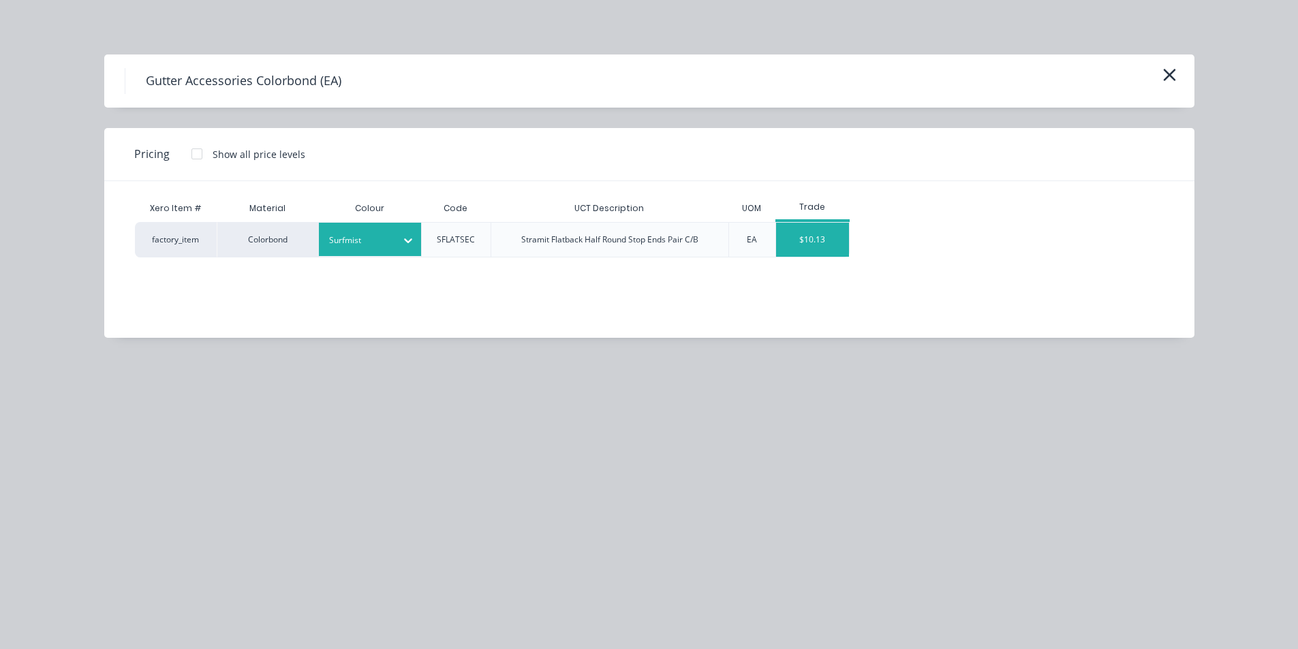
click at [808, 230] on div "$10.13" at bounding box center [812, 240] width 73 height 34
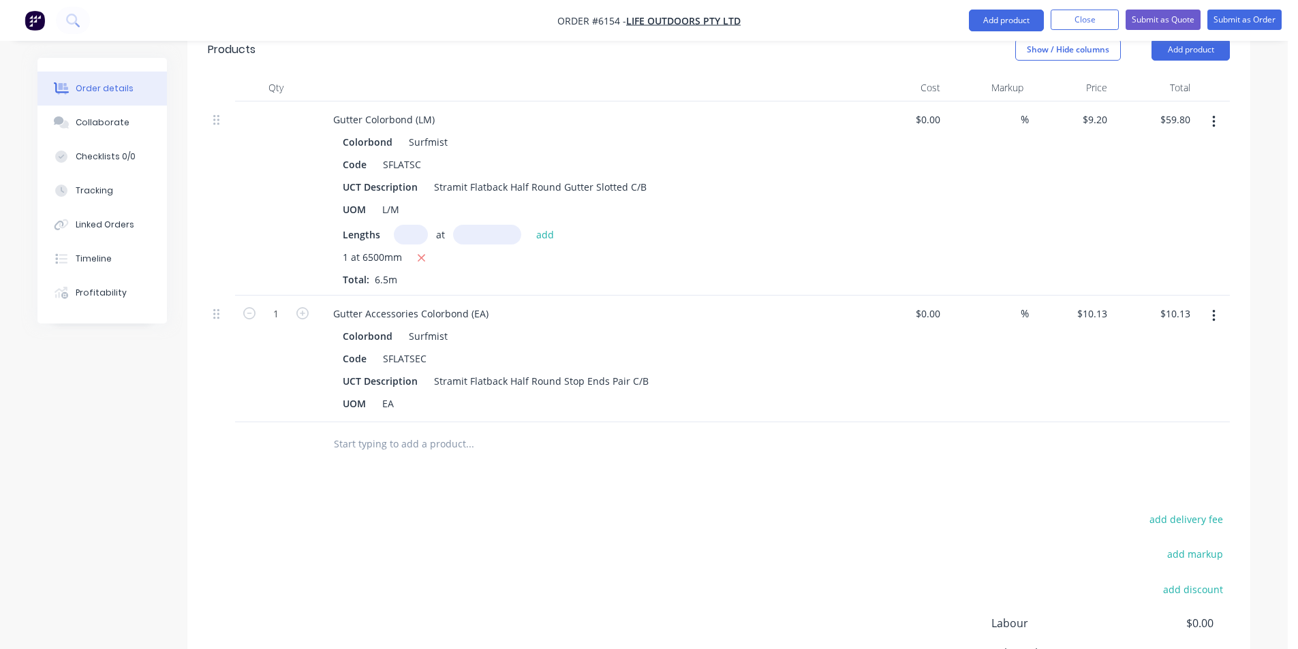
click at [385, 431] on input "text" at bounding box center [469, 444] width 273 height 27
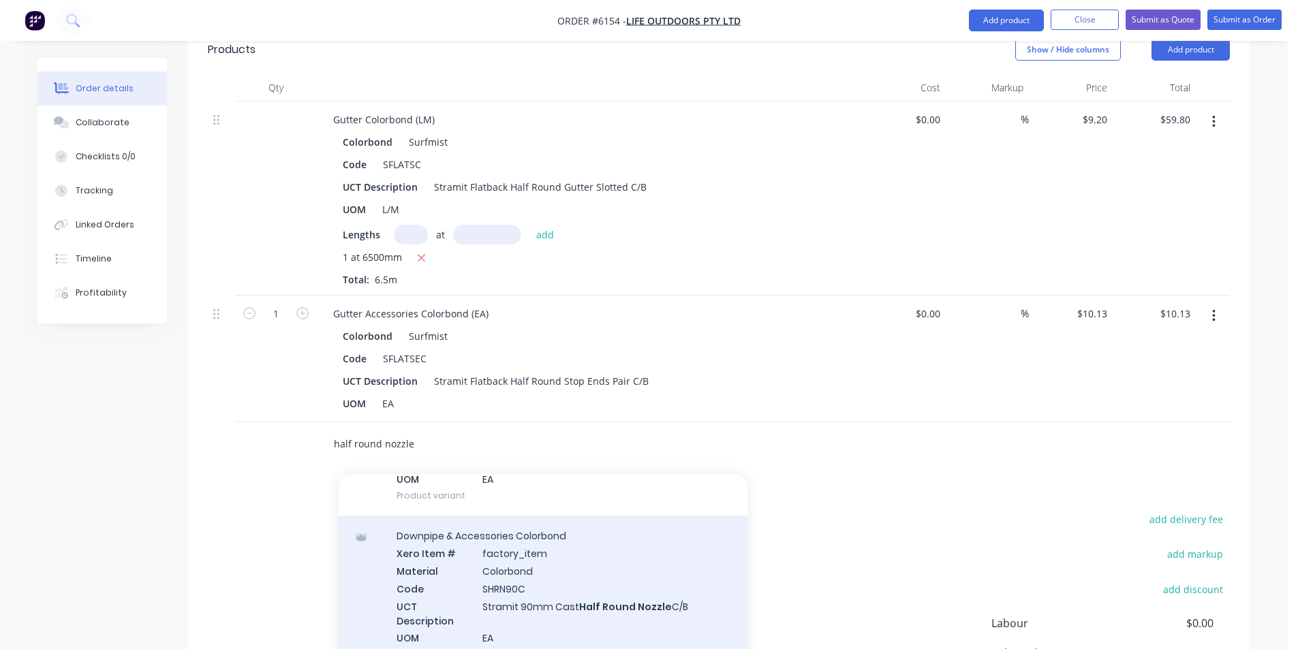
scroll to position [2657, 0]
type input "half round nozzle"
click at [606, 547] on div "Downpipe & Accessories Colorbond Xero Item # factory_item Material Colorbond Co…" at bounding box center [543, 594] width 409 height 159
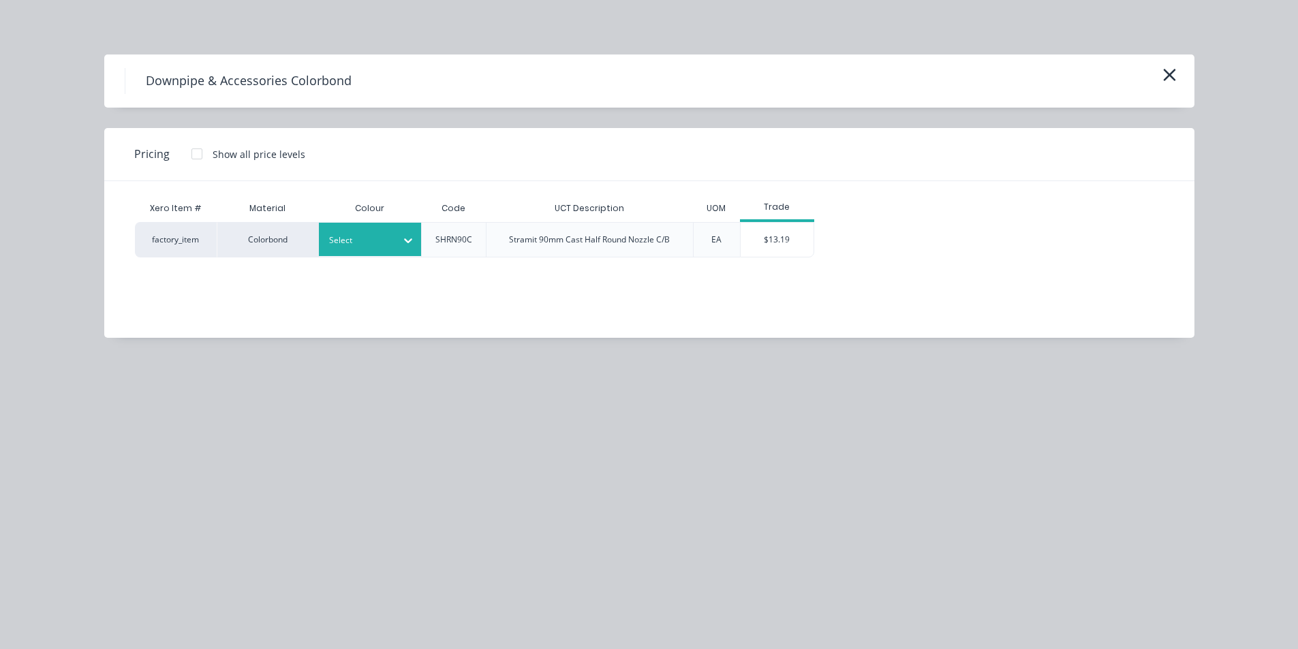
click at [373, 245] on div at bounding box center [359, 240] width 61 height 15
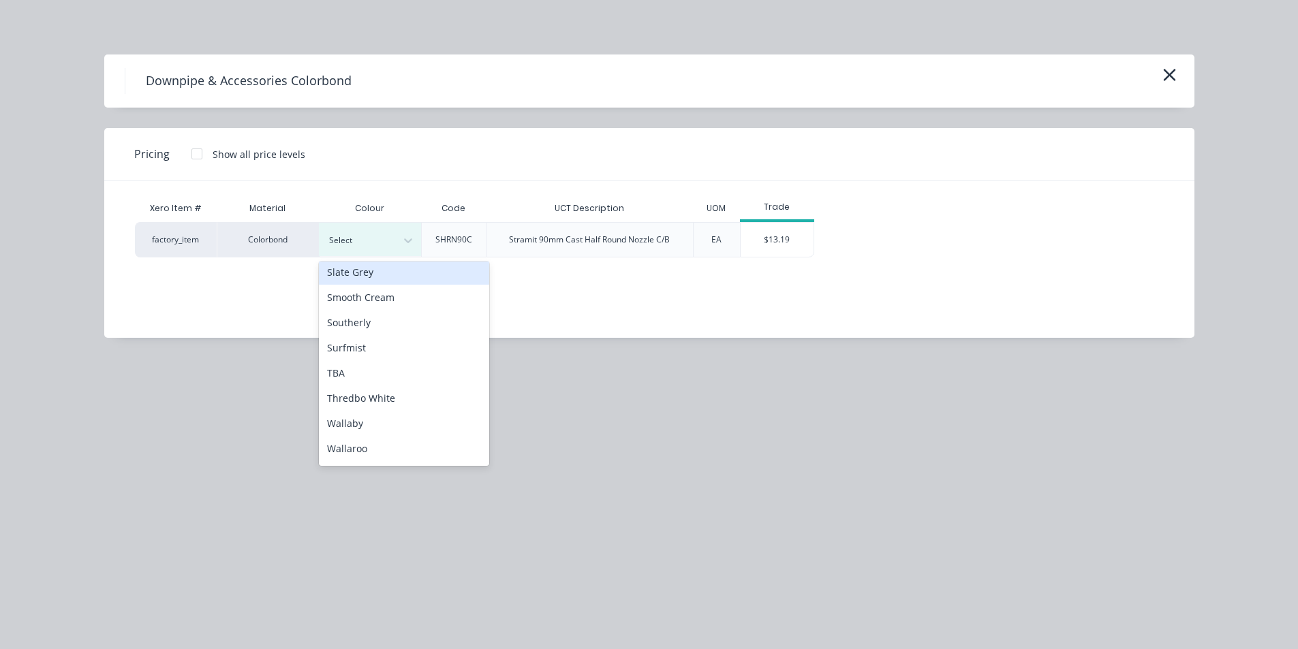
scroll to position [1022, 0]
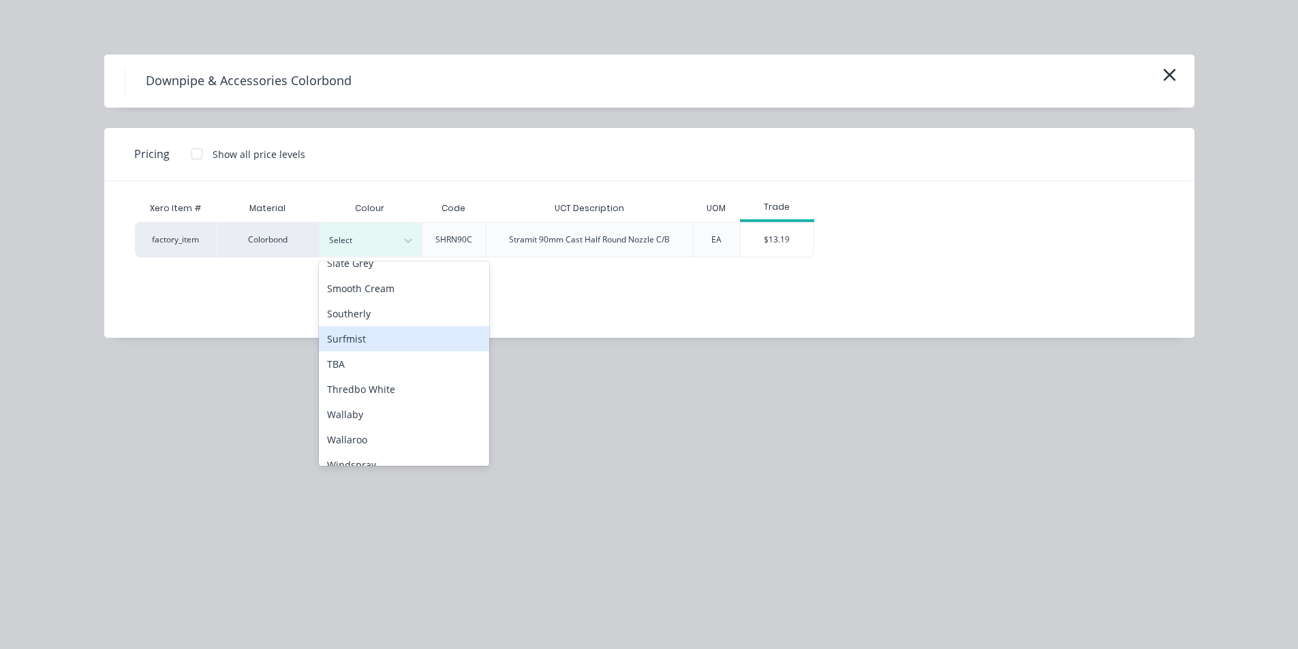
click at [367, 343] on div "Surfmist" at bounding box center [404, 338] width 170 height 25
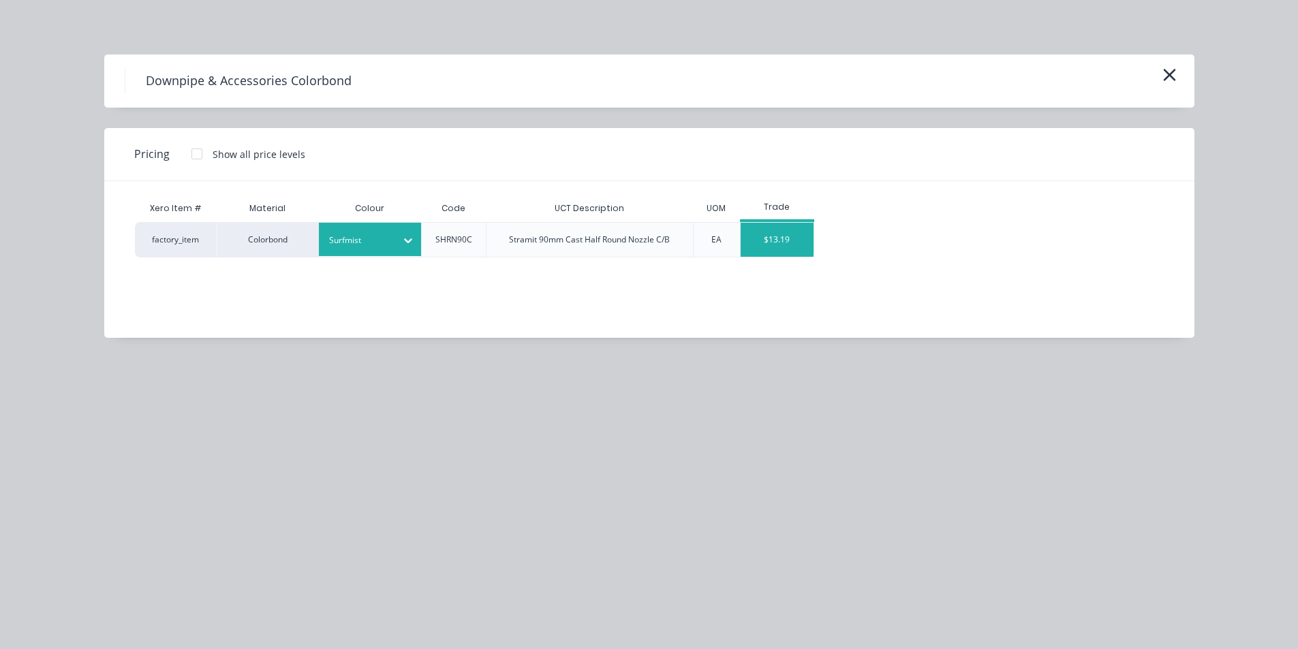
click at [752, 227] on div "$13.19" at bounding box center [777, 240] width 73 height 34
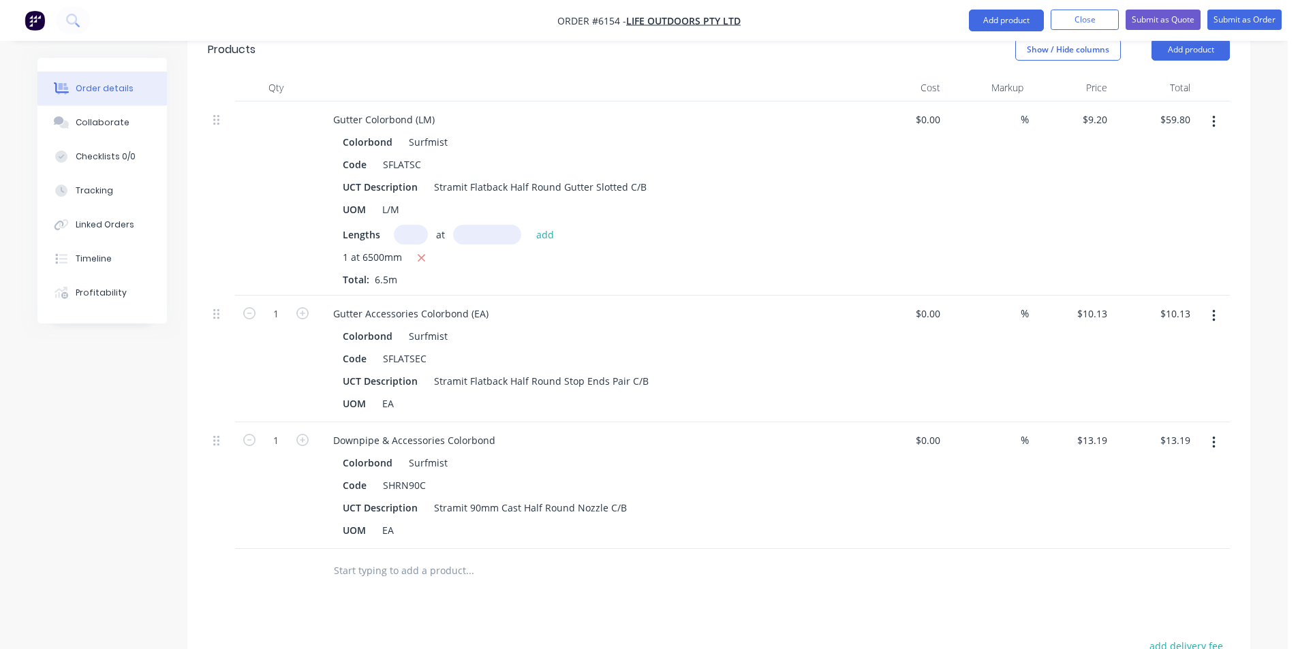
click at [422, 557] on input "text" at bounding box center [469, 570] width 273 height 27
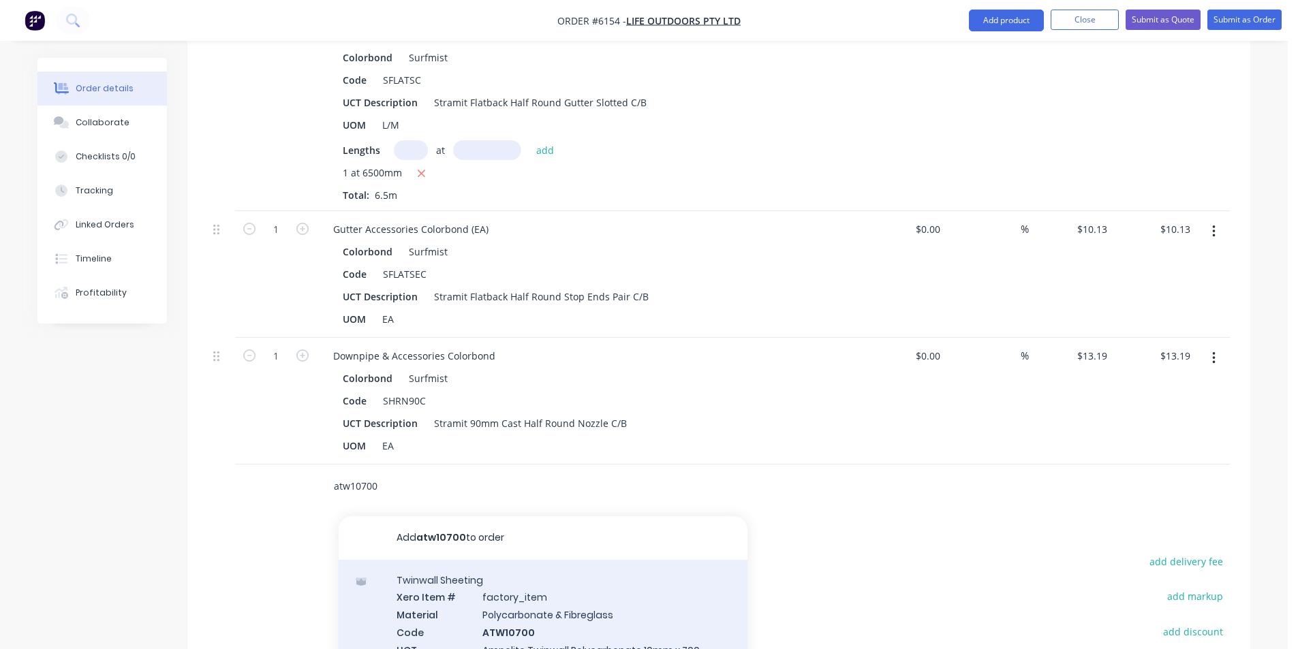
scroll to position [890, 0]
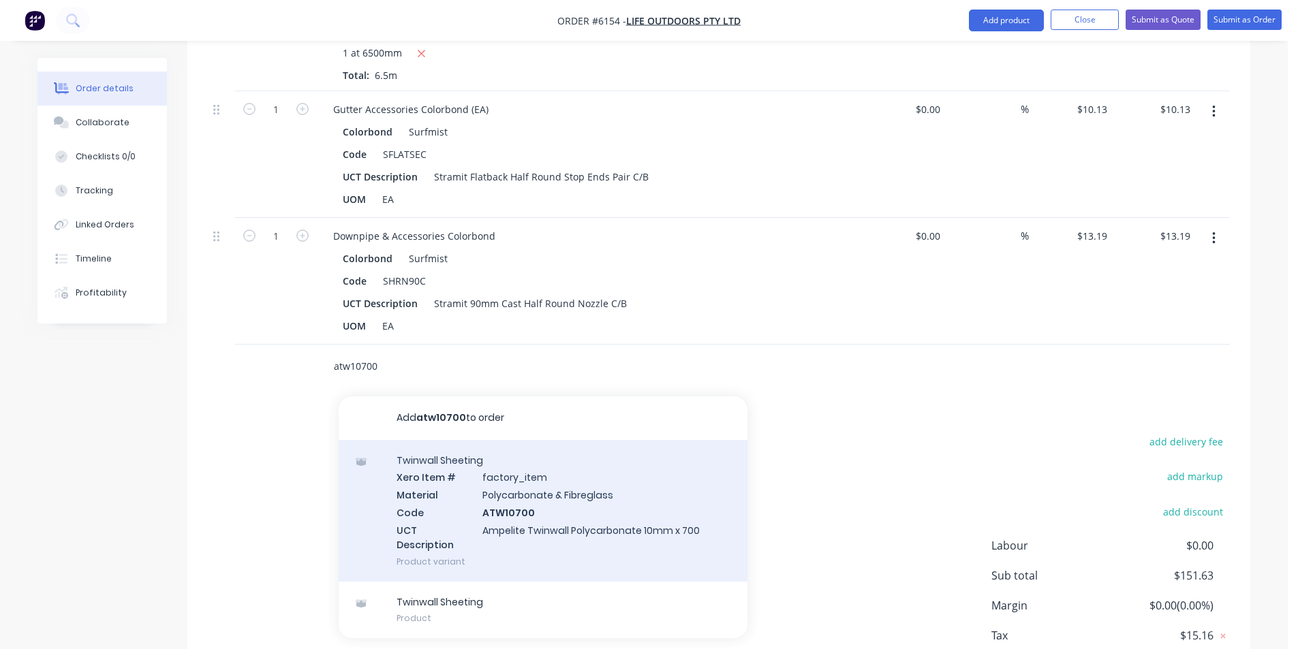
type input "atw10700"
click at [553, 482] on div "Twinwall Sheeting Xero Item # factory_item Material Polycarbonate & Fibreglass …" at bounding box center [543, 511] width 409 height 142
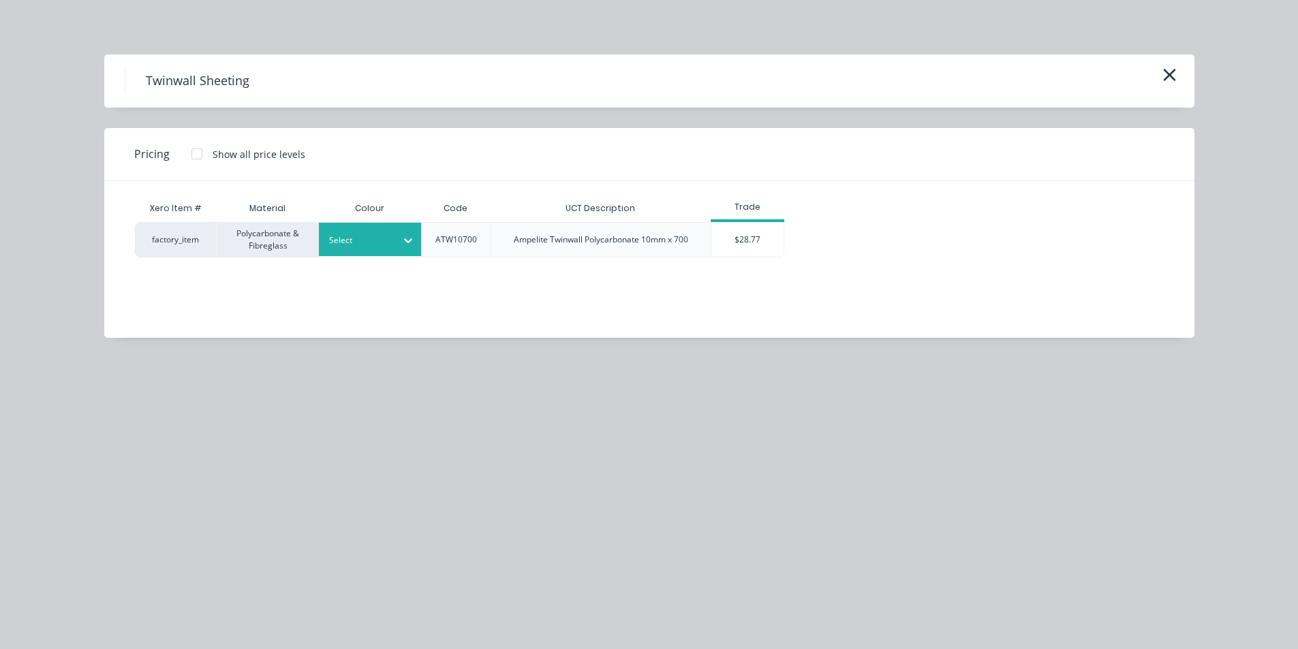
click at [395, 229] on div "Select" at bounding box center [370, 239] width 102 height 33
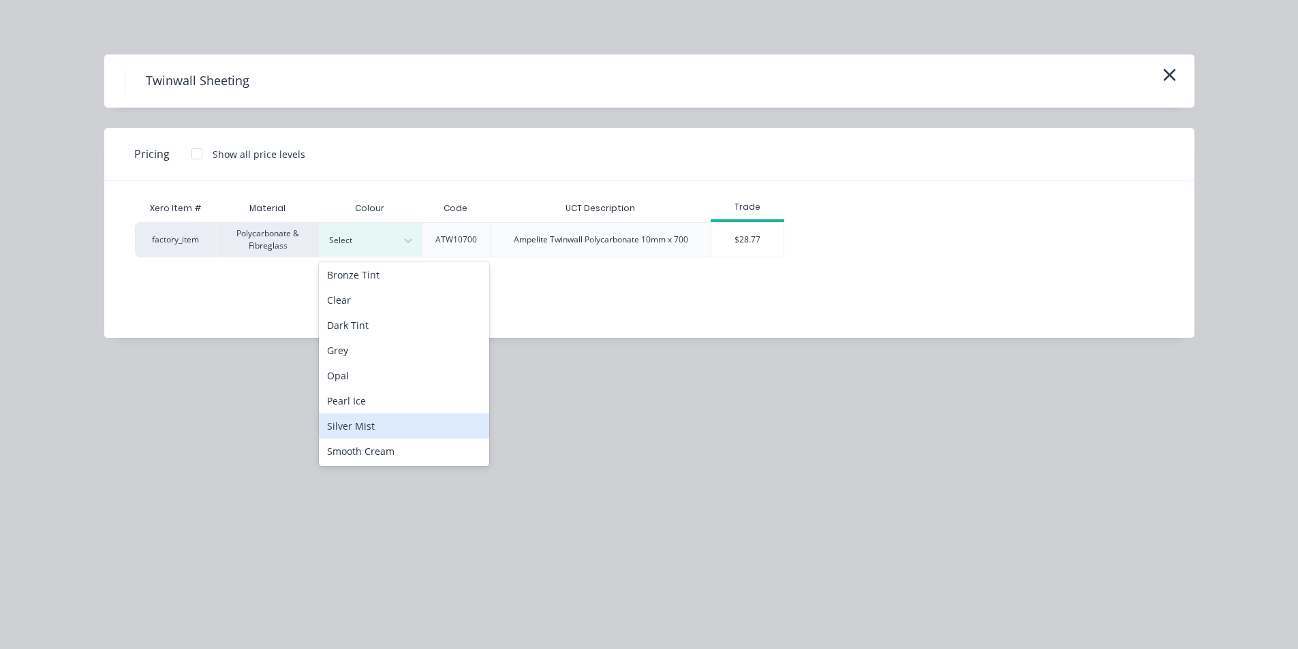
scroll to position [3, 0]
click at [387, 365] on div "Opal" at bounding box center [404, 374] width 170 height 25
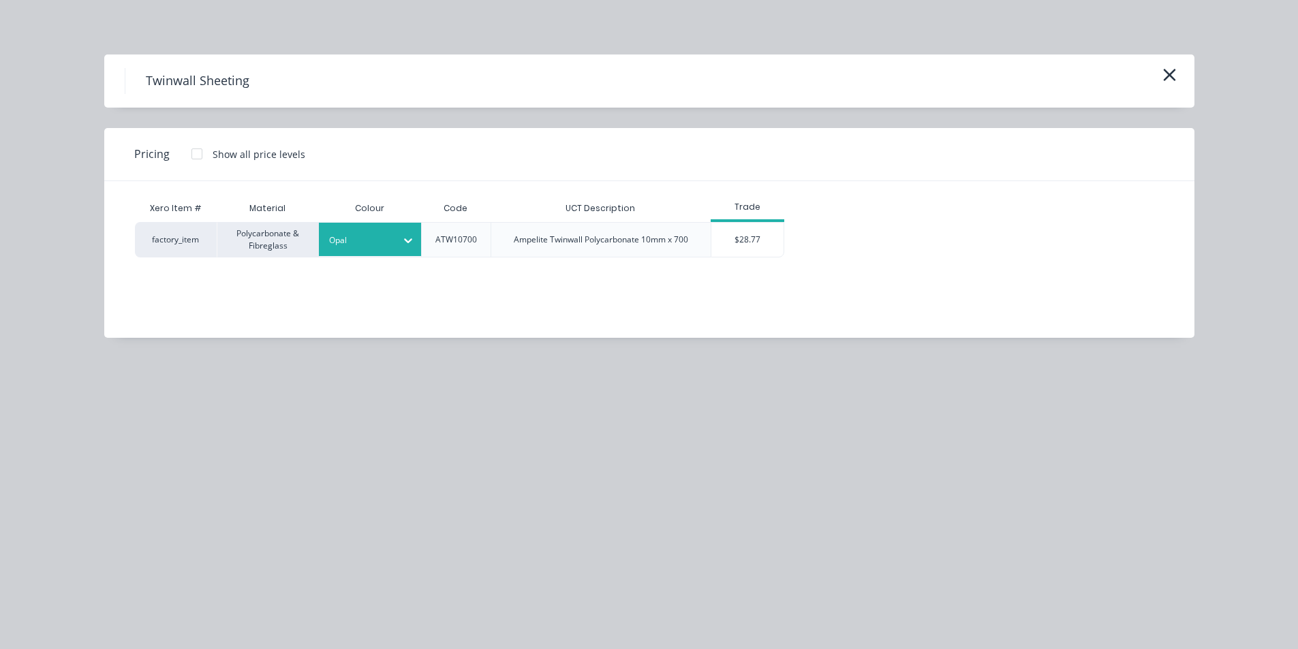
click at [735, 216] on div "Trade" at bounding box center [748, 208] width 74 height 27
drag, startPoint x: 737, startPoint y: 236, endPoint x: 694, endPoint y: 285, distance: 65.3
click at [737, 236] on div "$28.77" at bounding box center [747, 240] width 73 height 34
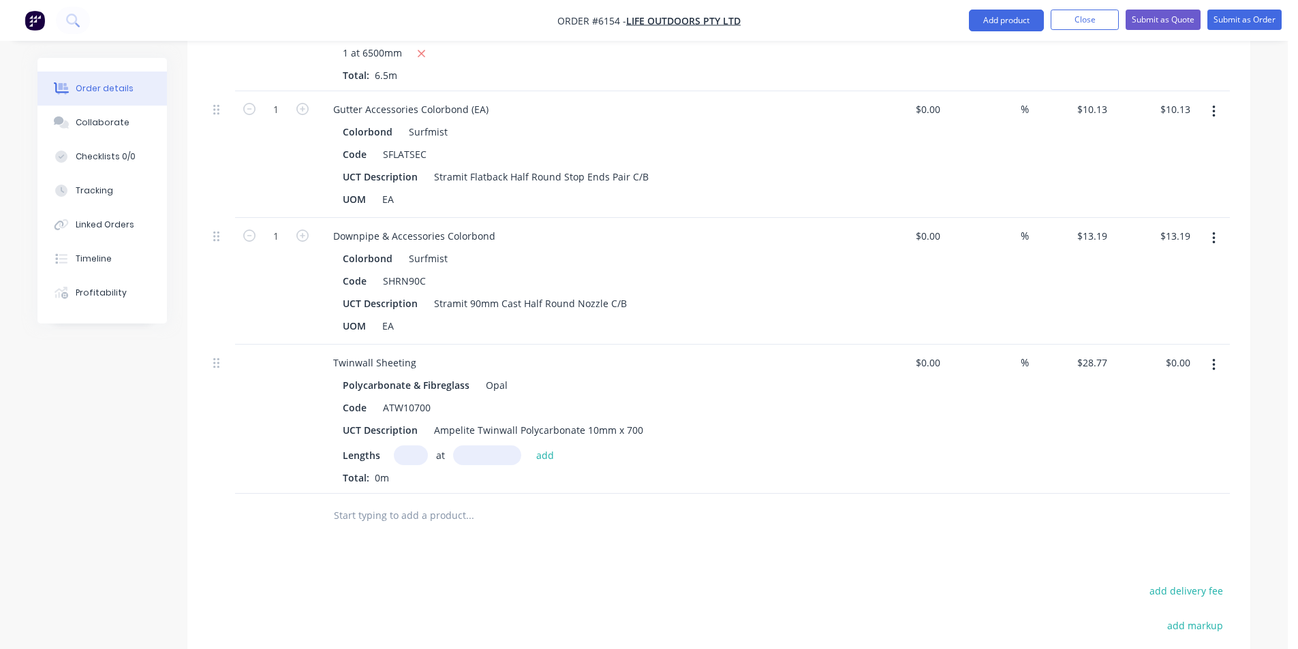
click at [410, 446] on input "text" at bounding box center [411, 456] width 34 height 20
type input "2"
type input "5000"
click at [529, 446] on button "add" at bounding box center [545, 455] width 32 height 18
type input "$287.70"
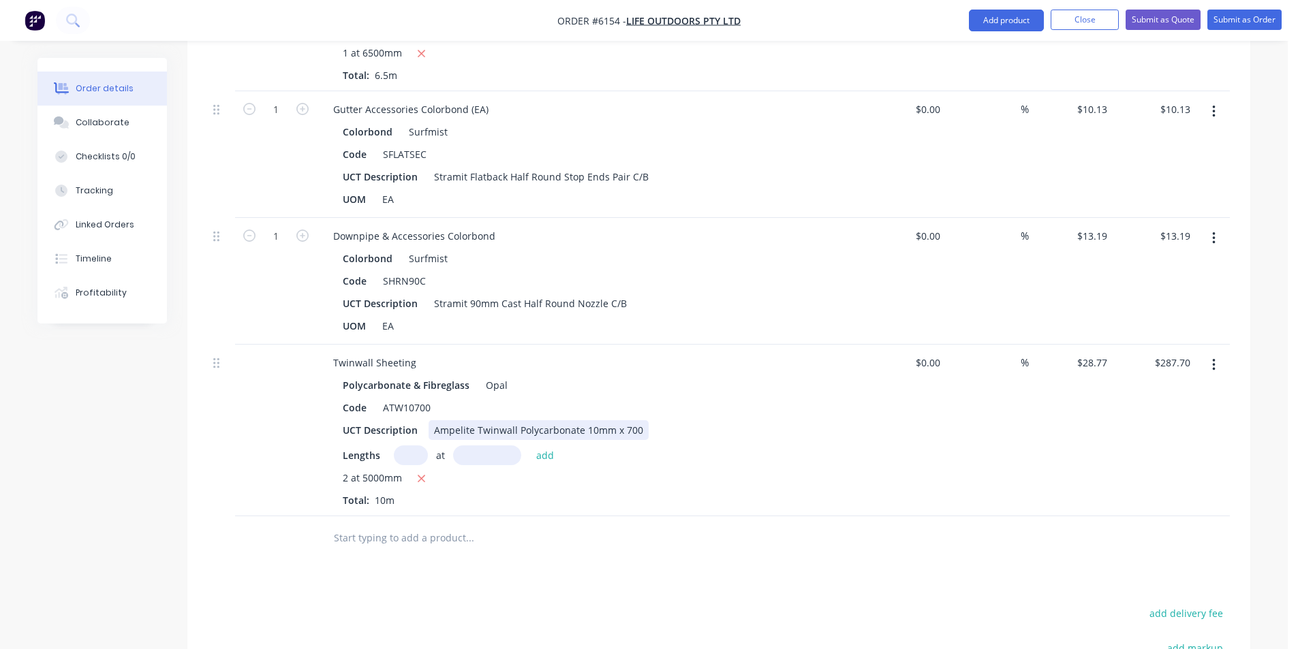
click at [647, 420] on div "UCT Description Ampelite Twinwall Polycarbonate 10mm x 700" at bounding box center [586, 430] width 499 height 20
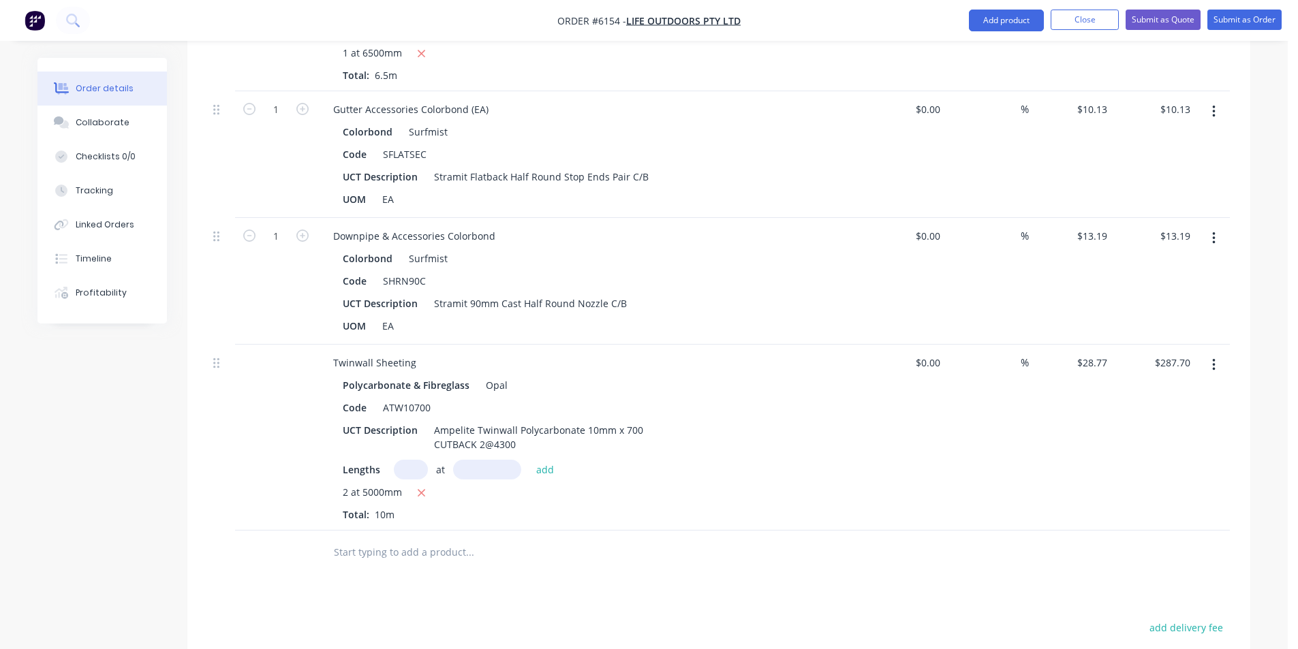
click at [490, 531] on div at bounding box center [562, 553] width 491 height 44
click at [471, 539] on input "text" at bounding box center [469, 552] width 273 height 27
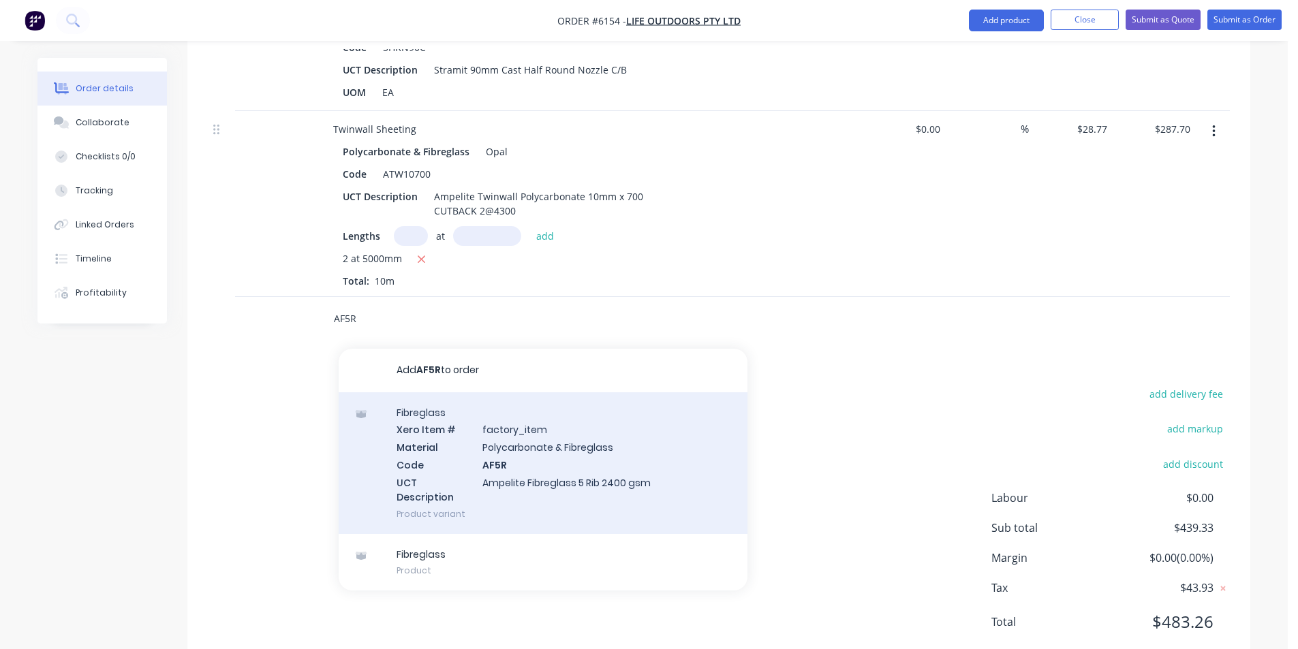
scroll to position [1126, 0]
type input "AF5R"
click at [558, 420] on div "Fibreglass Xero Item # factory_item Material Polycarbonate & Fibreglass Code AF…" at bounding box center [543, 462] width 409 height 142
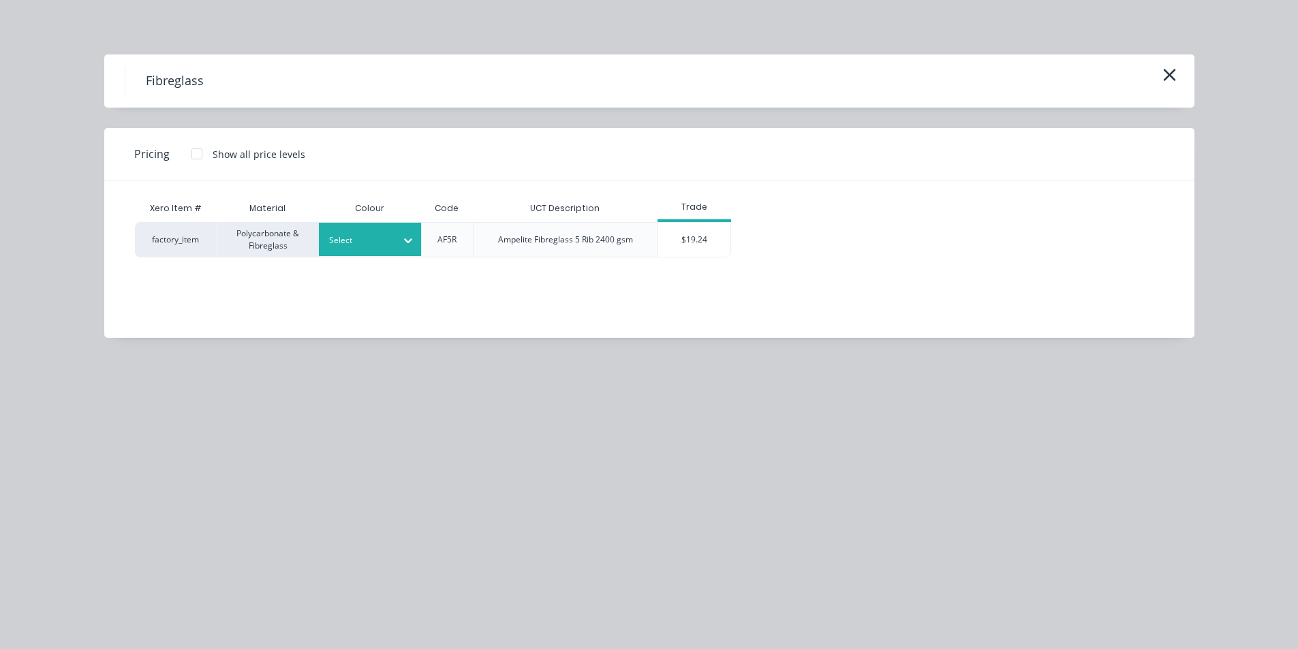
click at [390, 229] on div "Select" at bounding box center [370, 239] width 102 height 33
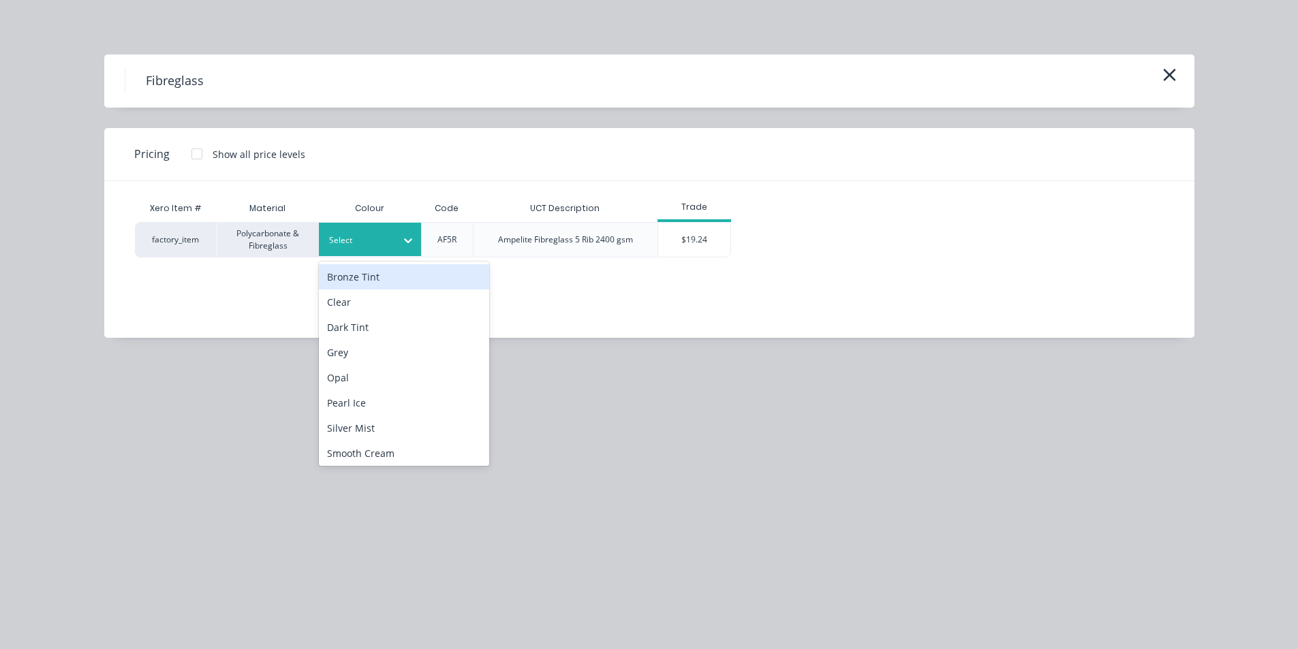
type input "I"
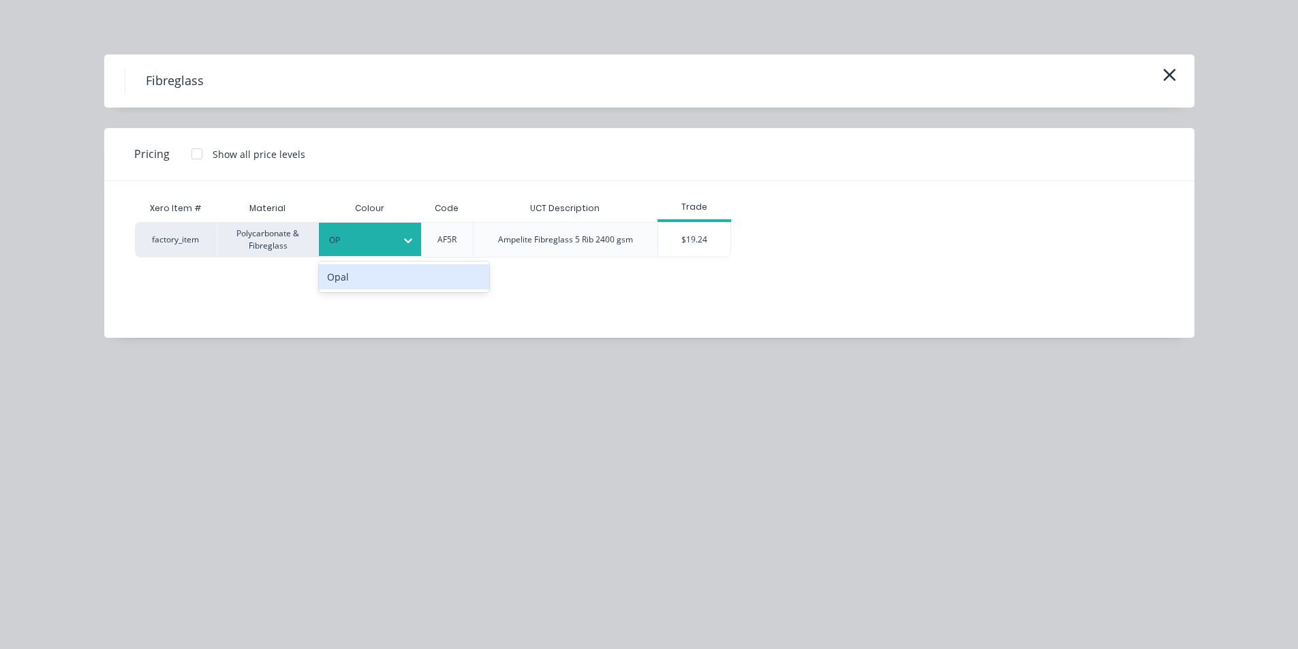
type input "OPA"
click at [387, 288] on div "Opal" at bounding box center [404, 276] width 170 height 25
drag, startPoint x: 732, startPoint y: 232, endPoint x: 720, endPoint y: 233, distance: 11.6
click at [722, 233] on div "factory_item Polycarbonate & Fibreglass Opal AF5R Ampelite Fibreglass 5 Rib 240…" at bounding box center [639, 239] width 1008 height 35
click at [712, 232] on div "$19.24" at bounding box center [694, 240] width 73 height 34
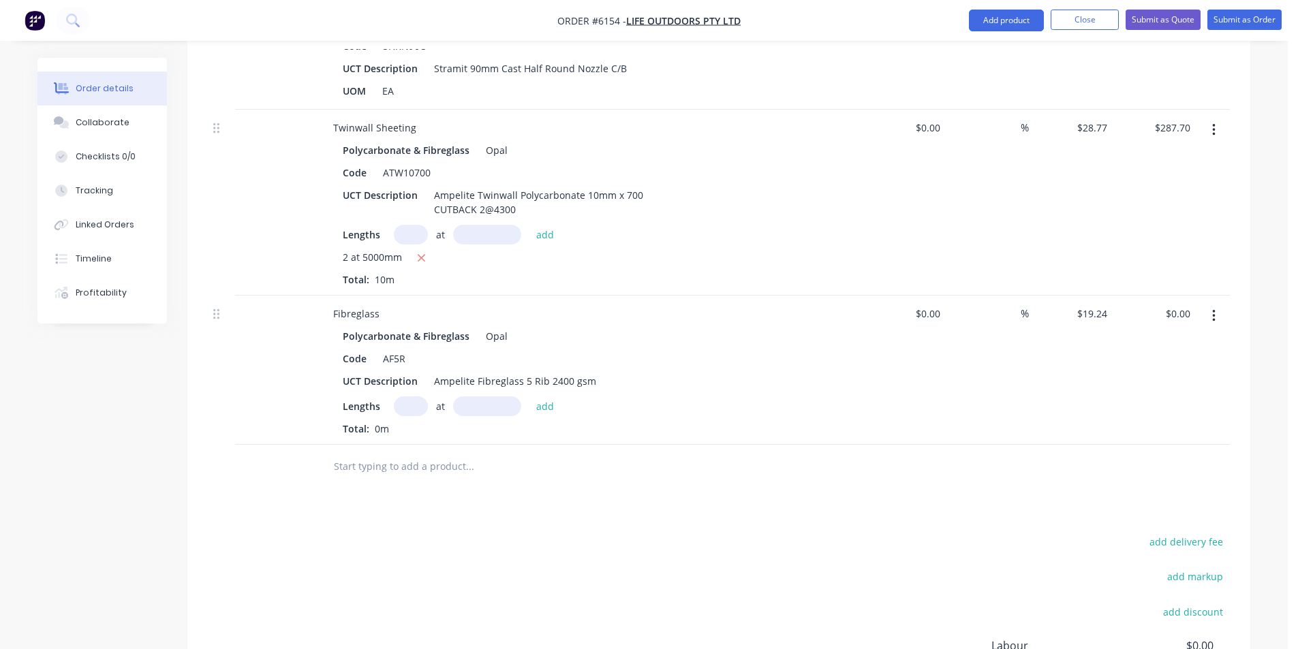
click at [416, 397] on input "text" at bounding box center [411, 407] width 34 height 20
type input "2"
type input "4300mm"
click at [544, 397] on button "add" at bounding box center [545, 406] width 32 height 18
type input "$165.46"
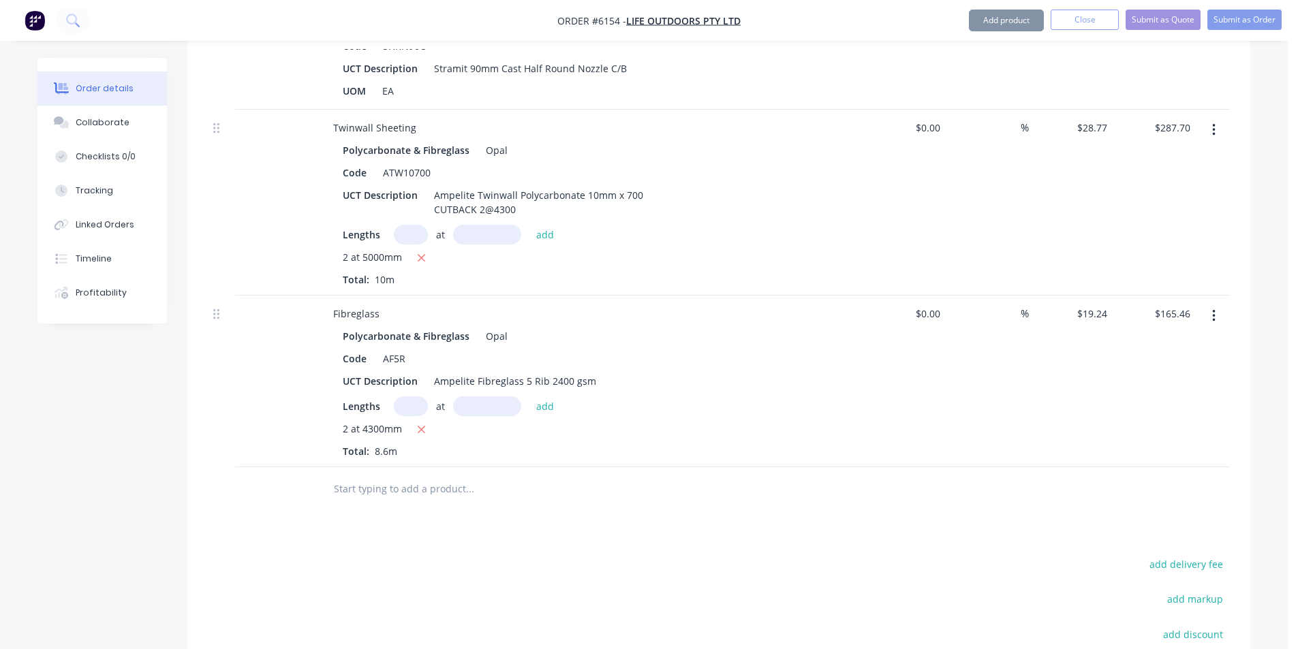
click at [486, 467] on div at bounding box center [562, 489] width 491 height 44
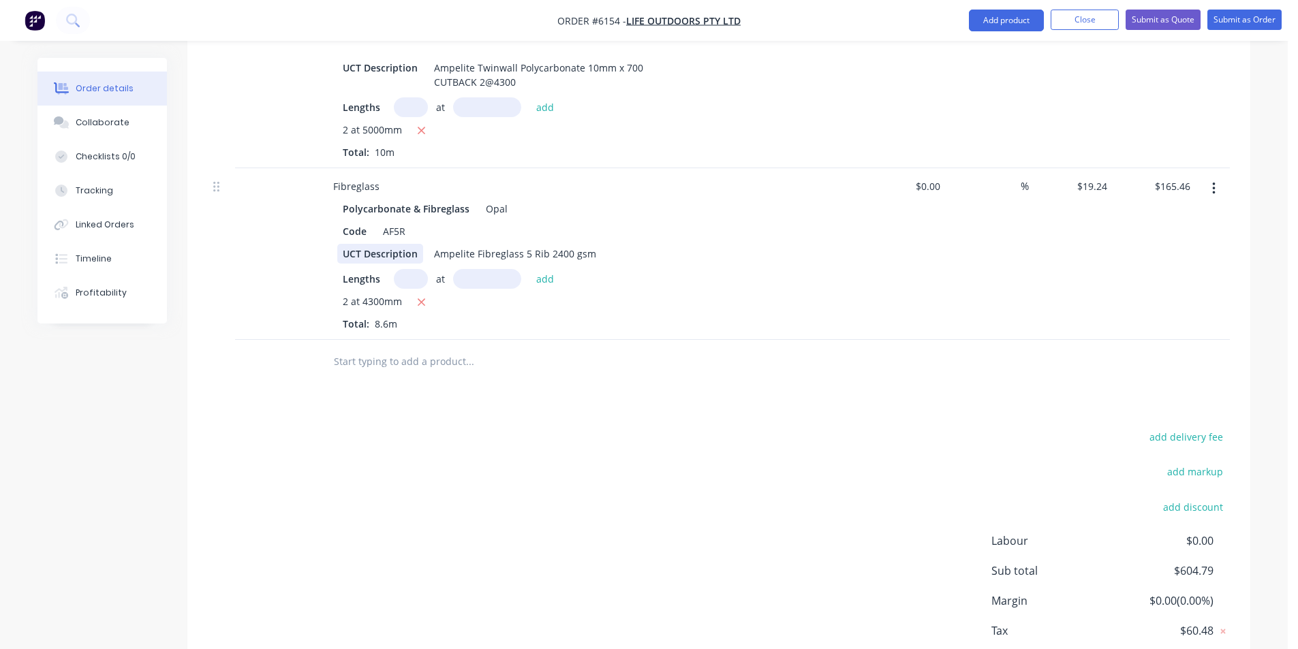
scroll to position [1229, 0]
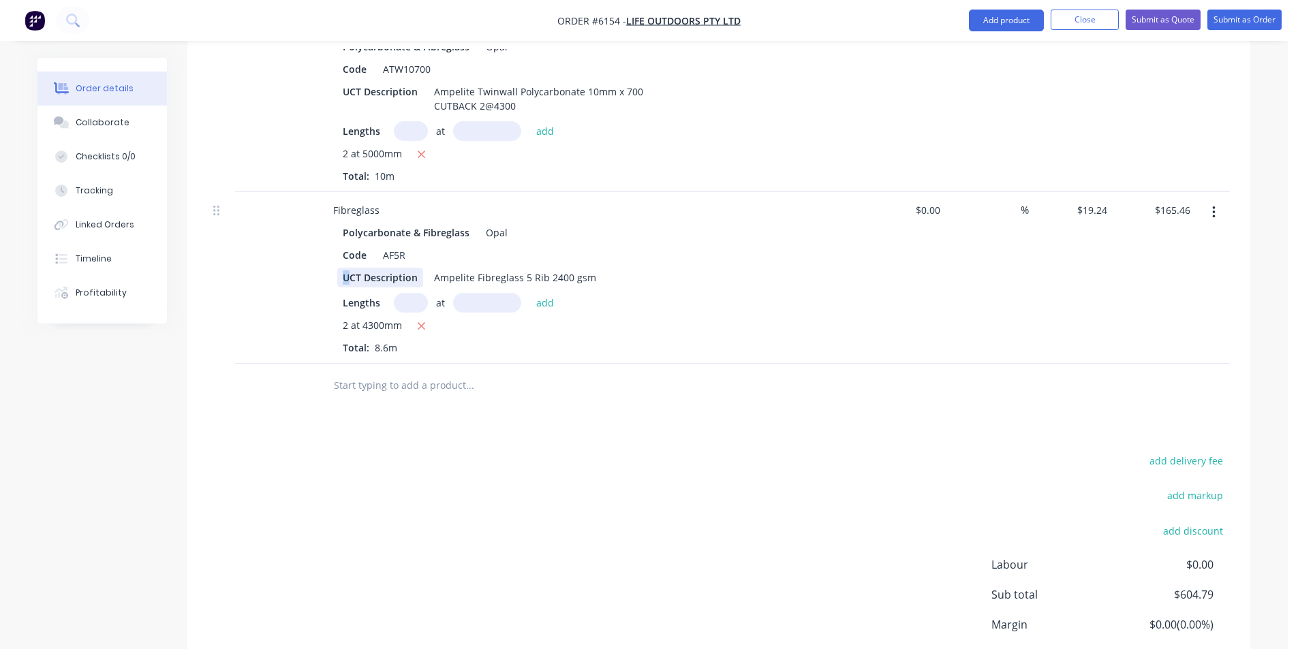
drag, startPoint x: 343, startPoint y: 232, endPoint x: 349, endPoint y: 346, distance: 113.9
click at [350, 372] on input "text" at bounding box center [469, 385] width 273 height 27
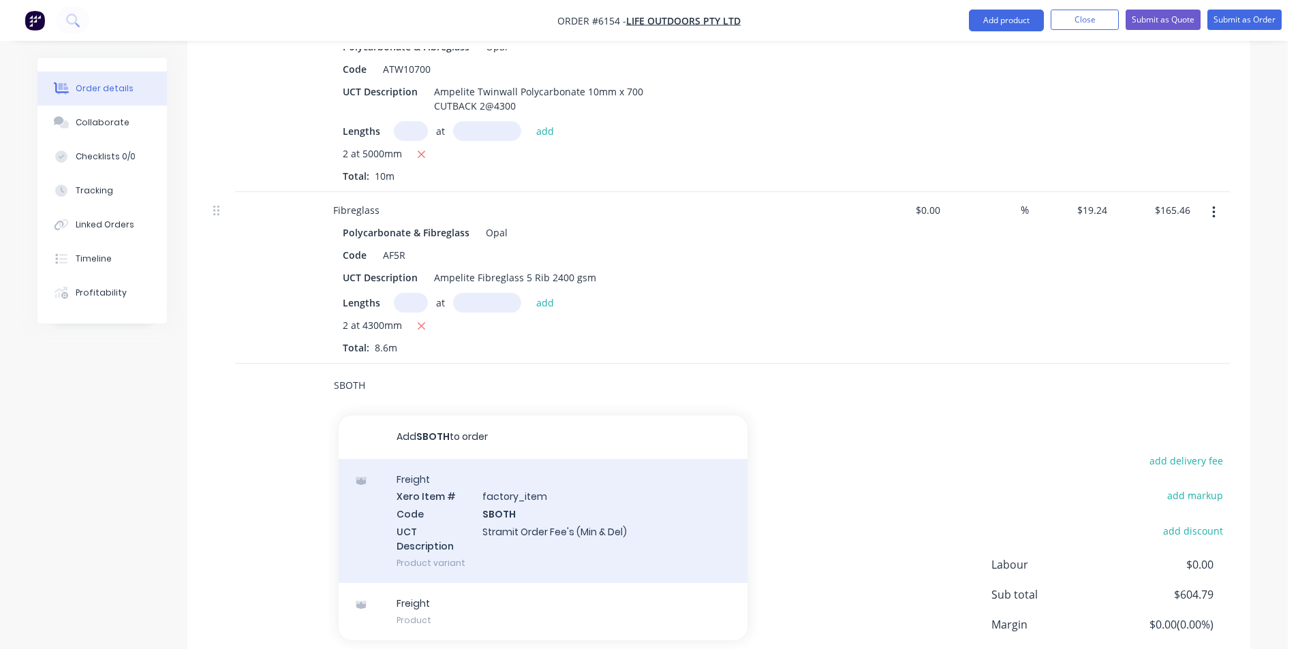
type input "SBOTH"
click at [499, 485] on div "Freight Xero Item # factory_item Code SBOTH UCT Description Stramit Order Fee's…" at bounding box center [543, 521] width 409 height 124
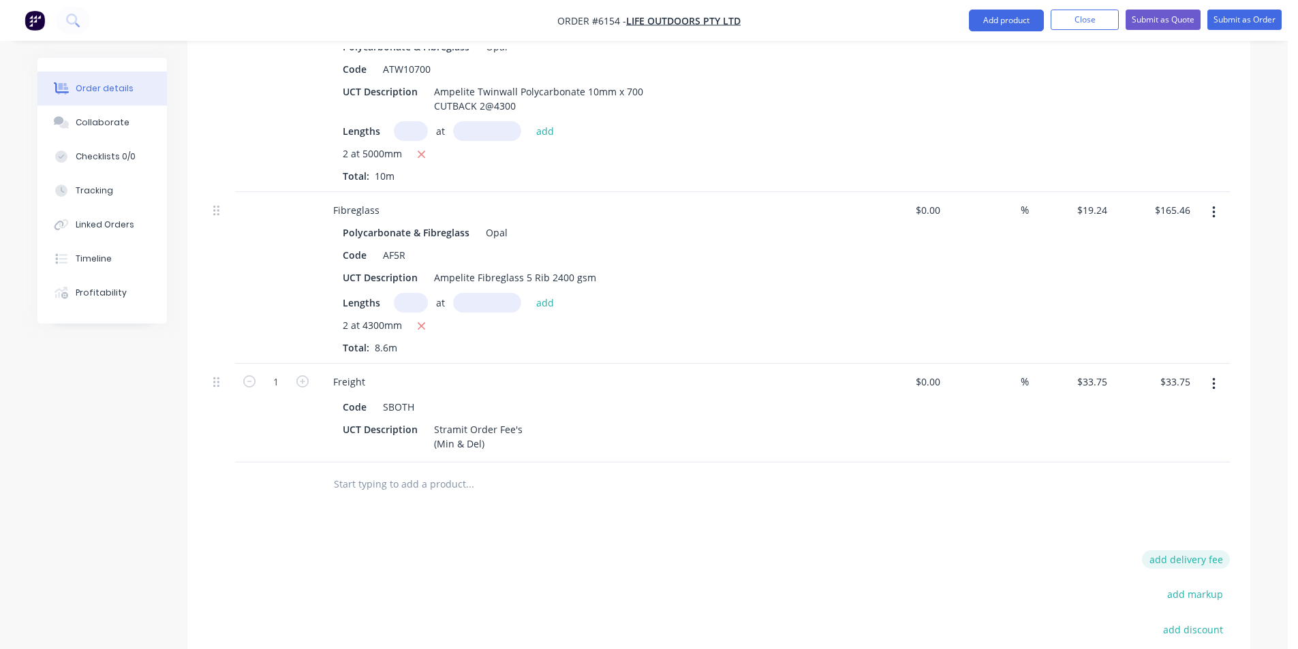
click at [1188, 551] on button "add delivery fee" at bounding box center [1186, 560] width 88 height 18
type input "80"
click input "submit" at bounding box center [0, 0] width 0 height 0
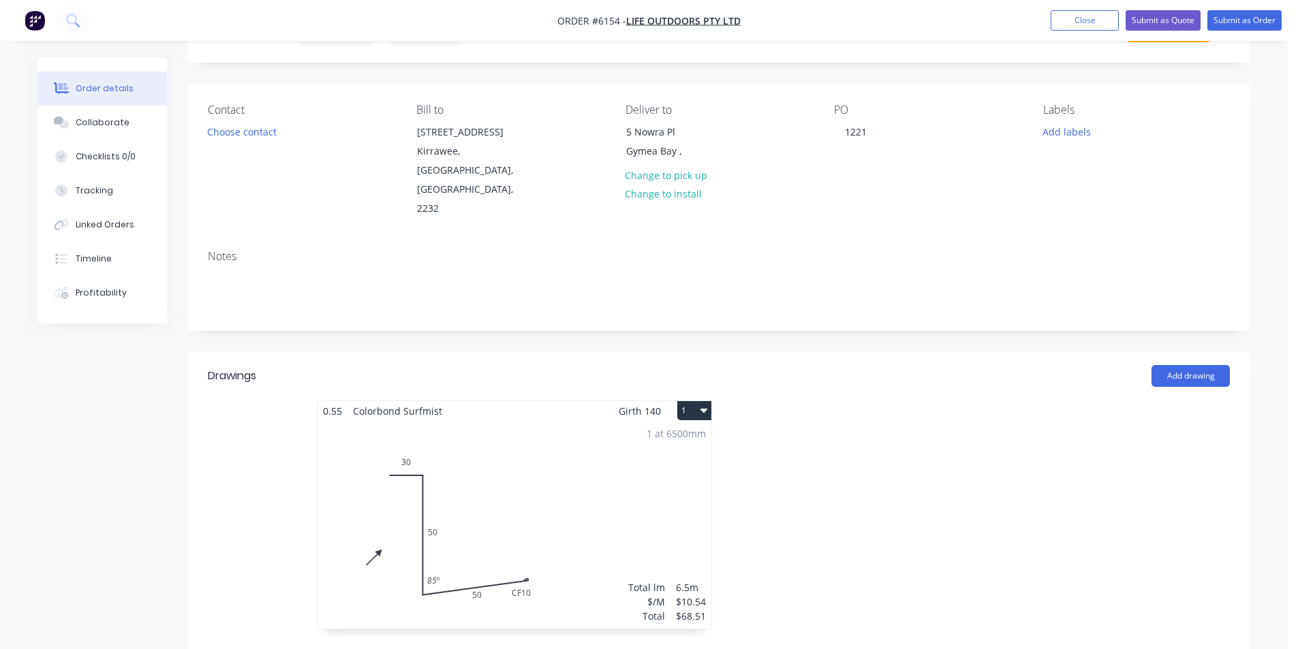
scroll to position [0, 0]
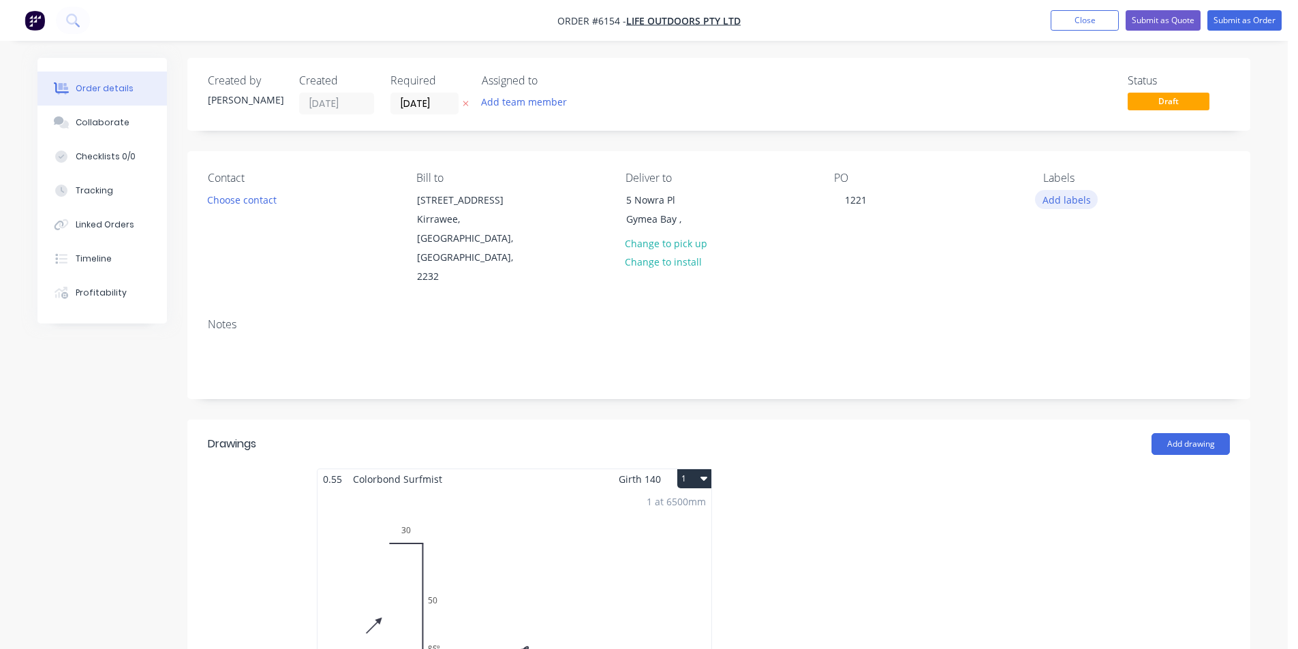
click at [1059, 192] on button "Add labels" at bounding box center [1066, 199] width 63 height 18
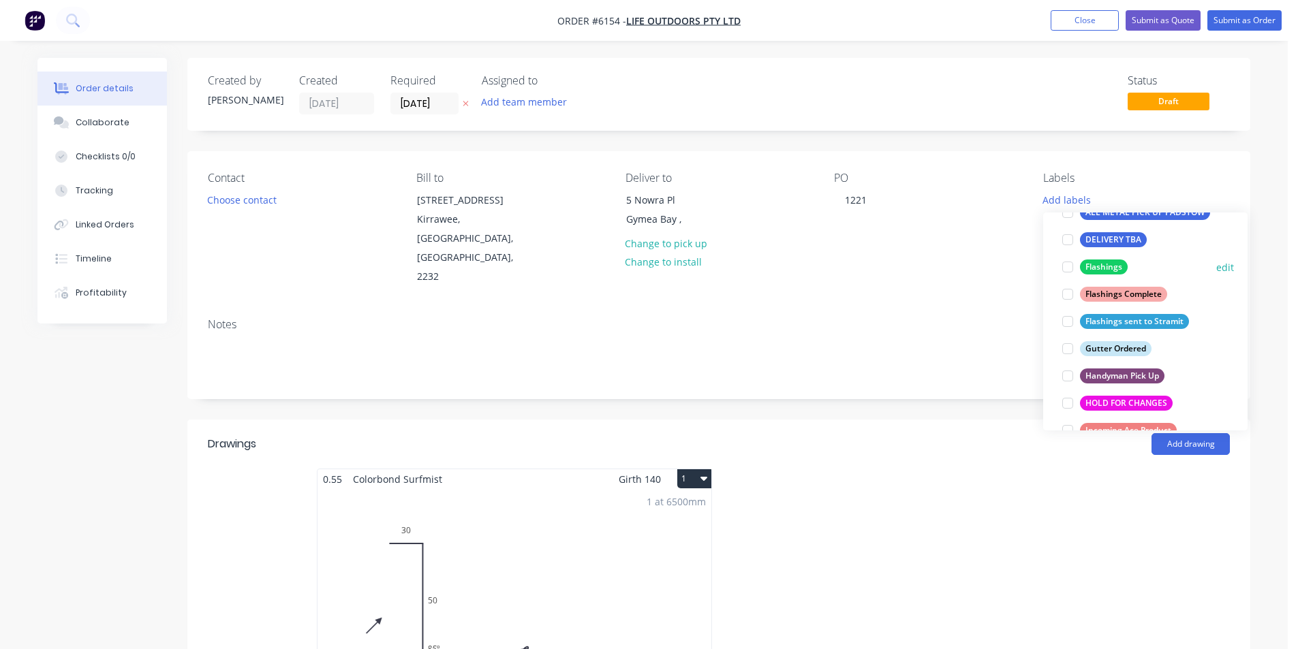
click at [1068, 266] on div at bounding box center [1067, 266] width 27 height 27
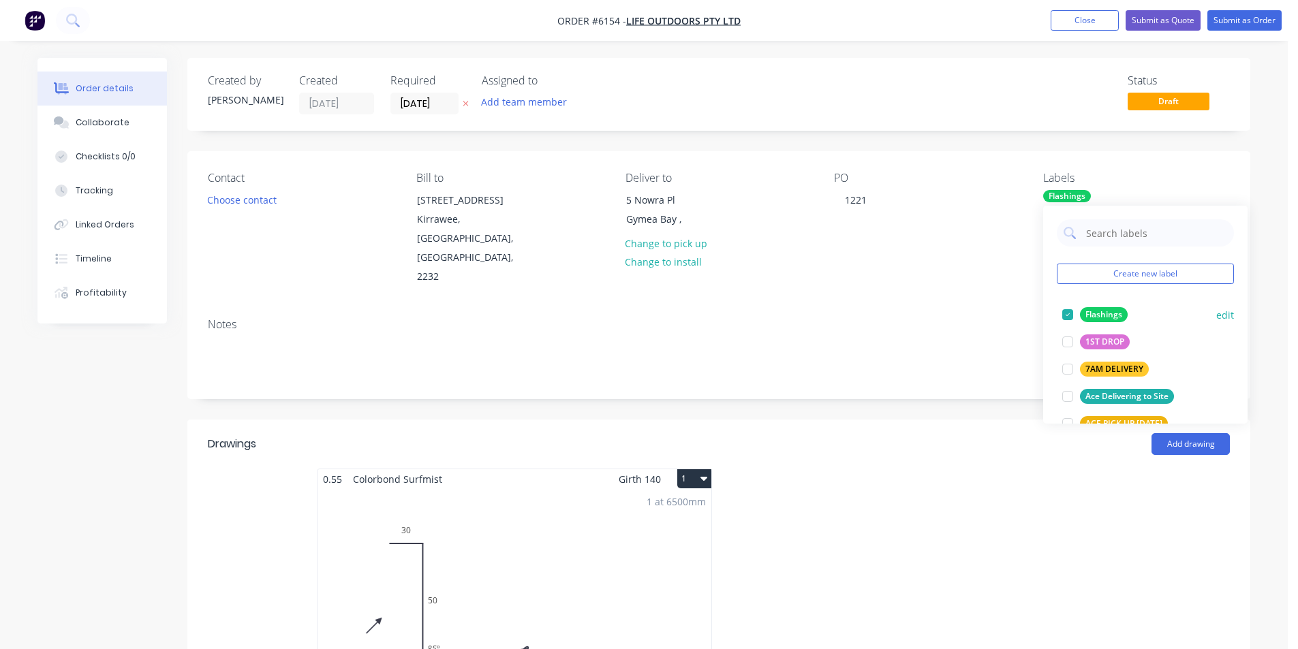
click at [1067, 311] on div at bounding box center [1067, 314] width 27 height 27
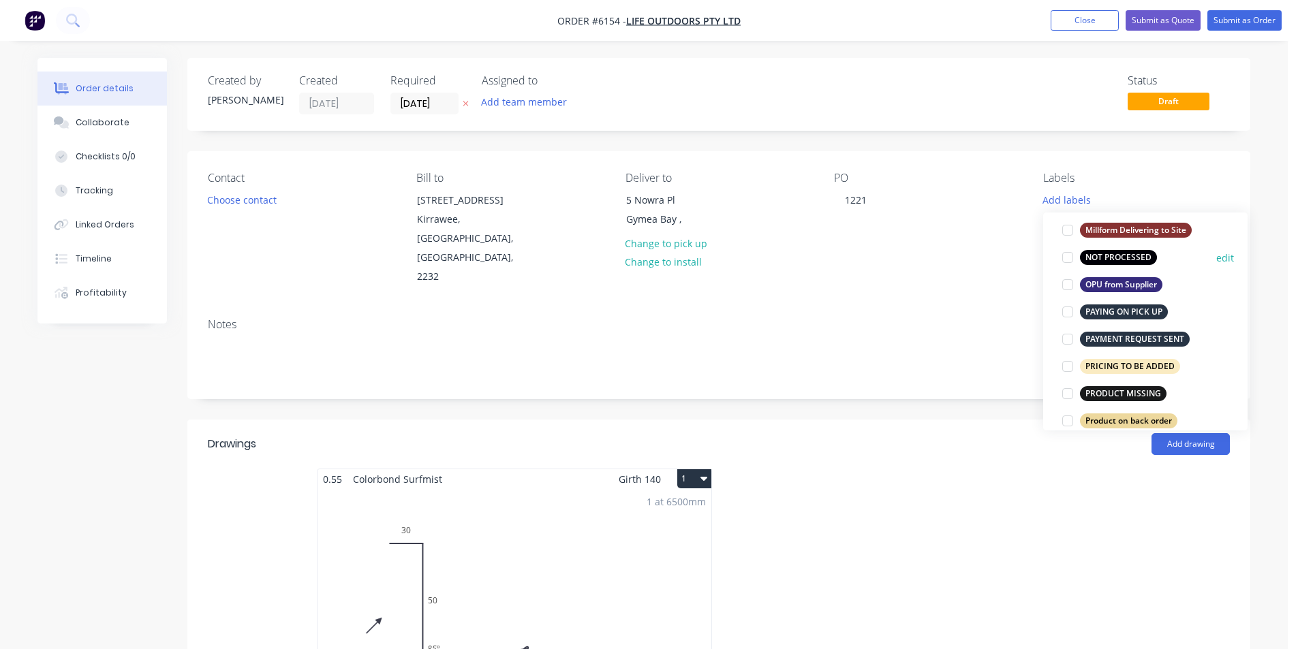
scroll to position [749, 0]
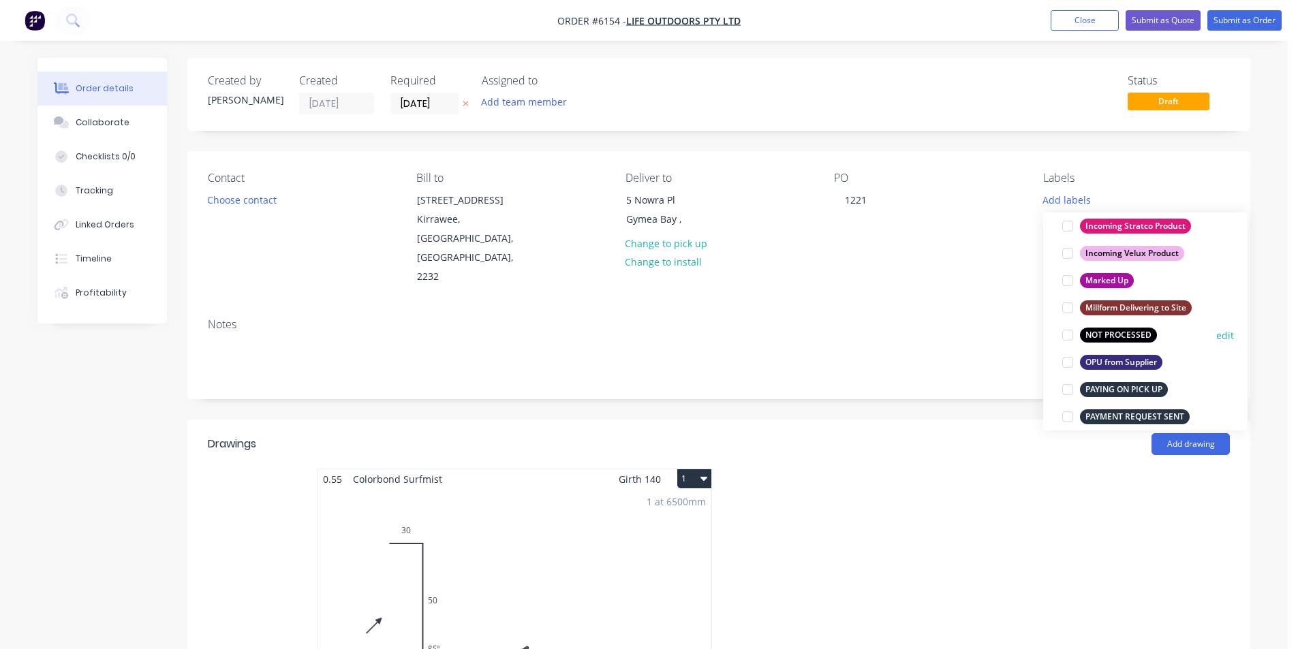
click at [1067, 338] on div at bounding box center [1067, 335] width 27 height 27
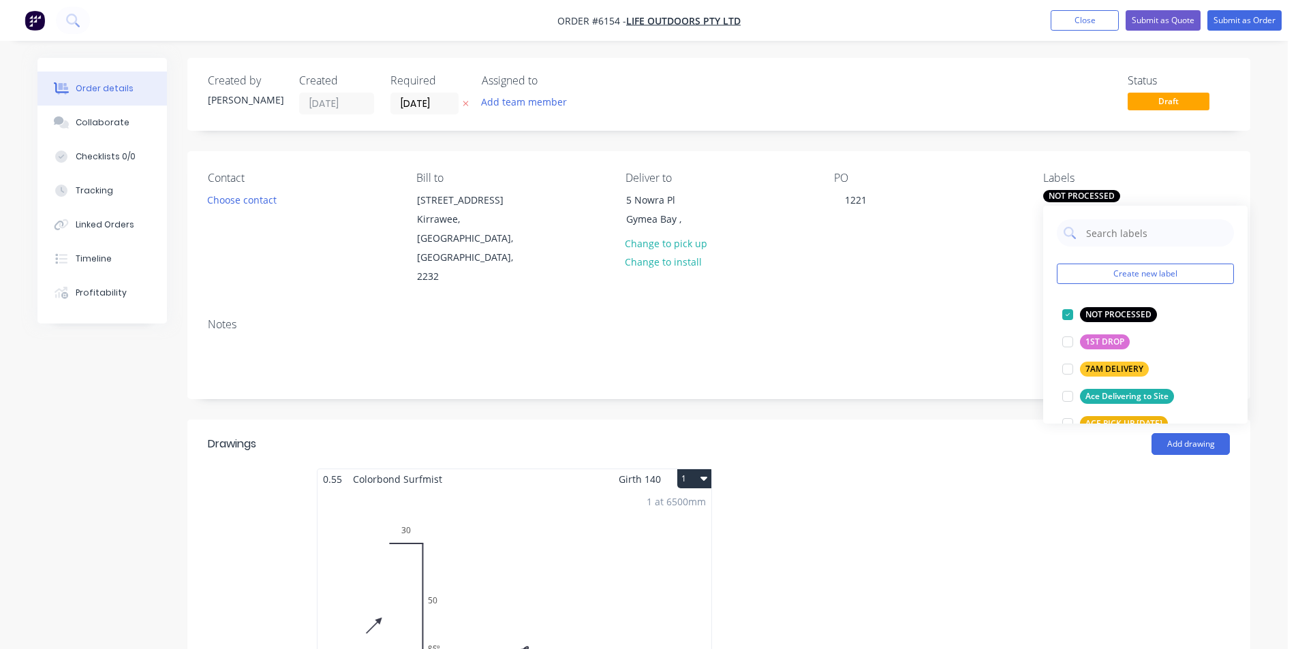
click at [970, 353] on div "Notes" at bounding box center [718, 352] width 1063 height 91
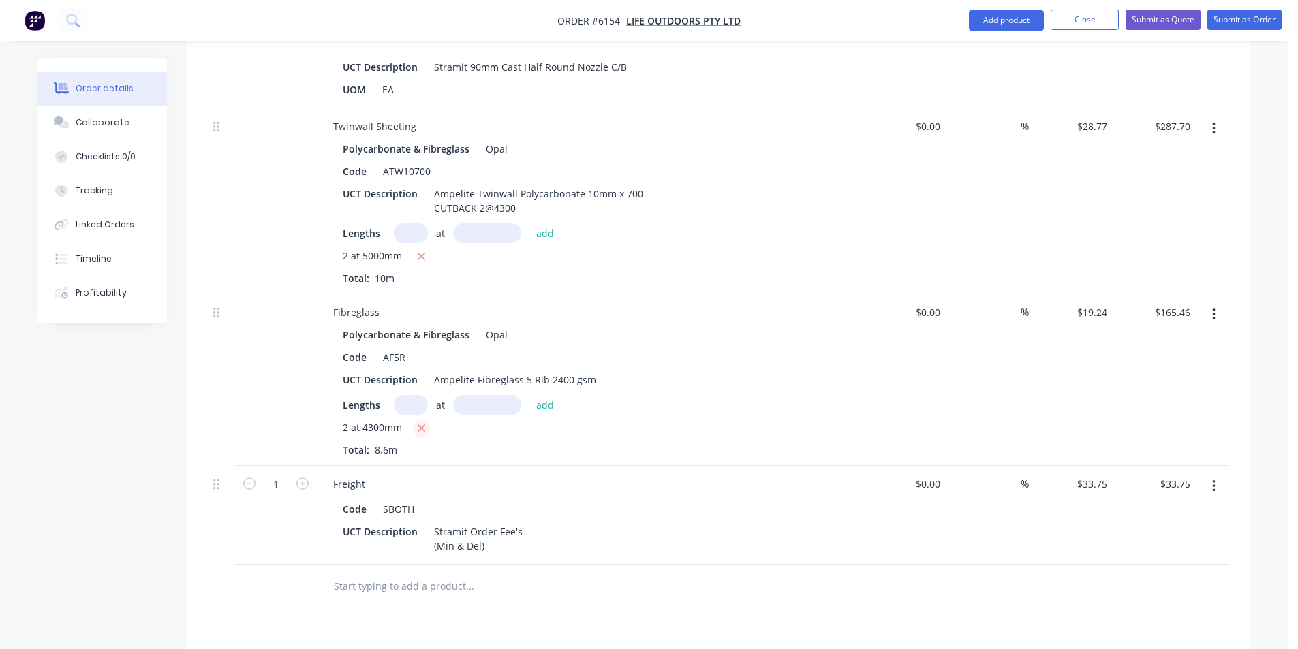
scroll to position [1158, 0]
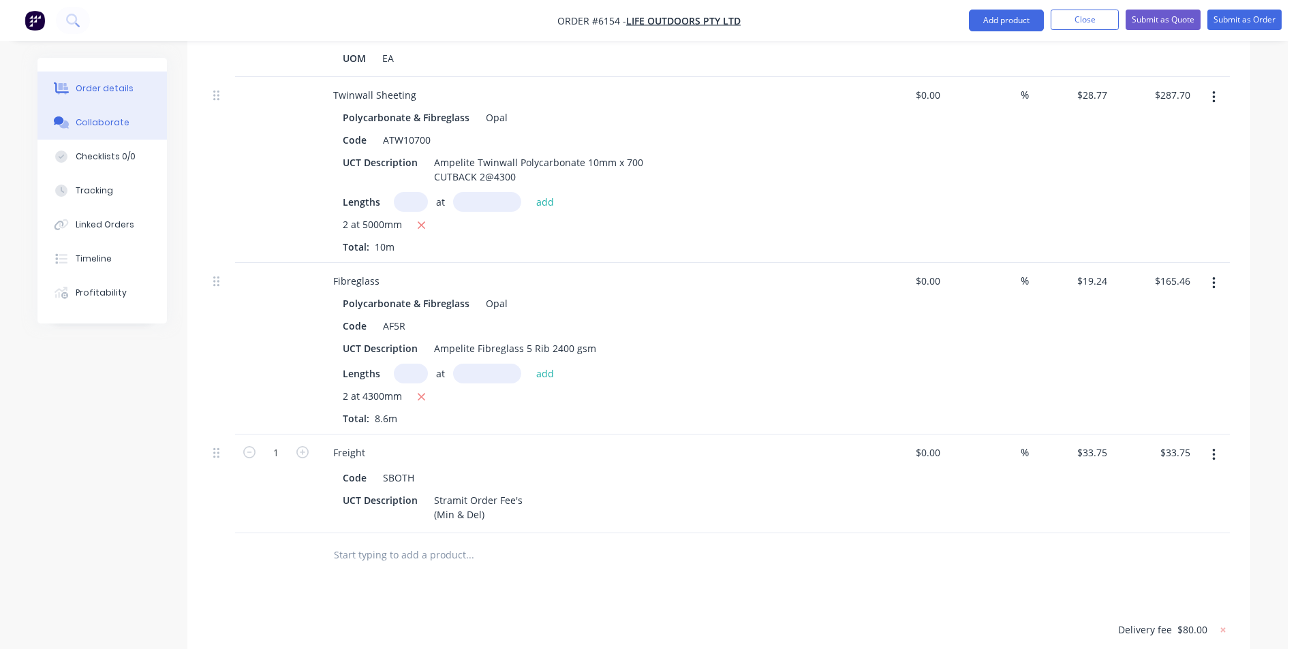
drag, startPoint x: 93, startPoint y: 127, endPoint x: 174, endPoint y: 119, distance: 81.6
click at [94, 127] on div "Collaborate" at bounding box center [103, 123] width 54 height 12
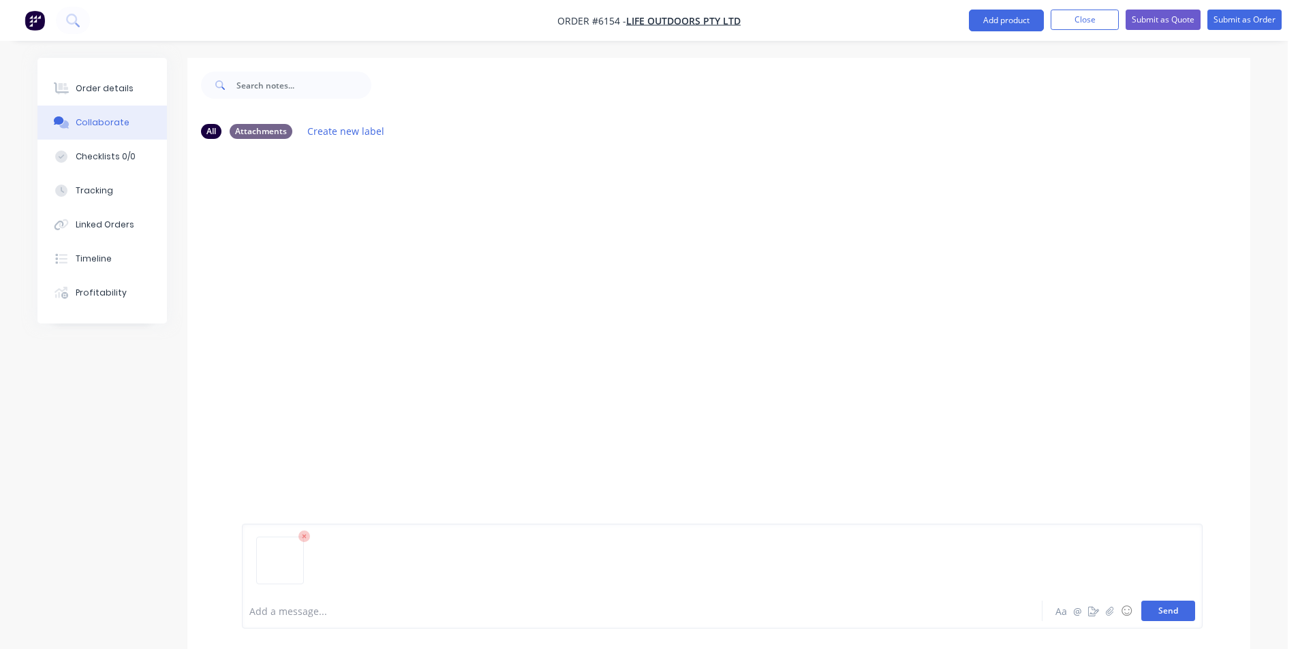
click at [1171, 608] on button "Send" at bounding box center [1168, 611] width 54 height 20
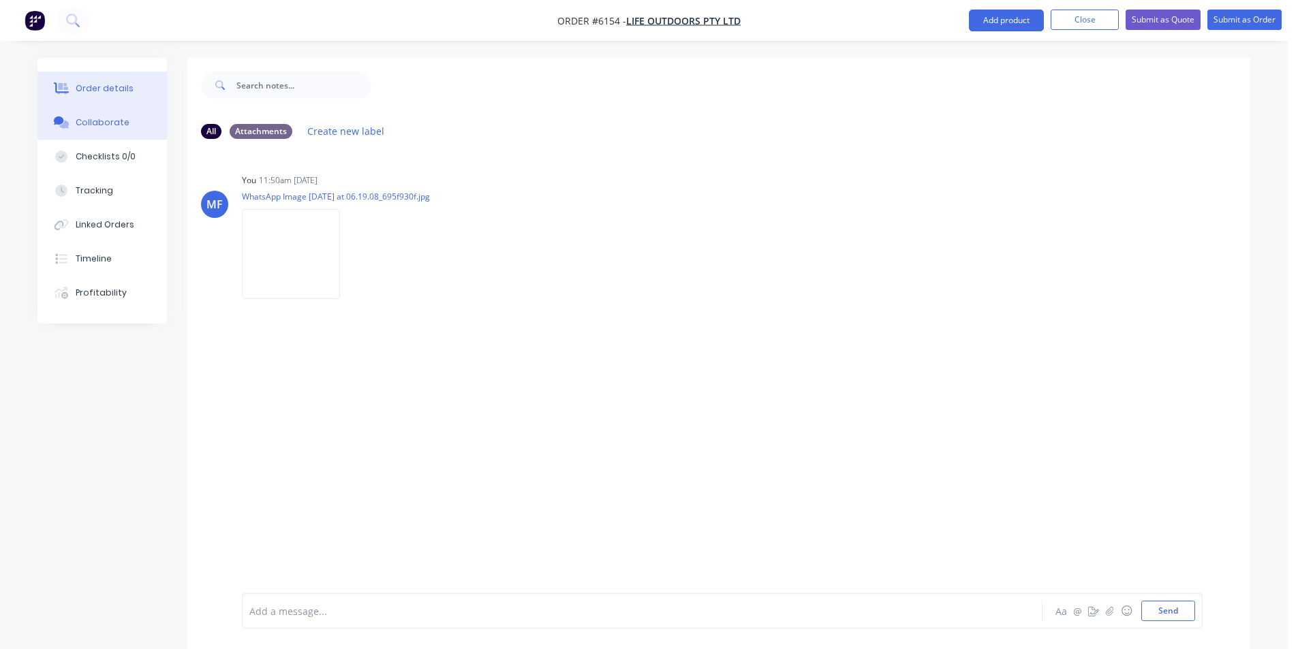
click at [125, 84] on div "Order details" at bounding box center [105, 88] width 58 height 12
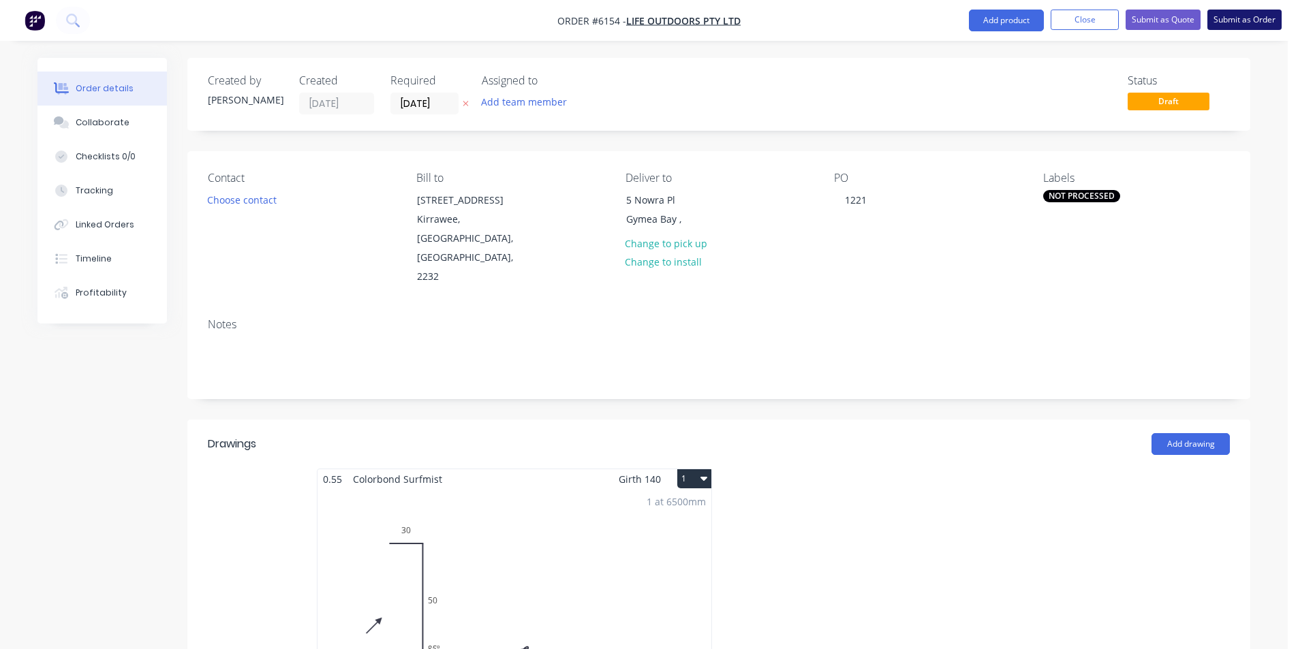
click at [1232, 15] on button "Submit as Order" at bounding box center [1244, 20] width 74 height 20
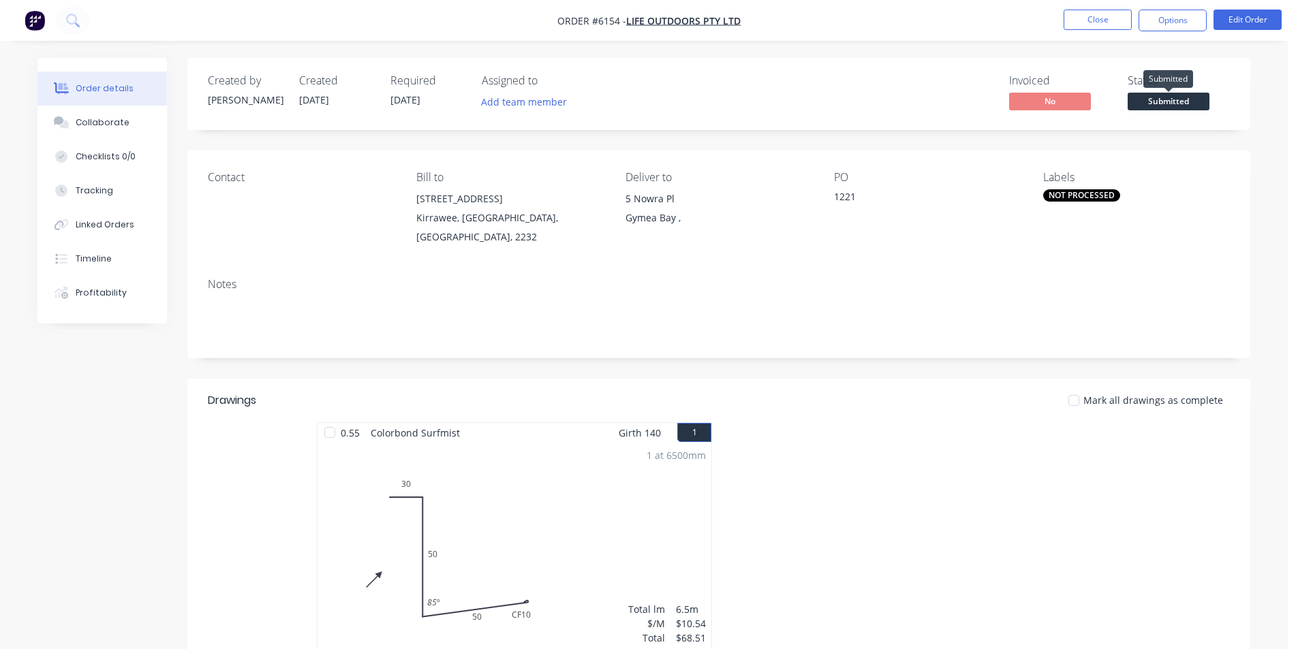
click at [1148, 93] on span "Submitted" at bounding box center [1169, 101] width 82 height 17
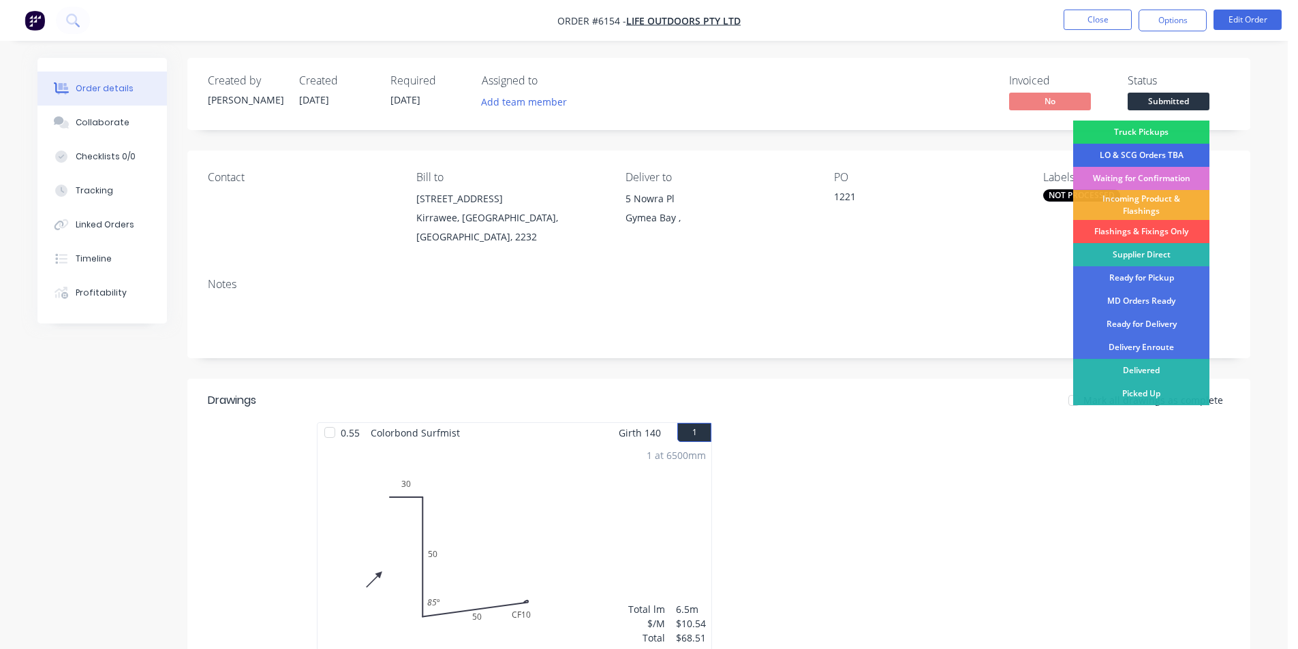
click at [1138, 155] on div "LO & SCG Orders TBA" at bounding box center [1141, 155] width 136 height 23
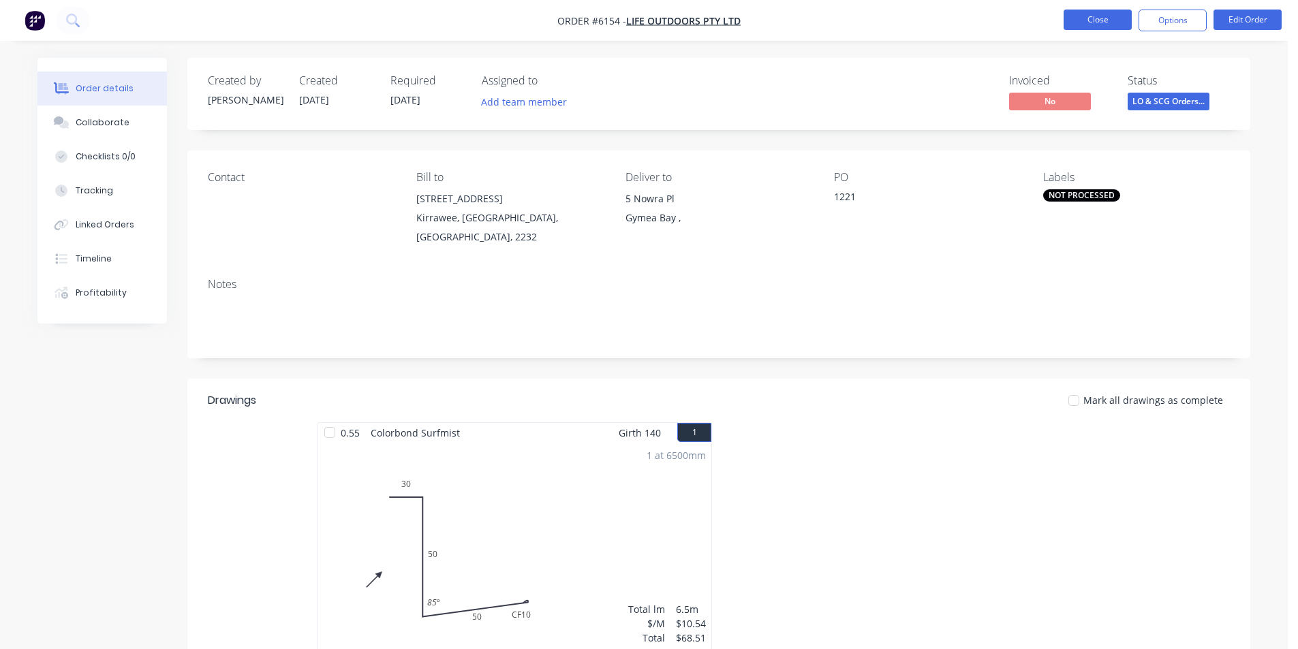
click at [1081, 21] on button "Close" at bounding box center [1098, 20] width 68 height 20
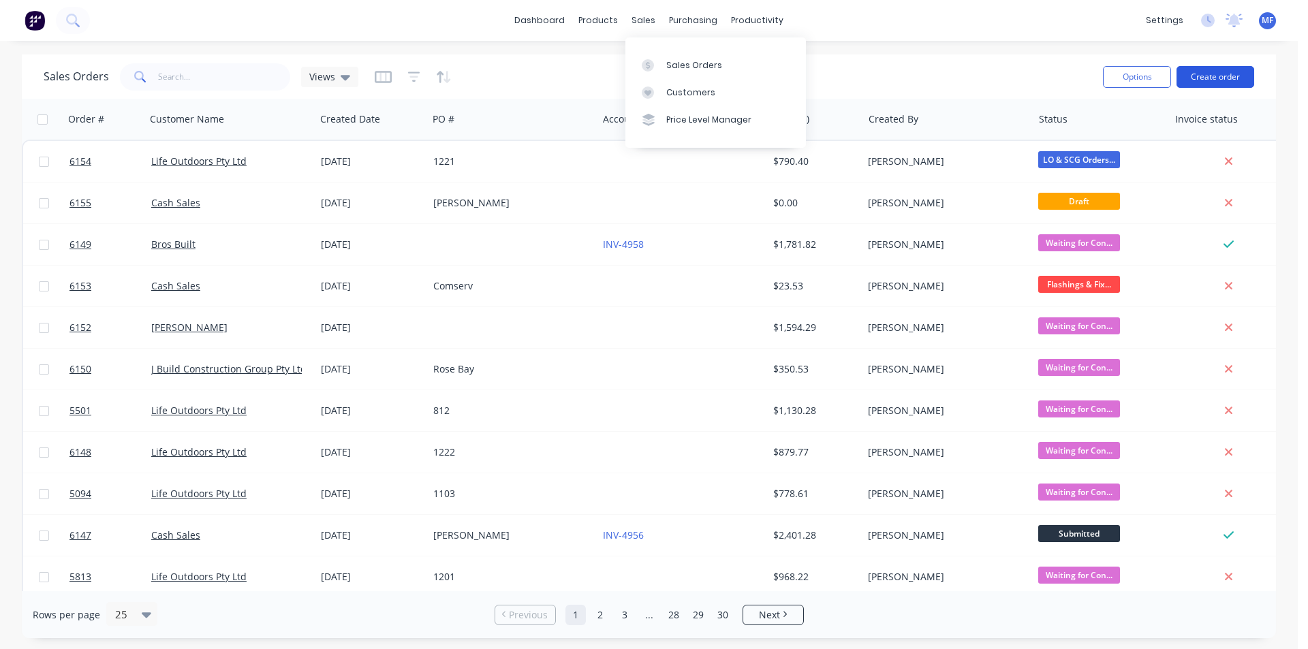
click at [1233, 78] on button "Create order" at bounding box center [1216, 77] width 78 height 22
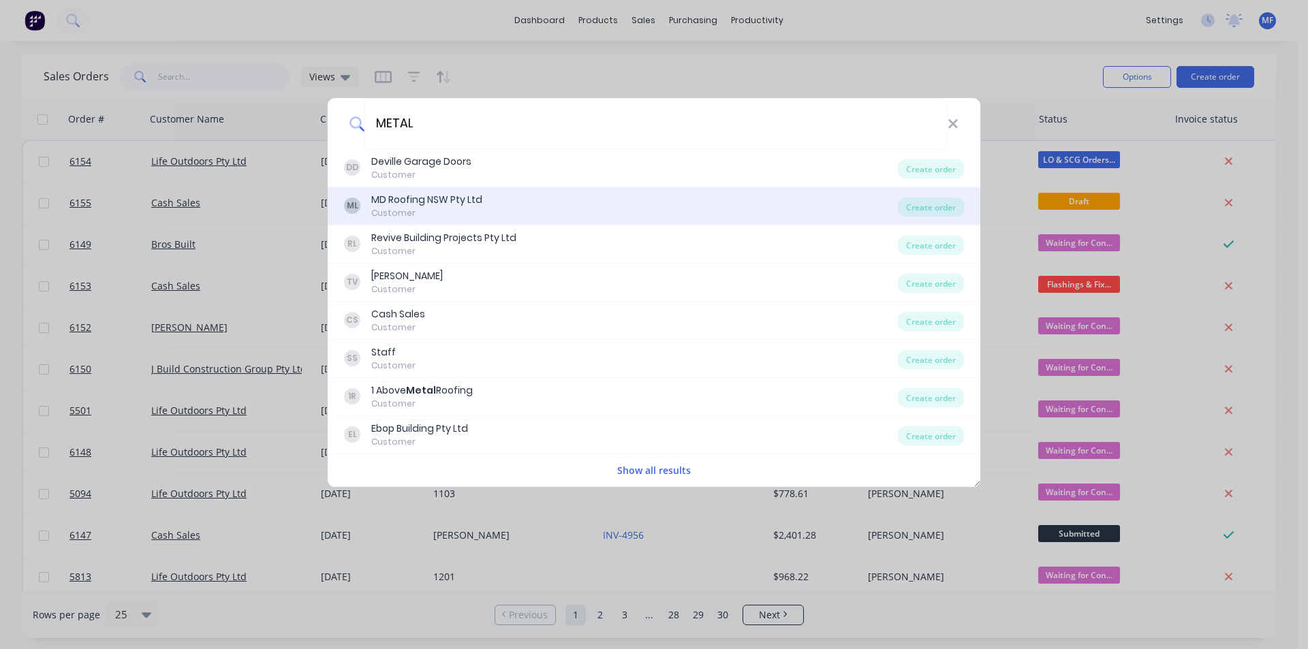
type input "METAL"
click at [510, 205] on div "ML MD Roofing NSW Pty Ltd Customer" at bounding box center [621, 206] width 554 height 27
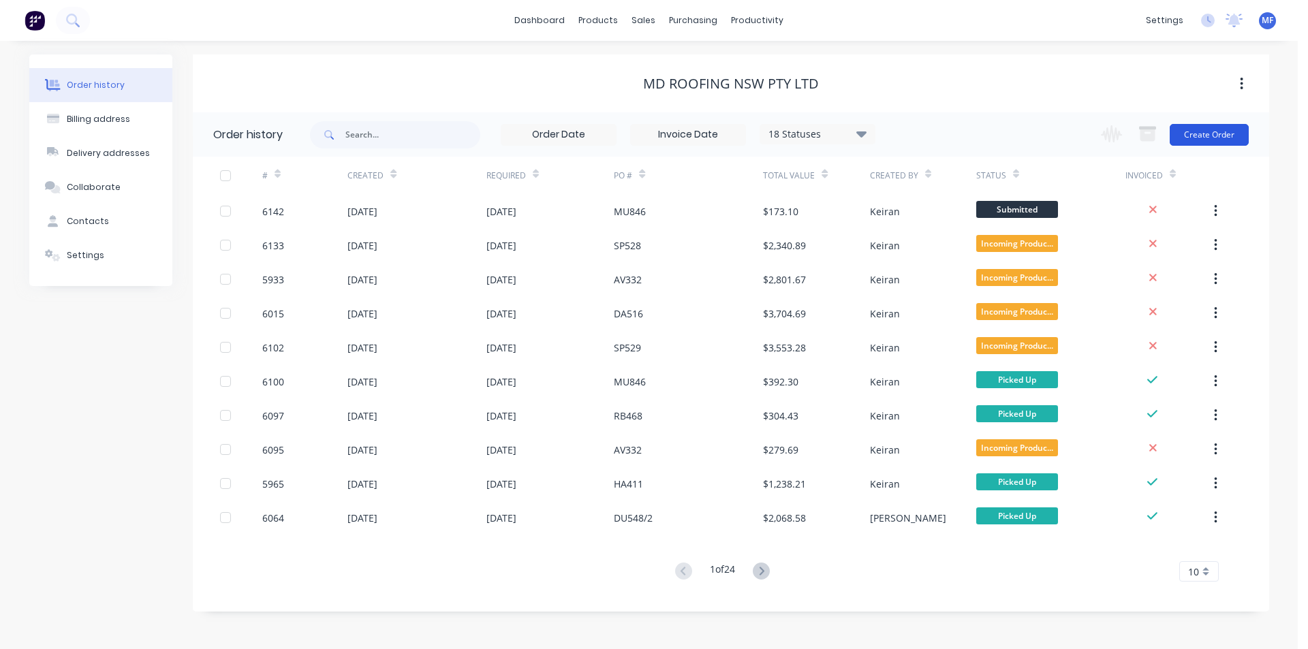
click at [1232, 130] on button "Create Order" at bounding box center [1209, 135] width 79 height 22
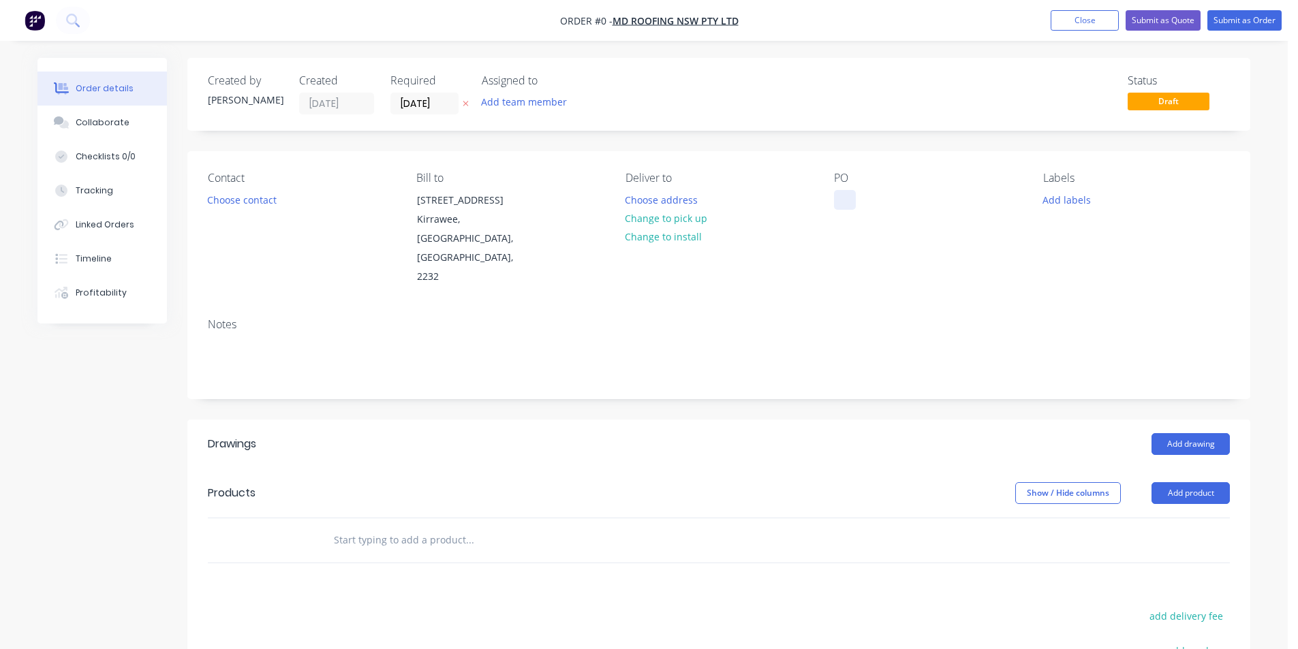
click at [838, 210] on div "PO" at bounding box center [927, 229] width 187 height 115
click at [847, 204] on div at bounding box center [845, 200] width 22 height 20
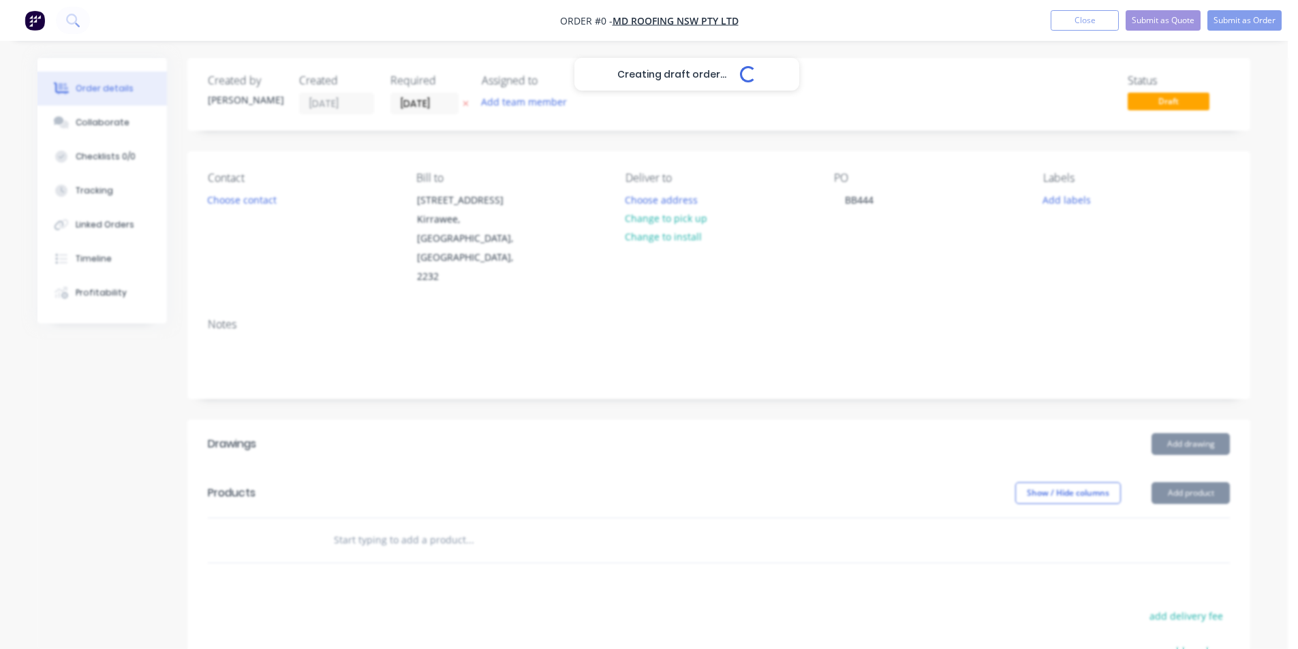
click at [1010, 297] on div "Creating draft order... Loading... Order details Collaborate Checklists 0/0 Tra…" at bounding box center [644, 484] width 1240 height 853
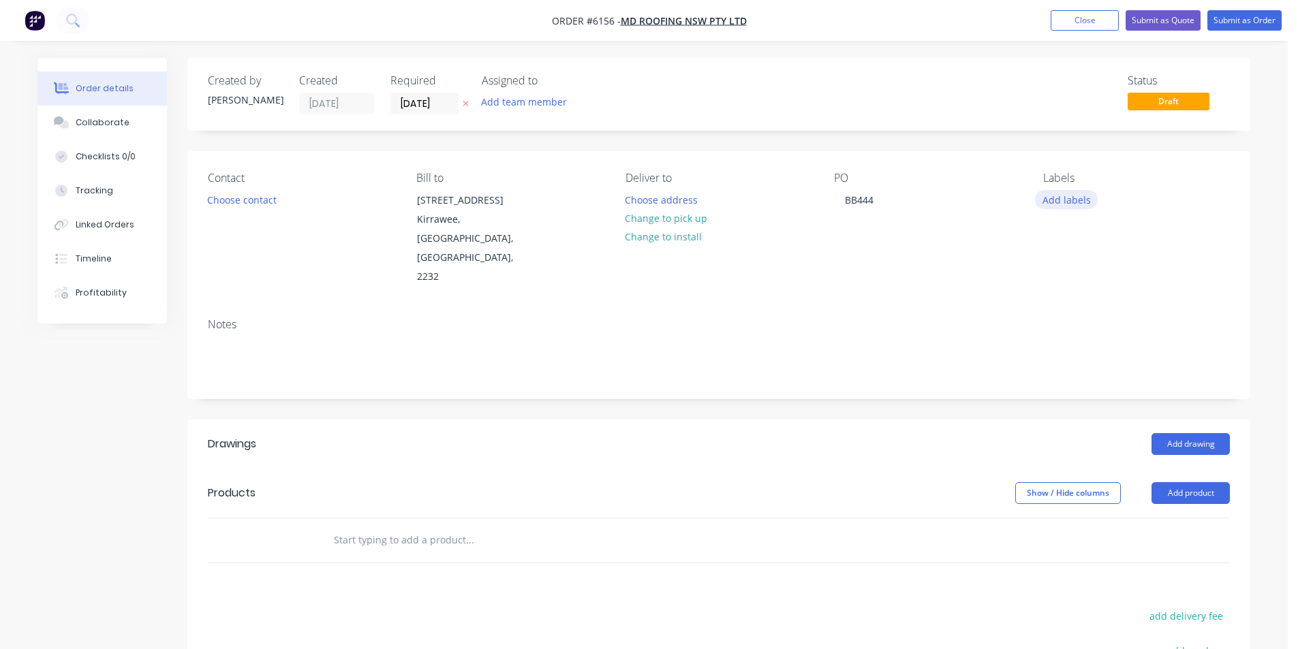
click at [1059, 198] on button "Add labels" at bounding box center [1066, 199] width 63 height 18
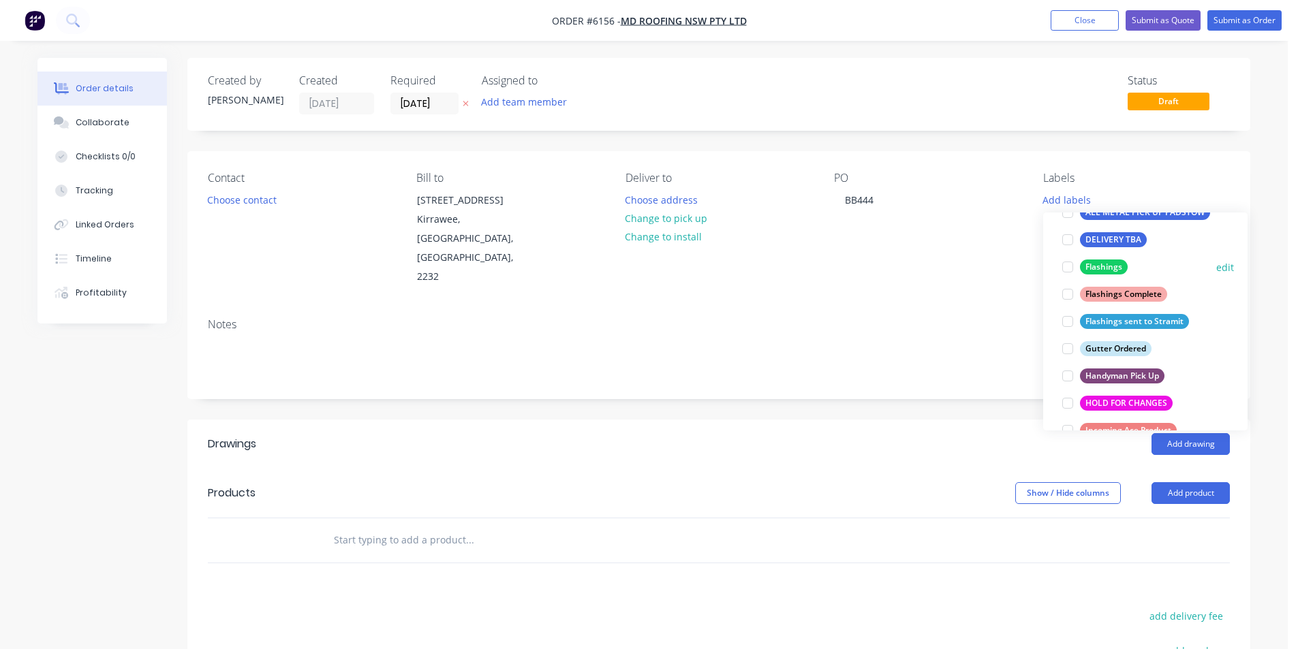
click at [1072, 266] on div at bounding box center [1067, 266] width 27 height 27
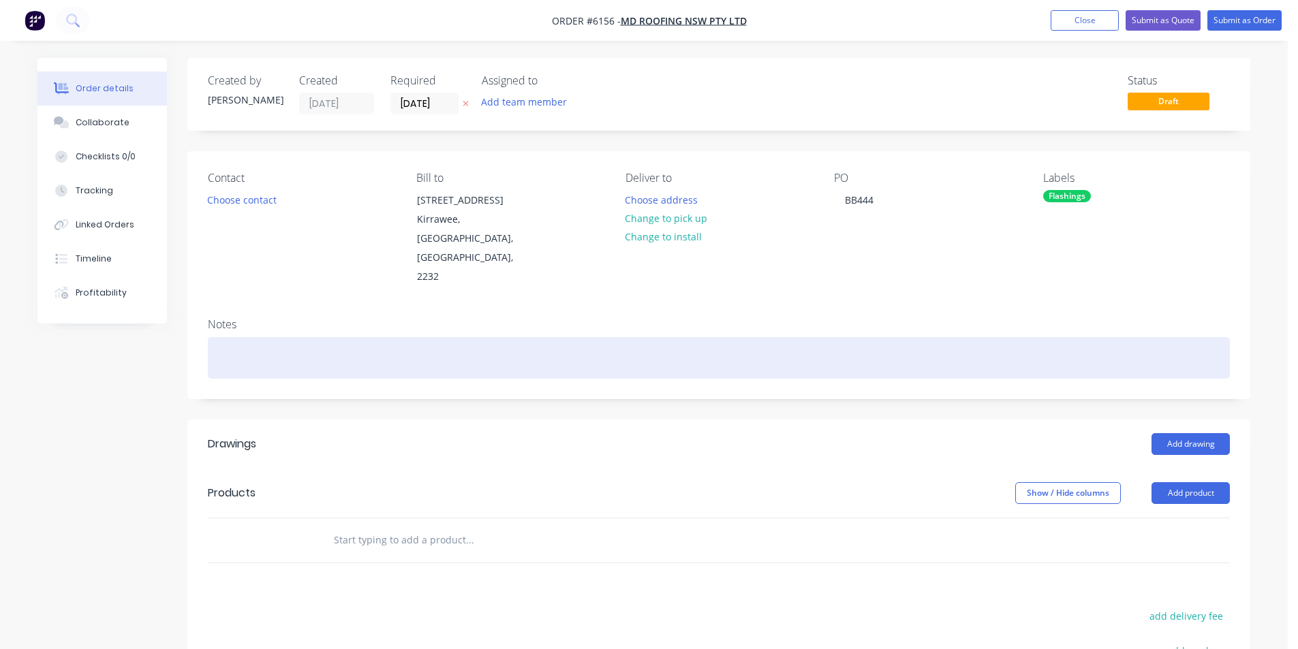
click at [981, 337] on div at bounding box center [719, 358] width 1022 height 42
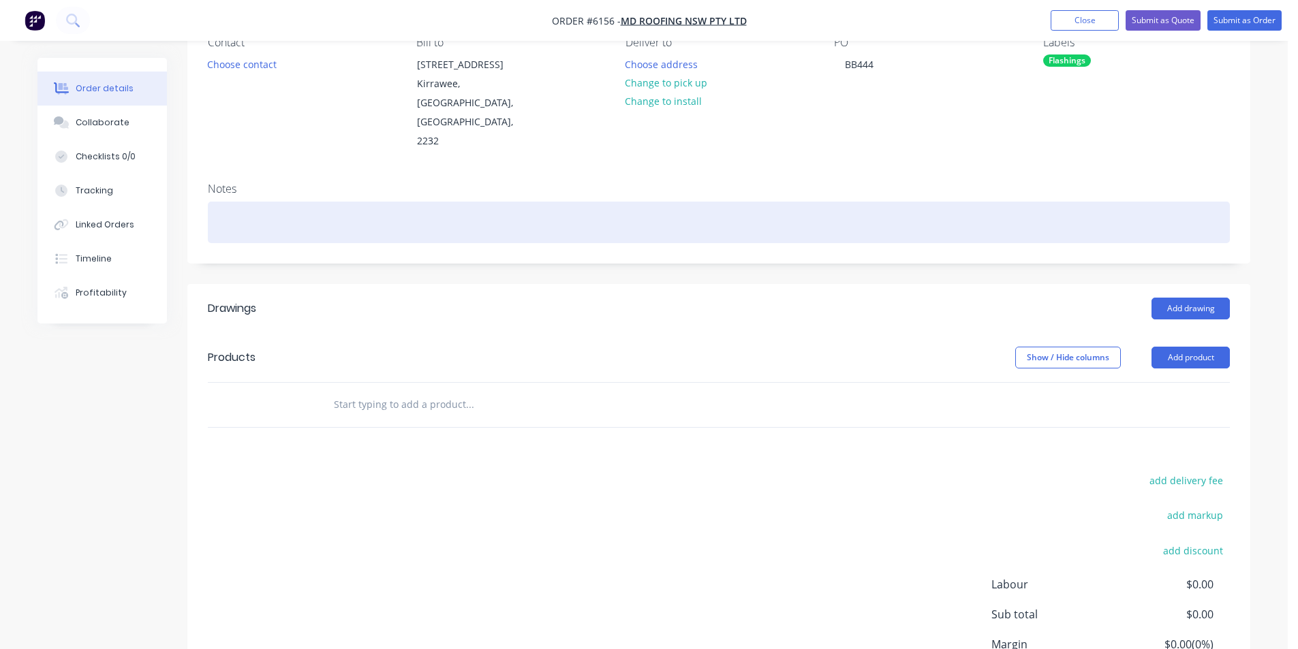
scroll to position [136, 0]
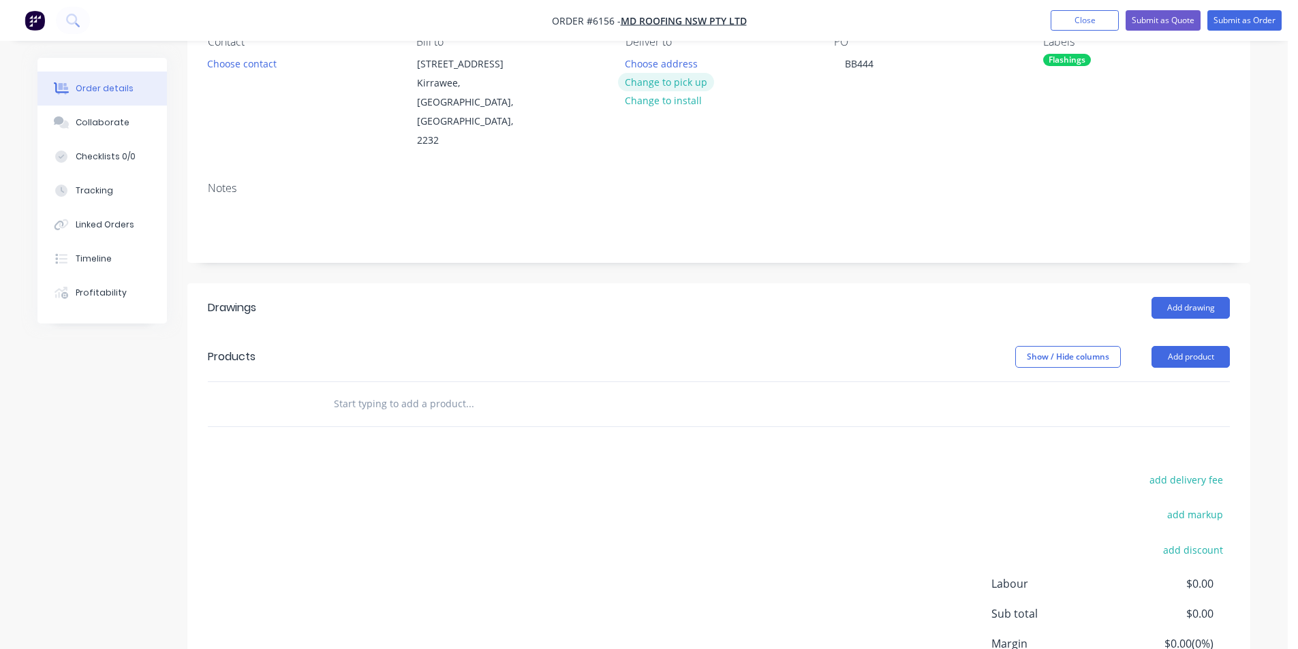
click at [640, 80] on button "Change to pick up" at bounding box center [666, 82] width 97 height 18
click at [1173, 297] on button "Add drawing" at bounding box center [1190, 308] width 78 height 22
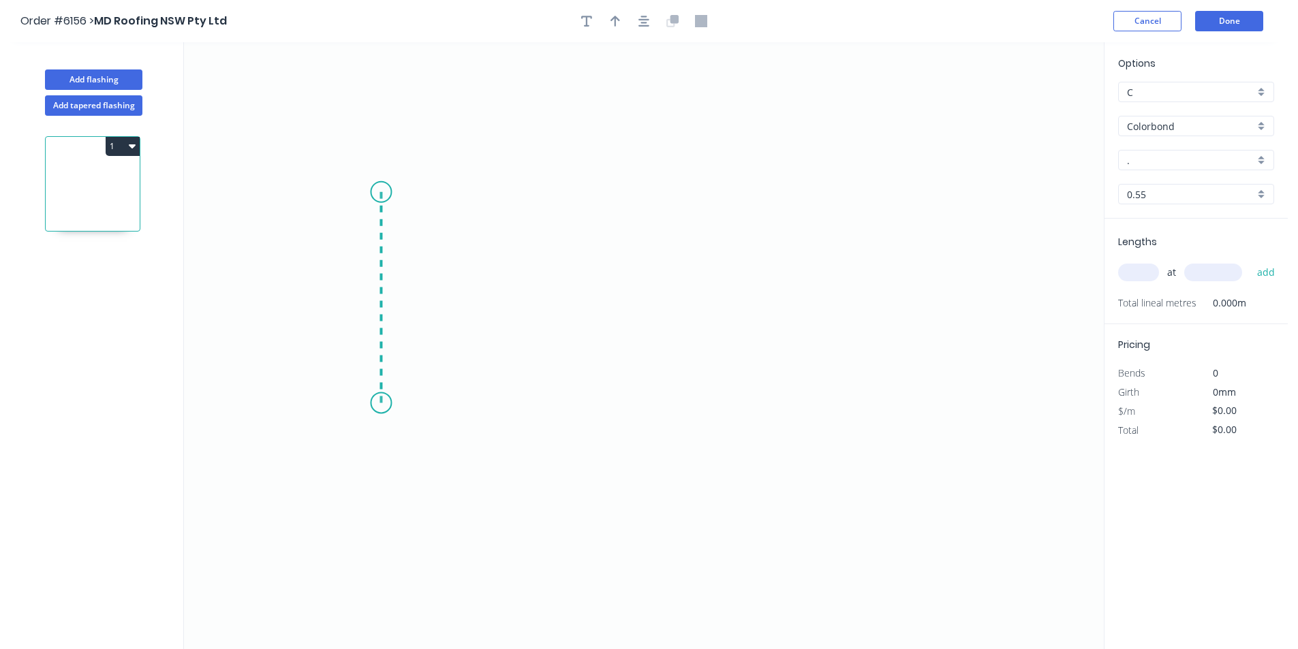
drag, startPoint x: 382, startPoint y: 192, endPoint x: 369, endPoint y: 403, distance: 211.6
click at [369, 403] on icon "0" at bounding box center [644, 345] width 920 height 607
drag, startPoint x: 962, startPoint y: 377, endPoint x: 964, endPoint y: 386, distance: 9.8
click at [963, 377] on icon "0 ?" at bounding box center [644, 345] width 920 height 607
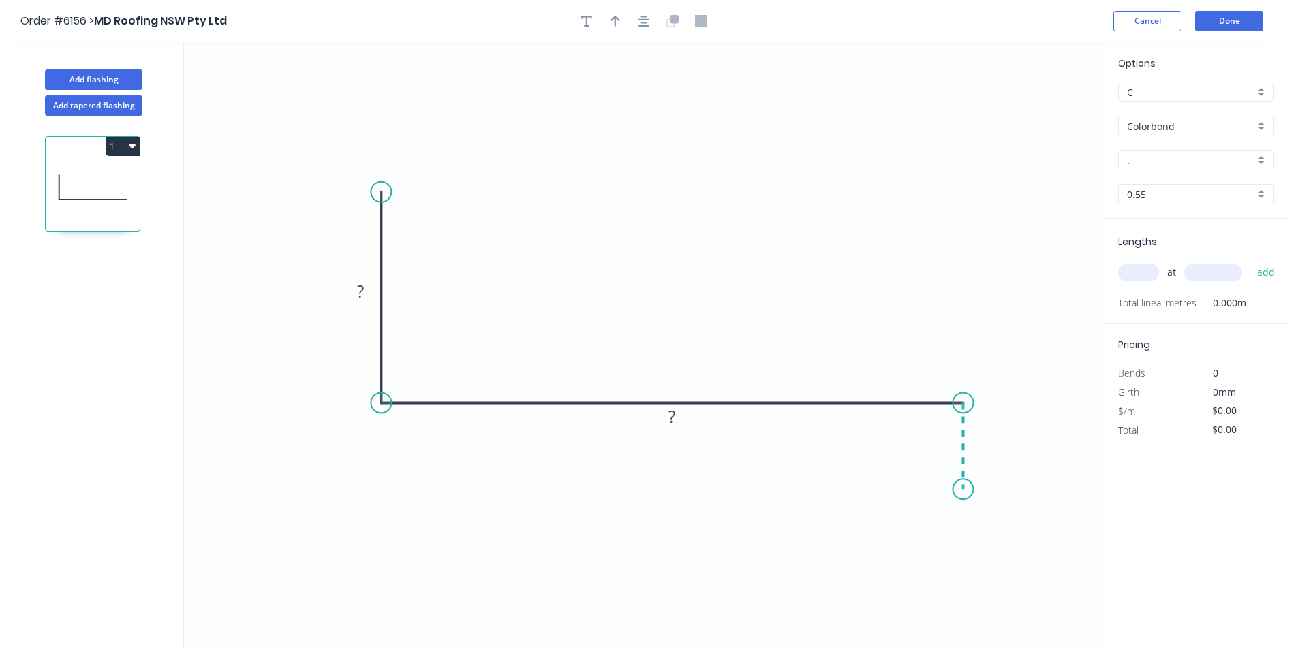
click at [962, 490] on icon "0 ? ?" at bounding box center [644, 345] width 920 height 607
click at [962, 490] on circle at bounding box center [962, 489] width 20 height 20
click at [354, 292] on rect at bounding box center [360, 292] width 27 height 19
drag, startPoint x: 373, startPoint y: 290, endPoint x: 332, endPoint y: 286, distance: 40.4
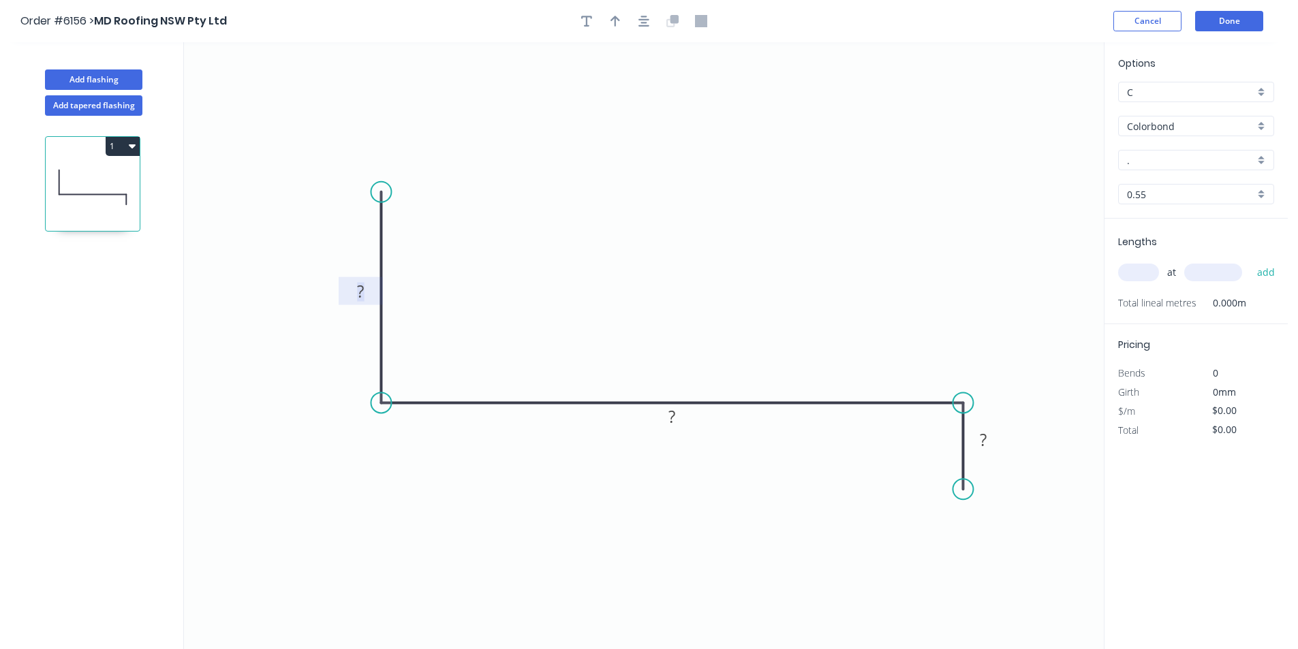
click at [332, 286] on icon "0 ? ? ?" at bounding box center [644, 345] width 920 height 607
click at [361, 290] on tspan "?" at bounding box center [360, 291] width 7 height 22
type input "$17.50"
click at [805, 226] on icon "0 70 345 40" at bounding box center [644, 345] width 920 height 607
click at [1153, 157] on input "." at bounding box center [1190, 160] width 127 height 14
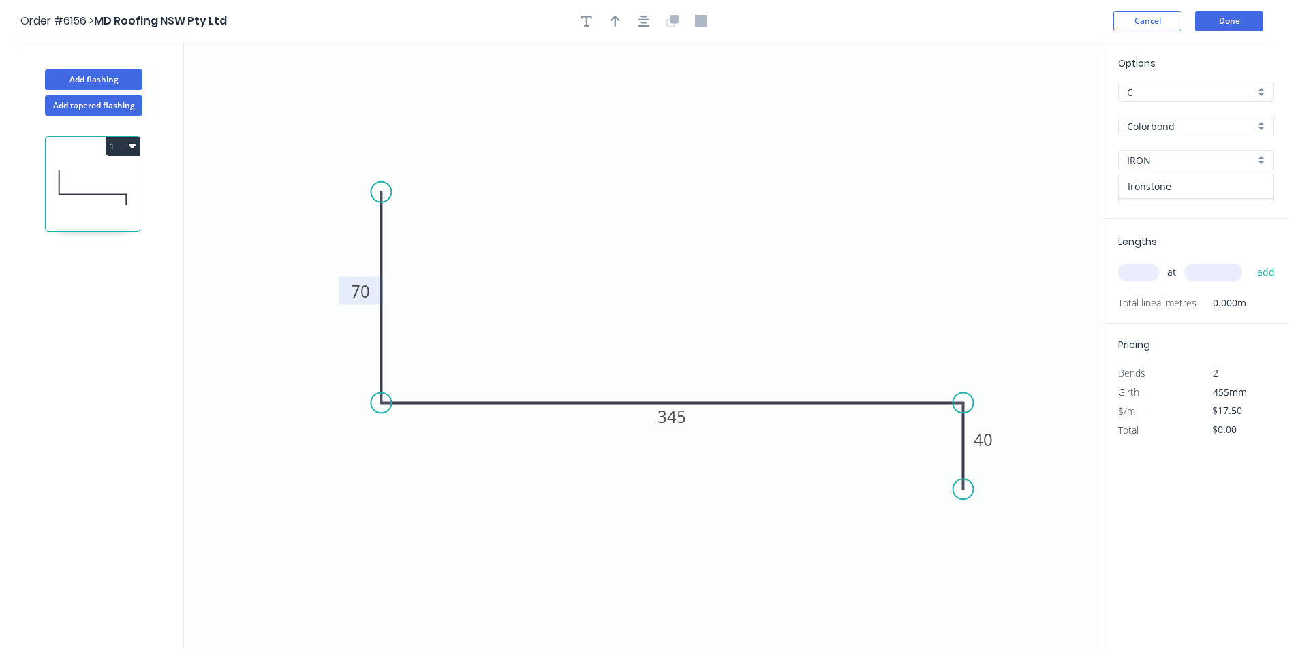
click at [1149, 175] on div "Ironstone" at bounding box center [1196, 186] width 155 height 24
type input "Ironstone"
click at [1143, 275] on input "text" at bounding box center [1138, 273] width 41 height 18
type input "1"
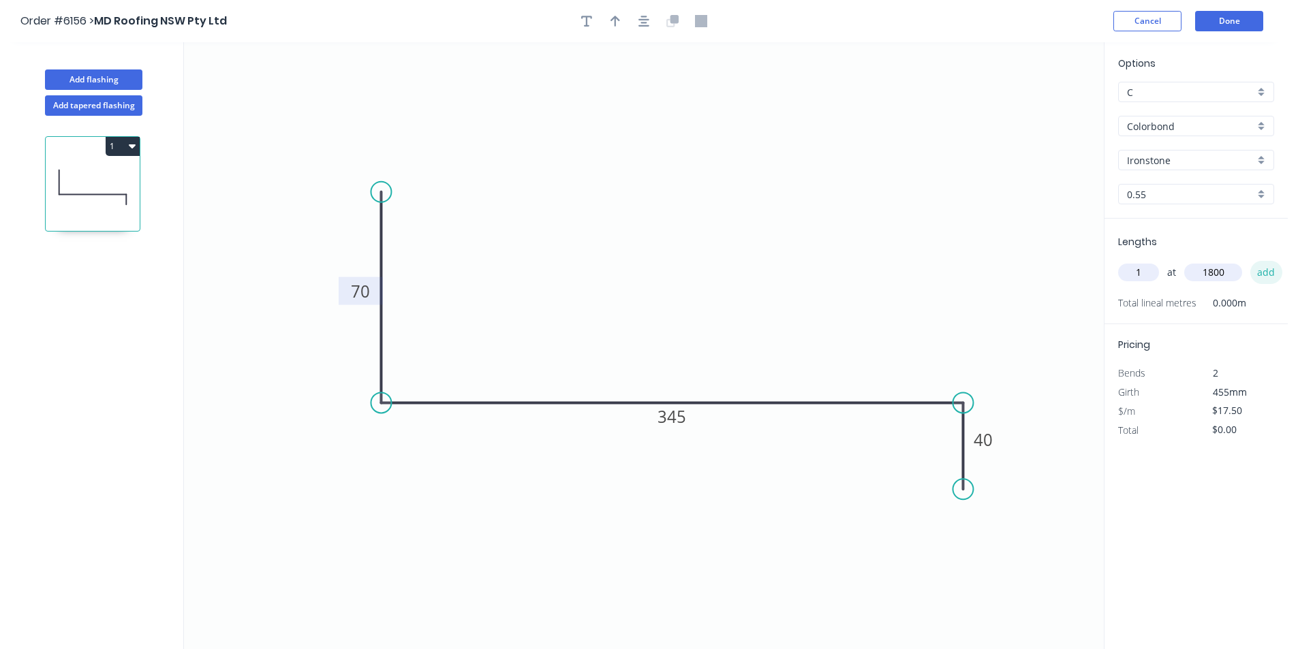
type input "1800"
click at [1266, 273] on button "add" at bounding box center [1266, 272] width 32 height 23
type input "$31.50"
click at [1213, 20] on button "Done" at bounding box center [1229, 21] width 68 height 20
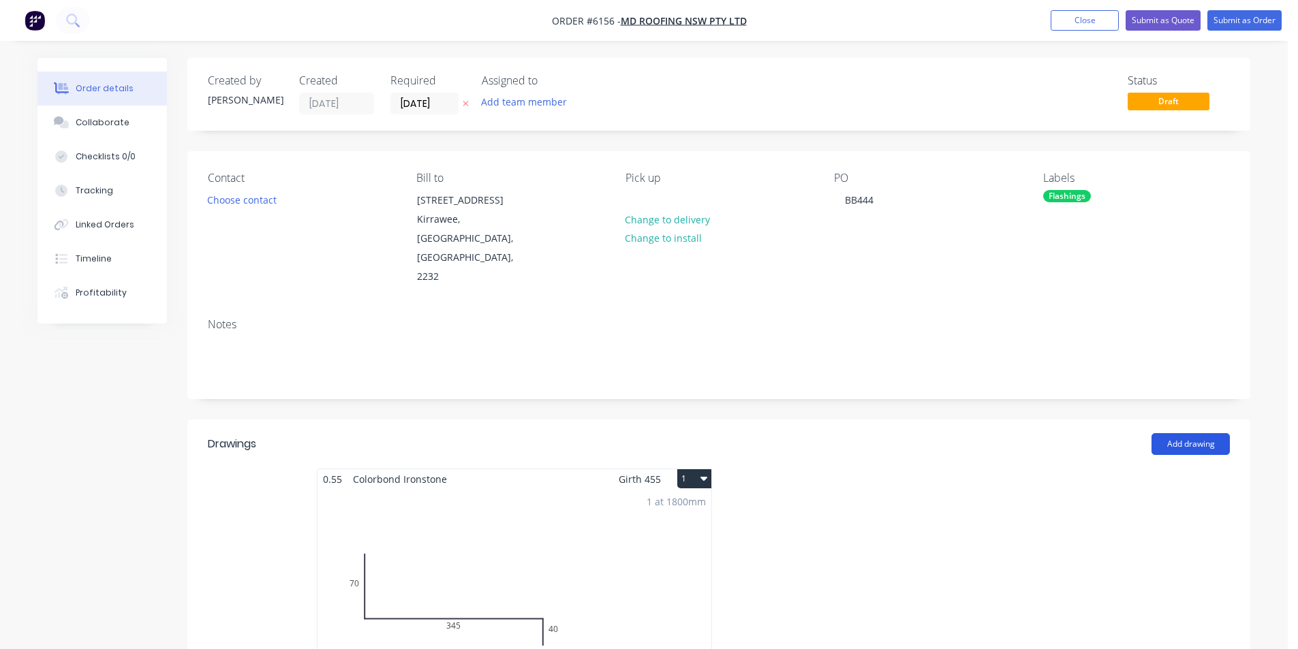
click at [1171, 433] on button "Add drawing" at bounding box center [1190, 444] width 78 height 22
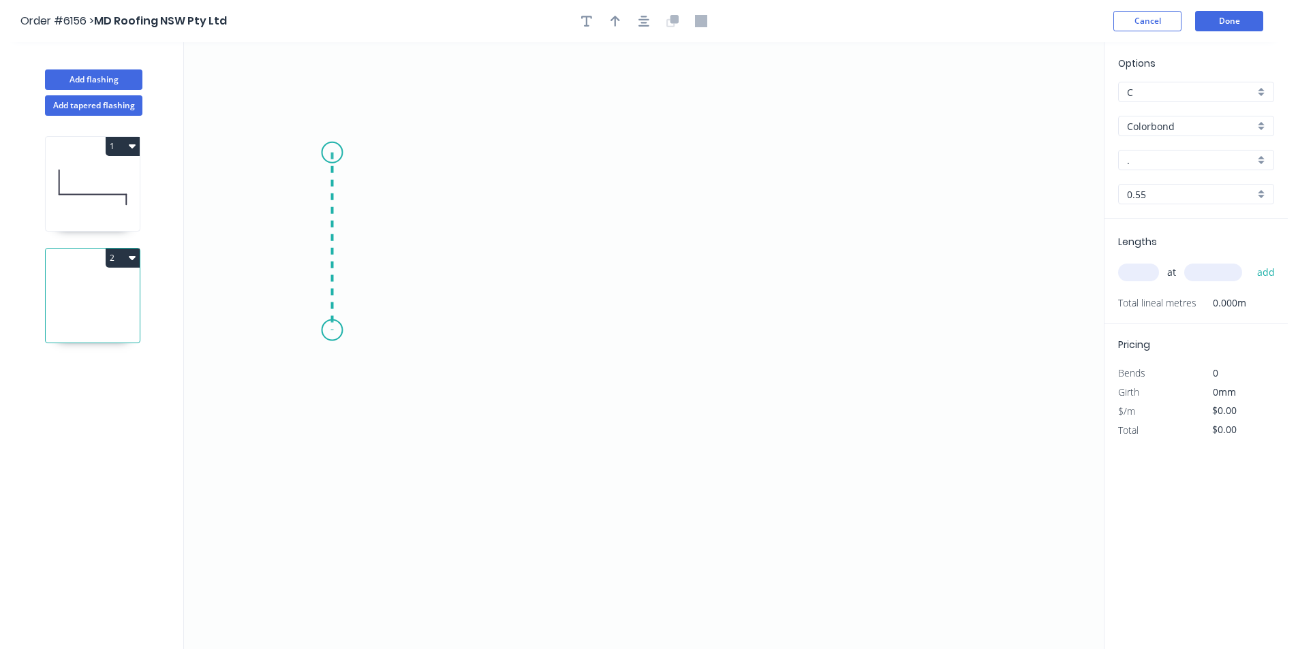
drag, startPoint x: 332, startPoint y: 153, endPoint x: 328, endPoint y: 330, distance: 177.2
click at [328, 330] on icon "0" at bounding box center [644, 345] width 920 height 607
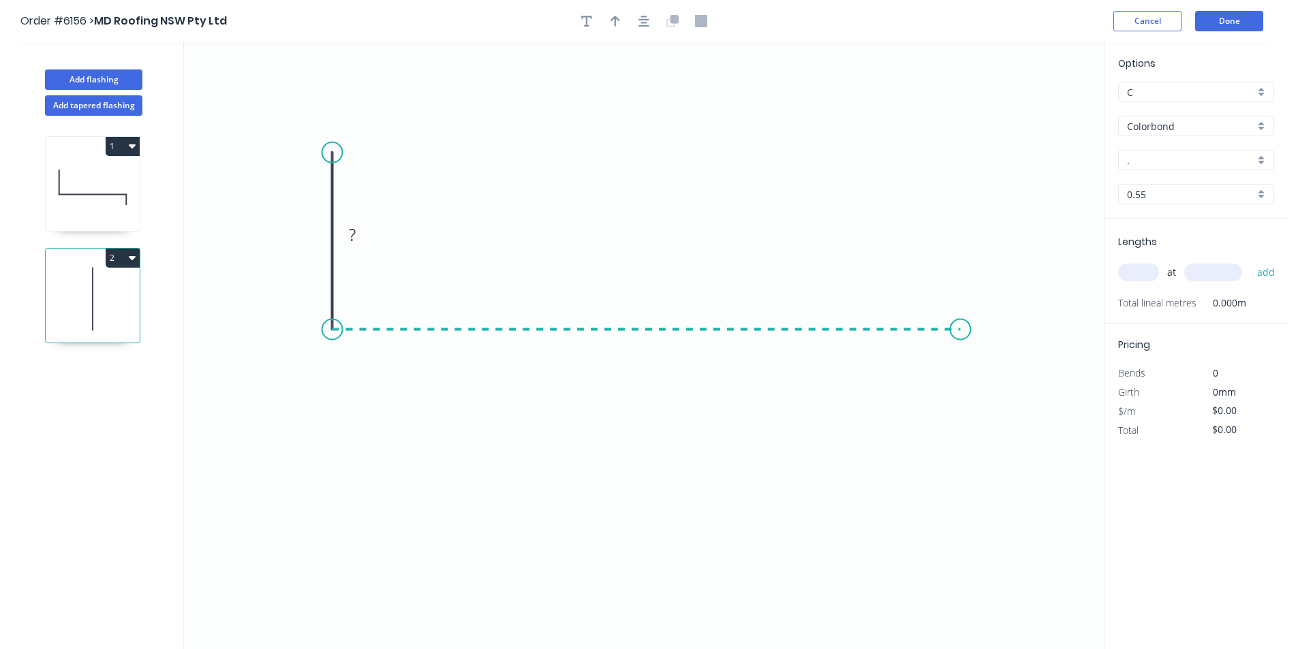
click at [961, 335] on icon "0 ?" at bounding box center [644, 345] width 920 height 607
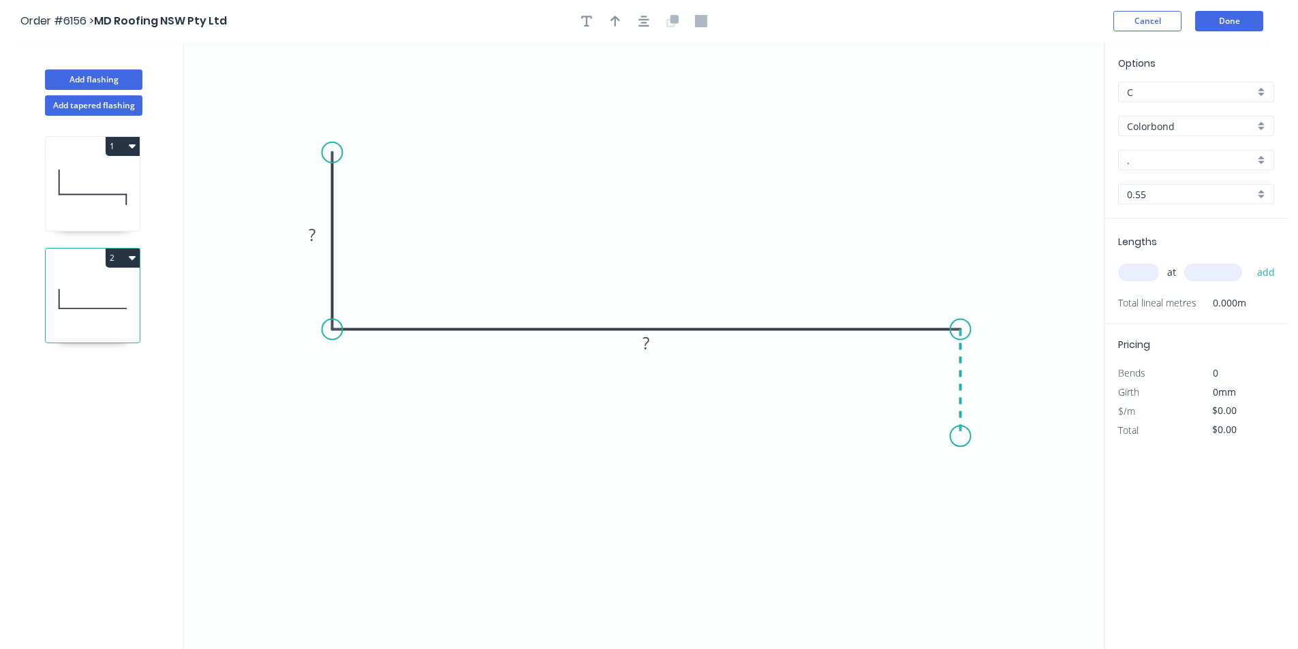
click at [956, 437] on icon "0 ? ?" at bounding box center [644, 345] width 920 height 607
click at [956, 437] on circle at bounding box center [960, 436] width 20 height 20
drag, startPoint x: 296, startPoint y: 230, endPoint x: 304, endPoint y: 230, distance: 8.2
click at [298, 229] on g "?" at bounding box center [312, 235] width 44 height 28
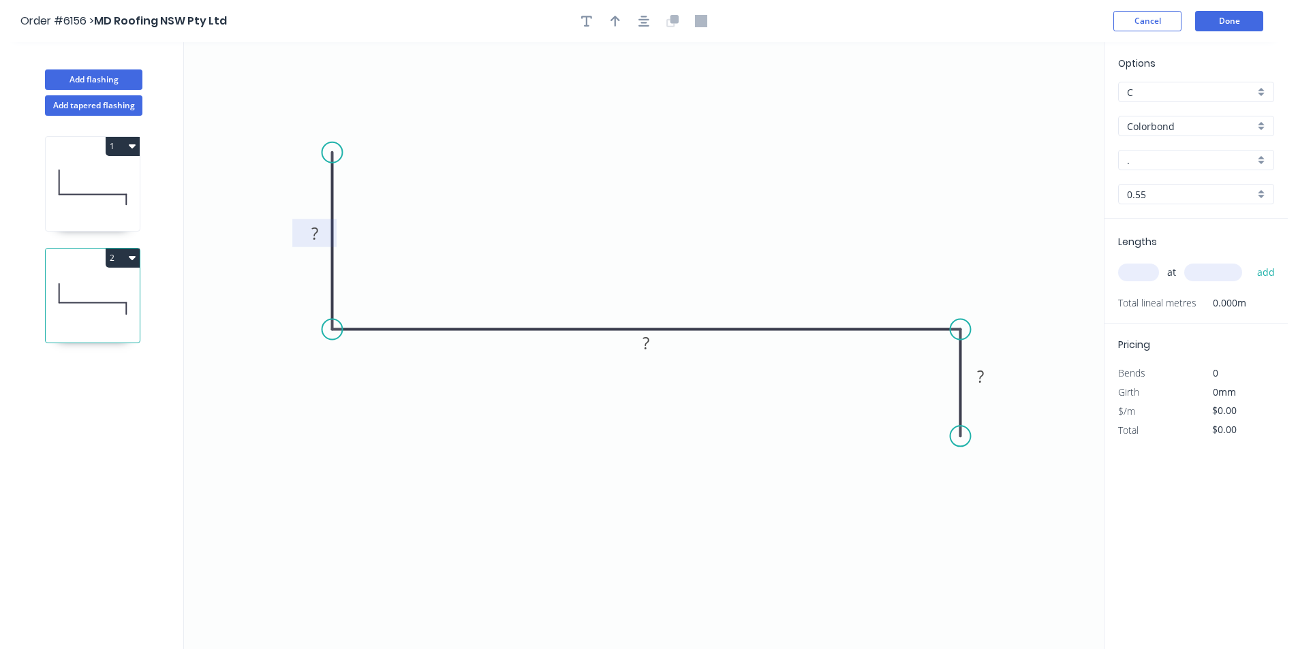
click at [317, 236] on tspan "?" at bounding box center [314, 233] width 7 height 22
type input "$14.82"
drag, startPoint x: 1064, startPoint y: 242, endPoint x: 1120, endPoint y: 179, distance: 84.0
click at [1068, 236] on icon "0 70 250 40" at bounding box center [644, 345] width 920 height 607
click at [1130, 159] on input "." at bounding box center [1190, 160] width 127 height 14
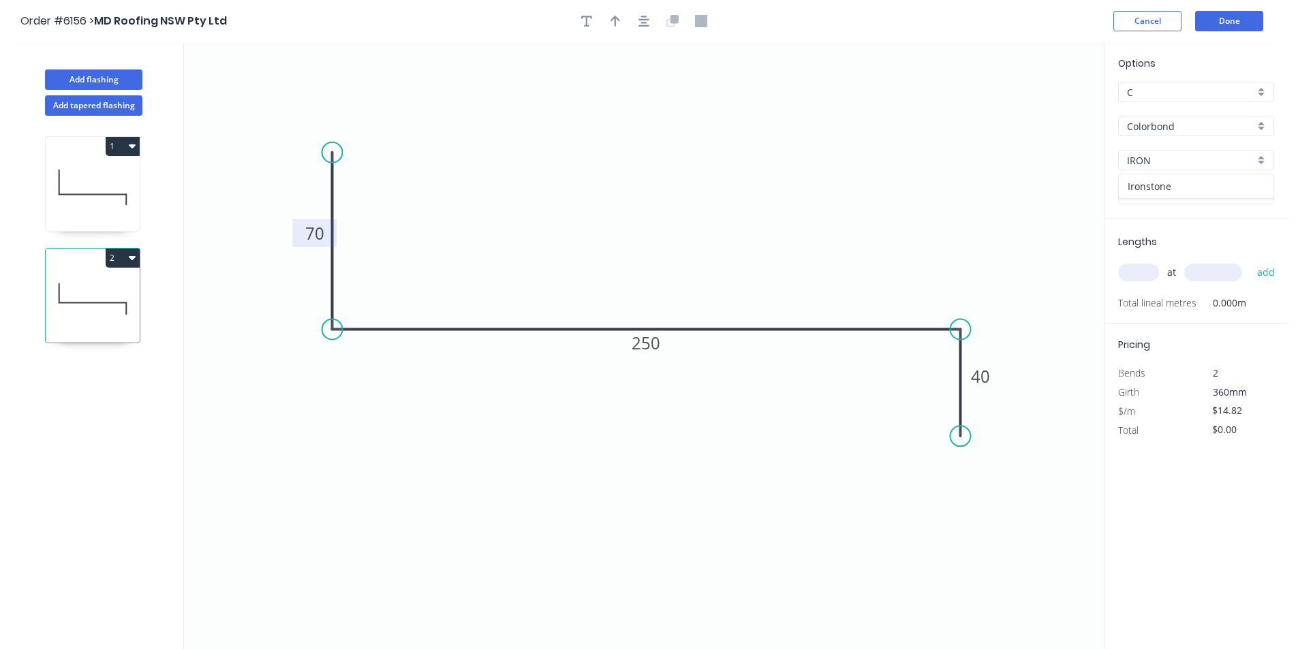
click at [1177, 185] on div "Ironstone" at bounding box center [1196, 186] width 155 height 24
type input "Ironstone"
click at [1138, 281] on input "text" at bounding box center [1138, 273] width 41 height 18
click at [1137, 275] on input "text" at bounding box center [1138, 273] width 41 height 18
type input "2"
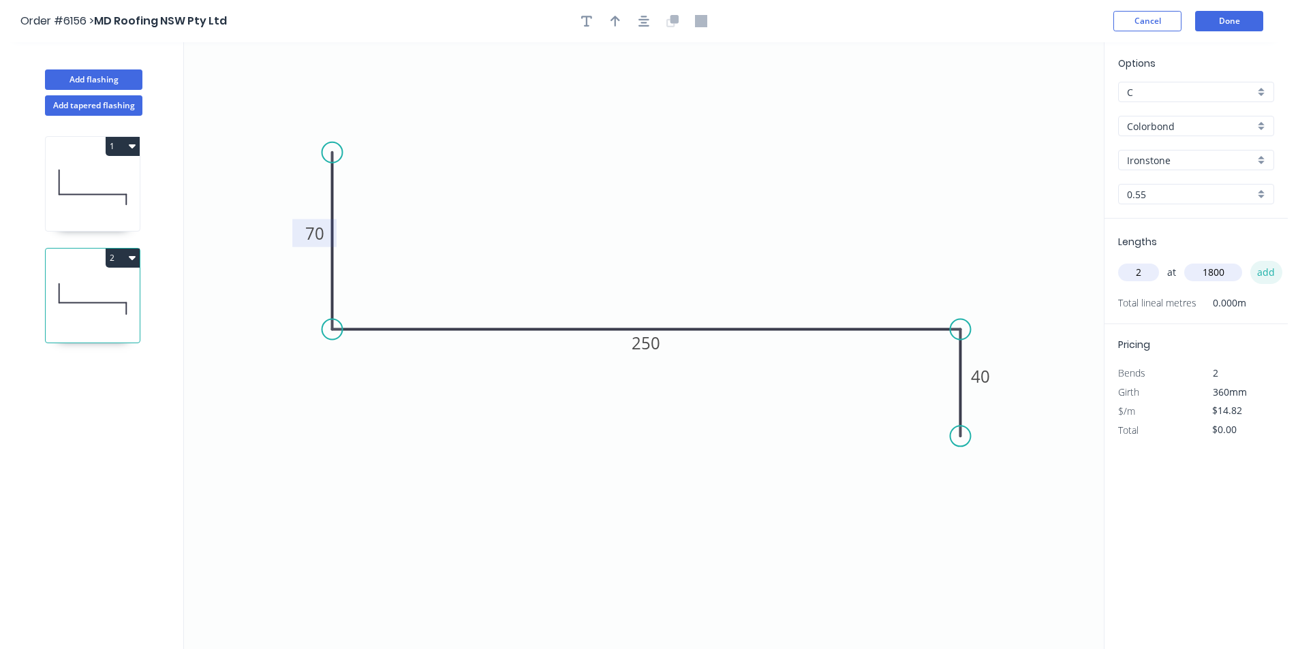
type input "1800"
click at [1265, 272] on button "add" at bounding box center [1266, 272] width 32 height 23
type input "$53.35"
click at [1218, 18] on button "Done" at bounding box center [1229, 21] width 68 height 20
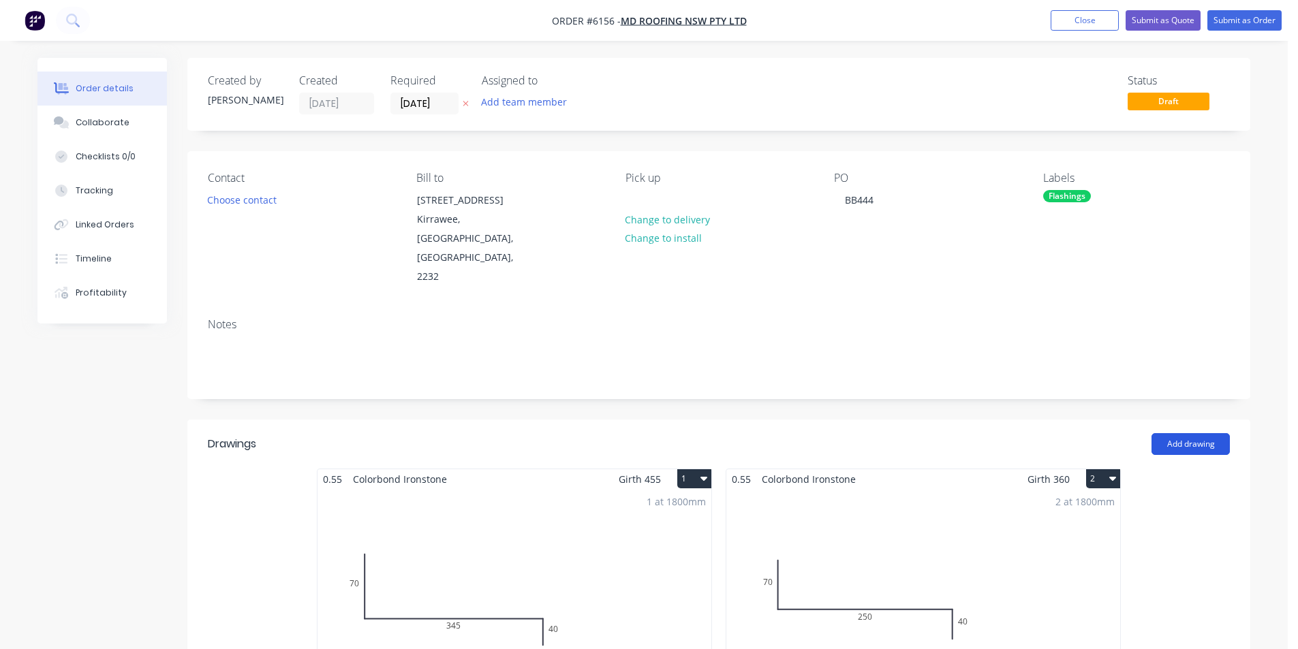
click at [1180, 433] on button "Add drawing" at bounding box center [1190, 444] width 78 height 22
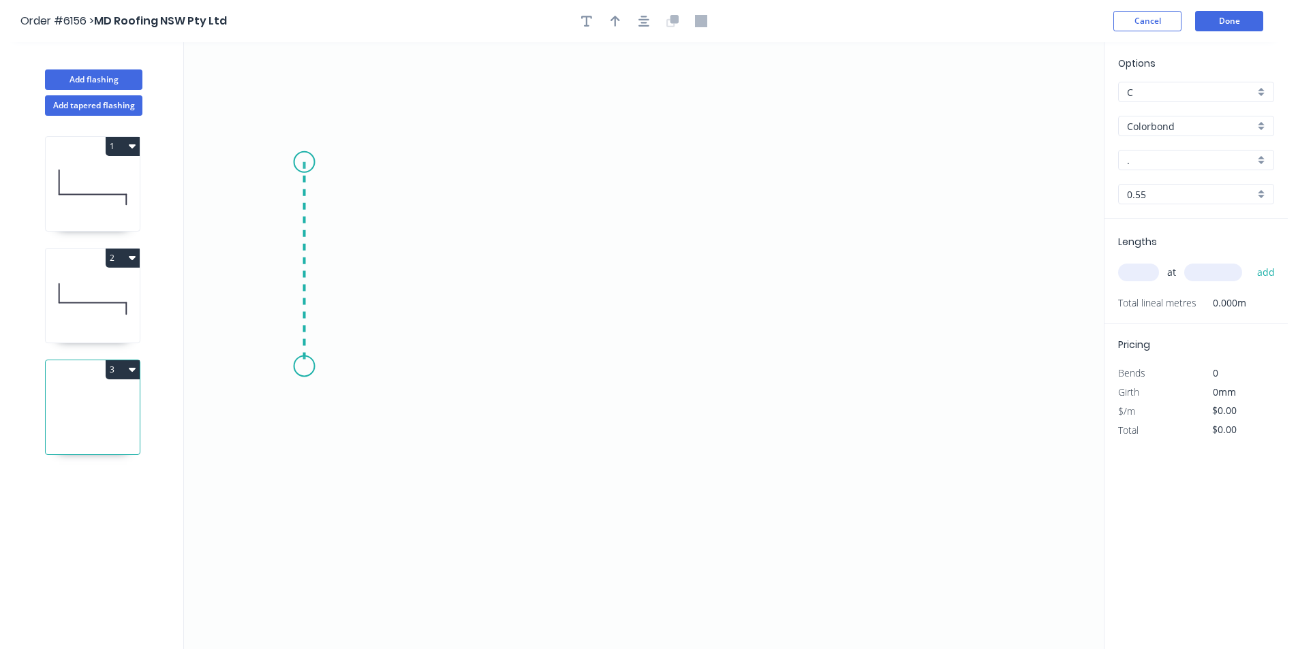
drag, startPoint x: 304, startPoint y: 162, endPoint x: 298, endPoint y: 366, distance: 203.8
click at [298, 366] on icon "0" at bounding box center [644, 345] width 920 height 607
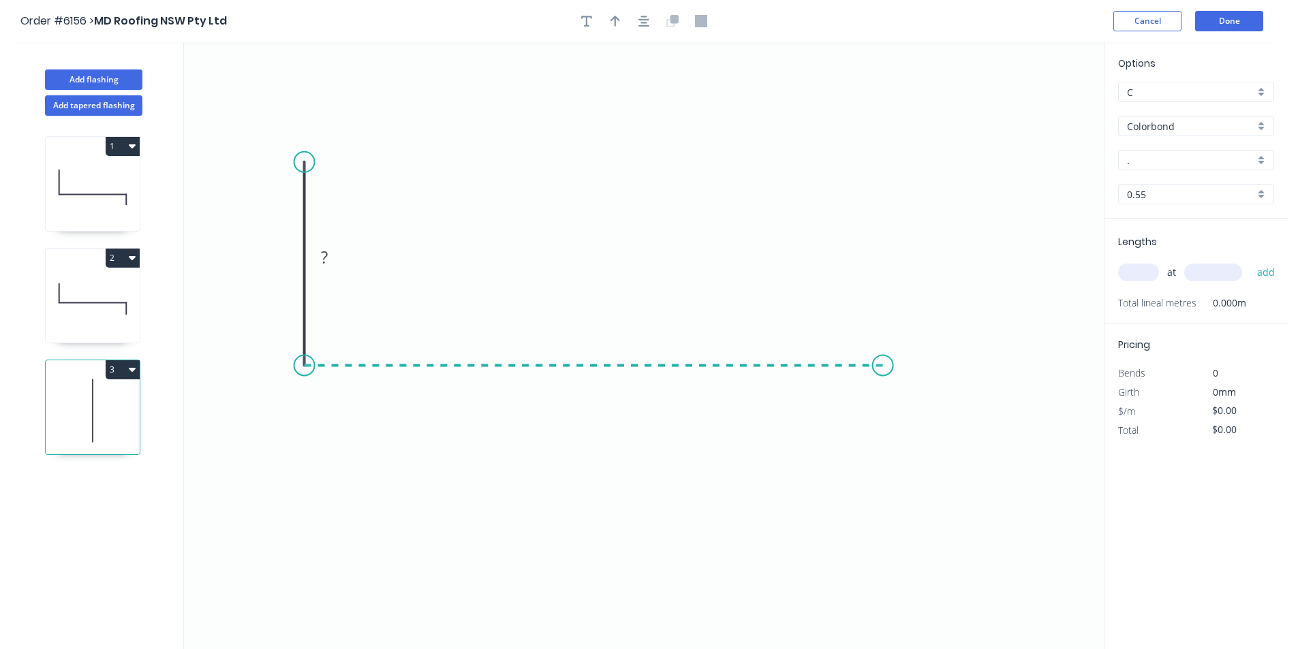
click at [883, 378] on icon "0 ?" at bounding box center [644, 345] width 920 height 607
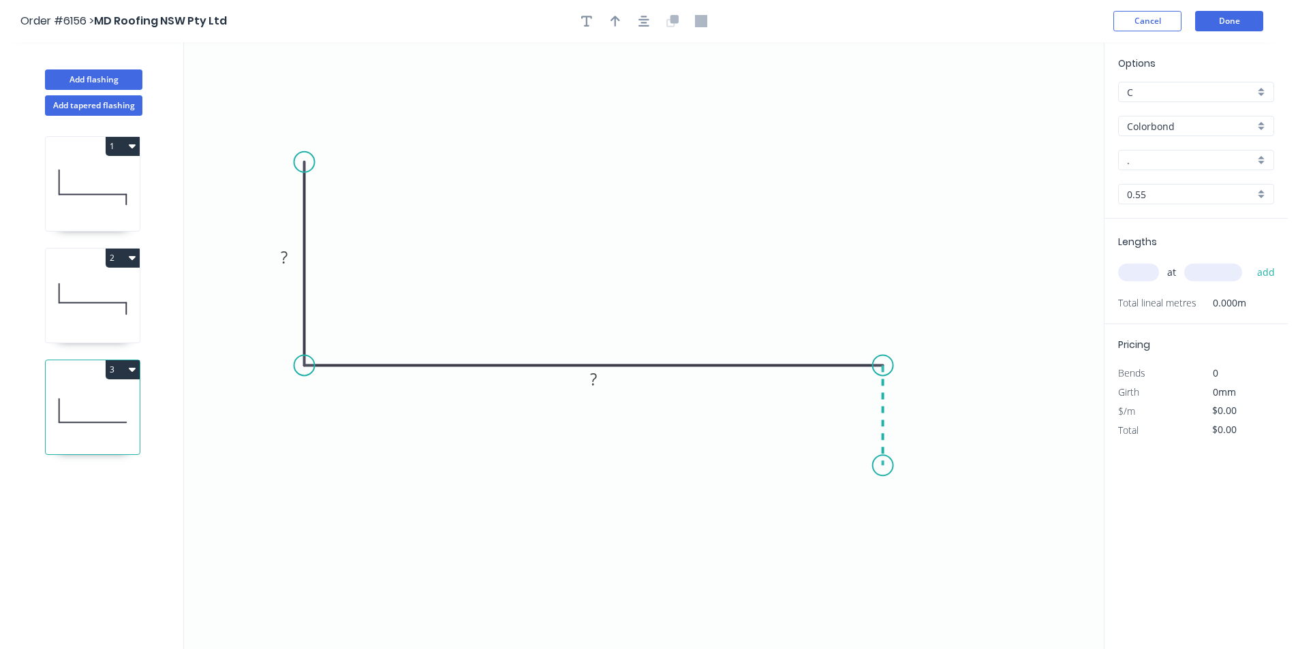
click at [878, 466] on icon "0 ? ?" at bounding box center [644, 345] width 920 height 607
click at [878, 466] on circle at bounding box center [883, 465] width 20 height 20
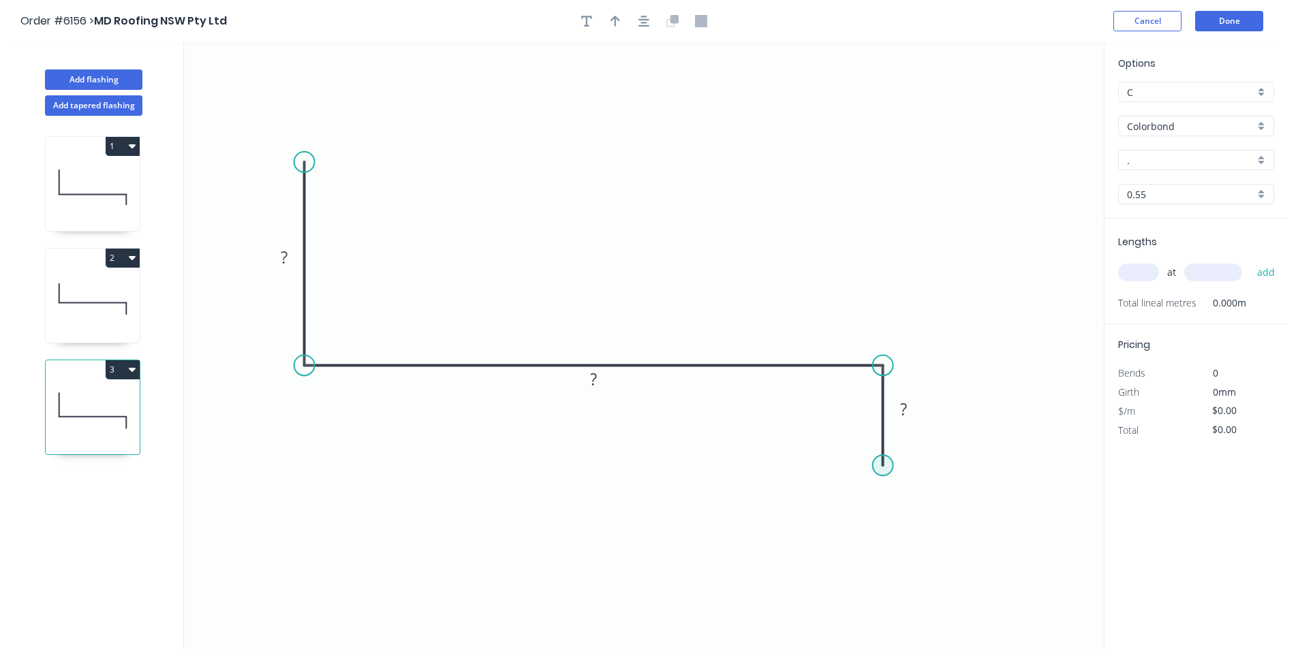
click at [878, 466] on circle at bounding box center [883, 465] width 20 height 20
click at [881, 467] on circle at bounding box center [883, 465] width 20 height 20
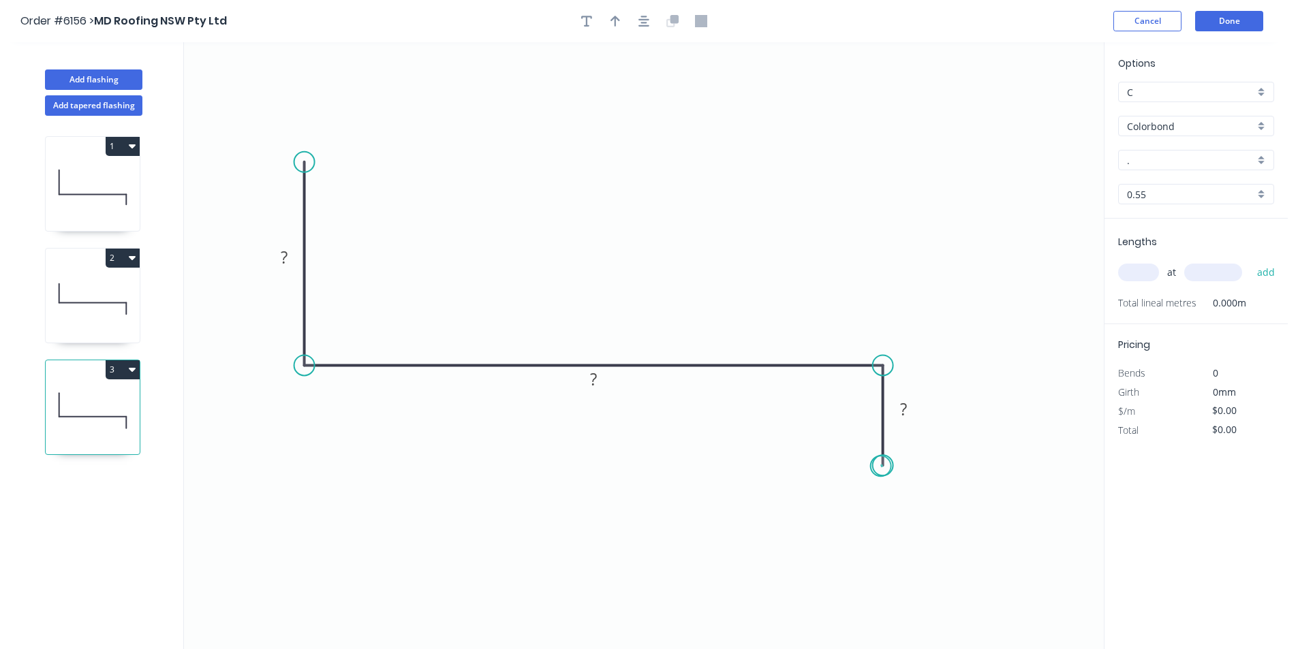
click at [881, 467] on circle at bounding box center [883, 465] width 20 height 20
click at [296, 264] on rect at bounding box center [283, 258] width 27 height 19
type input "$14.82"
drag, startPoint x: 1151, startPoint y: 136, endPoint x: 1163, endPoint y: 163, distance: 29.9
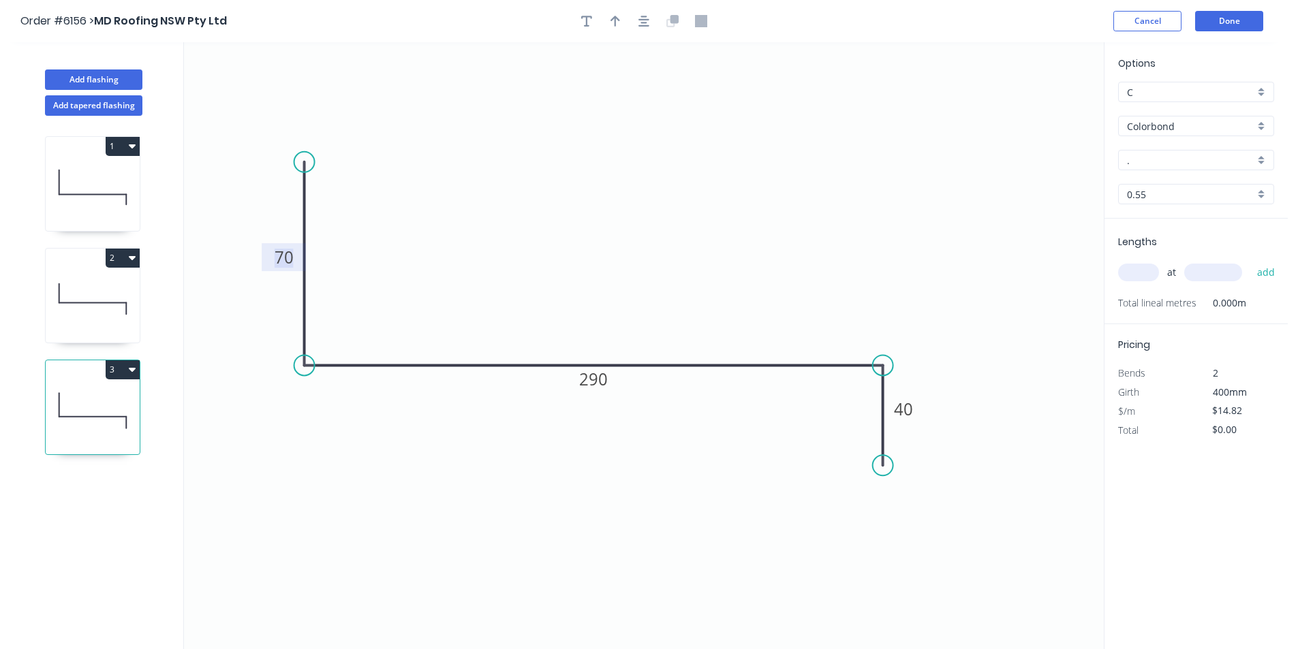
click at [1155, 147] on div "Options C C Colorbond Colorbond Colorbond Matt - Flat Sheet . . 0.55 0.55" at bounding box center [1195, 137] width 183 height 163
click at [1163, 160] on input "." at bounding box center [1190, 160] width 127 height 14
click at [1160, 179] on div "Ironstone" at bounding box center [1196, 186] width 155 height 24
click at [1134, 275] on input "text" at bounding box center [1138, 273] width 41 height 18
click at [1250, 261] on button "add" at bounding box center [1266, 272] width 32 height 23
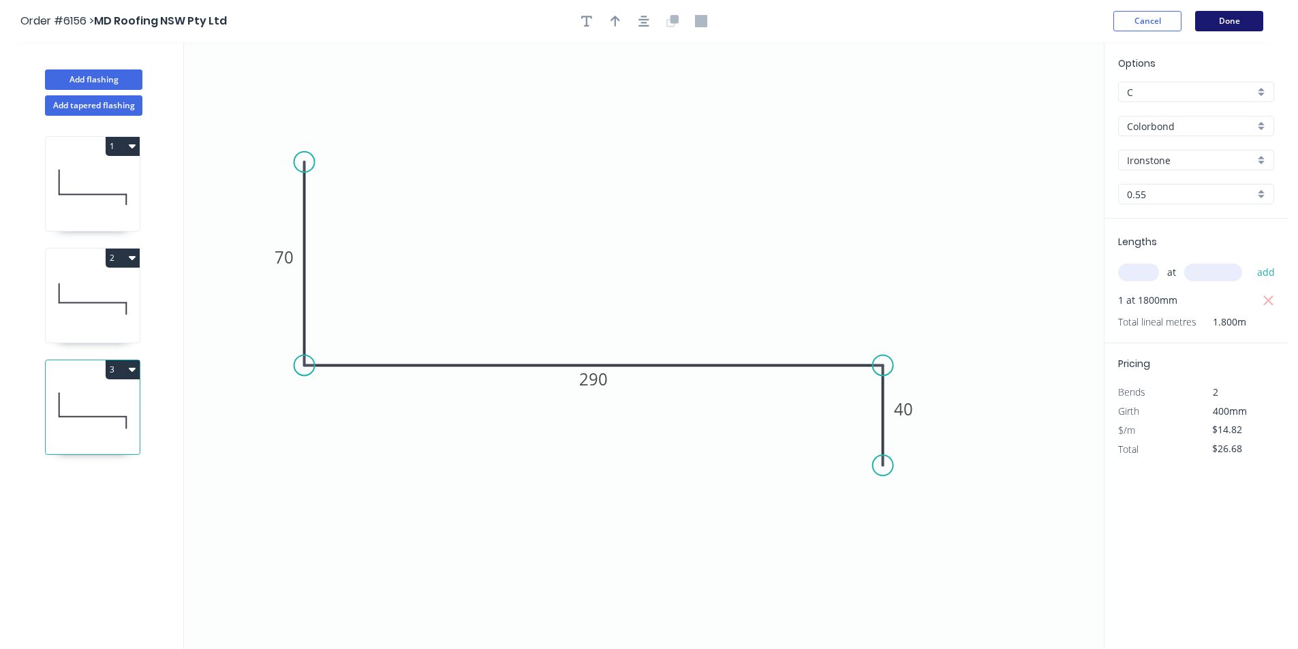
click at [1239, 15] on button "Done" at bounding box center [1229, 21] width 68 height 20
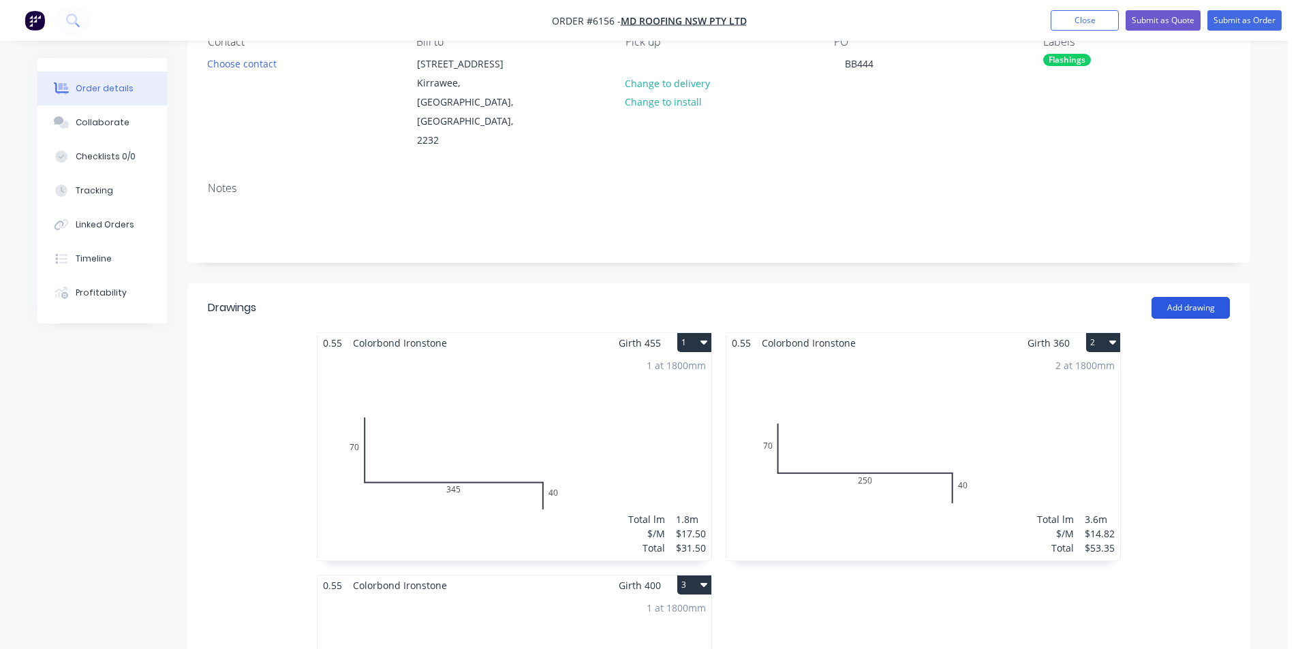
click at [1181, 297] on button "Add drawing" at bounding box center [1190, 308] width 78 height 22
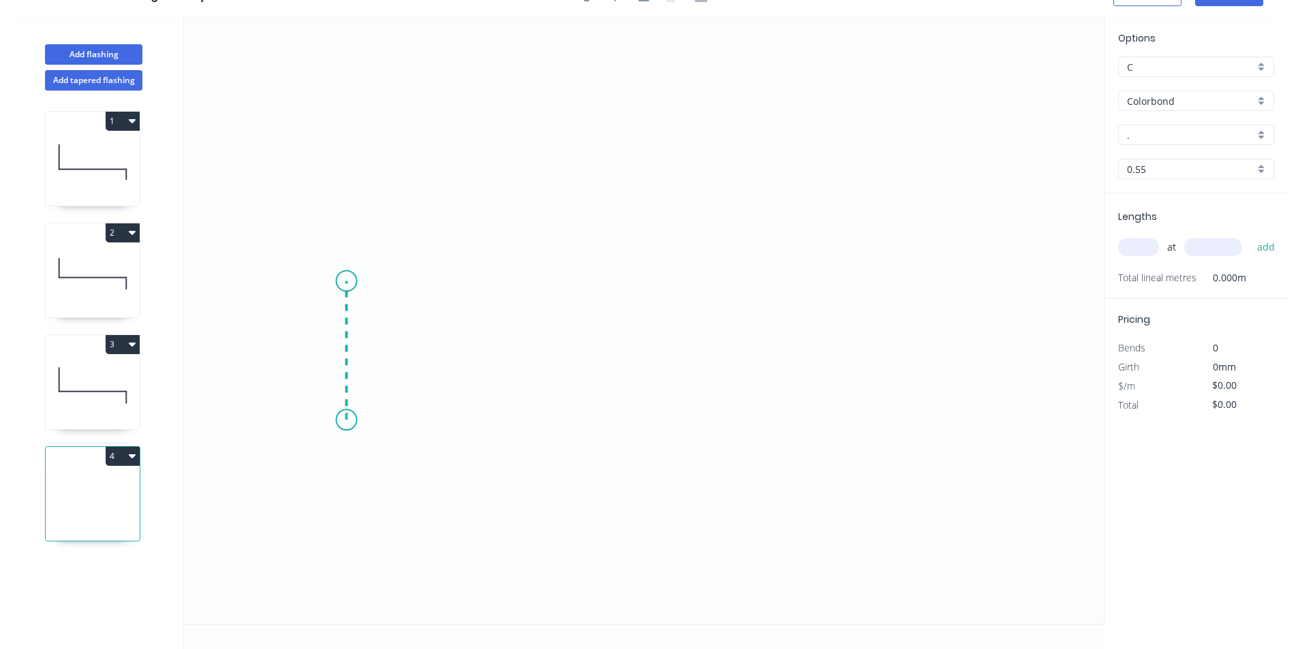
drag, startPoint x: 346, startPoint y: 420, endPoint x: 345, endPoint y: 281, distance: 139.0
click at [345, 281] on icon "0" at bounding box center [644, 320] width 920 height 607
click at [929, 285] on icon "0 ?" at bounding box center [644, 320] width 920 height 607
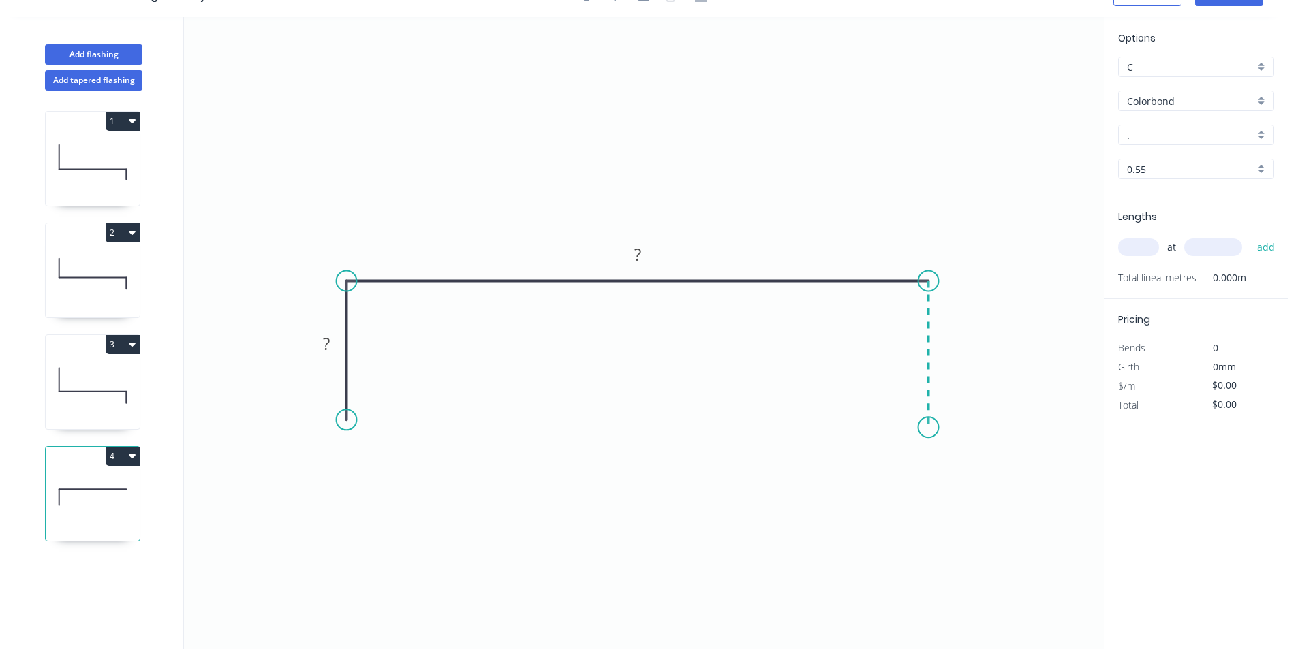
click at [927, 428] on icon "0 ? ?" at bounding box center [644, 320] width 920 height 607
click at [932, 426] on circle at bounding box center [928, 427] width 20 height 20
click at [932, 425] on circle at bounding box center [928, 427] width 20 height 20
click at [927, 425] on circle at bounding box center [928, 424] width 20 height 20
drag, startPoint x: 317, startPoint y: 344, endPoint x: 330, endPoint y: 357, distance: 18.3
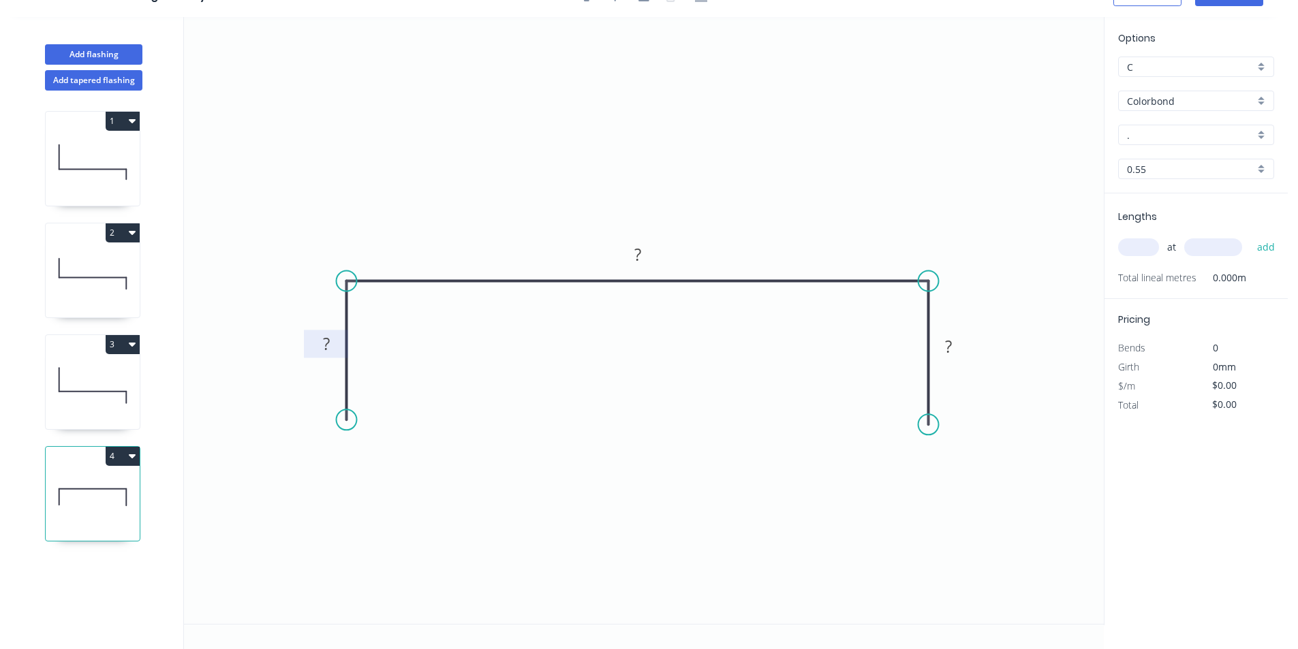
click at [318, 345] on rect at bounding box center [326, 344] width 27 height 19
drag, startPoint x: 335, startPoint y: 347, endPoint x: 313, endPoint y: 348, distance: 21.2
click at [313, 348] on rect at bounding box center [326, 344] width 27 height 19
click at [666, 253] on icon "0 40 15000 ?" at bounding box center [644, 320] width 920 height 607
click at [660, 253] on tspan "15000" at bounding box center [638, 254] width 48 height 22
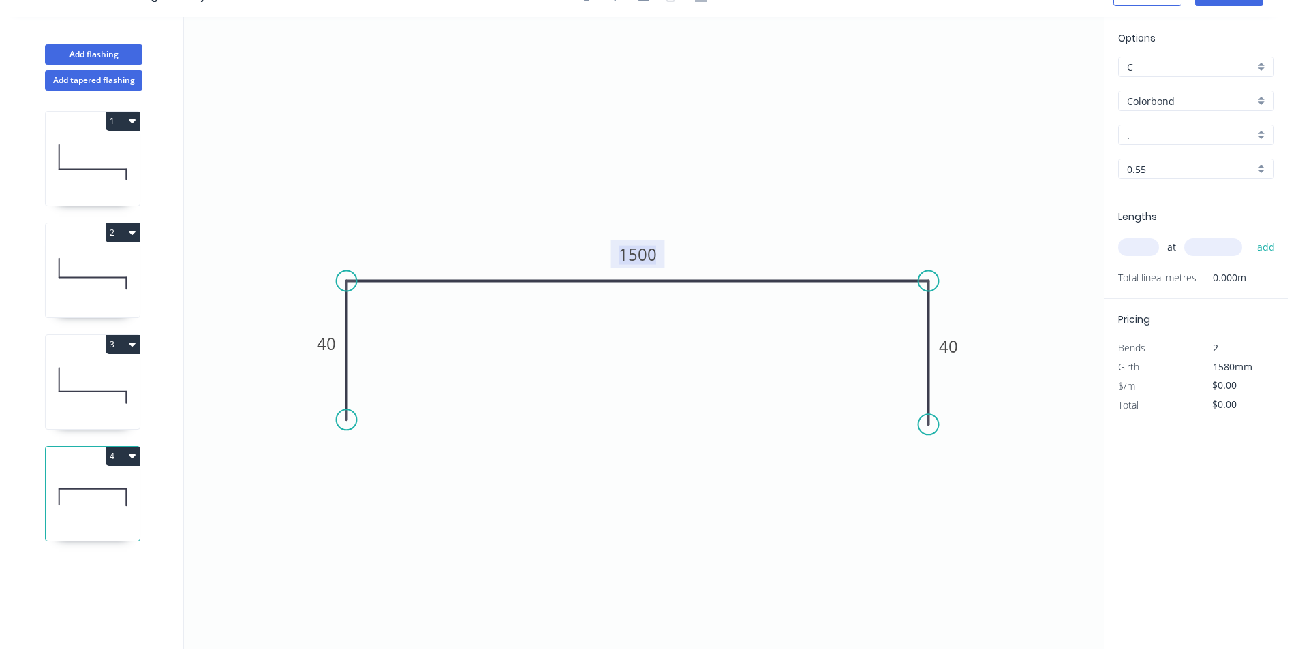
click at [650, 243] on tspan "1500" at bounding box center [638, 254] width 38 height 22
click at [1167, 131] on input "." at bounding box center [1190, 135] width 127 height 14
click at [1160, 157] on div "Ironstone" at bounding box center [1196, 161] width 155 height 24
click at [1138, 243] on input "text" at bounding box center [1138, 247] width 41 height 18
click at [1269, 243] on button "add" at bounding box center [1266, 247] width 32 height 23
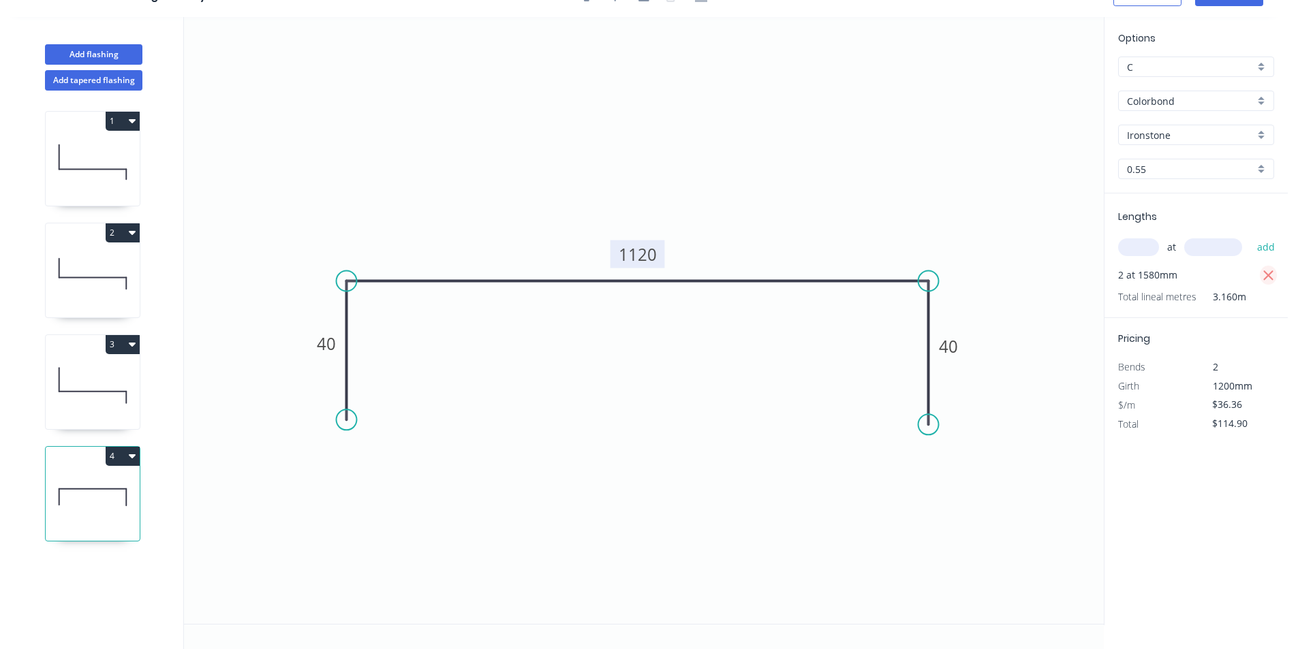
click at [1269, 274] on icon "button" at bounding box center [1268, 276] width 12 height 16
drag, startPoint x: 672, startPoint y: 245, endPoint x: 656, endPoint y: 250, distance: 17.0
click at [660, 247] on icon "0 40 1120 40" at bounding box center [644, 320] width 920 height 607
click at [654, 251] on tspan "1120" at bounding box center [638, 254] width 38 height 22
click at [1136, 249] on input "text" at bounding box center [1138, 247] width 41 height 18
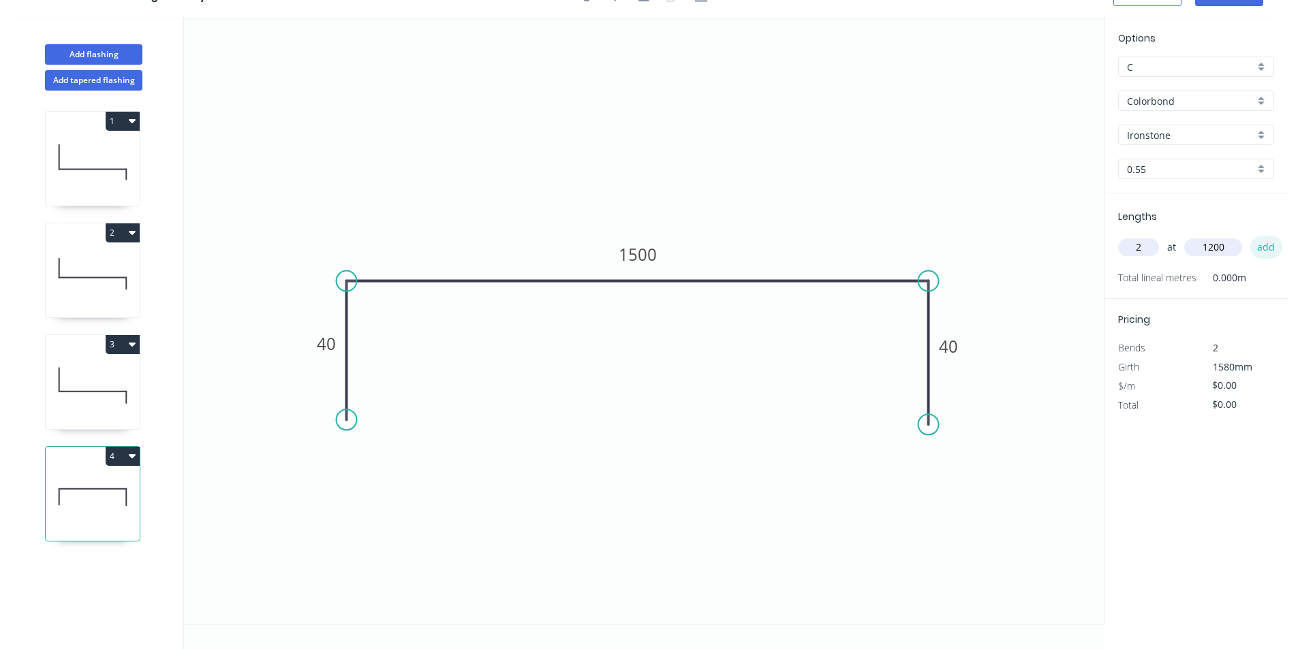
click at [1268, 251] on button "add" at bounding box center [1266, 247] width 32 height 23
click at [1220, 427] on input "$0.00" at bounding box center [1235, 423] width 46 height 19
drag, startPoint x: 1239, startPoint y: 422, endPoint x: 1213, endPoint y: 427, distance: 26.9
click at [1209, 425] on div "$0.00" at bounding box center [1234, 424] width 55 height 18
click at [1231, 433] on div "$0.00" at bounding box center [1233, 424] width 74 height 19
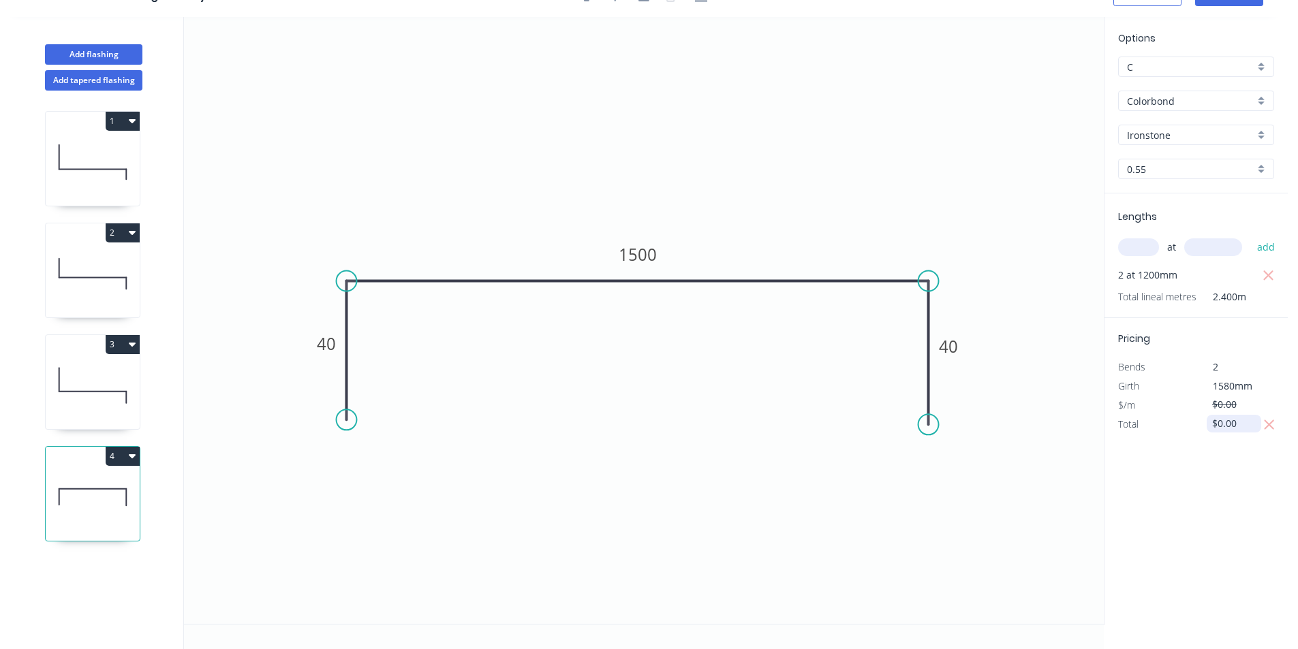
click at [1237, 422] on input "$0.00" at bounding box center [1235, 423] width 46 height 19
click at [1094, 435] on div "Add [MEDICAL_DATA] Add tapered [MEDICAL_DATA] 1 2 3 4 0 40 1500 40 Options C C …" at bounding box center [644, 333] width 1288 height 632
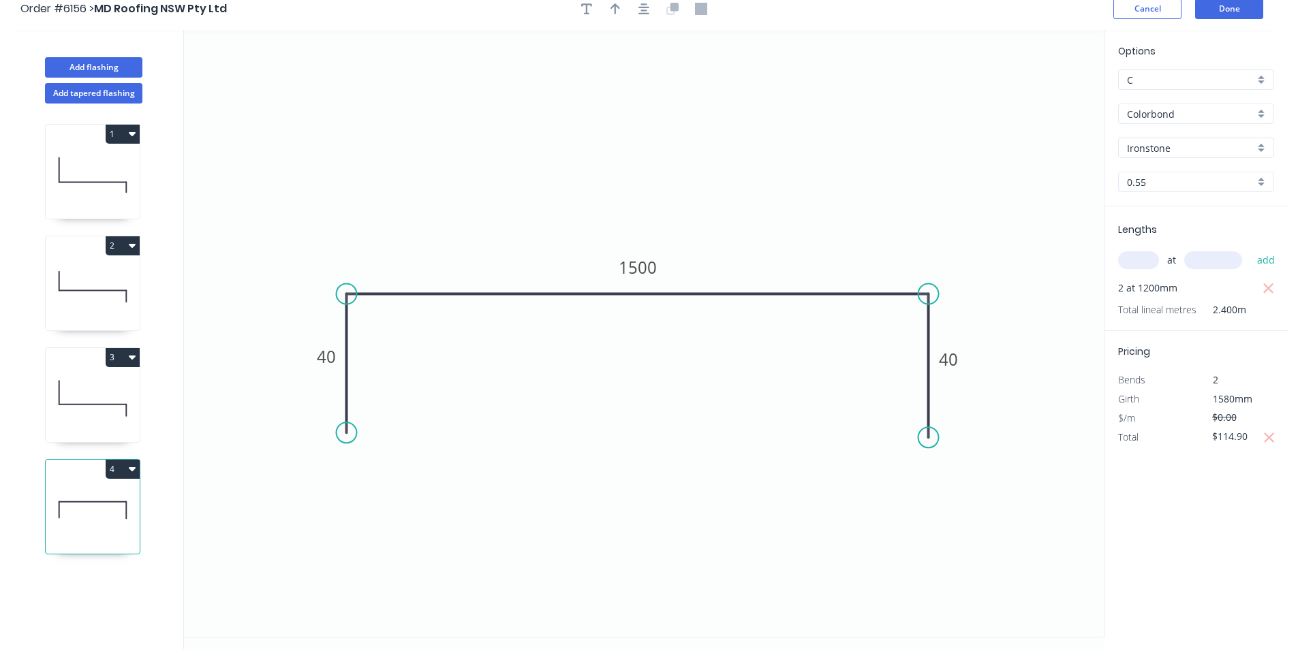
scroll to position [0, 0]
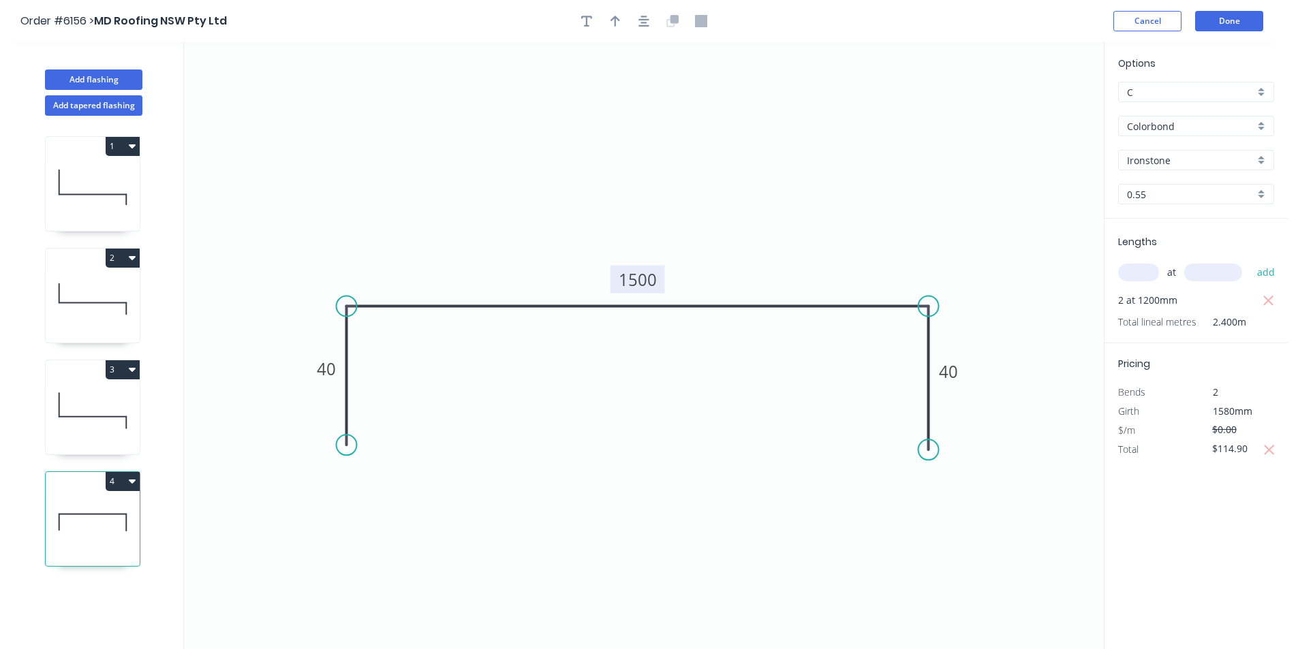
drag, startPoint x: 660, startPoint y: 285, endPoint x: 666, endPoint y: 278, distance: 9.7
click at [663, 279] on rect at bounding box center [637, 280] width 55 height 28
click at [647, 279] on tspan "1500" at bounding box center [641, 273] width 38 height 22
click at [657, 279] on rect at bounding box center [641, 274] width 55 height 28
click at [656, 273] on rect at bounding box center [636, 276] width 55 height 28
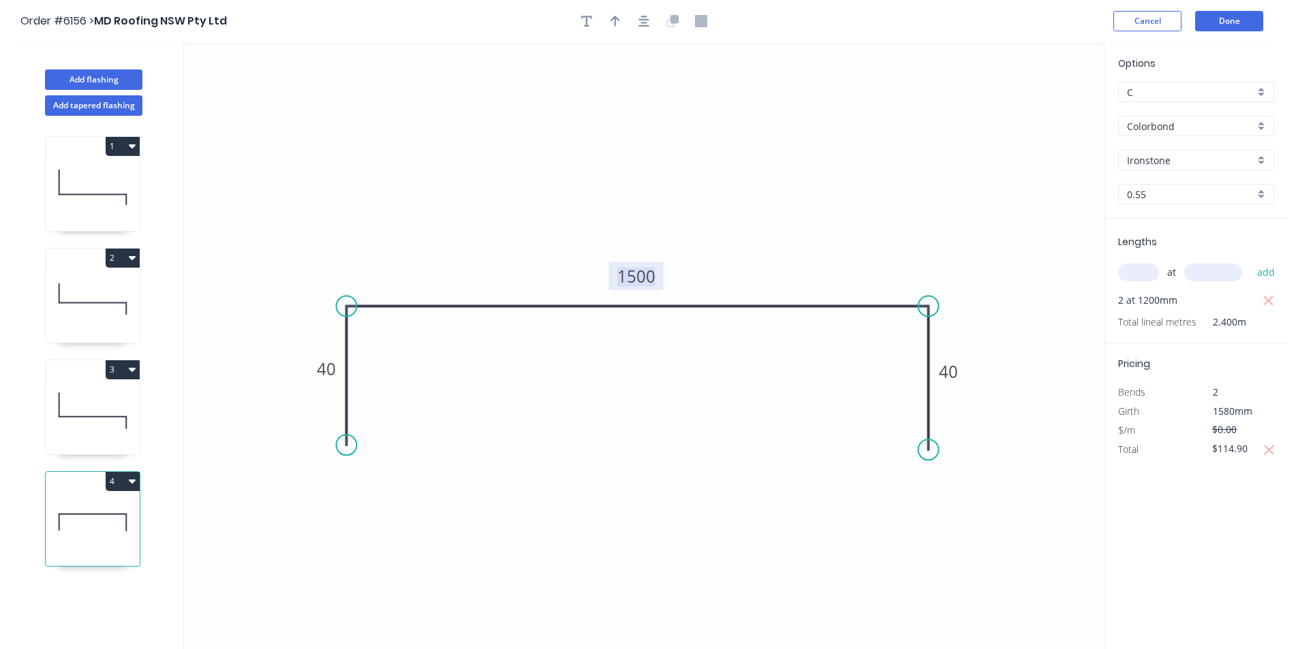
click at [653, 277] on tspan "1500" at bounding box center [636, 276] width 38 height 22
drag, startPoint x: 692, startPoint y: 367, endPoint x: 764, endPoint y: 391, distance: 76.3
click at [695, 374] on icon "0 40 1120 40" at bounding box center [644, 345] width 920 height 607
click at [1265, 300] on icon "button" at bounding box center [1268, 301] width 12 height 16
click at [1143, 281] on input "text" at bounding box center [1138, 273] width 41 height 18
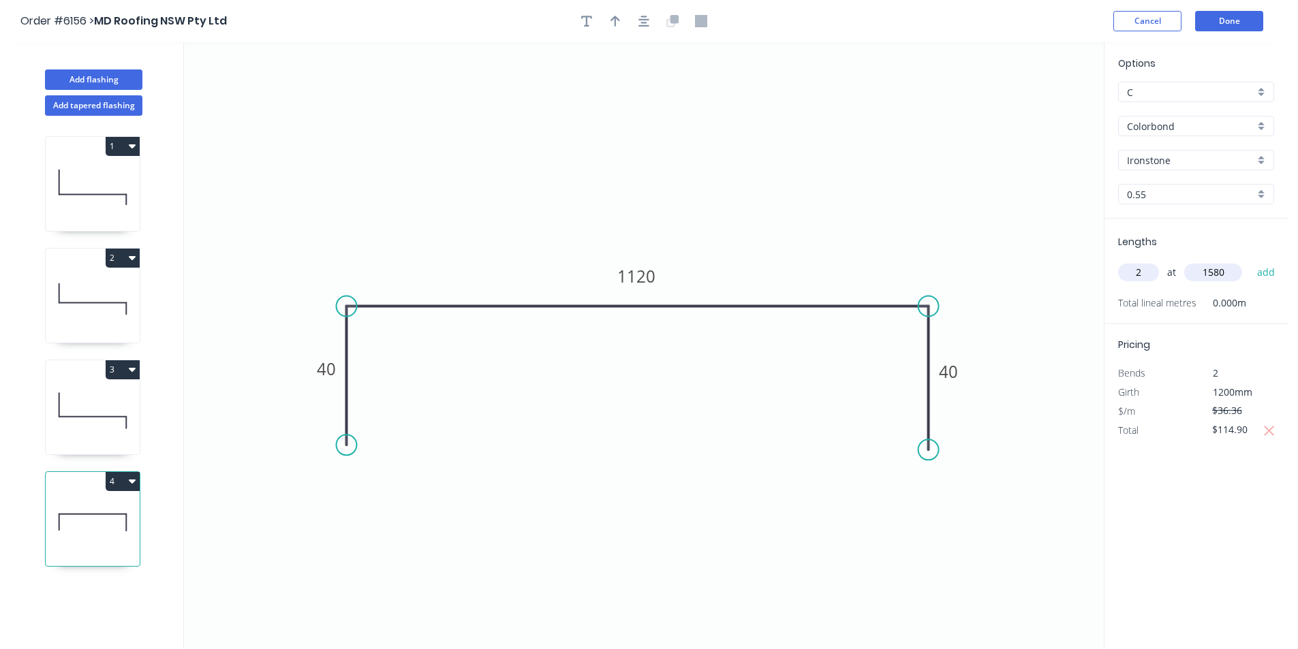
click at [1250, 261] on button "add" at bounding box center [1266, 272] width 32 height 23
click at [1268, 301] on icon "button" at bounding box center [1268, 301] width 10 height 10
click at [1269, 429] on icon "button" at bounding box center [1269, 431] width 12 height 16
click at [1136, 270] on input "text" at bounding box center [1138, 273] width 41 height 18
click at [1250, 261] on button "add" at bounding box center [1266, 272] width 32 height 23
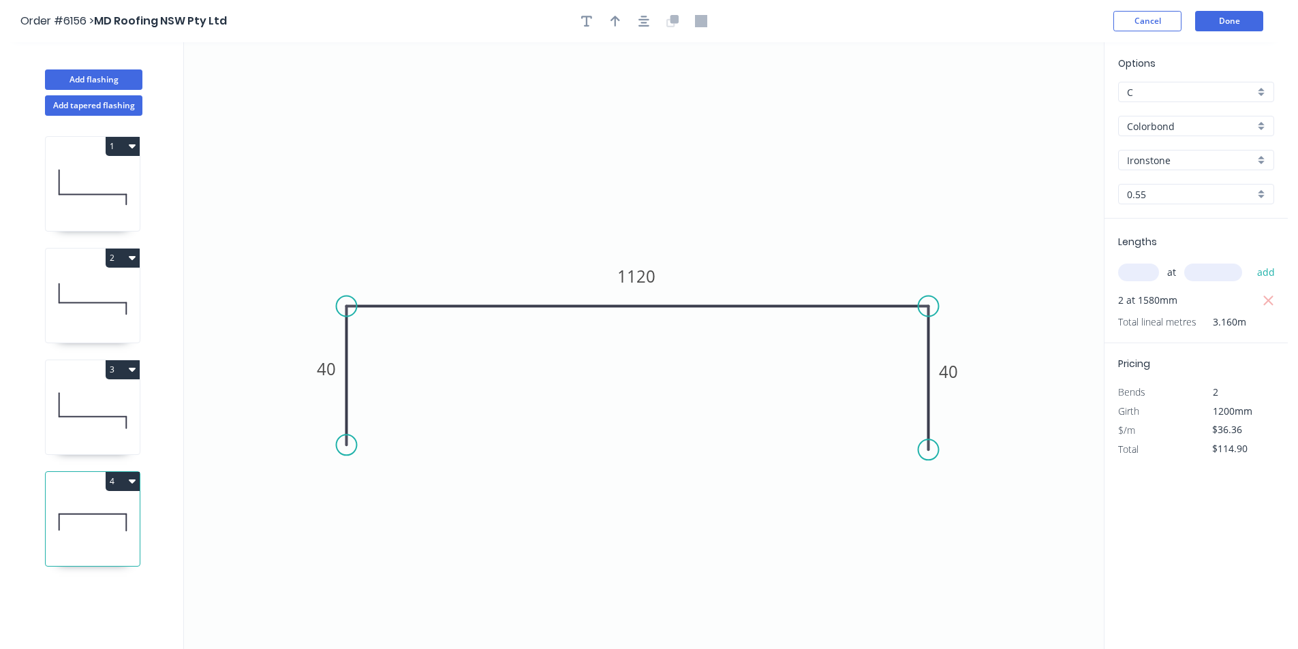
drag, startPoint x: 1267, startPoint y: 299, endPoint x: 1256, endPoint y: 304, distance: 11.3
click at [1269, 300] on icon "button" at bounding box center [1268, 301] width 10 height 10
click at [1134, 266] on input "text" at bounding box center [1138, 273] width 41 height 18
click at [661, 284] on rect at bounding box center [636, 276] width 55 height 28
click at [640, 270] on tspan "1120" at bounding box center [636, 275] width 38 height 22
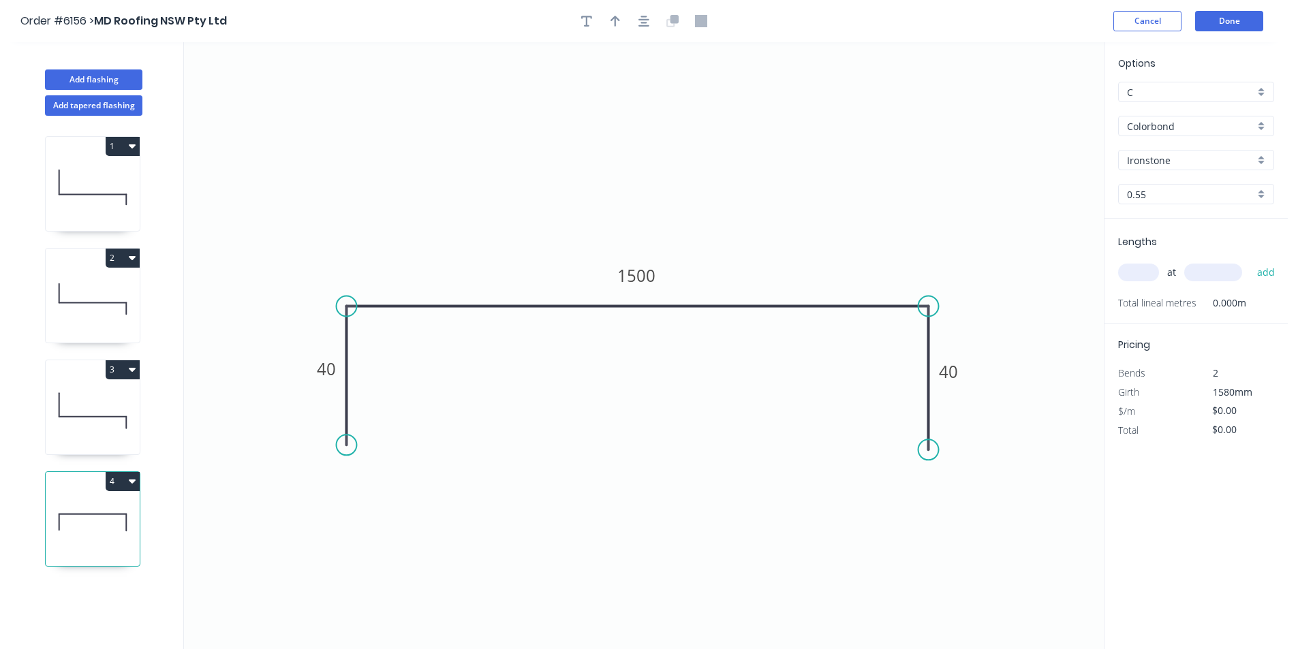
click at [788, 268] on icon "0 40 1500 40" at bounding box center [644, 345] width 920 height 607
click at [1141, 257] on div "at add" at bounding box center [1197, 272] width 159 height 37
click at [1141, 274] on input "text" at bounding box center [1138, 273] width 41 height 18
click at [1271, 273] on button "add" at bounding box center [1266, 272] width 32 height 23
click at [1190, 446] on div "Total" at bounding box center [1152, 449] width 89 height 19
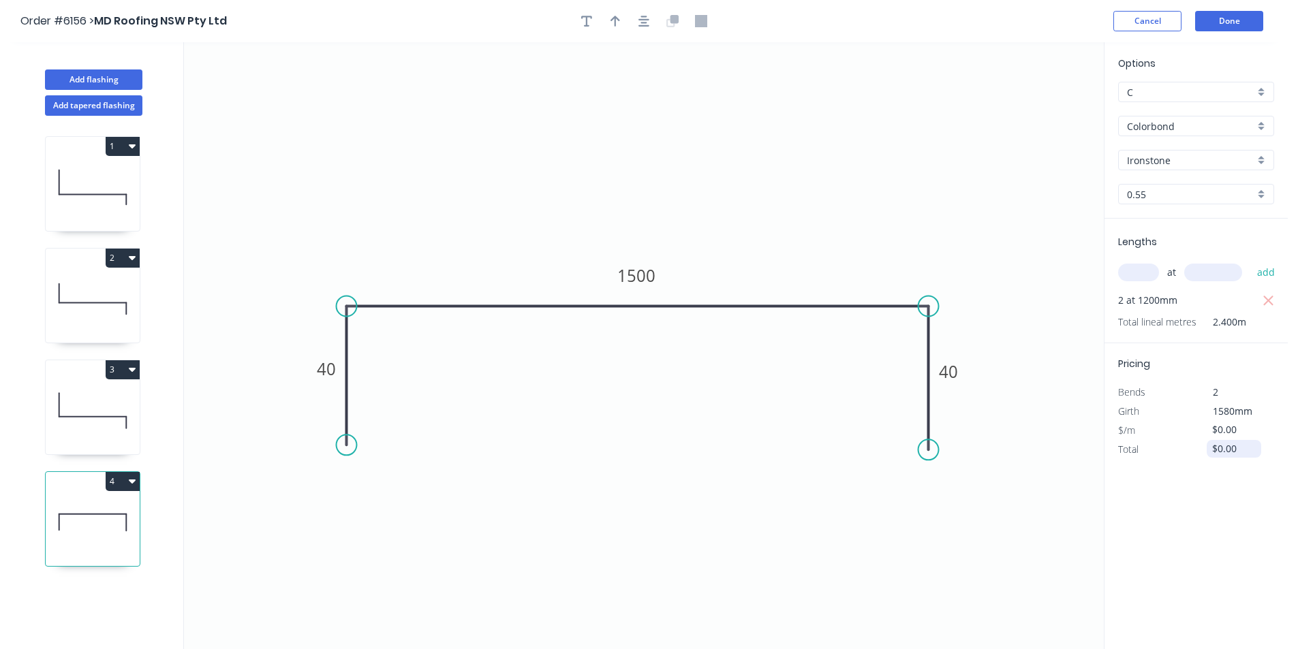
click at [1230, 452] on input "$0.00" at bounding box center [1235, 448] width 46 height 19
drag, startPoint x: 1235, startPoint y: 445, endPoint x: 1191, endPoint y: 452, distance: 44.9
click at [1191, 452] on div "Total $0.00" at bounding box center [1196, 449] width 176 height 19
click at [1273, 516] on div "Options C C Colorbond Colorbond Colorbond Matt - Flat Sheet Ironstone Ironstone…" at bounding box center [1196, 346] width 184 height 608
click at [1220, 28] on button "Done" at bounding box center [1229, 21] width 68 height 20
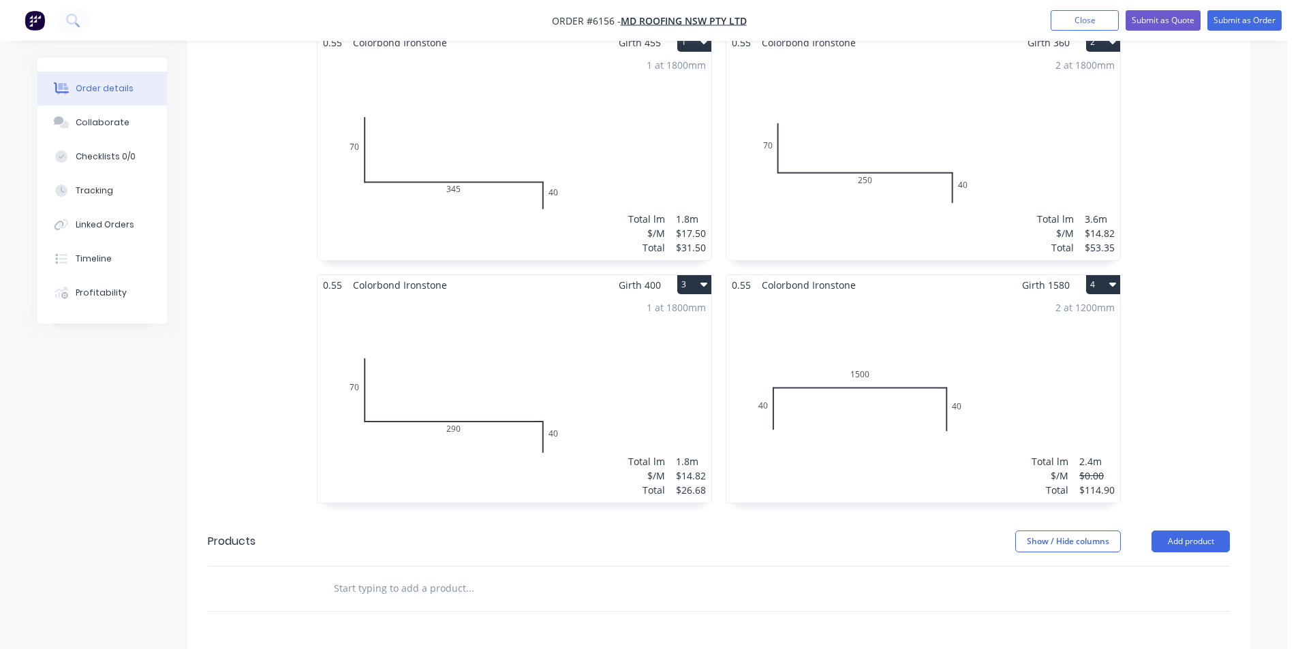
scroll to position [368, 0]
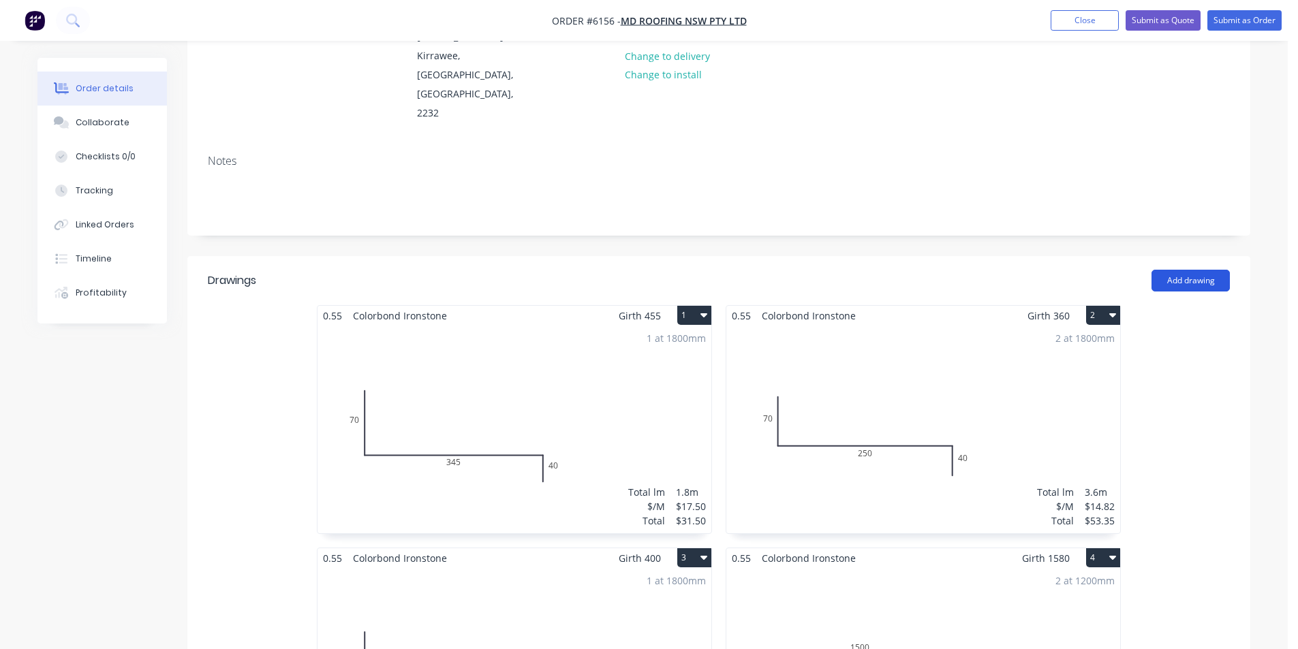
click at [1205, 270] on button "Add drawing" at bounding box center [1190, 281] width 78 height 22
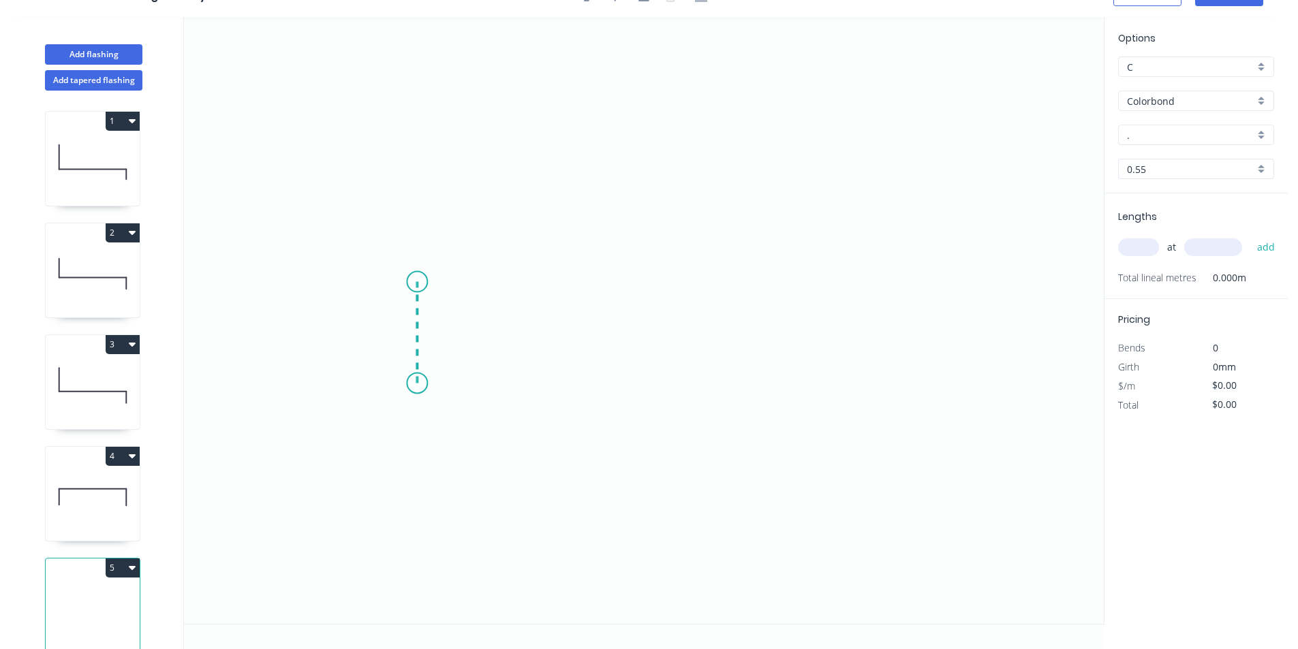
drag, startPoint x: 417, startPoint y: 384, endPoint x: 417, endPoint y: 282, distance: 101.5
click at [417, 282] on icon "0" at bounding box center [644, 320] width 920 height 607
click at [954, 288] on icon "0 ?" at bounding box center [644, 320] width 920 height 607
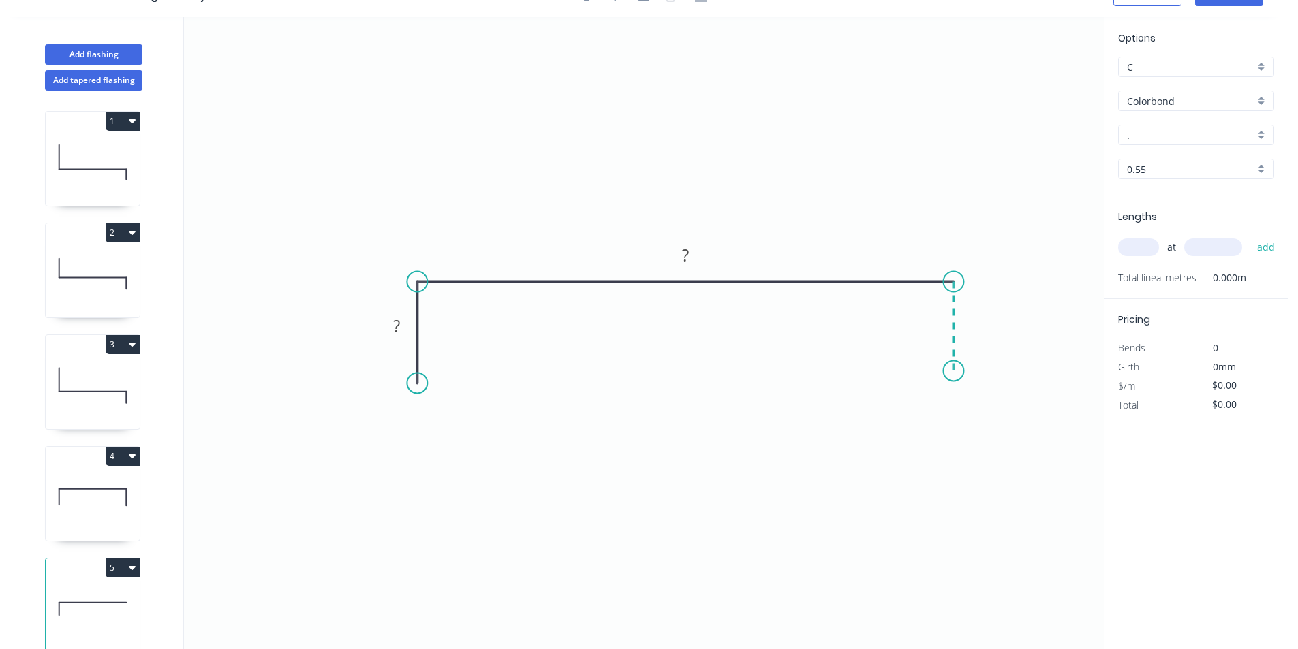
click at [949, 371] on icon "0 ? ?" at bounding box center [644, 320] width 920 height 607
click at [949, 371] on circle at bounding box center [954, 370] width 20 height 20
click at [950, 371] on circle at bounding box center [954, 370] width 20 height 20
drag, startPoint x: 955, startPoint y: 373, endPoint x: 960, endPoint y: 384, distance: 11.6
click at [960, 384] on circle at bounding box center [954, 383] width 20 height 20
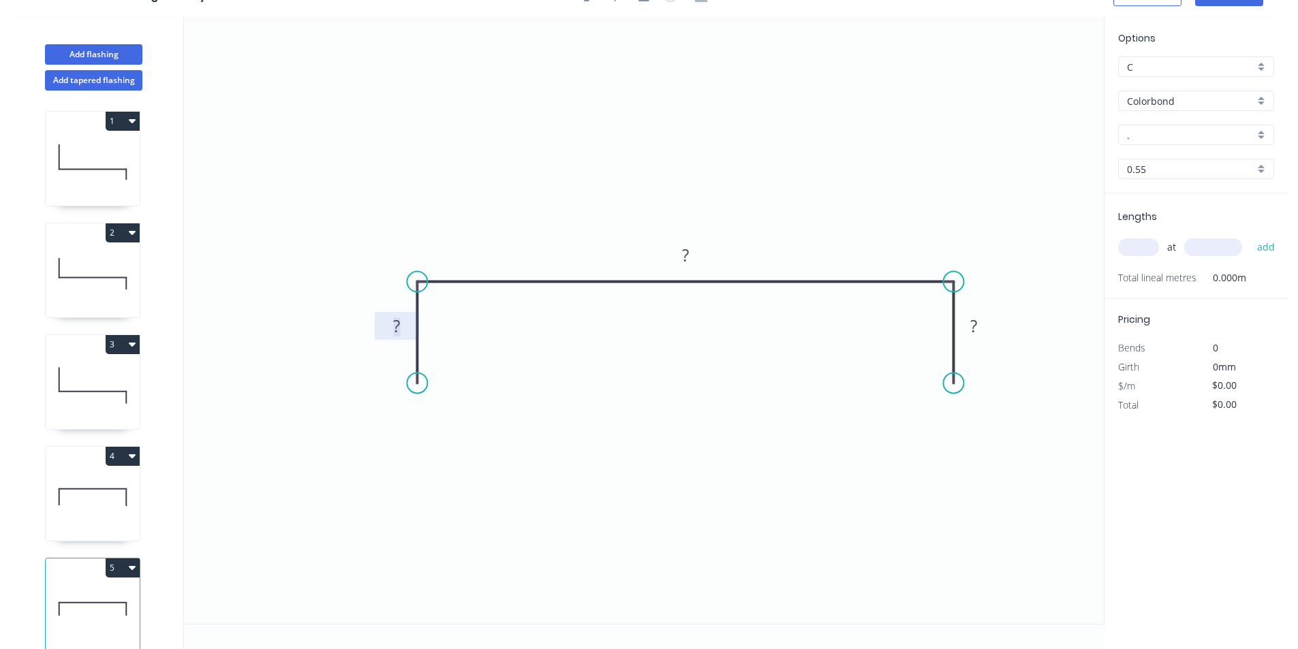
click at [394, 319] on tspan "?" at bounding box center [396, 326] width 7 height 22
click at [1166, 134] on input "." at bounding box center [1190, 135] width 127 height 14
click at [1178, 220] on div "Ironstone" at bounding box center [1196, 219] width 155 height 24
click at [1144, 247] on input "text" at bounding box center [1138, 247] width 41 height 18
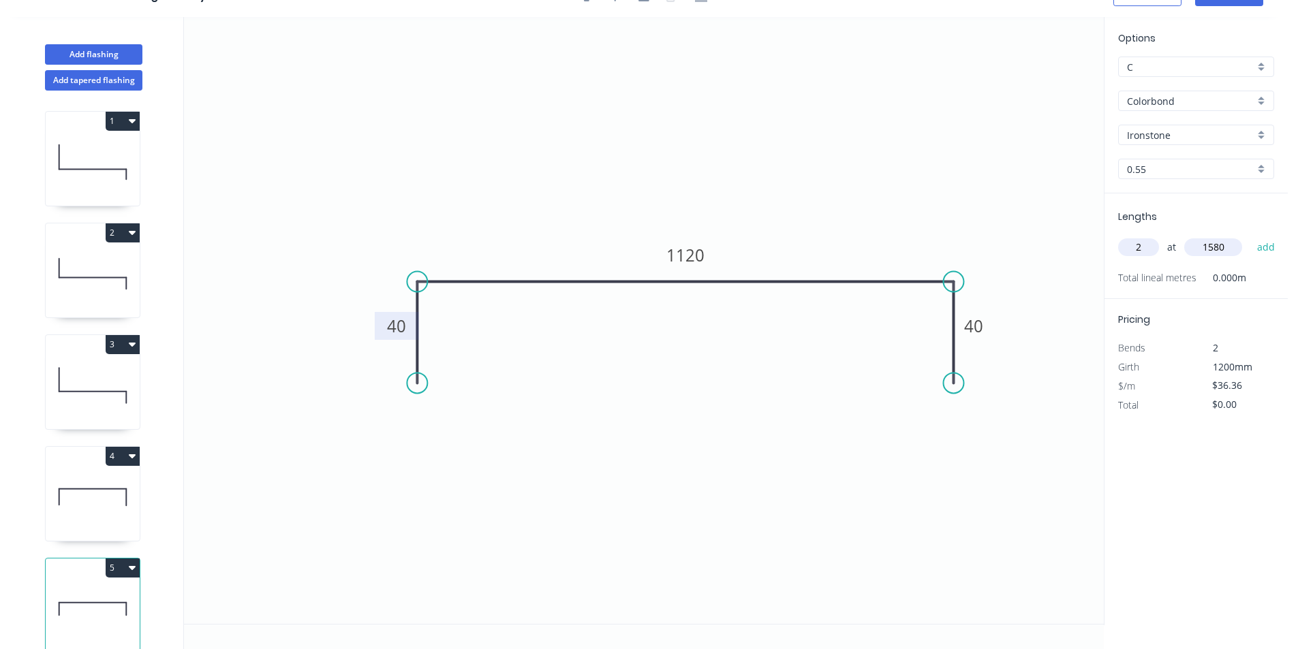
click at [1250, 236] on button "add" at bounding box center [1266, 247] width 32 height 23
click at [700, 266] on rect at bounding box center [685, 255] width 55 height 28
click at [695, 246] on tspan "1120" at bounding box center [685, 255] width 38 height 22
click at [1266, 279] on icon "button" at bounding box center [1268, 276] width 12 height 16
click at [1128, 251] on input "text" at bounding box center [1138, 247] width 41 height 18
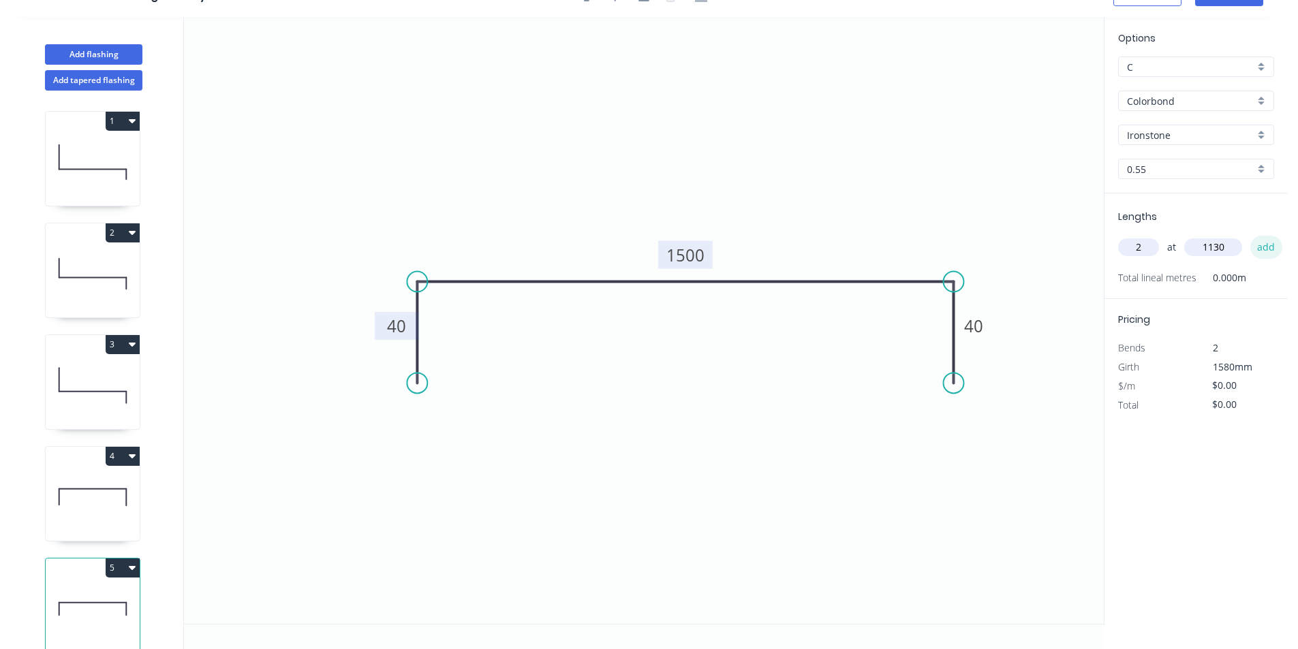
click at [1267, 241] on button "add" at bounding box center [1266, 247] width 32 height 23
click at [1228, 438] on div "Options C C Colorbond Colorbond Colorbond Matt - Flat Sheet Ironstone Ironstone…" at bounding box center [1196, 321] width 184 height 608
click at [1226, 425] on input "$0.00" at bounding box center [1235, 423] width 46 height 19
click at [1239, 433] on div "$0.00" at bounding box center [1233, 424] width 74 height 19
click at [1241, 423] on input "$0.00" at bounding box center [1235, 423] width 46 height 19
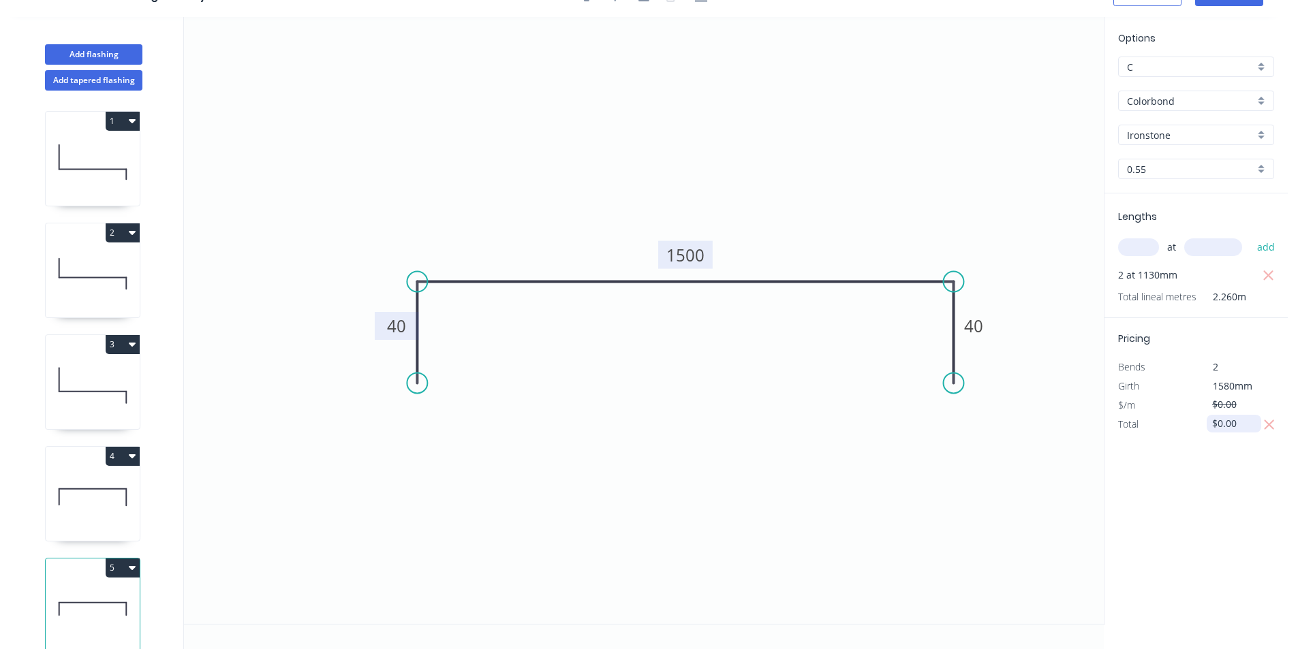
click at [1236, 424] on input "$0.00" at bounding box center [1235, 423] width 46 height 19
drag, startPoint x: 1236, startPoint y: 424, endPoint x: 1209, endPoint y: 423, distance: 27.3
click at [1209, 423] on div "$0.00" at bounding box center [1234, 424] width 55 height 18
click at [1035, 482] on icon "0 40 1500 40" at bounding box center [644, 320] width 920 height 607
click at [535, 136] on icon "0 40 1500 40" at bounding box center [644, 320] width 920 height 607
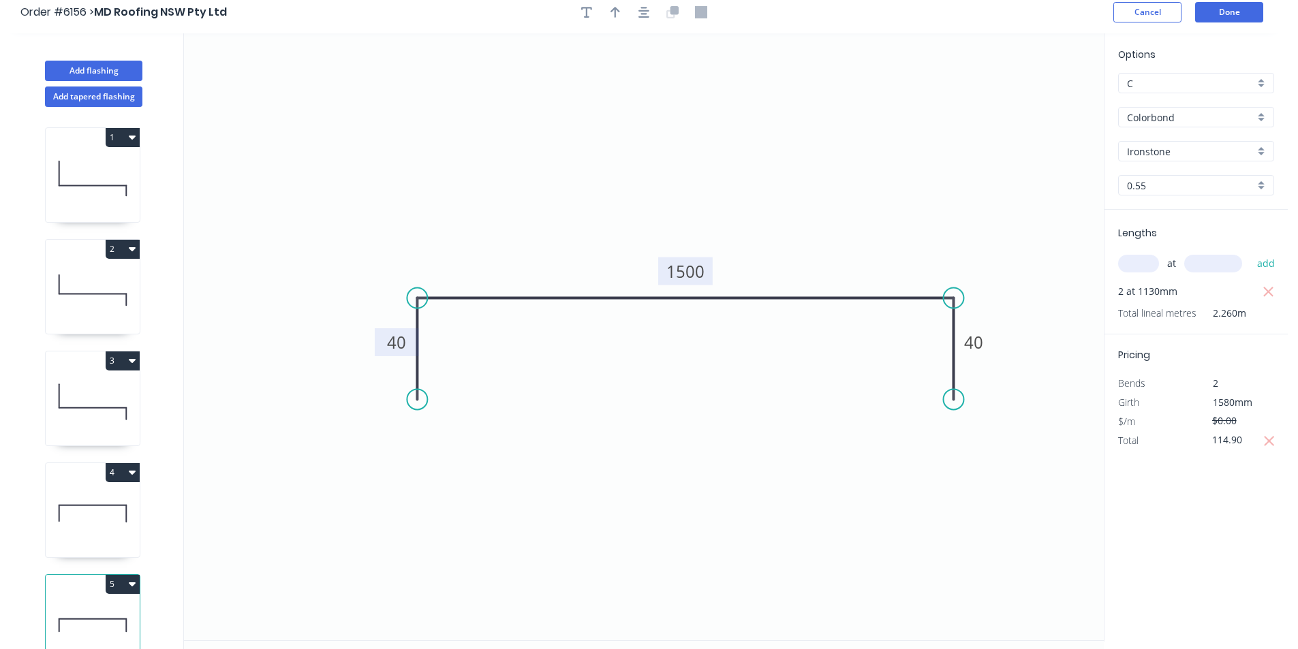
scroll to position [0, 0]
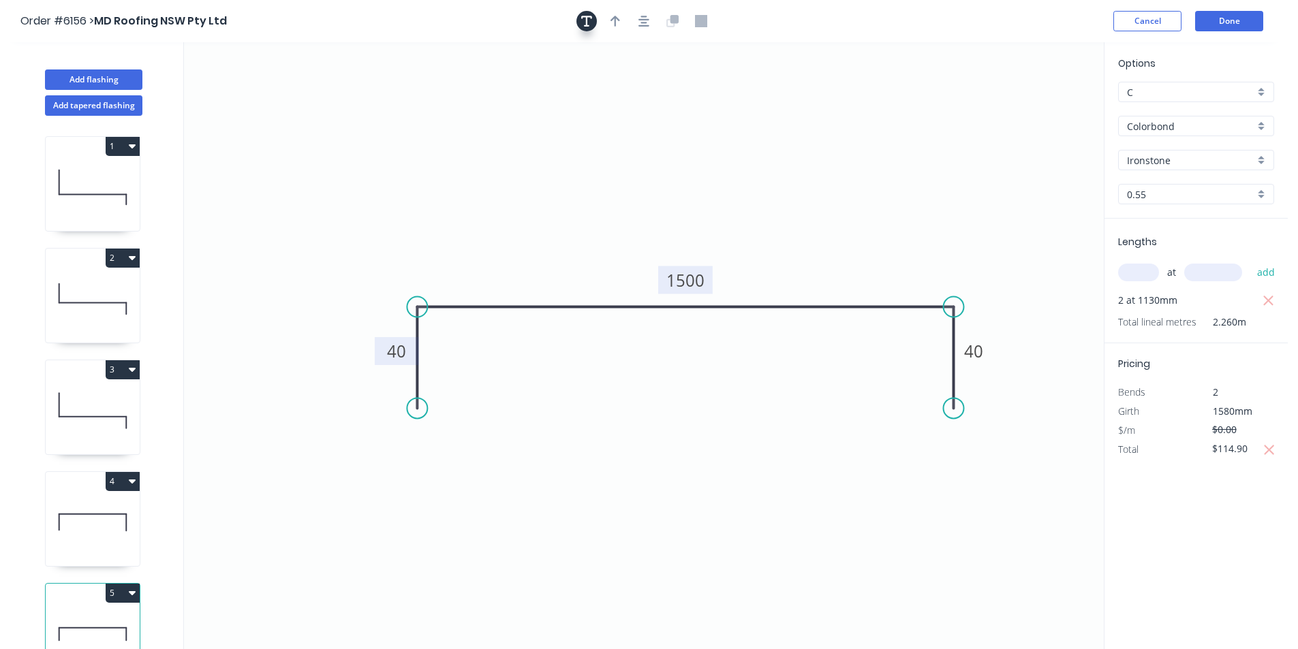
click at [589, 27] on button "button" at bounding box center [586, 21] width 20 height 20
click at [390, 155] on icon "40 1500 40" at bounding box center [644, 345] width 920 height 607
click at [247, 74] on textarea at bounding box center [274, 99] width 110 height 50
drag, startPoint x: 328, startPoint y: 129, endPoint x: 465, endPoint y: 199, distance: 153.0
click at [465, 199] on rect at bounding box center [411, 168] width 124 height 64
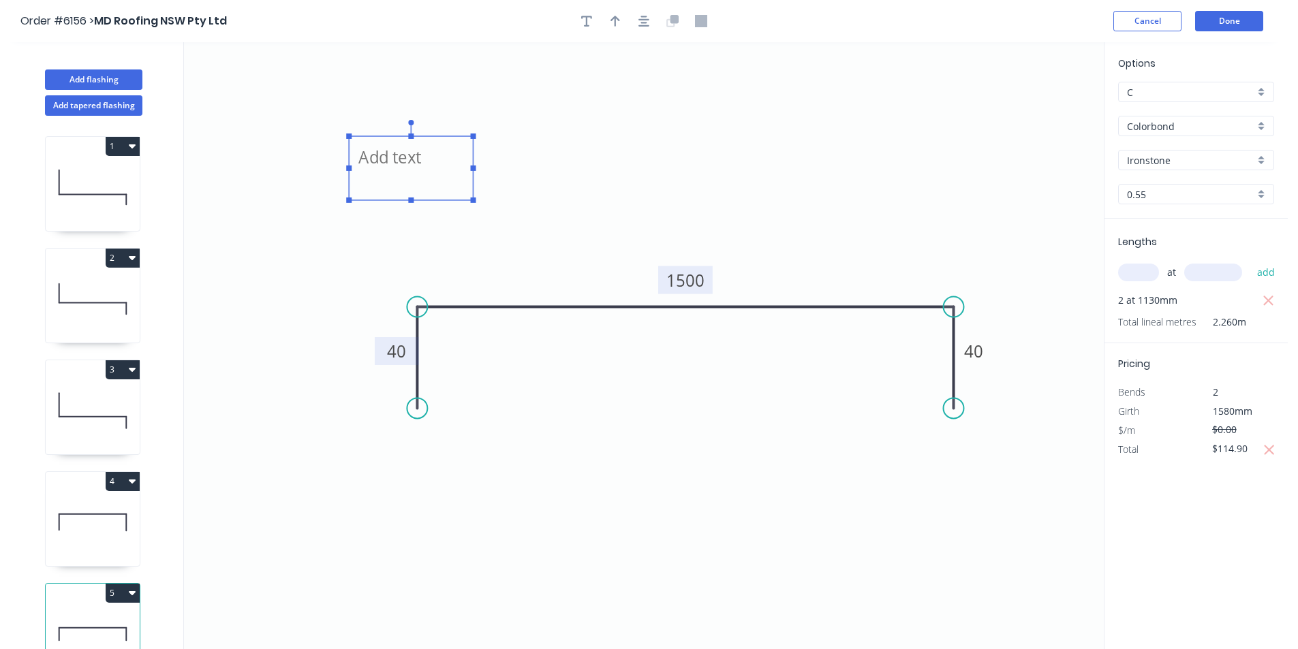
click at [431, 167] on textarea at bounding box center [411, 168] width 110 height 50
click at [275, 324] on icon "+70mm Upstand 40 1500 40" at bounding box center [644, 345] width 920 height 607
click at [1235, 21] on button "Done" at bounding box center [1229, 21] width 68 height 20
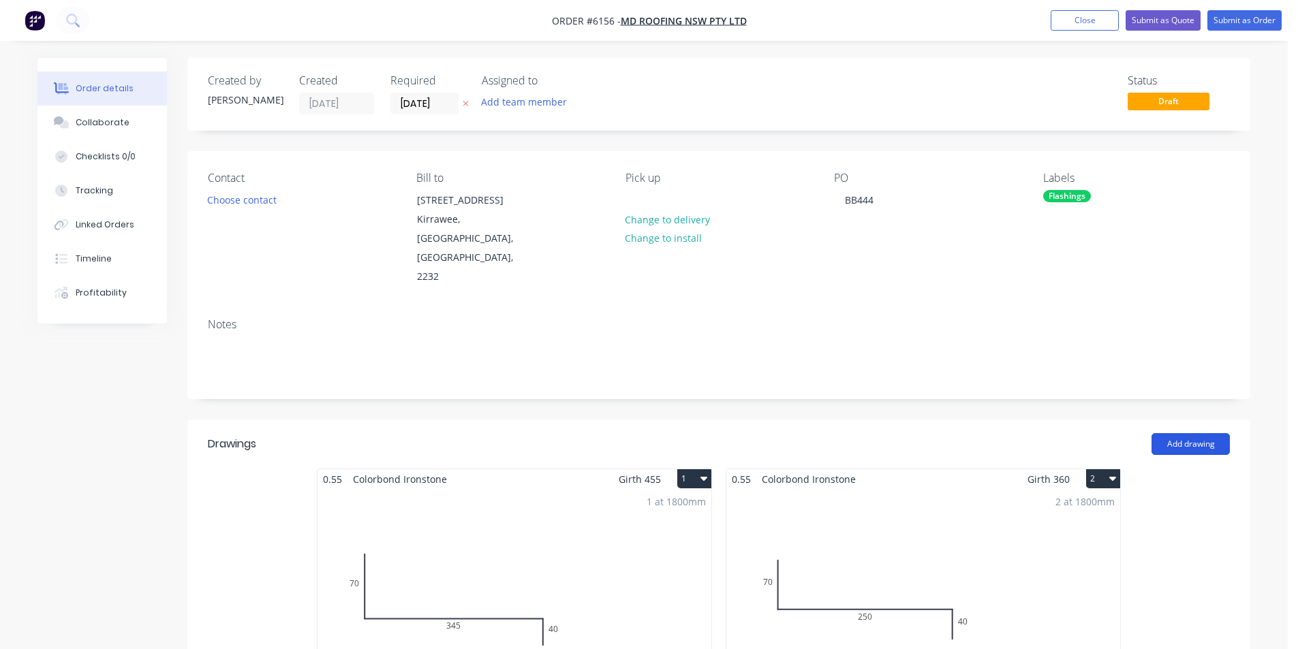
click at [1165, 433] on button "Add drawing" at bounding box center [1190, 444] width 78 height 22
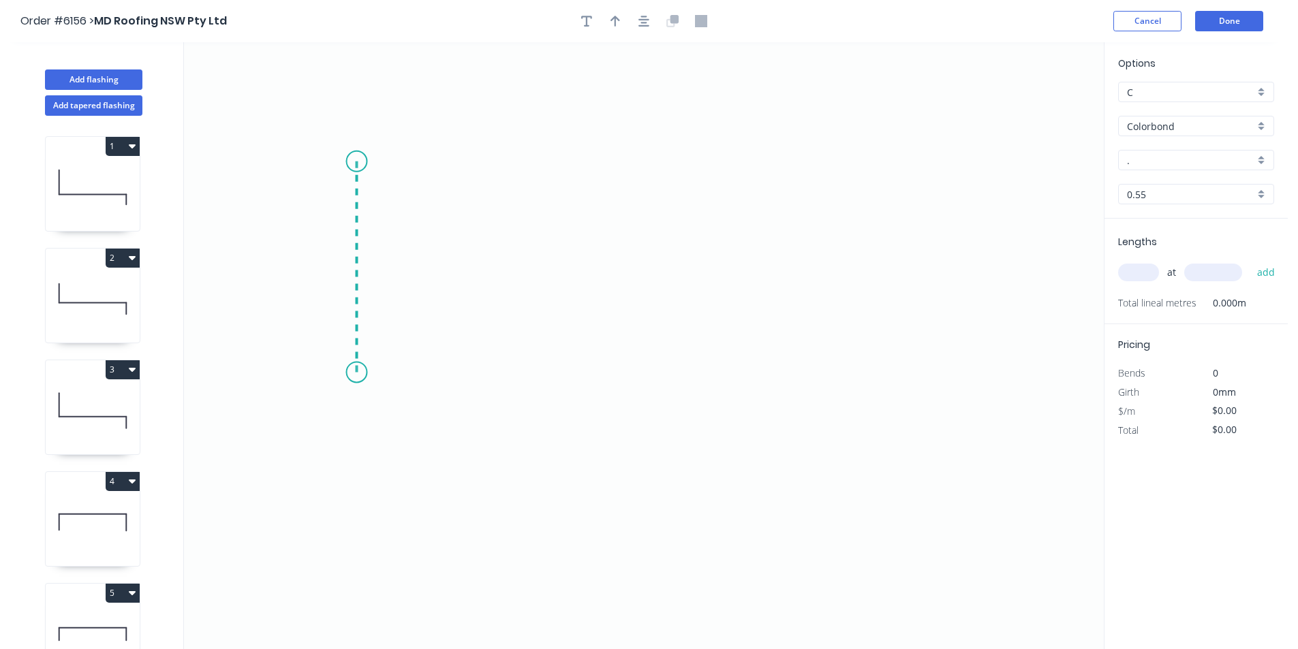
drag, startPoint x: 356, startPoint y: 161, endPoint x: 356, endPoint y: 373, distance: 211.2
click at [356, 373] on icon "0" at bounding box center [644, 345] width 920 height 607
drag, startPoint x: 931, startPoint y: 351, endPoint x: 937, endPoint y: 360, distance: 10.4
click at [932, 351] on icon "0 ?" at bounding box center [644, 345] width 920 height 607
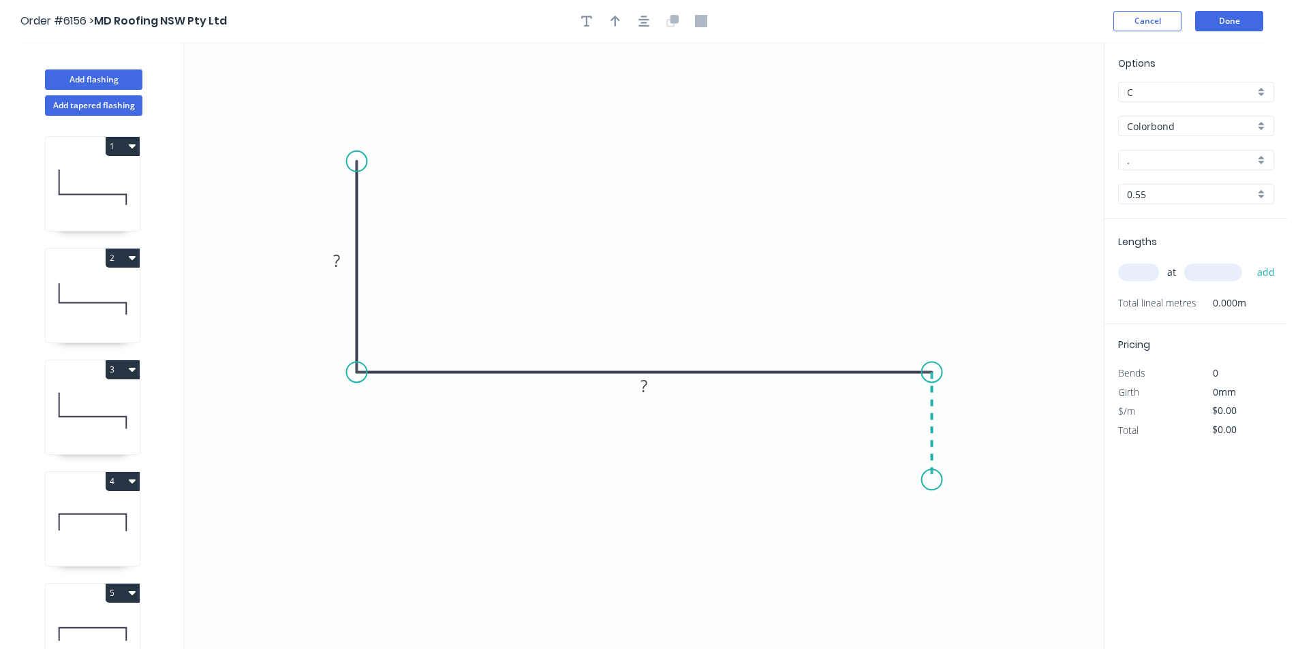
click at [924, 481] on icon "0 ? ?" at bounding box center [644, 345] width 920 height 607
click at [340, 254] on rect at bounding box center [336, 261] width 27 height 19
click at [1220, 159] on input "." at bounding box center [1190, 160] width 127 height 14
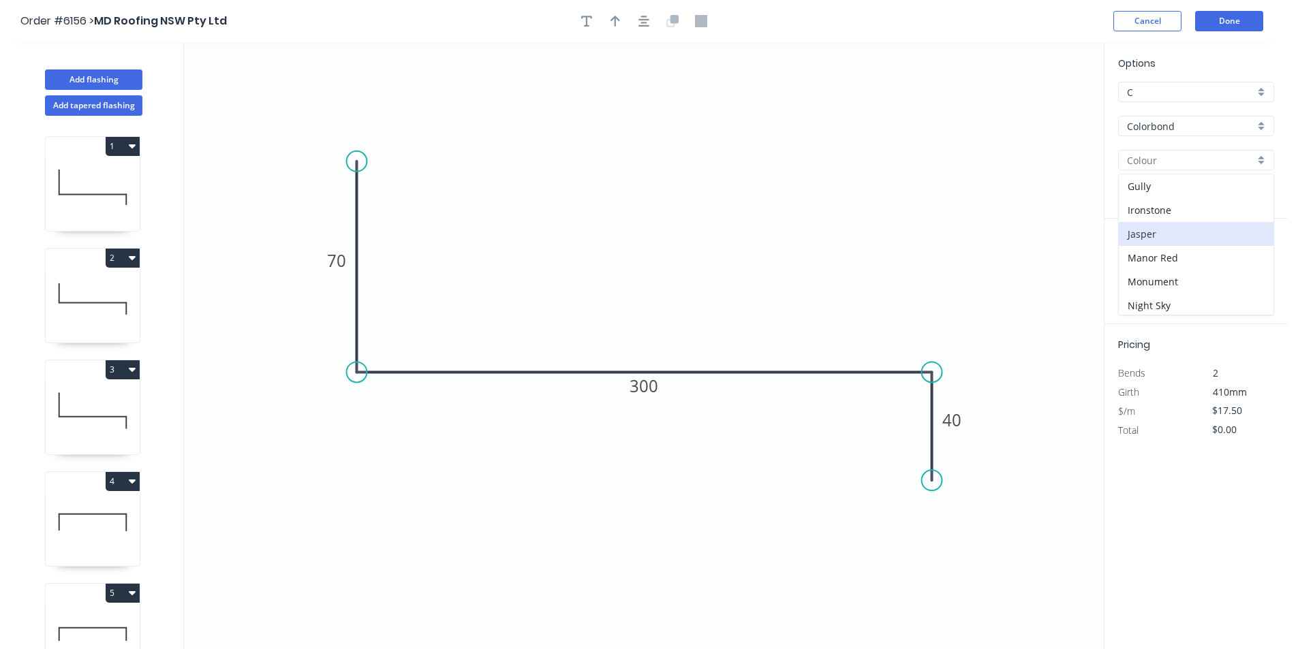
scroll to position [207, 0]
click at [1158, 234] on div "Ironstone" at bounding box center [1196, 242] width 155 height 24
click at [1143, 267] on input "text" at bounding box center [1138, 273] width 41 height 18
drag, startPoint x: 1267, startPoint y: 291, endPoint x: 1269, endPoint y: 283, distance: 8.6
click at [1267, 290] on div "1 at 1800 add" at bounding box center [1197, 272] width 159 height 37
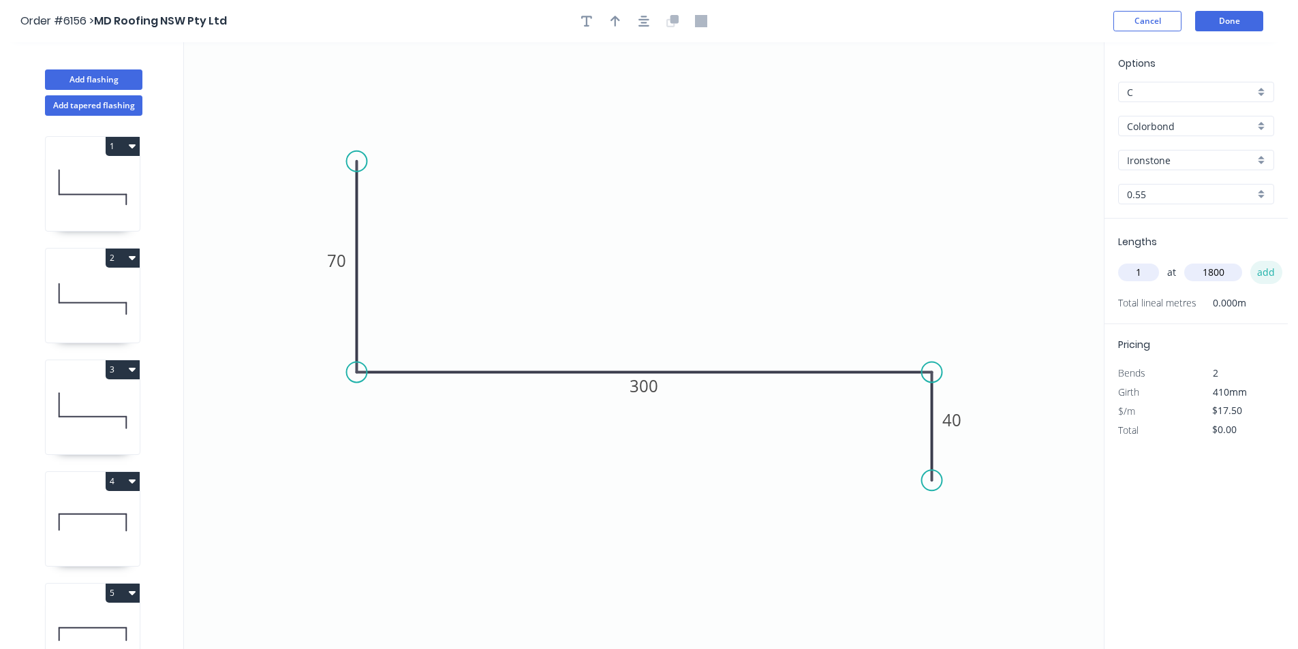
click at [1269, 276] on button "add" at bounding box center [1266, 272] width 32 height 23
click at [1208, 14] on button "Done" at bounding box center [1229, 21] width 68 height 20
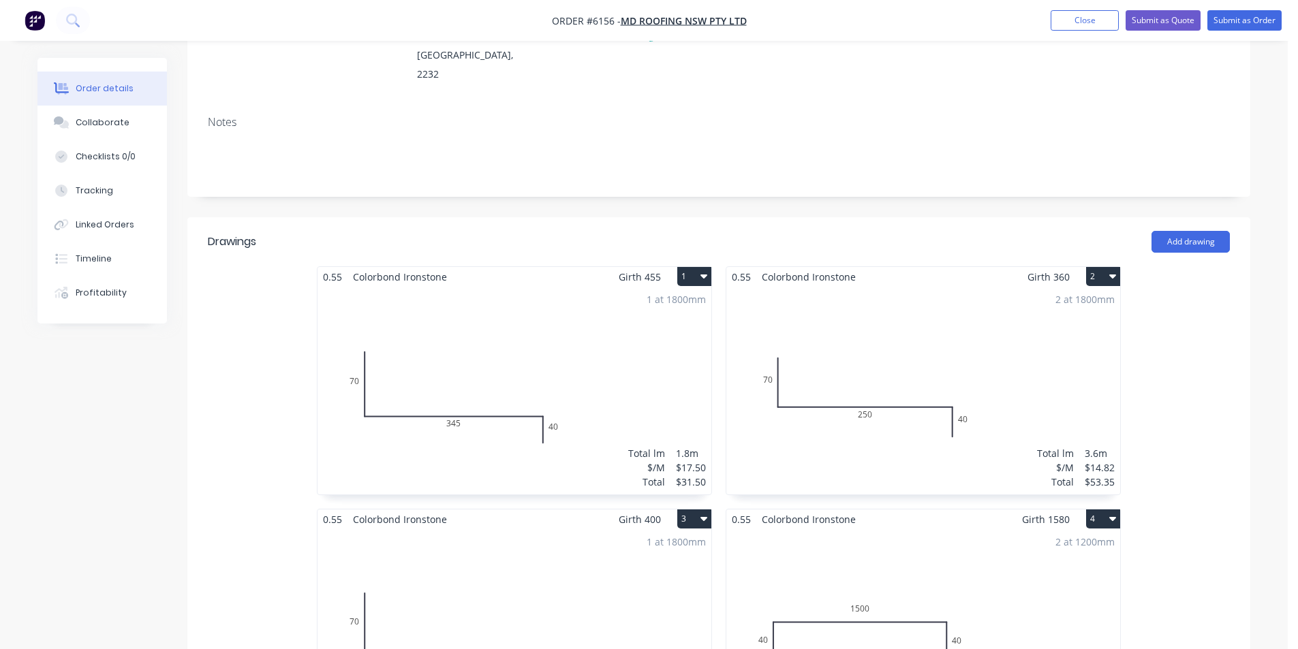
scroll to position [204, 0]
click at [1204, 215] on header "Drawings Add drawing" at bounding box center [718, 239] width 1063 height 49
click at [1194, 229] on button "Add drawing" at bounding box center [1190, 240] width 78 height 22
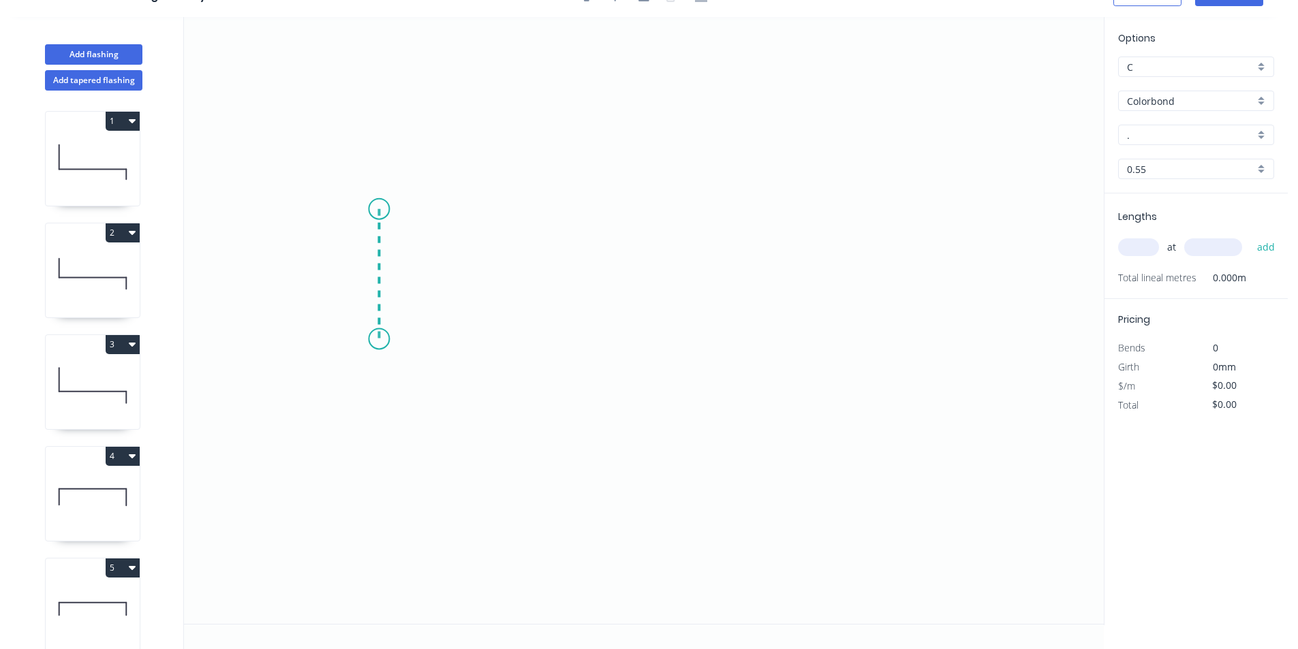
drag, startPoint x: 379, startPoint y: 209, endPoint x: 371, endPoint y: 339, distance: 130.4
click at [371, 339] on icon "0" at bounding box center [644, 320] width 920 height 607
click at [811, 328] on icon "0 ?" at bounding box center [644, 320] width 920 height 607
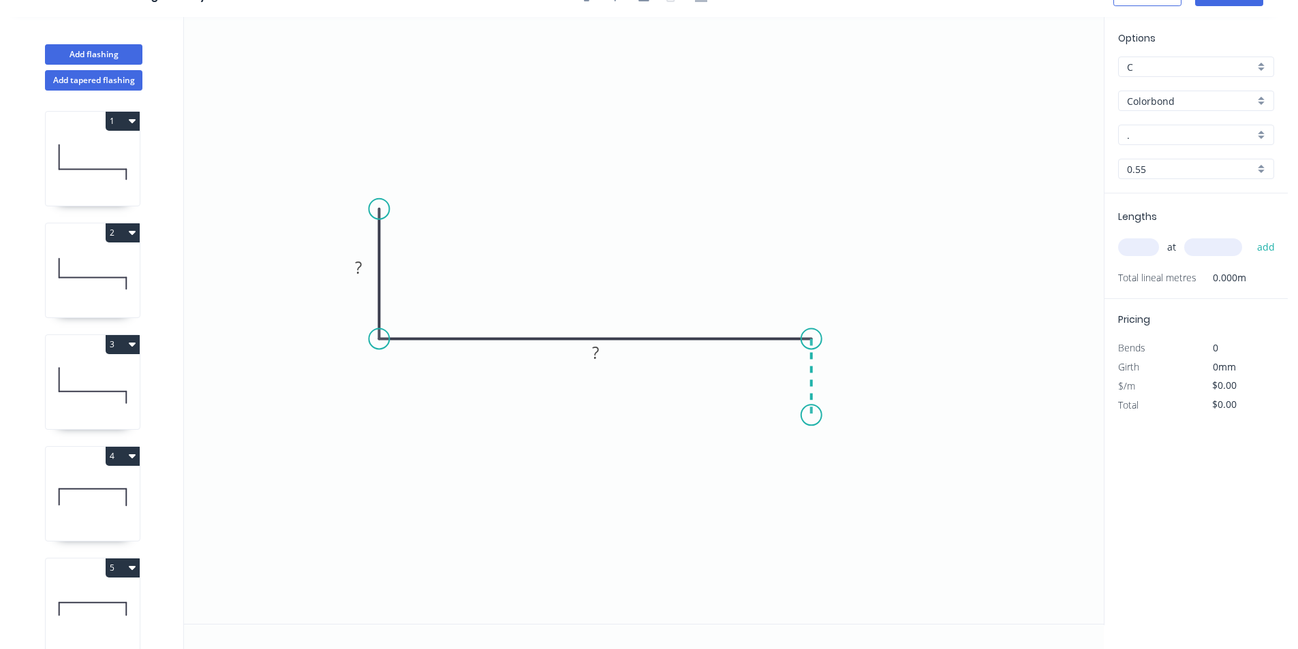
click at [816, 416] on icon "0 ? ?" at bounding box center [644, 320] width 920 height 607
click at [816, 416] on circle at bounding box center [811, 415] width 20 height 20
drag, startPoint x: 816, startPoint y: 416, endPoint x: 800, endPoint y: 406, distance: 19.3
click at [816, 418] on circle at bounding box center [811, 415] width 20 height 20
click at [364, 255] on rect at bounding box center [359, 267] width 44 height 28
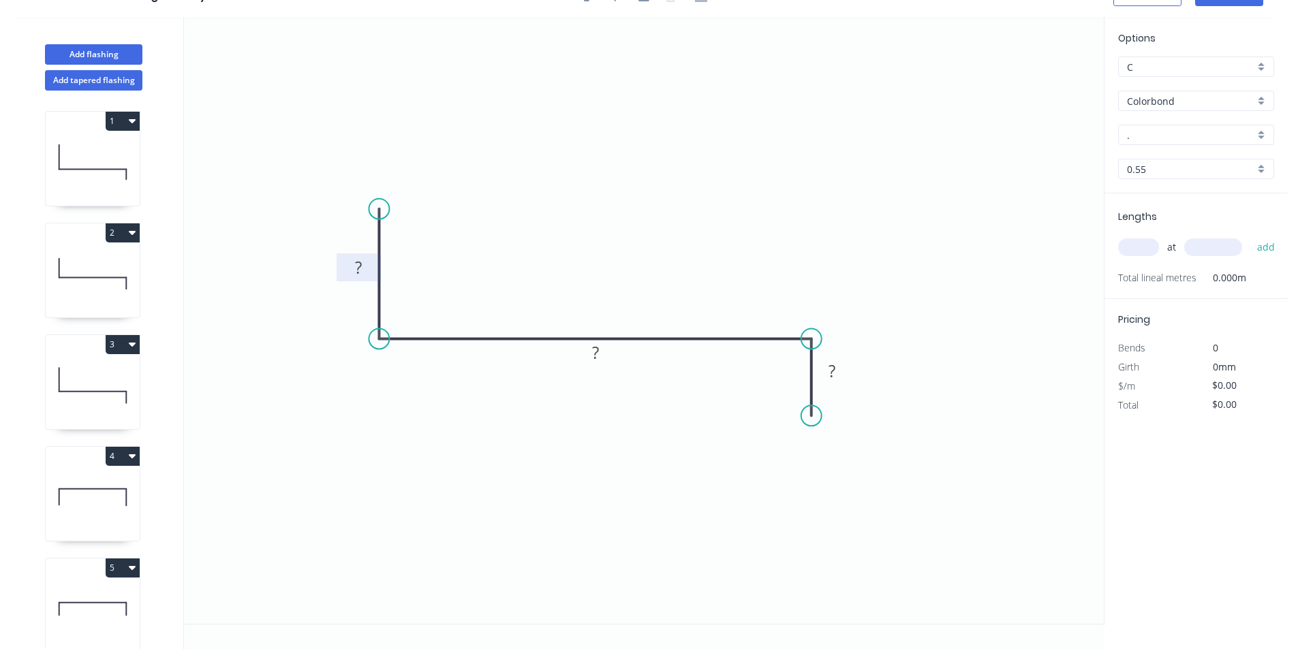
click at [364, 269] on rect at bounding box center [358, 268] width 27 height 19
click at [1091, 367] on icon "0 70 330 40" at bounding box center [644, 320] width 920 height 607
drag, startPoint x: 1145, startPoint y: 124, endPoint x: 1147, endPoint y: 134, distance: 9.6
click at [1146, 127] on div "Options C C Colorbond Colorbond Colorbond Matt - Flat Sheet . . 0.55 0.55" at bounding box center [1195, 112] width 183 height 163
drag, startPoint x: 1147, startPoint y: 135, endPoint x: 1160, endPoint y: 136, distance: 12.3
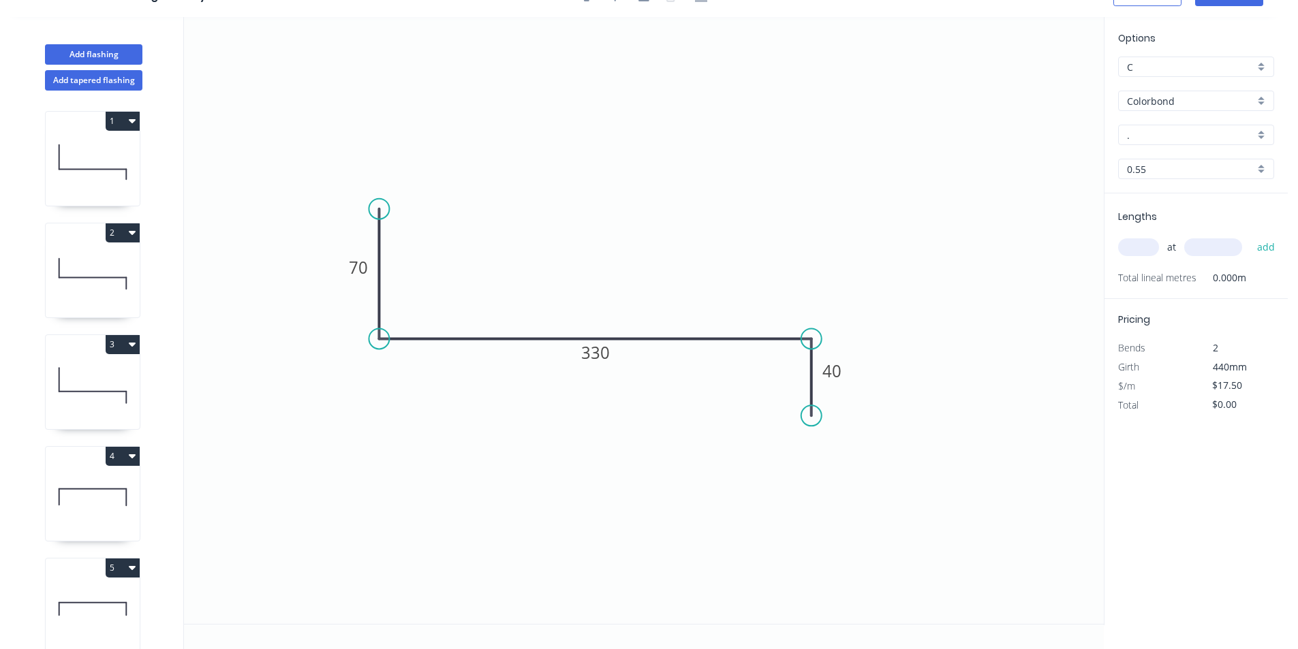
click at [1154, 143] on div "." at bounding box center [1196, 135] width 156 height 20
drag, startPoint x: 1177, startPoint y: 209, endPoint x: 1177, endPoint y: 230, distance: 21.1
click at [1177, 229] on div "Ironstone" at bounding box center [1196, 219] width 155 height 24
click at [1140, 236] on div "at add" at bounding box center [1197, 247] width 159 height 37
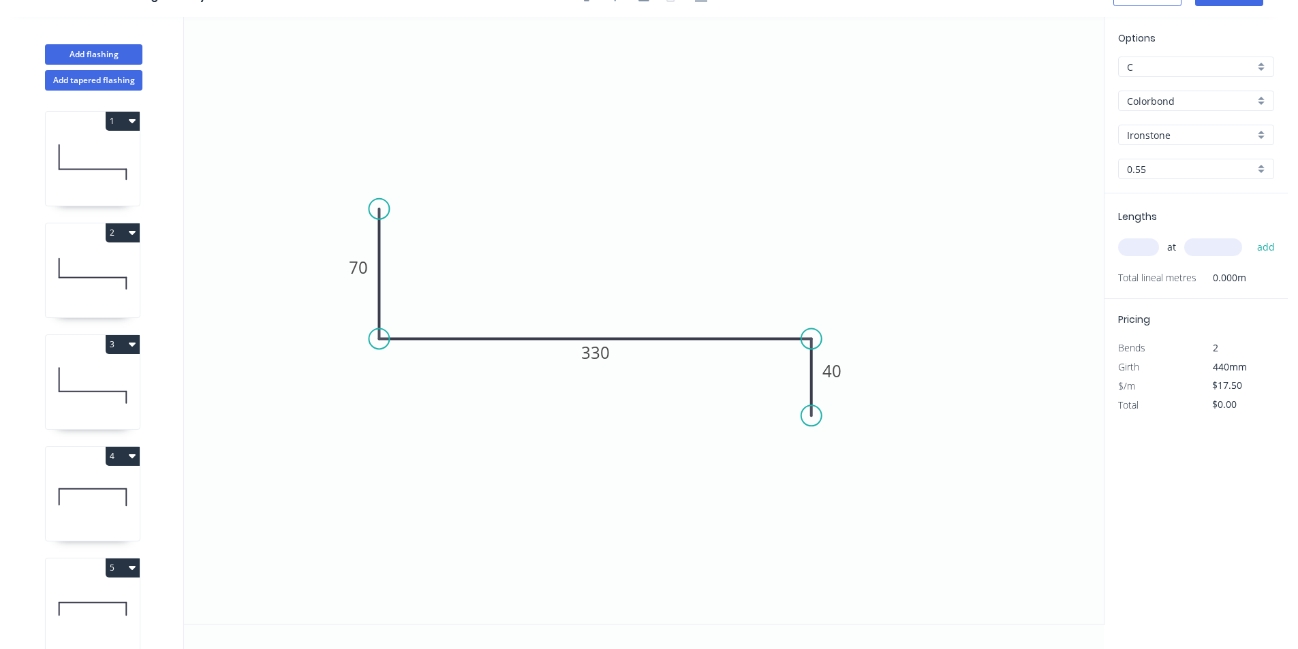
drag, startPoint x: 1156, startPoint y: 269, endPoint x: 1150, endPoint y: 254, distance: 15.9
click at [1155, 264] on div "Lengths at add Total lineal metres 0.000m" at bounding box center [1195, 246] width 183 height 106
click at [1149, 251] on input "text" at bounding box center [1138, 247] width 41 height 18
click at [1266, 251] on button "add" at bounding box center [1266, 247] width 32 height 23
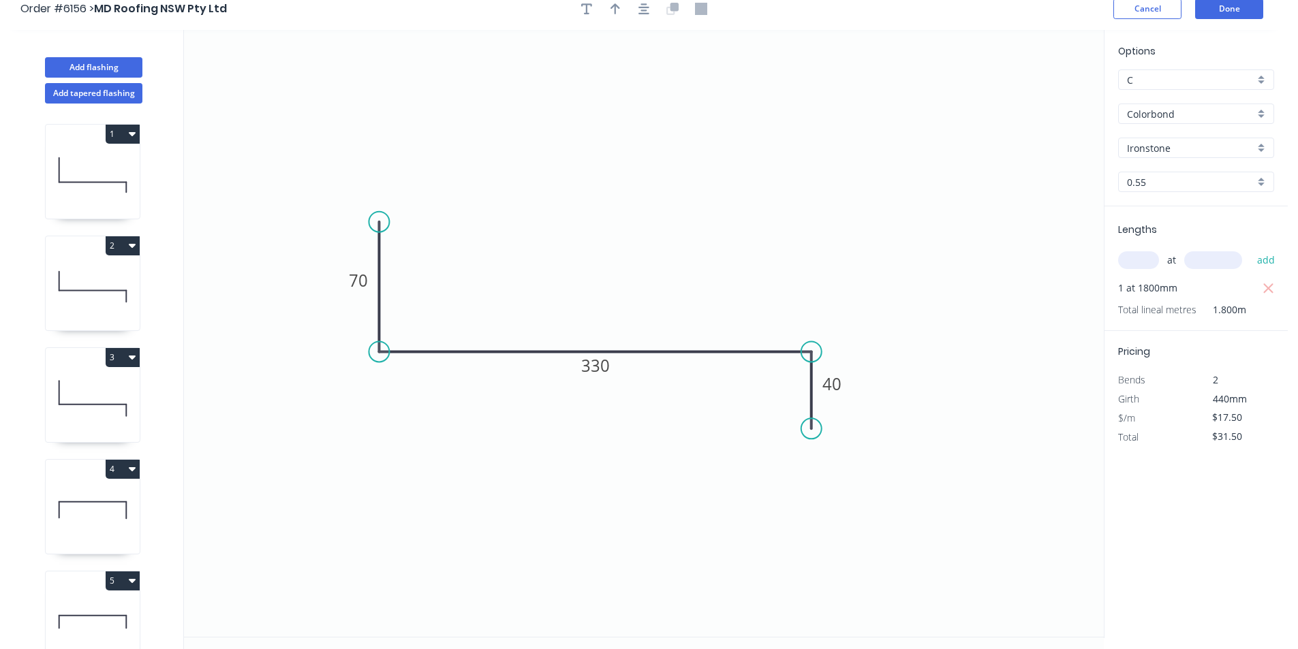
scroll to position [0, 0]
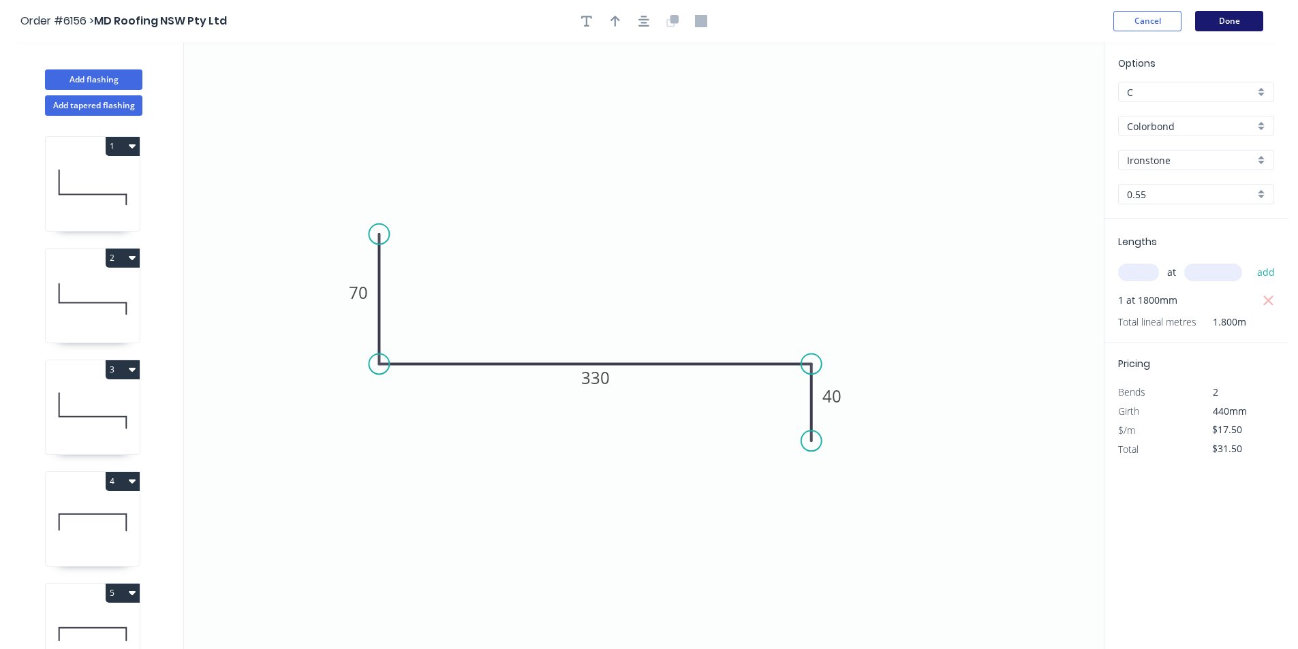
click at [1235, 26] on button "Done" at bounding box center [1229, 21] width 68 height 20
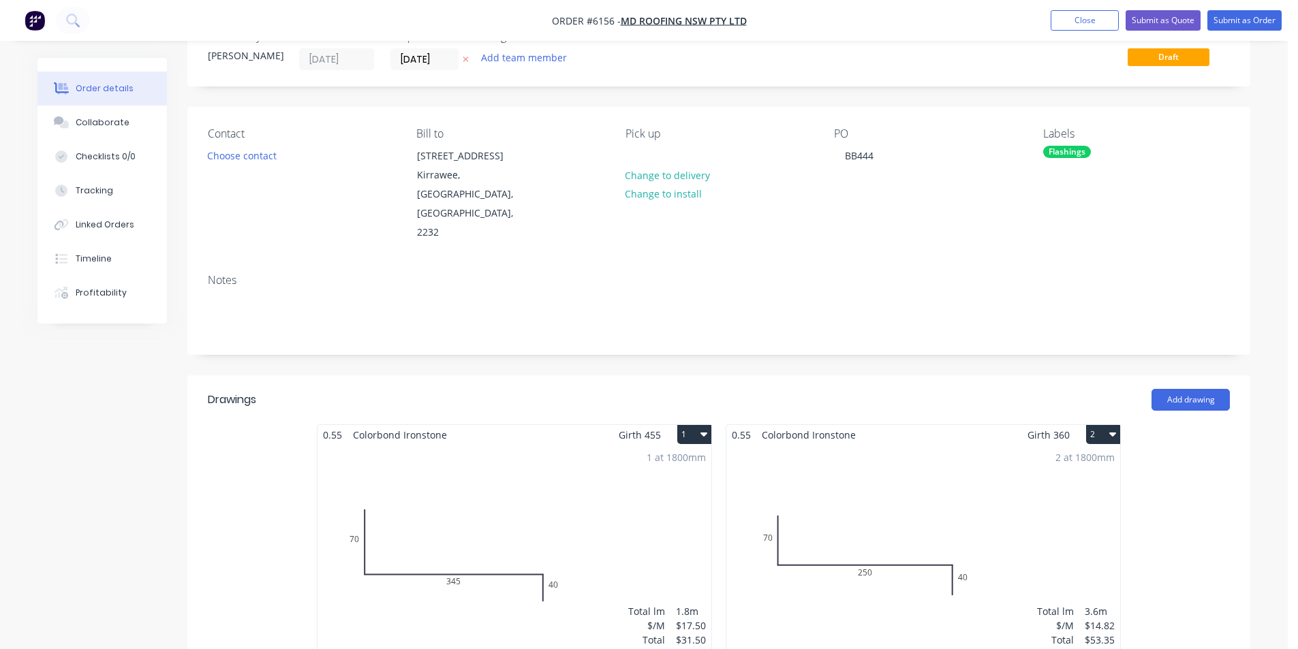
scroll to position [68, 0]
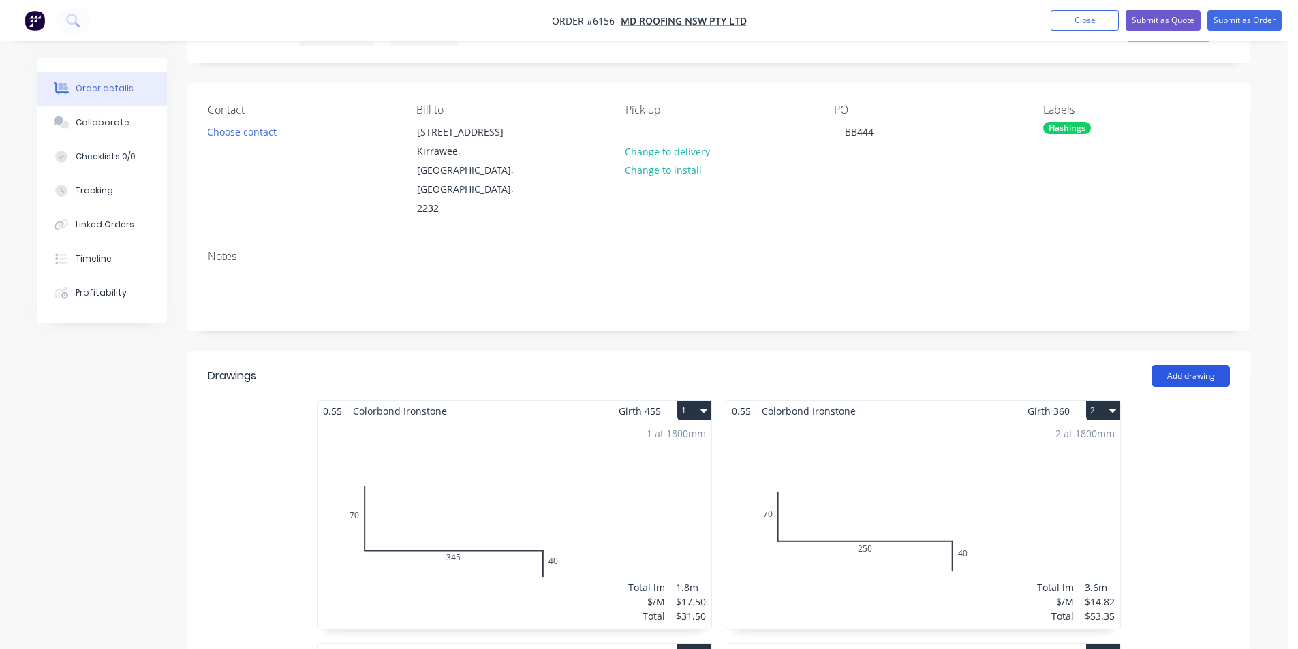
click at [1188, 365] on button "Add drawing" at bounding box center [1190, 376] width 78 height 22
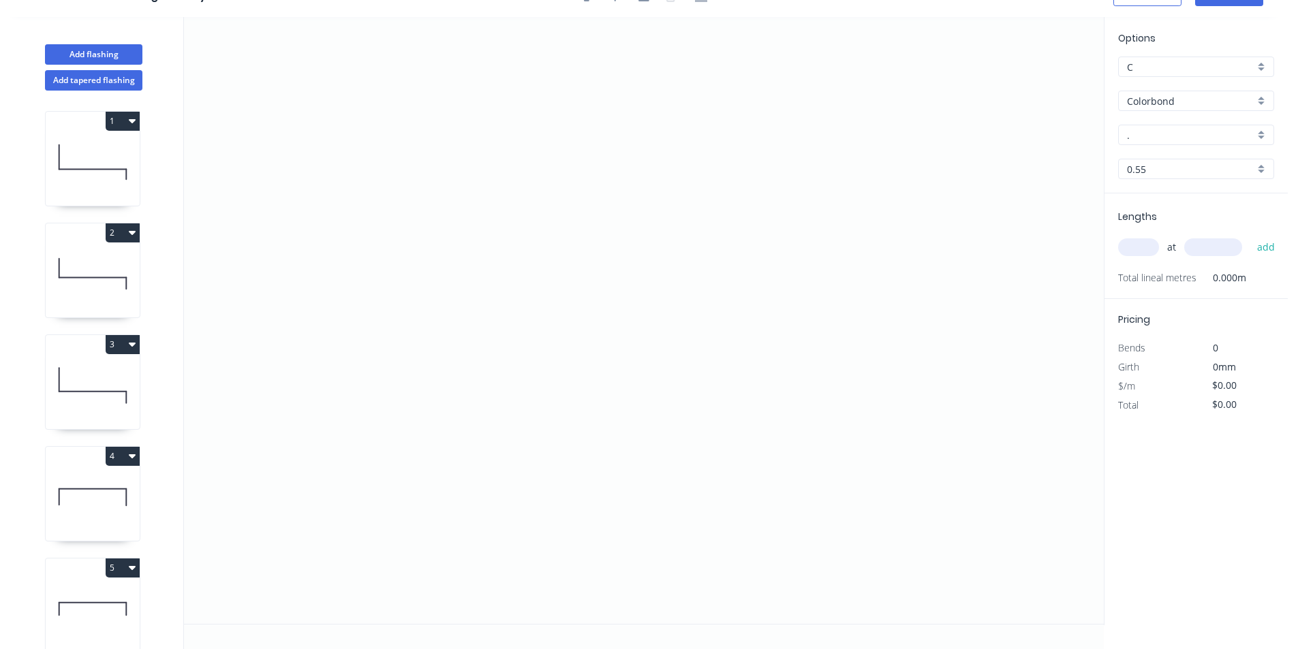
scroll to position [25, 0]
drag, startPoint x: 406, startPoint y: 213, endPoint x: 409, endPoint y: 372, distance: 158.8
click at [409, 372] on icon "0" at bounding box center [644, 320] width 920 height 607
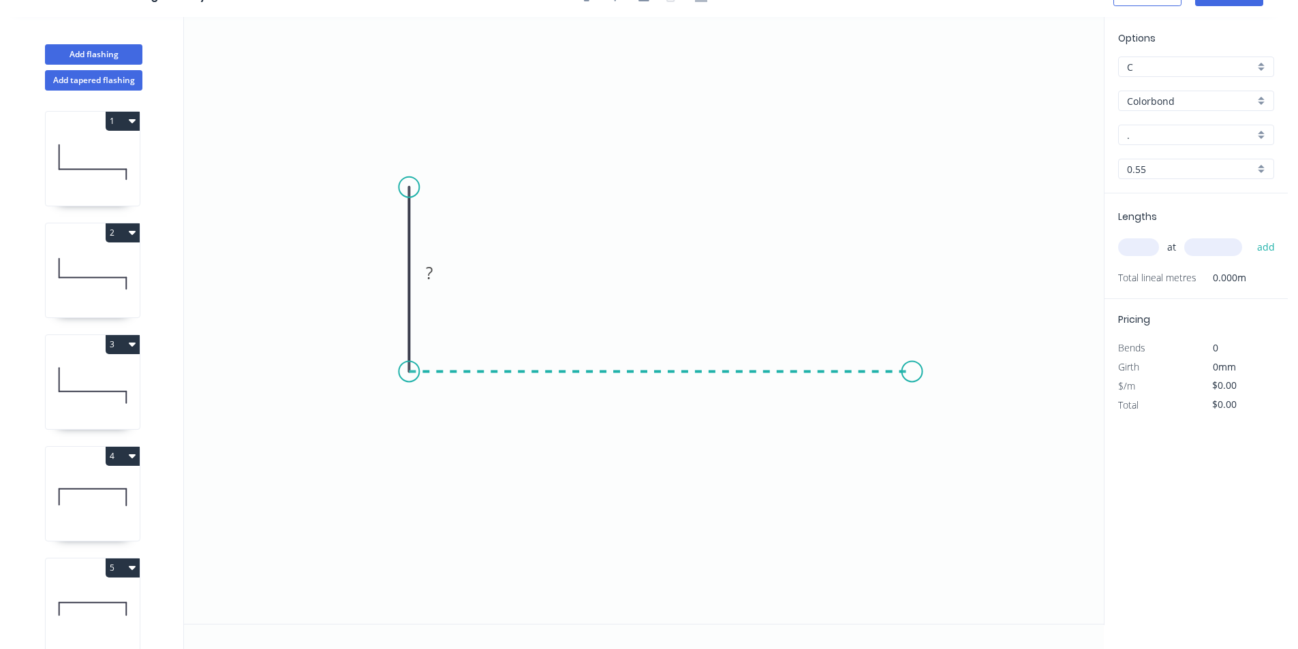
click at [912, 370] on icon "0 ?" at bounding box center [644, 320] width 920 height 607
click at [904, 193] on icon "0 ? ?" at bounding box center [644, 320] width 920 height 607
click at [907, 189] on circle at bounding box center [912, 193] width 20 height 20
click at [907, 191] on circle at bounding box center [912, 193] width 20 height 20
click at [403, 275] on rect at bounding box center [389, 273] width 44 height 28
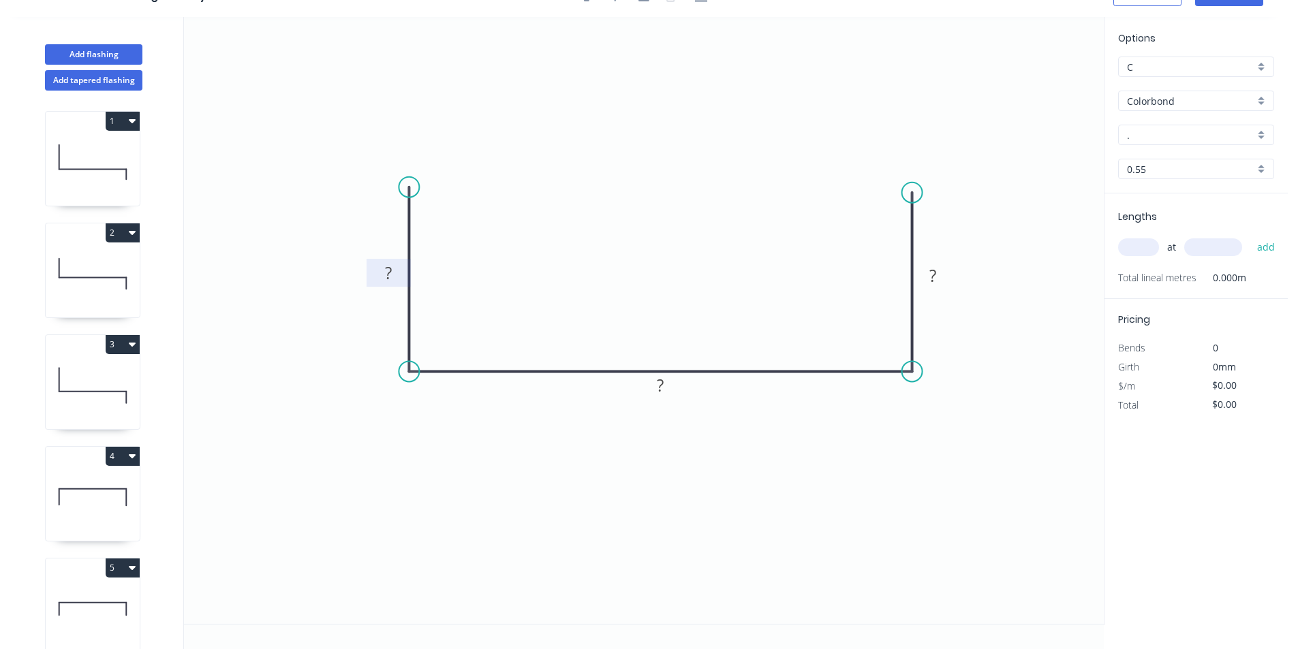
click at [395, 271] on rect at bounding box center [388, 273] width 27 height 19
click at [578, 125] on icon "0 70 690 70" at bounding box center [644, 320] width 920 height 607
drag, startPoint x: 1211, startPoint y: 129, endPoint x: 1203, endPoint y: 135, distance: 9.7
click at [1207, 134] on input "." at bounding box center [1190, 135] width 127 height 14
click at [1171, 153] on div "Options C C Colorbond Colorbond Colorbond Matt - Flat Sheet iron Ironstone 0.55…" at bounding box center [1195, 112] width 183 height 163
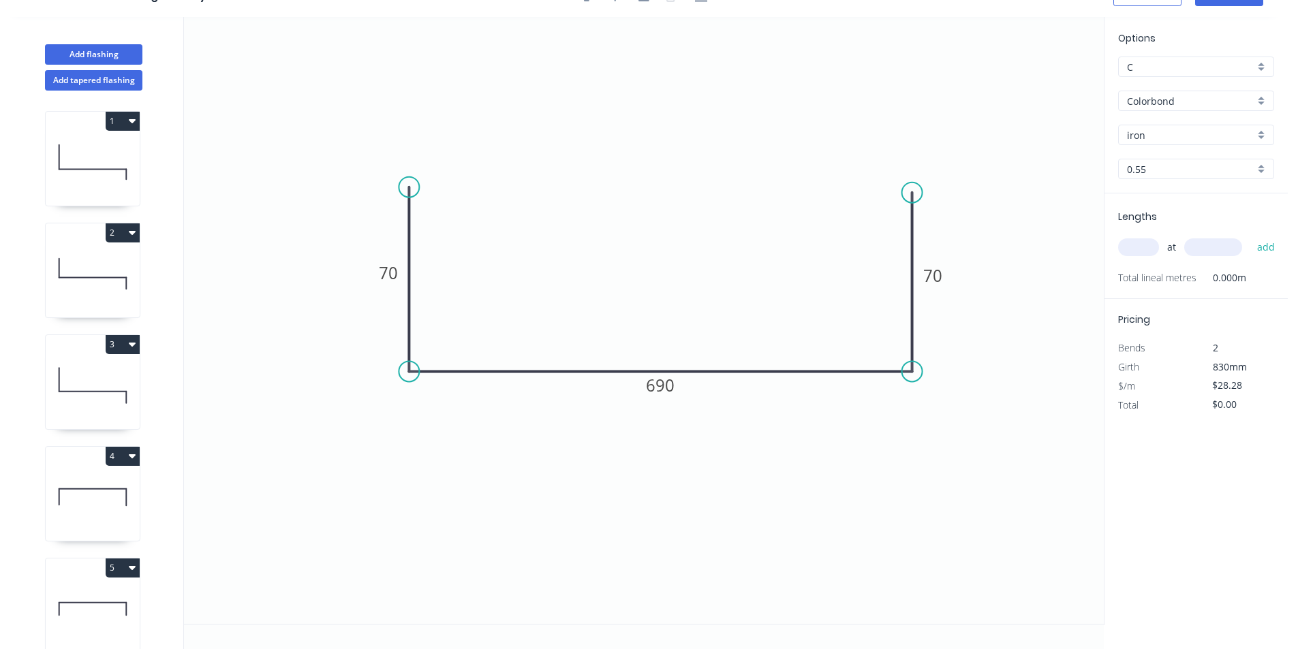
click at [1171, 154] on div "Options C C Colorbond Colorbond Colorbond Matt - Flat Sheet iron Ironstone 0.55…" at bounding box center [1195, 112] width 183 height 163
drag, startPoint x: 1149, startPoint y: 123, endPoint x: 1156, endPoint y: 139, distance: 17.1
click at [1152, 134] on div "Options C C Colorbond Colorbond Colorbond Matt - Flat Sheet iron Ironstone 0.55…" at bounding box center [1195, 112] width 183 height 163
click at [1157, 142] on input "iron" at bounding box center [1190, 135] width 127 height 14
click at [1169, 158] on div "Ironstone" at bounding box center [1196, 161] width 155 height 24
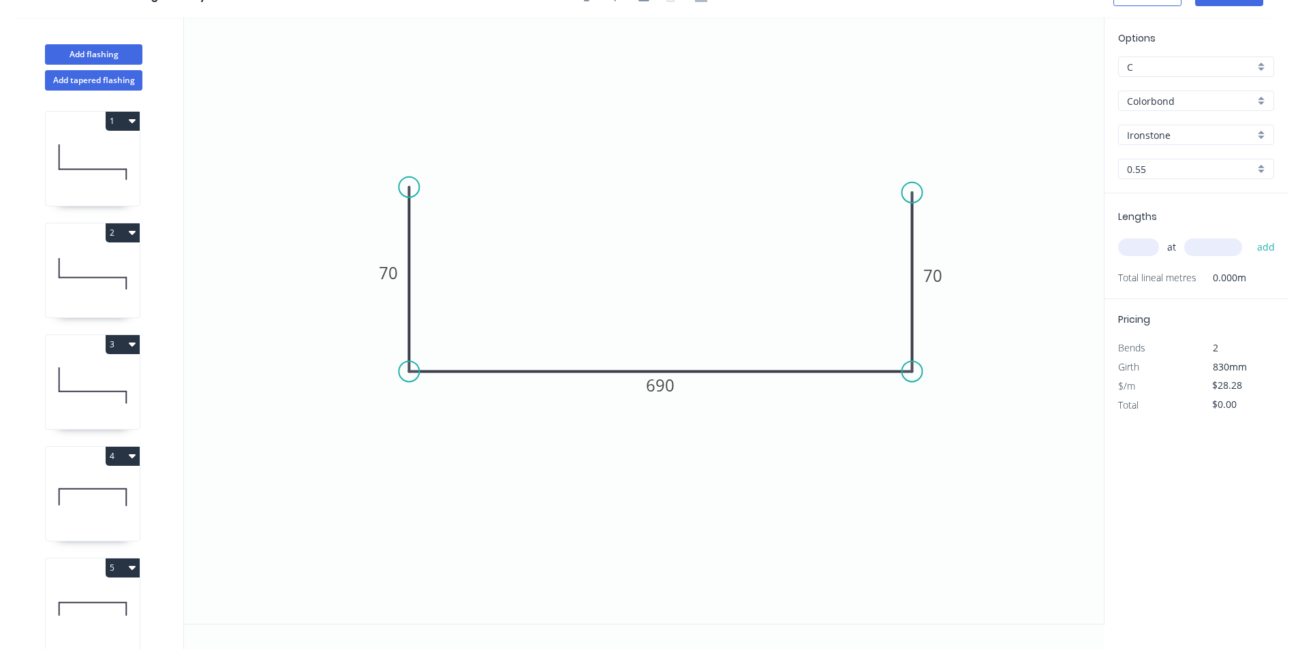
click at [1140, 246] on input "text" at bounding box center [1138, 247] width 41 height 18
click at [1262, 246] on button "add" at bounding box center [1266, 247] width 32 height 23
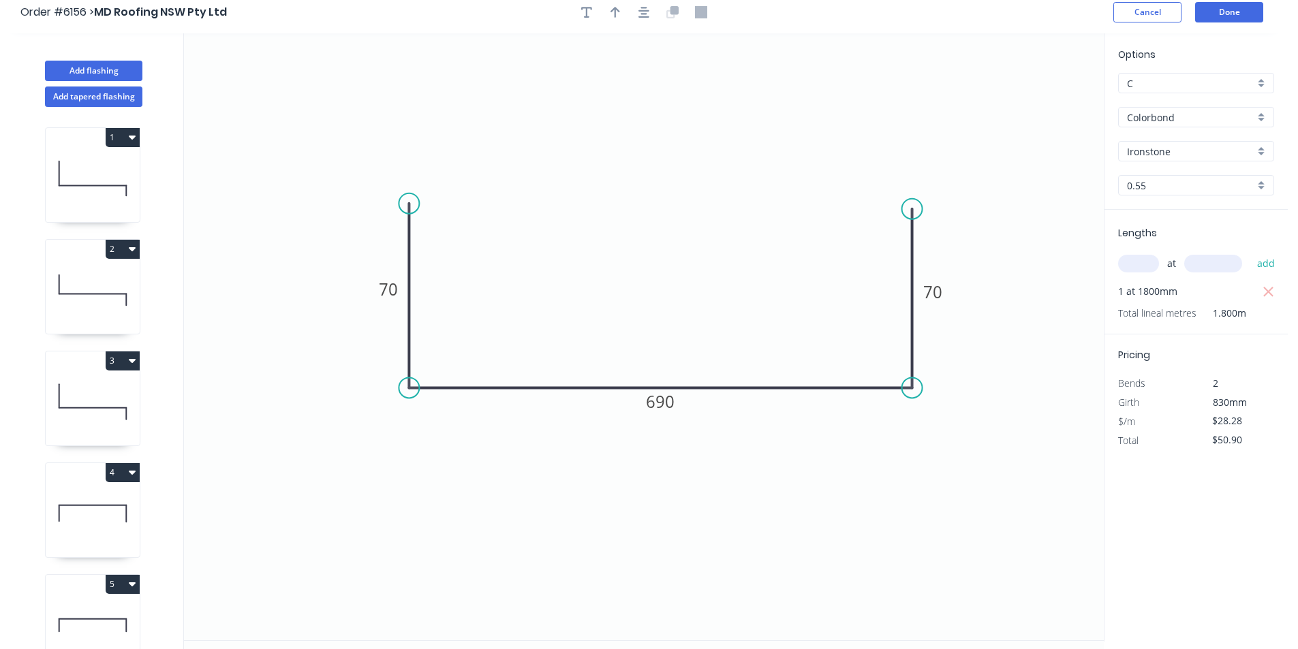
scroll to position [0, 0]
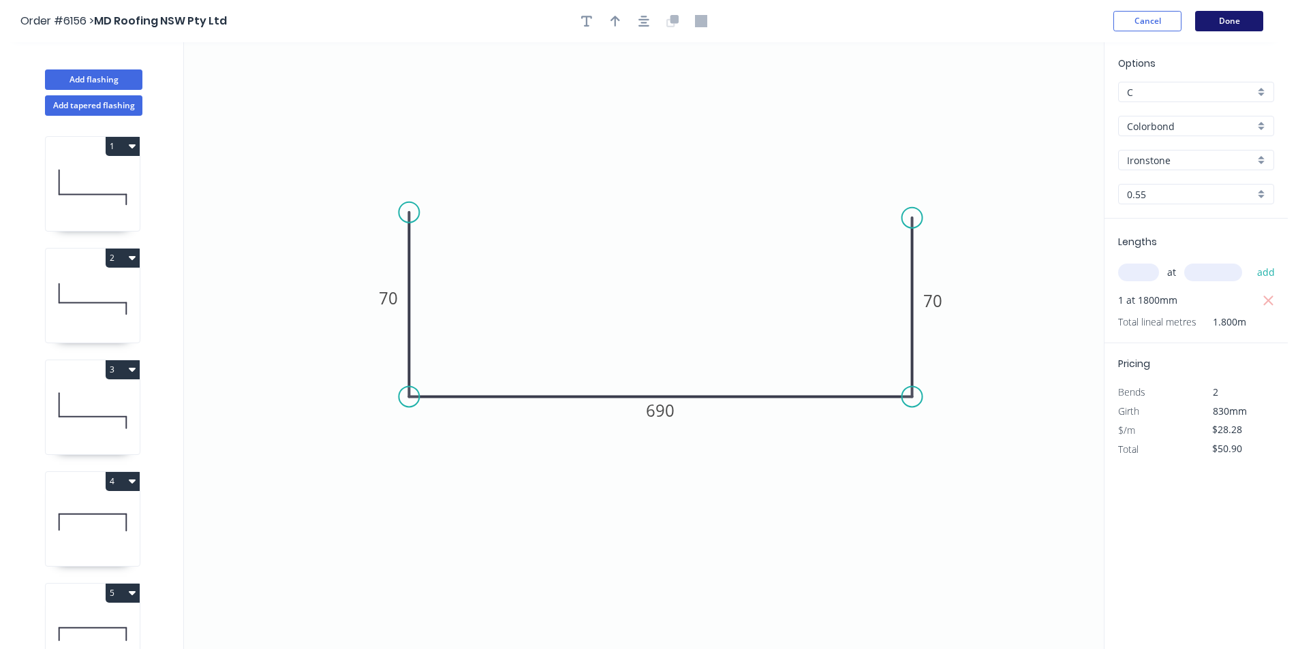
click at [1237, 23] on button "Done" at bounding box center [1229, 21] width 68 height 20
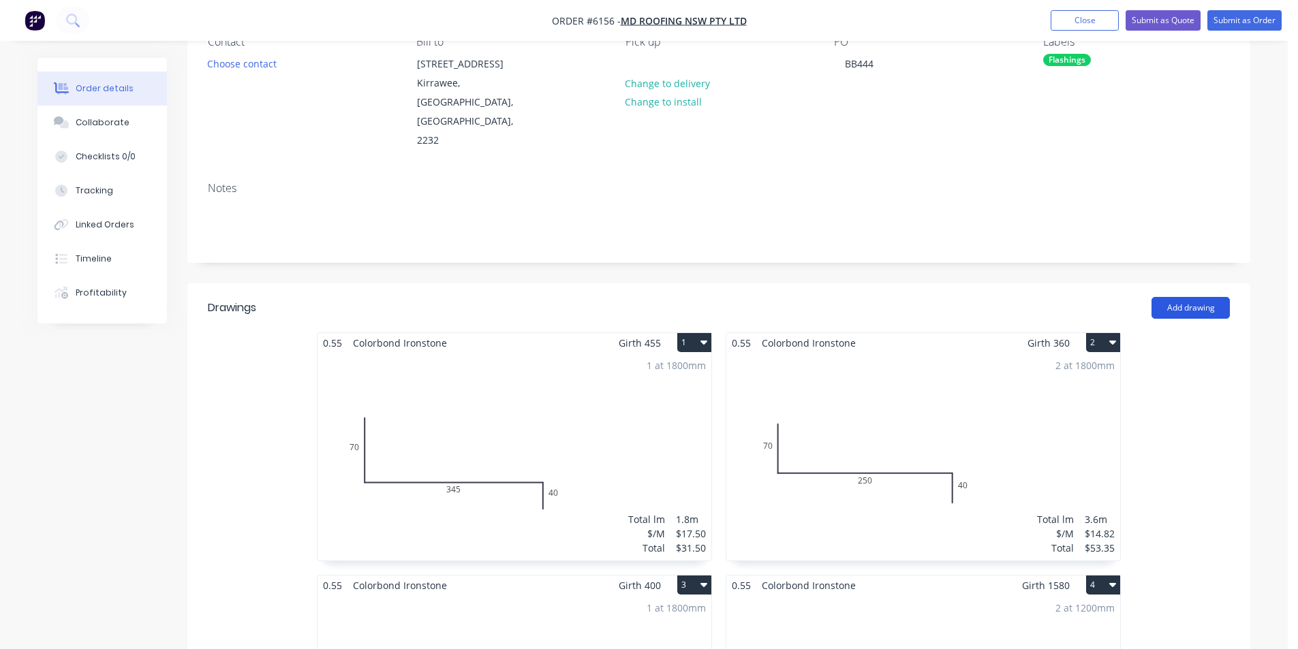
click at [1177, 297] on button "Add drawing" at bounding box center [1190, 308] width 78 height 22
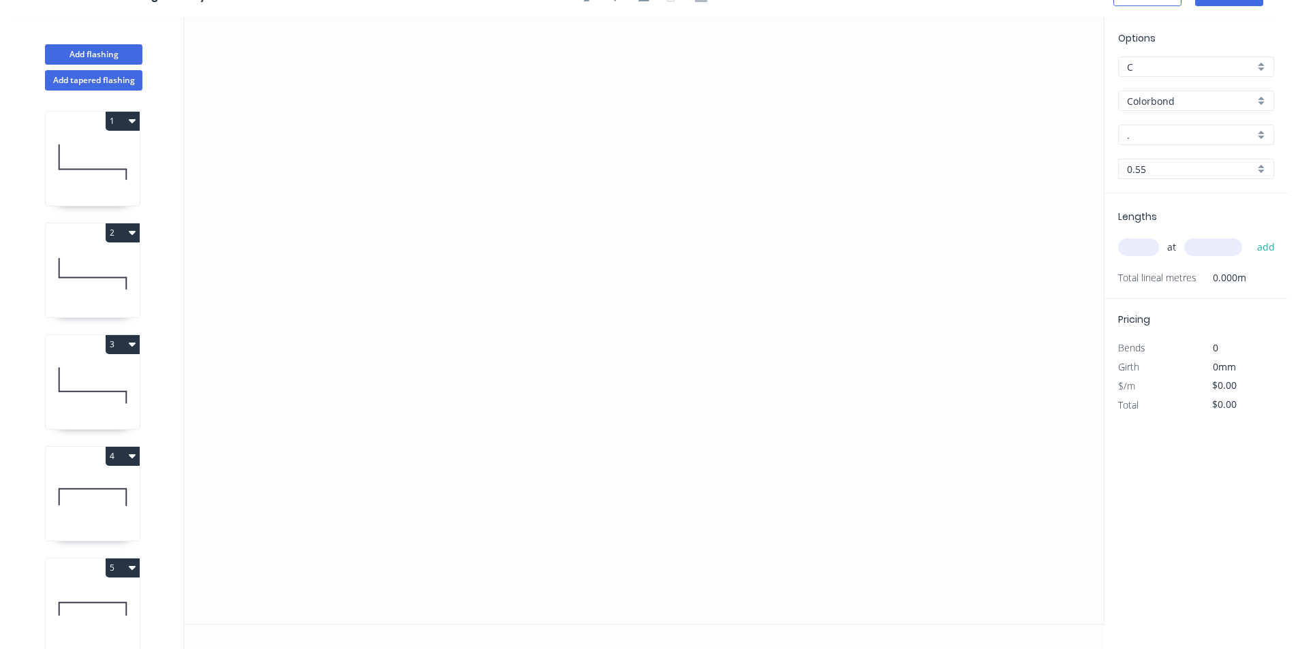
scroll to position [25, 0]
drag, startPoint x: 399, startPoint y: 167, endPoint x: 396, endPoint y: 384, distance: 217.4
click at [396, 384] on icon "0" at bounding box center [644, 320] width 920 height 607
click at [920, 404] on icon "0 ?" at bounding box center [644, 320] width 920 height 607
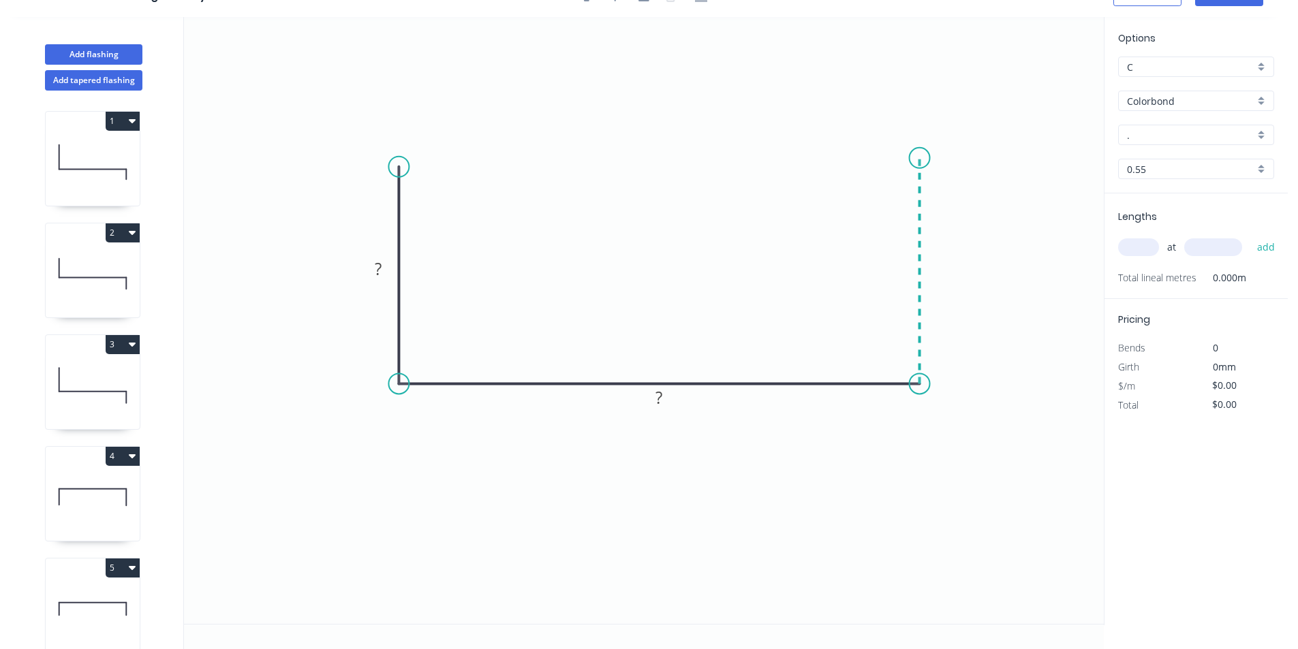
drag, startPoint x: 932, startPoint y: 158, endPoint x: 932, endPoint y: 168, distance: 9.5
click at [932, 161] on icon "0 ? ?" at bounding box center [644, 320] width 920 height 607
click at [920, 160] on circle at bounding box center [920, 161] width 20 height 20
click at [922, 170] on circle at bounding box center [920, 161] width 20 height 20
click at [915, 161] on circle at bounding box center [920, 161] width 20 height 20
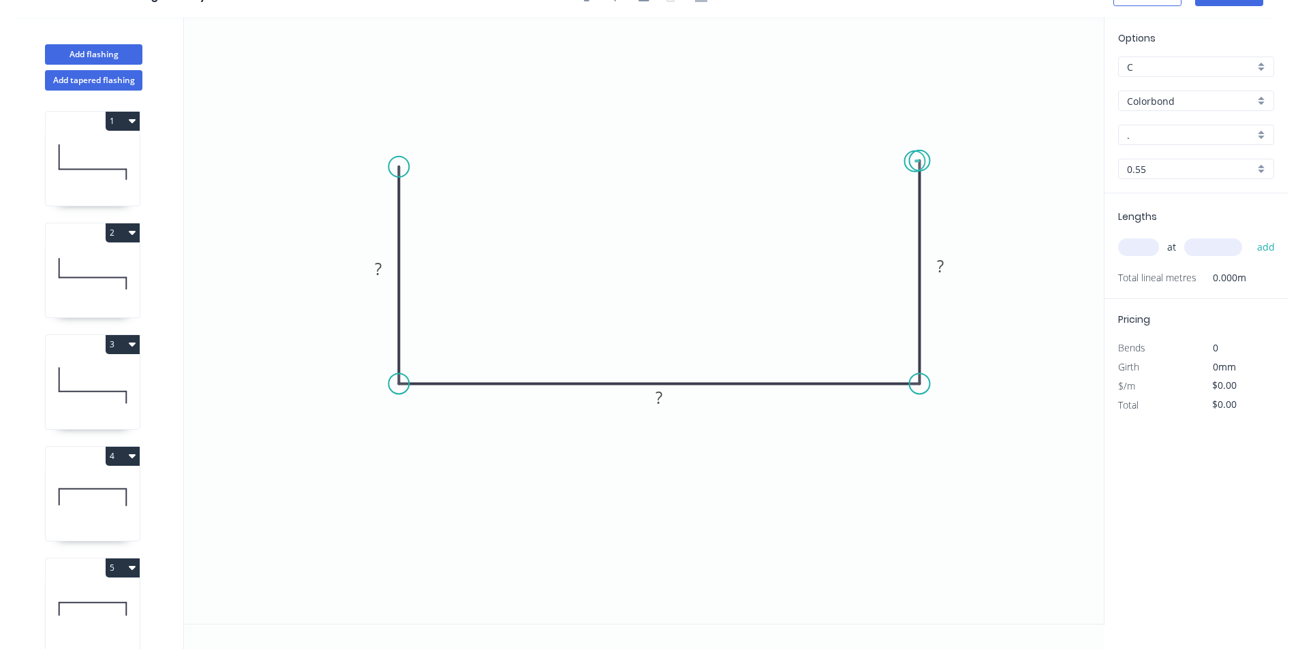
click at [915, 161] on circle at bounding box center [920, 161] width 20 height 20
click at [386, 275] on rect at bounding box center [378, 269] width 27 height 19
click at [523, 208] on icon "0 70 700 70" at bounding box center [644, 320] width 920 height 607
drag, startPoint x: 918, startPoint y: 153, endPoint x: 922, endPoint y: 172, distance: 19.5
click at [922, 172] on circle at bounding box center [920, 171] width 20 height 20
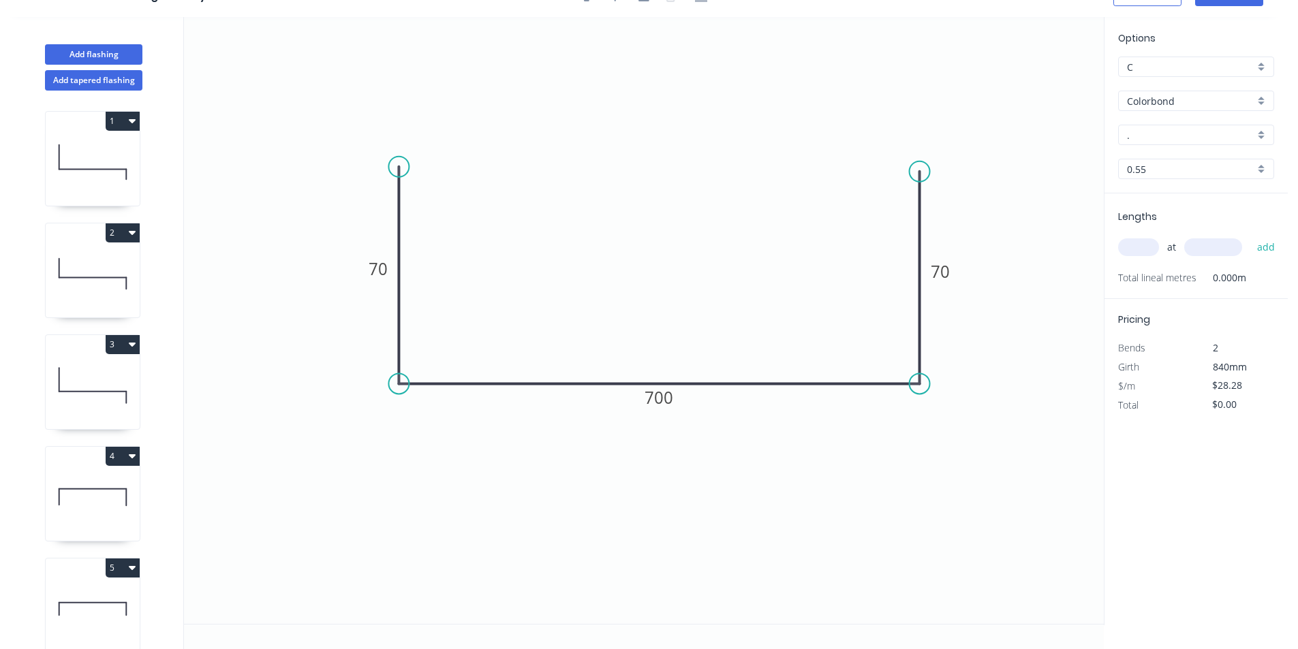
click at [1141, 131] on input "." at bounding box center [1190, 135] width 127 height 14
drag, startPoint x: 1233, startPoint y: 157, endPoint x: 1181, endPoint y: 253, distance: 108.8
click at [1233, 158] on div "Ironstone" at bounding box center [1196, 161] width 155 height 24
click at [1153, 251] on input "text" at bounding box center [1138, 247] width 41 height 18
drag, startPoint x: 1271, startPoint y: 244, endPoint x: 1268, endPoint y: 254, distance: 10.8
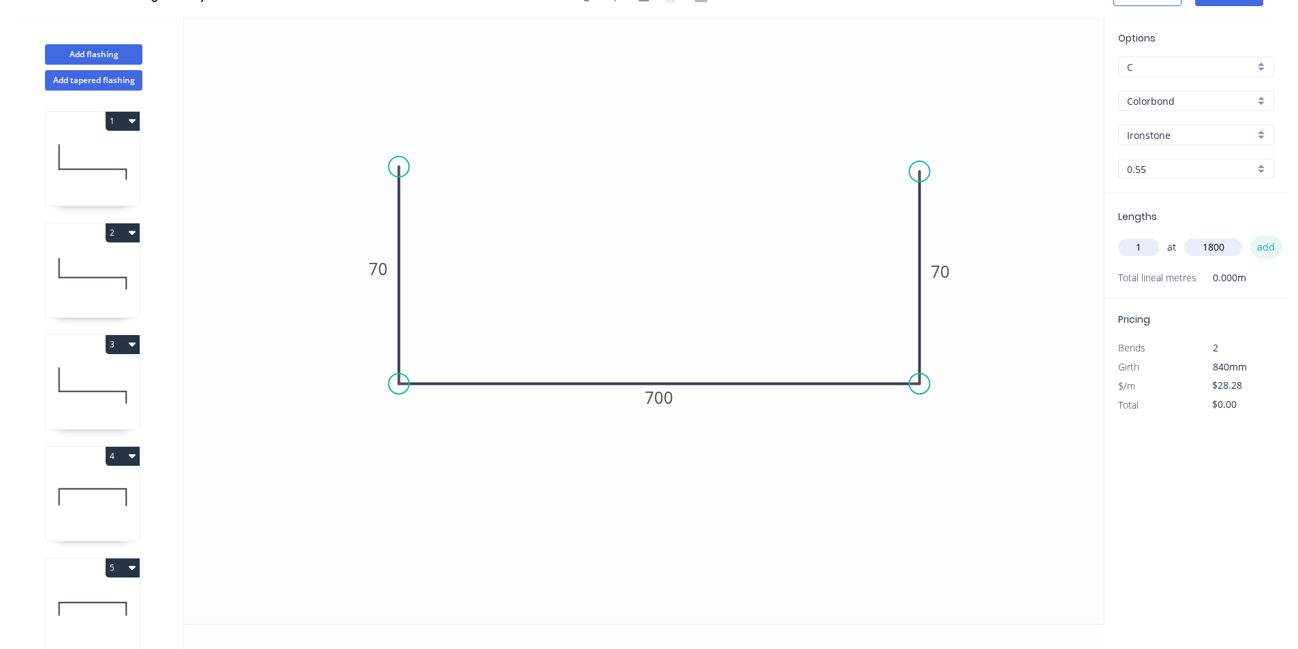
click at [1271, 245] on button "add" at bounding box center [1266, 247] width 32 height 23
click at [1002, 553] on icon "0 70 700 70" at bounding box center [644, 320] width 920 height 607
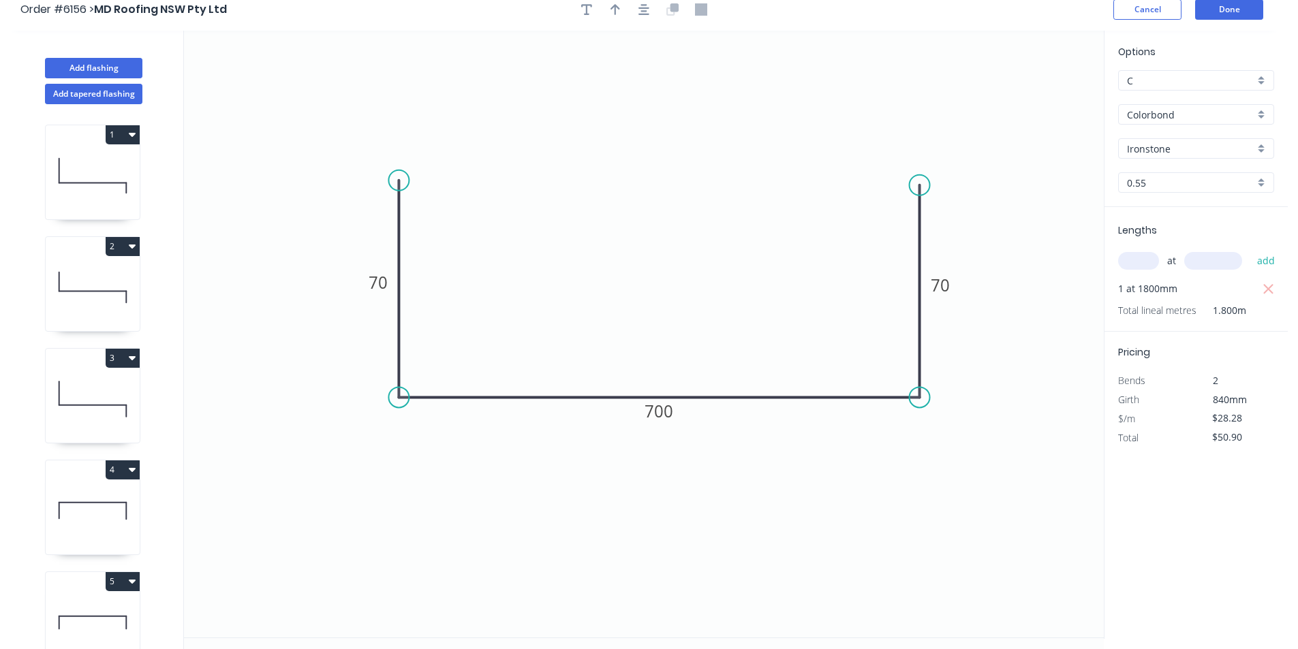
scroll to position [0, 0]
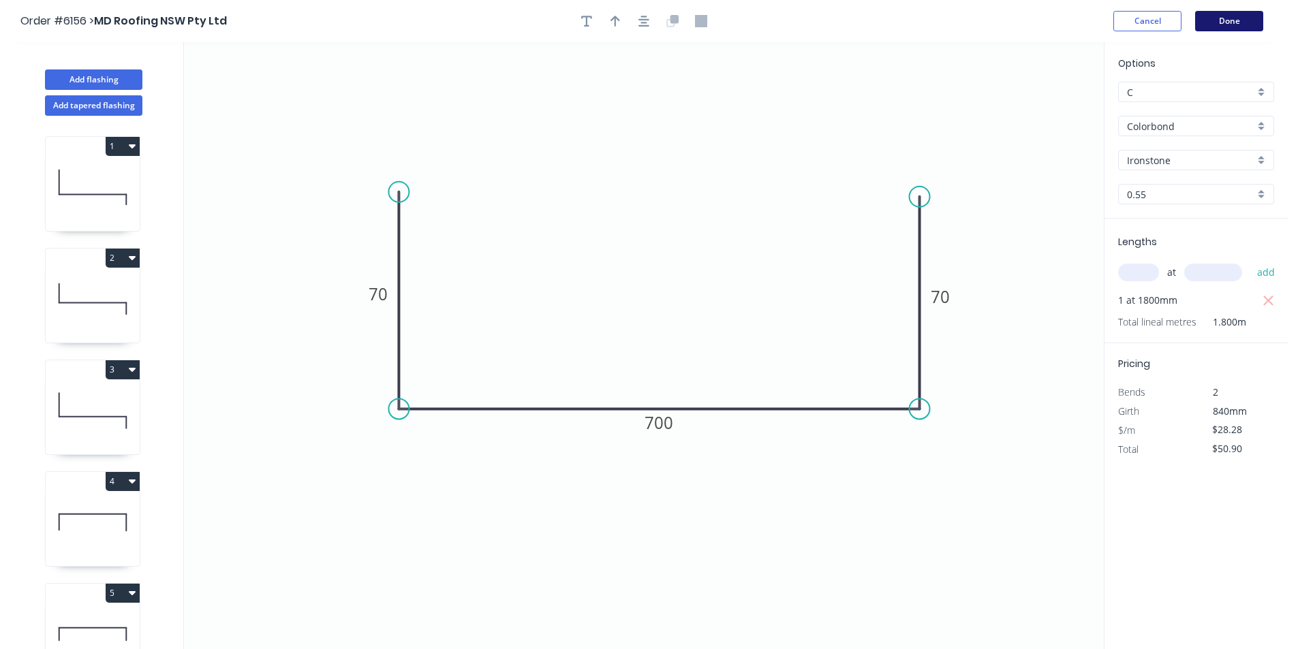
click at [1233, 13] on button "Done" at bounding box center [1229, 21] width 68 height 20
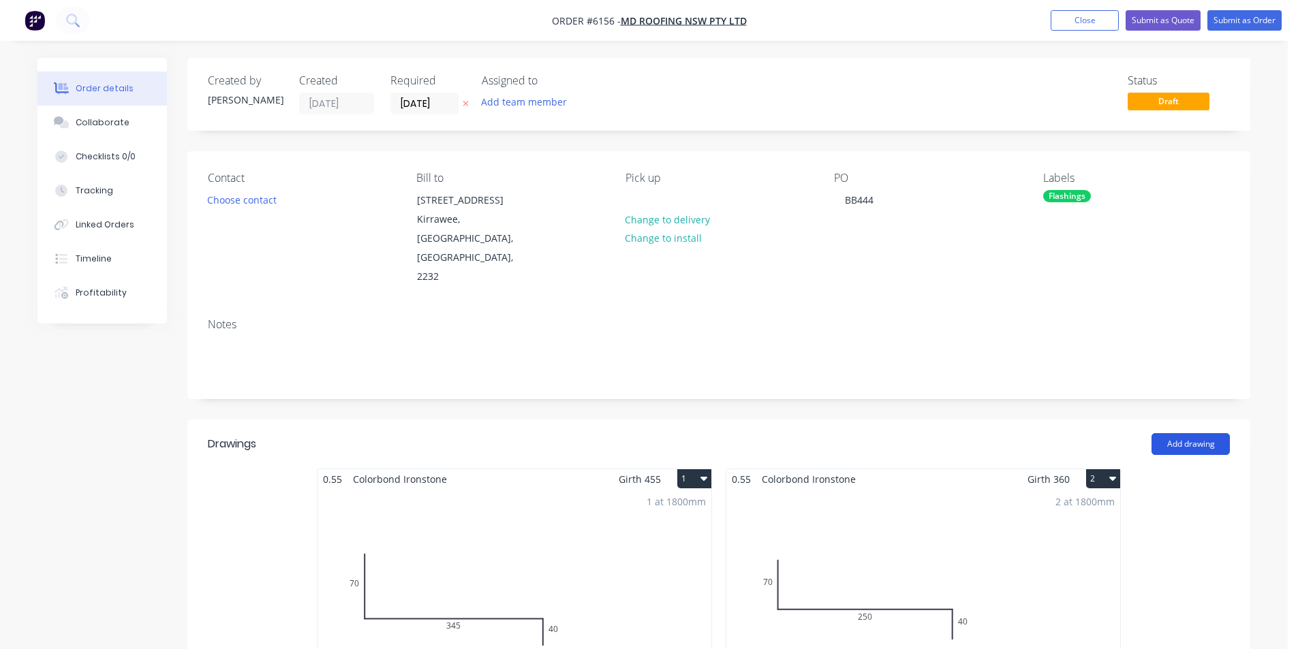
click at [1173, 433] on button "Add drawing" at bounding box center [1190, 444] width 78 height 22
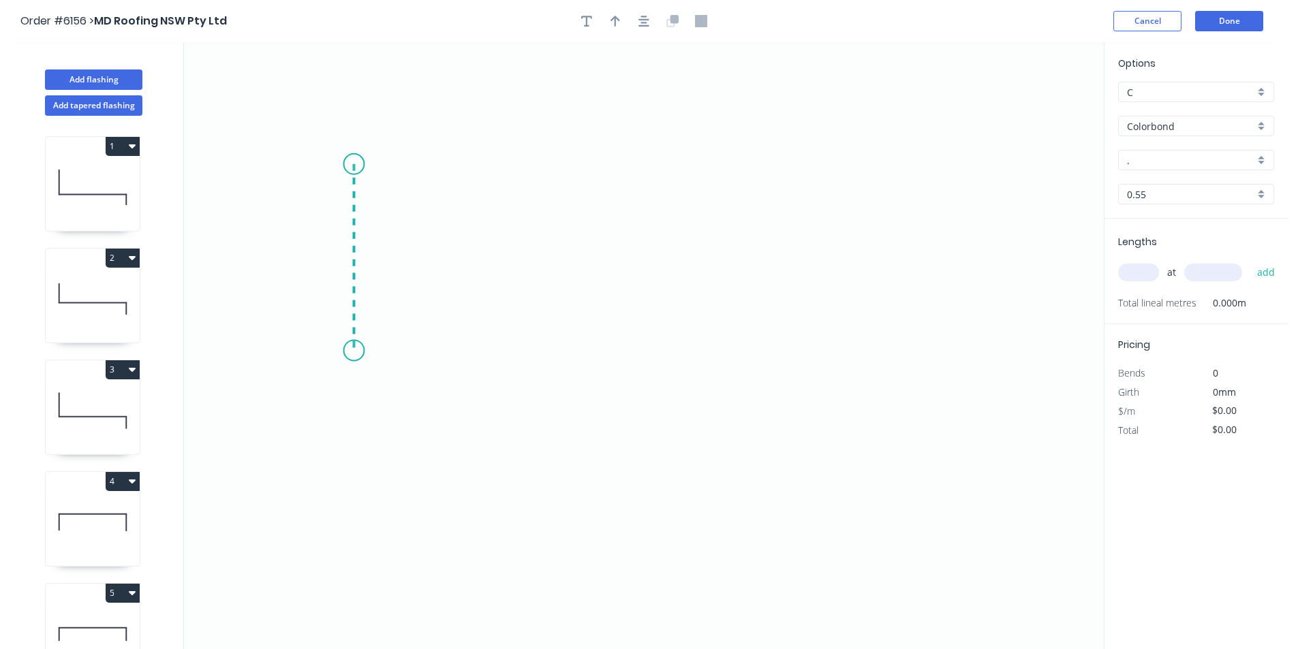
drag, startPoint x: 354, startPoint y: 164, endPoint x: 352, endPoint y: 351, distance: 186.7
click at [352, 351] on icon "0" at bounding box center [644, 345] width 920 height 607
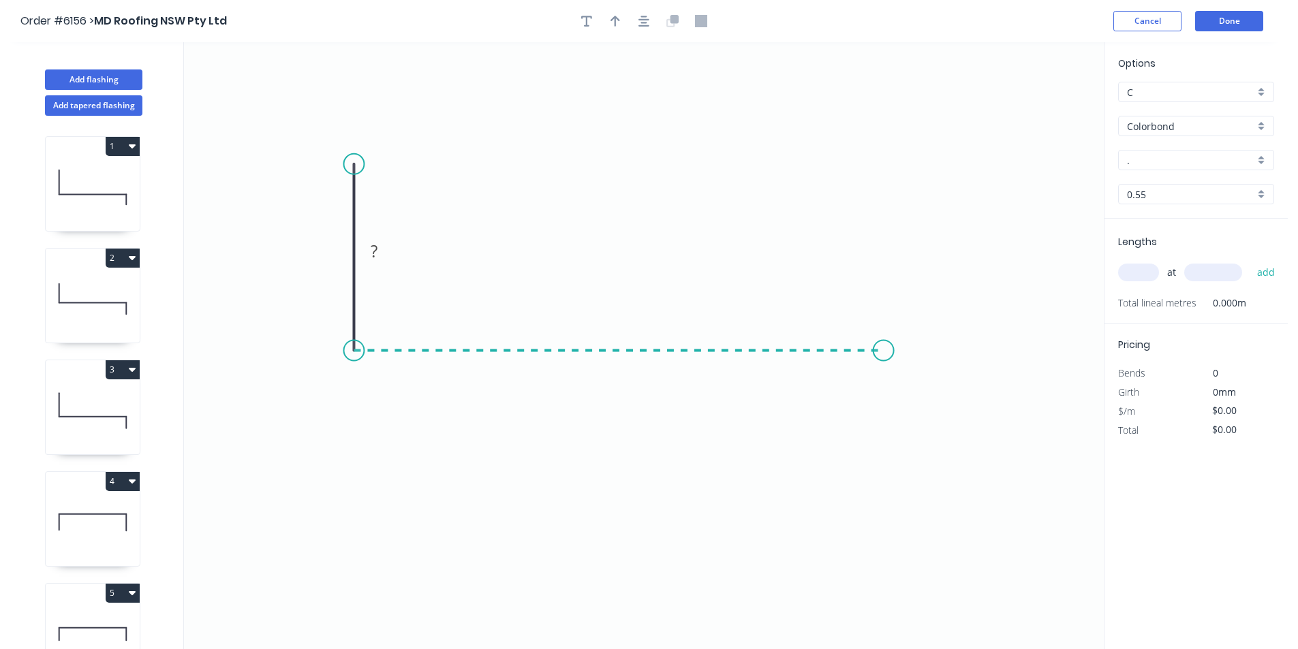
click at [884, 331] on icon "0 ?" at bounding box center [644, 345] width 920 height 607
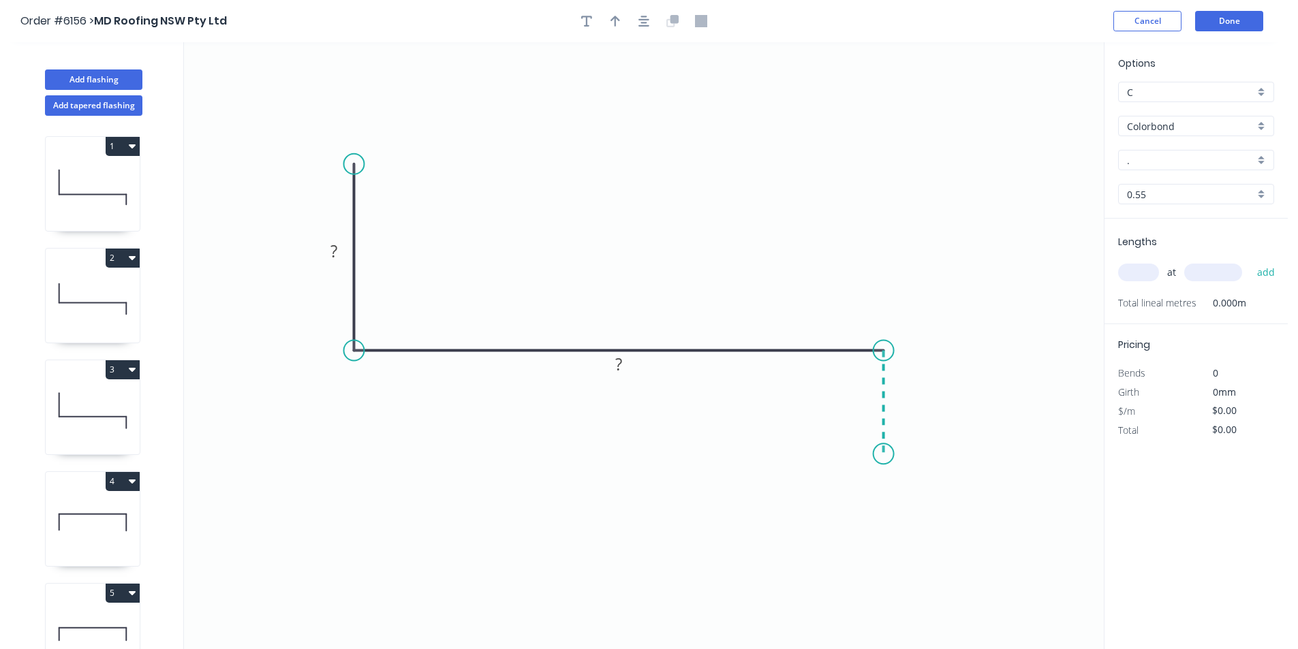
click at [883, 454] on icon "0 ? ?" at bounding box center [644, 345] width 920 height 607
click at [887, 450] on circle at bounding box center [883, 454] width 20 height 20
click at [347, 251] on rect at bounding box center [333, 251] width 44 height 28
click at [339, 251] on rect at bounding box center [333, 252] width 27 height 19
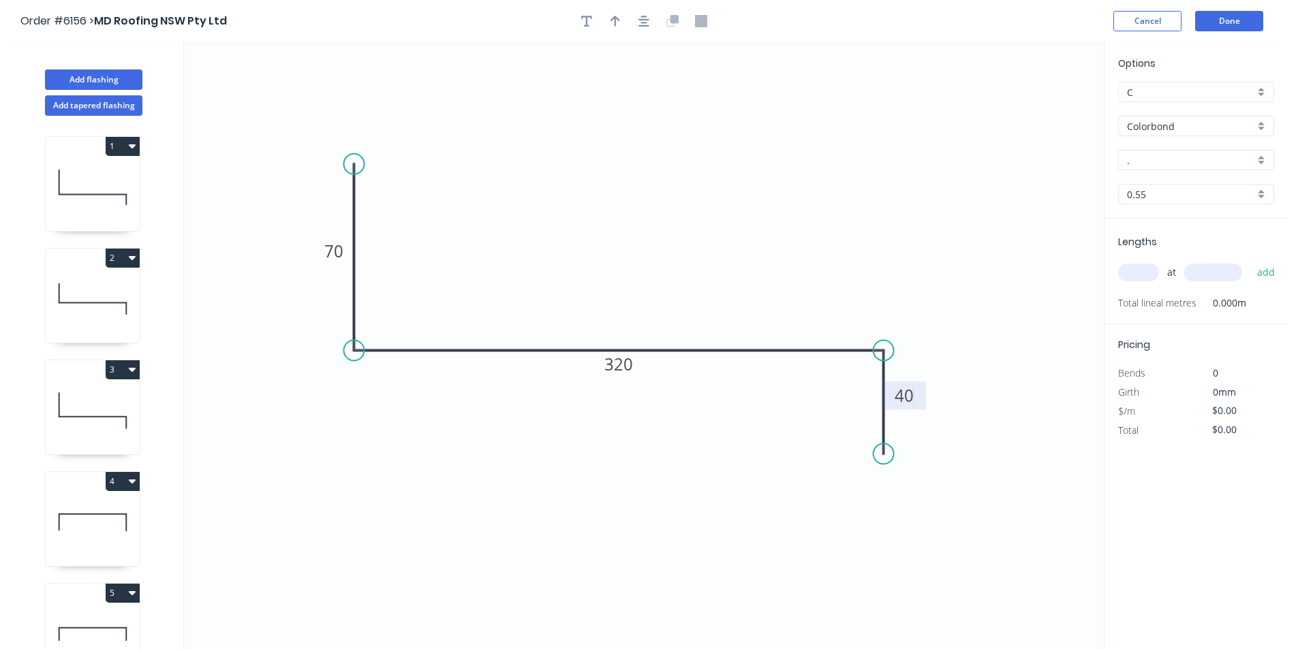
click at [1244, 148] on div "Options C C Colorbond Colorbond Colorbond Matt - Flat Sheet . . 0.55 0.55" at bounding box center [1195, 137] width 183 height 163
click at [1234, 152] on div "." at bounding box center [1196, 160] width 156 height 20
click at [1175, 244] on div "Ironstone" at bounding box center [1196, 244] width 155 height 24
click at [1139, 275] on input "text" at bounding box center [1138, 273] width 41 height 18
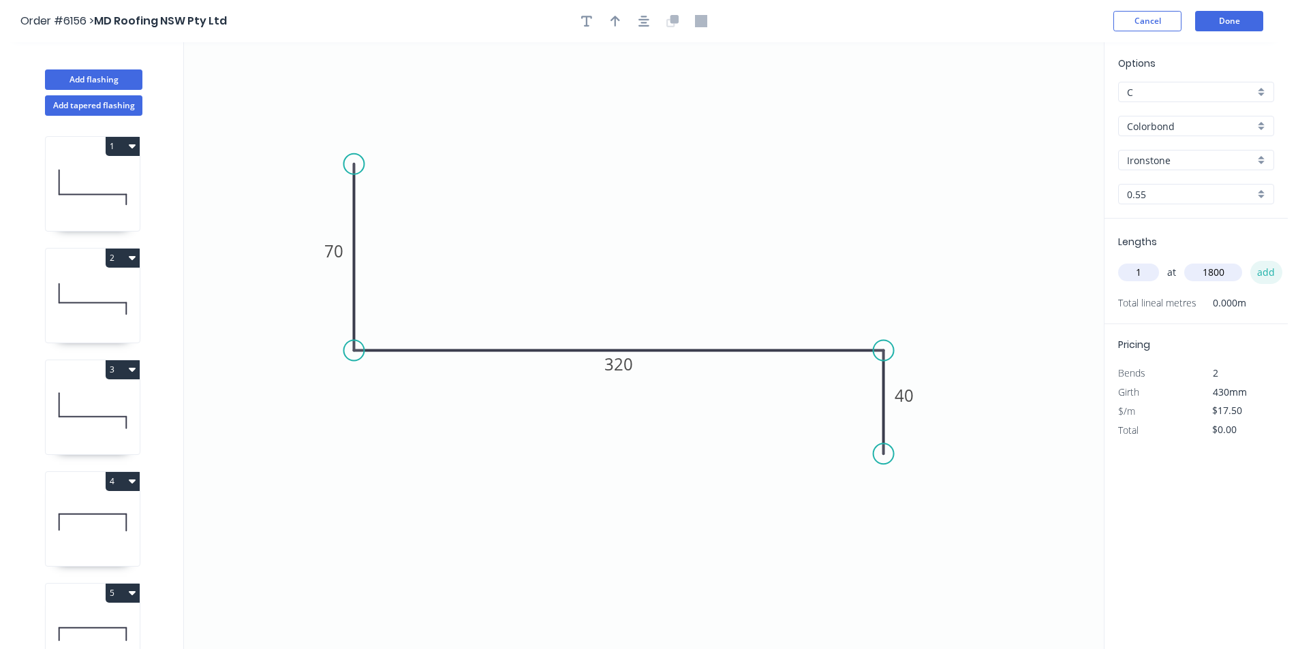
click at [1258, 271] on button "add" at bounding box center [1266, 272] width 32 height 23
click at [1226, 21] on button "Done" at bounding box center [1229, 21] width 68 height 20
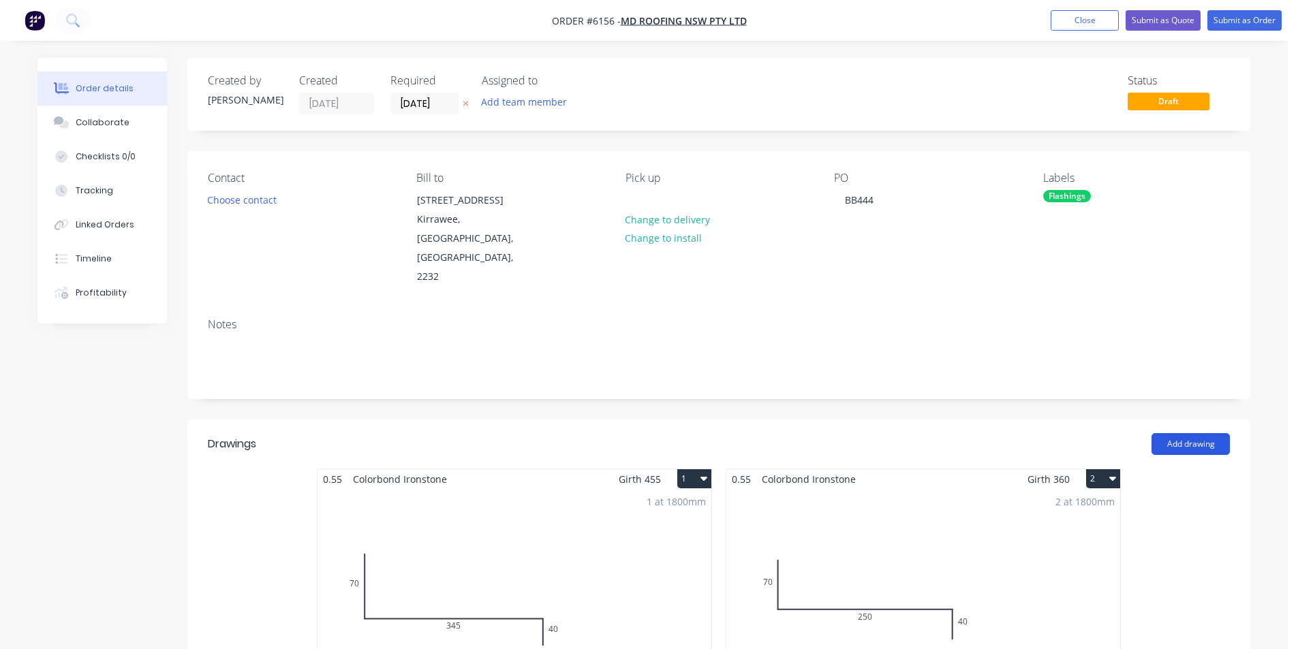
click at [1185, 433] on button "Add drawing" at bounding box center [1190, 444] width 78 height 22
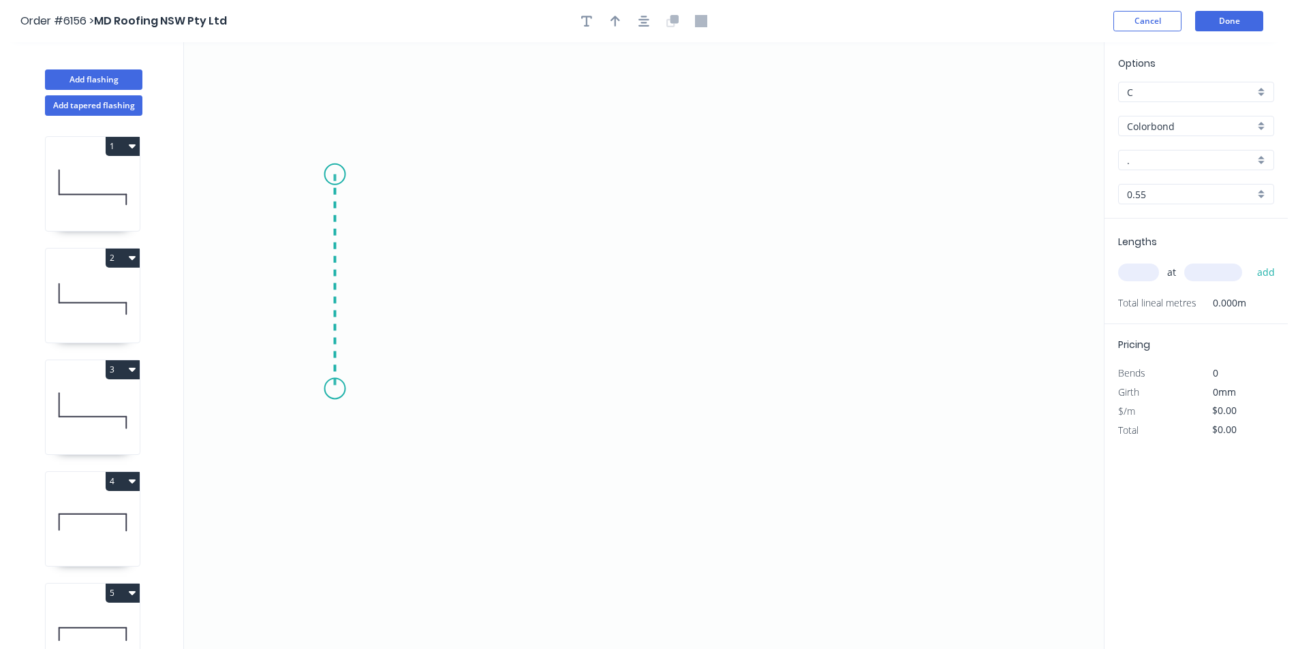
drag, startPoint x: 338, startPoint y: 188, endPoint x: 333, endPoint y: 389, distance: 201.0
click at [333, 389] on icon "0" at bounding box center [644, 345] width 920 height 607
drag, startPoint x: 849, startPoint y: 389, endPoint x: 841, endPoint y: 427, distance: 38.2
click at [849, 390] on icon "0 ?" at bounding box center [644, 345] width 920 height 607
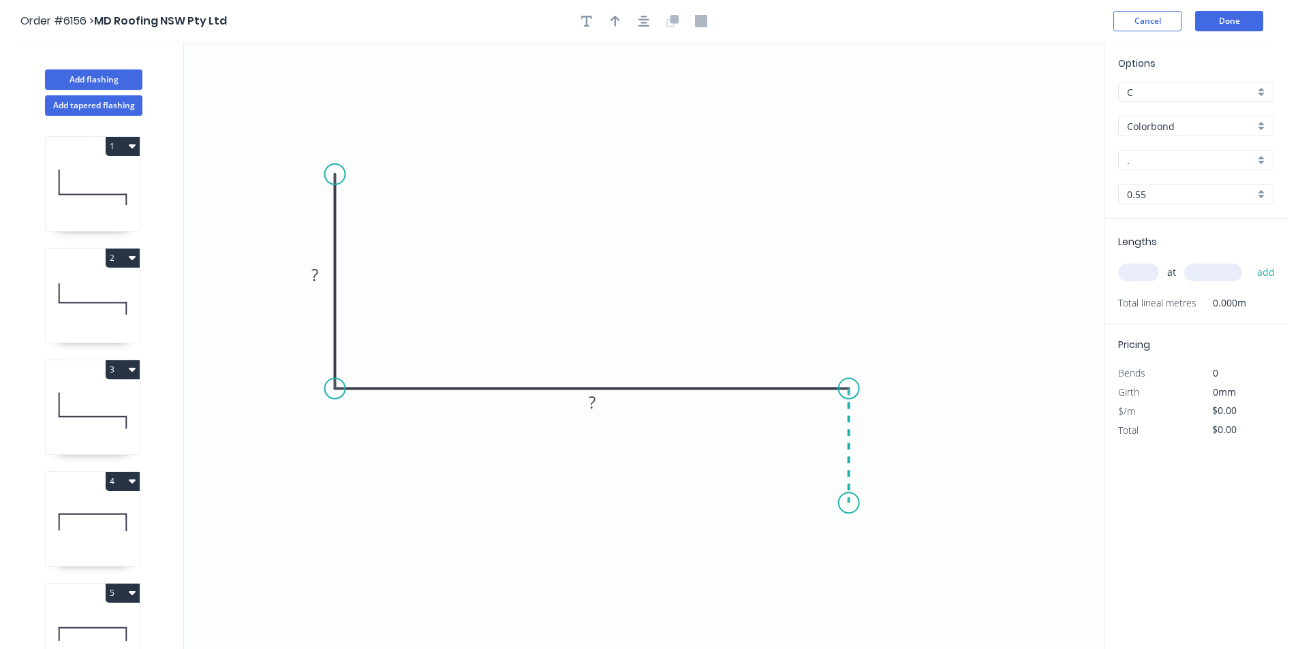
click at [850, 503] on icon "0 ? ?" at bounding box center [644, 345] width 920 height 607
click at [852, 507] on circle at bounding box center [849, 503] width 20 height 20
click at [848, 506] on circle at bounding box center [849, 503] width 20 height 20
click at [321, 268] on rect at bounding box center [314, 275] width 27 height 19
click at [1226, 160] on input "." at bounding box center [1190, 160] width 127 height 14
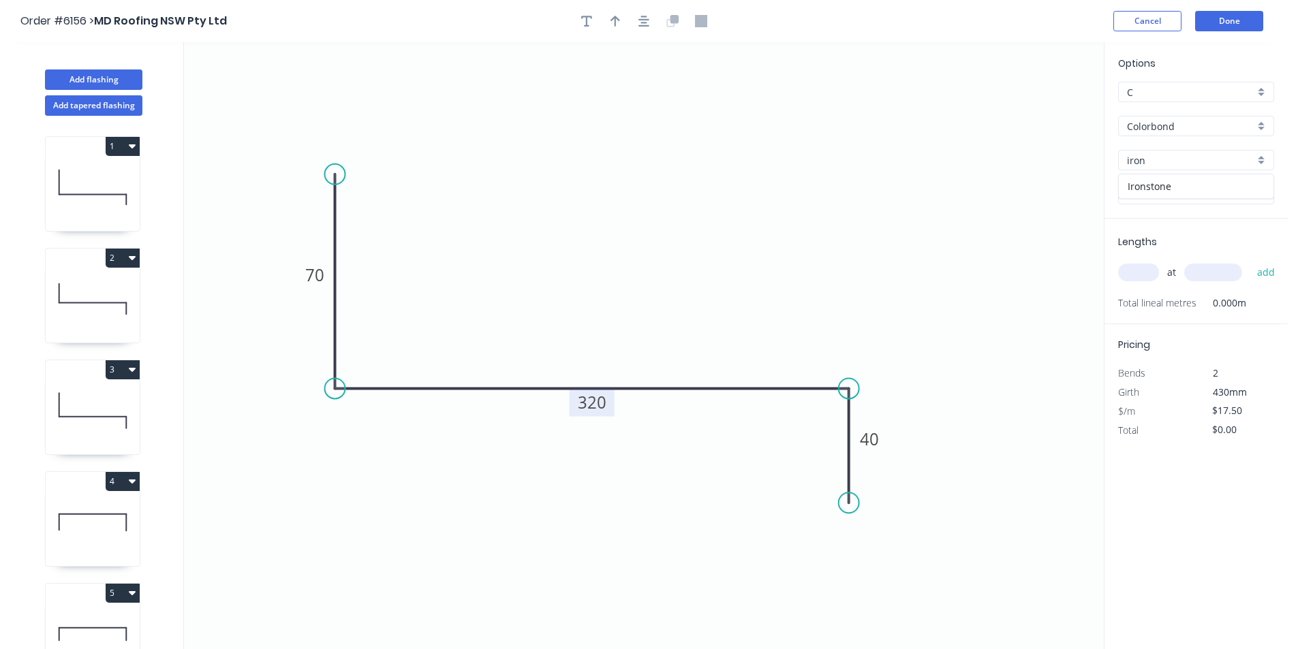
click at [600, 405] on tspan "320" at bounding box center [592, 402] width 29 height 22
click at [1177, 162] on input "iron" at bounding box center [1190, 160] width 127 height 14
click at [1170, 182] on div "Ironstone" at bounding box center [1196, 186] width 155 height 24
click at [1149, 269] on input "text" at bounding box center [1138, 273] width 41 height 18
click at [1269, 266] on button "add" at bounding box center [1266, 272] width 32 height 23
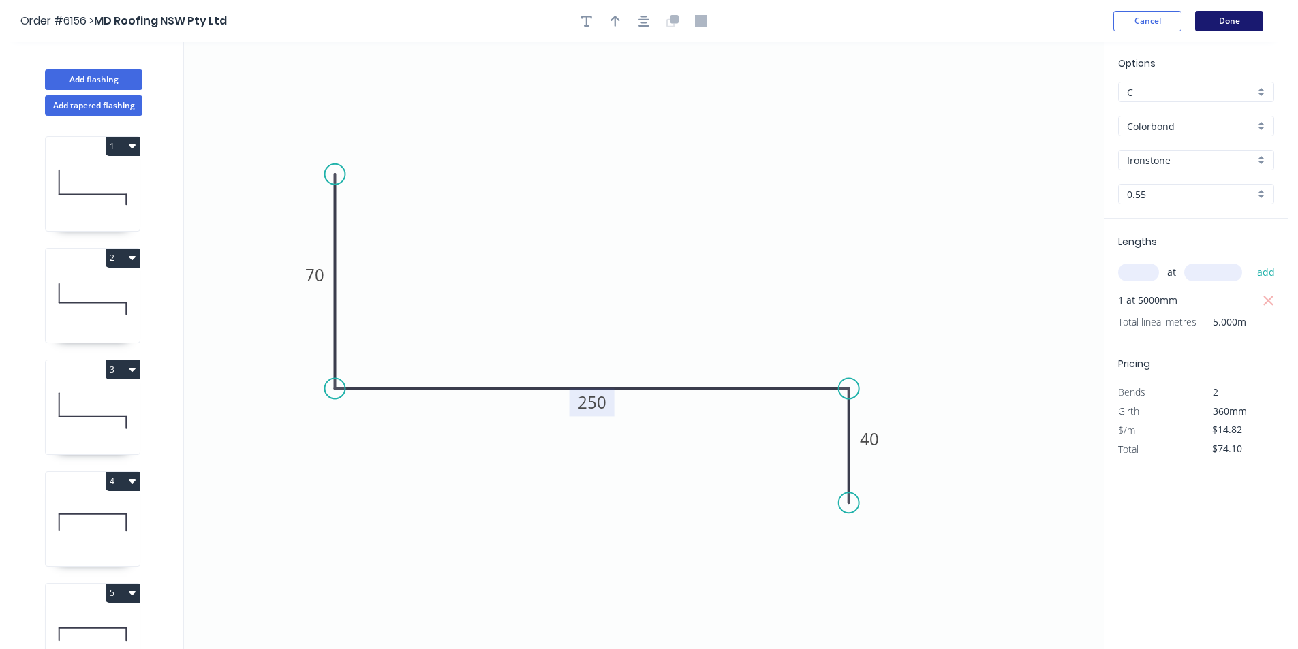
click at [1237, 20] on button "Done" at bounding box center [1229, 21] width 68 height 20
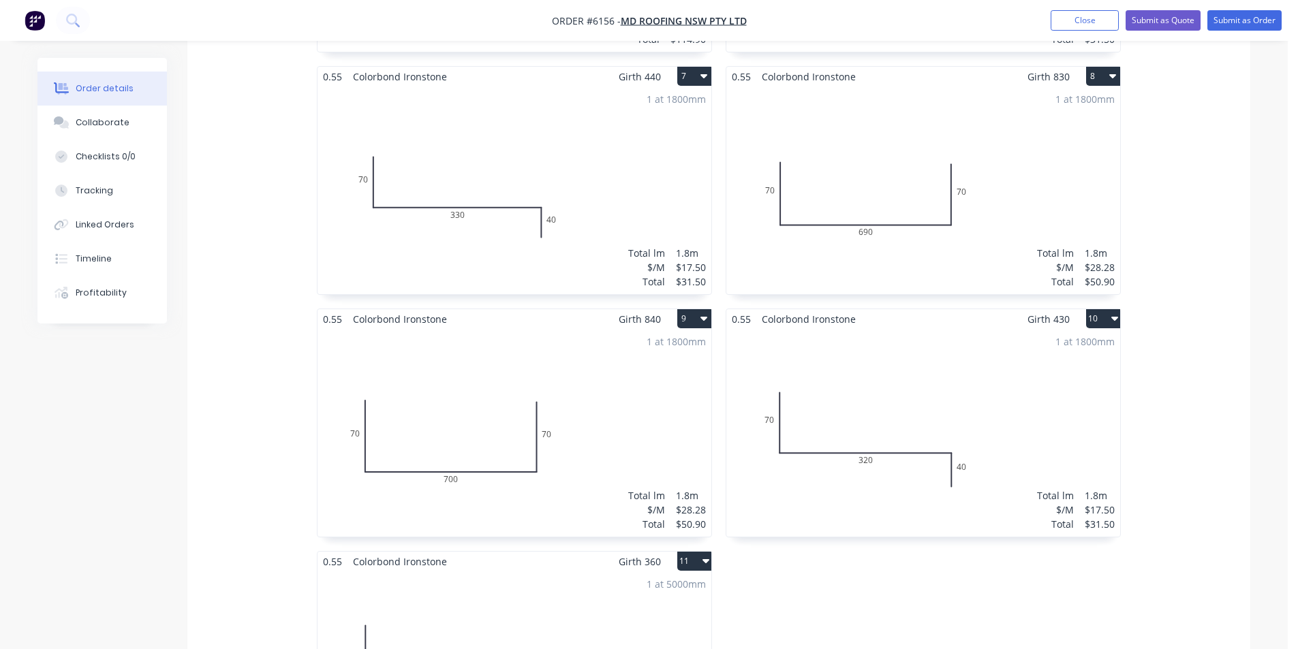
scroll to position [1363, 0]
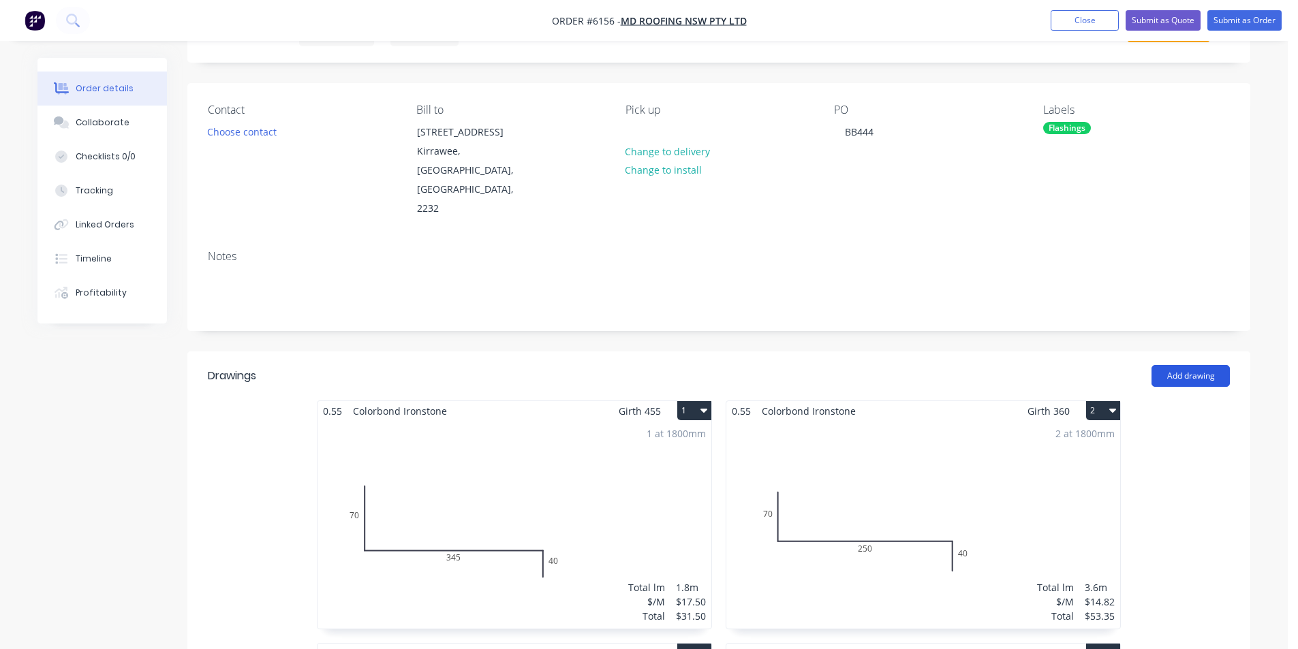
click at [1198, 365] on button "Add drawing" at bounding box center [1190, 376] width 78 height 22
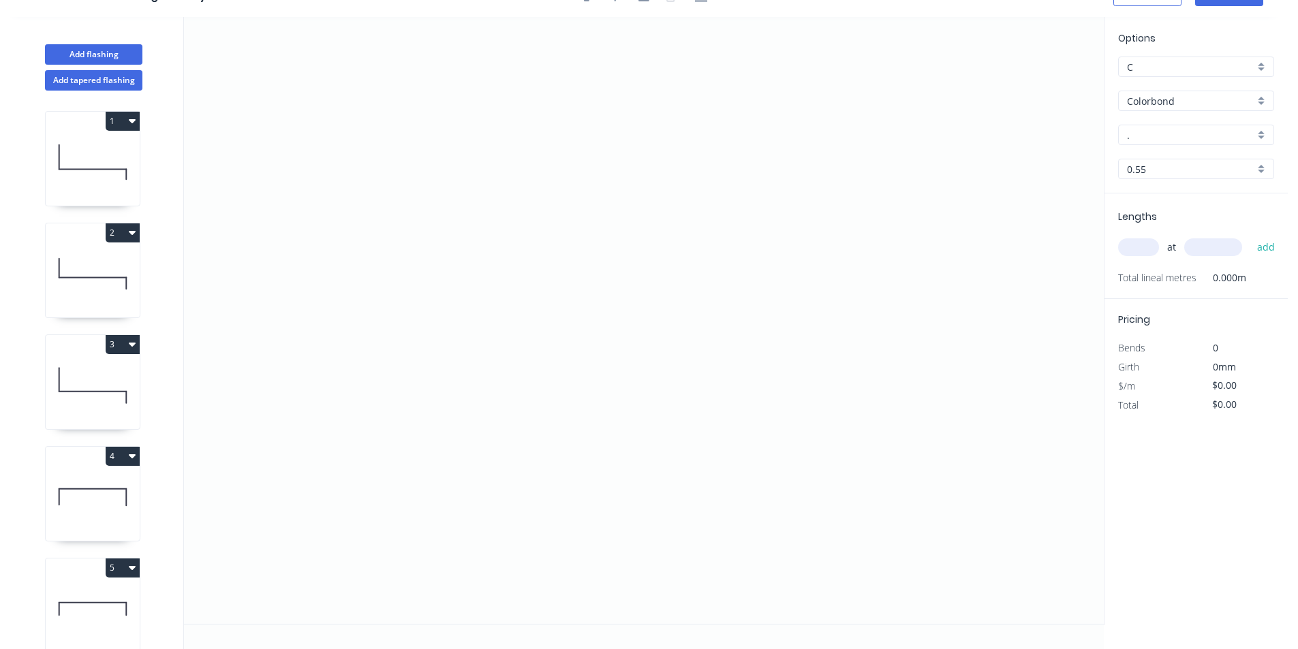
scroll to position [25, 0]
drag, startPoint x: 411, startPoint y: 176, endPoint x: 419, endPoint y: 397, distance: 220.9
click at [419, 397] on icon "0" at bounding box center [644, 320] width 920 height 607
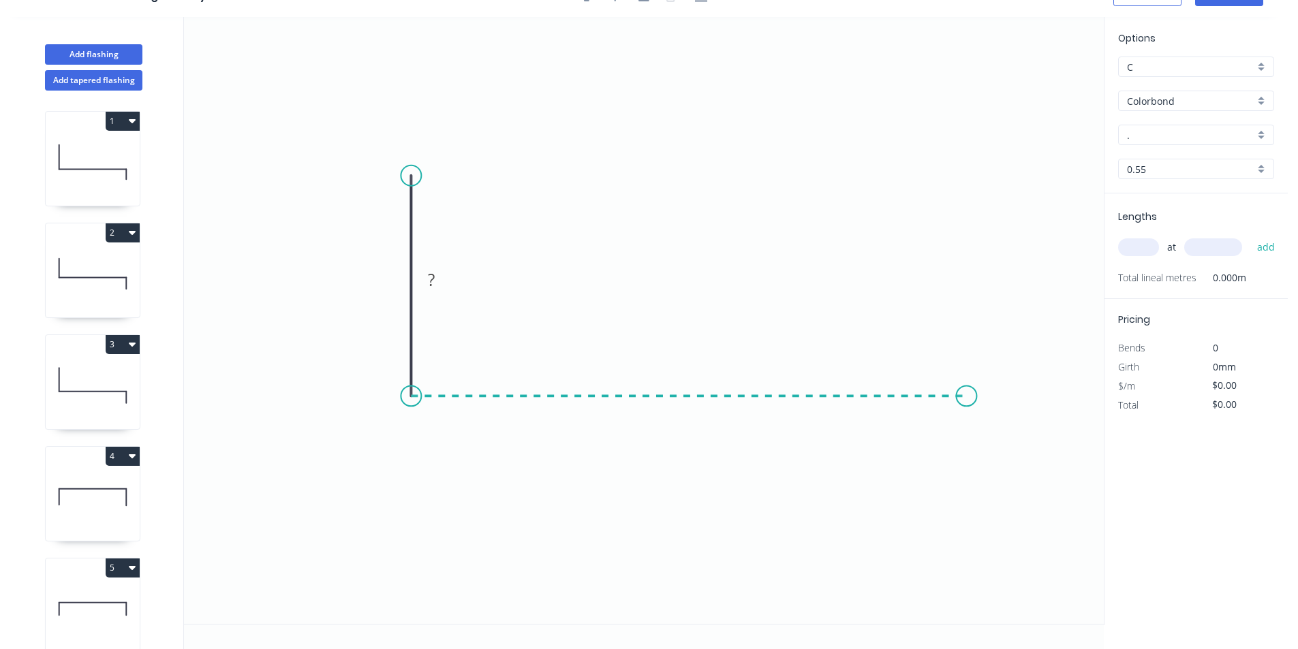
click at [967, 379] on icon "0 ?" at bounding box center [644, 320] width 920 height 607
click at [967, 379] on icon "0 ? ?" at bounding box center [644, 320] width 920 height 607
click at [395, 281] on rect at bounding box center [390, 280] width 27 height 19
click at [982, 258] on icon "0 70 300" at bounding box center [644, 320] width 920 height 607
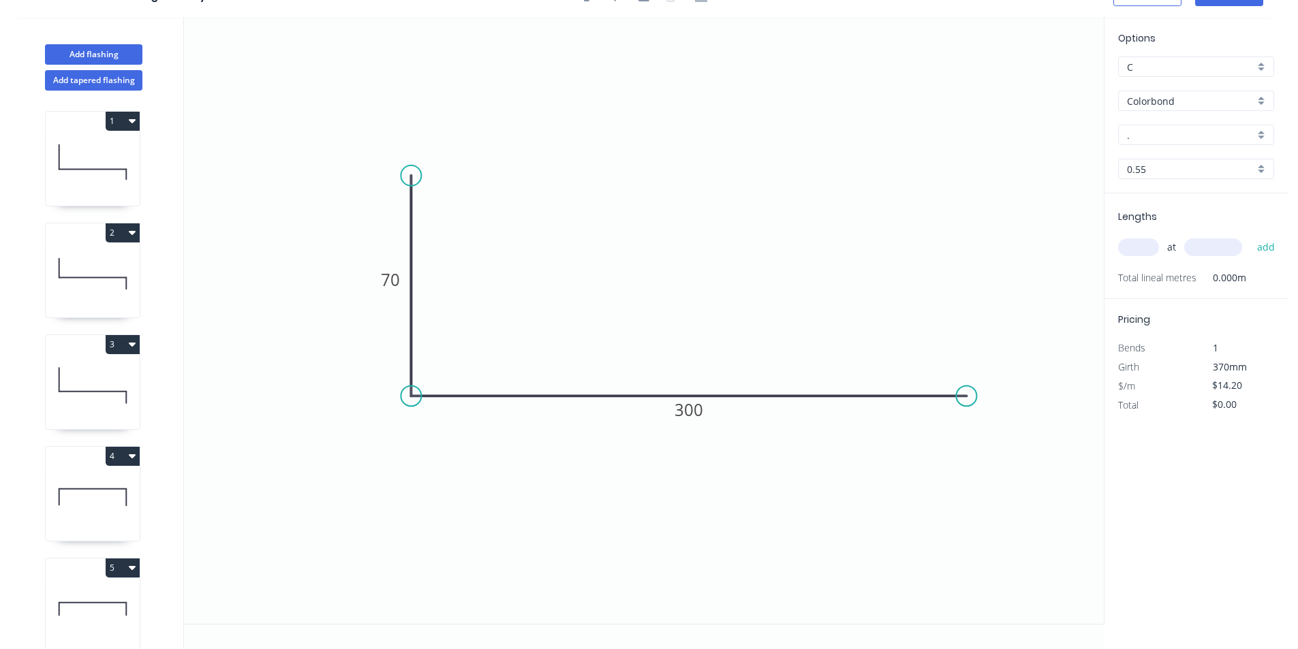
click at [1160, 131] on input "." at bounding box center [1190, 135] width 127 height 14
click at [1134, 159] on div "Ironstone" at bounding box center [1196, 161] width 155 height 24
click at [1141, 256] on input "text" at bounding box center [1138, 247] width 41 height 18
click at [1259, 242] on button "add" at bounding box center [1266, 247] width 32 height 23
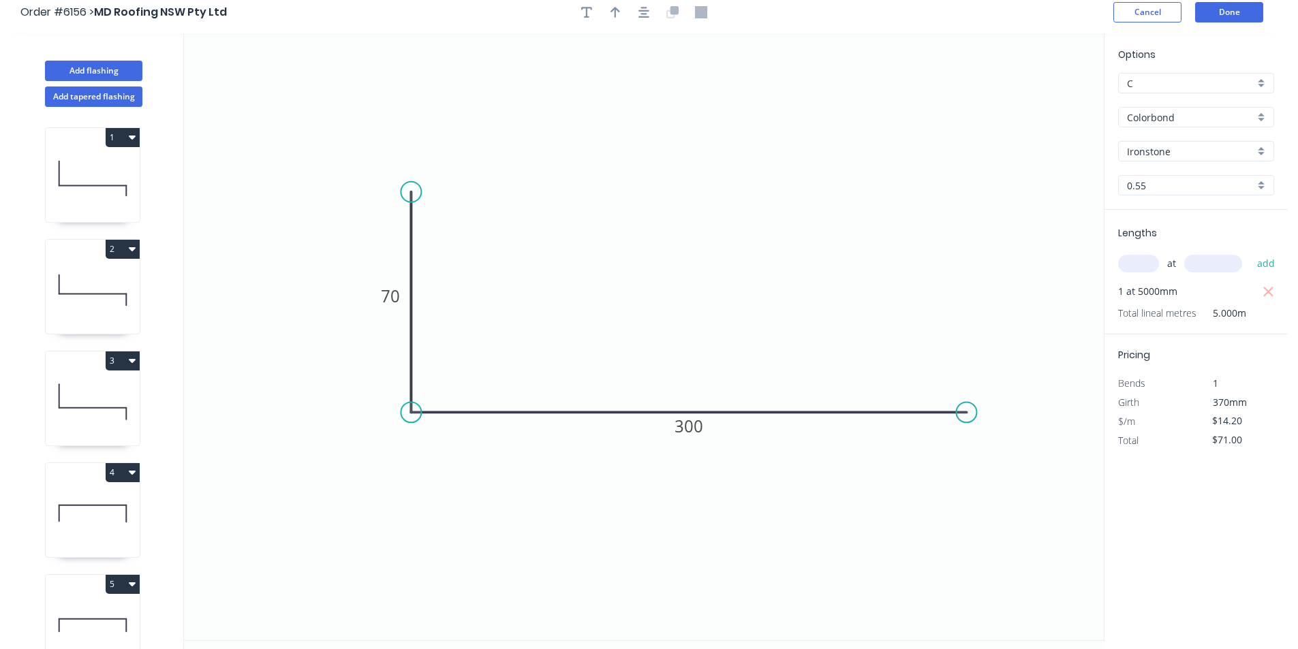
scroll to position [0, 0]
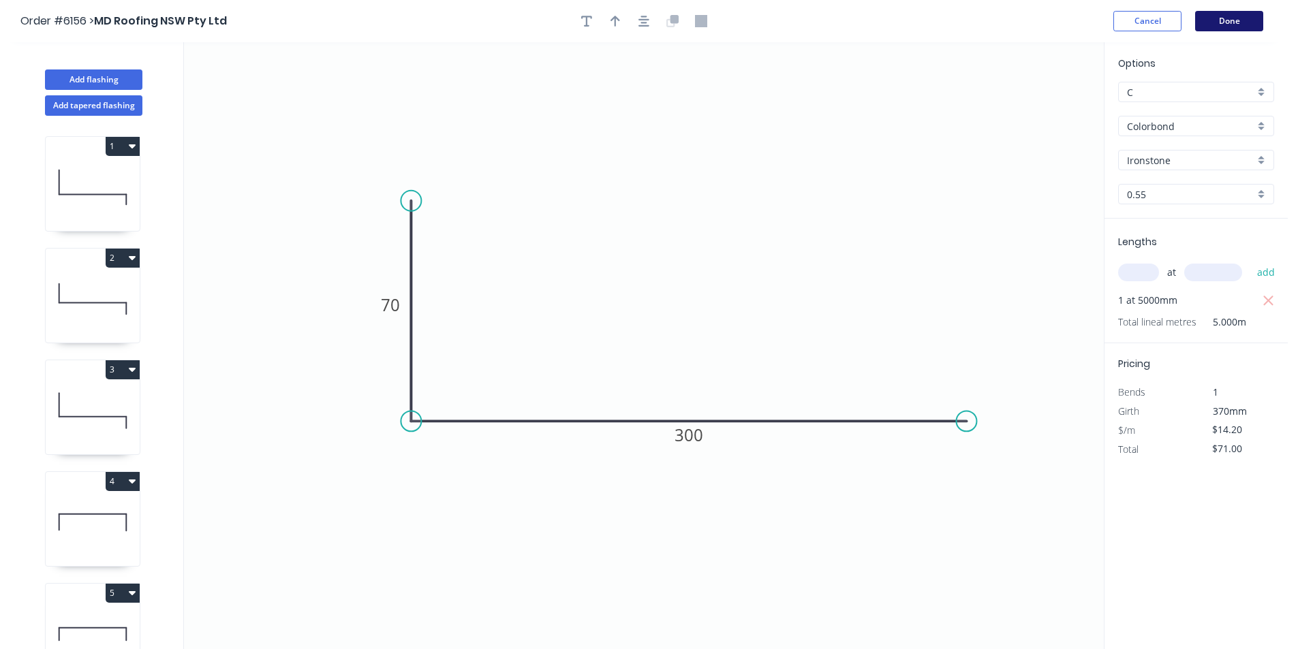
click at [1240, 17] on button "Done" at bounding box center [1229, 21] width 68 height 20
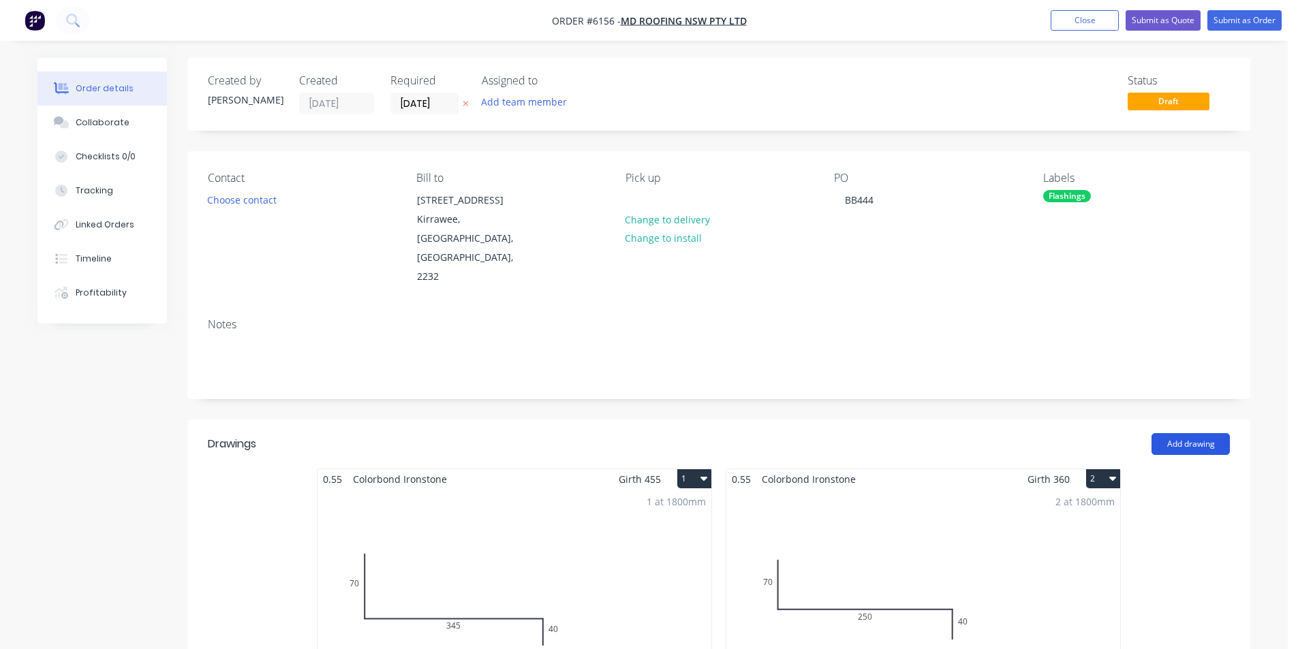
click at [1172, 433] on button "Add drawing" at bounding box center [1190, 444] width 78 height 22
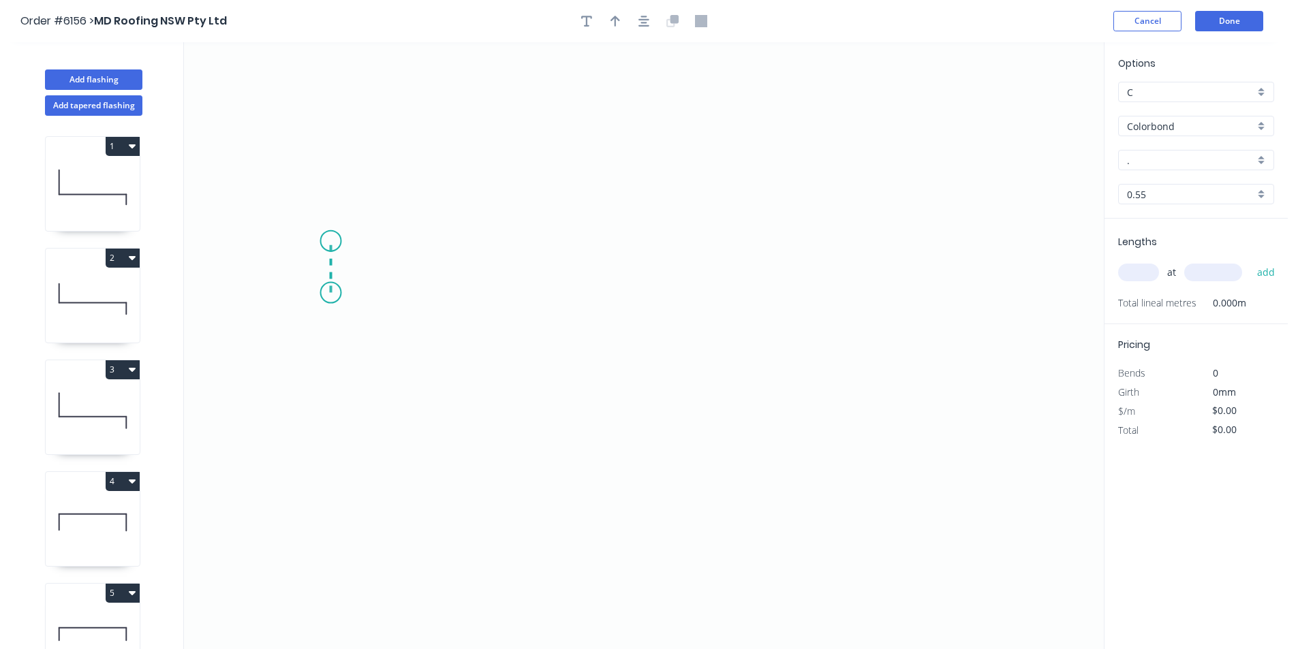
drag, startPoint x: 330, startPoint y: 293, endPoint x: 332, endPoint y: 241, distance: 51.8
click at [332, 241] on icon "0" at bounding box center [644, 345] width 920 height 607
click at [442, 245] on icon "0 ?" at bounding box center [644, 345] width 920 height 607
click at [439, 437] on icon "0 ? ?" at bounding box center [644, 345] width 920 height 607
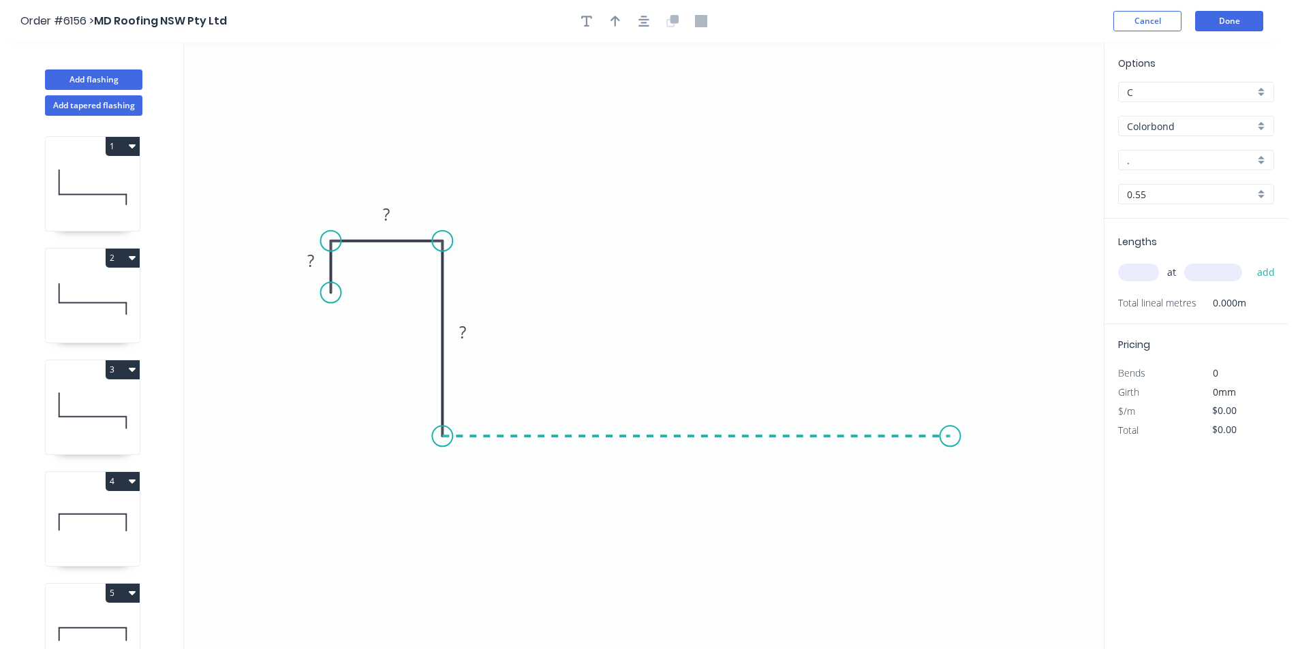
click at [950, 438] on icon "0 ? ? ?" at bounding box center [644, 345] width 920 height 607
click at [961, 587] on icon "0 ? ? ? ?" at bounding box center [644, 345] width 920 height 607
click at [955, 587] on circle at bounding box center [950, 586] width 20 height 20
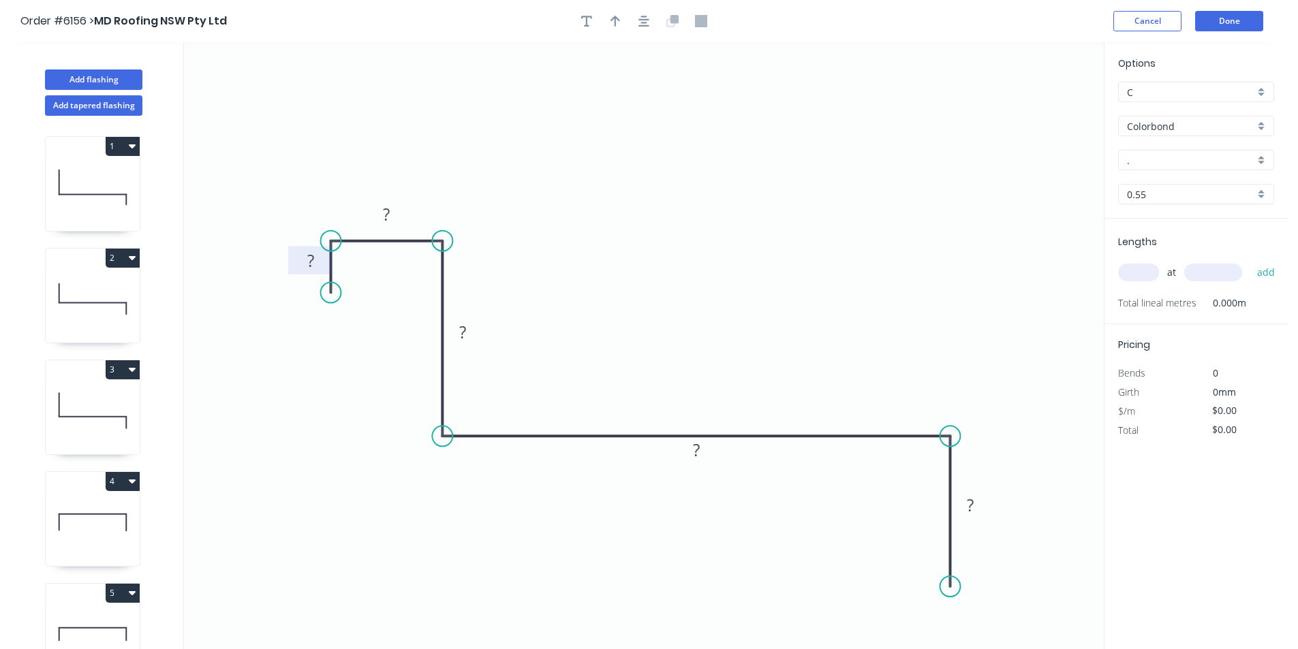
click at [318, 251] on rect at bounding box center [310, 261] width 44 height 28
click at [307, 253] on rect at bounding box center [313, 261] width 27 height 19
click at [316, 263] on tspan "?" at bounding box center [313, 260] width 7 height 22
click at [1156, 161] on input "." at bounding box center [1190, 160] width 127 height 14
click at [1150, 185] on div "Ironstone" at bounding box center [1196, 186] width 155 height 24
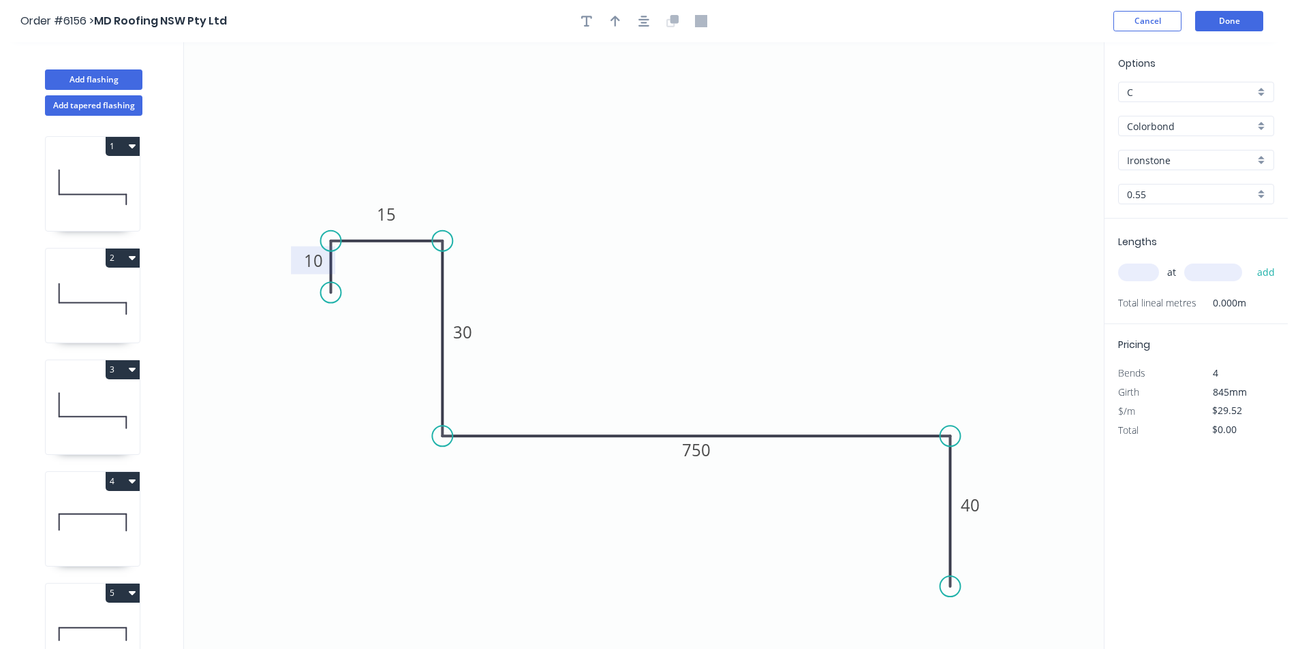
click at [1139, 282] on div "at add" at bounding box center [1197, 272] width 159 height 23
click at [1138, 273] on input "text" at bounding box center [1138, 273] width 41 height 18
click at [1273, 268] on button "add" at bounding box center [1266, 272] width 32 height 23
click at [1247, 14] on button "Done" at bounding box center [1229, 21] width 68 height 20
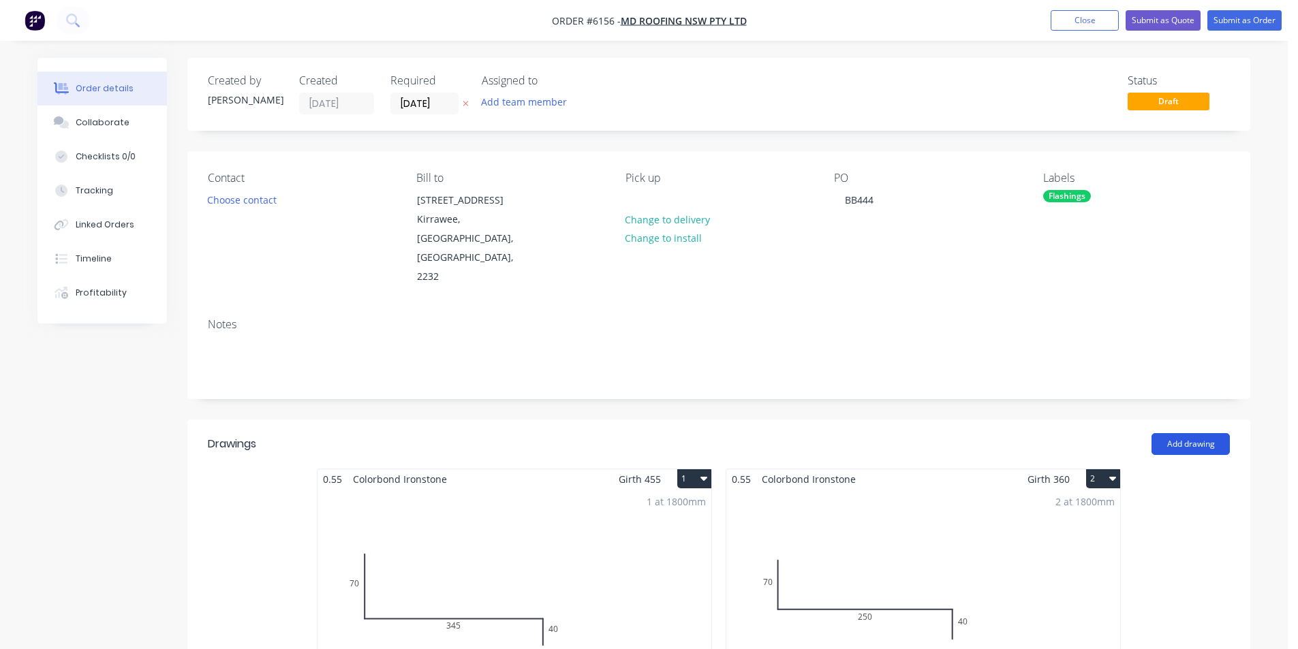
click at [1200, 433] on button "Add drawing" at bounding box center [1190, 444] width 78 height 22
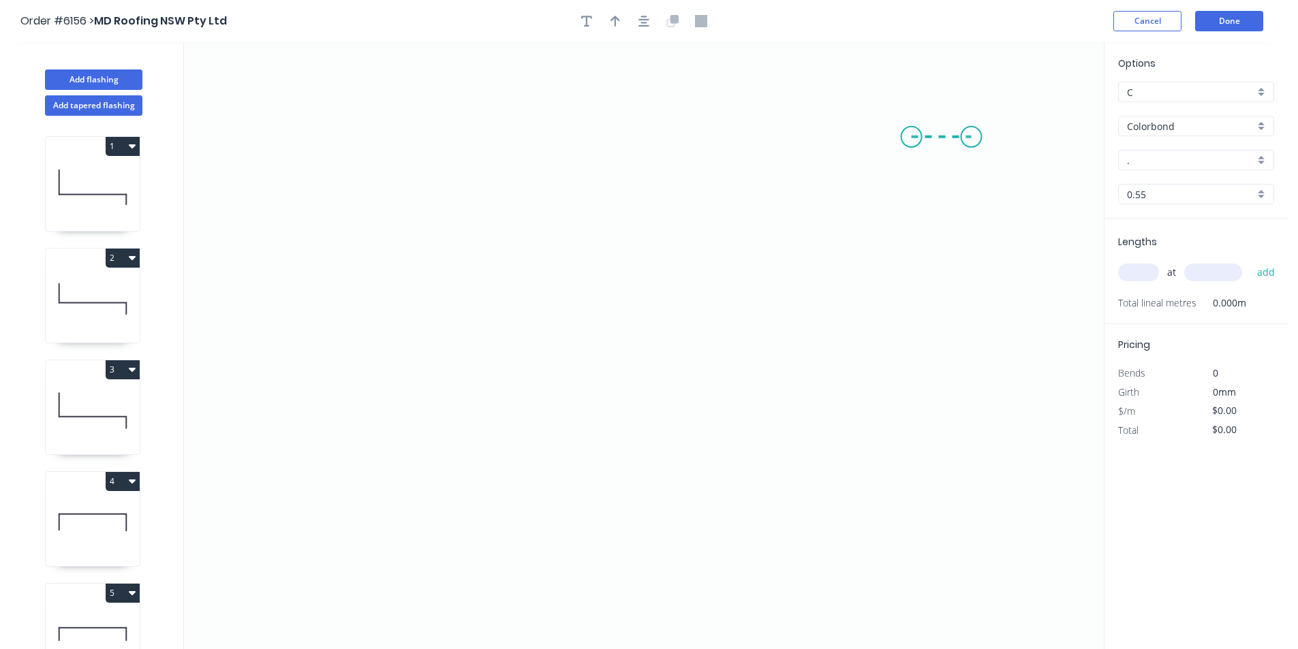
drag, startPoint x: 914, startPoint y: 138, endPoint x: 951, endPoint y: 227, distance: 96.5
click at [972, 142] on icon "0" at bounding box center [644, 345] width 920 height 607
click at [968, 142] on circle at bounding box center [971, 142] width 20 height 20
click at [973, 136] on circle at bounding box center [972, 137] width 20 height 20
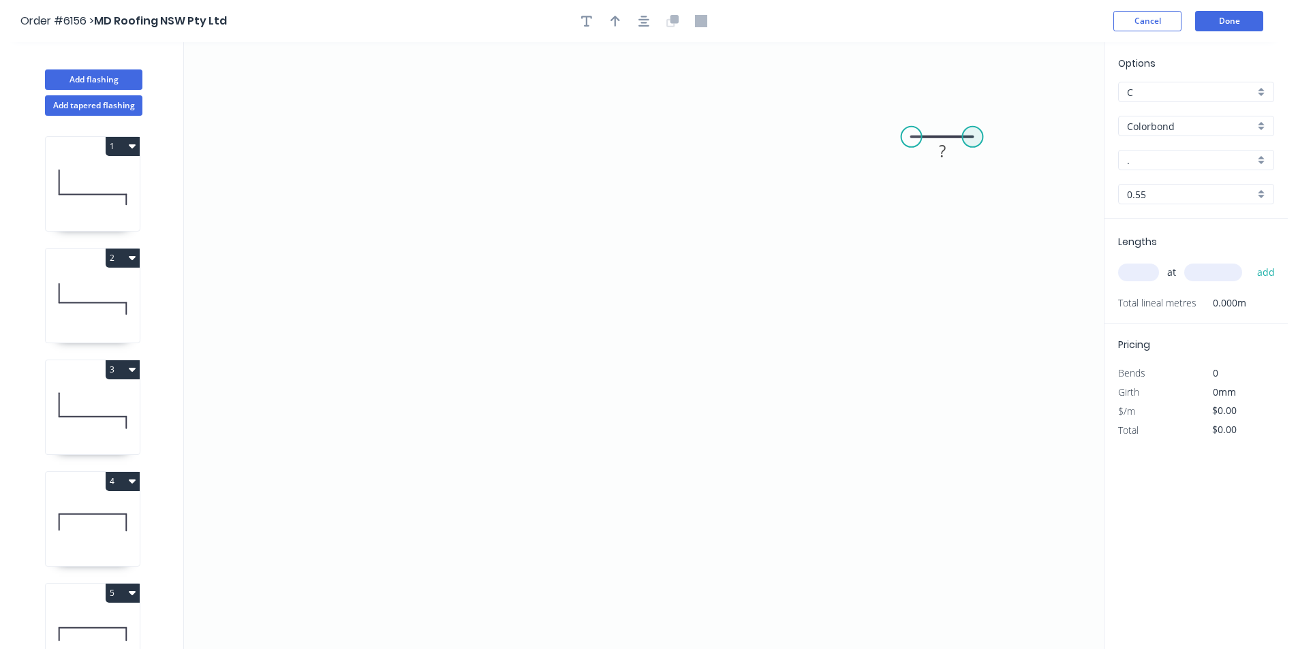
click at [974, 136] on circle at bounding box center [972, 137] width 20 height 20
click at [980, 302] on icon "0 ?" at bounding box center [644, 345] width 920 height 607
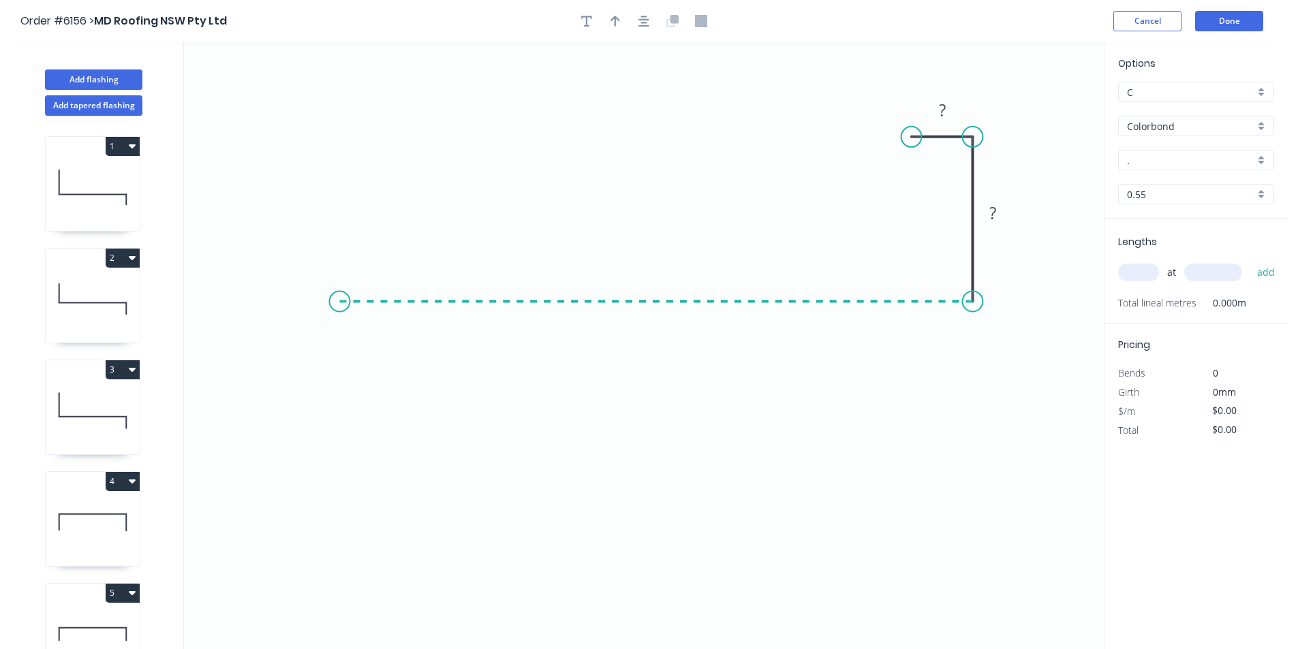
click at [340, 283] on icon "0 ? ?" at bounding box center [644, 345] width 920 height 607
click at [356, 534] on icon "0 ? ? ?" at bounding box center [644, 345] width 920 height 607
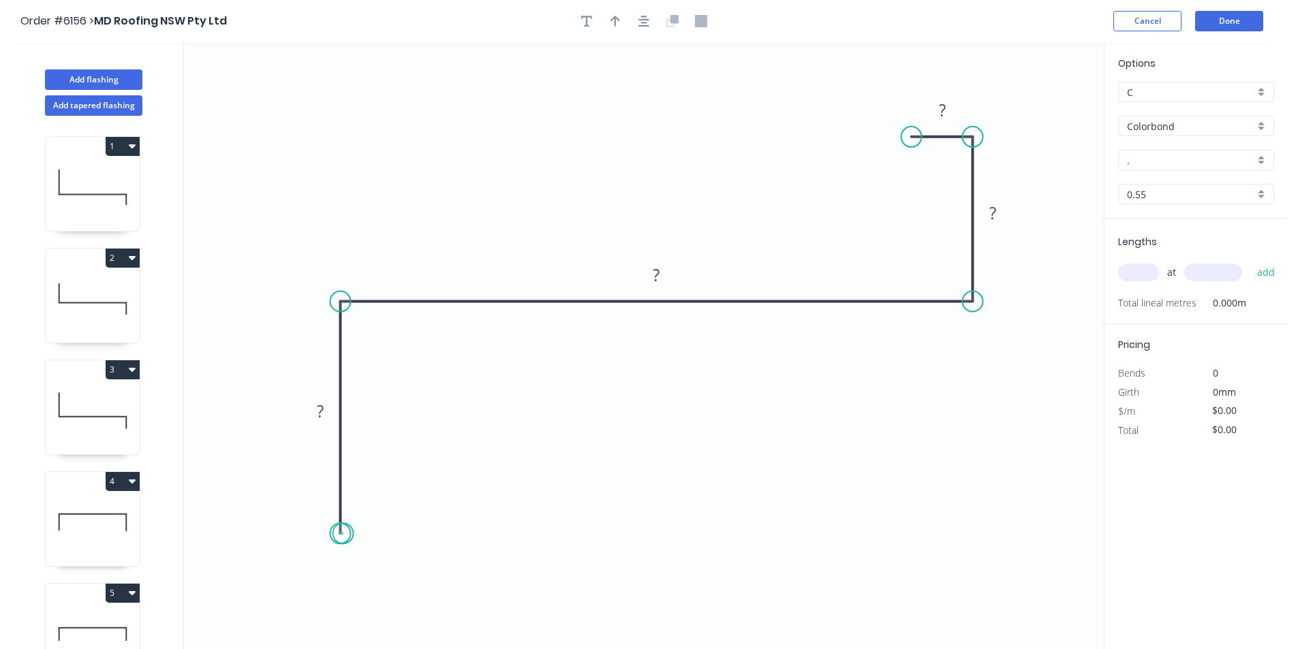
click at [343, 533] on circle at bounding box center [340, 533] width 20 height 20
click at [343, 531] on circle at bounding box center [340, 533] width 20 height 20
click at [322, 417] on tspan "?" at bounding box center [320, 411] width 7 height 22
click at [1164, 159] on input "." at bounding box center [1190, 160] width 127 height 14
click at [1173, 181] on div "Ironstone" at bounding box center [1196, 186] width 155 height 24
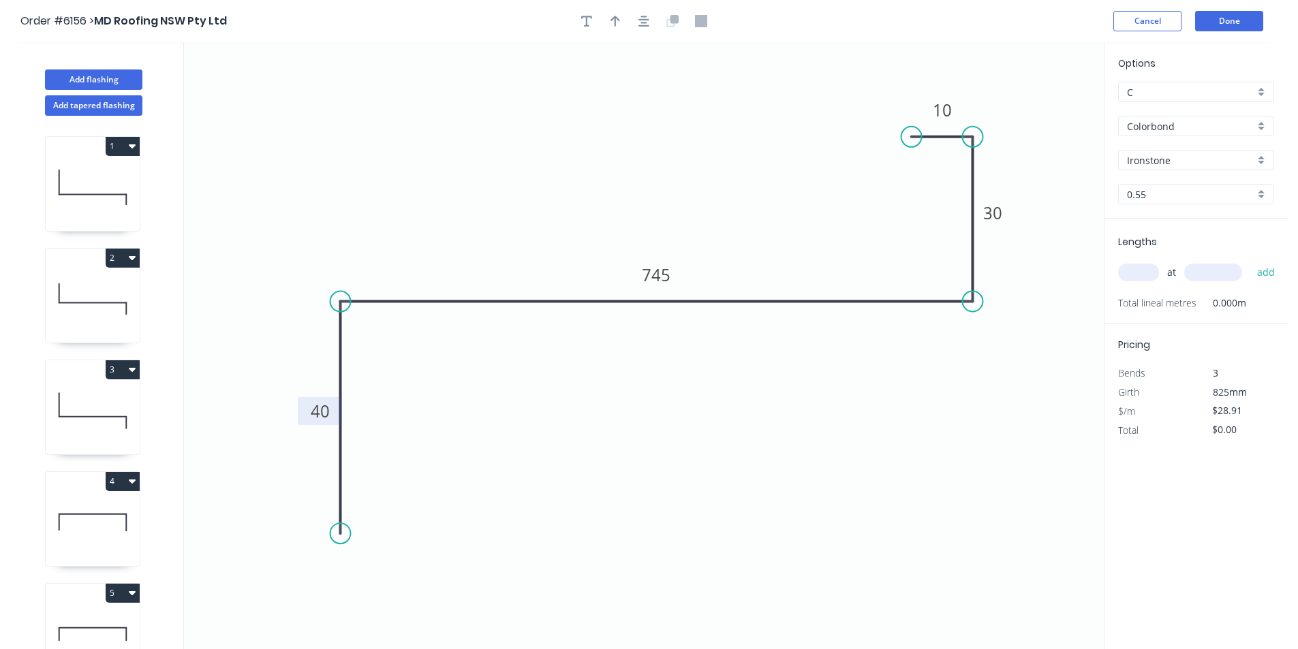
click at [1139, 279] on input "text" at bounding box center [1138, 273] width 41 height 18
click at [1265, 271] on button "add" at bounding box center [1266, 272] width 32 height 23
click at [1215, 25] on button "Done" at bounding box center [1229, 21] width 68 height 20
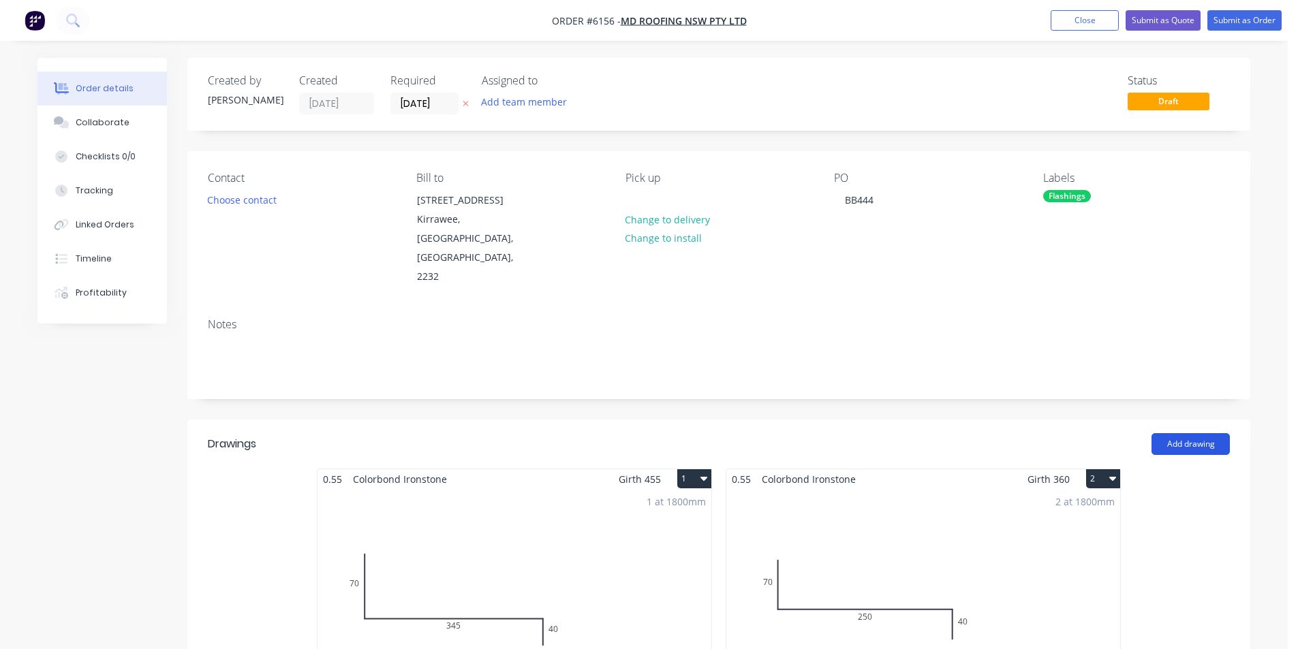
click at [1175, 433] on button "Add drawing" at bounding box center [1190, 444] width 78 height 22
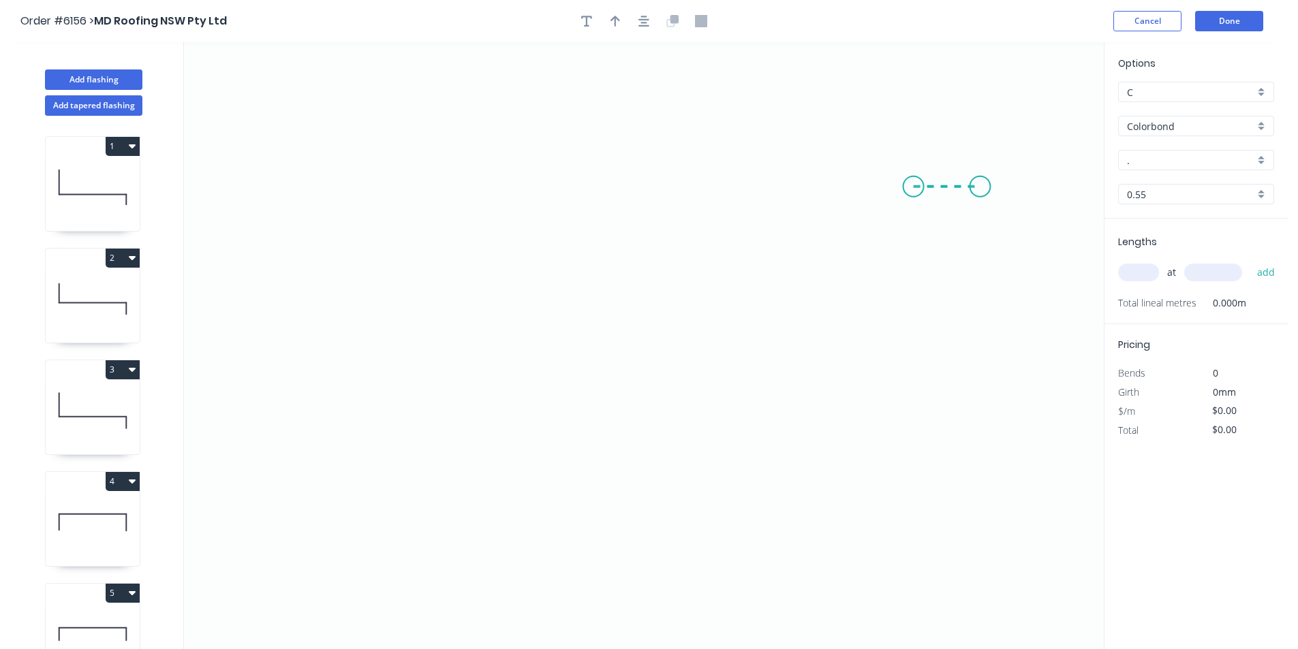
drag, startPoint x: 914, startPoint y: 187, endPoint x: 980, endPoint y: 186, distance: 66.8
click at [980, 186] on icon "0" at bounding box center [644, 345] width 920 height 607
click at [978, 403] on icon "0 ?" at bounding box center [644, 345] width 920 height 607
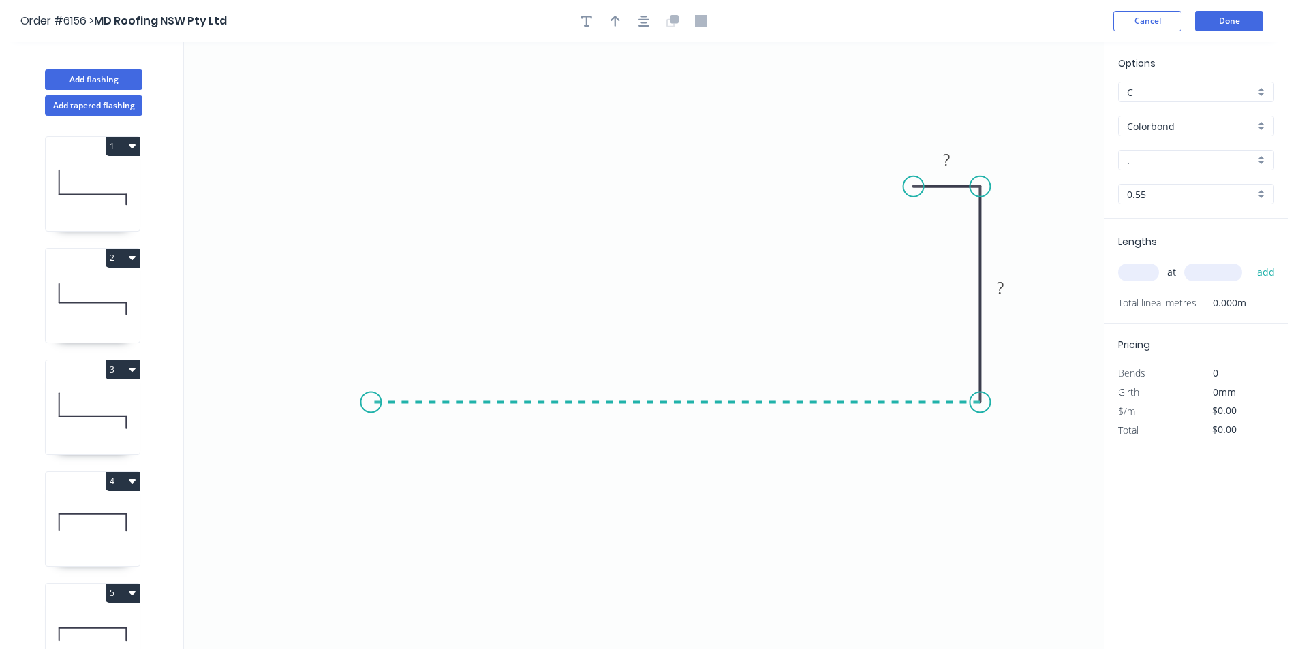
click at [371, 409] on icon "0 ? ?" at bounding box center [644, 345] width 920 height 607
click at [385, 185] on icon "0 ? ? ?" at bounding box center [644, 345] width 920 height 607
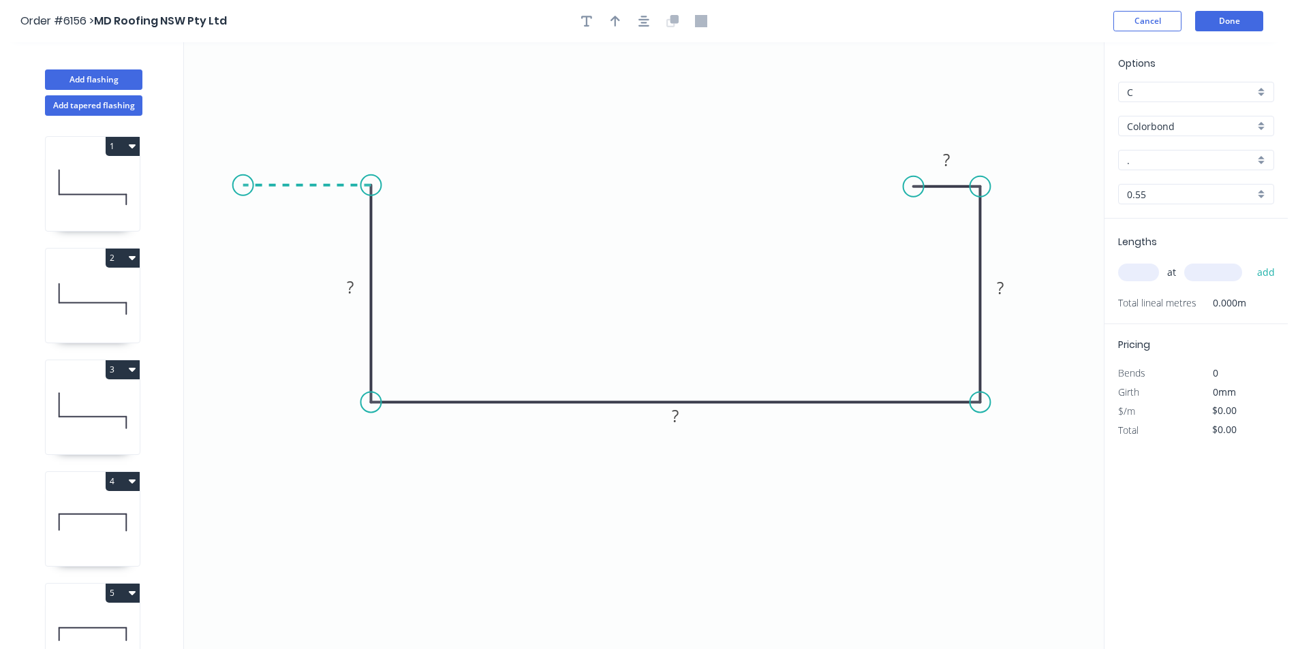
click at [243, 183] on icon "0 ? ? ? ?" at bounding box center [644, 345] width 920 height 607
click at [247, 255] on icon "0 ? ? ? ? ?" at bounding box center [644, 345] width 920 height 607
click at [245, 253] on circle at bounding box center [243, 255] width 20 height 20
click at [232, 219] on rect at bounding box center [222, 214] width 27 height 19
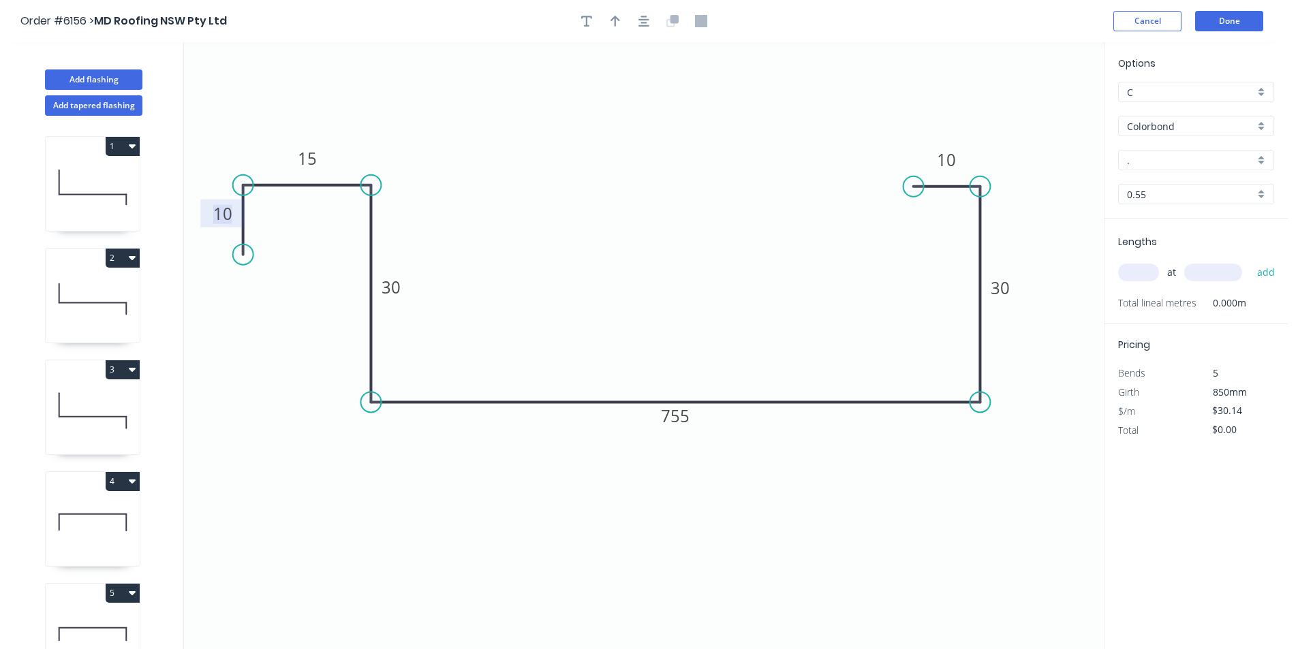
click at [1190, 162] on input "." at bounding box center [1190, 160] width 127 height 14
click at [1173, 185] on div "Ironstone" at bounding box center [1196, 186] width 155 height 24
click at [1138, 275] on input "text" at bounding box center [1138, 273] width 41 height 18
click at [1264, 267] on button "add" at bounding box center [1266, 272] width 32 height 23
click at [1218, 23] on button "Done" at bounding box center [1229, 21] width 68 height 20
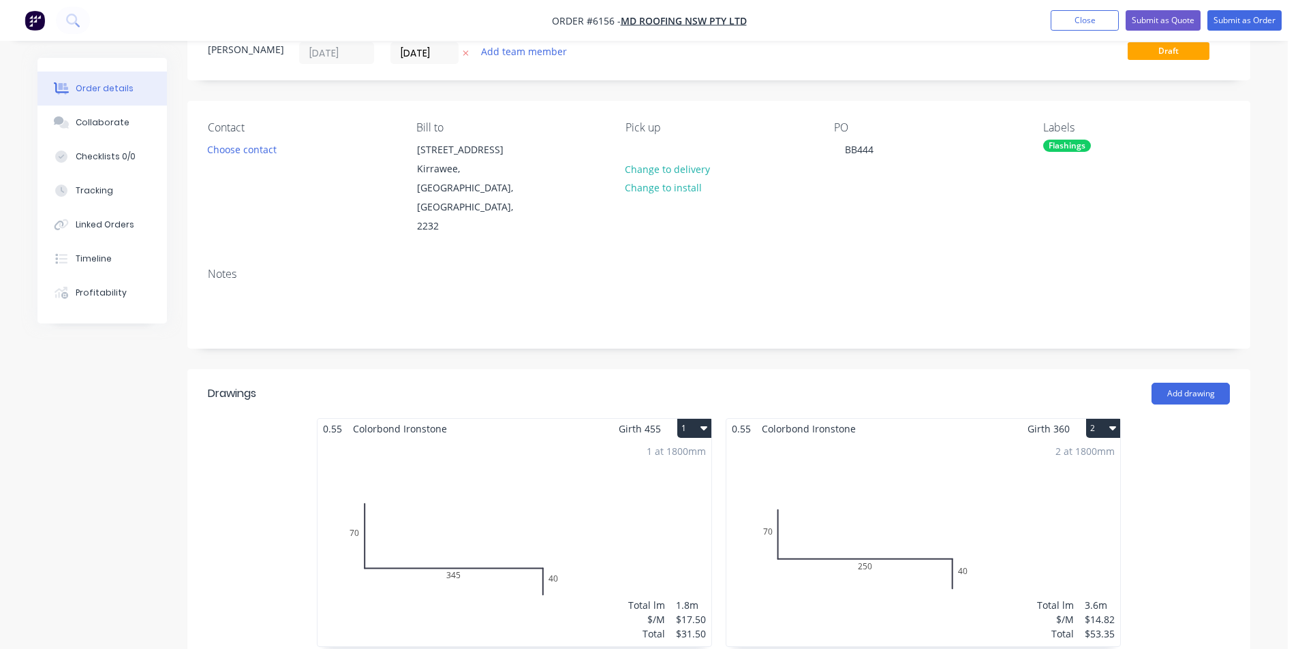
scroll to position [136, 0]
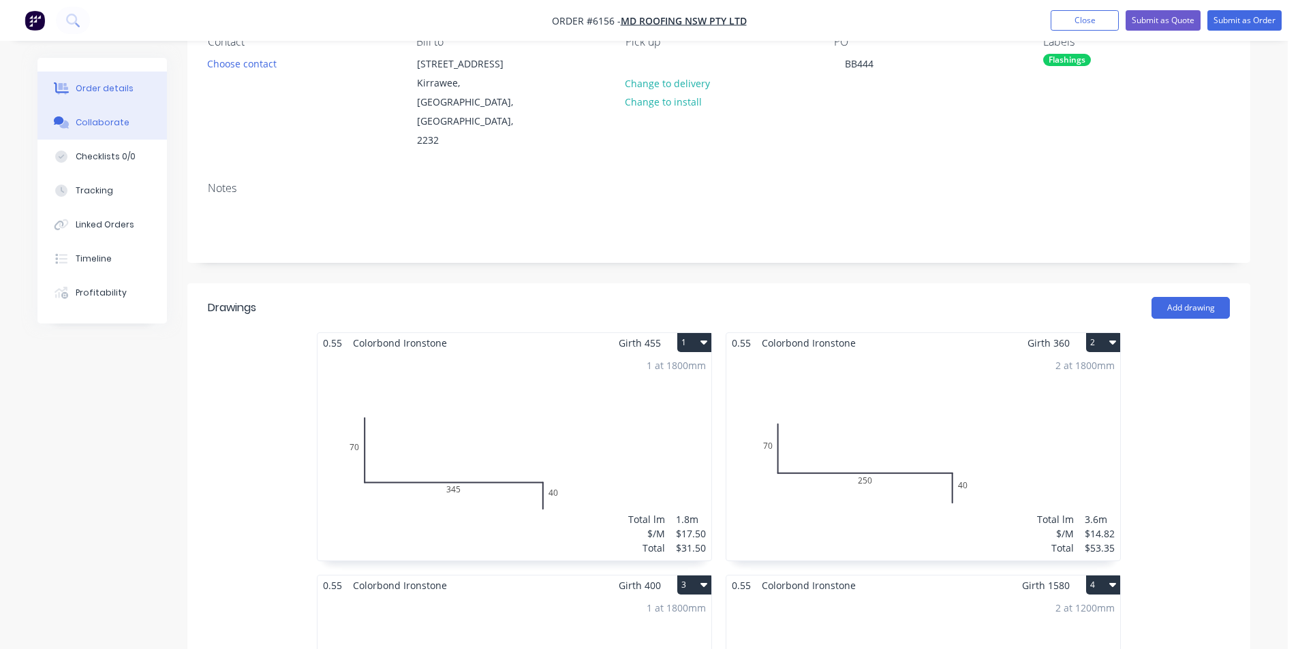
click at [89, 125] on div "Collaborate" at bounding box center [103, 123] width 54 height 12
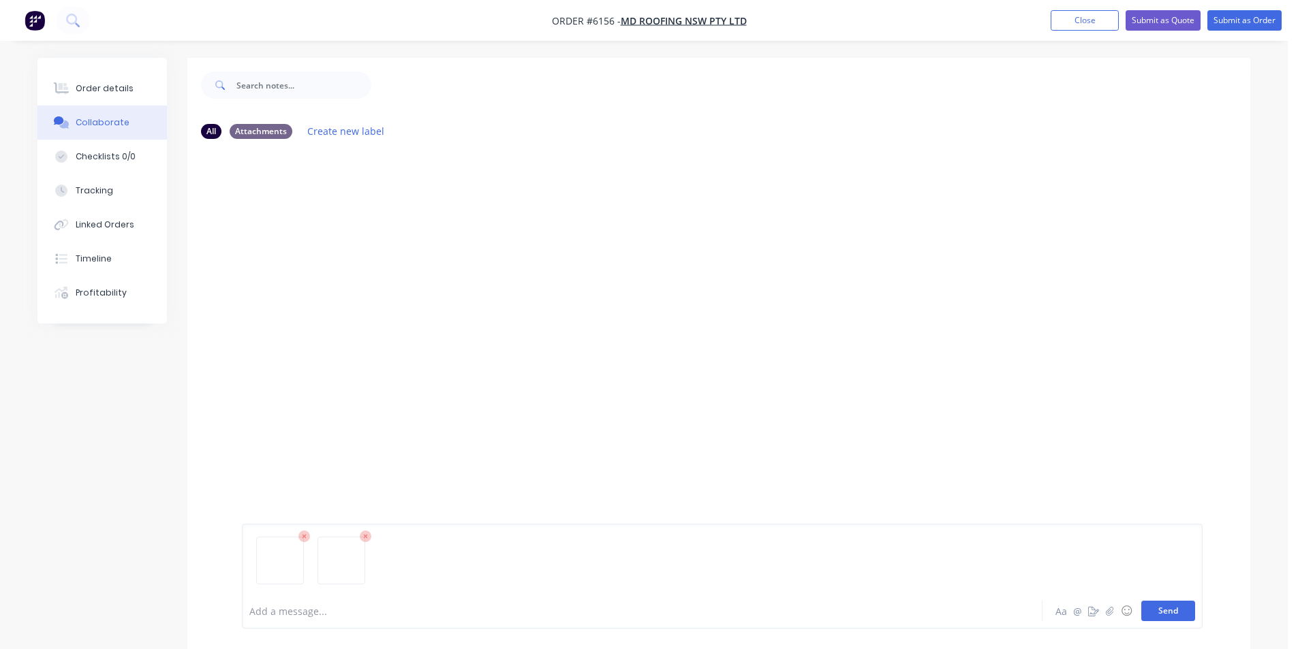
click at [1158, 608] on button "Send" at bounding box center [1168, 611] width 54 height 20
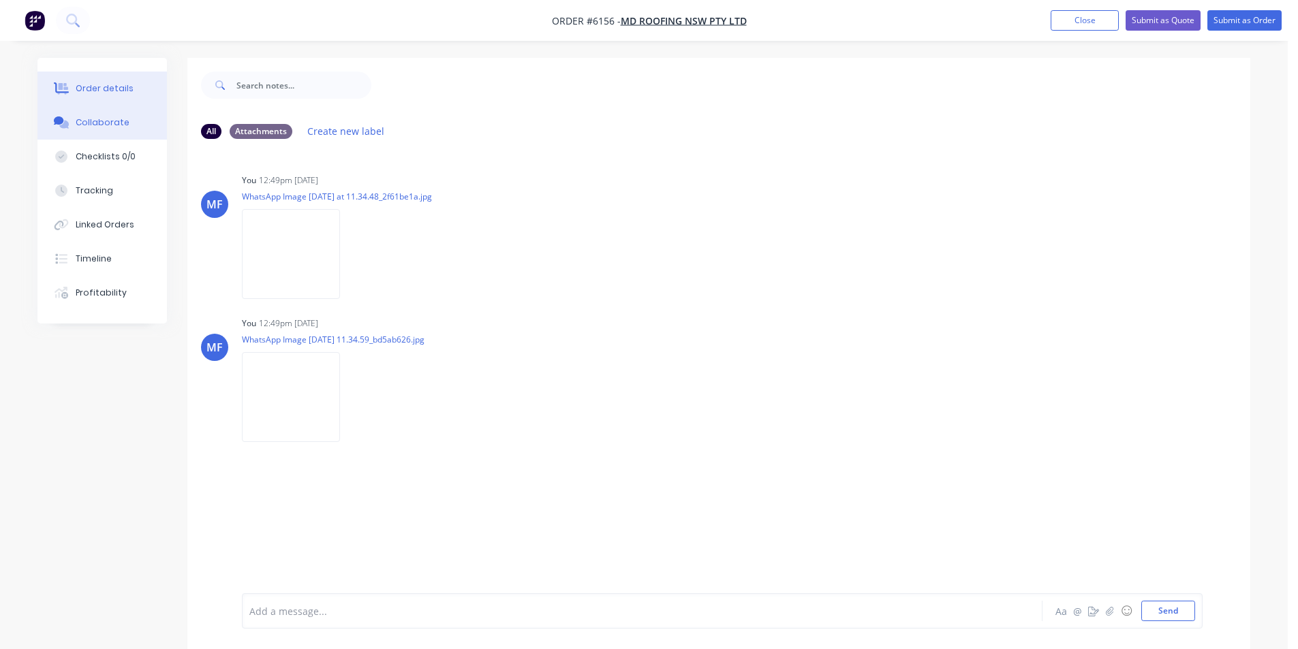
click at [117, 87] on div "Order details" at bounding box center [105, 88] width 58 height 12
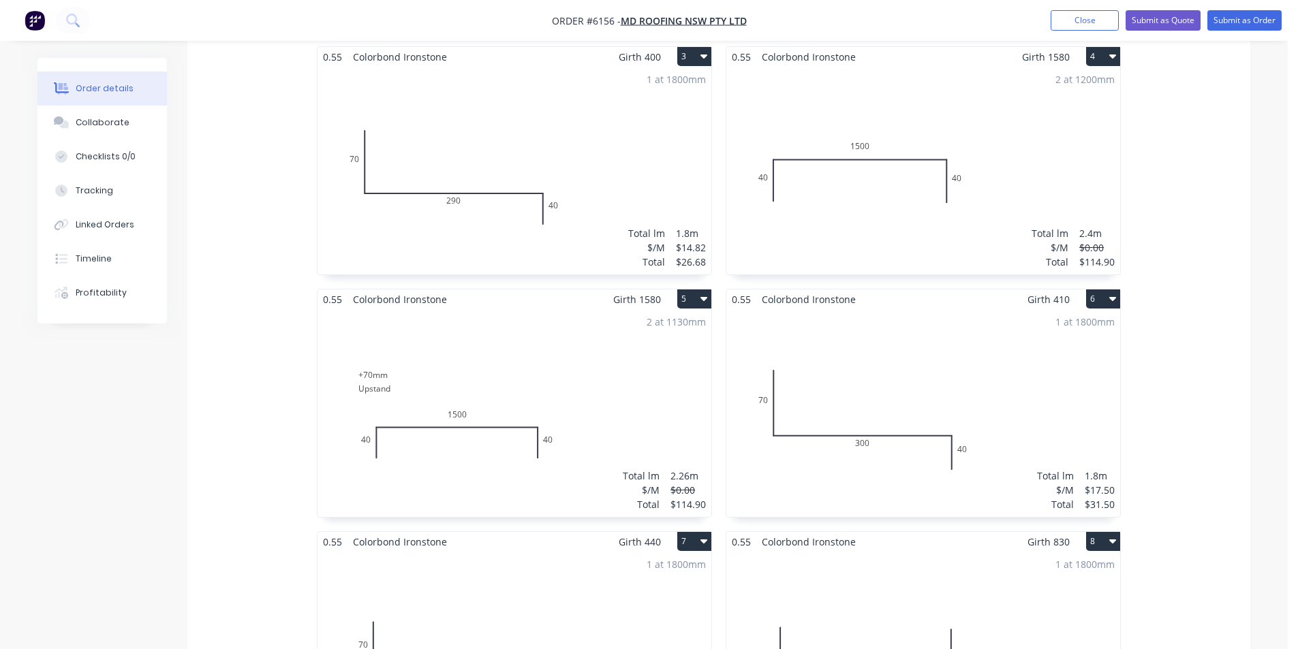
scroll to position [681, 0]
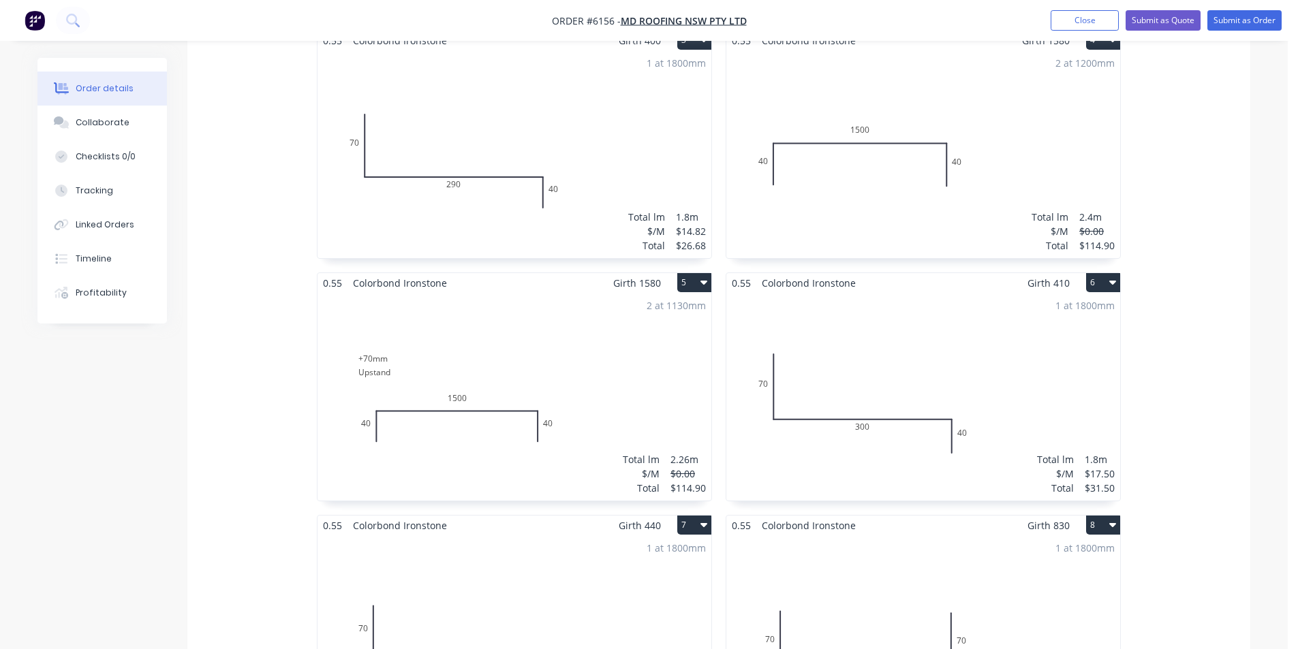
click at [654, 318] on div "2 at 1130mm Total lm $/M Total 2.26m $0.00 $114.90" at bounding box center [514, 397] width 394 height 208
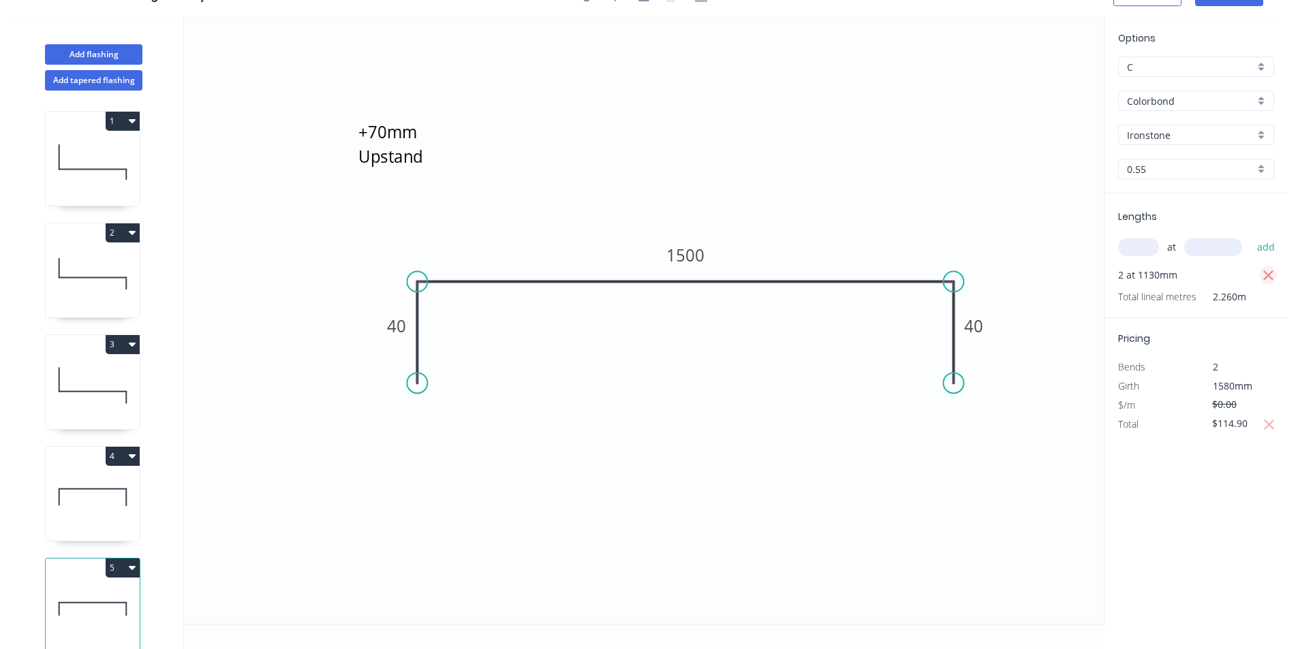
click at [1266, 277] on icon "button" at bounding box center [1268, 276] width 12 height 16
click at [1121, 248] on input "text" at bounding box center [1138, 247] width 41 height 18
click at [1250, 236] on button "add" at bounding box center [1266, 247] width 32 height 23
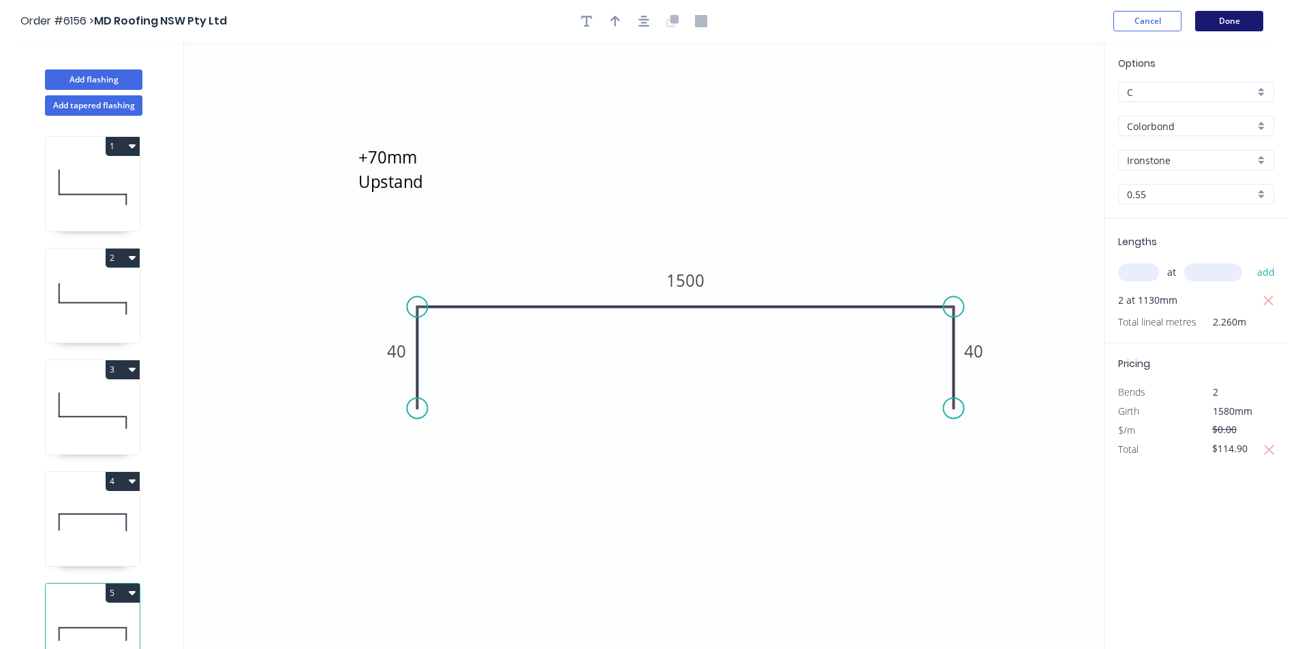
click at [1228, 23] on button "Done" at bounding box center [1229, 21] width 68 height 20
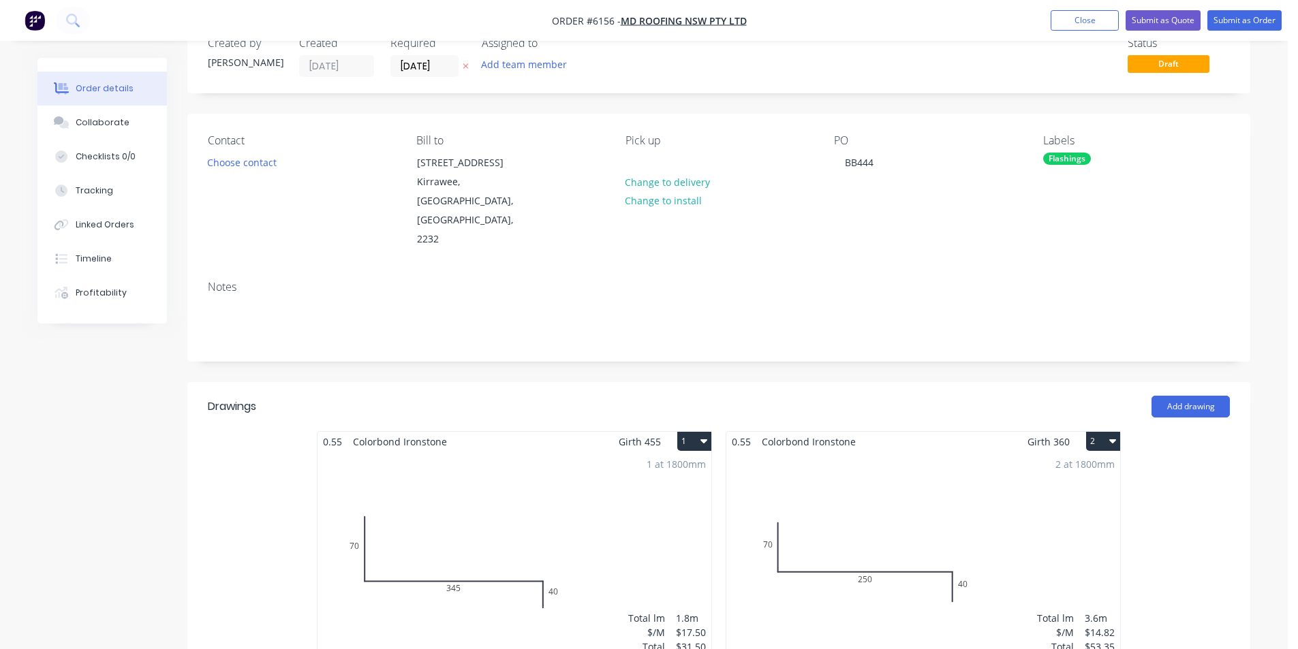
scroll to position [136, 0]
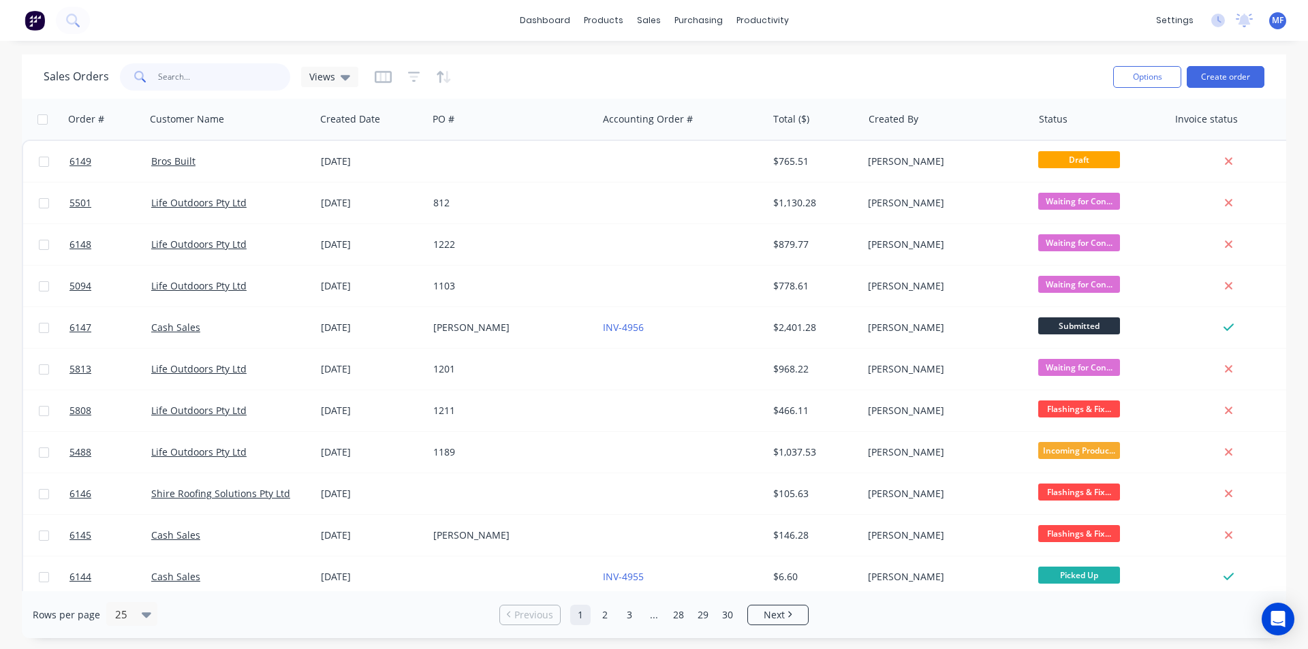
click at [204, 82] on input "text" at bounding box center [224, 76] width 133 height 27
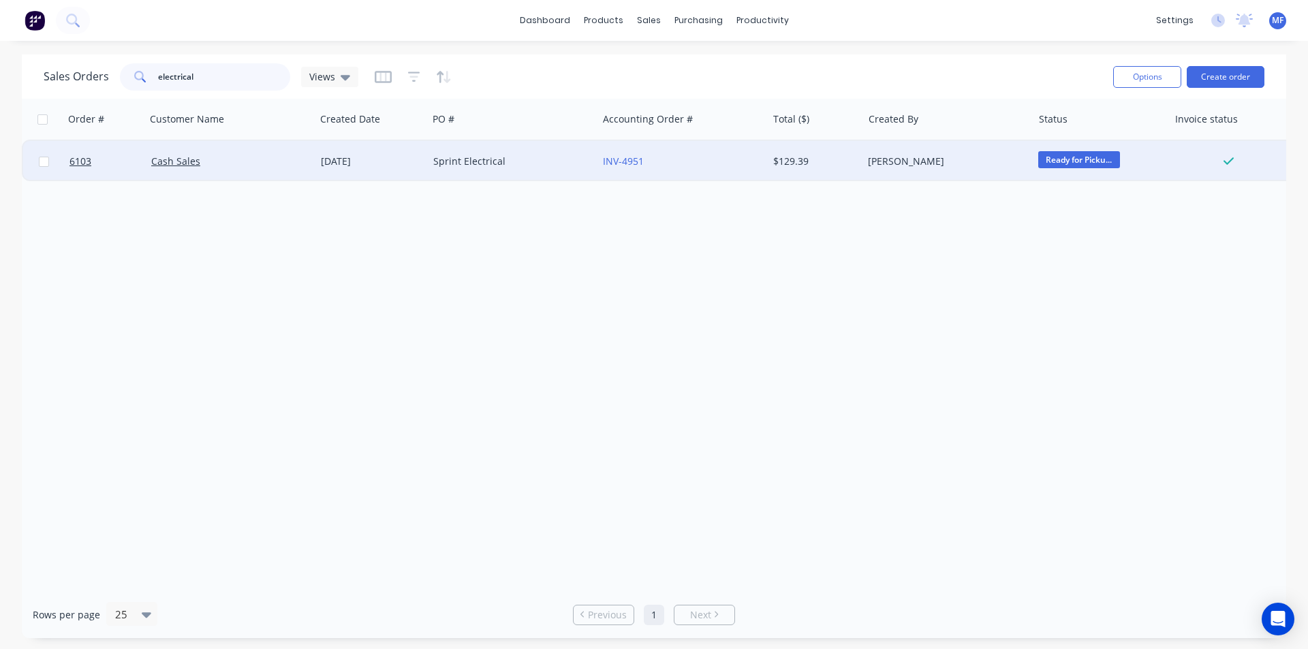
type input "electrical"
click at [473, 159] on div "Sprint Electrical" at bounding box center [508, 162] width 151 height 14
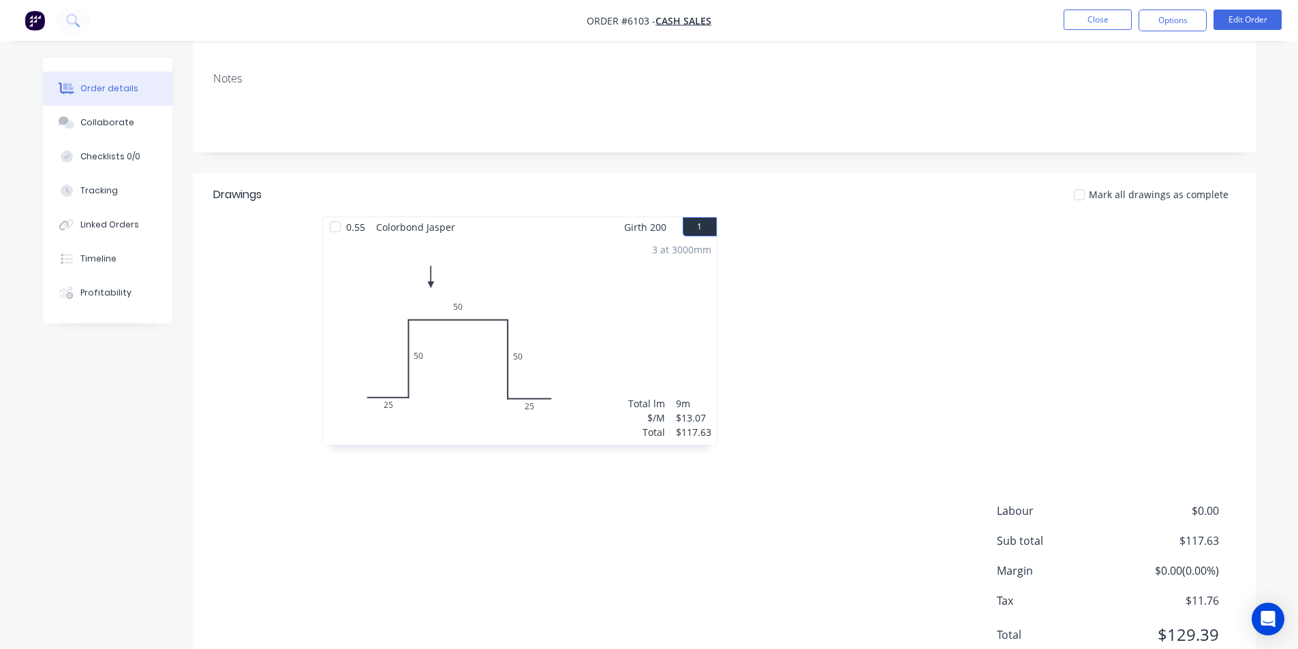
scroll to position [258, 0]
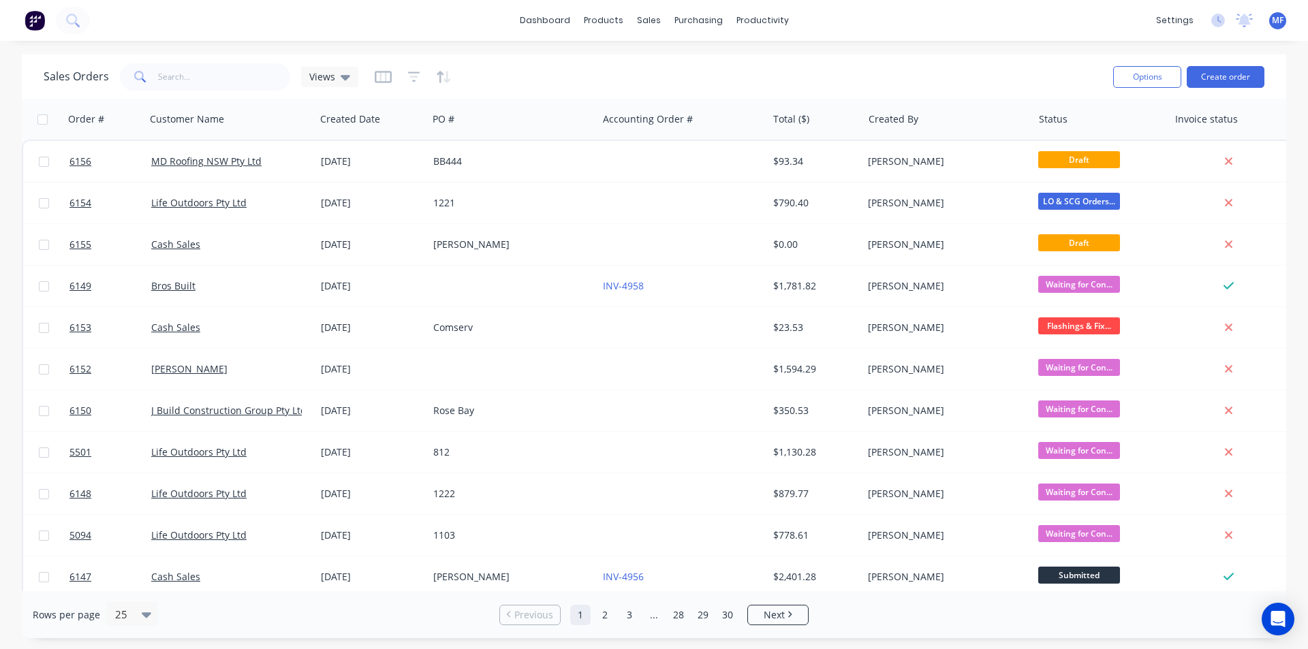
click at [196, 95] on div "Sales Orders Views Options Create order" at bounding box center [654, 77] width 1265 height 44
click at [187, 78] on input "text" at bounding box center [224, 76] width 133 height 27
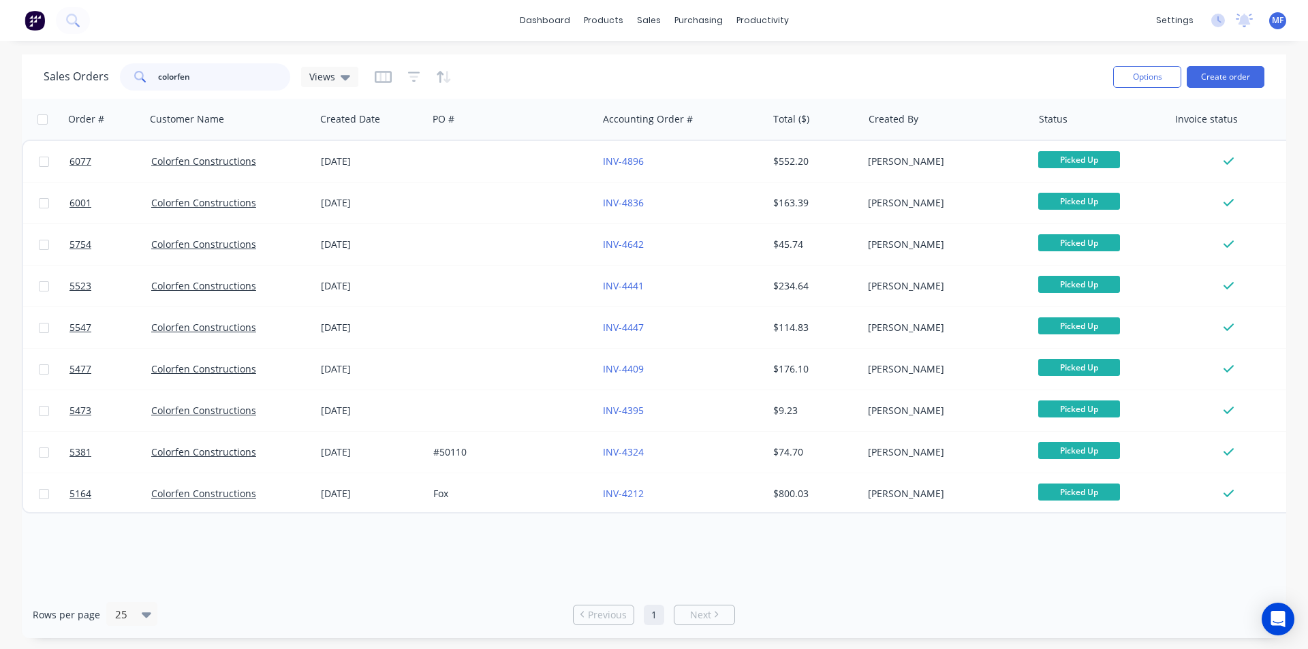
drag, startPoint x: 216, startPoint y: 82, endPoint x: 31, endPoint y: 29, distance: 192.1
click at [30, 30] on div "dashboard products sales purchasing productivity dashboard products Product Cat…" at bounding box center [654, 324] width 1308 height 649
type input "f"
type input "d"
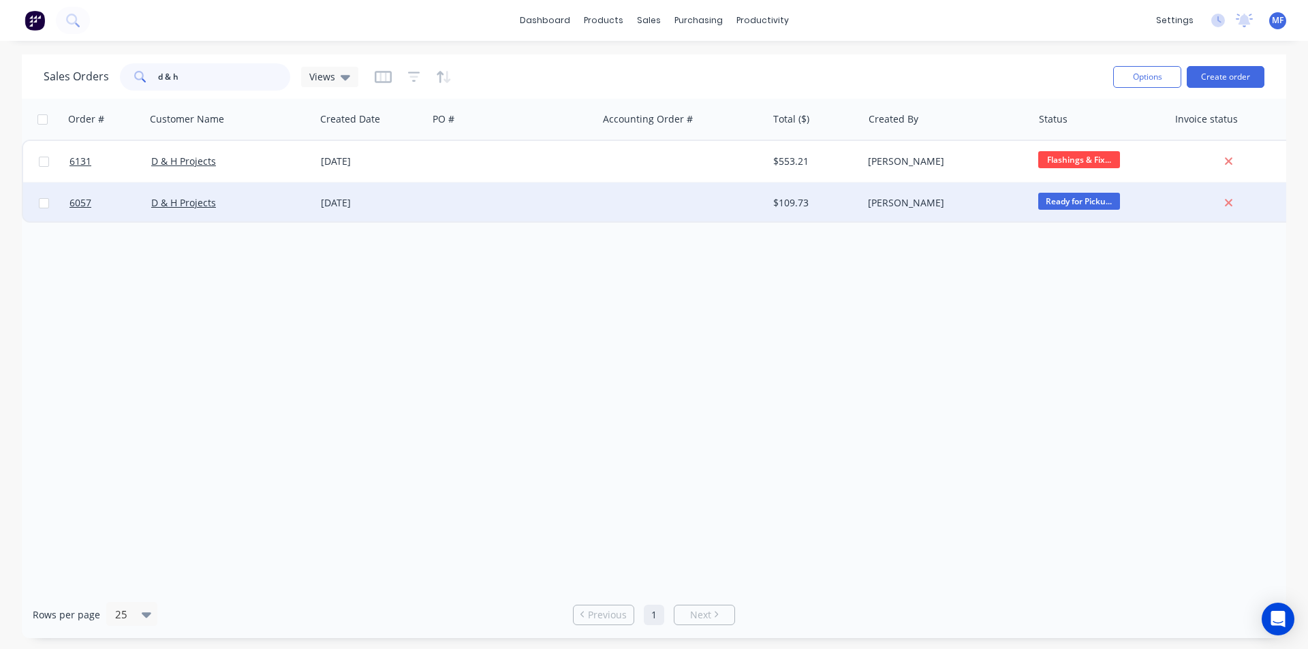
type input "d & h"
click at [516, 199] on div at bounding box center [513, 203] width 170 height 41
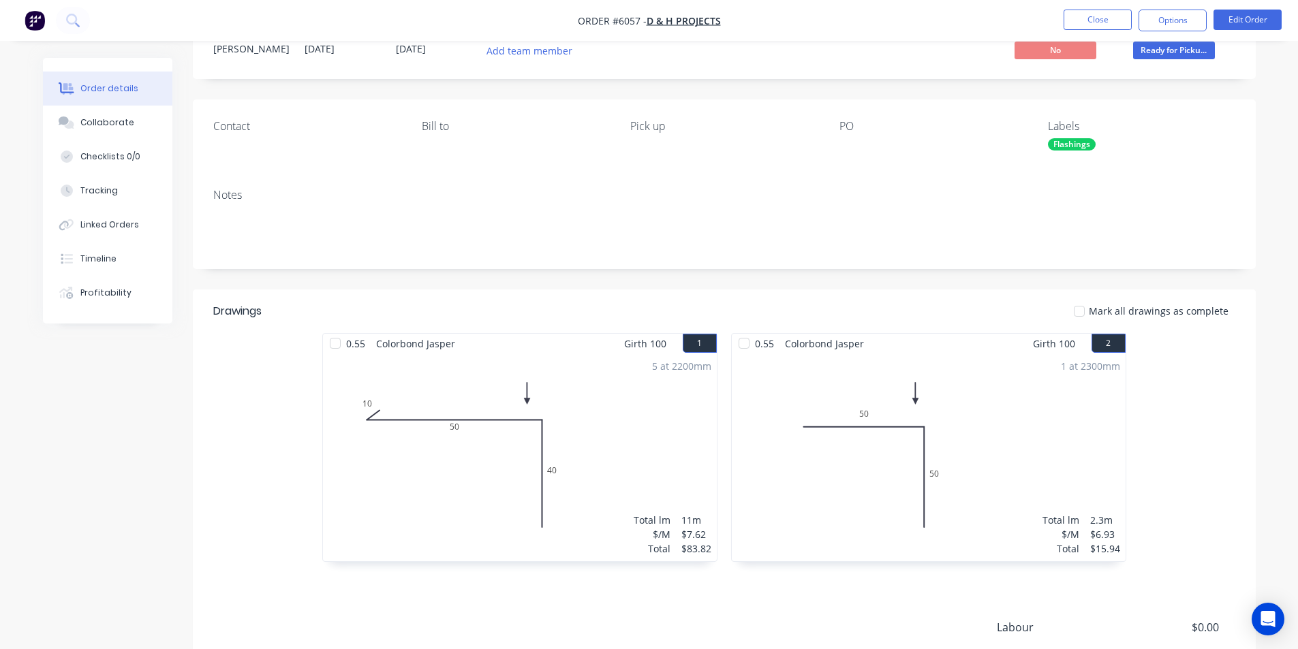
scroll to position [220, 0]
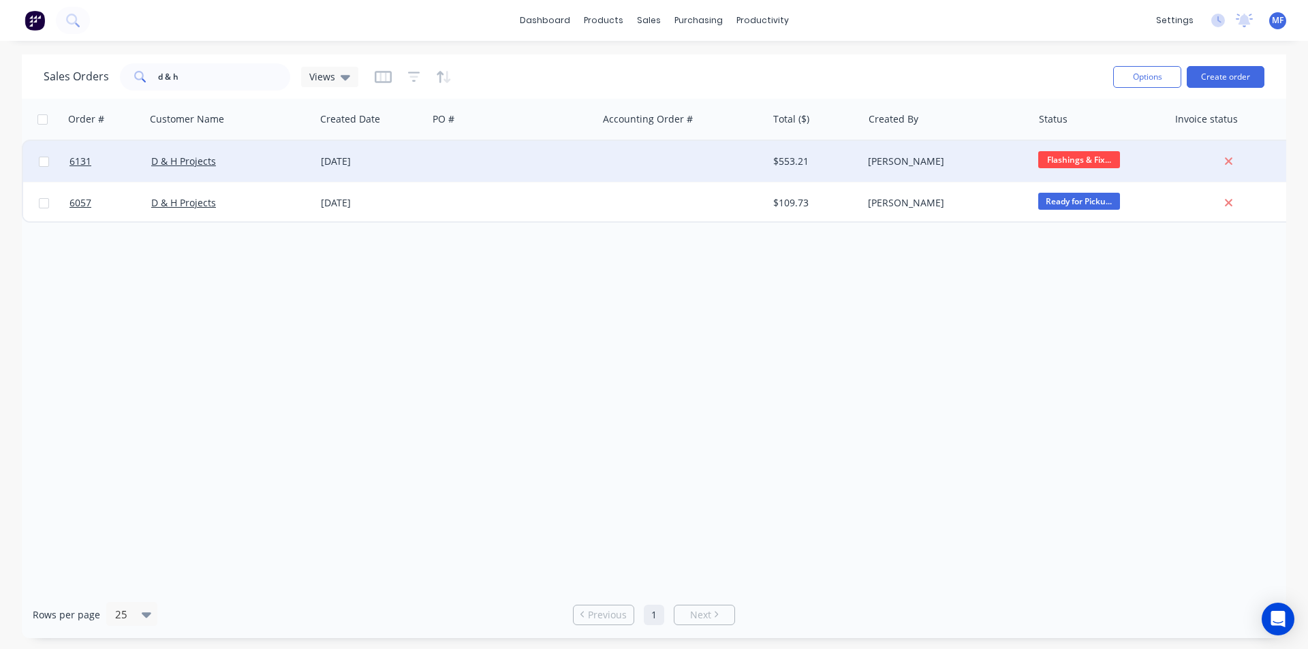
click at [542, 174] on div at bounding box center [513, 161] width 170 height 41
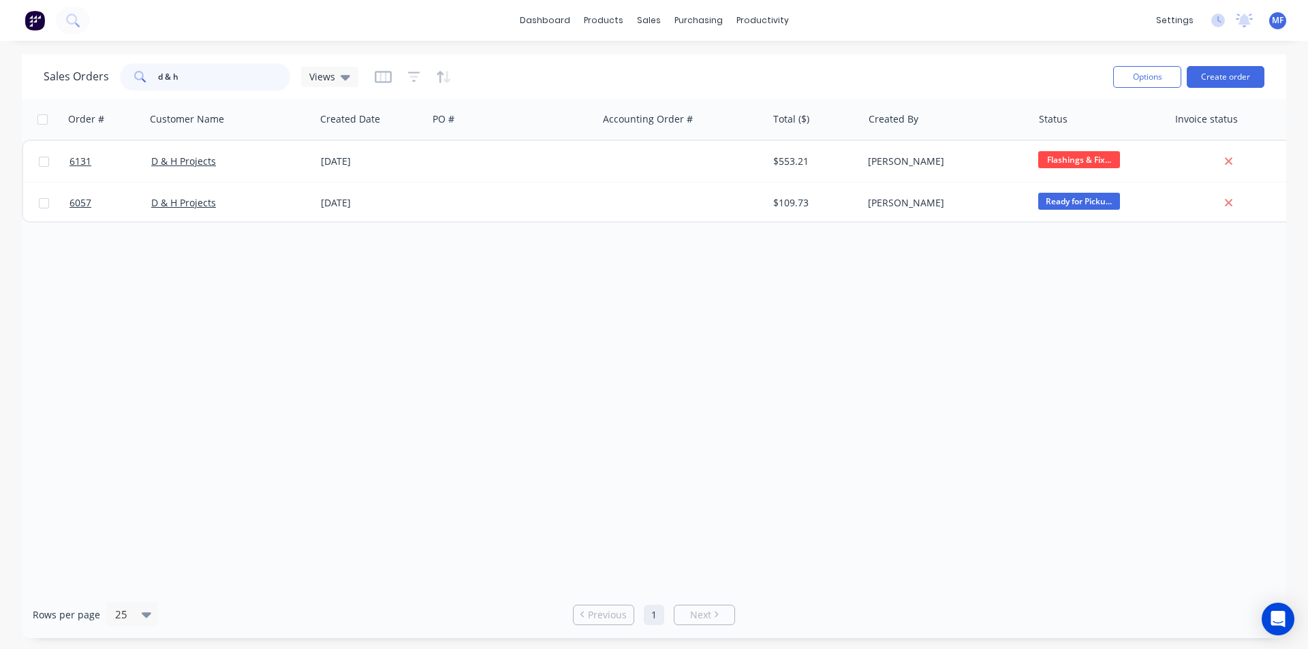
drag, startPoint x: 200, startPoint y: 78, endPoint x: 133, endPoint y: 52, distance: 71.4
click at [133, 52] on div "dashboard products sales purchasing productivity dashboard products Product Cat…" at bounding box center [654, 324] width 1308 height 649
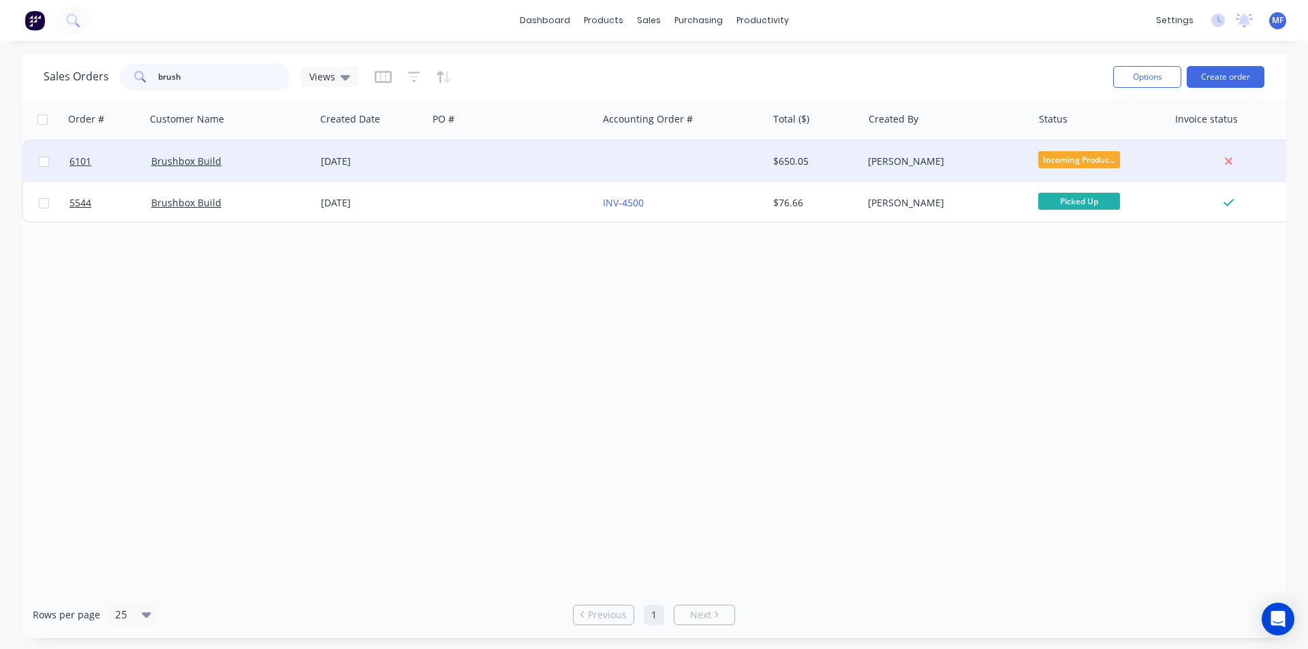
type input "brush"
drag, startPoint x: 520, startPoint y: 166, endPoint x: 523, endPoint y: 172, distance: 7.0
click at [523, 172] on div at bounding box center [513, 161] width 170 height 41
